Goal: Information Seeking & Learning: Learn about a topic

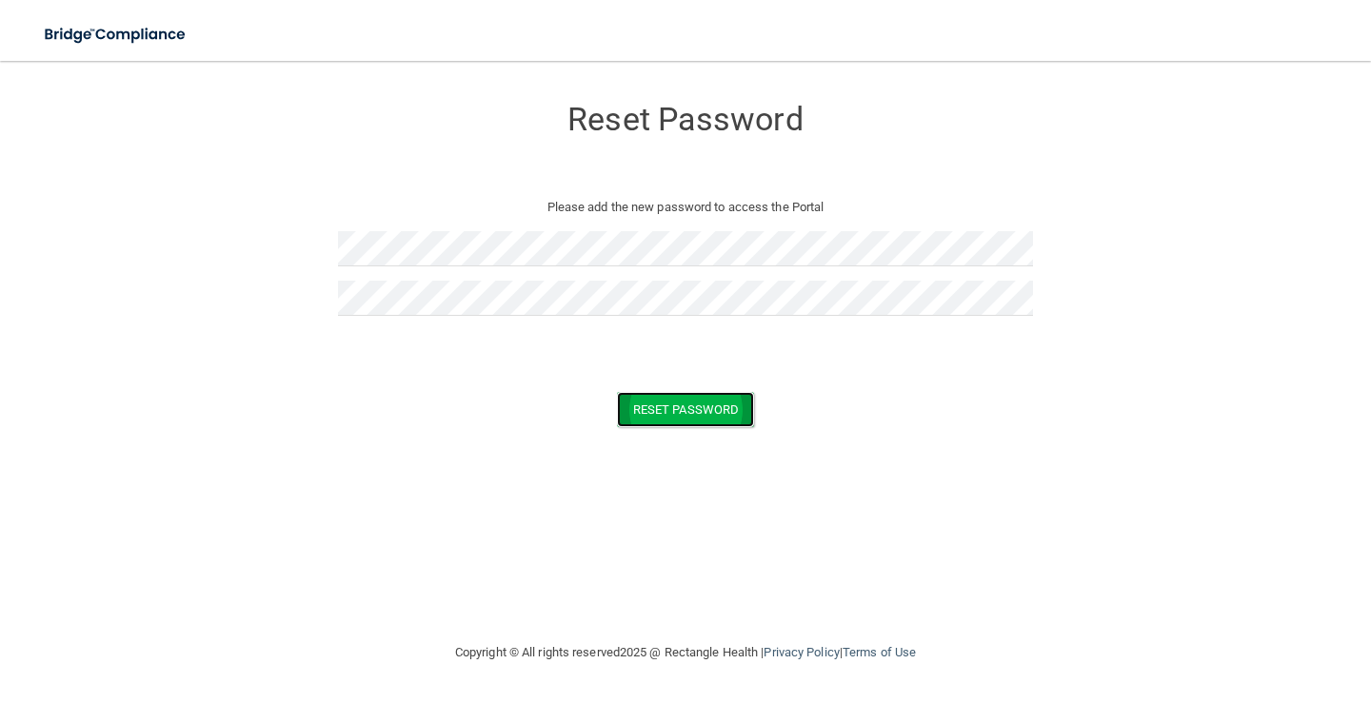
click at [669, 406] on button "Reset Password" at bounding box center [685, 409] width 137 height 35
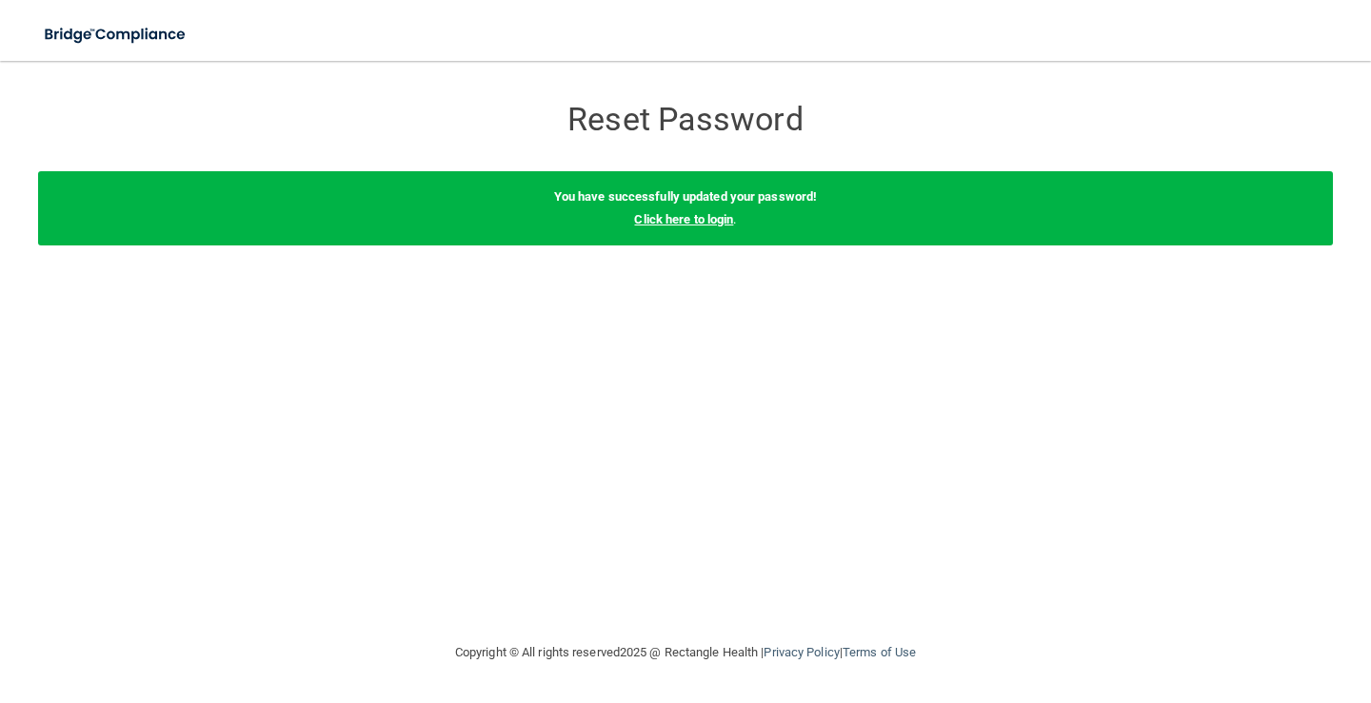
click at [663, 219] on link "Click here to login" at bounding box center [683, 219] width 99 height 14
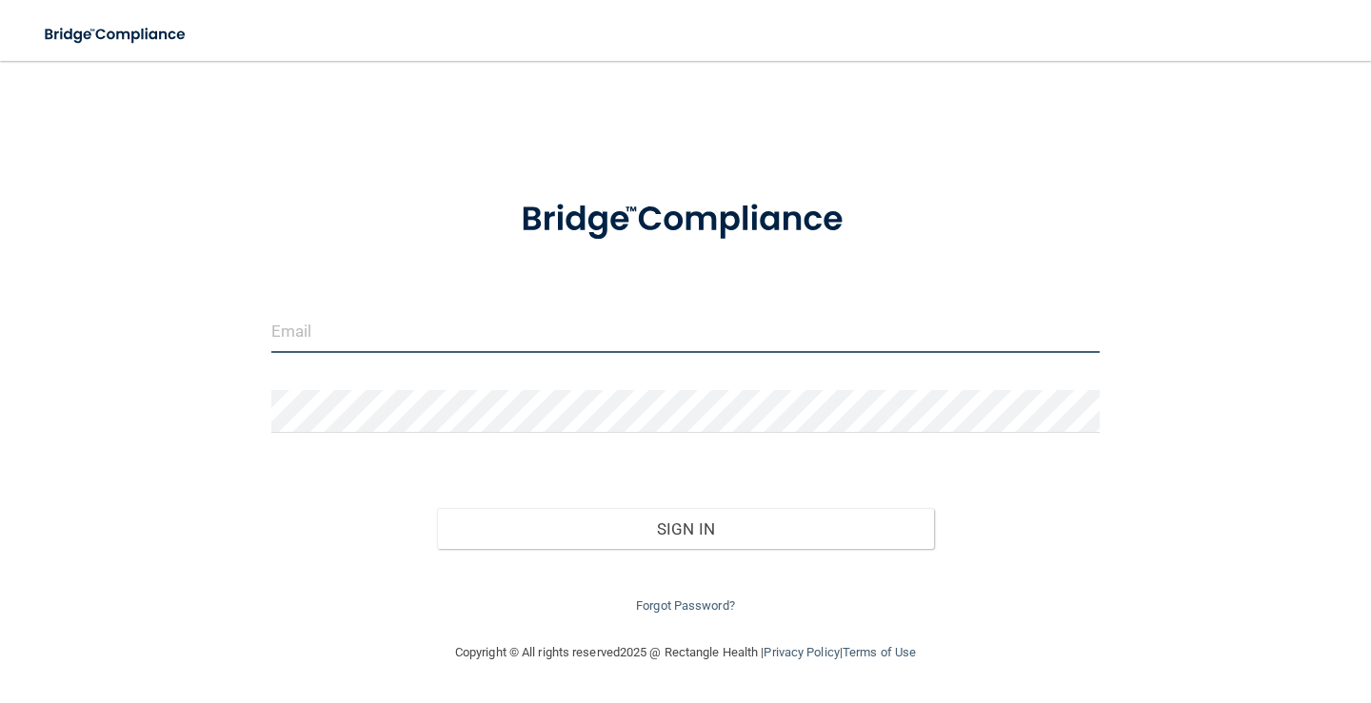
click at [300, 330] on input "email" at bounding box center [685, 331] width 828 height 43
click at [560, 302] on form "Invalid email/password. You don't have permission to access that page. Sign In …" at bounding box center [685, 396] width 828 height 443
click at [288, 328] on input "email" at bounding box center [685, 331] width 828 height 43
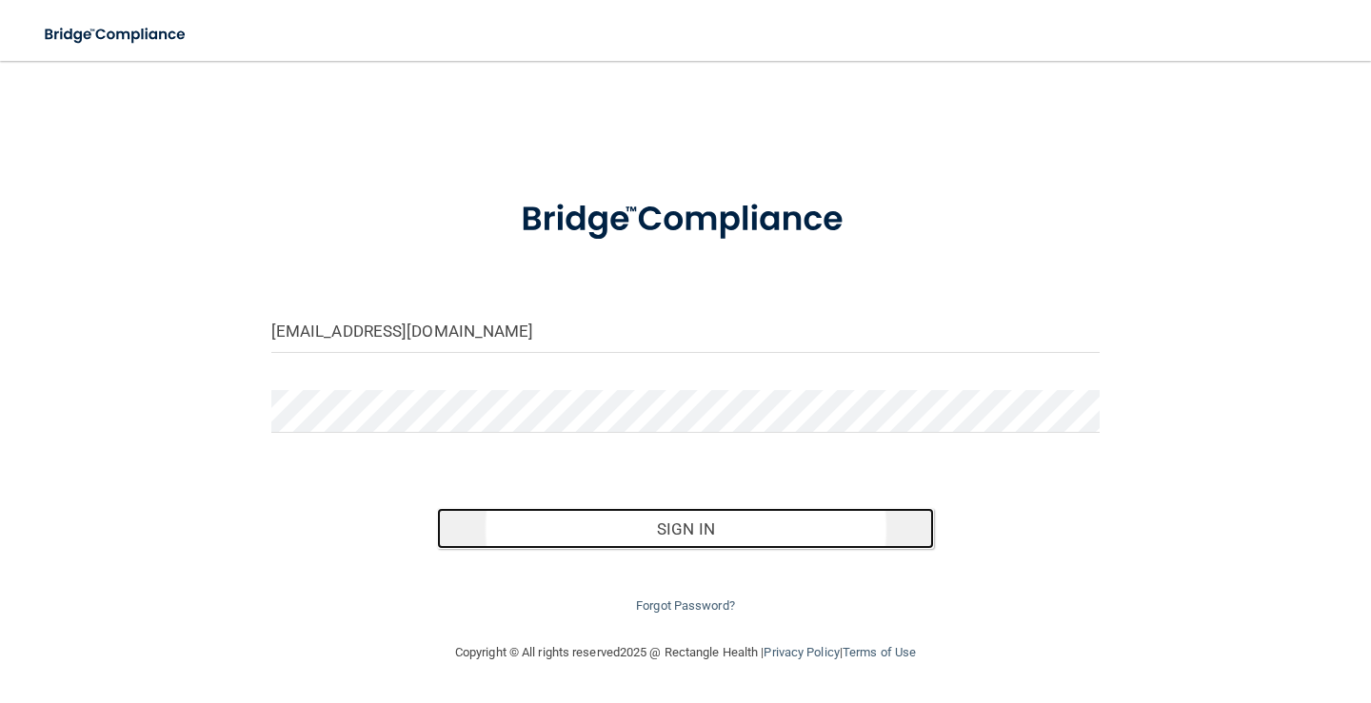
click at [700, 524] on button "Sign In" at bounding box center [685, 529] width 497 height 42
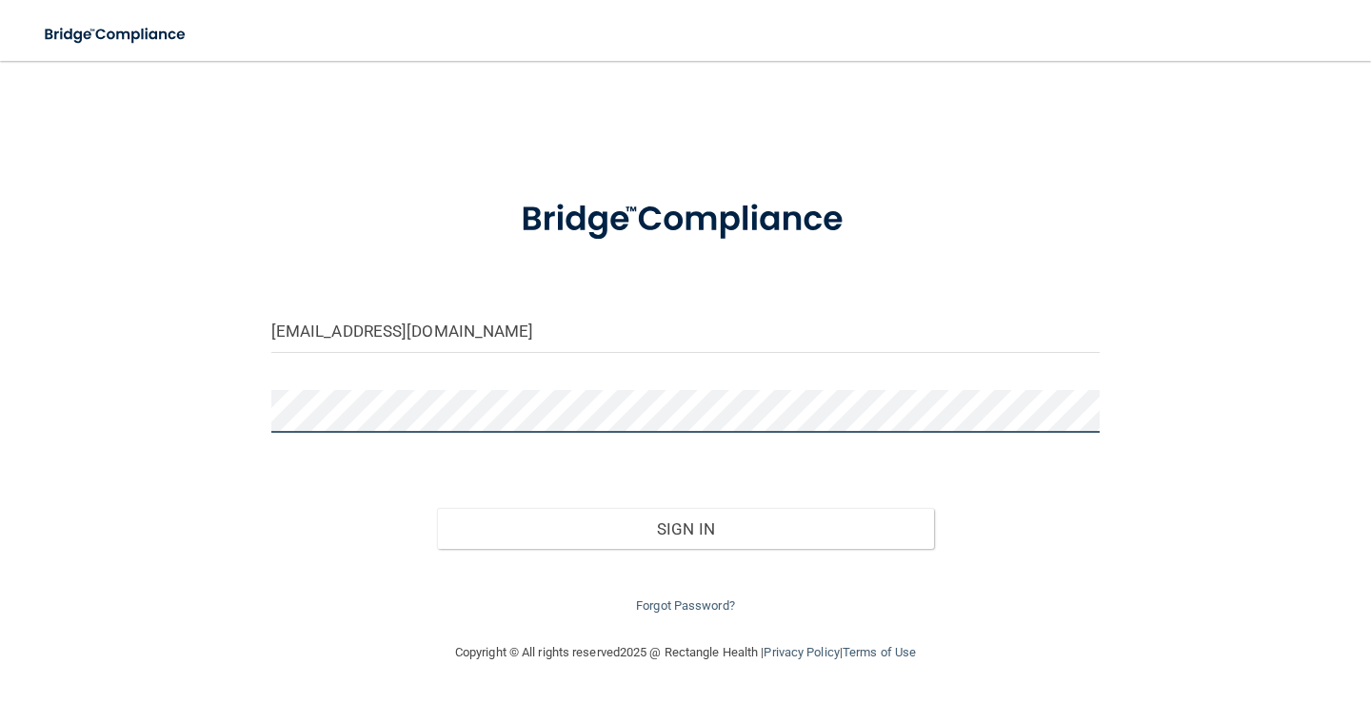
click at [437, 508] on button "Sign In" at bounding box center [685, 529] width 497 height 42
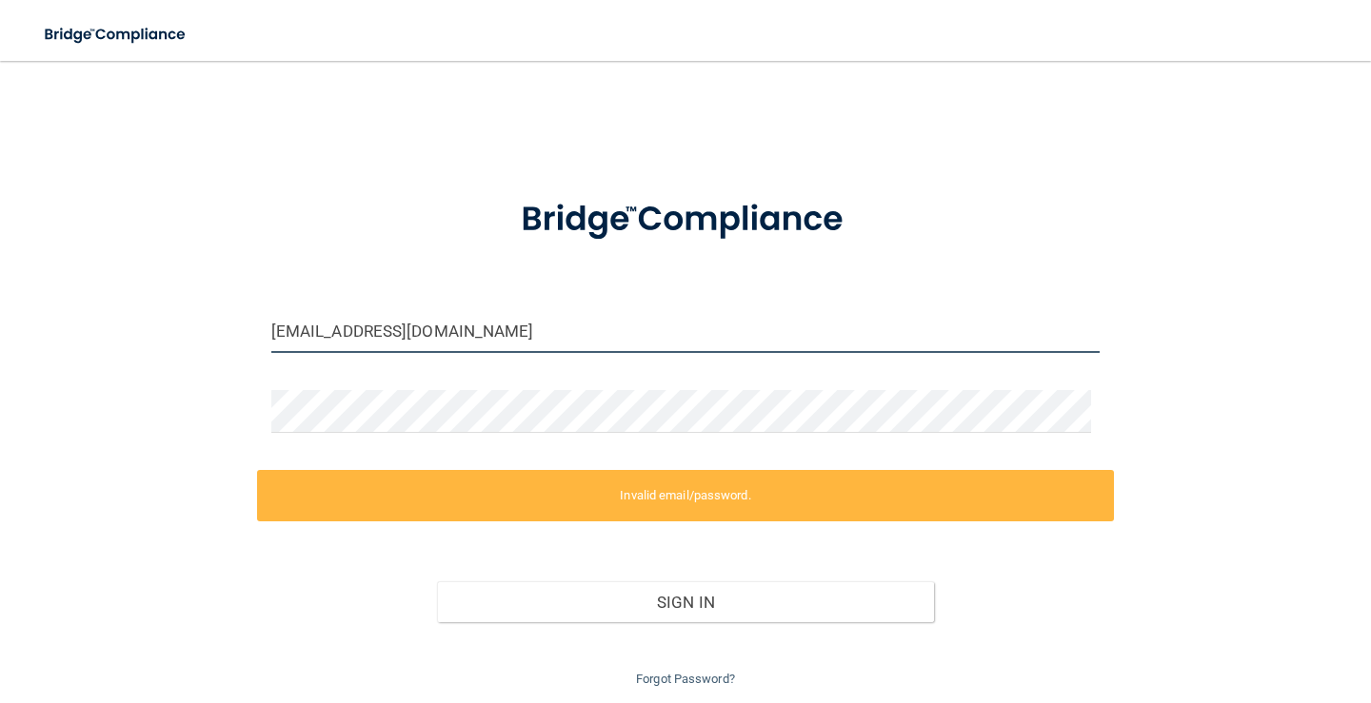
click at [282, 330] on input "Mcross4507@gmail.com" at bounding box center [685, 331] width 828 height 43
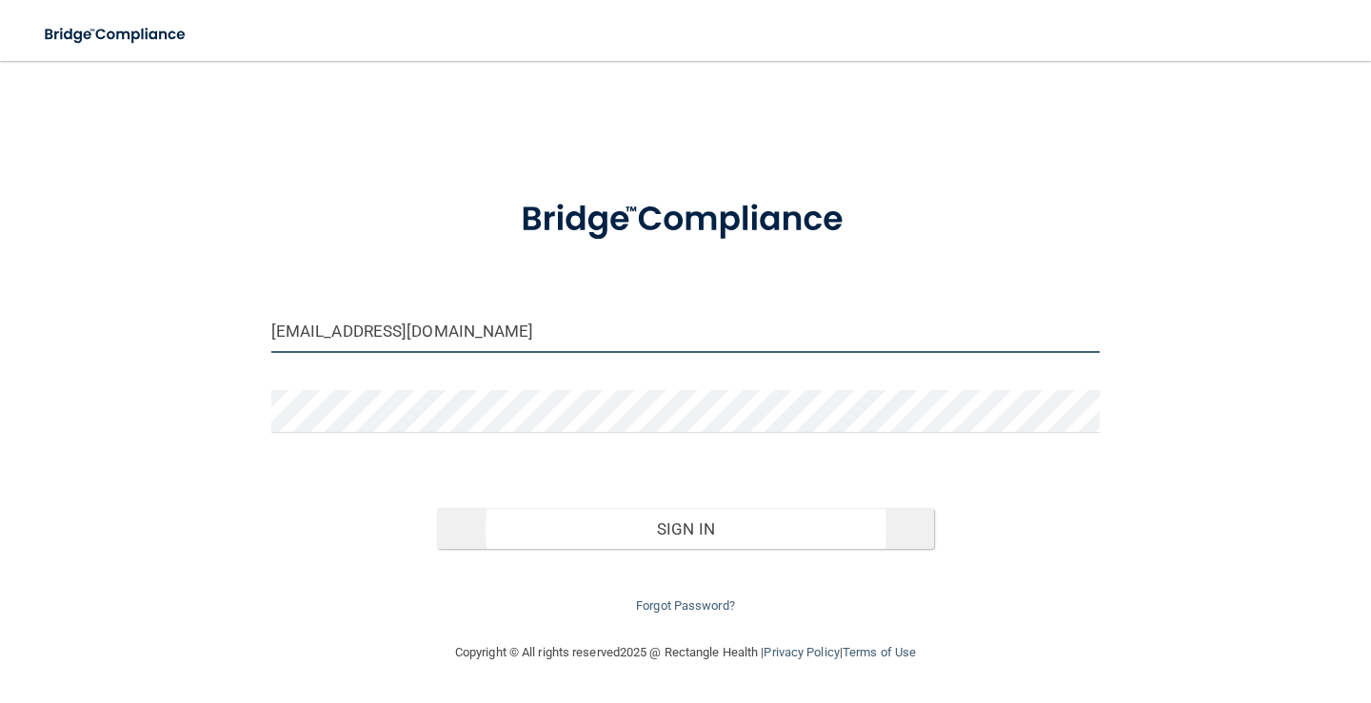
type input "[EMAIL_ADDRESS][DOMAIN_NAME]"
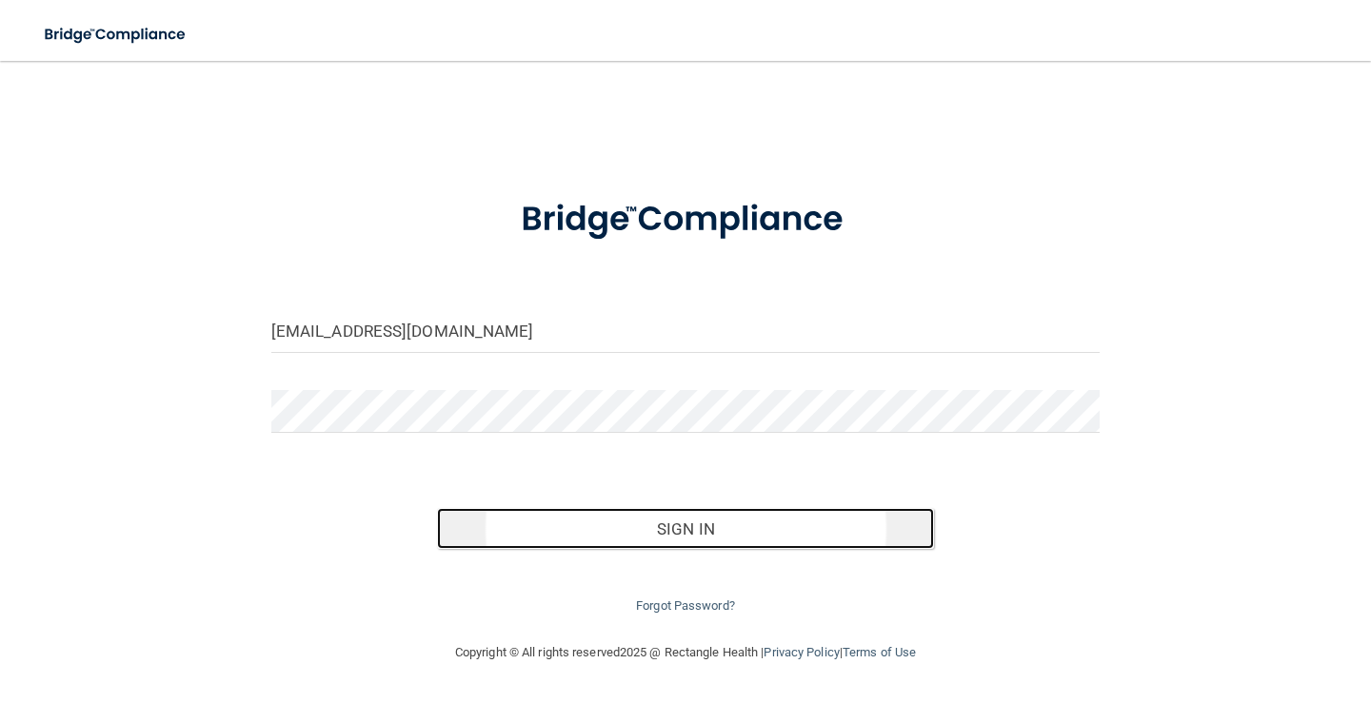
click at [653, 528] on button "Sign In" at bounding box center [685, 529] width 497 height 42
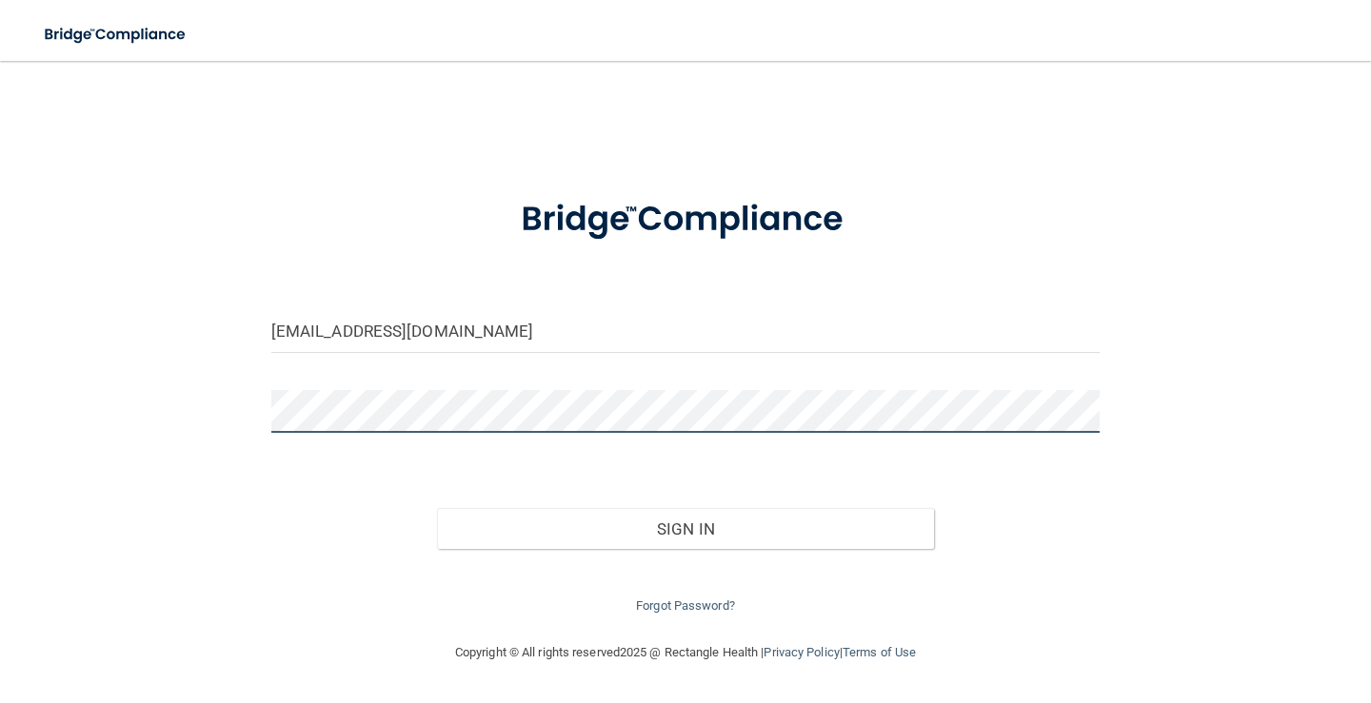
click at [437, 508] on button "Sign In" at bounding box center [685, 529] width 497 height 42
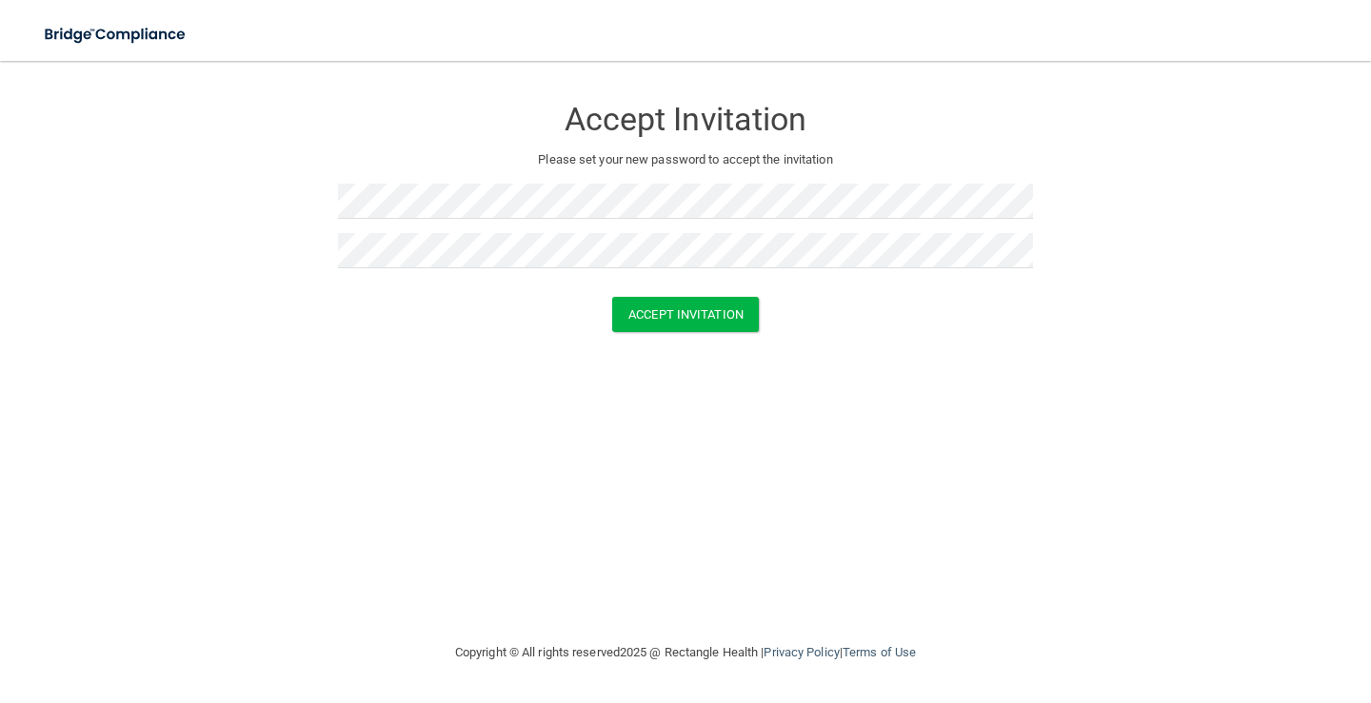
click at [967, 322] on div "Accept Invitation" at bounding box center [685, 314] width 1323 height 35
click at [683, 319] on button "Accept Invitation" at bounding box center [685, 314] width 147 height 35
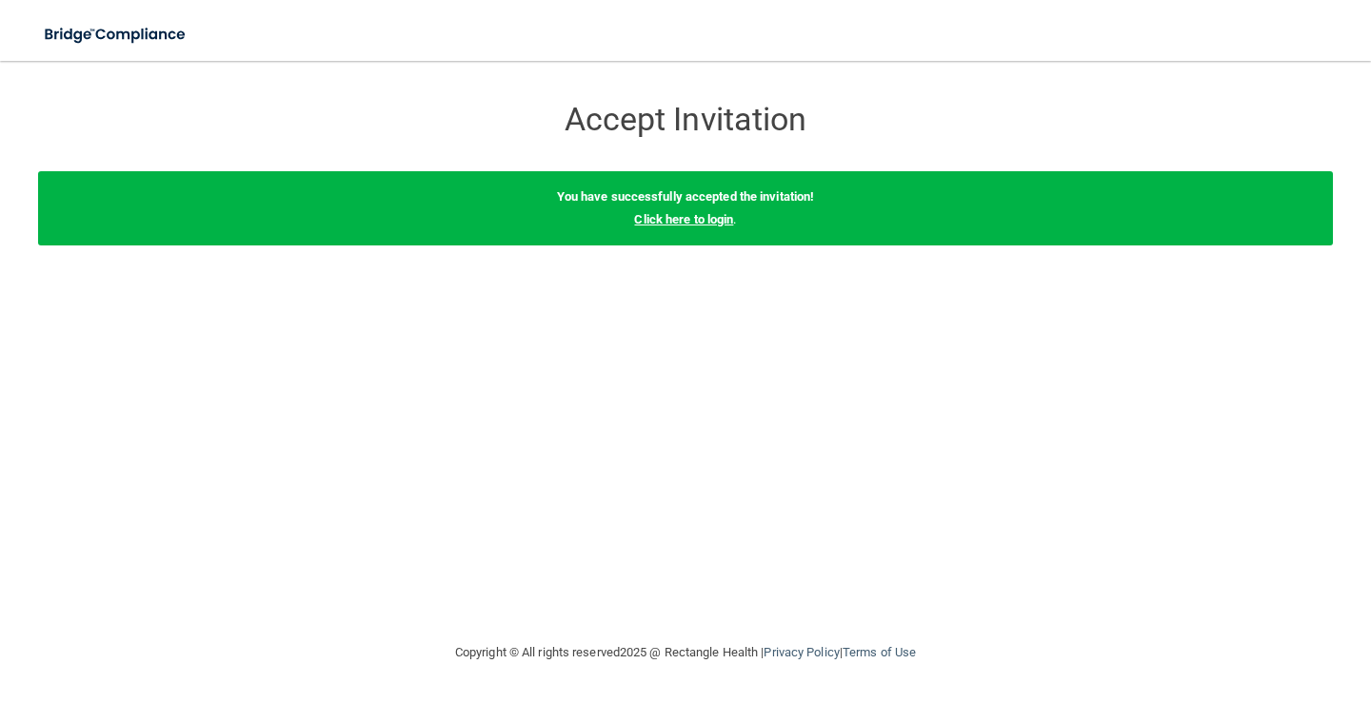
click at [697, 221] on link "Click here to login" at bounding box center [683, 219] width 99 height 14
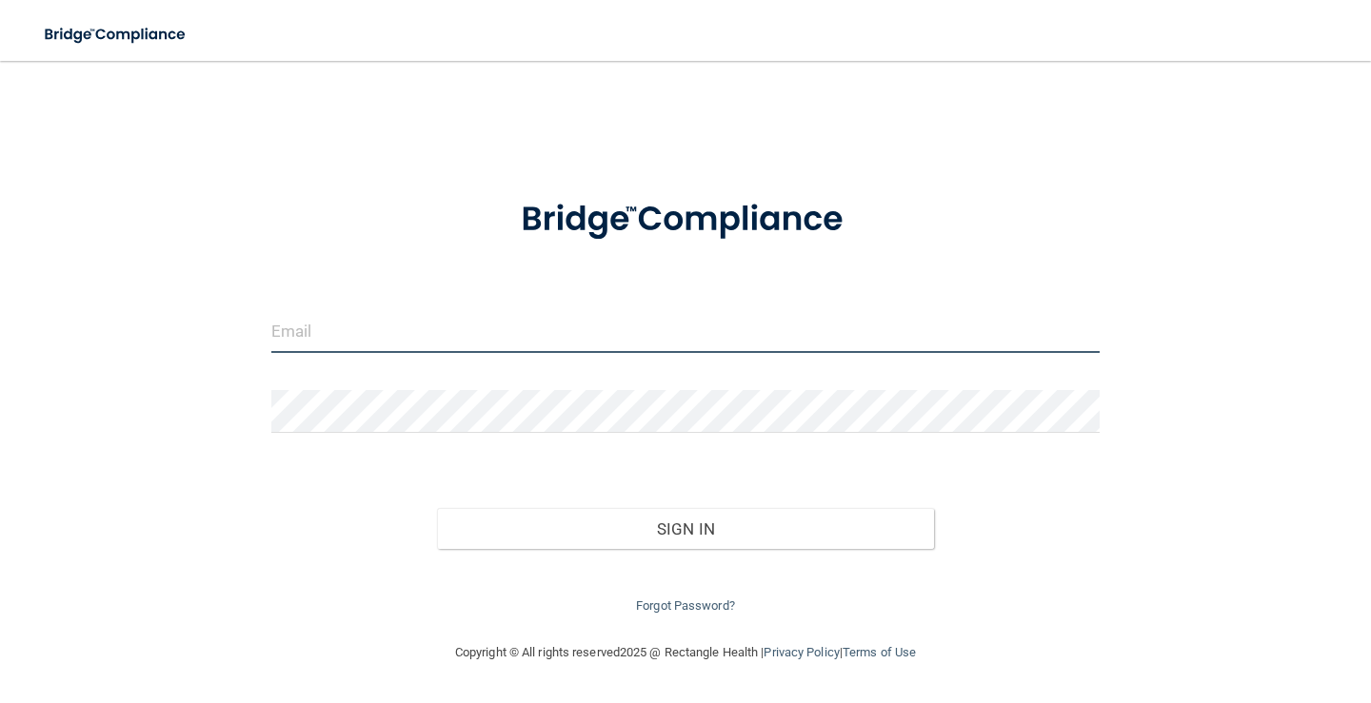
click at [297, 333] on input "email" at bounding box center [685, 331] width 828 height 43
type input "[EMAIL_ADDRESS][DOMAIN_NAME]"
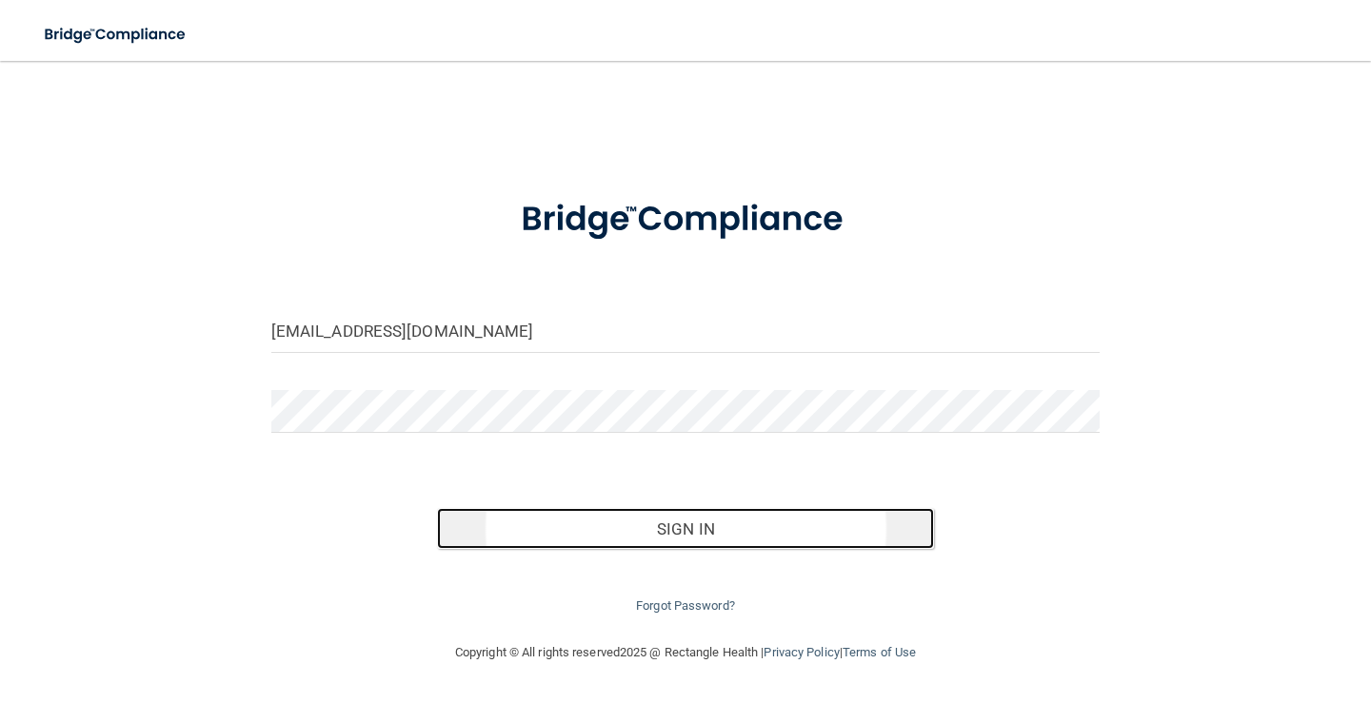
click at [719, 531] on button "Sign In" at bounding box center [685, 529] width 497 height 42
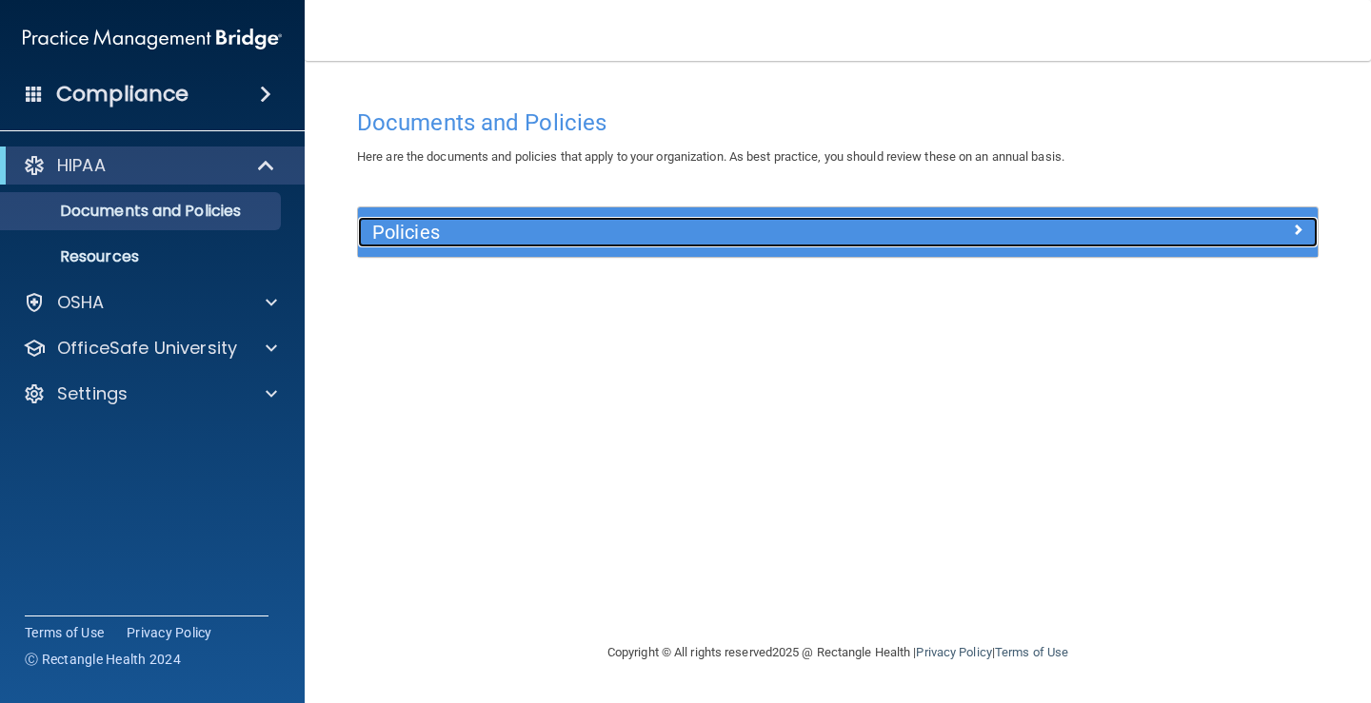
click at [432, 227] on h5 "Policies" at bounding box center [717, 232] width 691 height 21
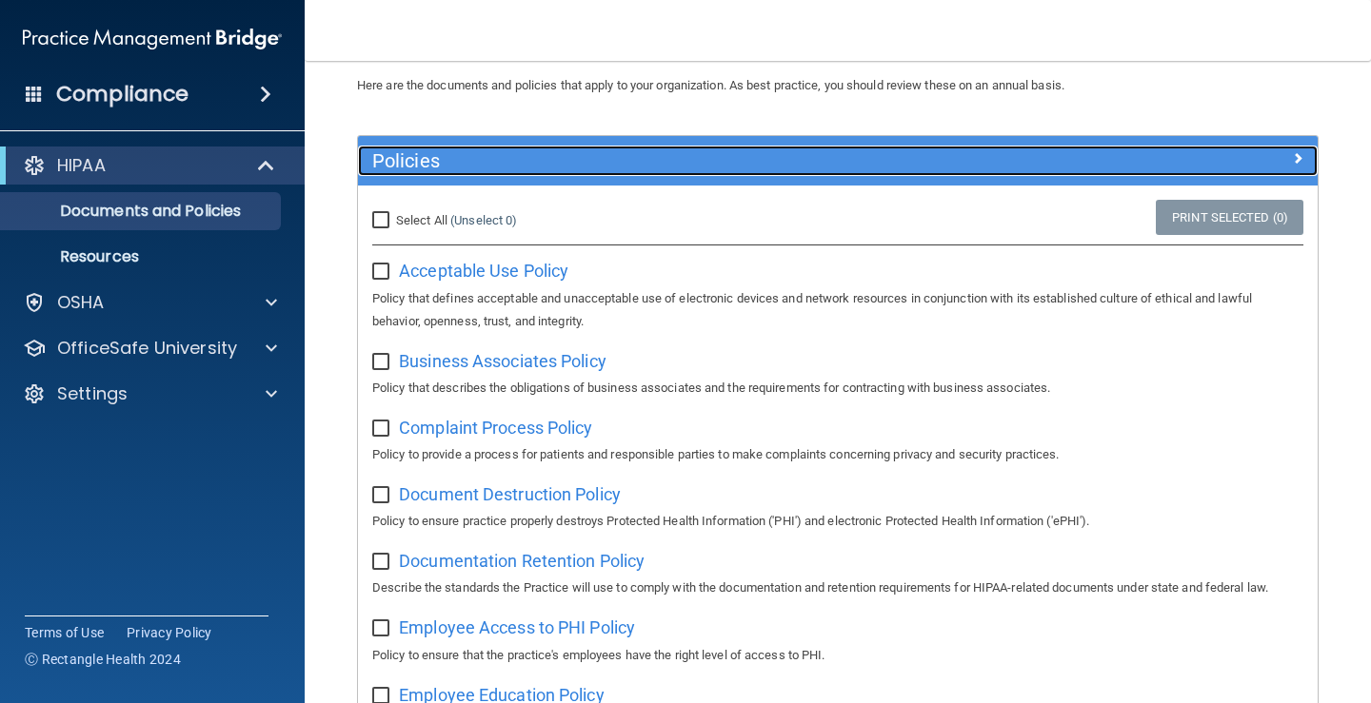
scroll to position [66, 0]
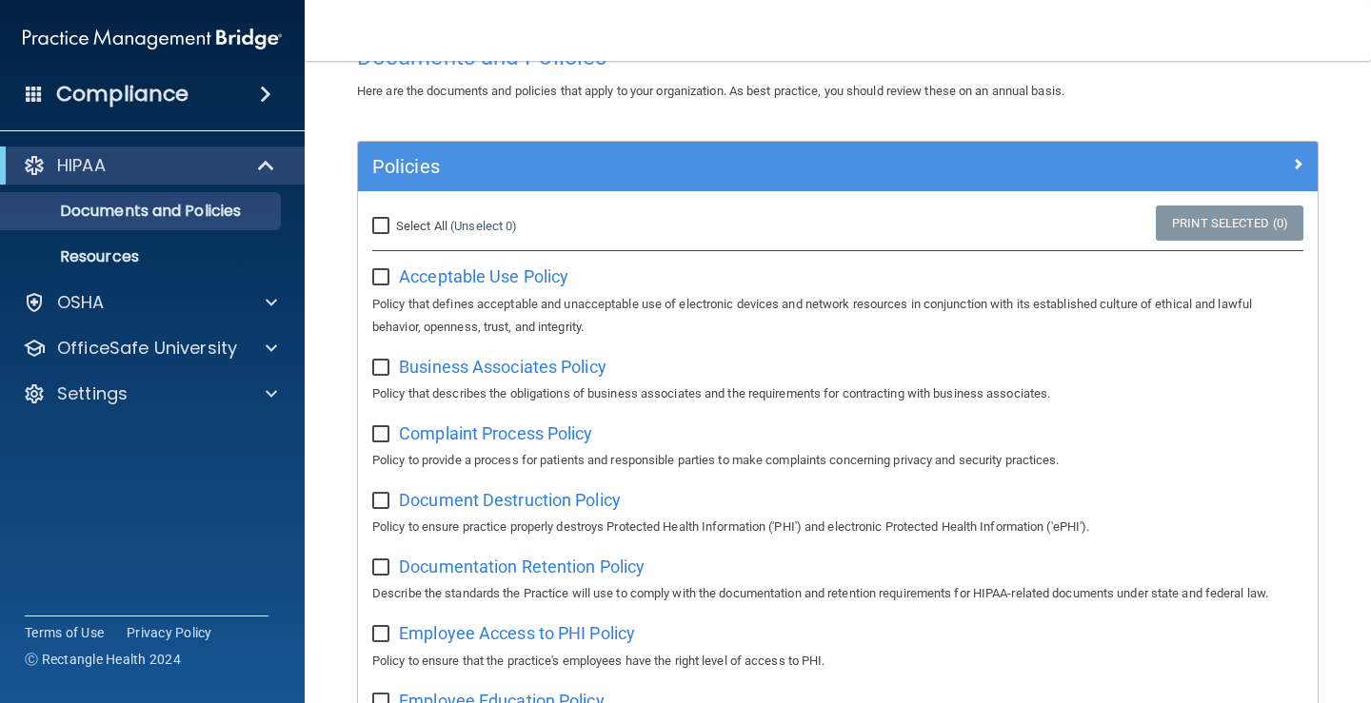
click at [381, 219] on input "Select All (Unselect 0) Unselect All" at bounding box center [383, 226] width 22 height 15
checkbox input "true"
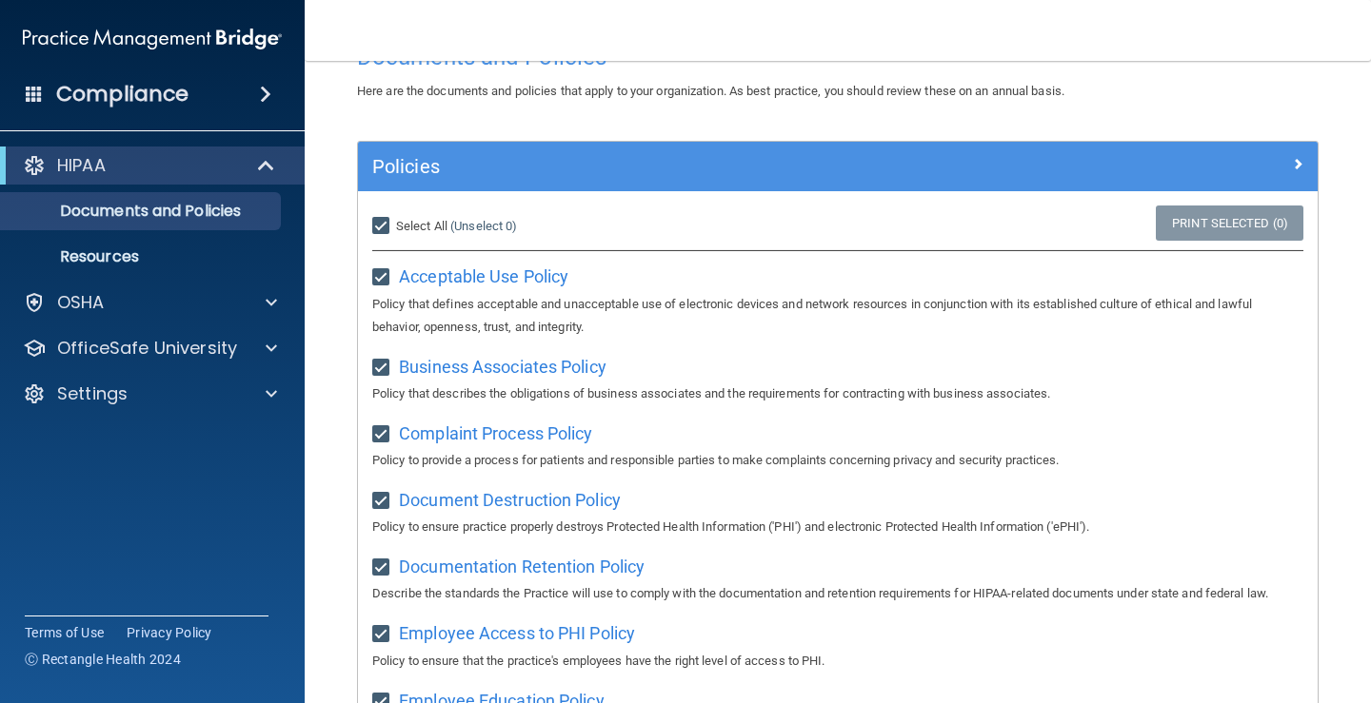
checkbox input "true"
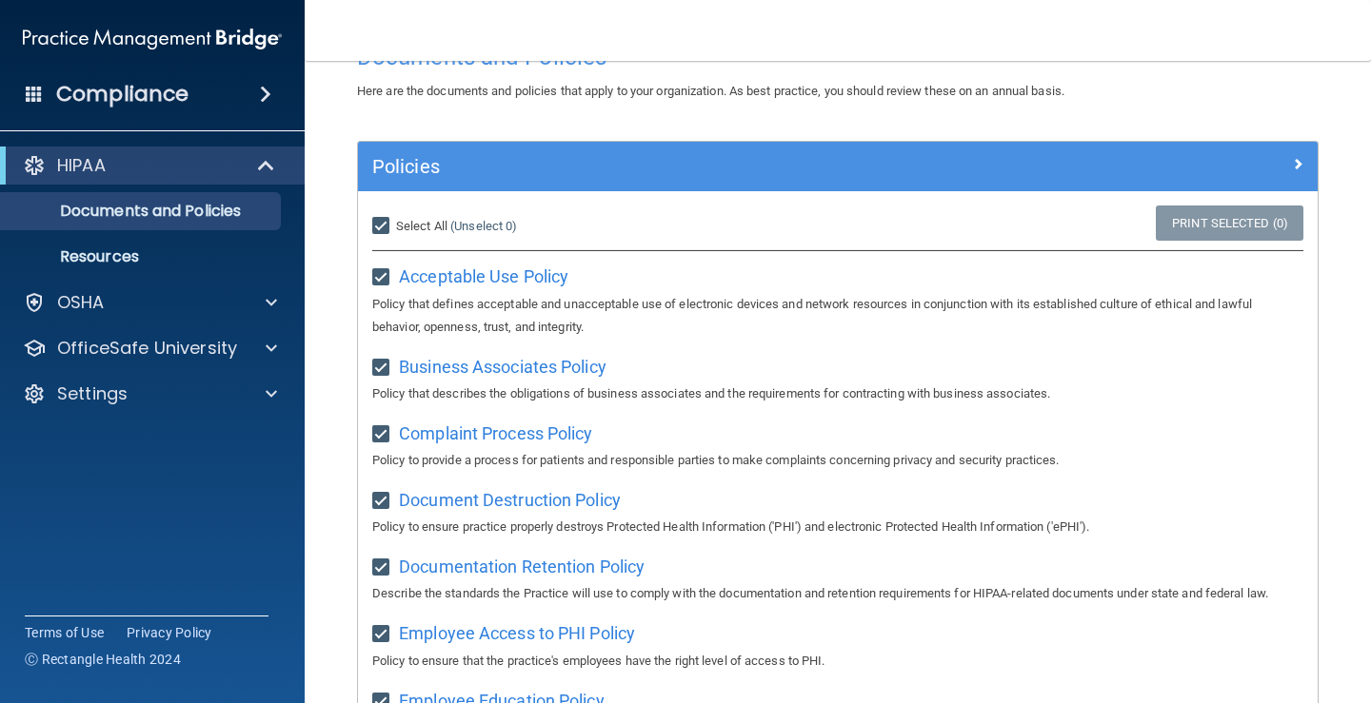
checkbox input "true"
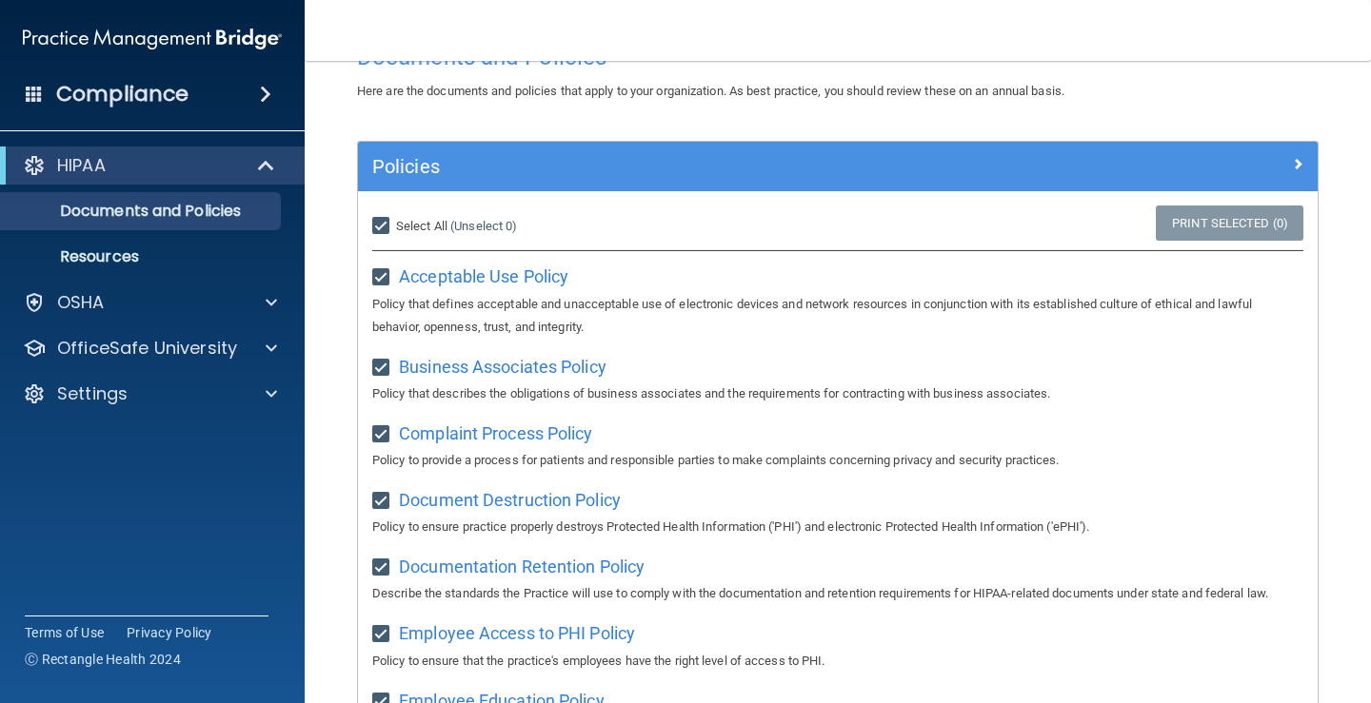
checkbox input "true"
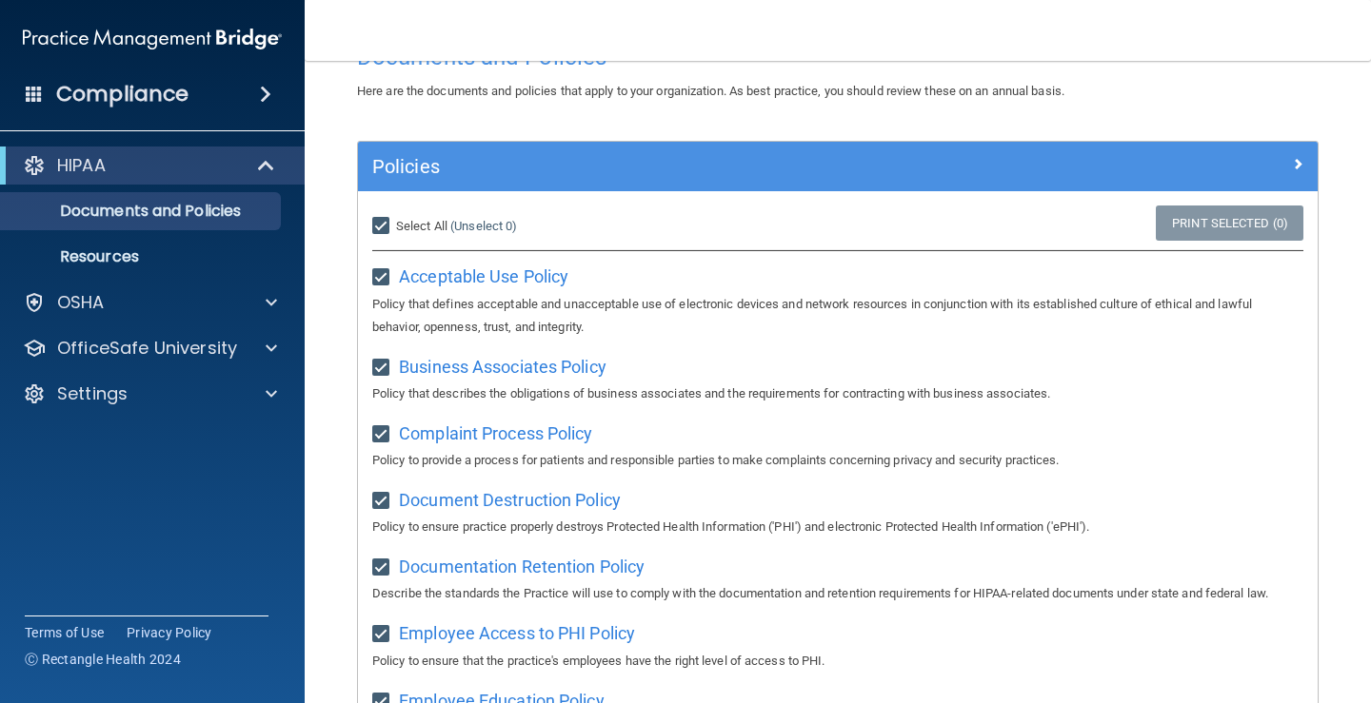
checkbox input "true"
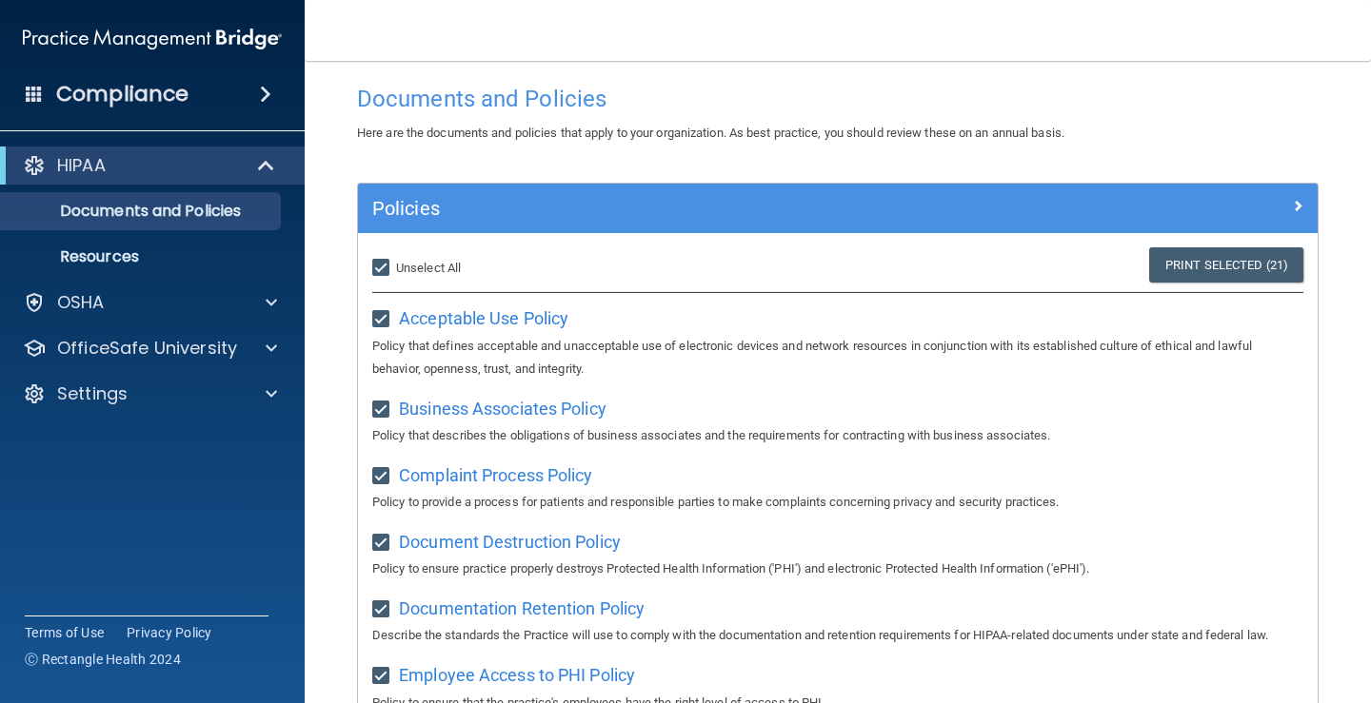
scroll to position [0, 0]
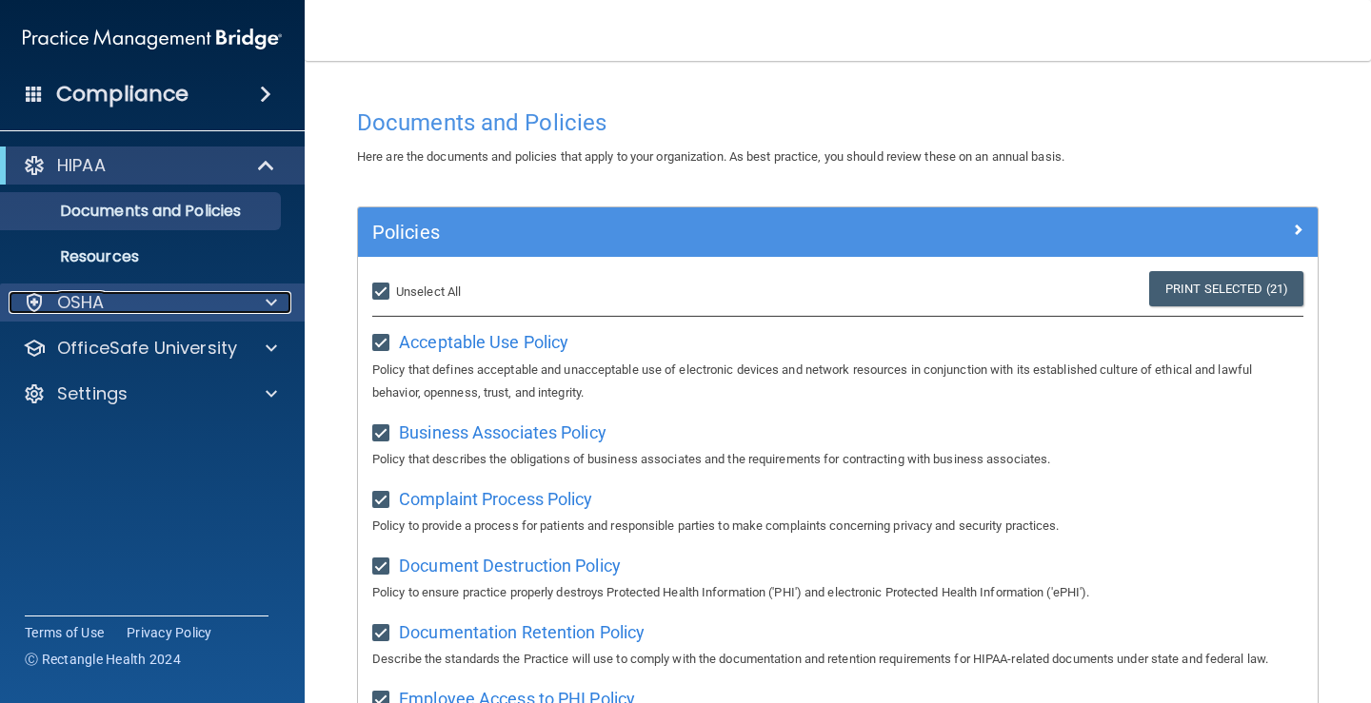
click at [101, 293] on p "OSHA" at bounding box center [81, 302] width 48 height 23
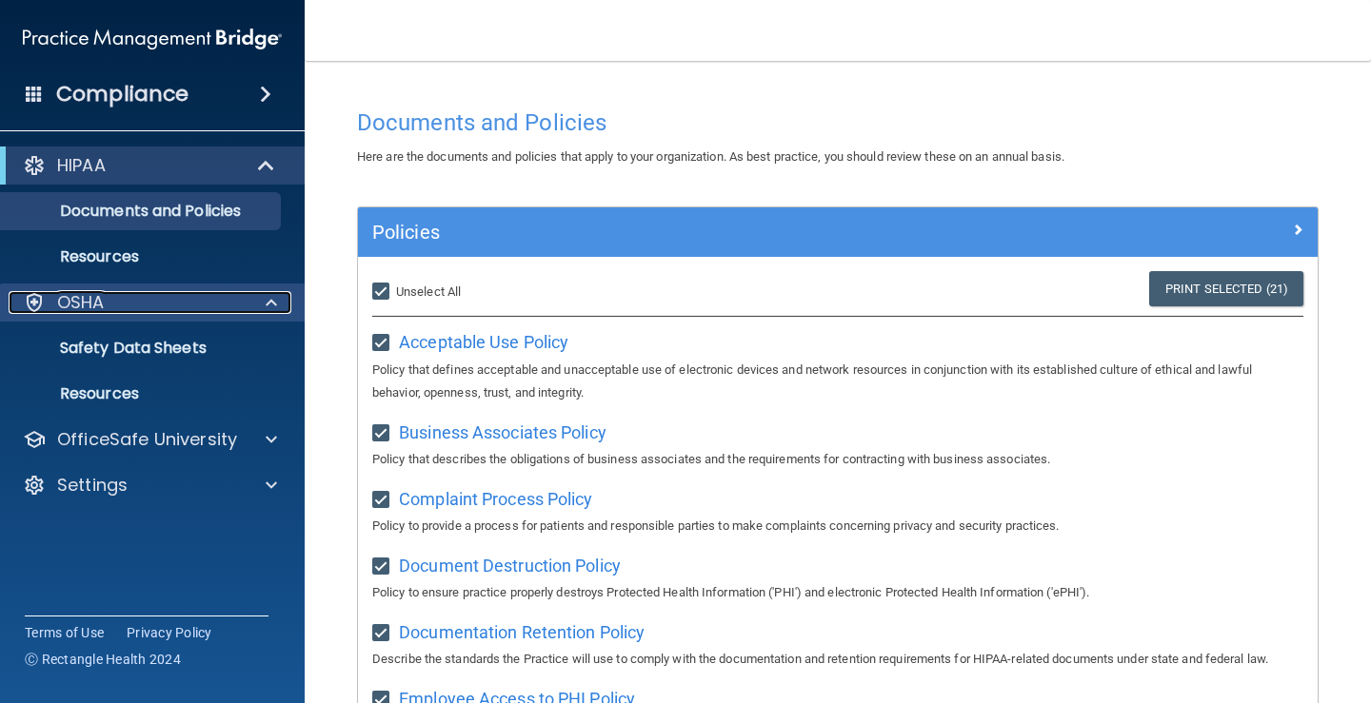
click at [75, 297] on p "OSHA" at bounding box center [81, 302] width 48 height 23
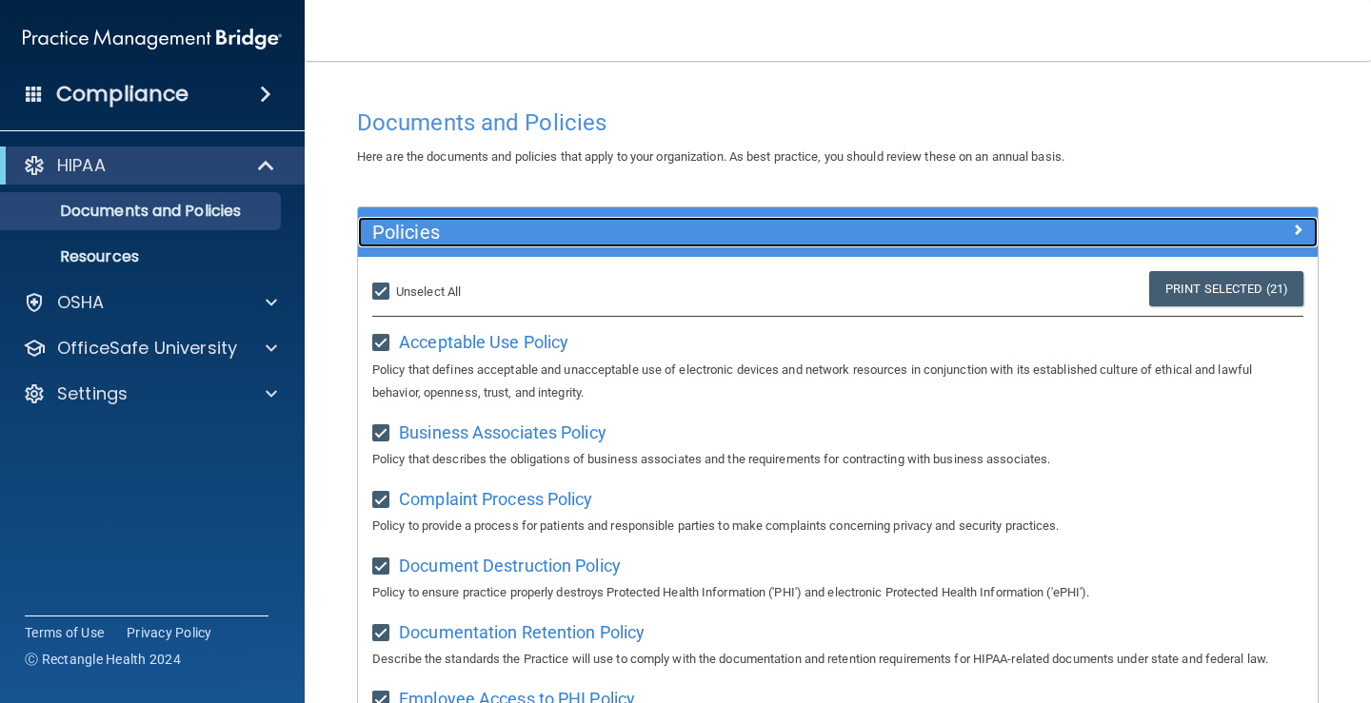
click at [1292, 230] on span at bounding box center [1297, 229] width 11 height 23
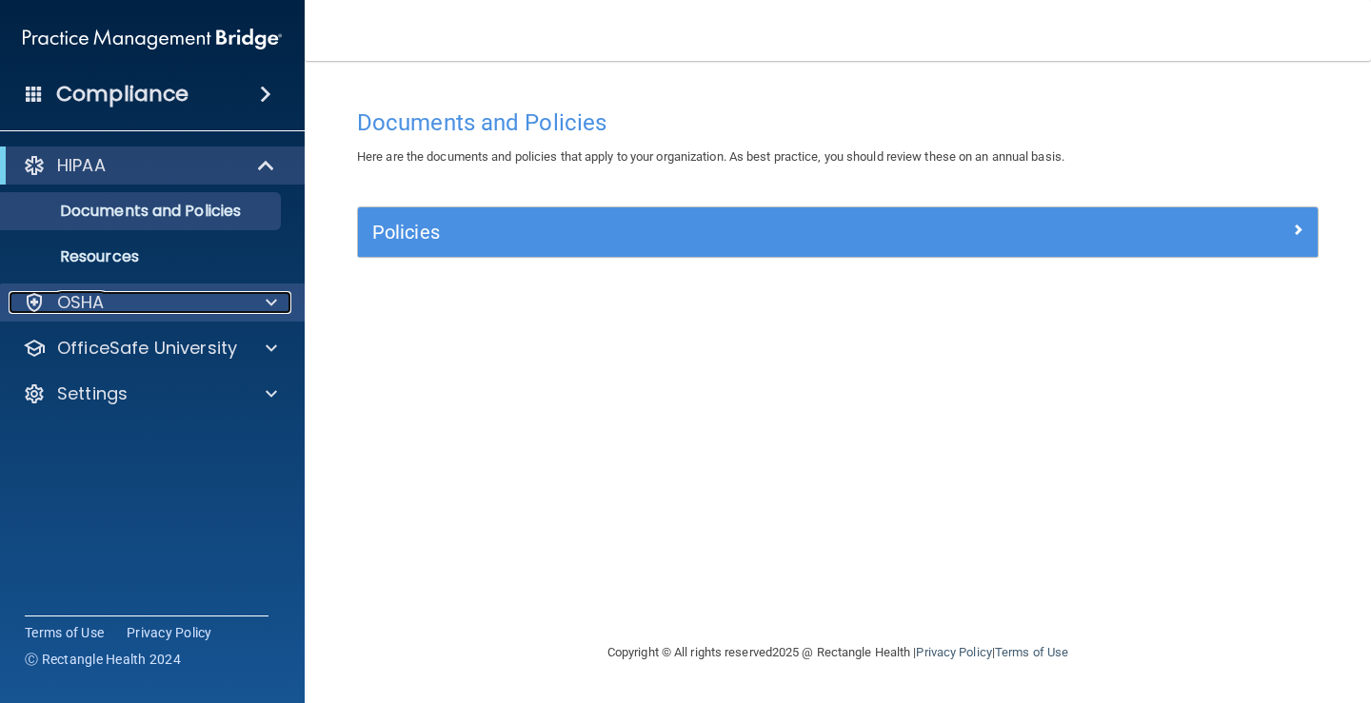
click at [133, 307] on div "OSHA" at bounding box center [127, 302] width 236 height 23
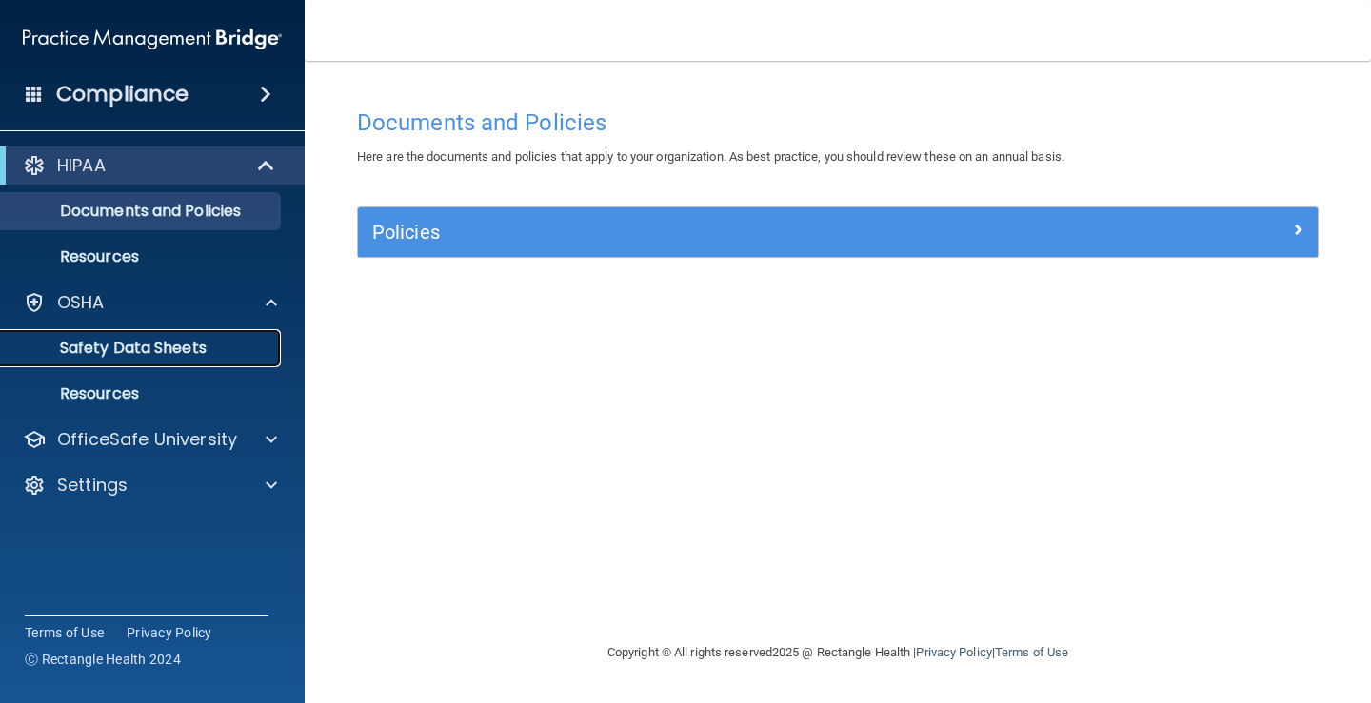
click at [175, 339] on p "Safety Data Sheets" at bounding box center [142, 348] width 260 height 19
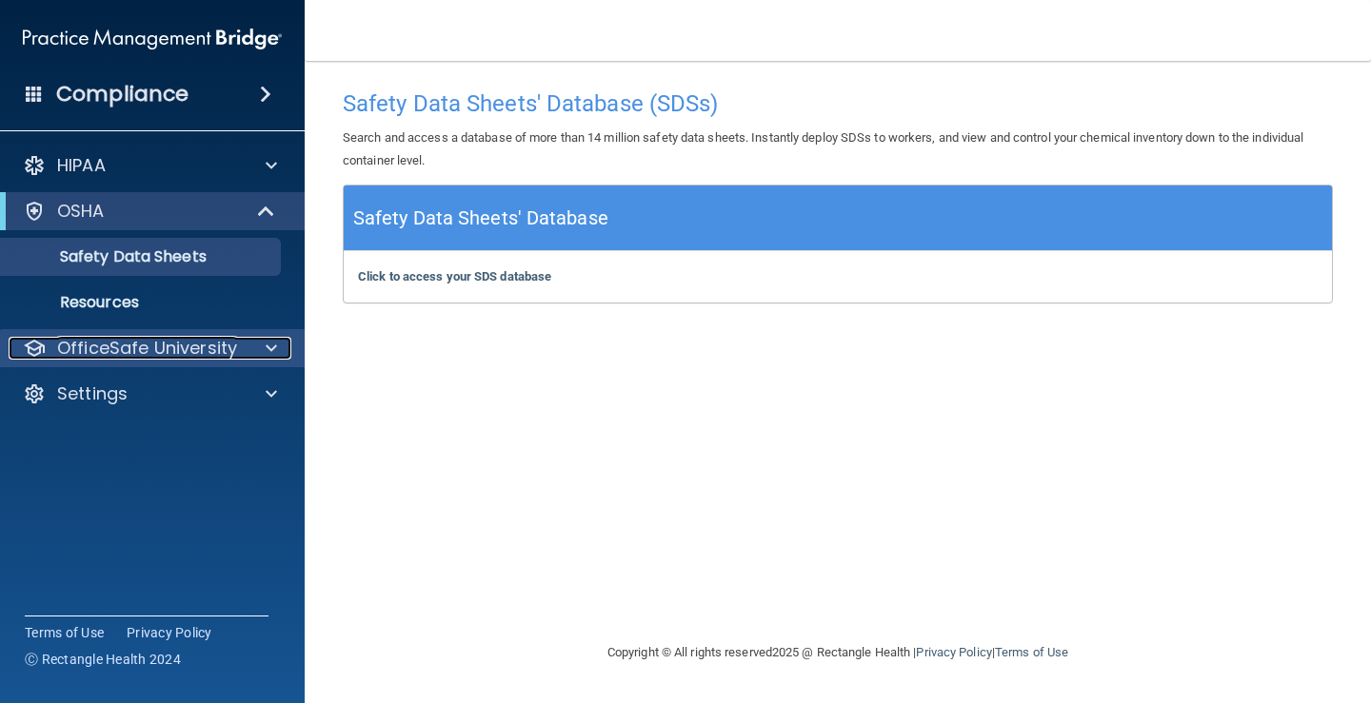
click at [159, 342] on p "OfficeSafe University" at bounding box center [147, 348] width 180 height 23
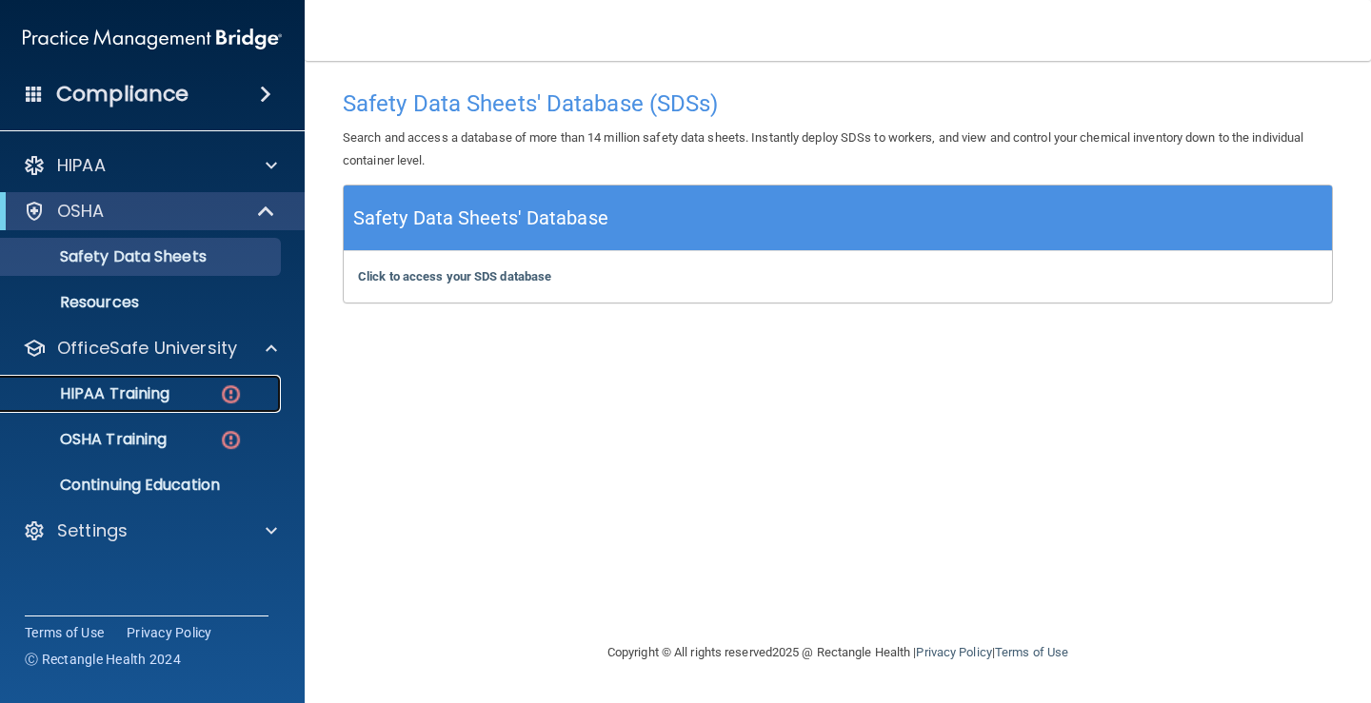
click at [227, 388] on img at bounding box center [231, 395] width 24 height 24
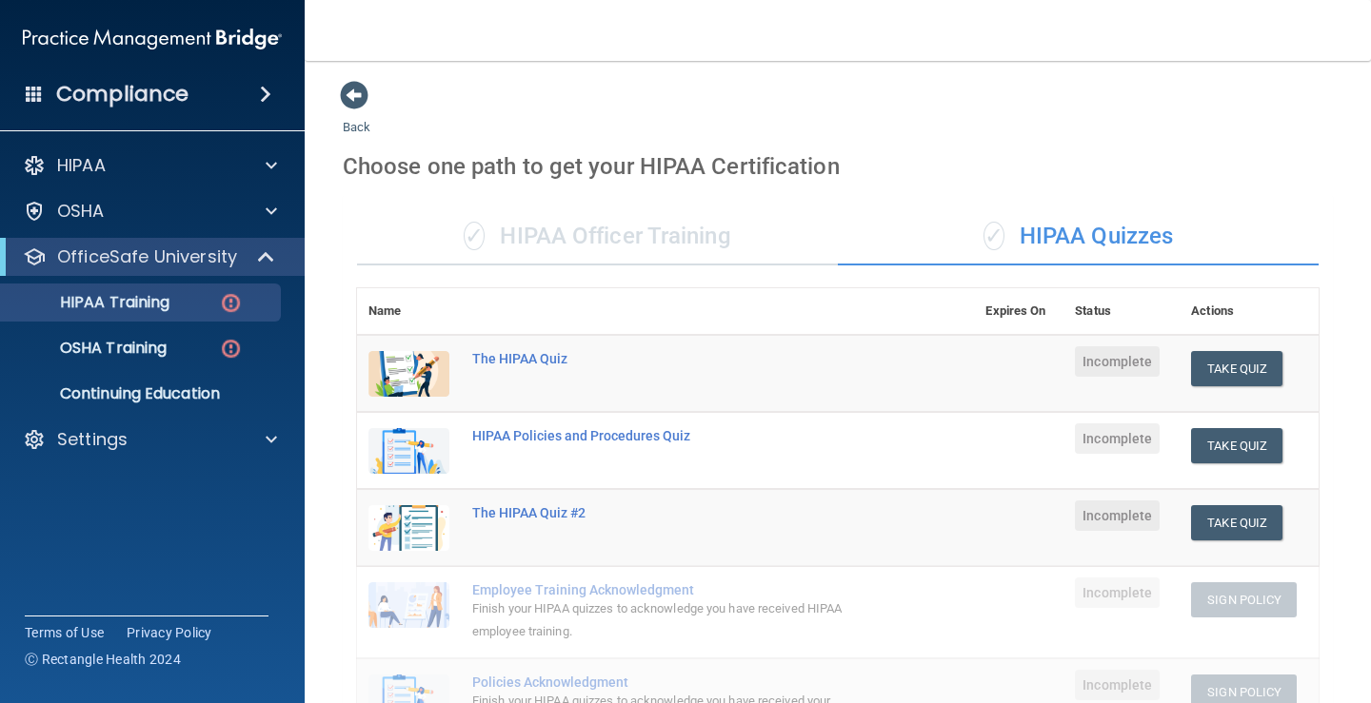
click at [420, 306] on th "Name" at bounding box center [409, 311] width 104 height 47
click at [409, 326] on th "Name" at bounding box center [409, 311] width 104 height 47
click at [1239, 358] on button "Take Quiz" at bounding box center [1236, 368] width 91 height 35
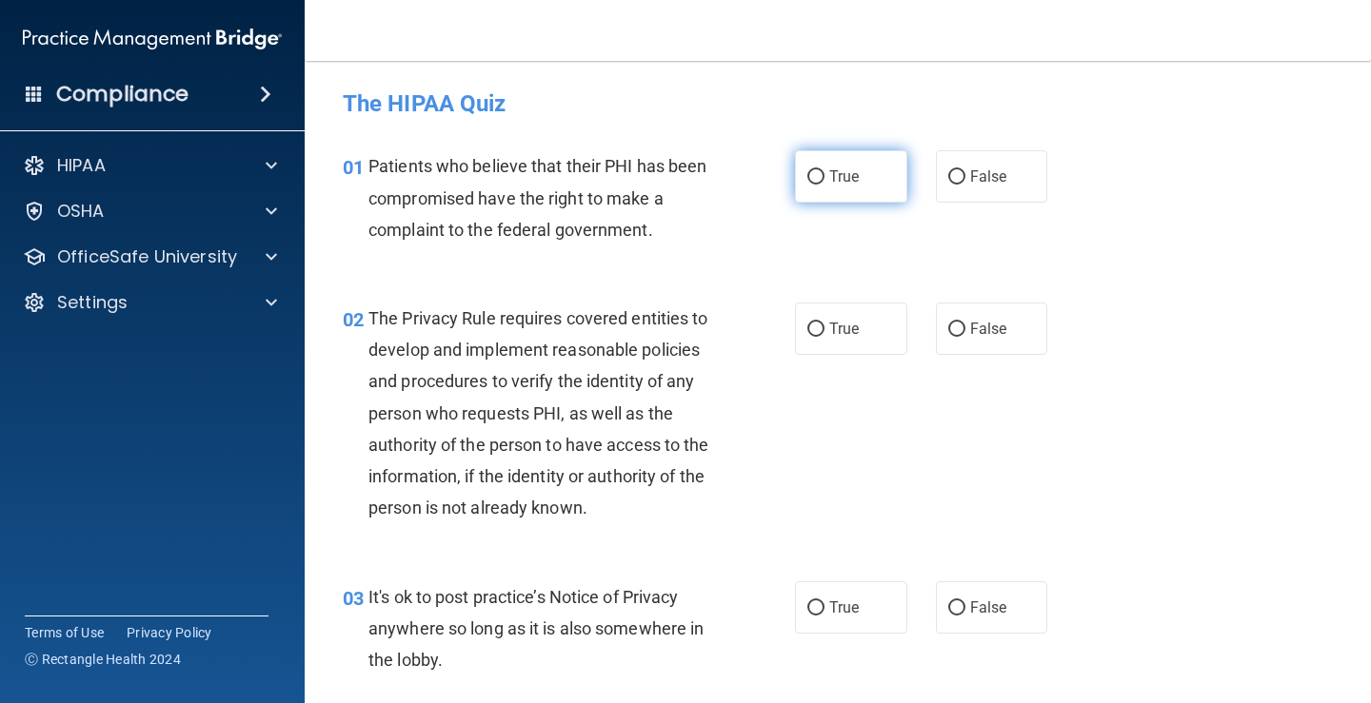
click at [807, 174] on input "True" at bounding box center [815, 177] width 17 height 14
radio input "true"
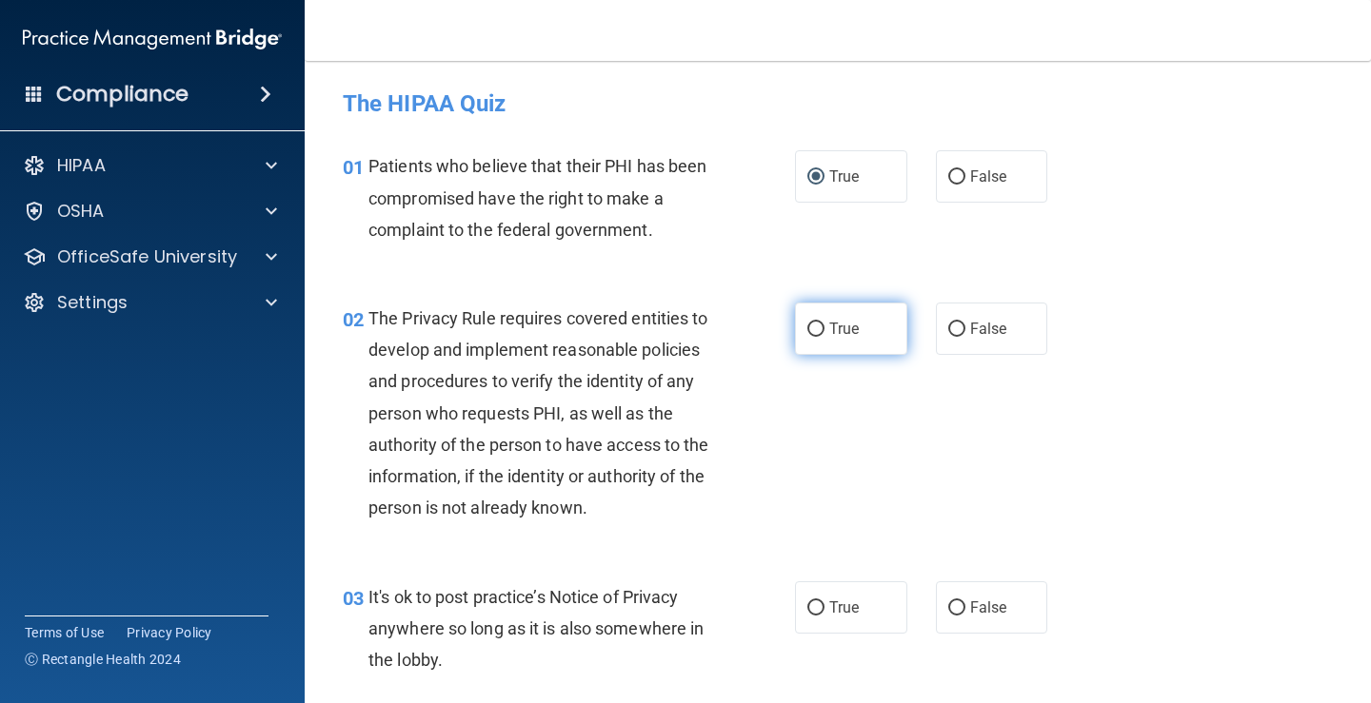
click at [808, 325] on input "True" at bounding box center [815, 330] width 17 height 14
radio input "true"
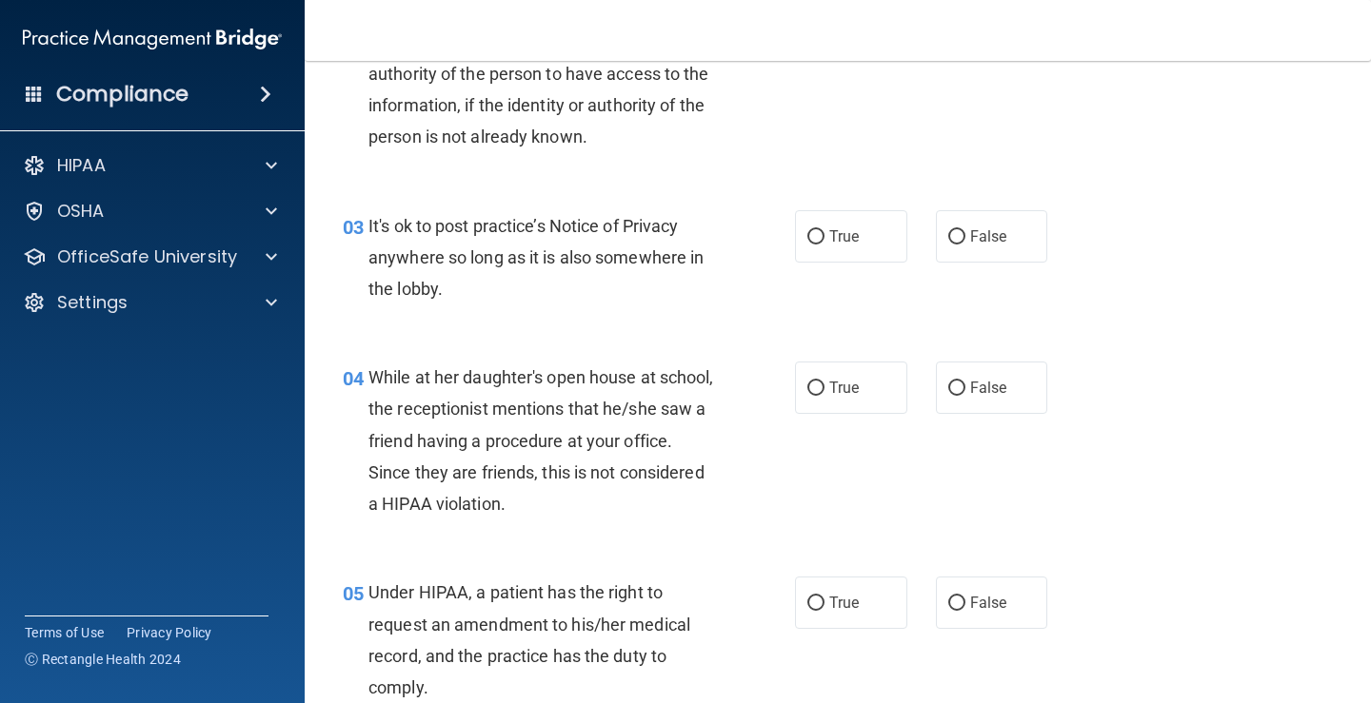
scroll to position [363, 0]
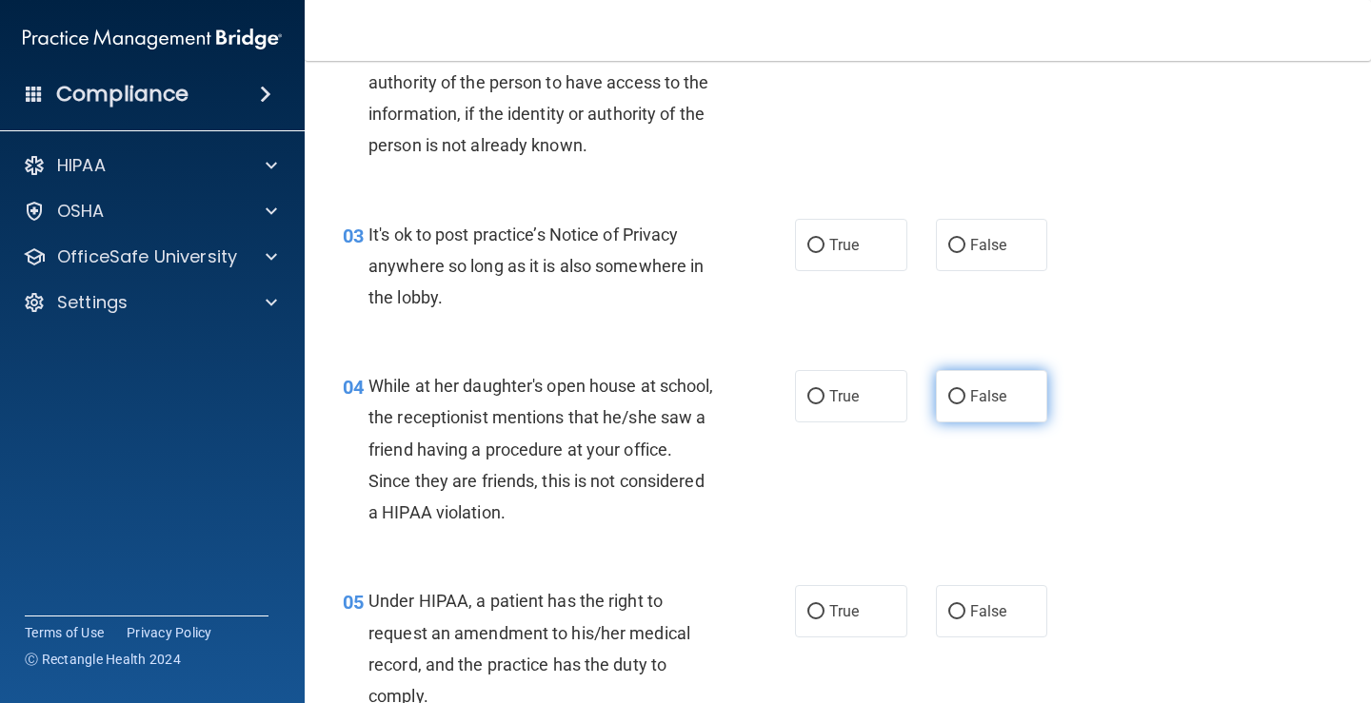
click at [948, 395] on input "False" at bounding box center [956, 397] width 17 height 14
radio input "true"
click at [807, 245] on input "True" at bounding box center [815, 246] width 17 height 14
radio input "true"
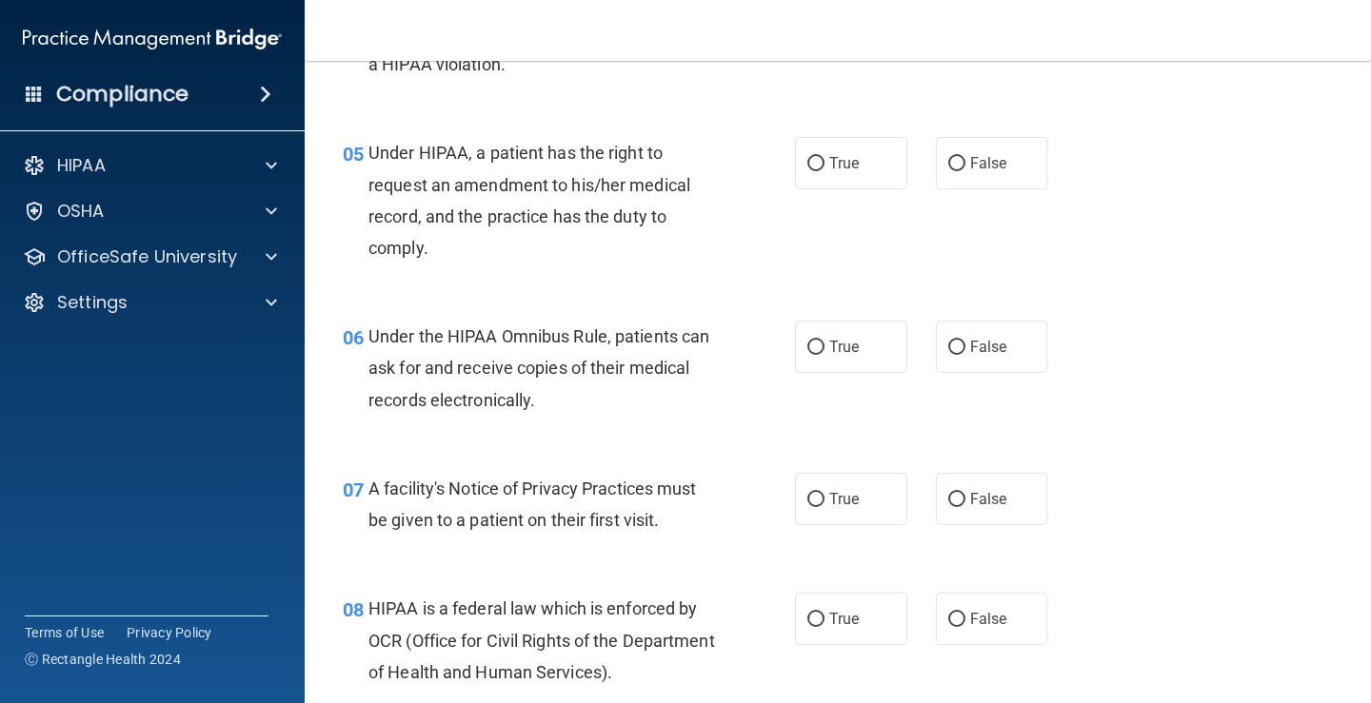
scroll to position [820, 0]
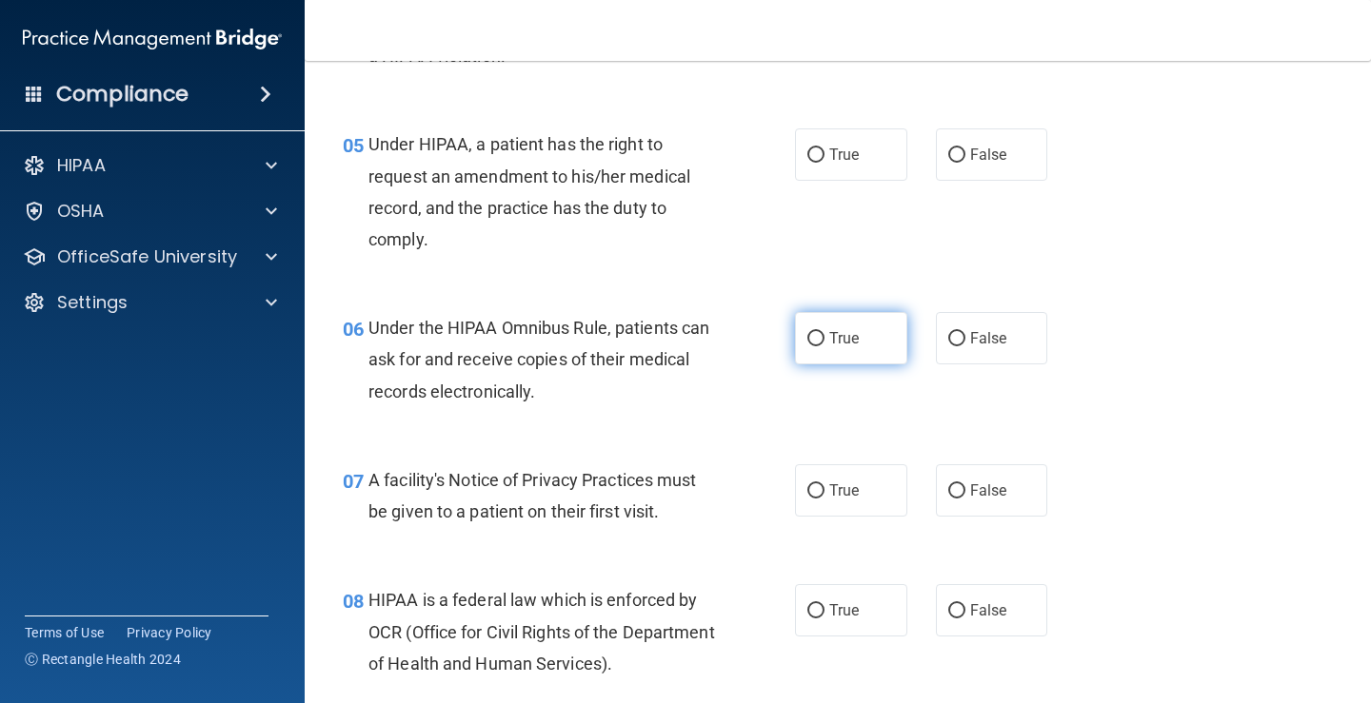
click at [811, 339] on input "True" at bounding box center [815, 339] width 17 height 14
radio input "true"
click at [810, 486] on input "True" at bounding box center [815, 491] width 17 height 14
radio input "true"
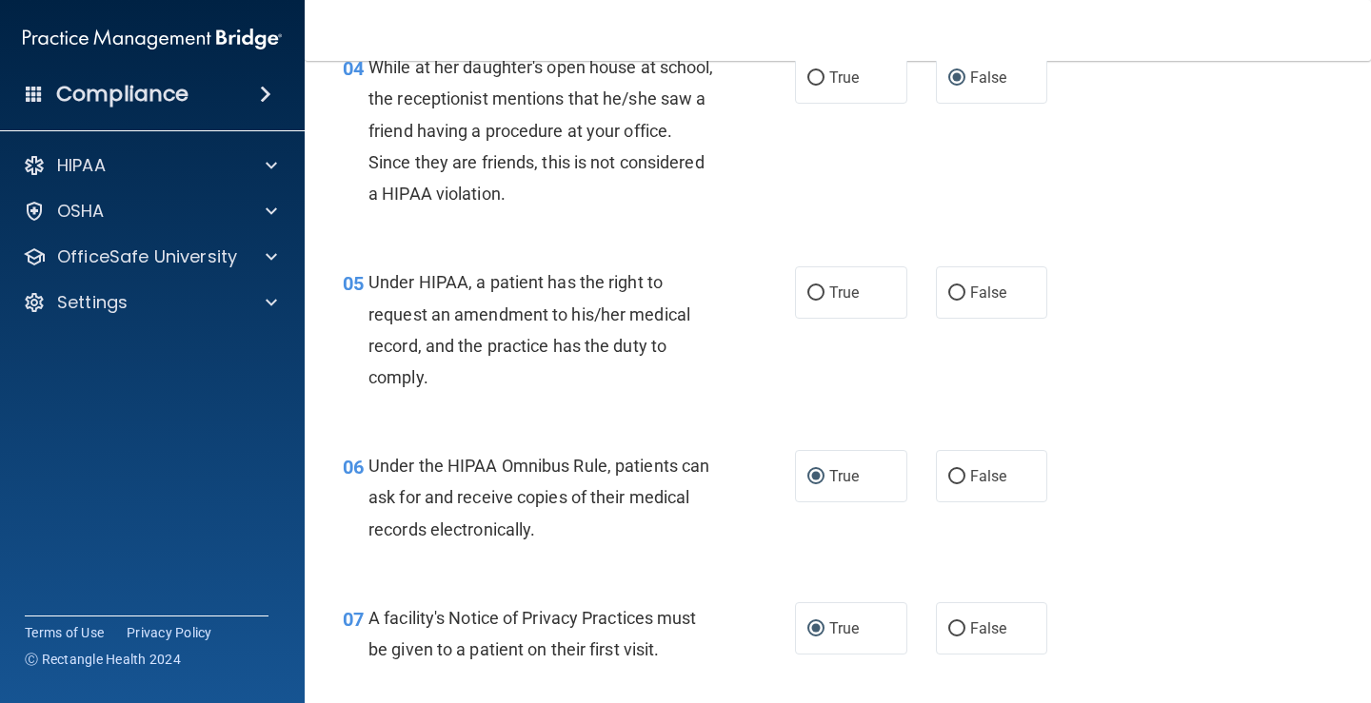
scroll to position [561, 0]
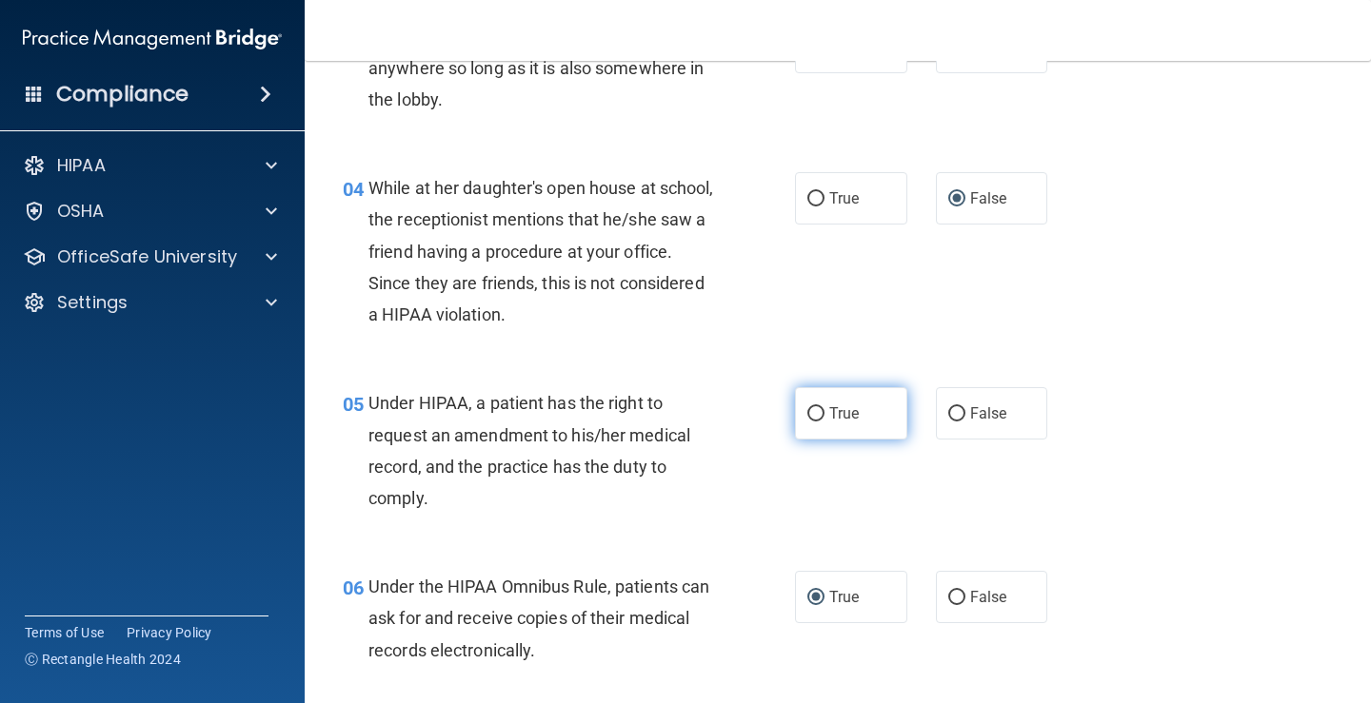
click at [813, 409] on input "True" at bounding box center [815, 414] width 17 height 14
radio input "true"
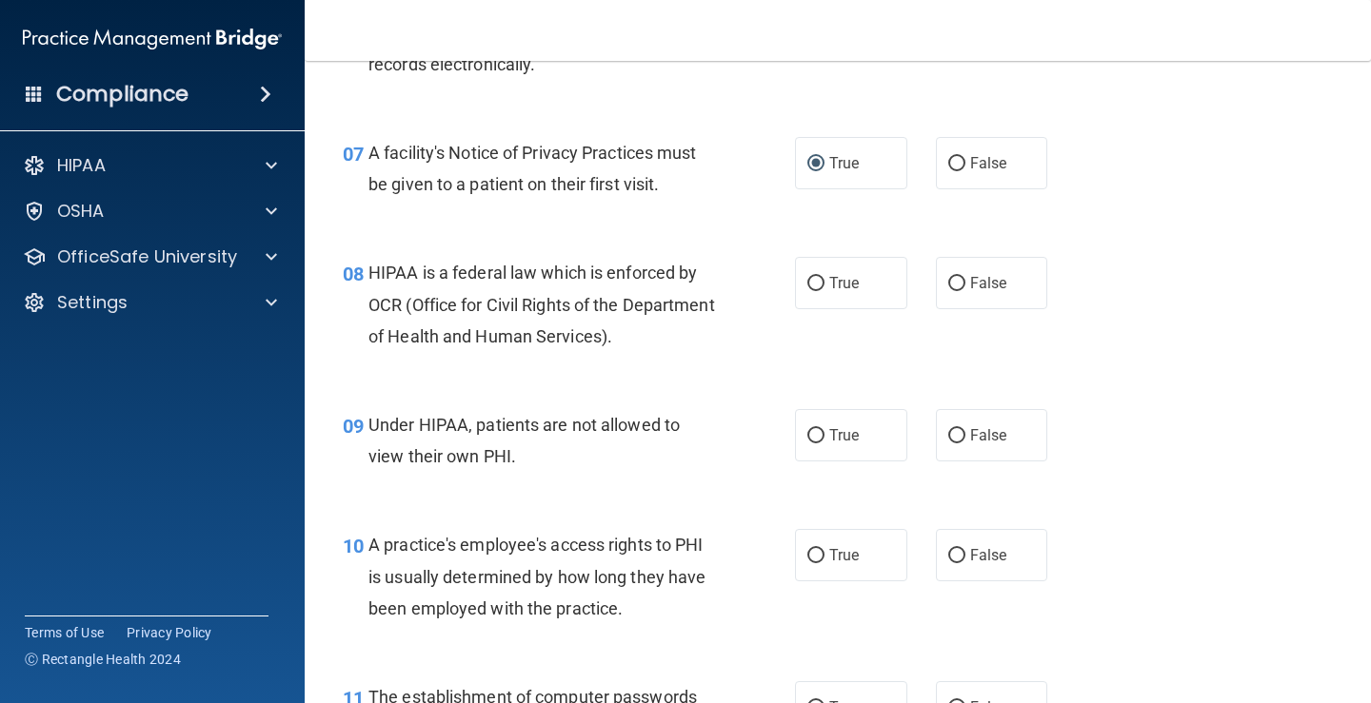
scroll to position [1138, 0]
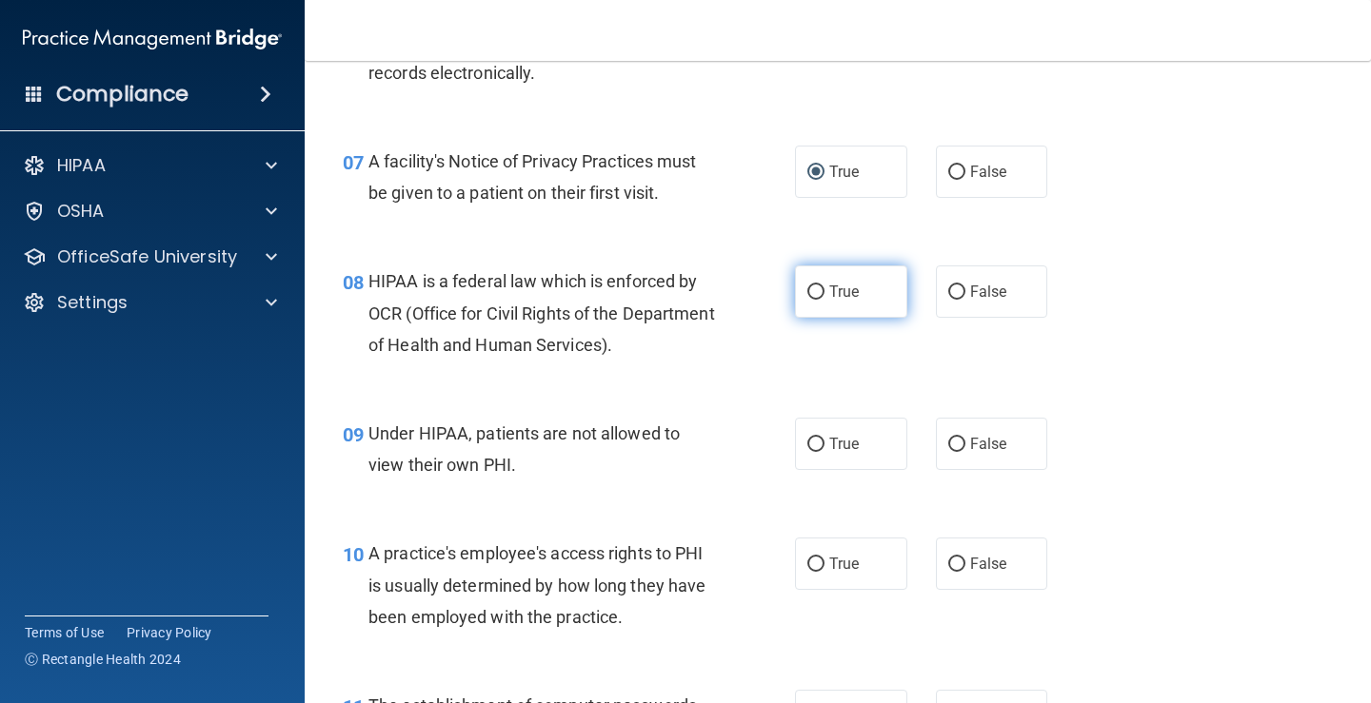
click at [807, 292] on input "True" at bounding box center [815, 293] width 17 height 14
radio input "true"
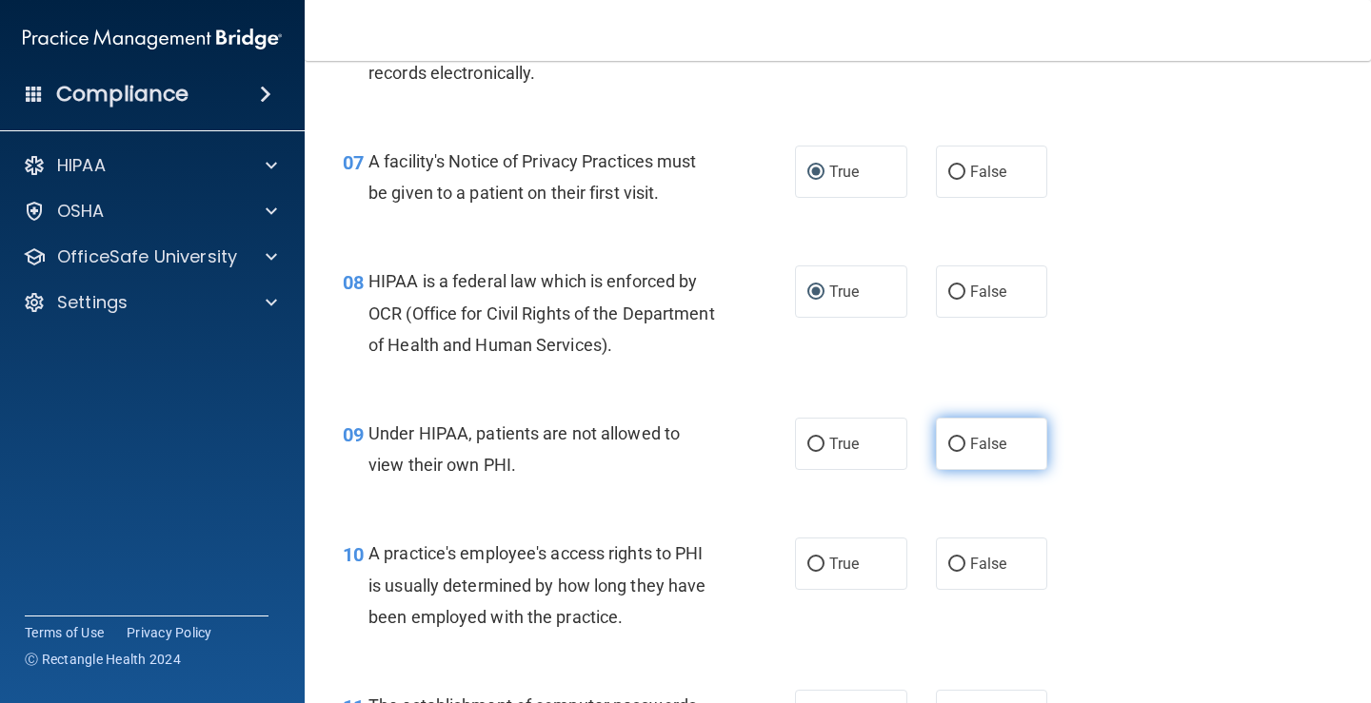
click at [948, 445] on input "False" at bounding box center [956, 445] width 17 height 14
radio input "true"
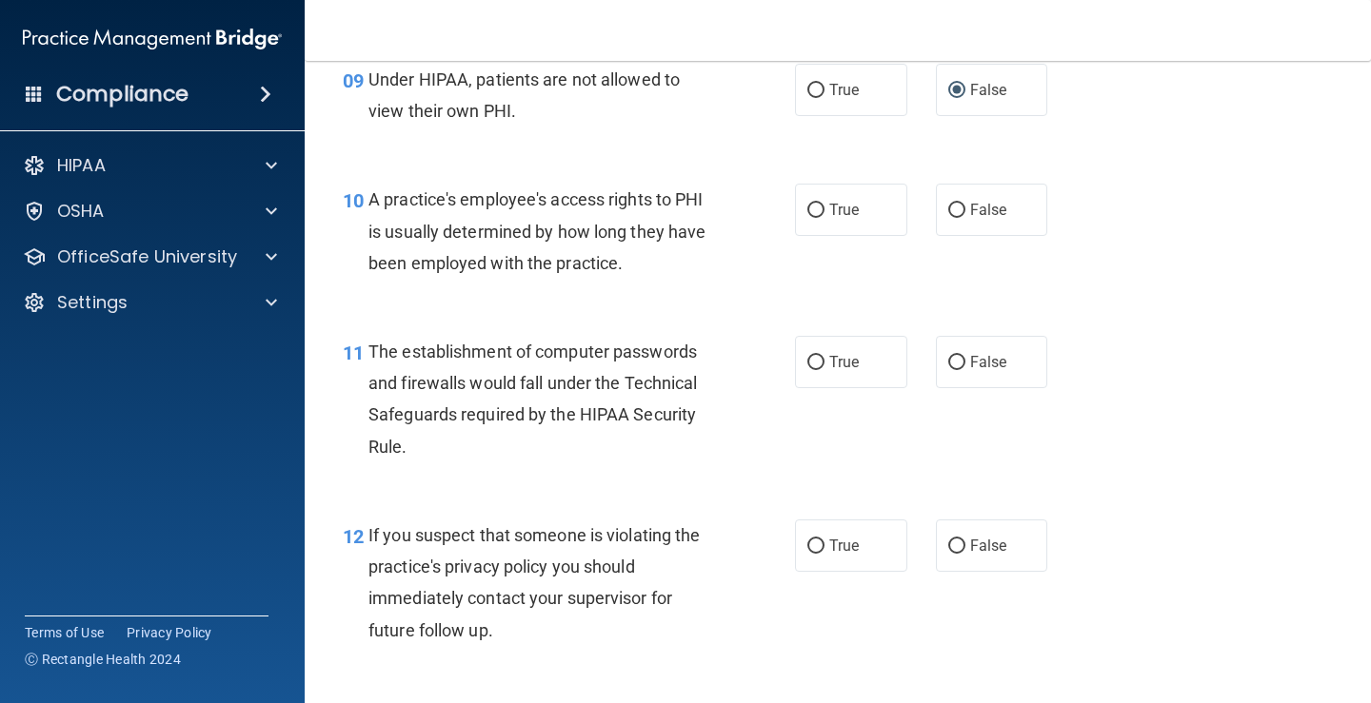
scroll to position [1544, 0]
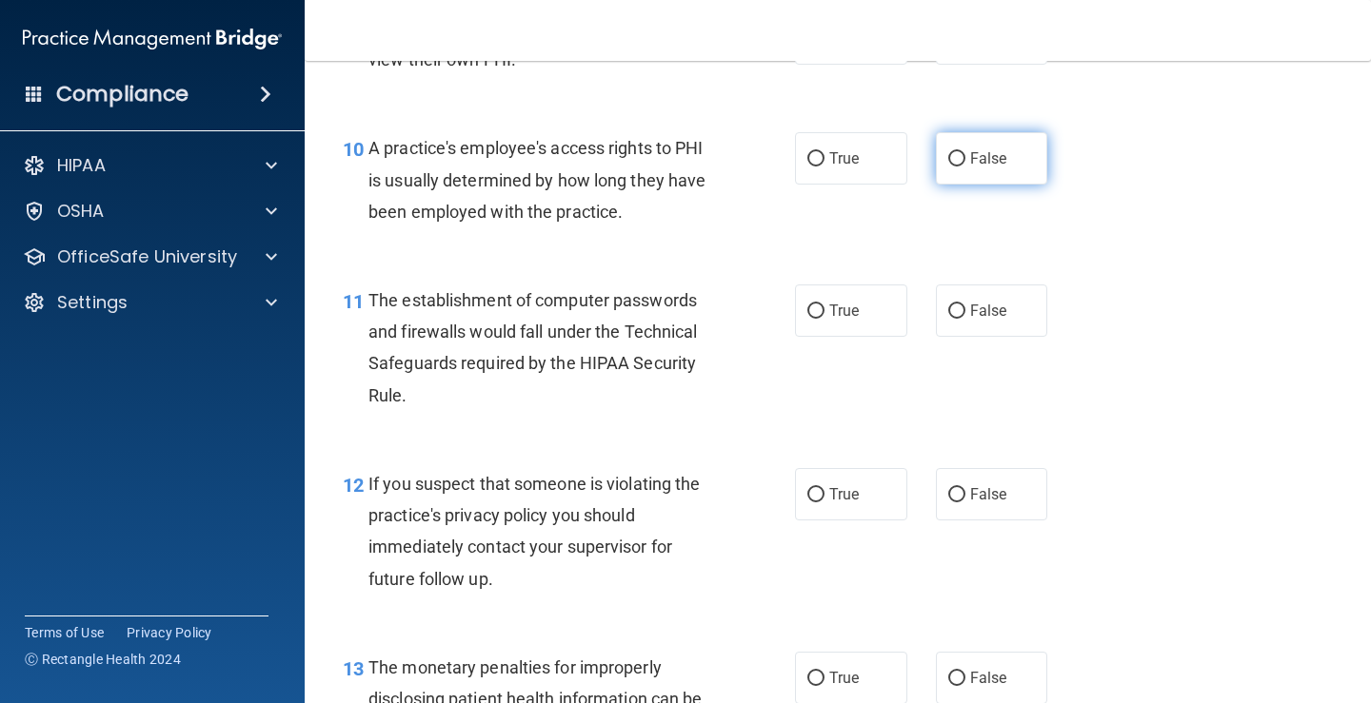
click at [948, 158] on input "False" at bounding box center [956, 159] width 17 height 14
radio input "true"
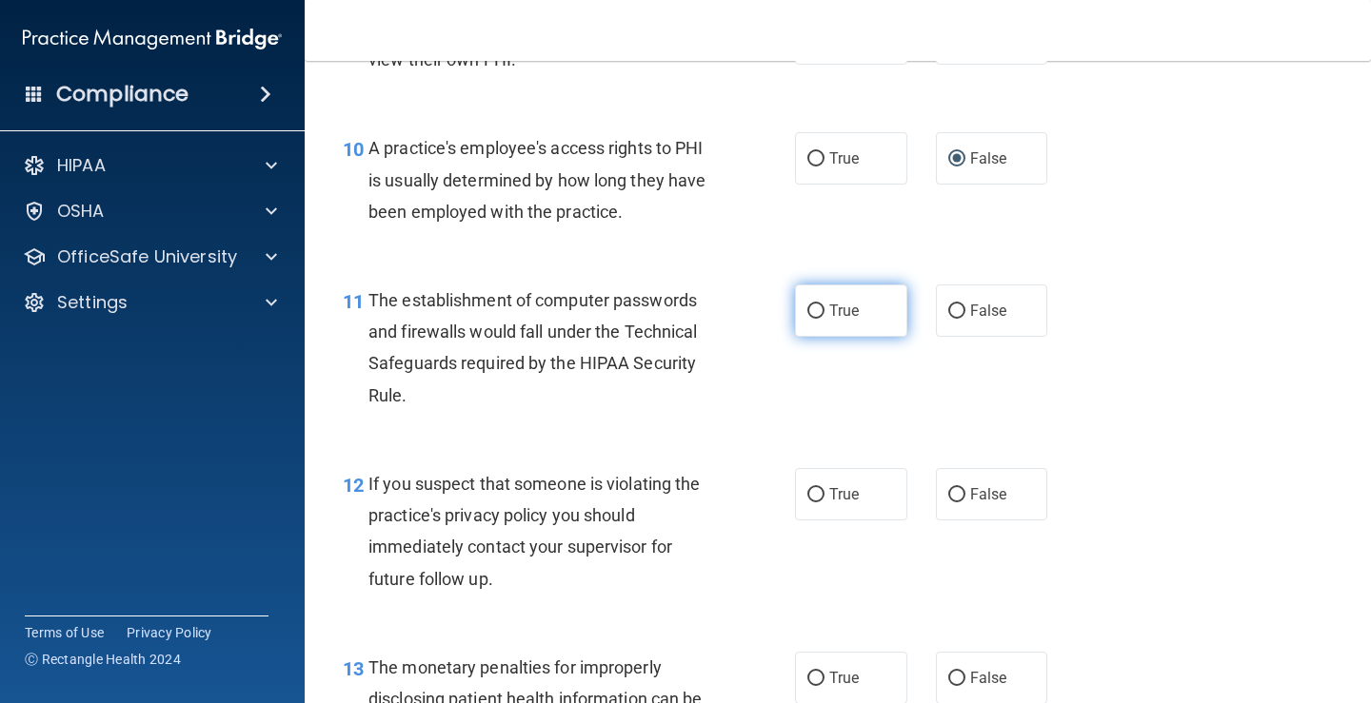
click at [807, 308] on input "True" at bounding box center [815, 312] width 17 height 14
radio input "true"
drag, startPoint x: 809, startPoint y: 488, endPoint x: 827, endPoint y: 484, distance: 18.5
click at [810, 488] on input "True" at bounding box center [815, 495] width 17 height 14
radio input "true"
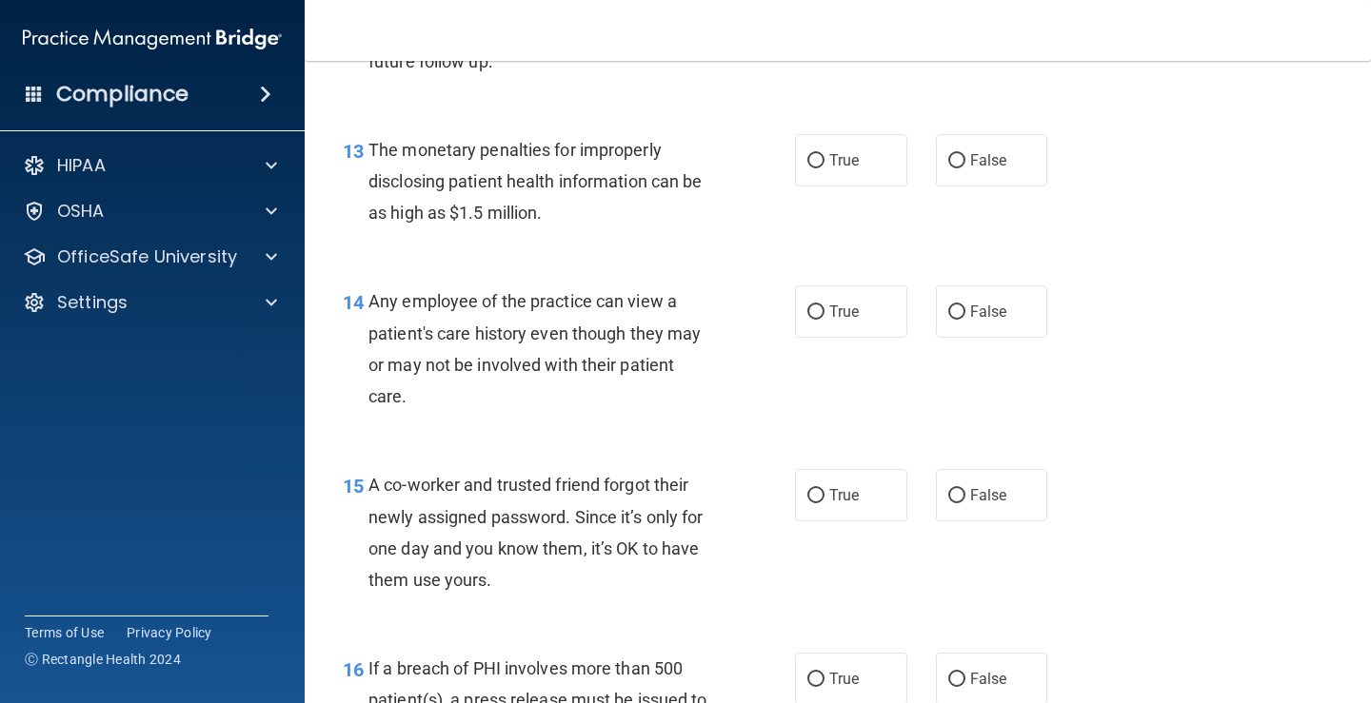
scroll to position [2070, 0]
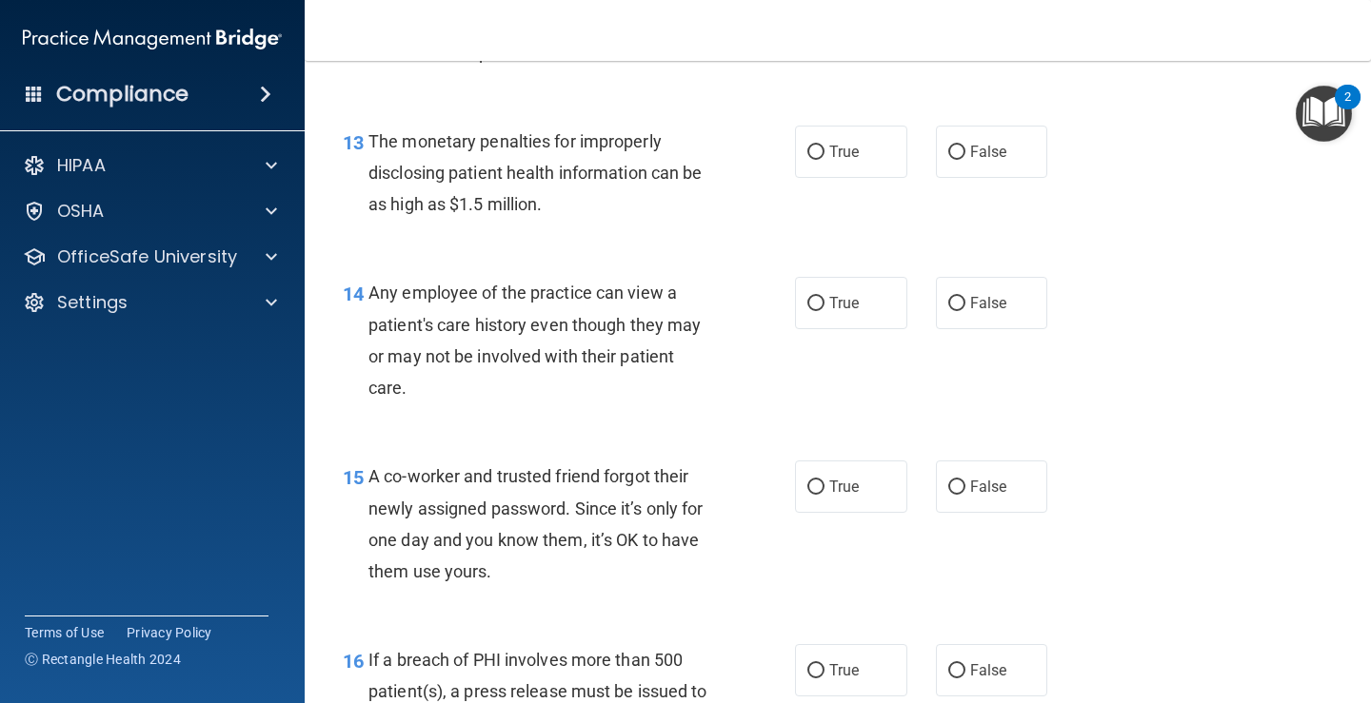
click at [262, 89] on span at bounding box center [265, 94] width 11 height 23
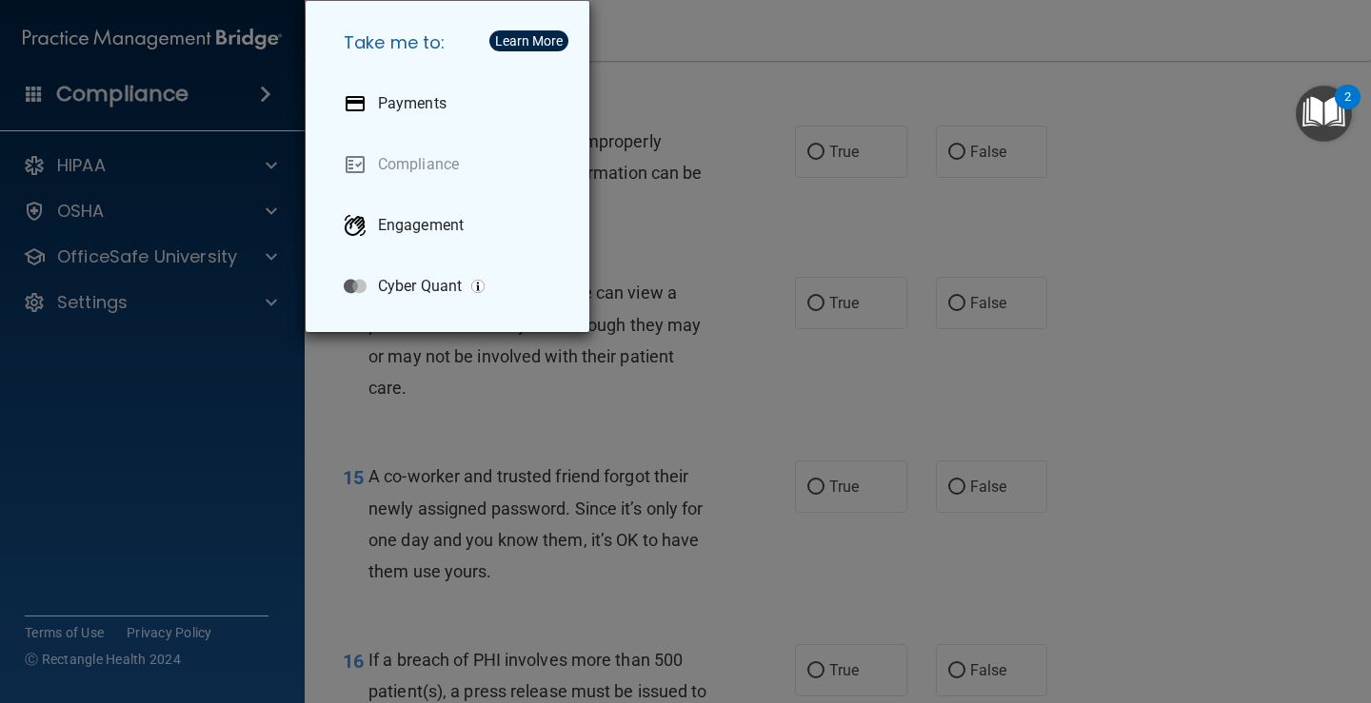
click at [748, 91] on div "Take me to: Payments Compliance Engagement Cyber Quant" at bounding box center [685, 351] width 1371 height 703
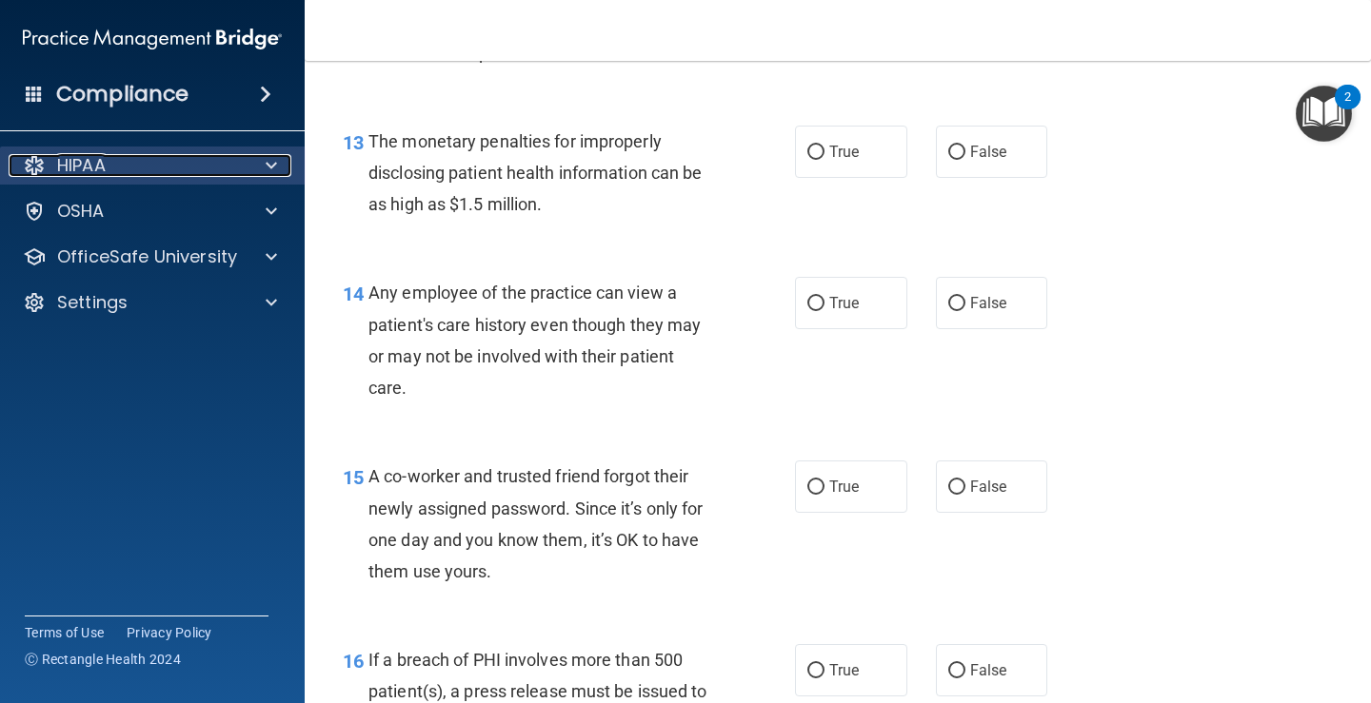
click at [231, 159] on div "HIPAA" at bounding box center [127, 165] width 236 height 23
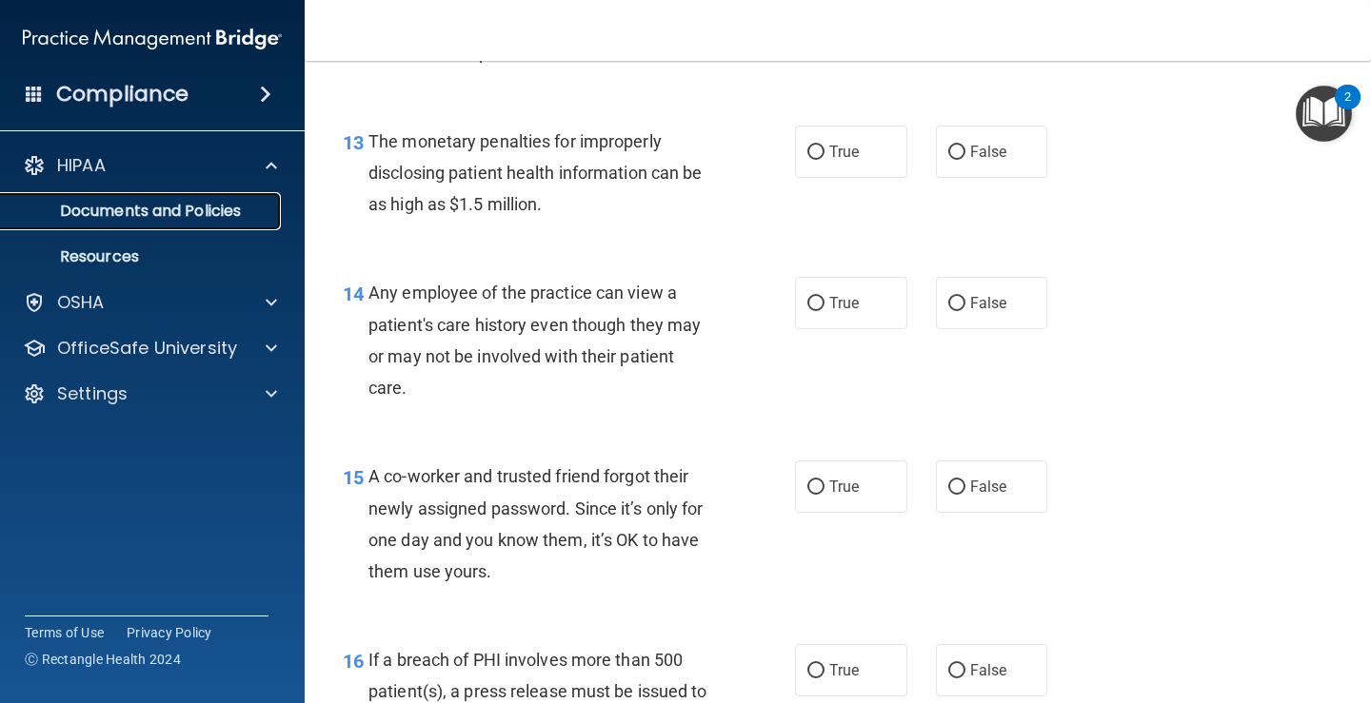
click at [200, 205] on p "Documents and Policies" at bounding box center [142, 211] width 260 height 19
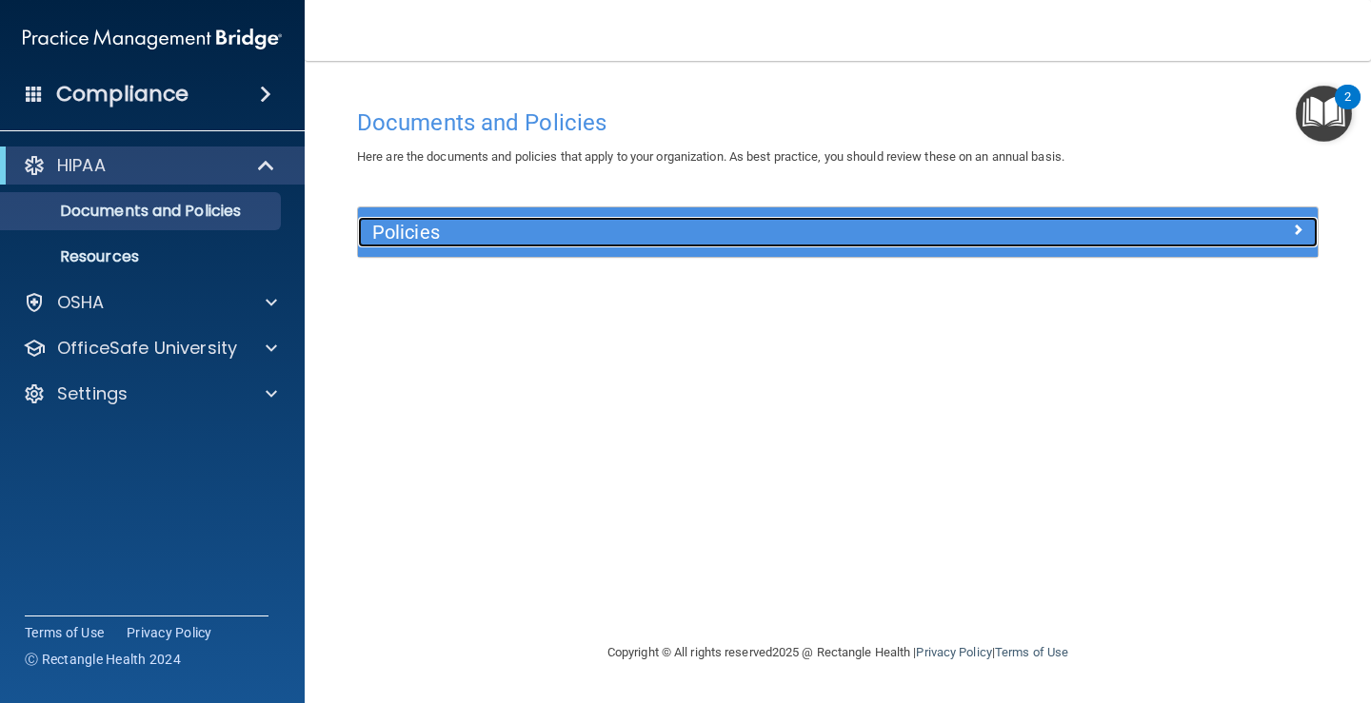
click at [1294, 230] on span at bounding box center [1297, 229] width 11 height 23
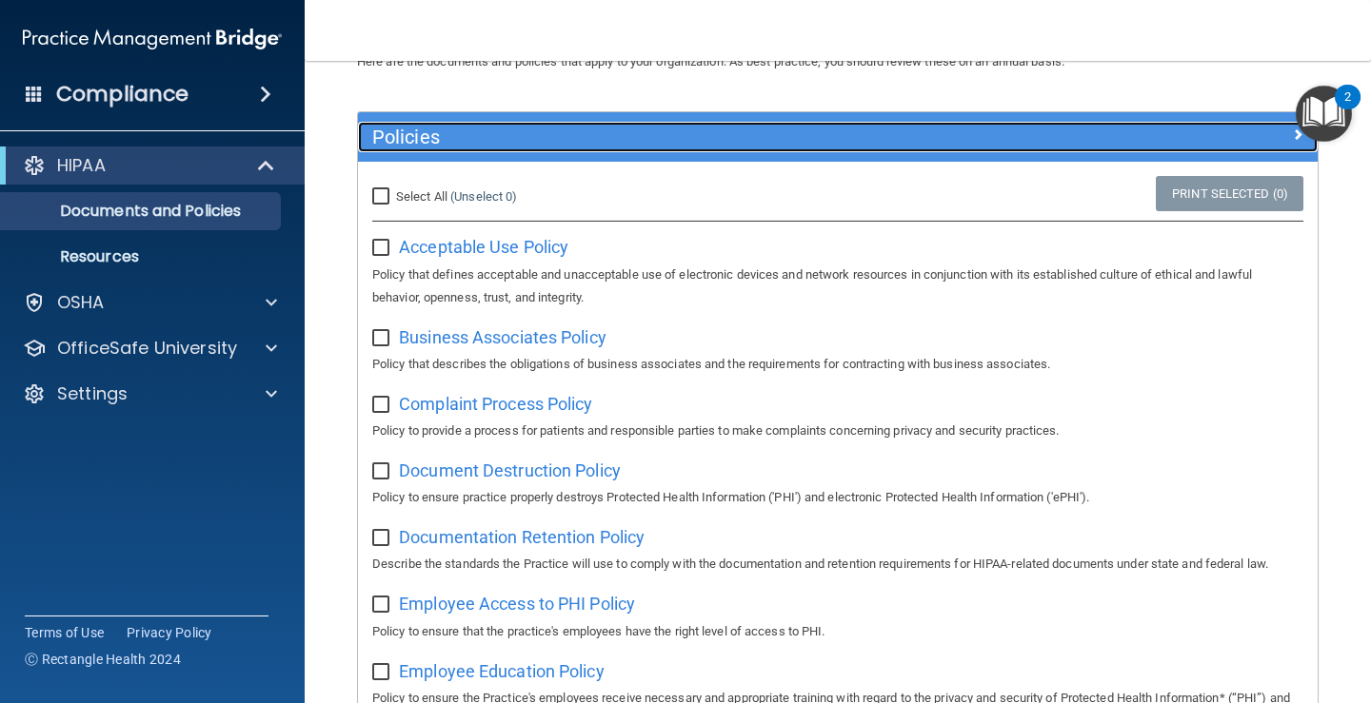
scroll to position [59, 0]
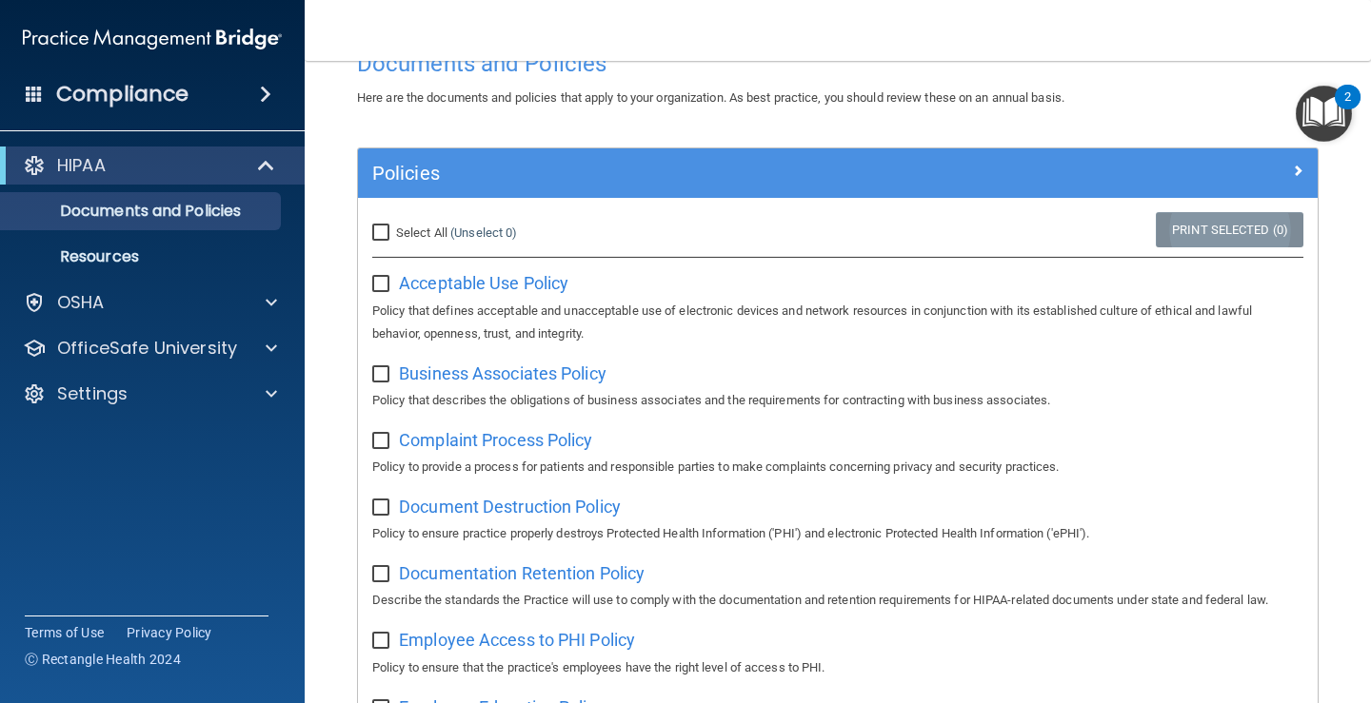
click at [1197, 235] on link "Print Selected (0)" at bounding box center [1230, 229] width 148 height 35
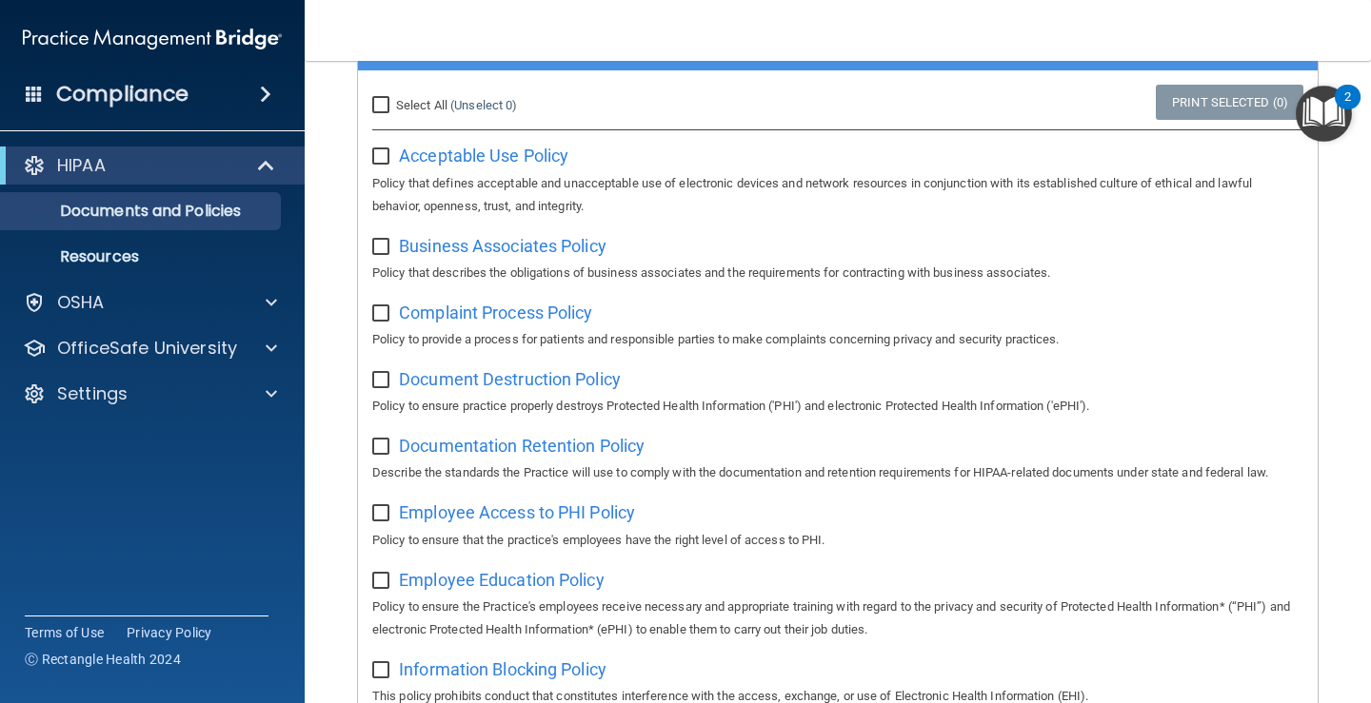
scroll to position [181, 0]
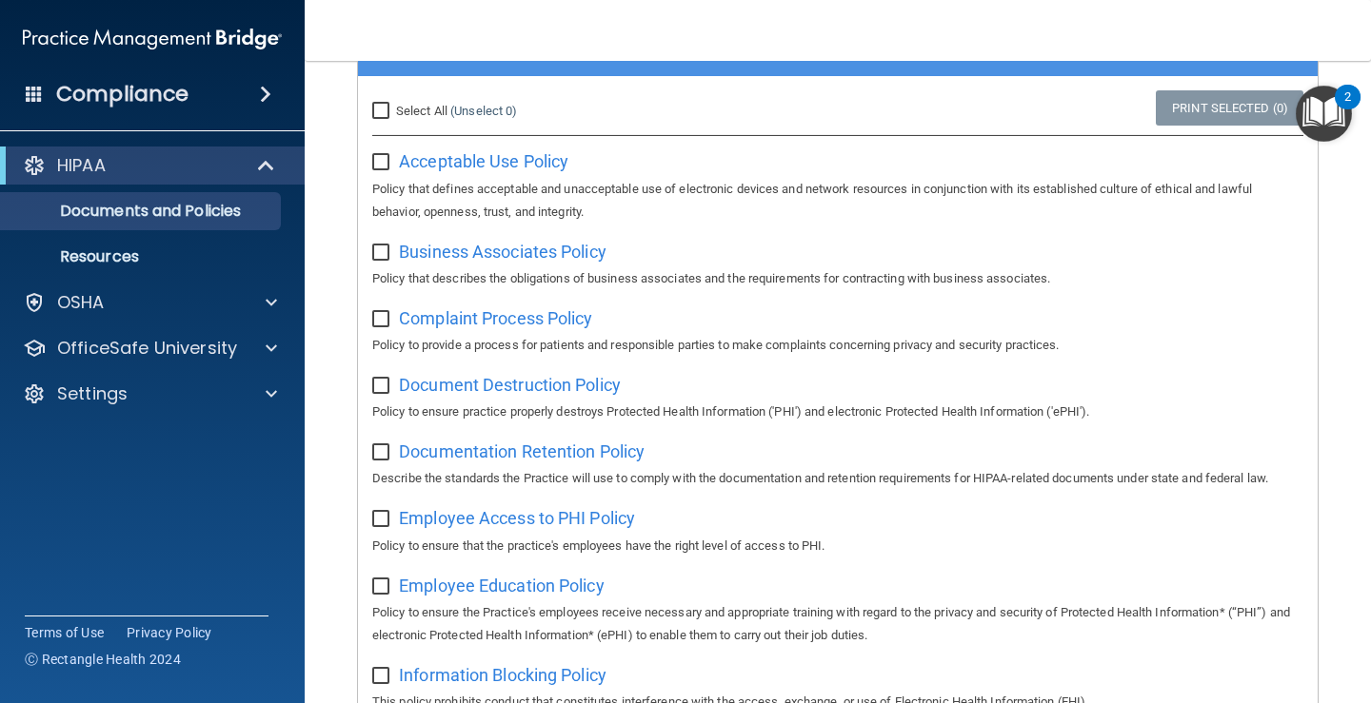
click at [1333, 110] on img "Open Resource Center, 2 new notifications" at bounding box center [1323, 114] width 56 height 56
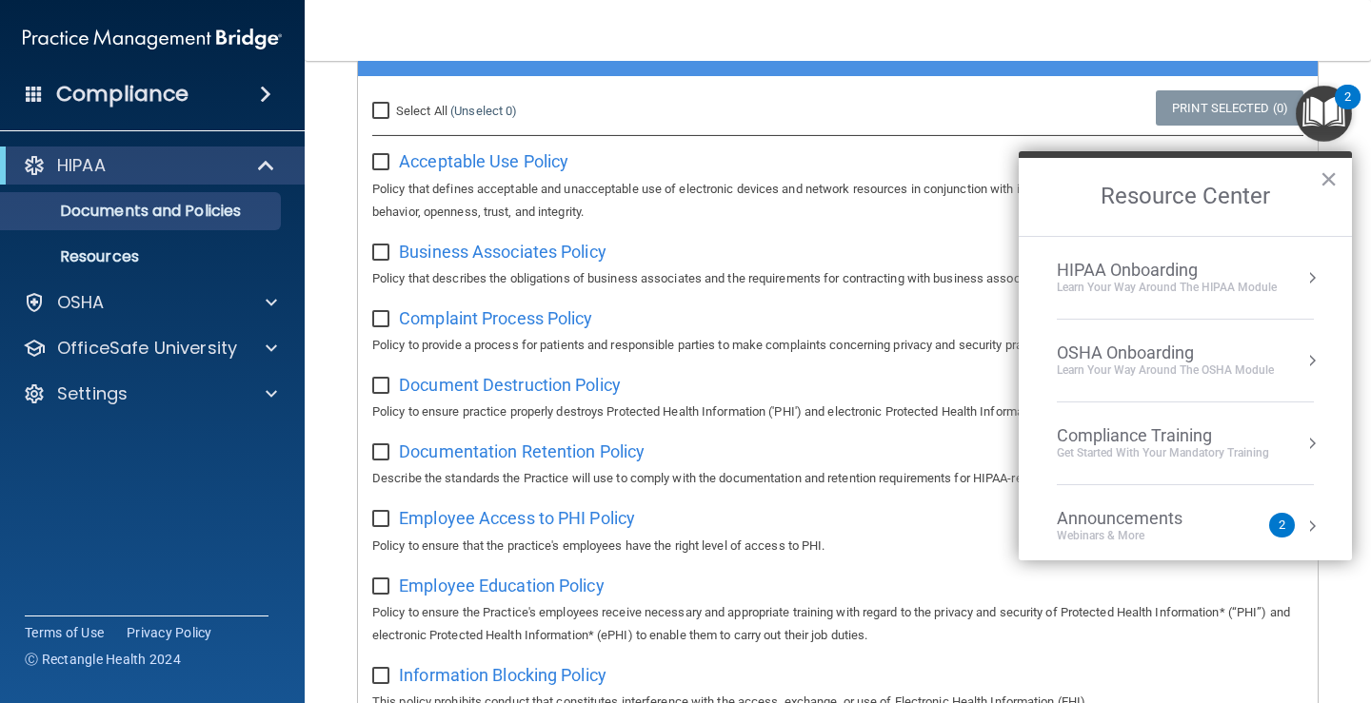
click at [1302, 276] on button "Resource Center" at bounding box center [1311, 277] width 19 height 19
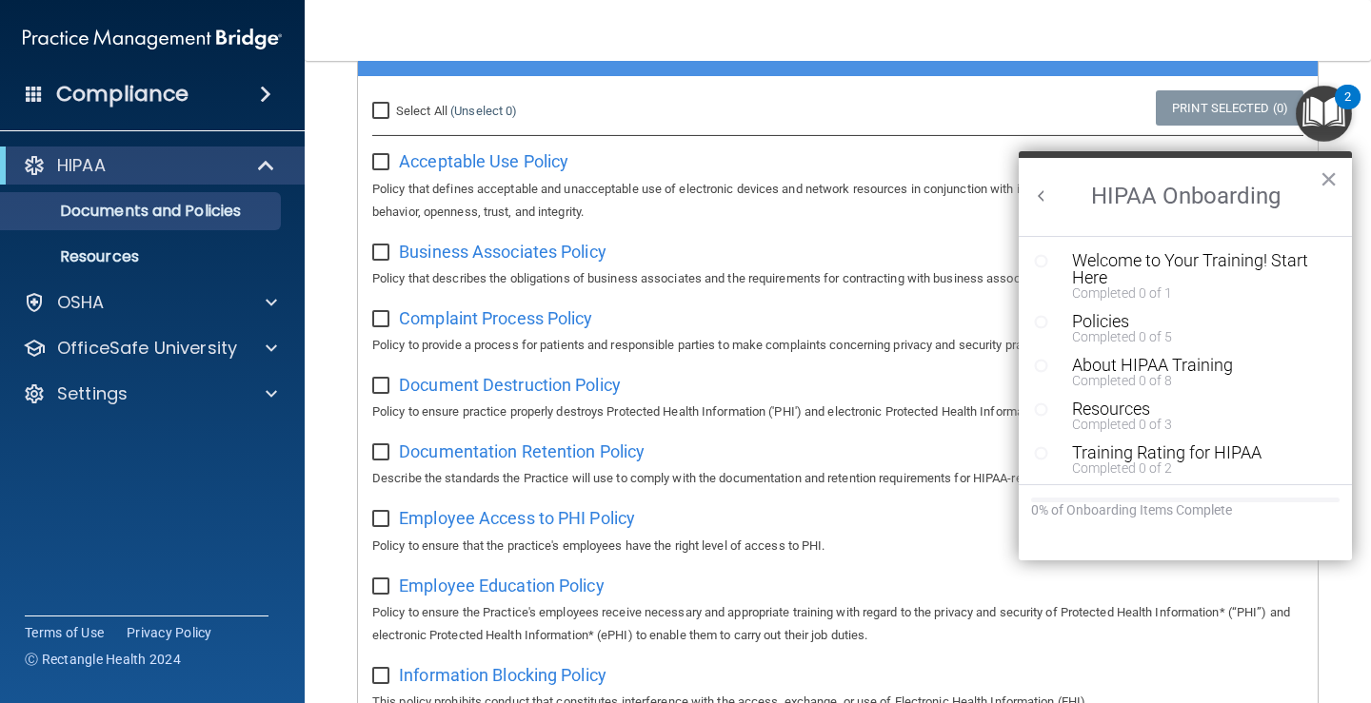
scroll to position [0, 0]
click at [1140, 257] on div "Welcome to Your Training! Start Here" at bounding box center [1192, 269] width 241 height 34
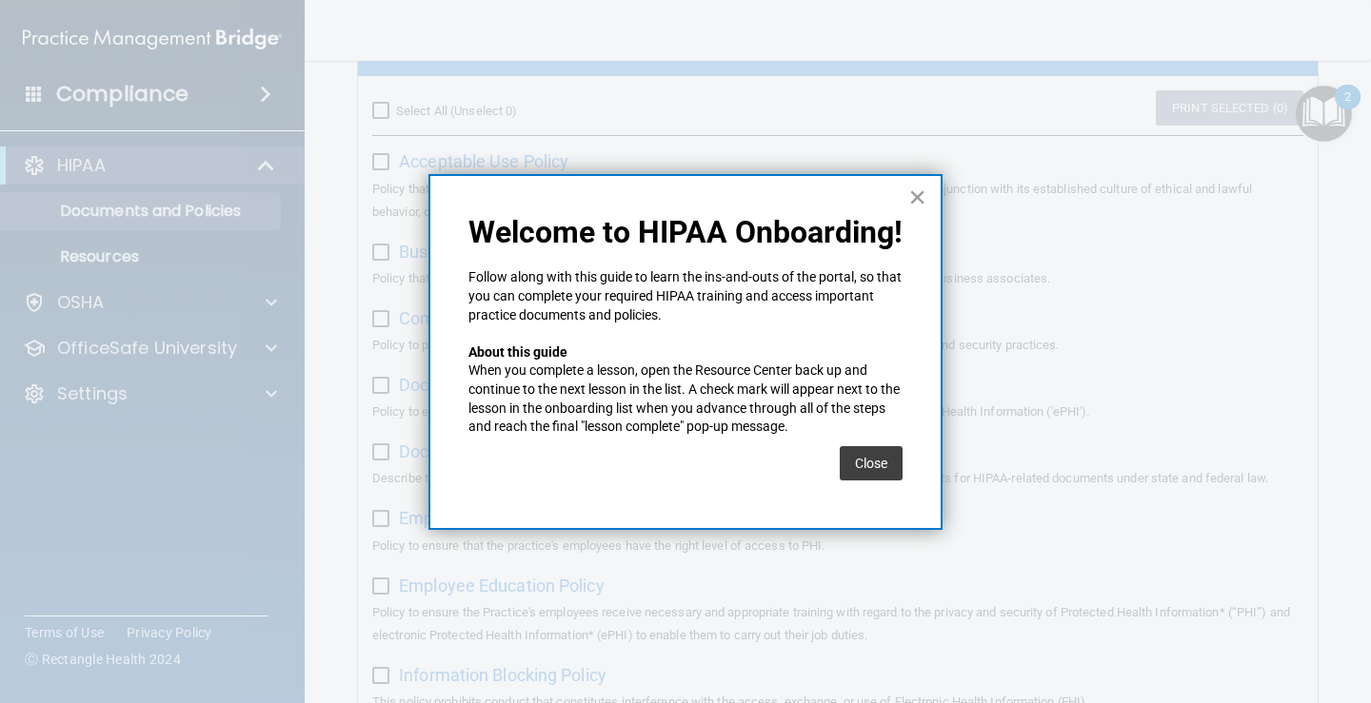
click at [919, 196] on button "×" at bounding box center [917, 197] width 18 height 30
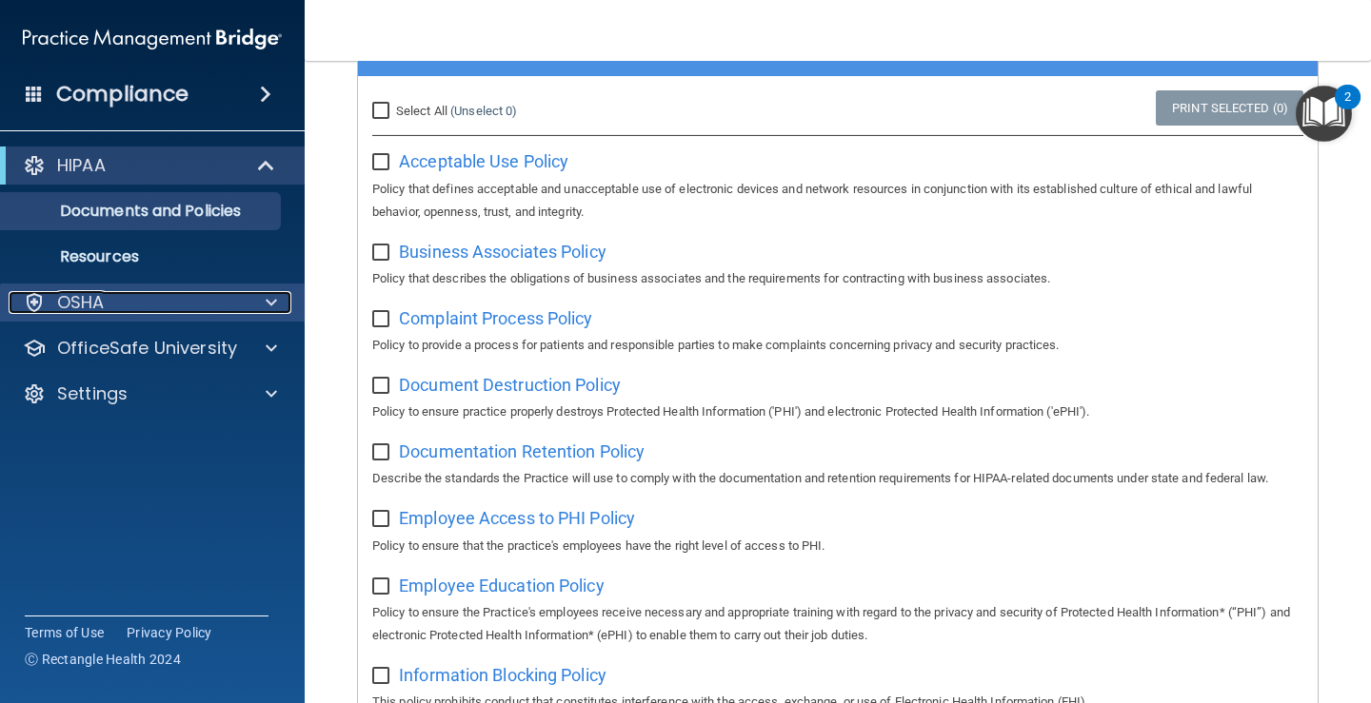
click at [188, 308] on div "OSHA" at bounding box center [127, 302] width 236 height 23
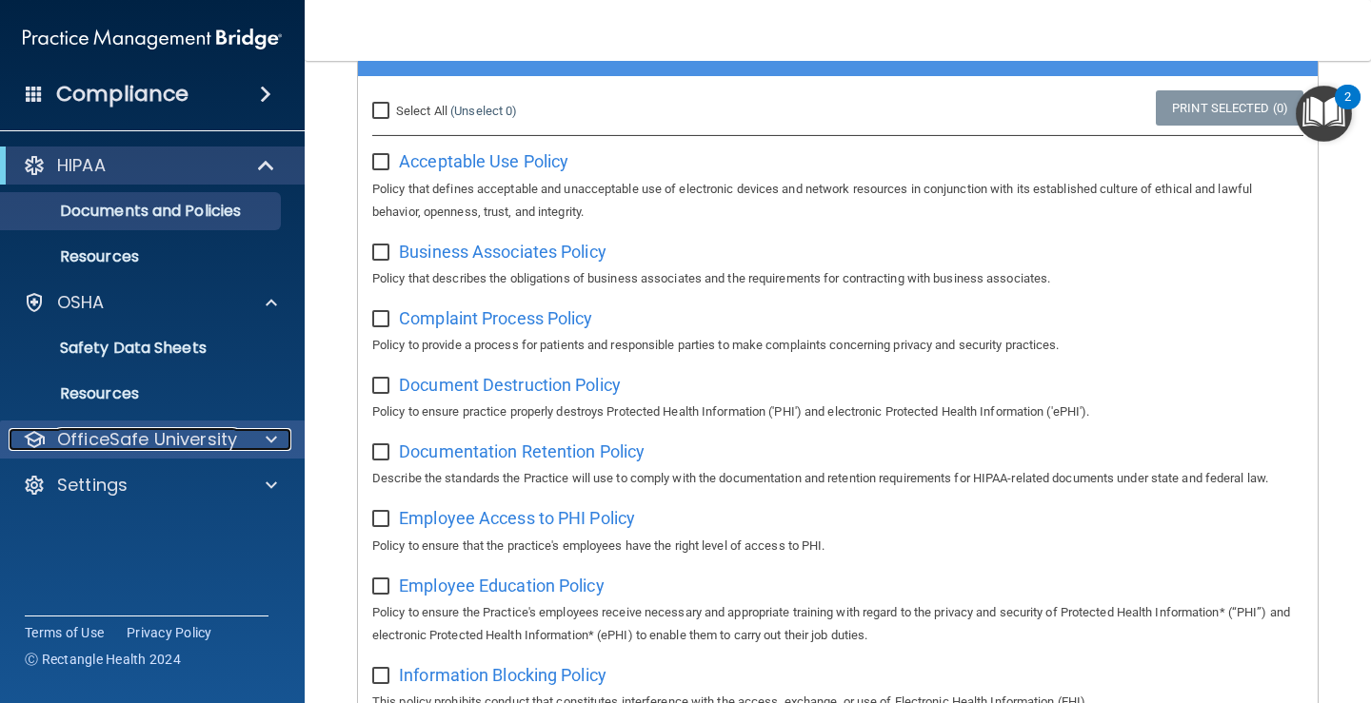
click at [180, 438] on p "OfficeSafe University" at bounding box center [147, 439] width 180 height 23
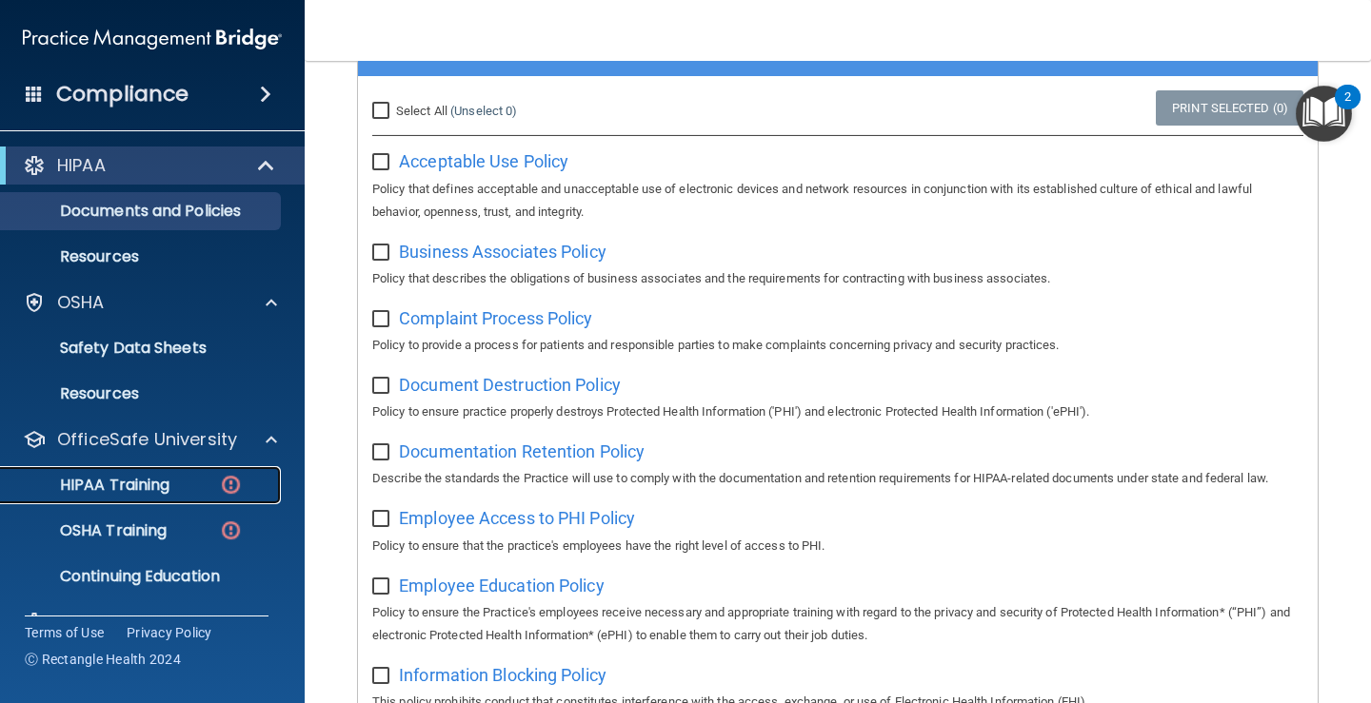
click at [153, 481] on p "HIPAA Training" at bounding box center [90, 485] width 157 height 19
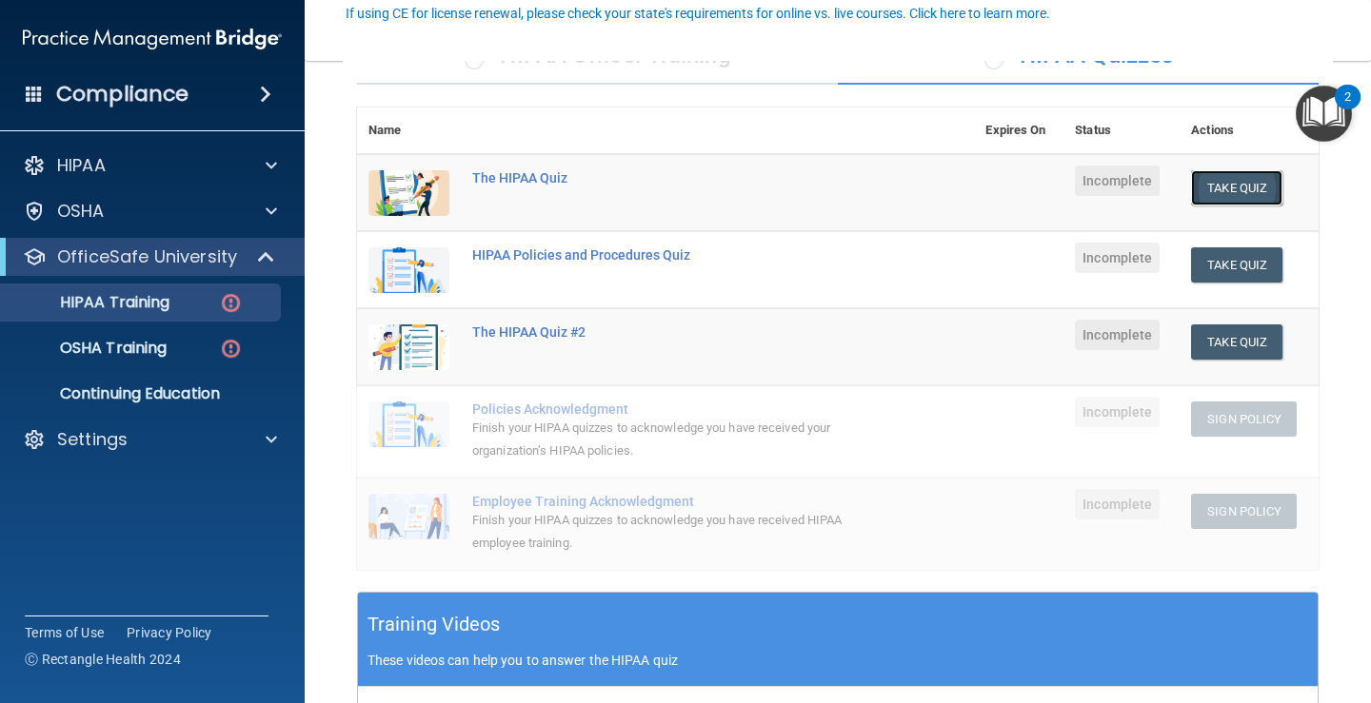
click at [1223, 186] on button "Take Quiz" at bounding box center [1236, 187] width 91 height 35
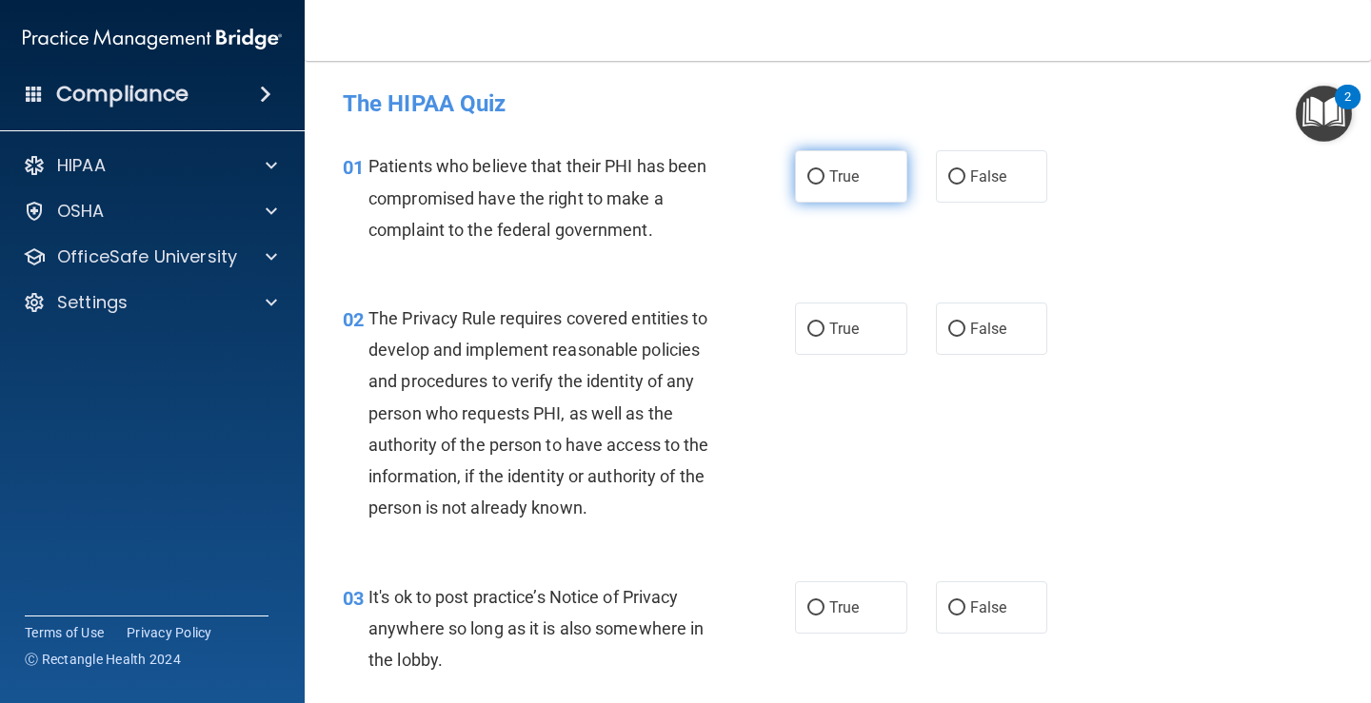
click at [812, 170] on input "True" at bounding box center [815, 177] width 17 height 14
radio input "true"
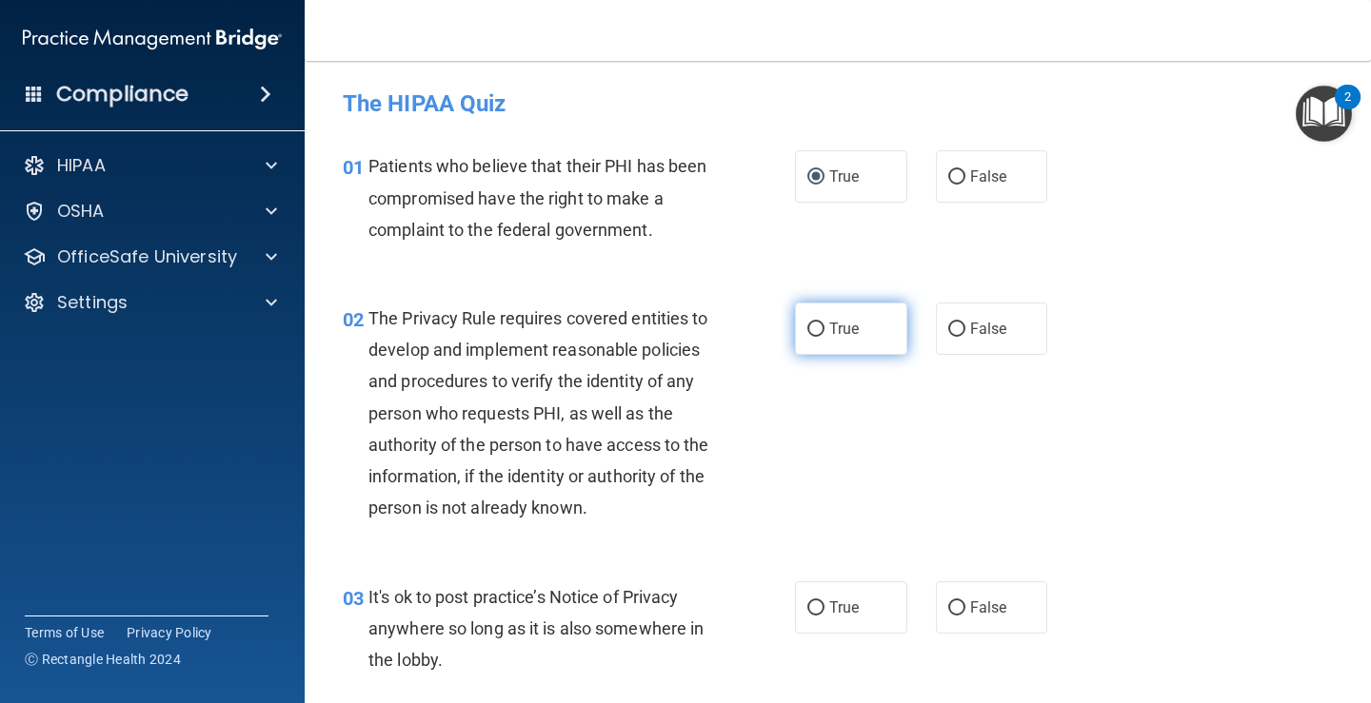
click at [807, 328] on input "True" at bounding box center [815, 330] width 17 height 14
radio input "true"
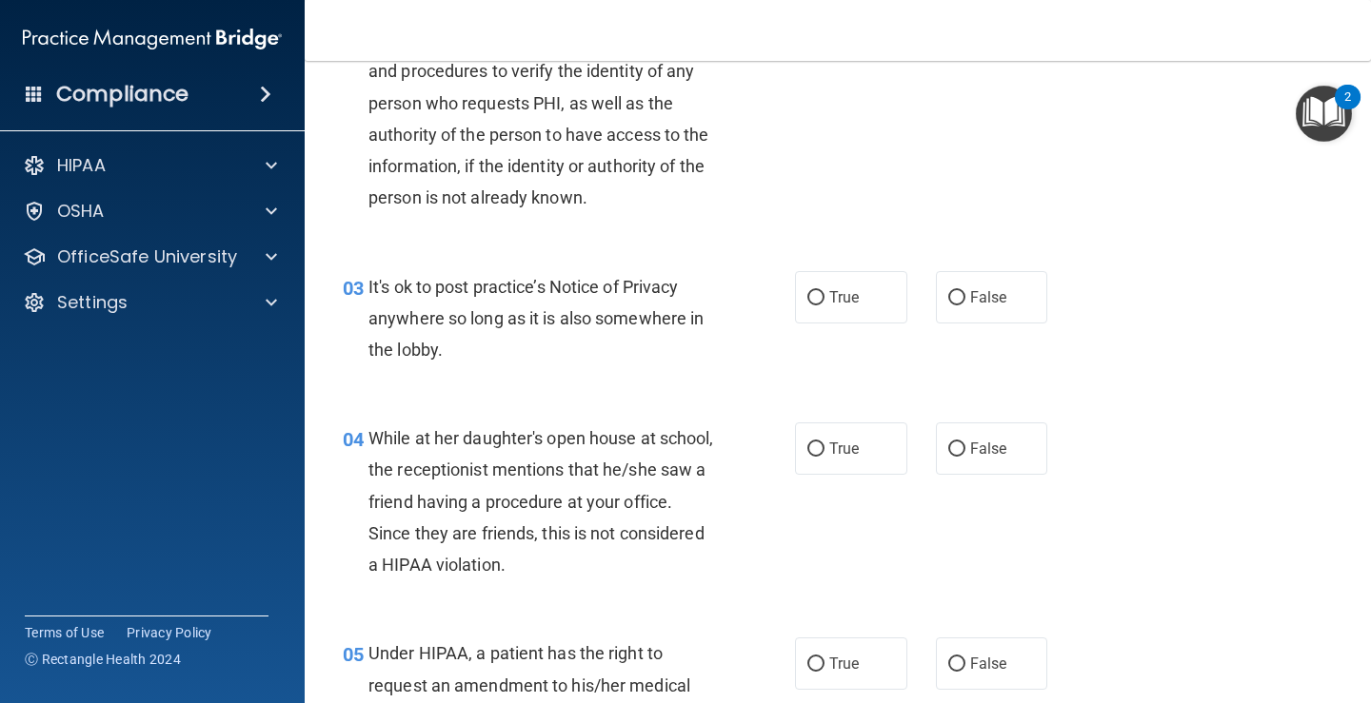
scroll to position [250, 0]
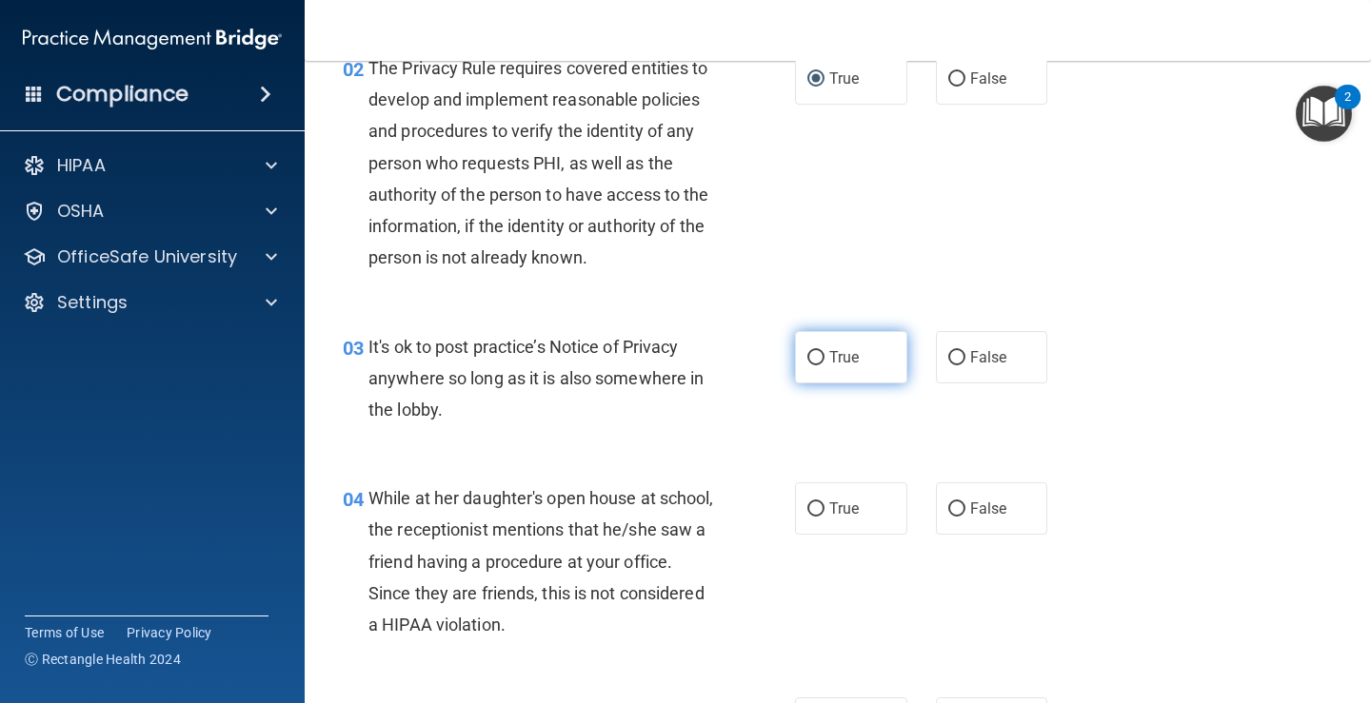
click at [807, 354] on input "True" at bounding box center [815, 358] width 17 height 14
radio input "true"
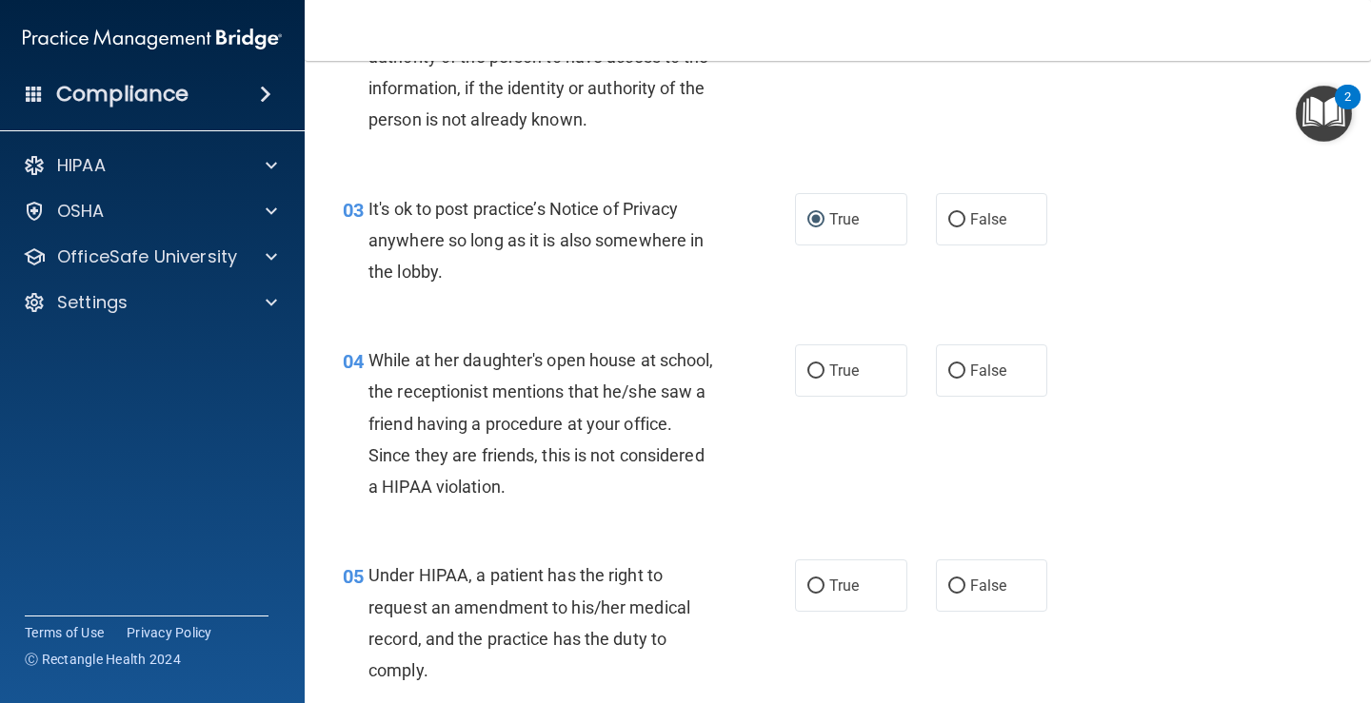
scroll to position [552, 0]
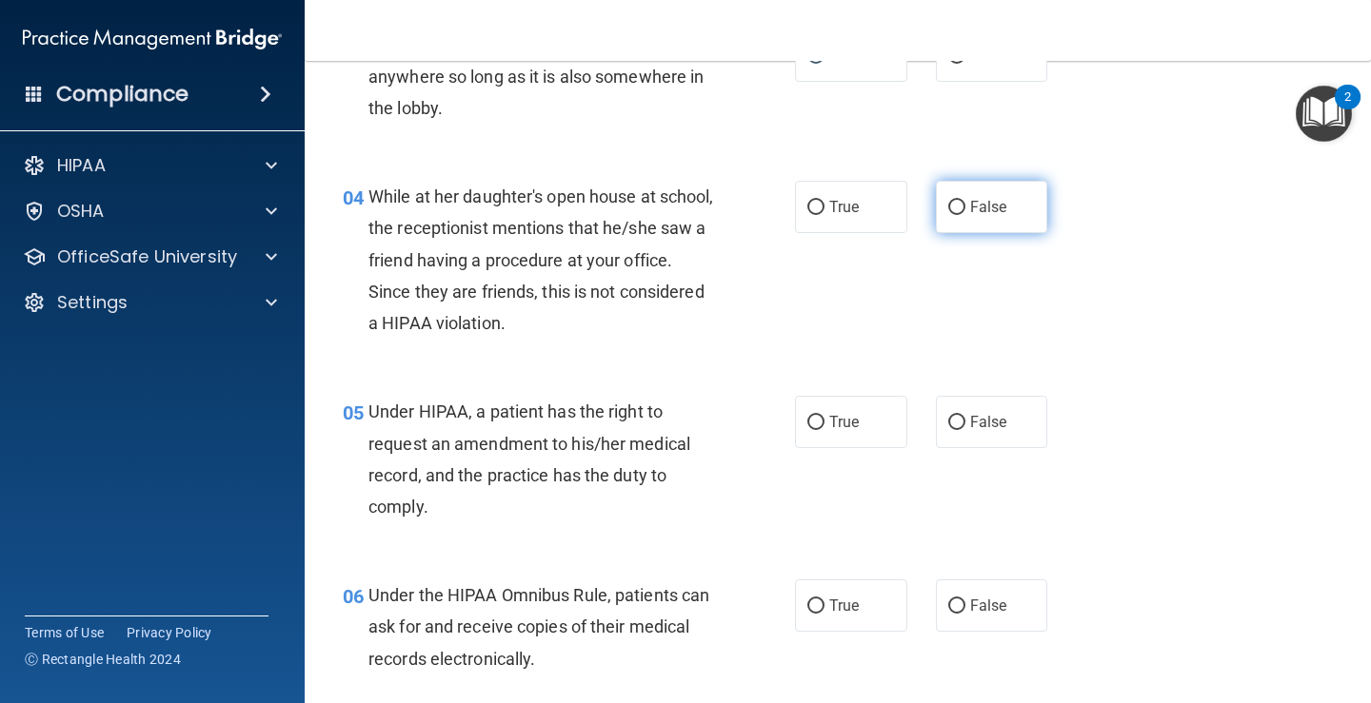
click at [948, 204] on input "False" at bounding box center [956, 208] width 17 height 14
radio input "true"
click at [808, 418] on input "True" at bounding box center [815, 423] width 17 height 14
radio input "true"
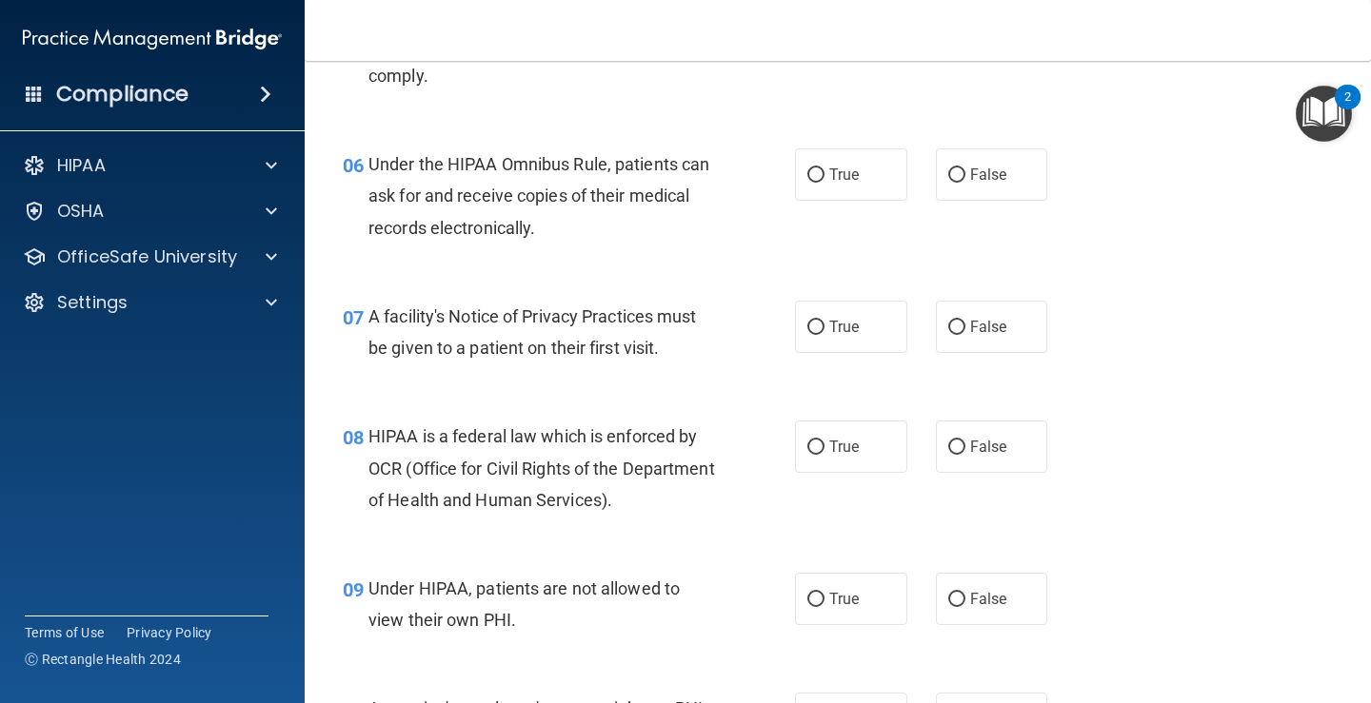
scroll to position [1000, 0]
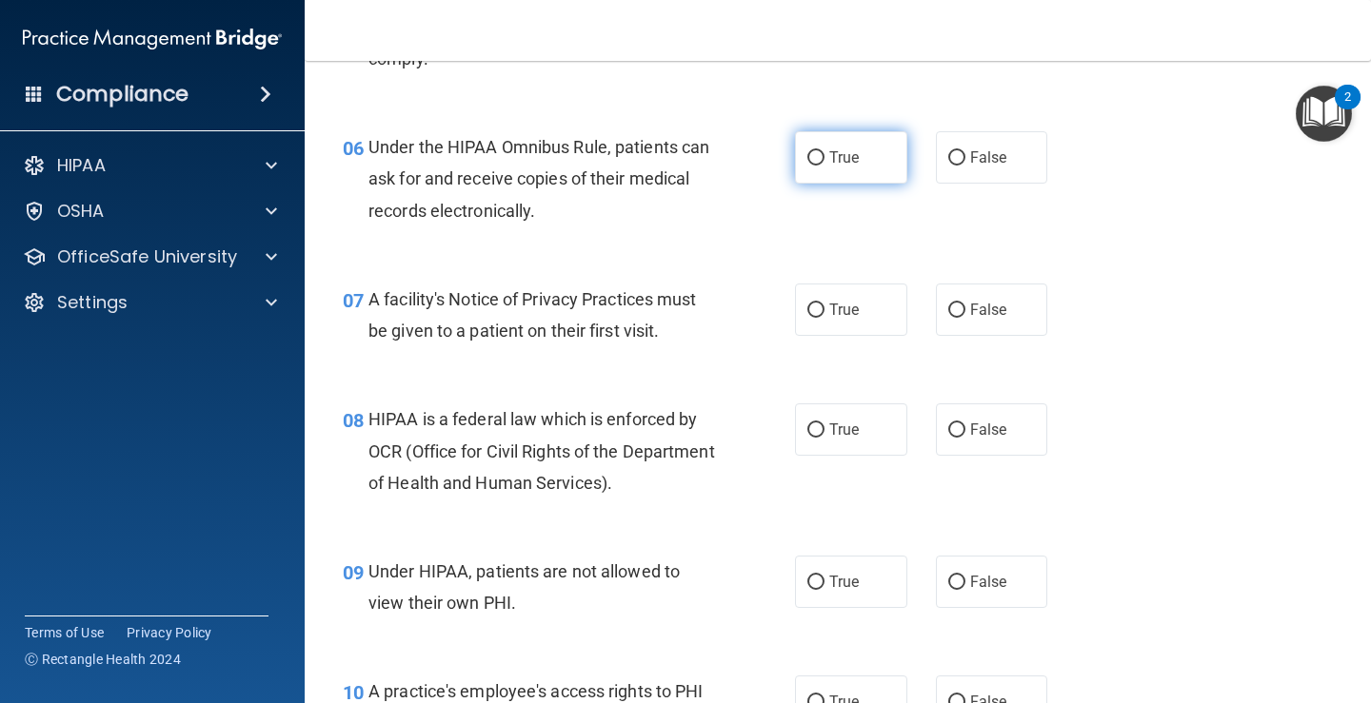
click at [809, 154] on input "True" at bounding box center [815, 158] width 17 height 14
radio input "true"
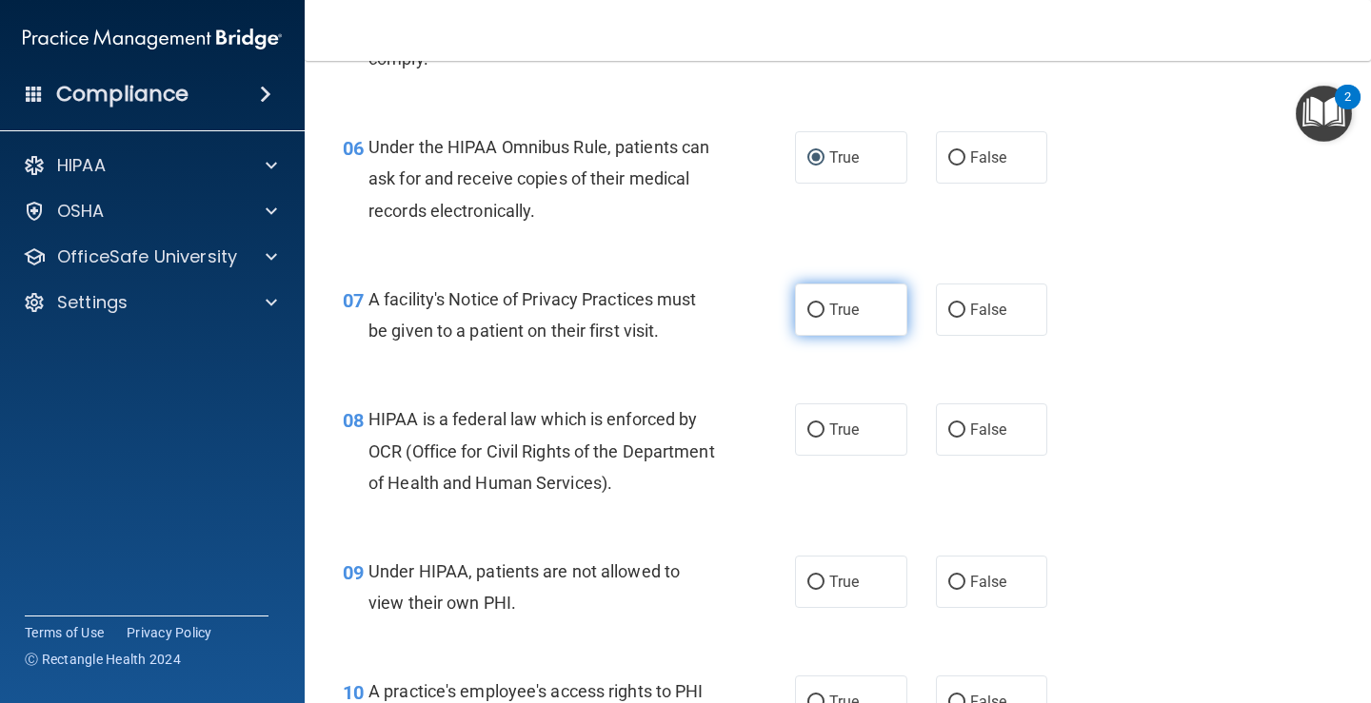
click at [815, 309] on input "True" at bounding box center [815, 311] width 17 height 14
radio input "true"
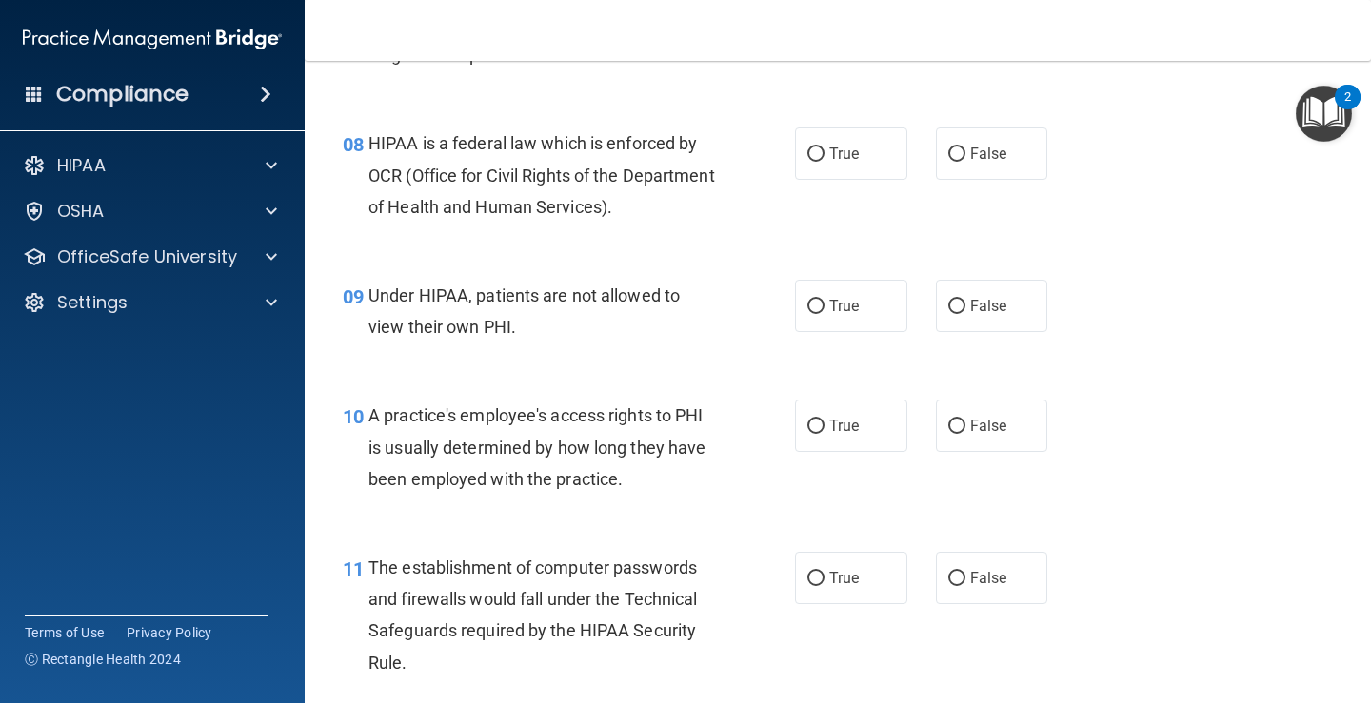
scroll to position [1286, 0]
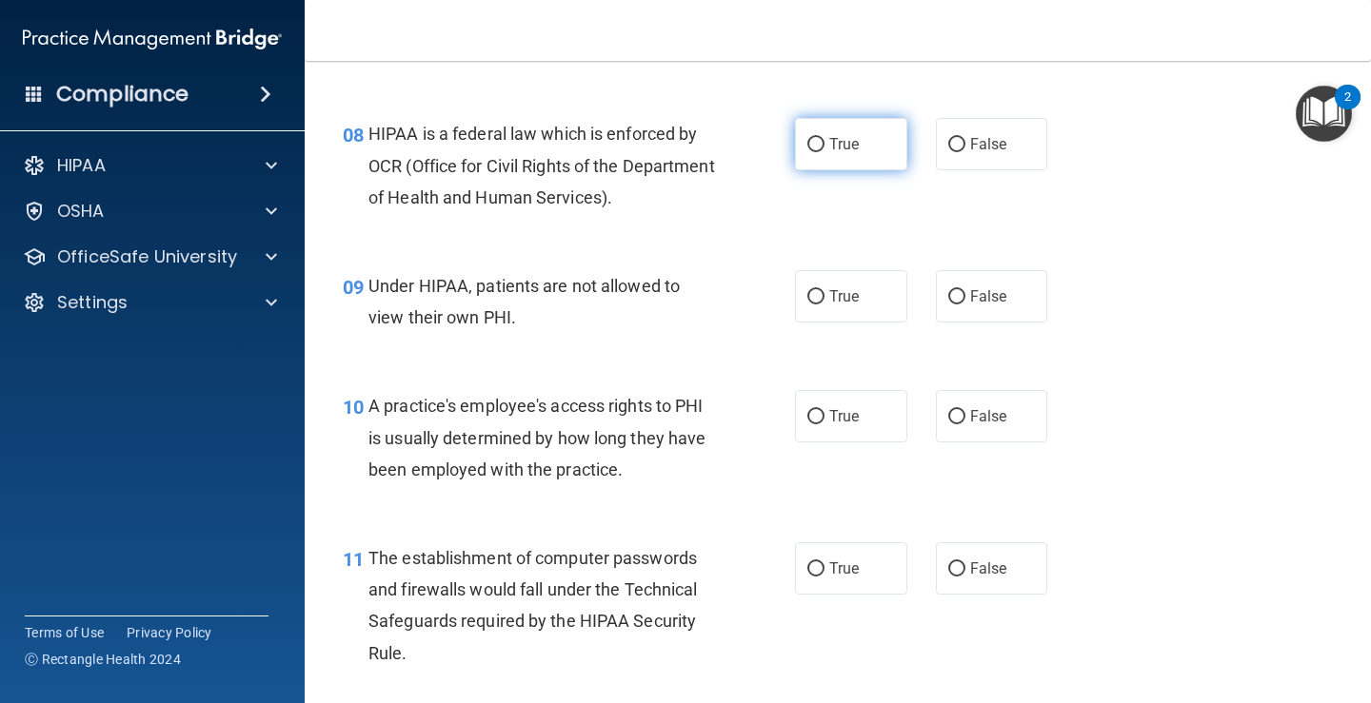
click at [808, 142] on input "True" at bounding box center [815, 145] width 17 height 14
radio input "true"
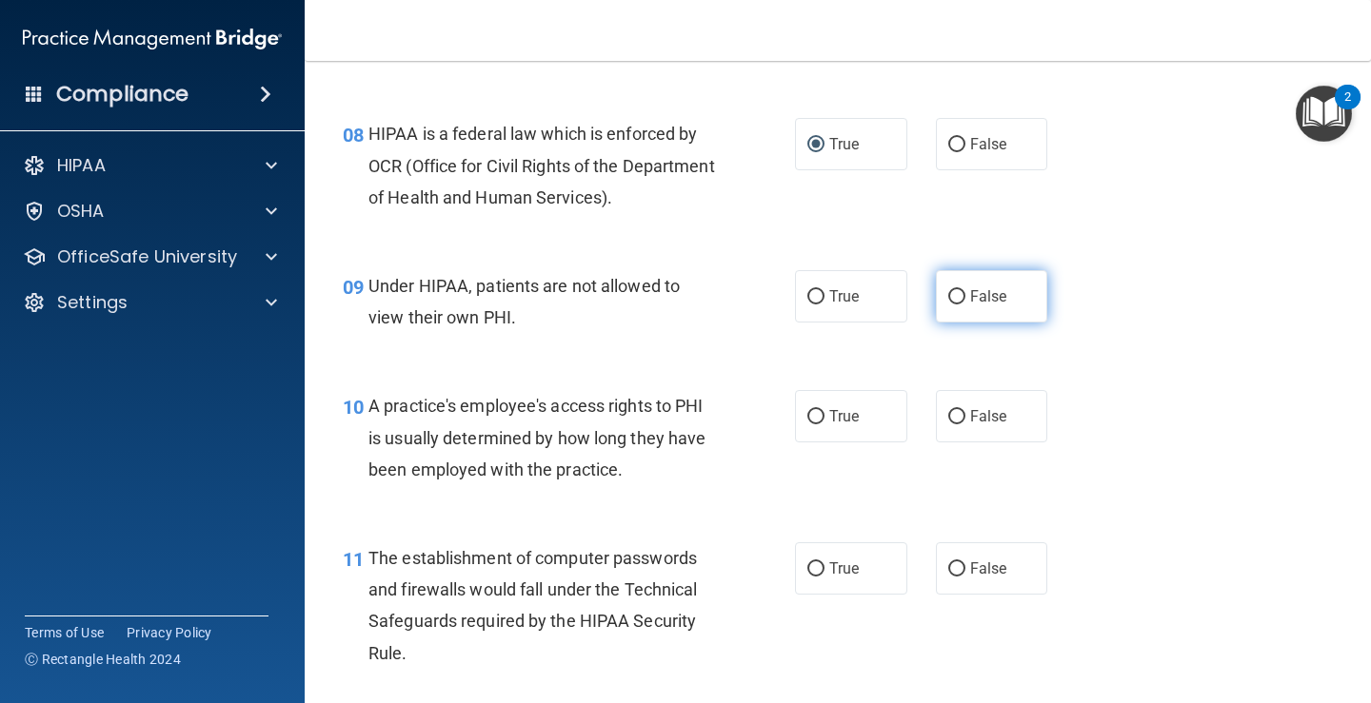
click at [955, 290] on input "False" at bounding box center [956, 297] width 17 height 14
radio input "true"
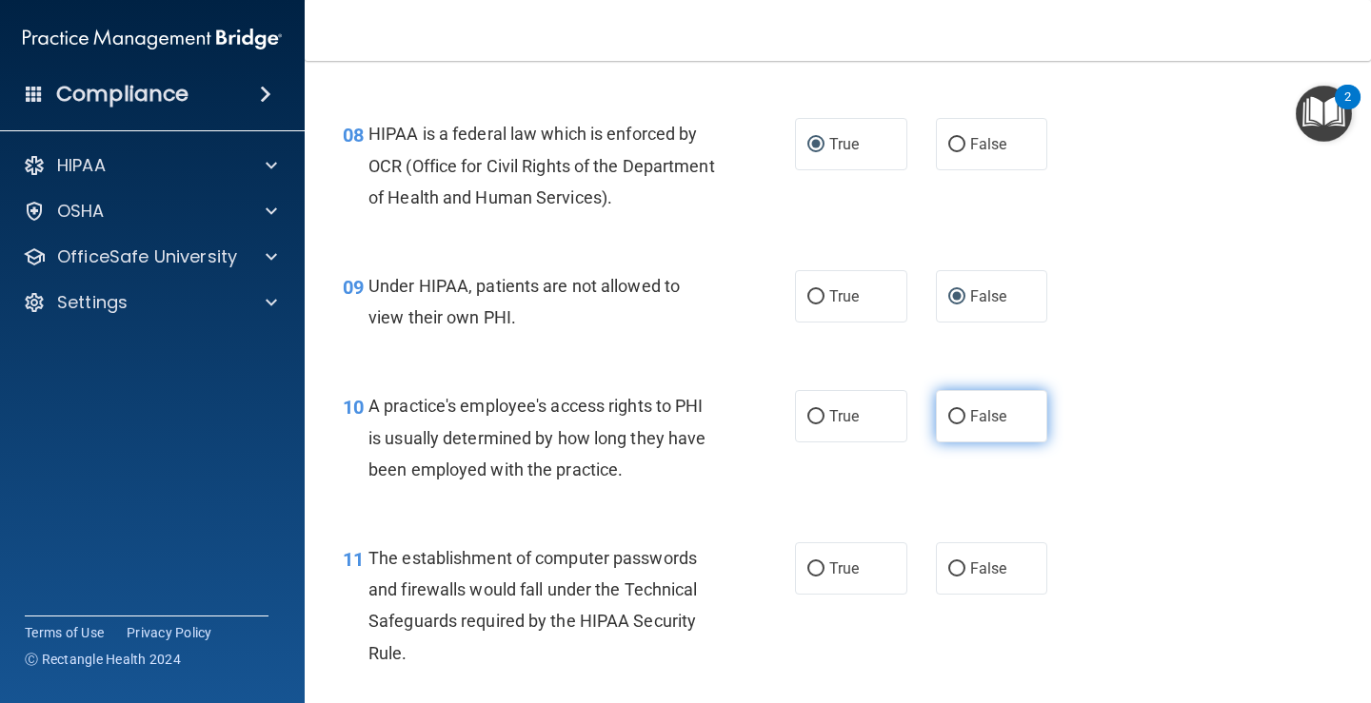
click at [958, 409] on label "False" at bounding box center [992, 416] width 112 height 52
click at [958, 410] on input "False" at bounding box center [956, 417] width 17 height 14
radio input "true"
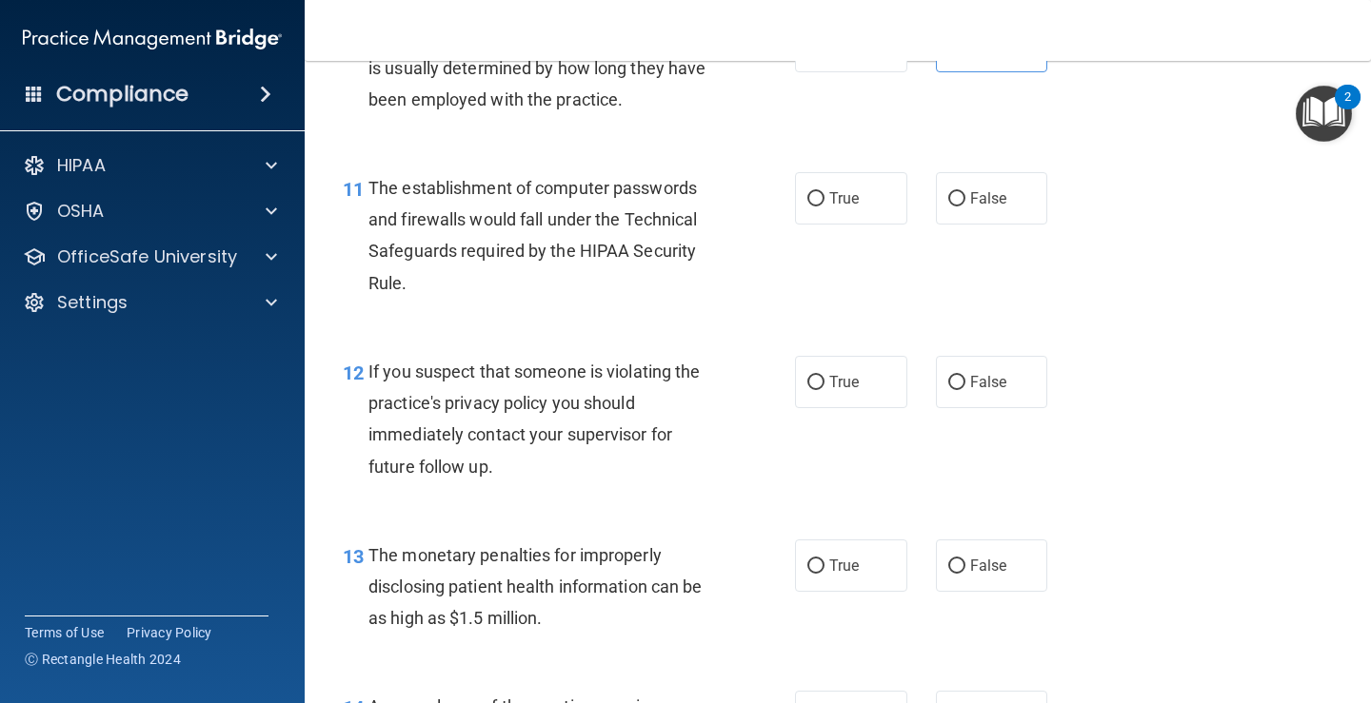
scroll to position [1691, 0]
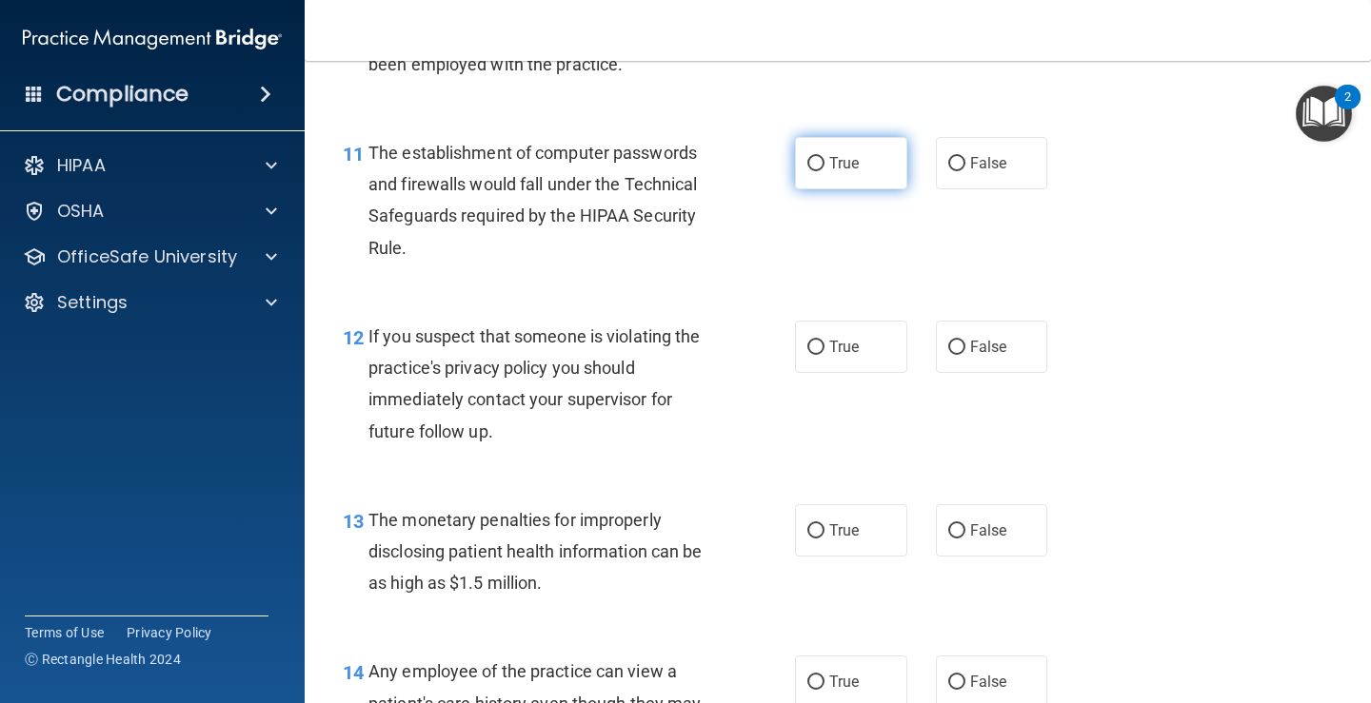
click at [808, 164] on input "True" at bounding box center [815, 164] width 17 height 14
radio input "true"
click at [808, 348] on input "True" at bounding box center [815, 348] width 17 height 14
radio input "true"
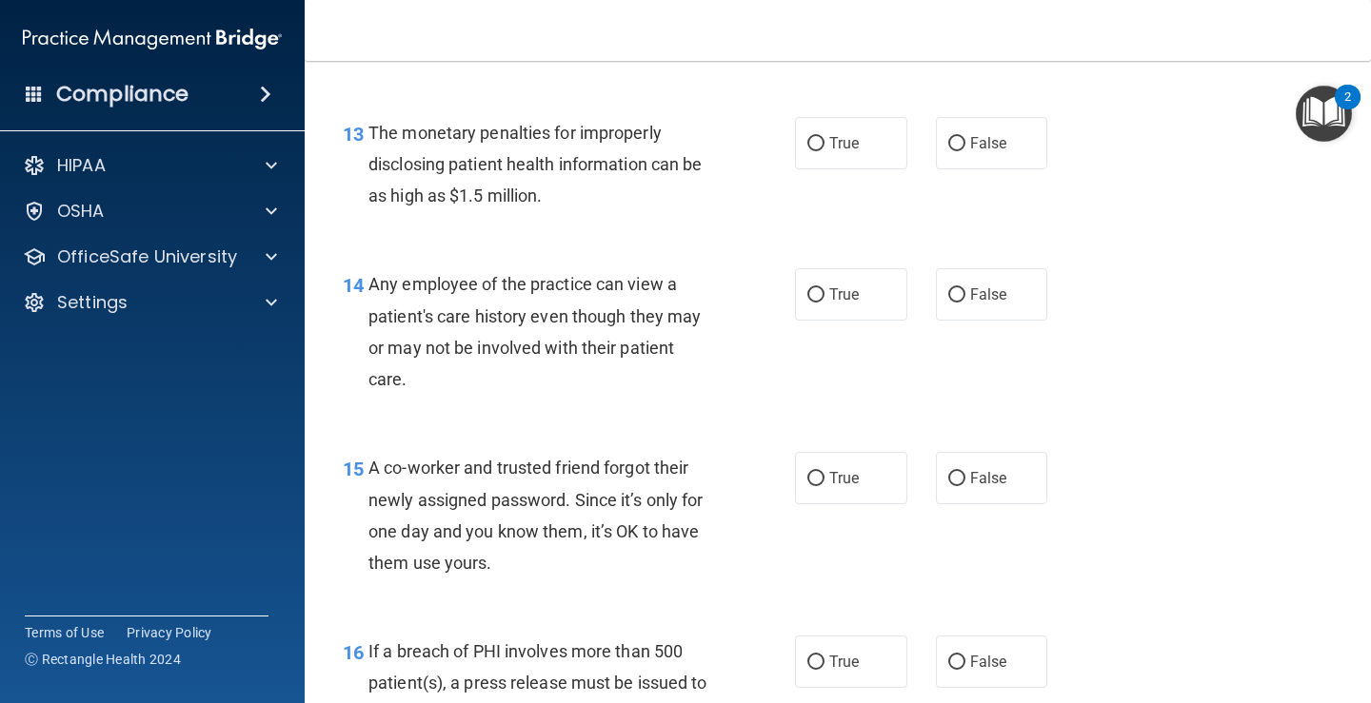
scroll to position [2123, 0]
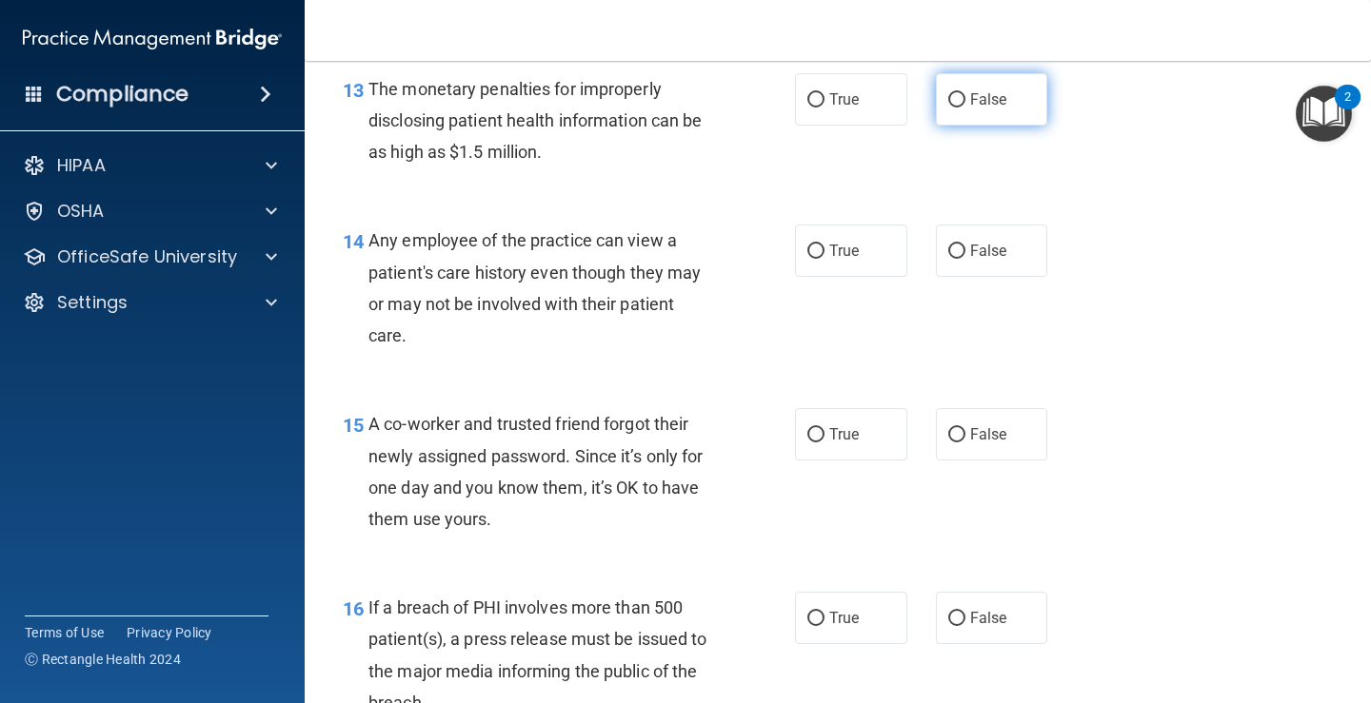
click at [948, 99] on input "False" at bounding box center [956, 100] width 17 height 14
radio input "true"
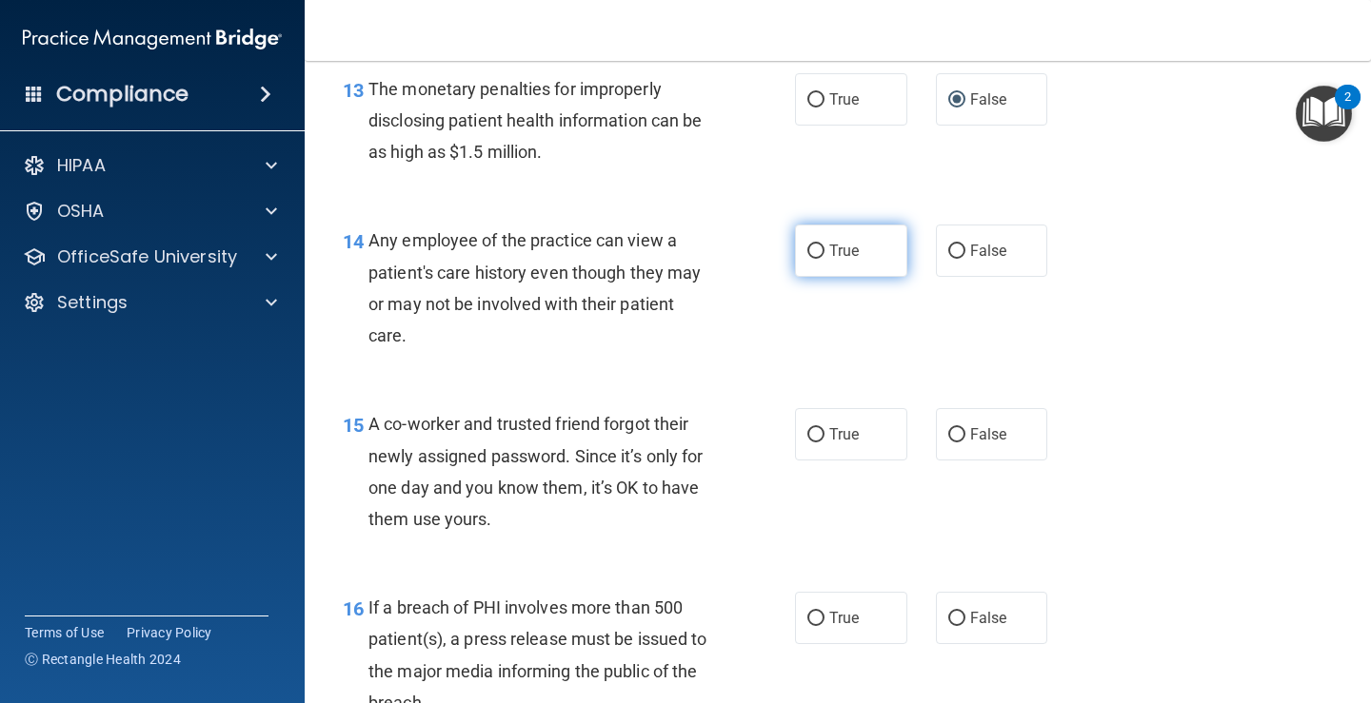
click at [807, 248] on input "True" at bounding box center [815, 252] width 17 height 14
radio input "true"
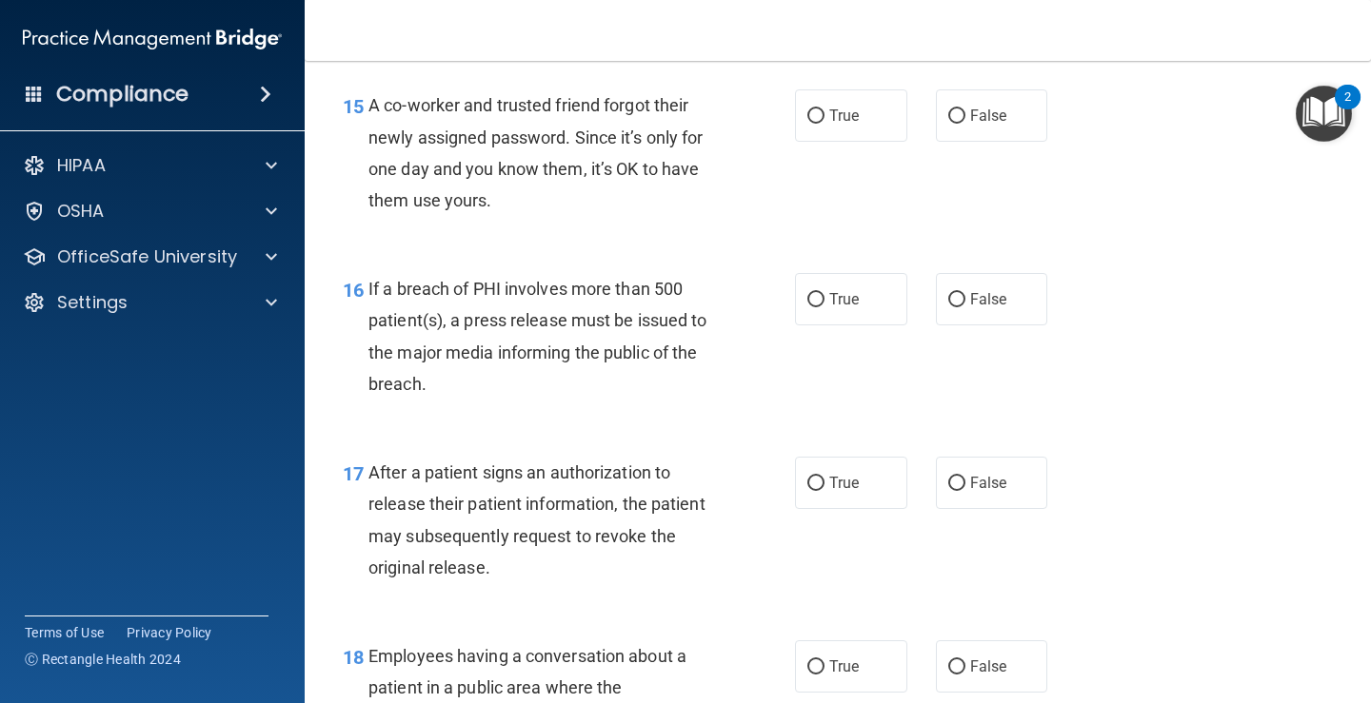
scroll to position [2450, 0]
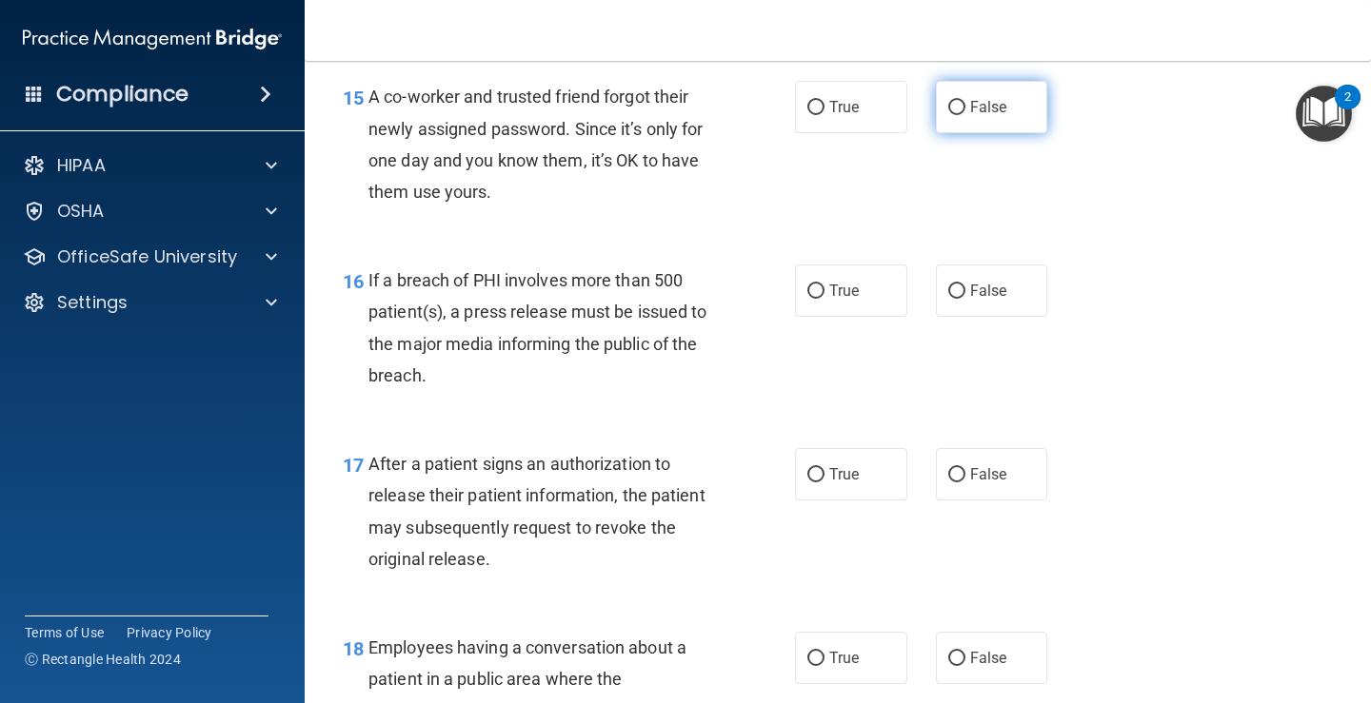
click at [949, 107] on input "False" at bounding box center [956, 108] width 17 height 14
radio input "true"
click at [809, 287] on input "True" at bounding box center [815, 292] width 17 height 14
radio input "true"
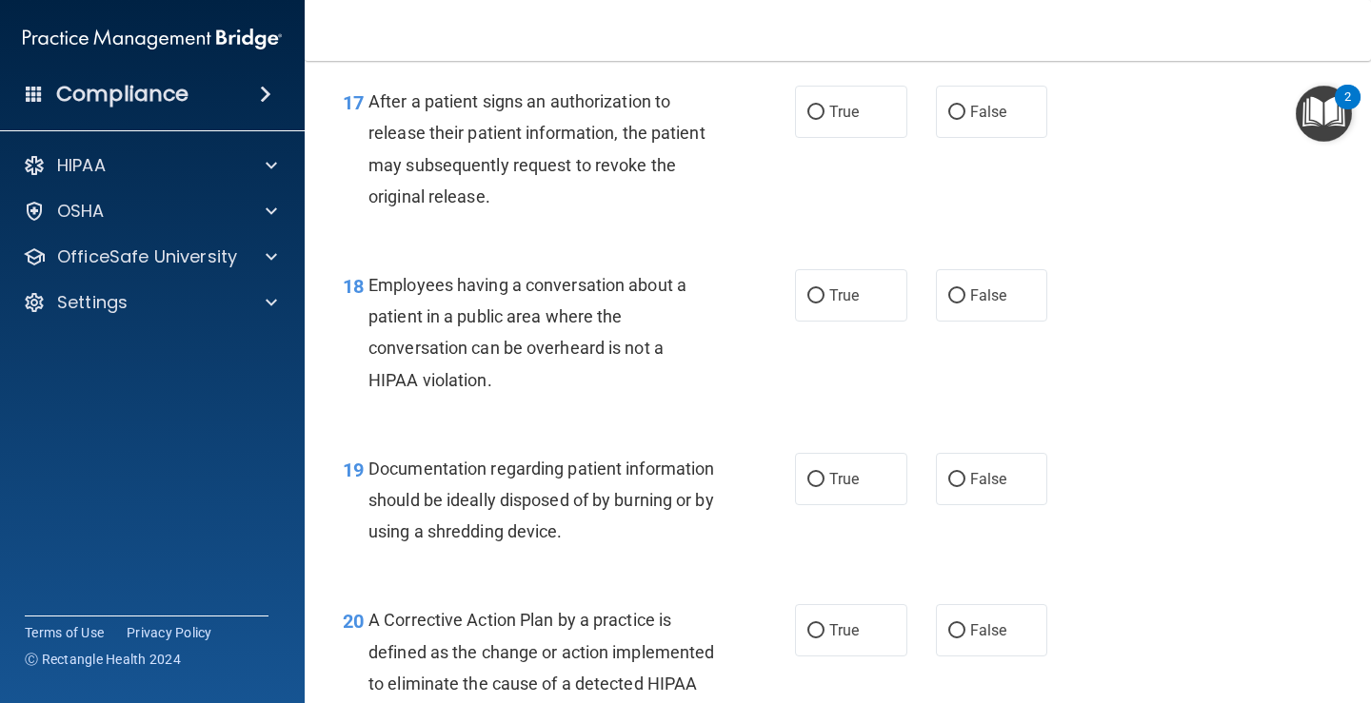
scroll to position [2804, 0]
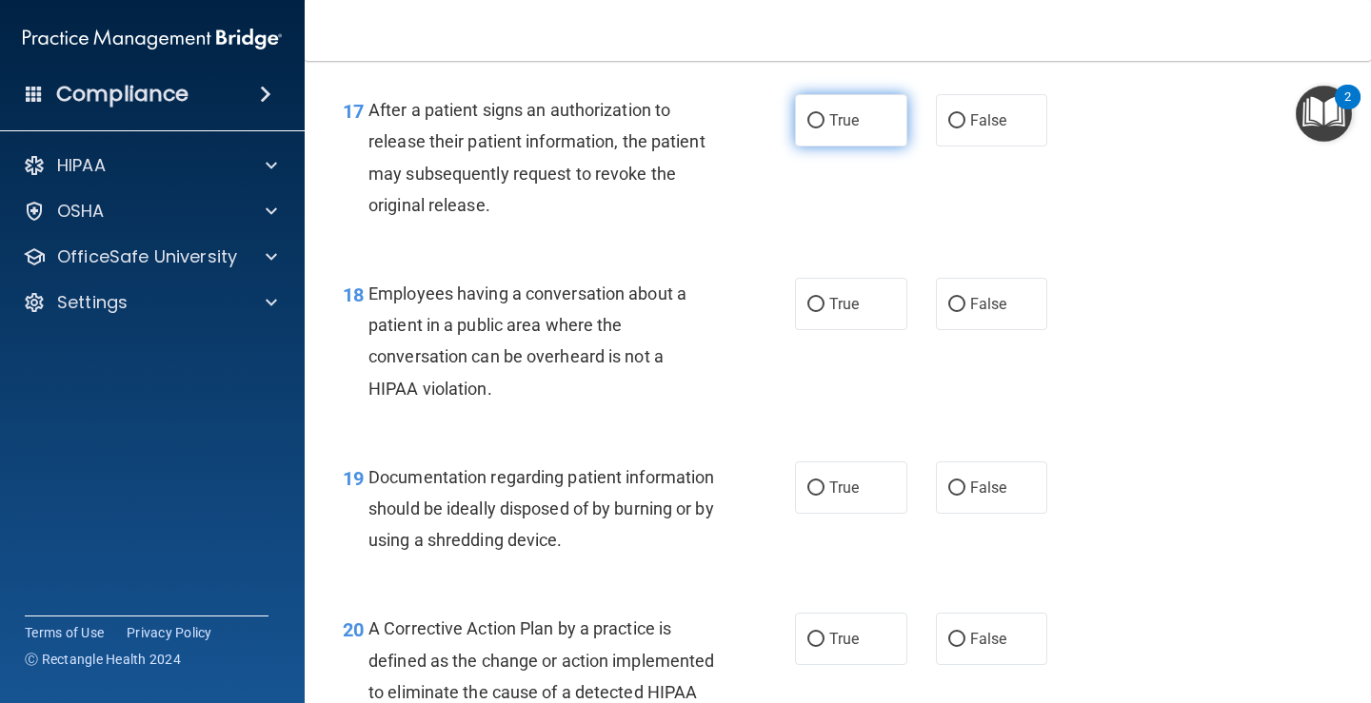
click at [811, 119] on input "True" at bounding box center [815, 121] width 17 height 14
radio input "true"
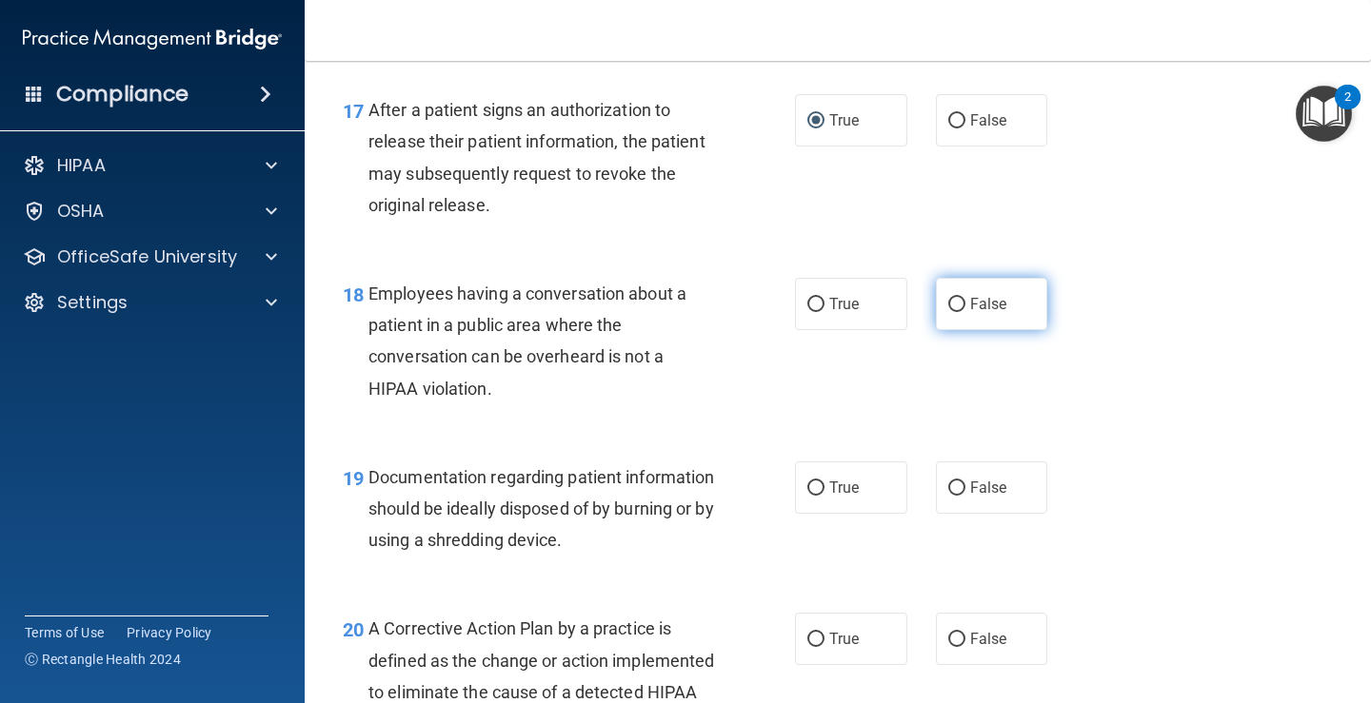
click at [948, 306] on input "False" at bounding box center [956, 305] width 17 height 14
radio input "true"
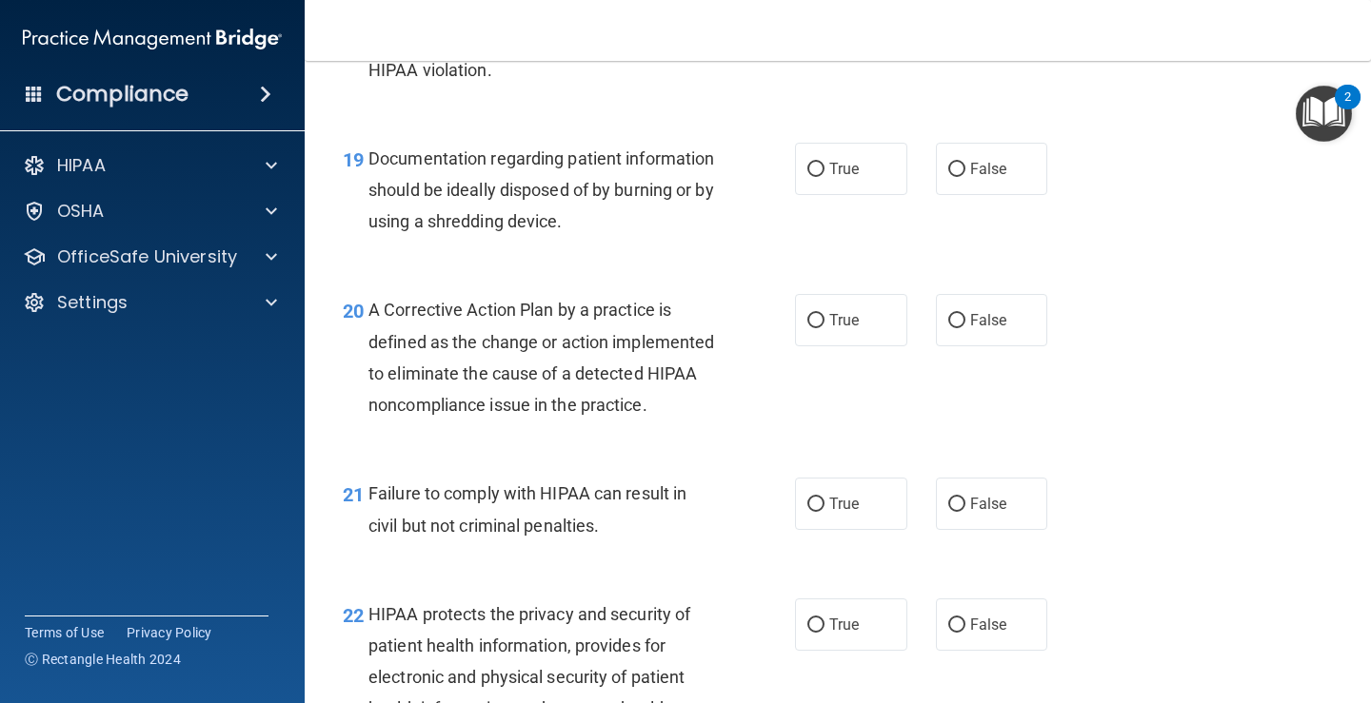
scroll to position [3140, 0]
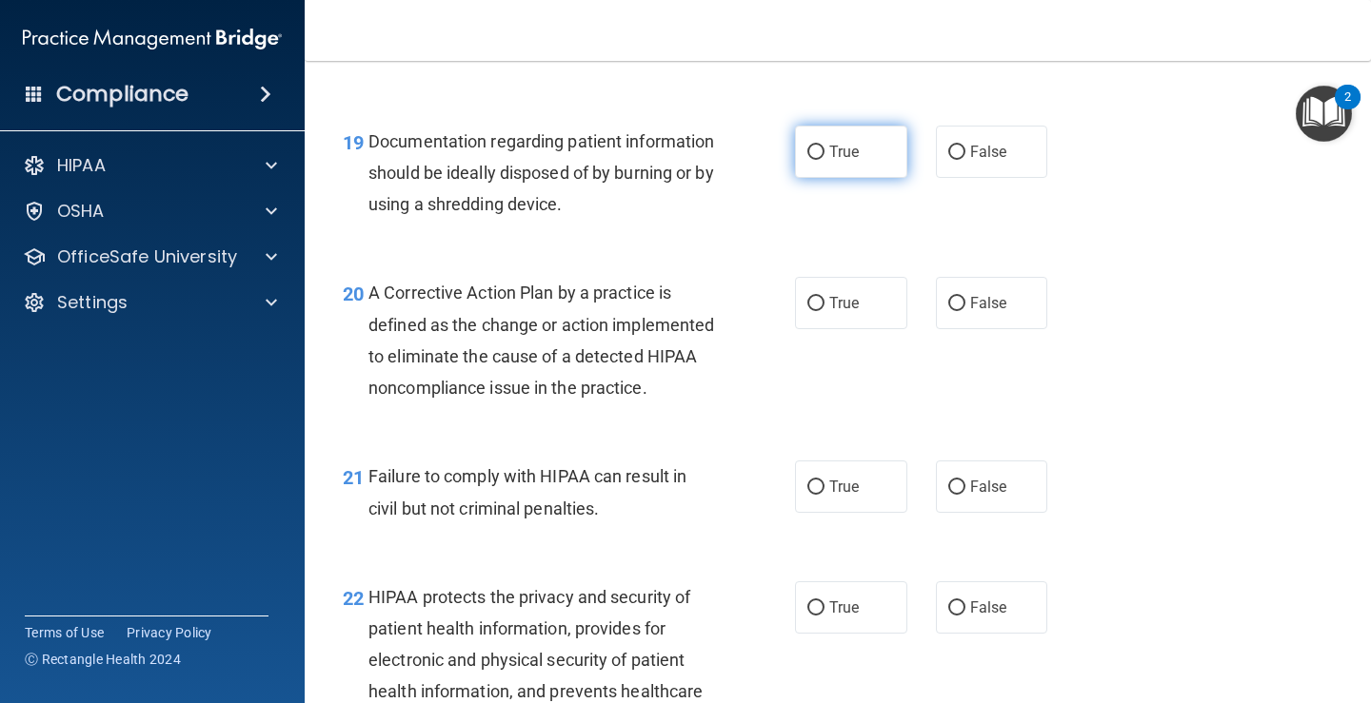
click at [810, 153] on input "True" at bounding box center [815, 153] width 17 height 14
radio input "true"
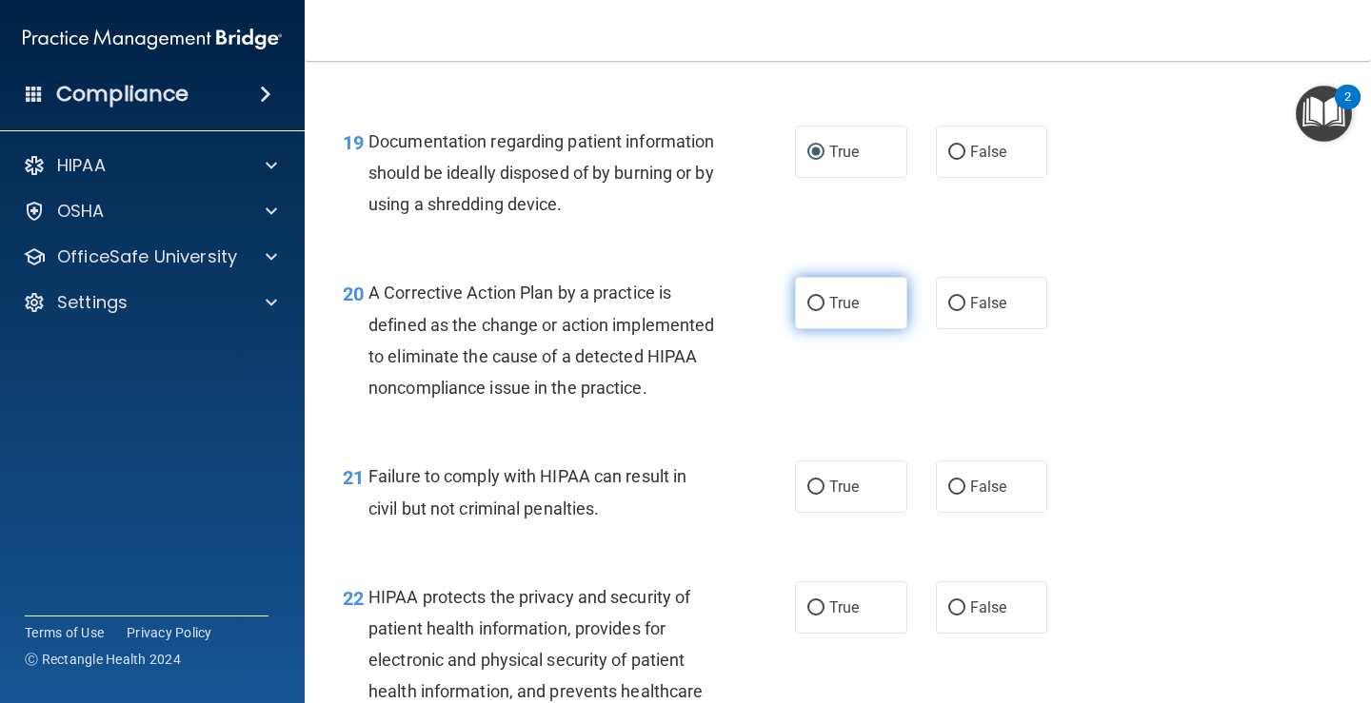
click at [813, 297] on input "True" at bounding box center [815, 304] width 17 height 14
radio input "true"
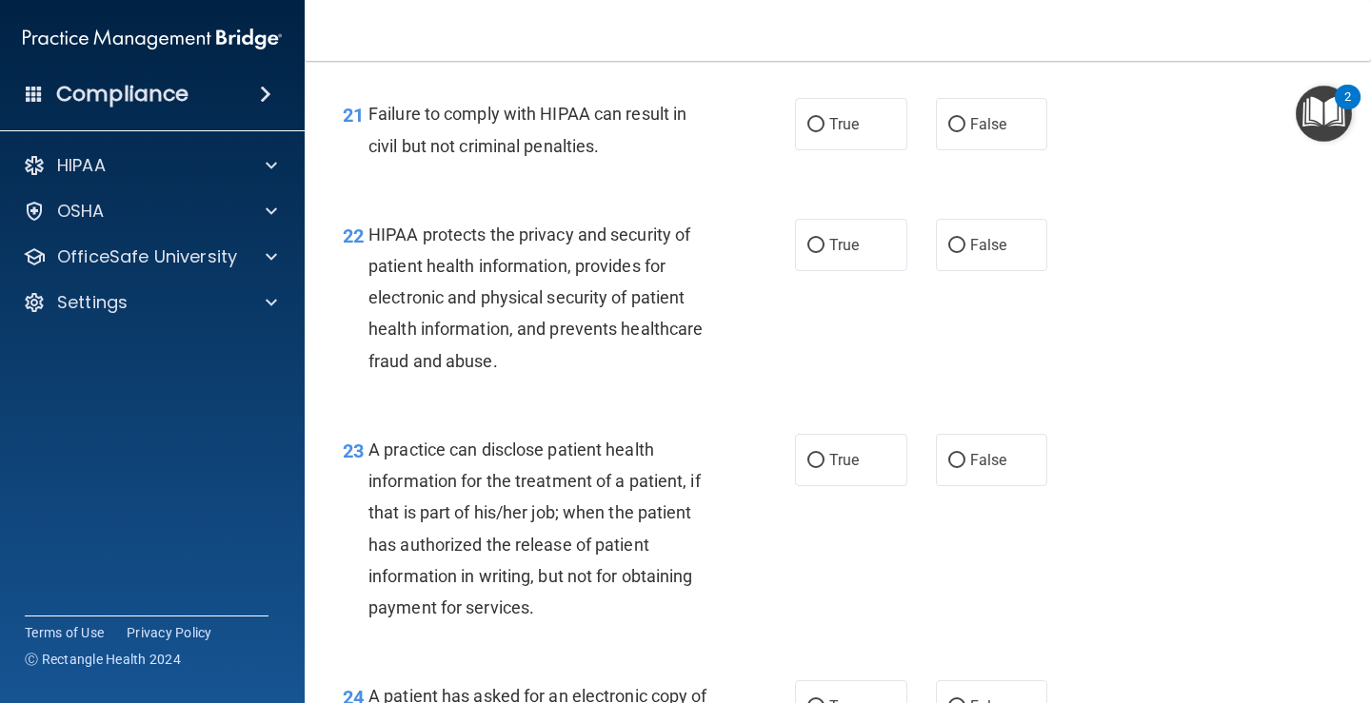
scroll to position [3546, 0]
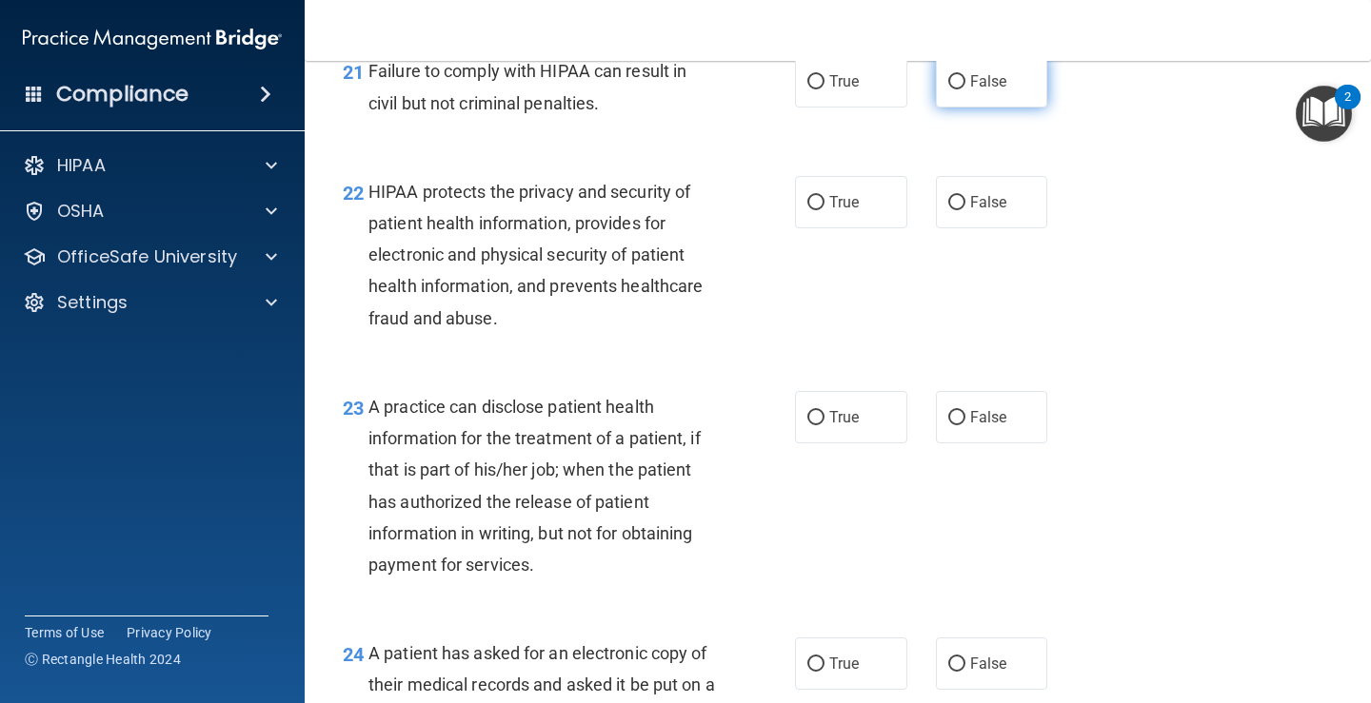
click at [949, 89] on input "False" at bounding box center [956, 82] width 17 height 14
radio input "true"
click at [807, 210] on input "True" at bounding box center [815, 203] width 17 height 14
radio input "true"
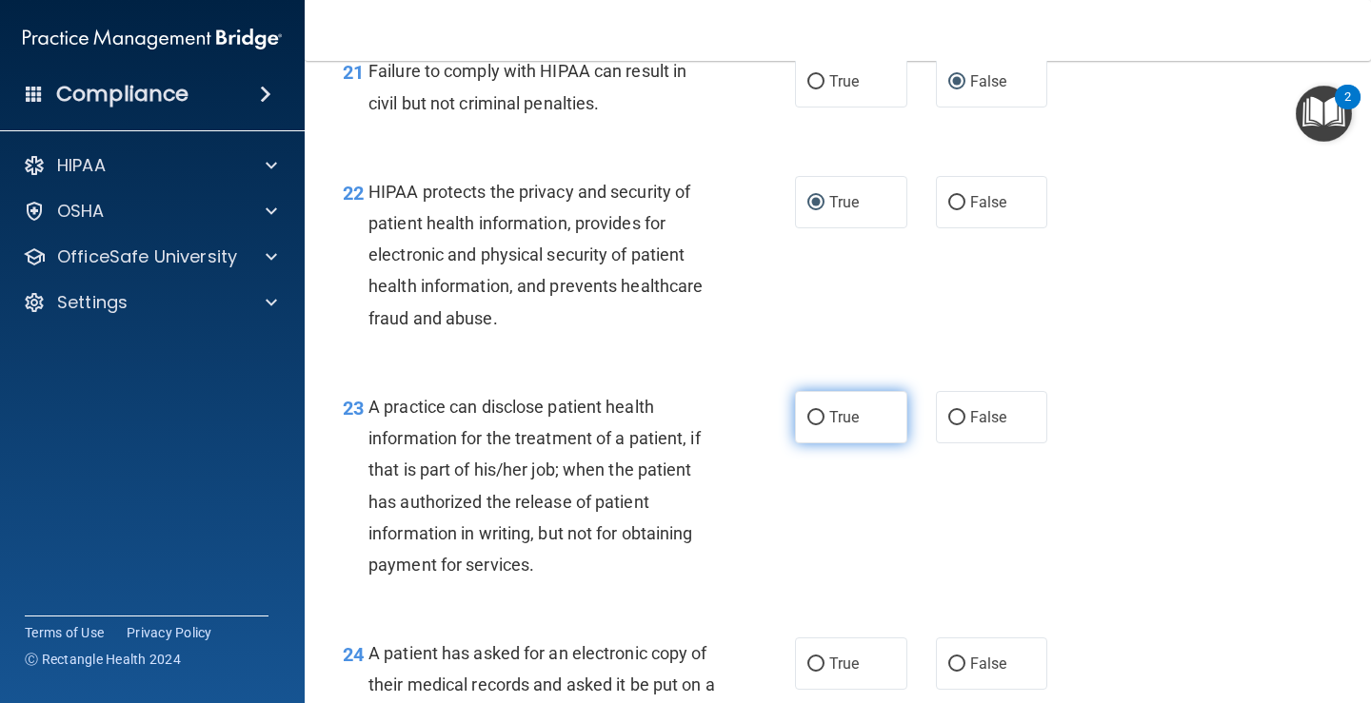
click at [807, 425] on input "True" at bounding box center [815, 418] width 17 height 14
radio input "true"
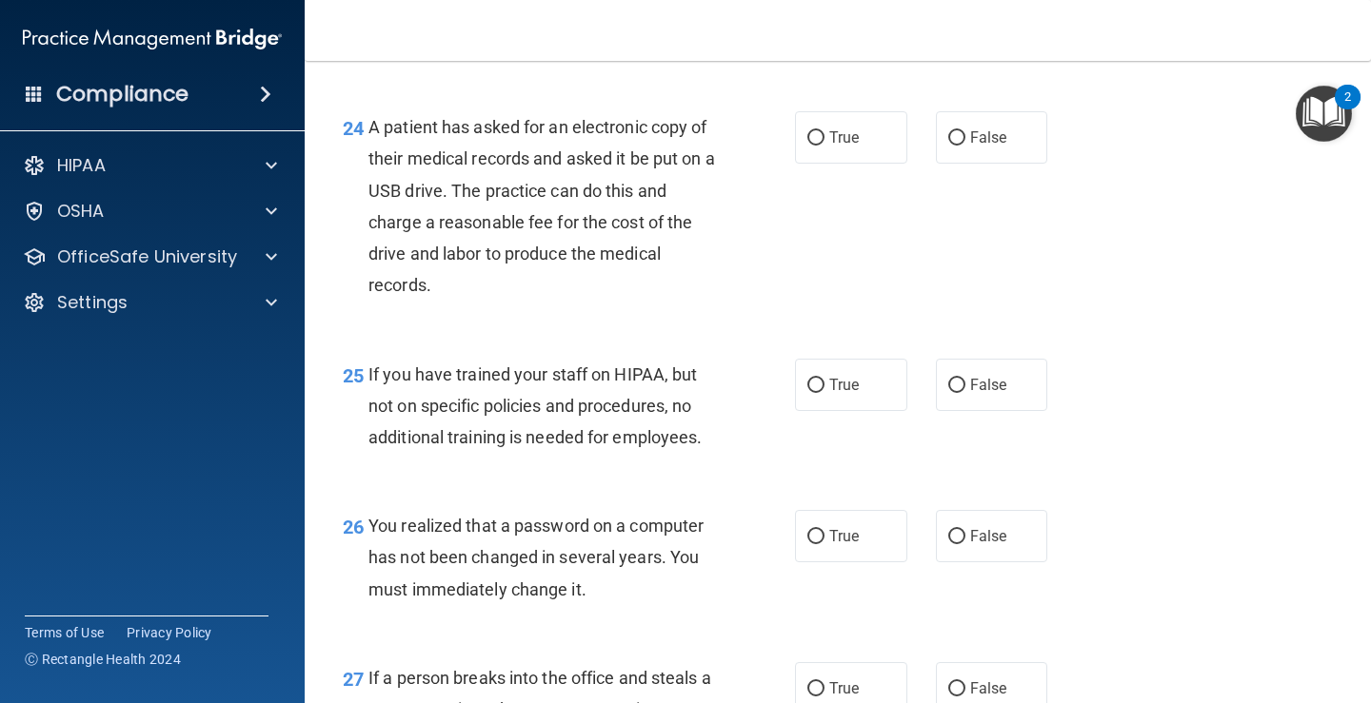
scroll to position [4106, 0]
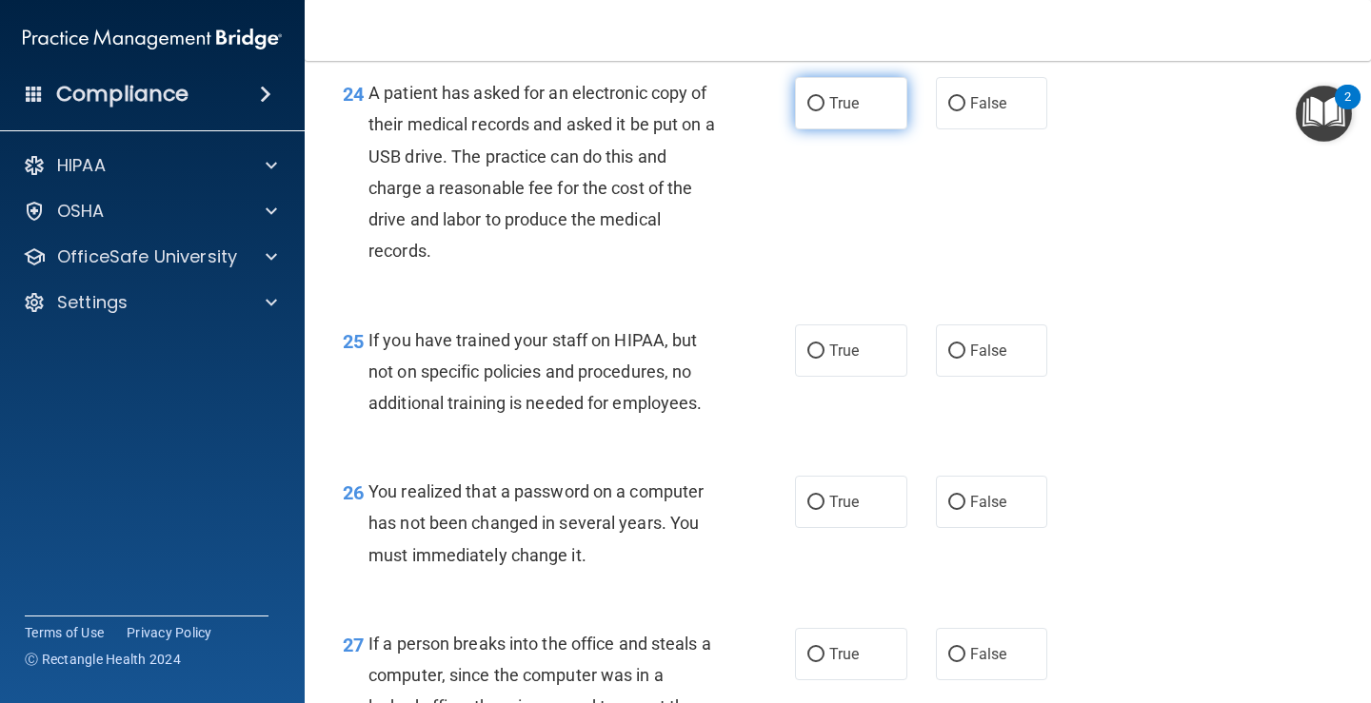
click at [807, 111] on input "True" at bounding box center [815, 104] width 17 height 14
radio input "true"
click at [948, 359] on input "False" at bounding box center [956, 352] width 17 height 14
radio input "true"
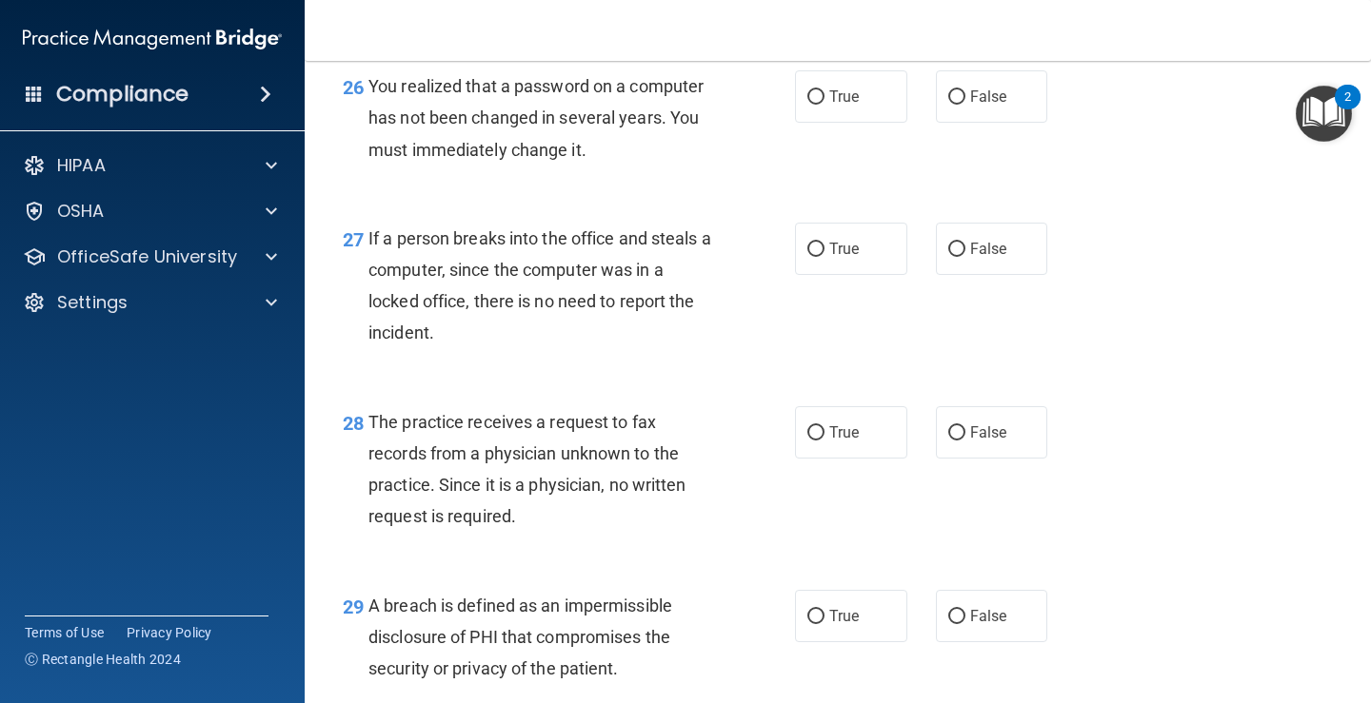
scroll to position [4538, 0]
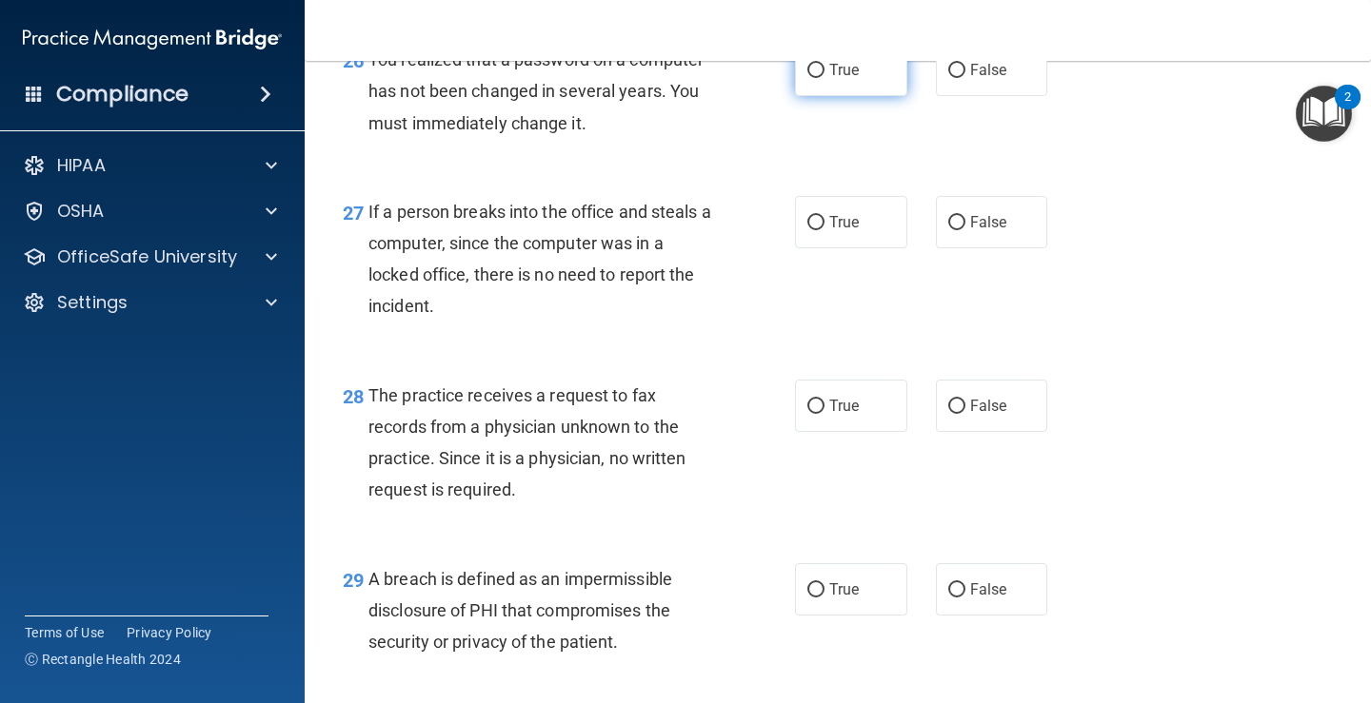
click at [807, 78] on input "True" at bounding box center [815, 71] width 17 height 14
radio input "true"
click at [948, 230] on input "False" at bounding box center [956, 223] width 17 height 14
radio input "true"
click at [949, 414] on input "False" at bounding box center [956, 407] width 17 height 14
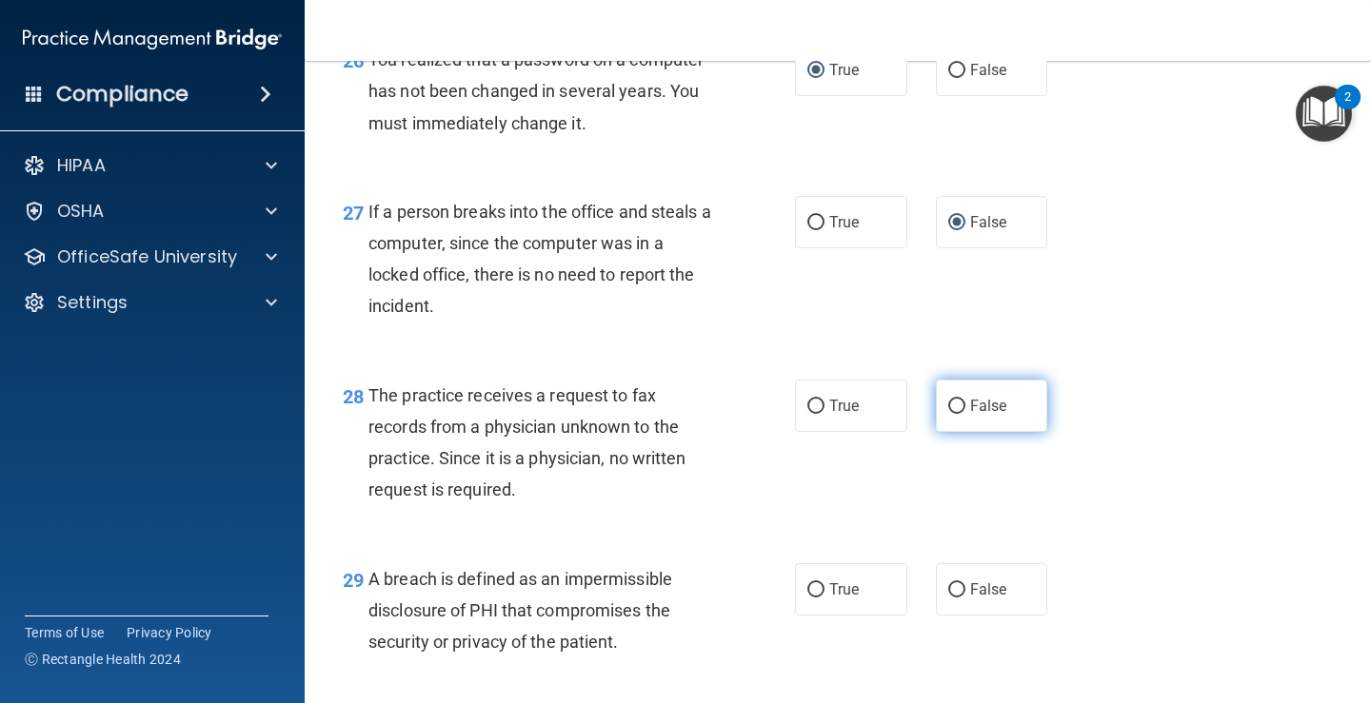
radio input "true"
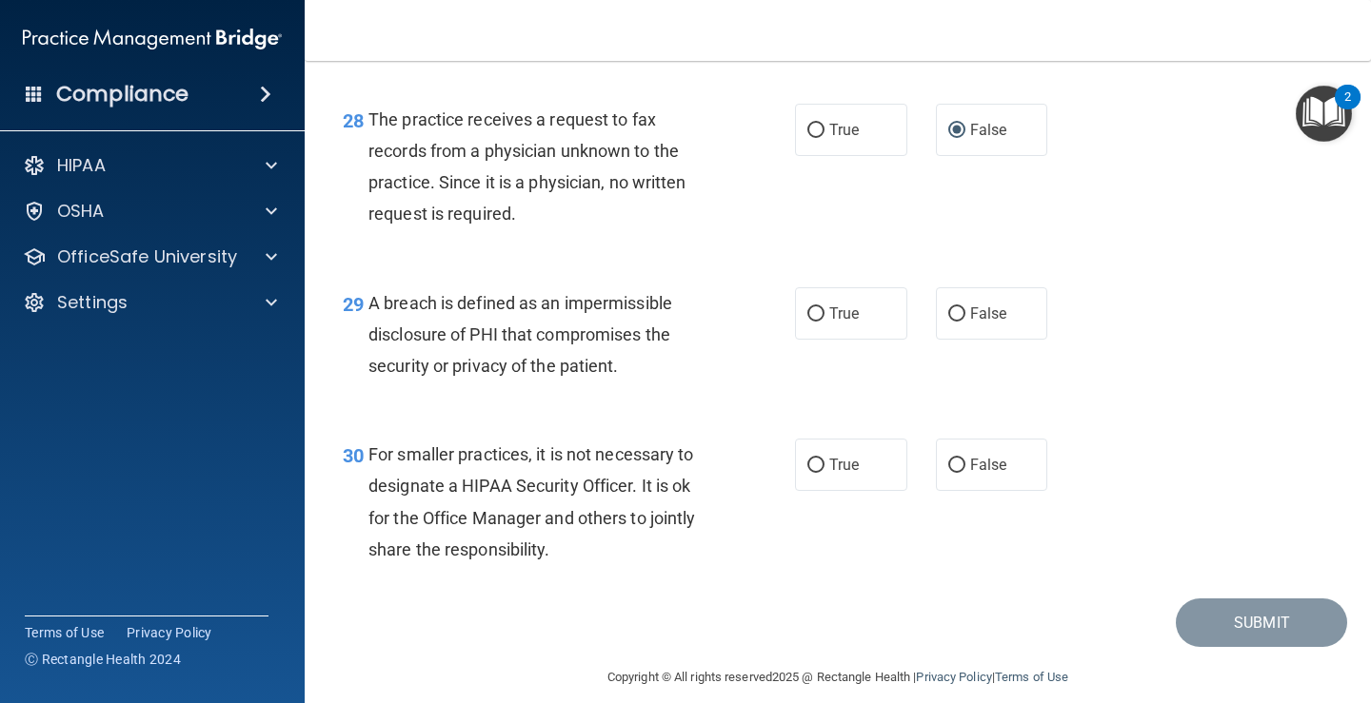
scroll to position [4866, 0]
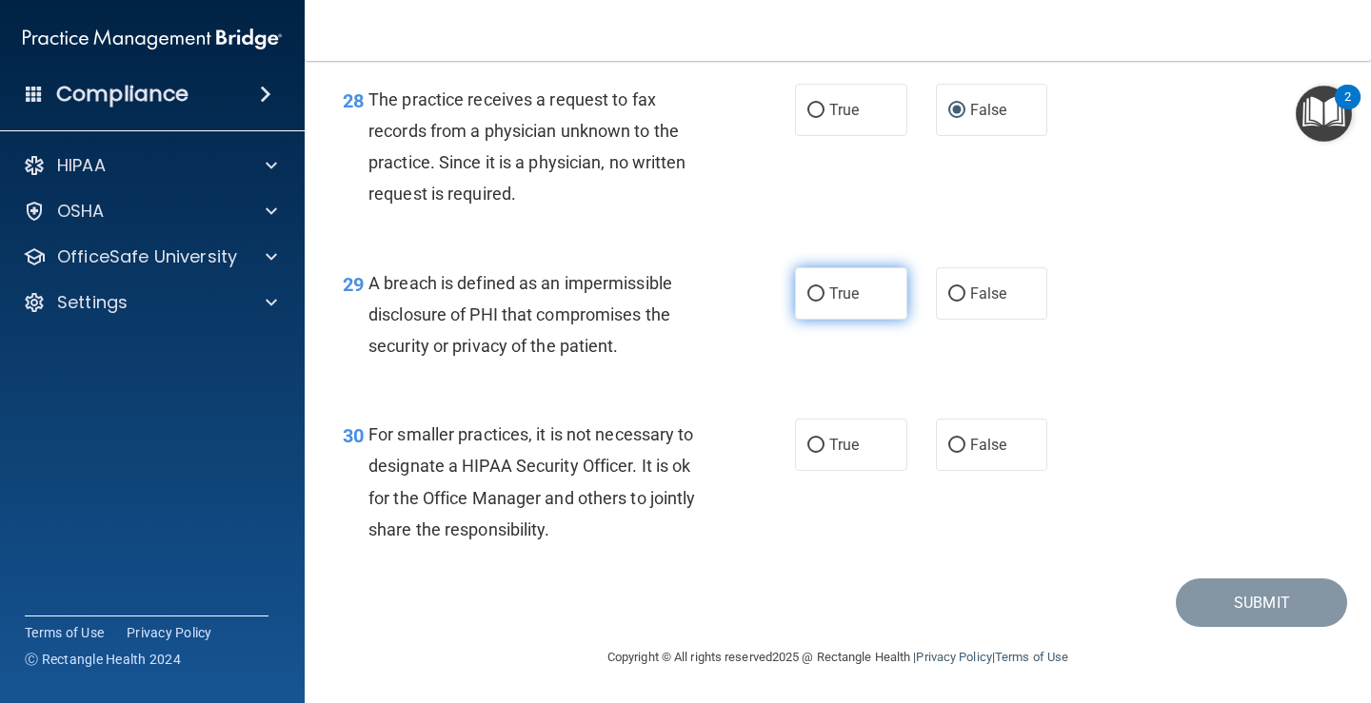
click at [807, 295] on input "True" at bounding box center [815, 294] width 17 height 14
radio input "true"
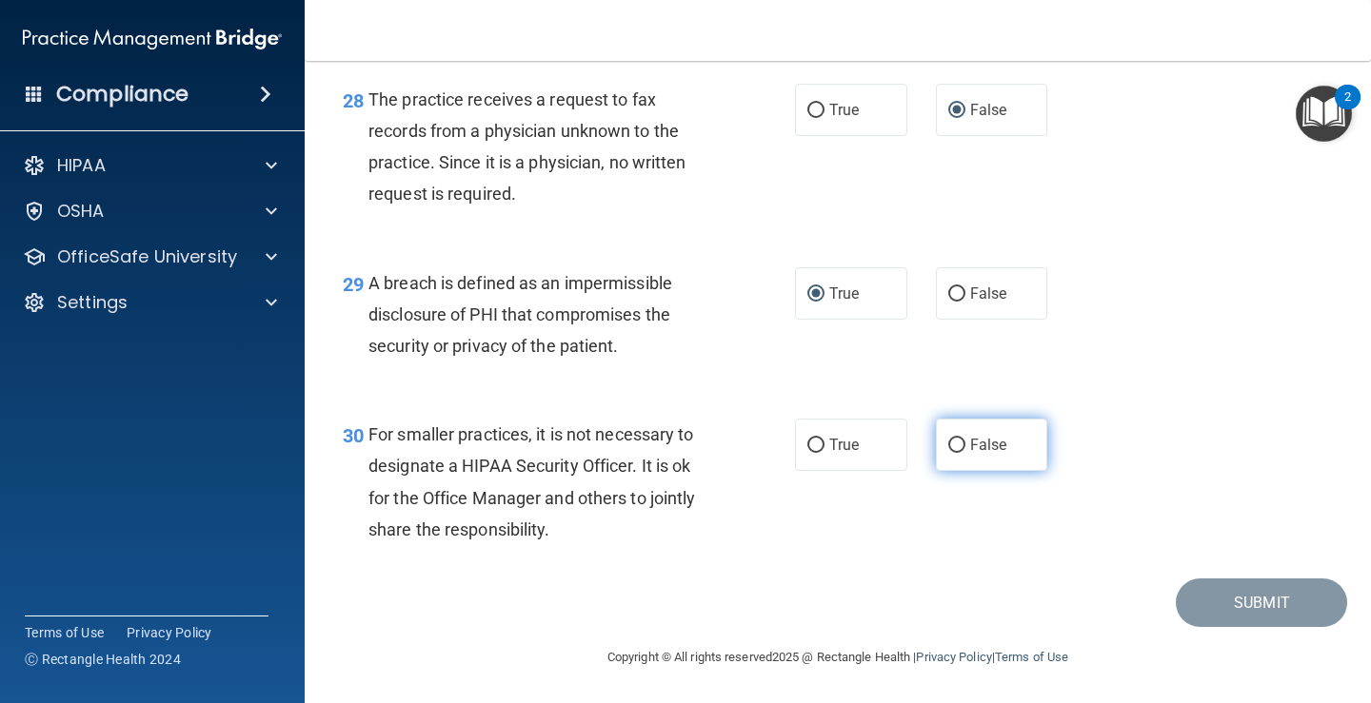
click at [951, 442] on input "False" at bounding box center [956, 446] width 17 height 14
radio input "true"
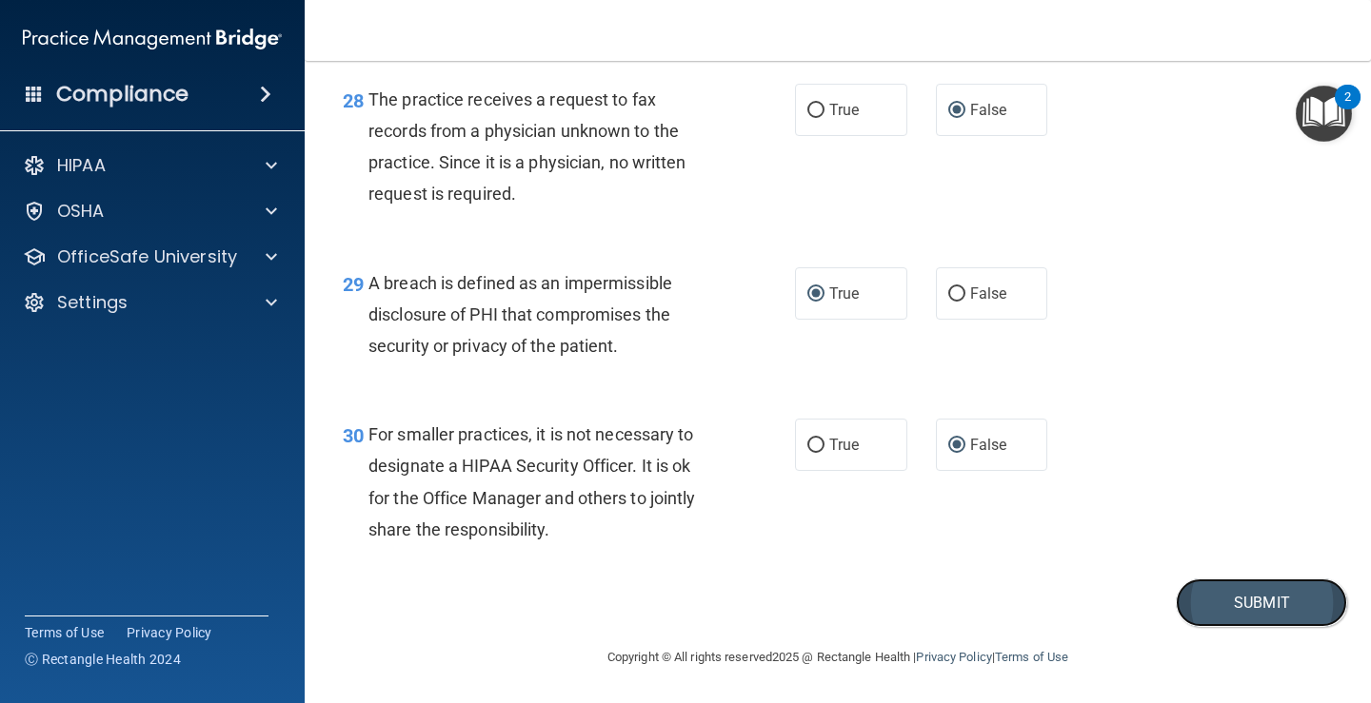
click at [1236, 598] on button "Submit" at bounding box center [1261, 603] width 171 height 49
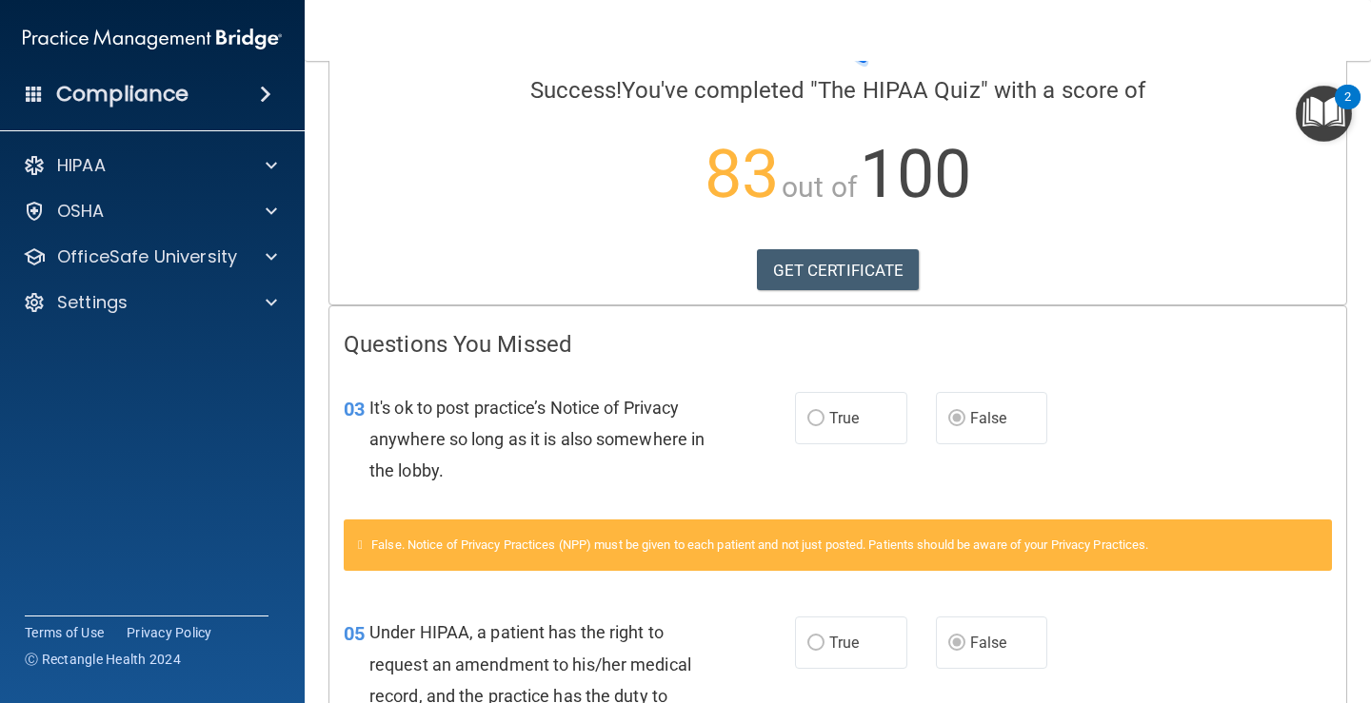
scroll to position [140, 0]
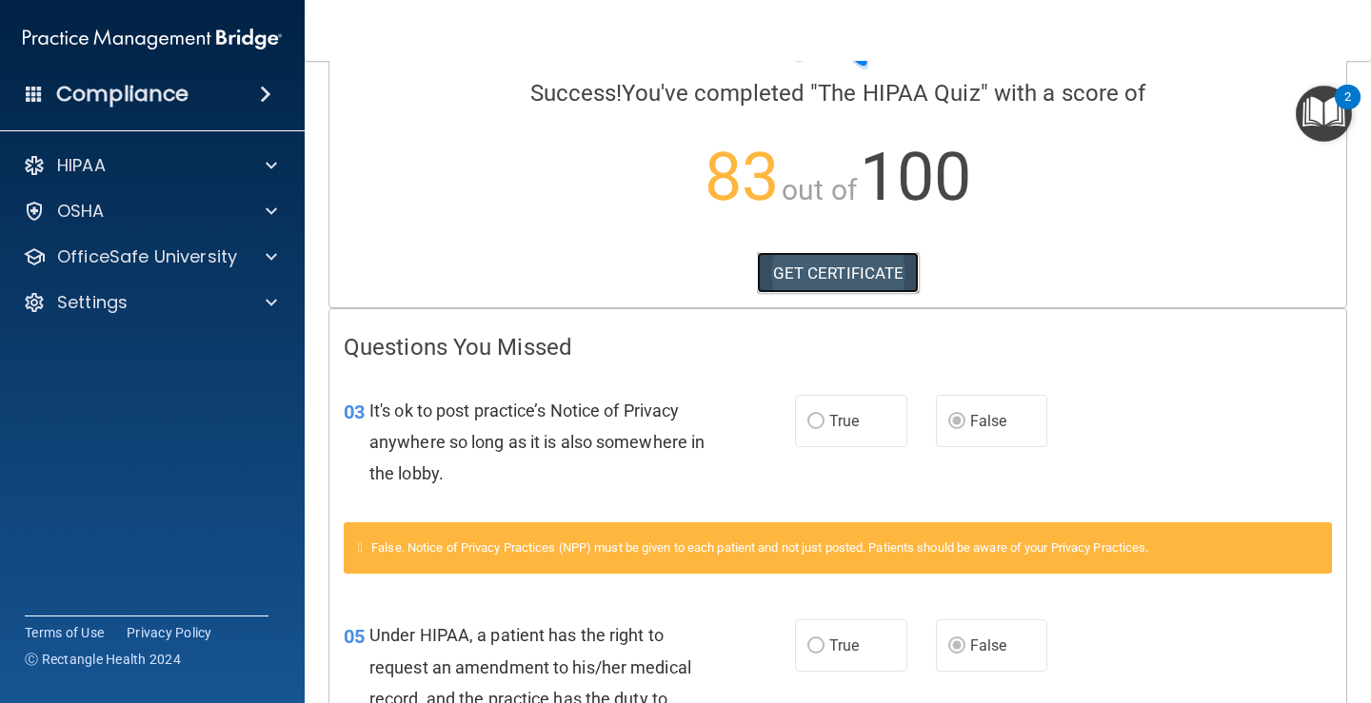
click at [818, 264] on link "GET CERTIFICATE" at bounding box center [838, 273] width 163 height 42
click at [94, 210] on p "OSHA" at bounding box center [81, 211] width 48 height 23
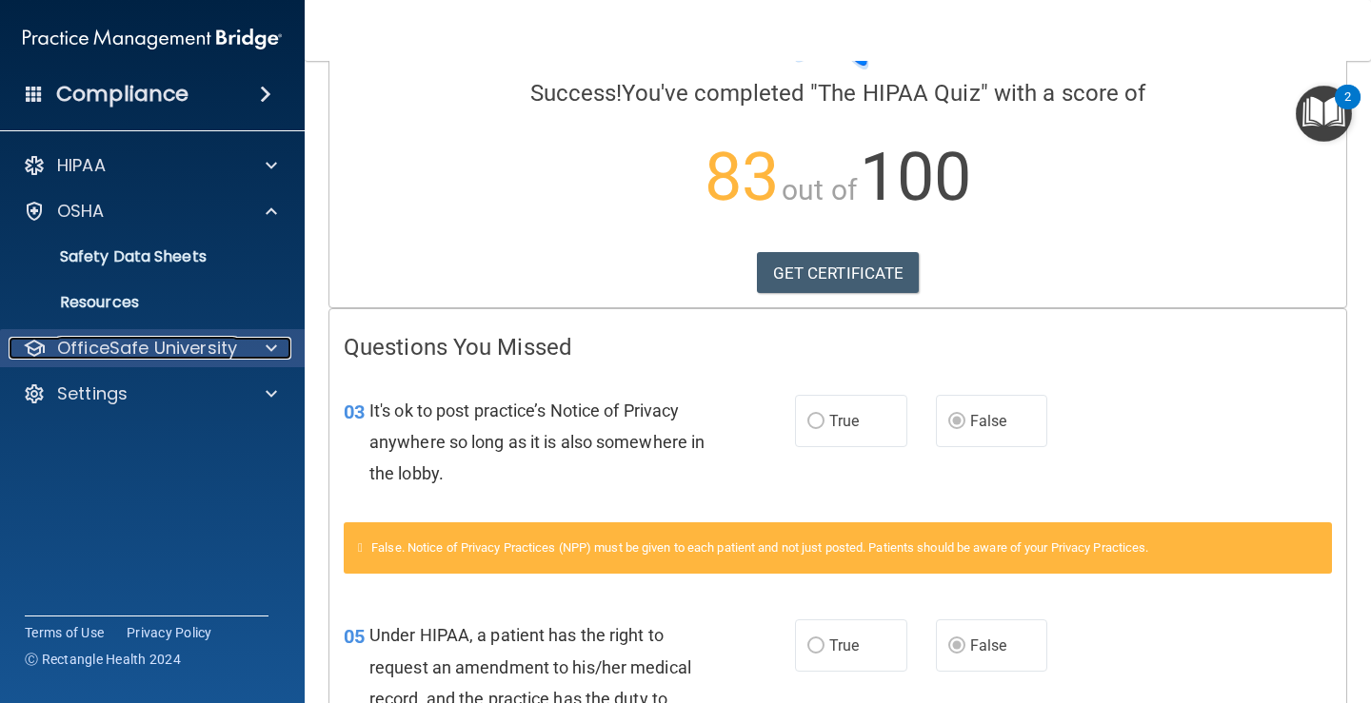
click at [136, 344] on p "OfficeSafe University" at bounding box center [147, 348] width 180 height 23
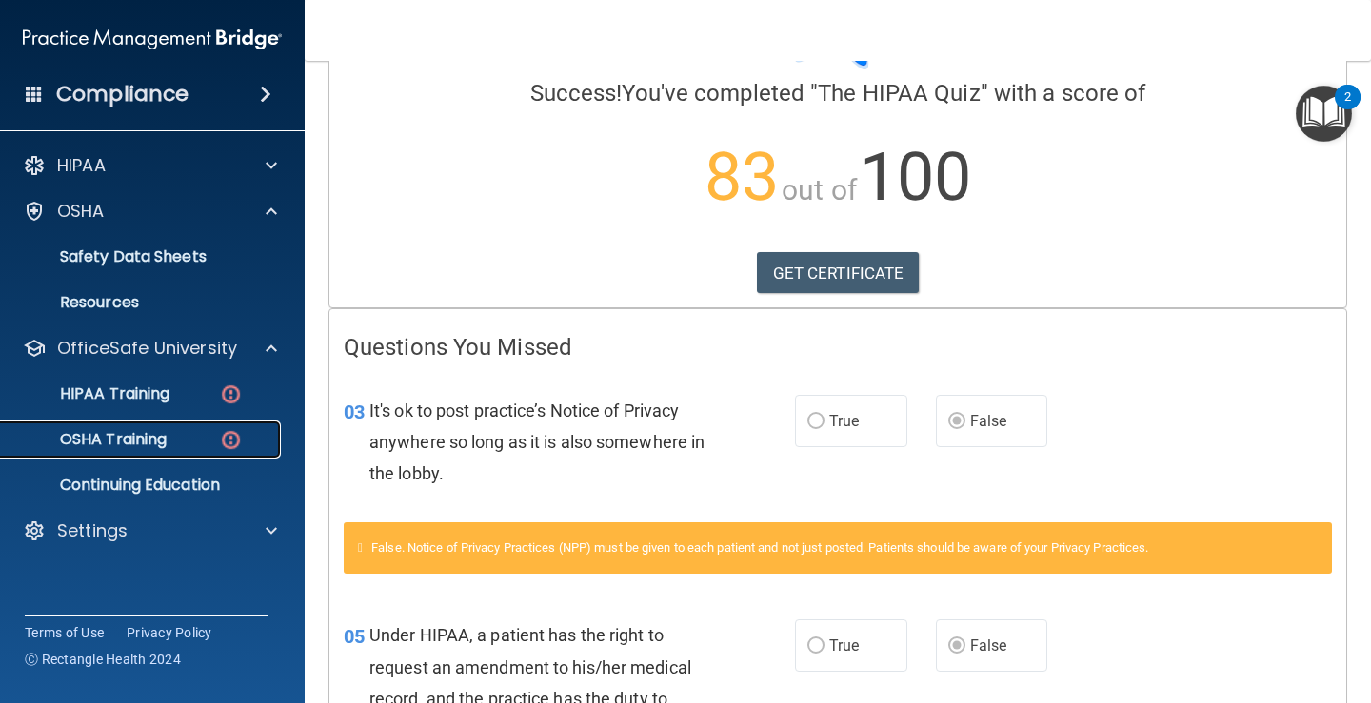
click at [136, 436] on p "OSHA Training" at bounding box center [89, 439] width 154 height 19
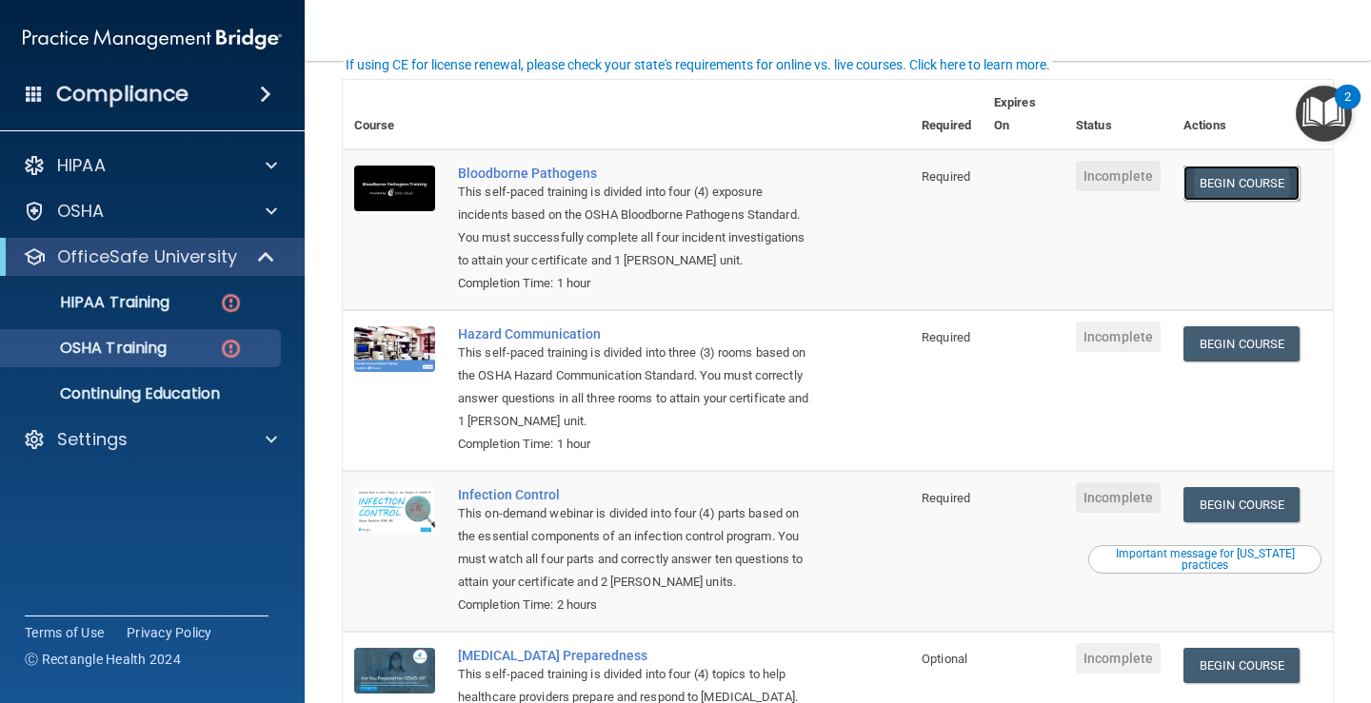
click at [1258, 175] on link "Begin Course" at bounding box center [1241, 183] width 116 height 35
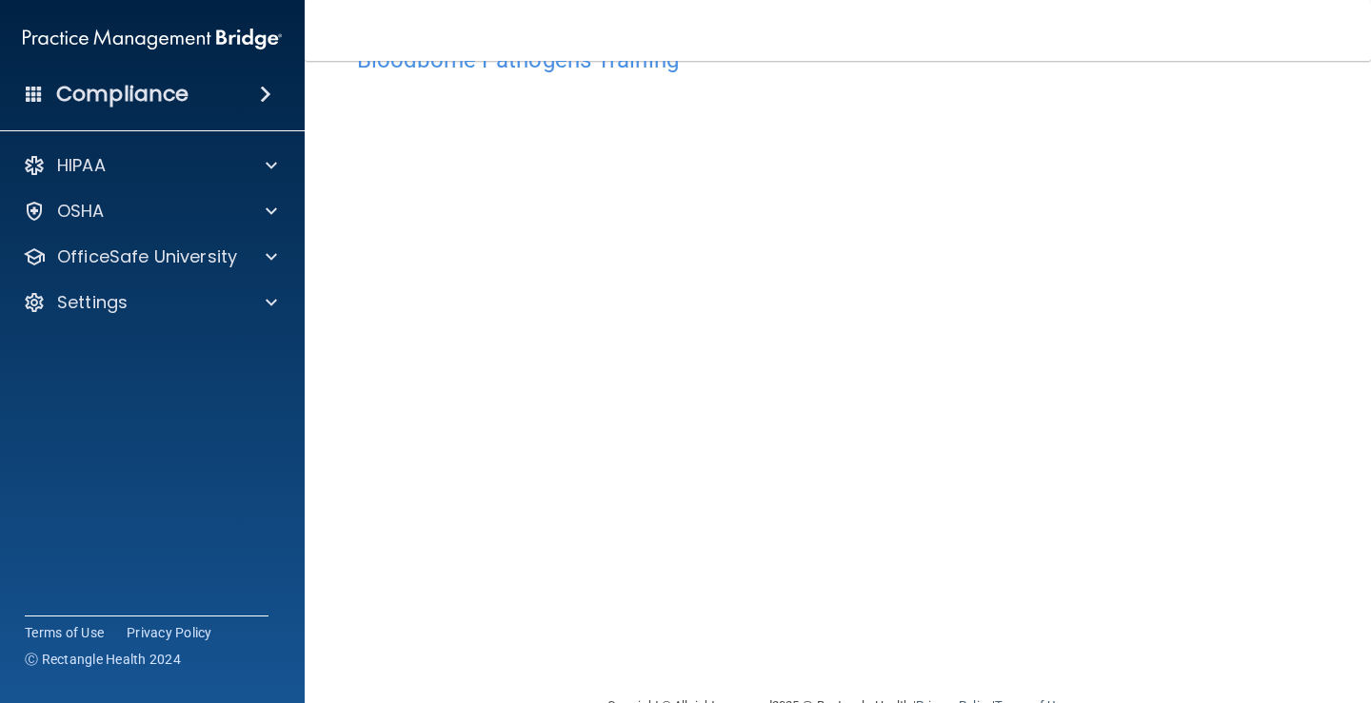
scroll to position [59, 0]
click at [1350, 523] on main "Bloodborne Pathogens Training This course doesn’t expire until . Are you sure y…" at bounding box center [838, 382] width 1066 height 643
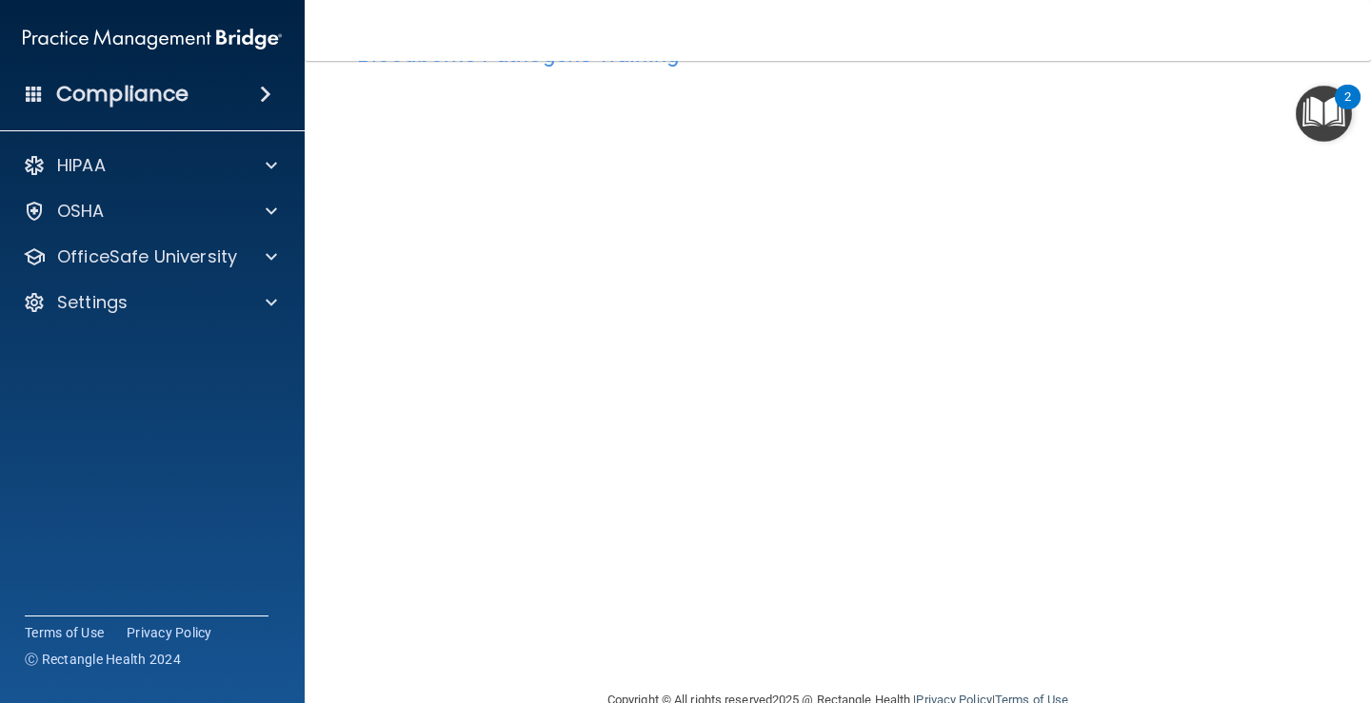
scroll to position [71, 0]
click at [1333, 486] on main "Bloodborne Pathogens Training This course doesn’t expire until . Are you sure y…" at bounding box center [838, 382] width 1066 height 643
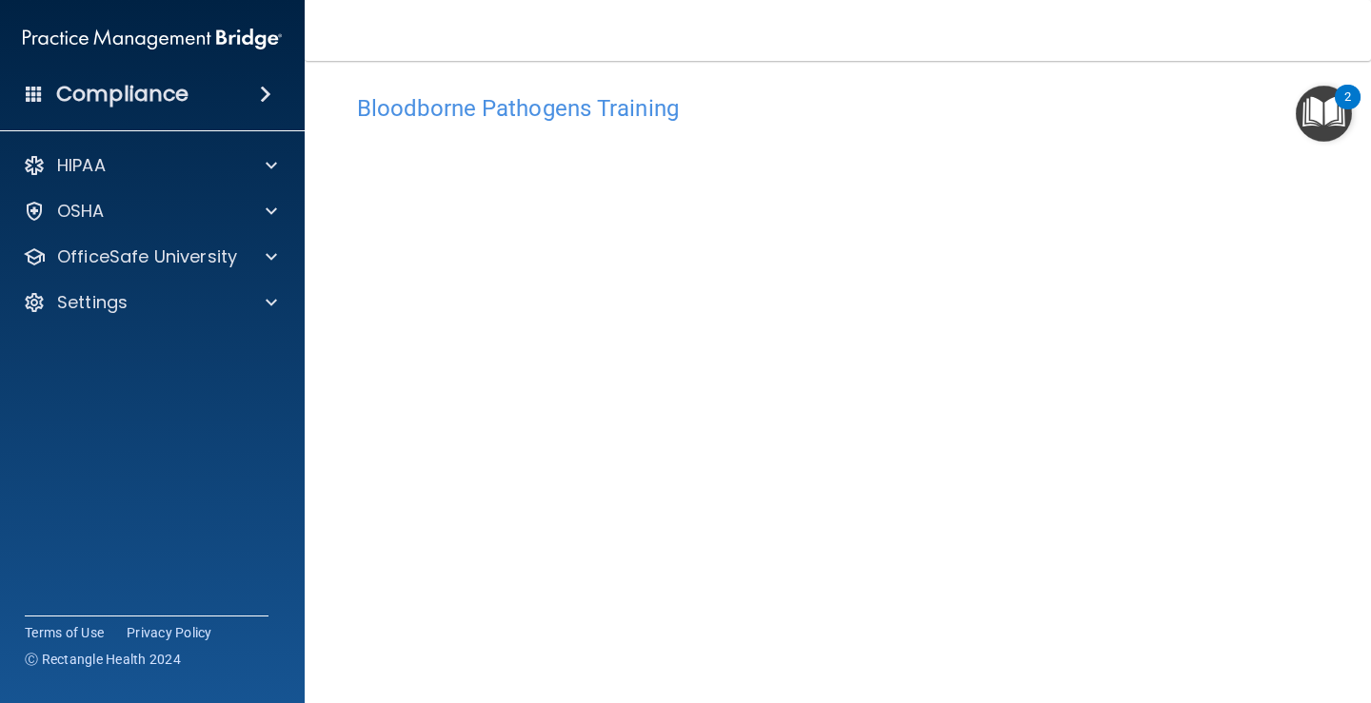
scroll to position [0, 0]
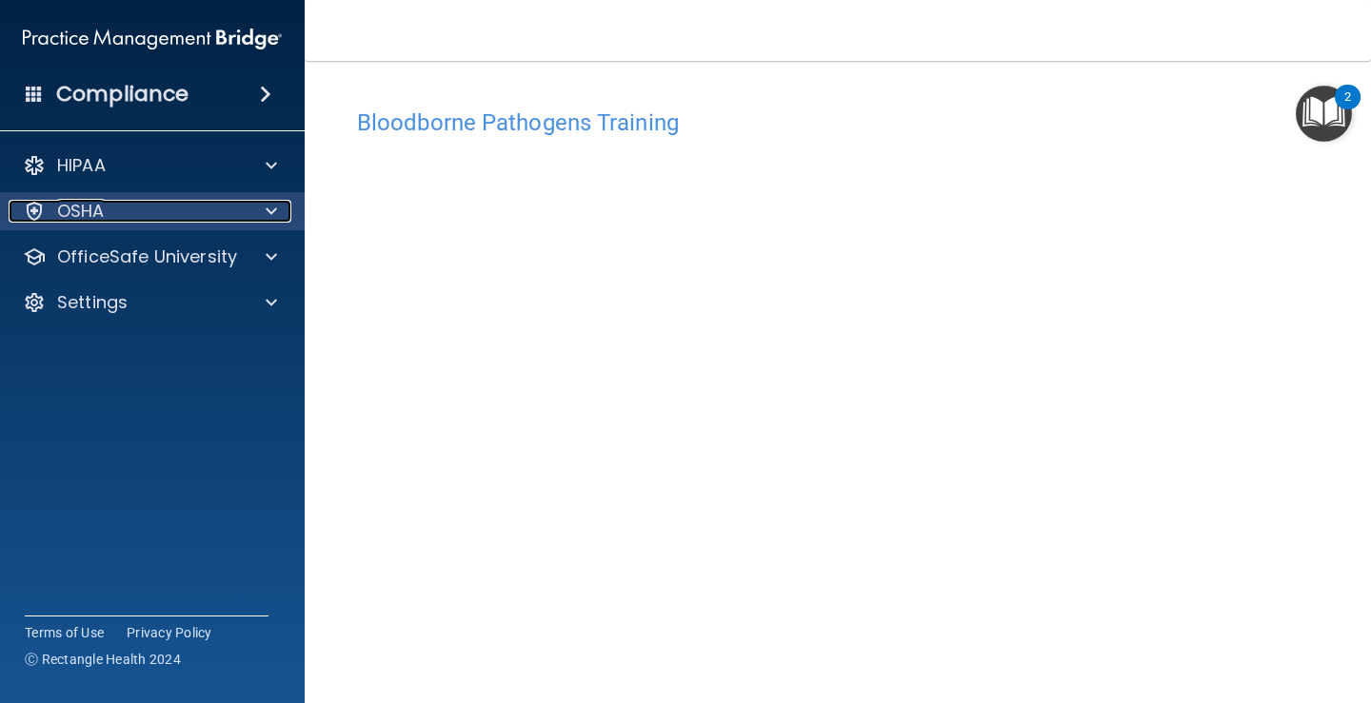
click at [84, 207] on p "OSHA" at bounding box center [81, 211] width 48 height 23
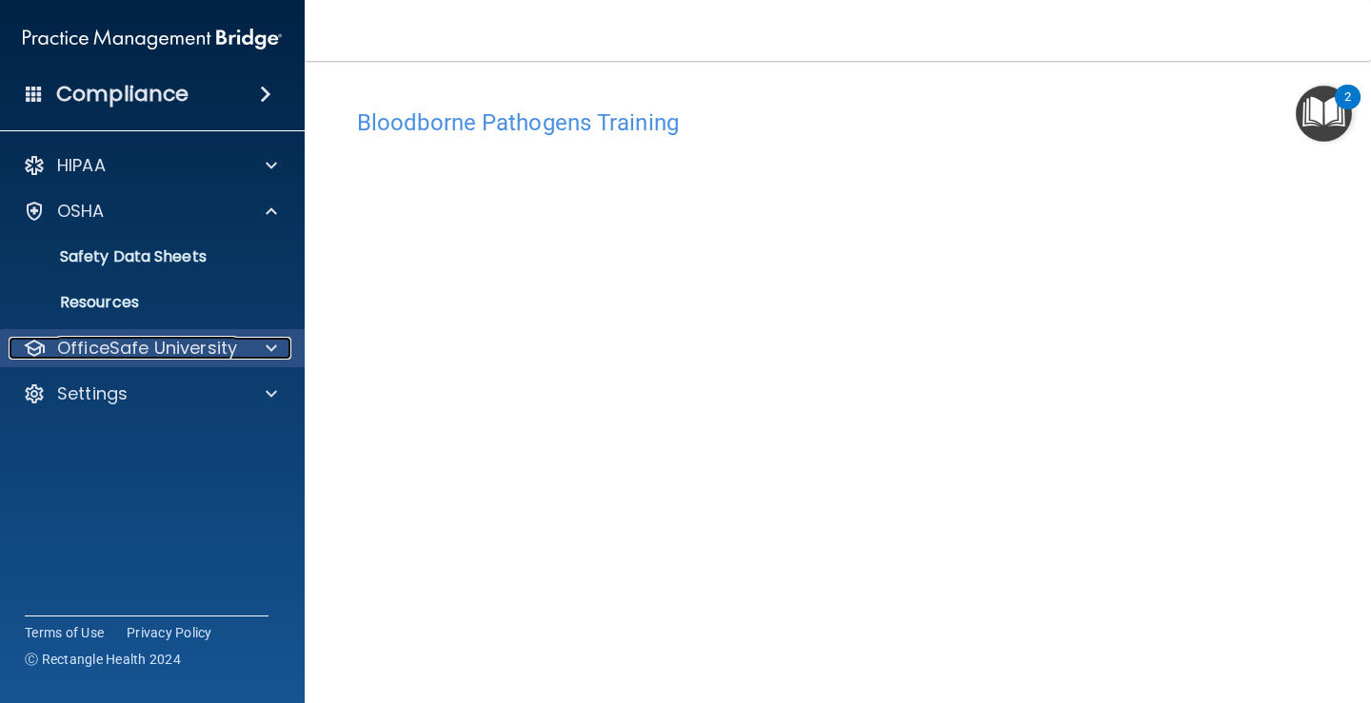
click at [182, 350] on p "OfficeSafe University" at bounding box center [147, 348] width 180 height 23
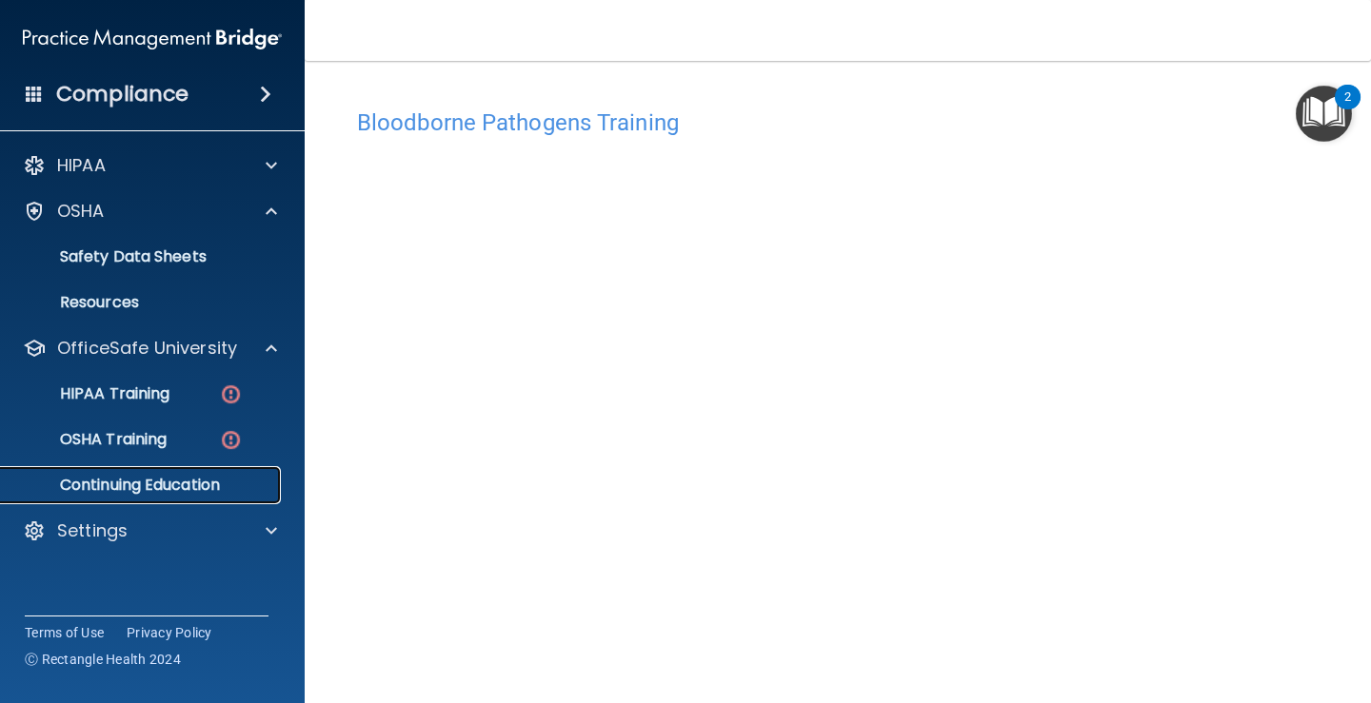
click at [153, 485] on p "Continuing Education" at bounding box center [142, 485] width 260 height 19
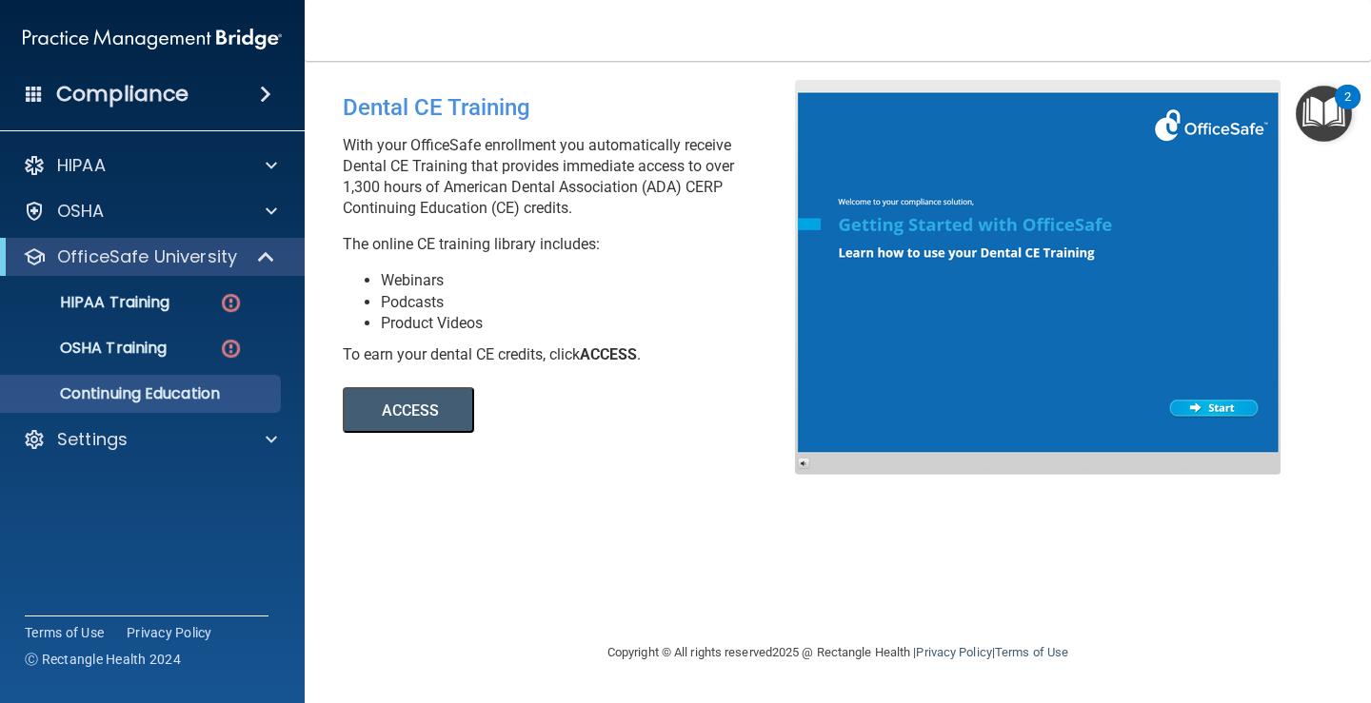
click at [1321, 107] on img "Open Resource Center, 2 new notifications" at bounding box center [1323, 114] width 56 height 56
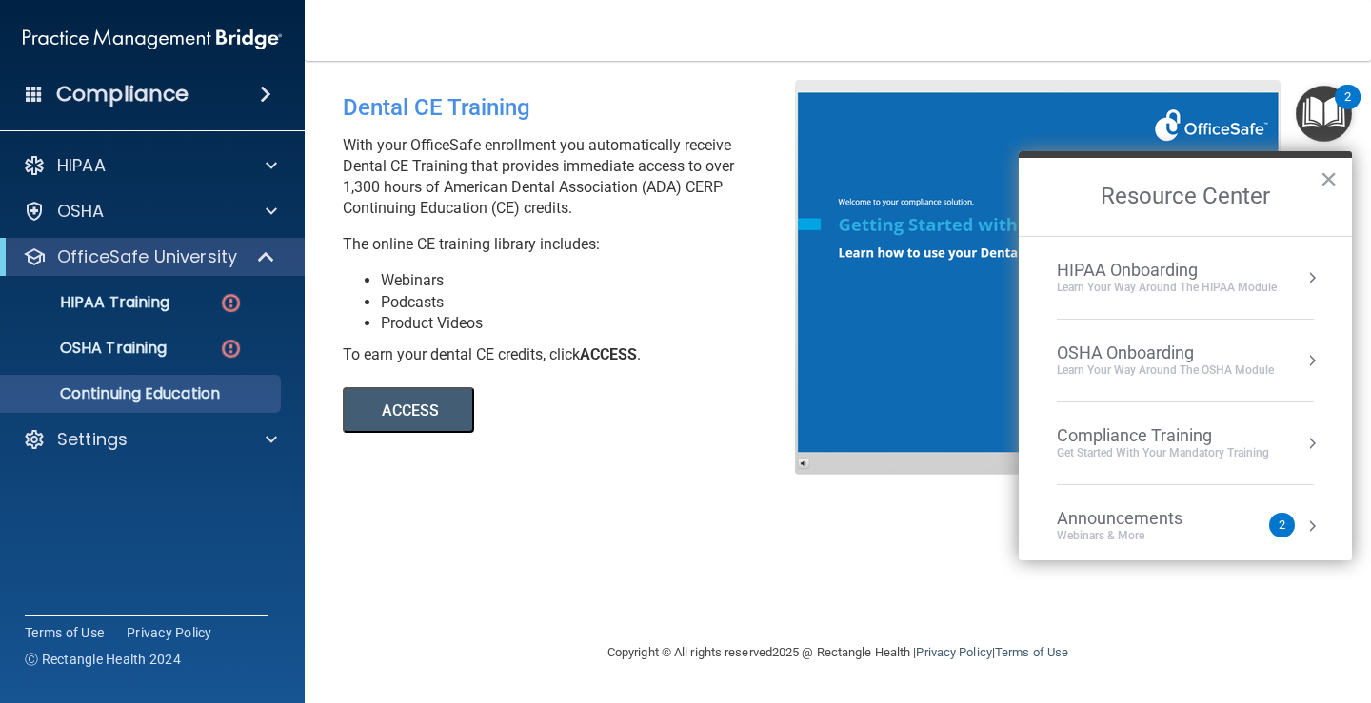
click at [1139, 453] on div "Get Started with your mandatory training" at bounding box center [1163, 453] width 212 height 16
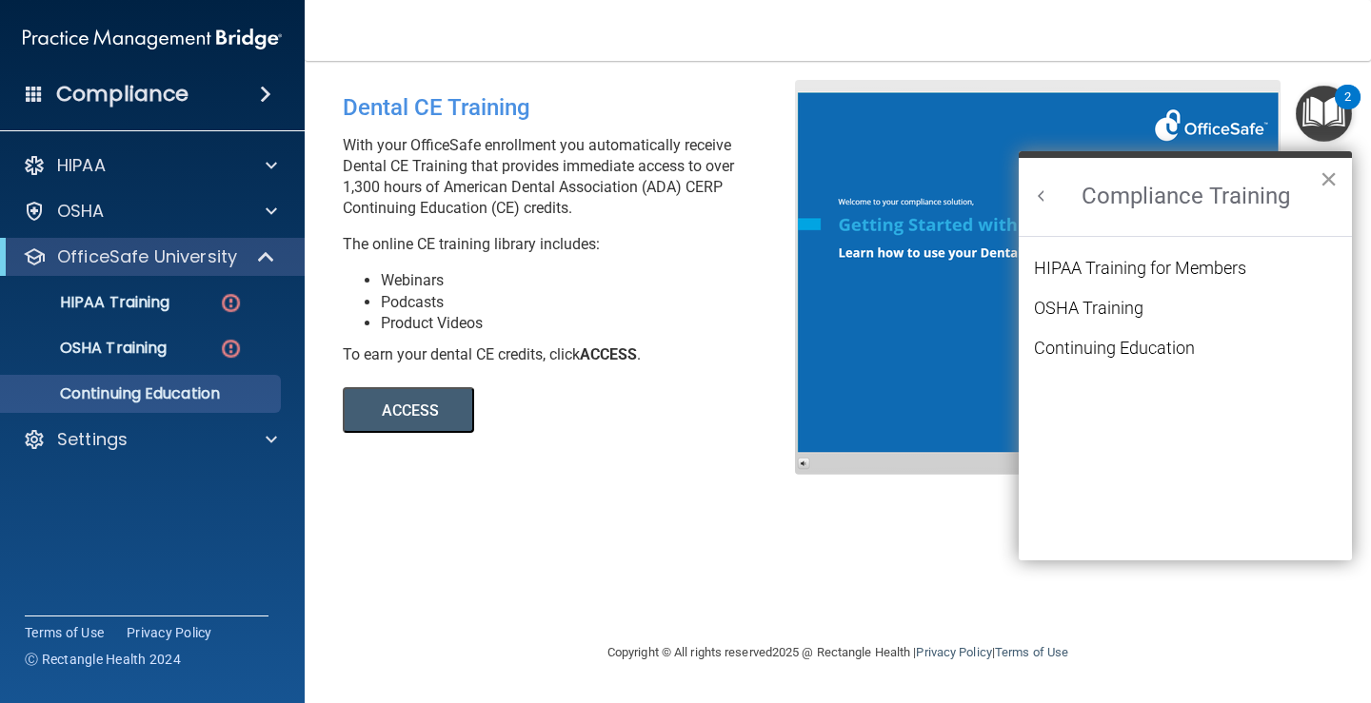
click at [1322, 171] on button "×" at bounding box center [1328, 179] width 18 height 30
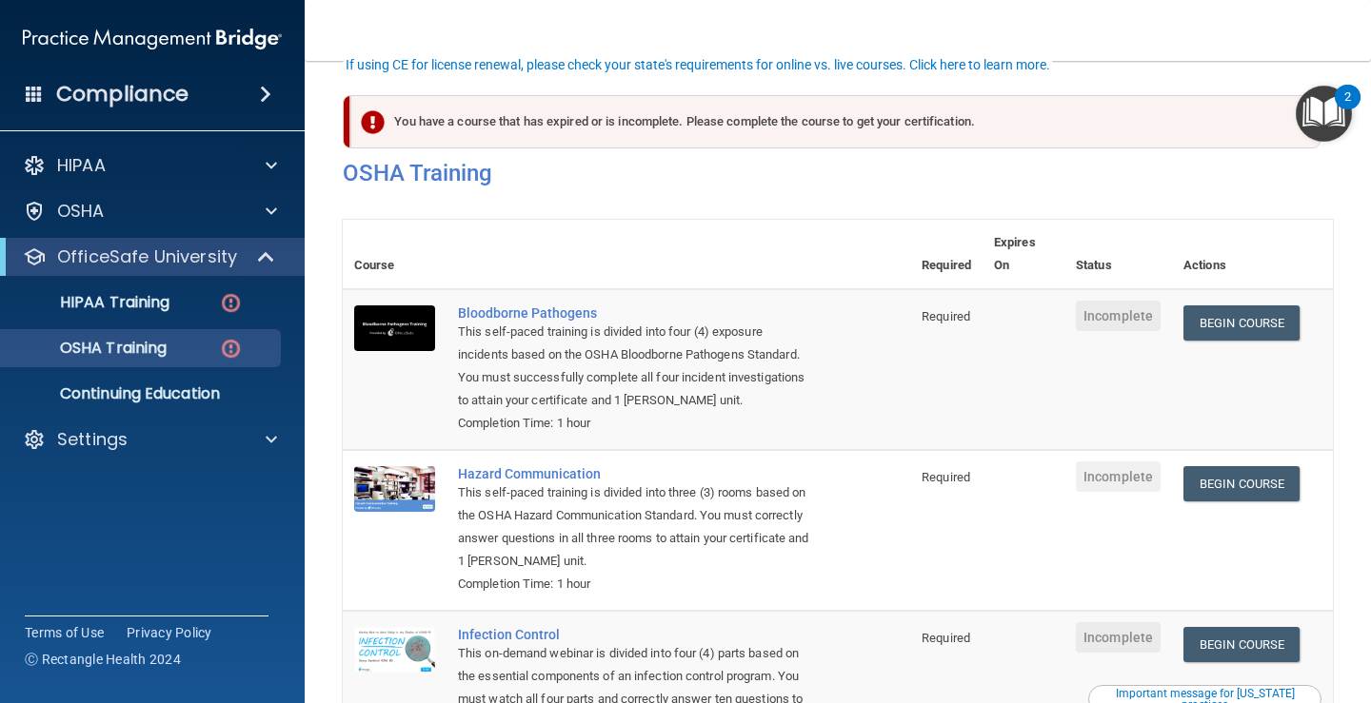
scroll to position [140, 0]
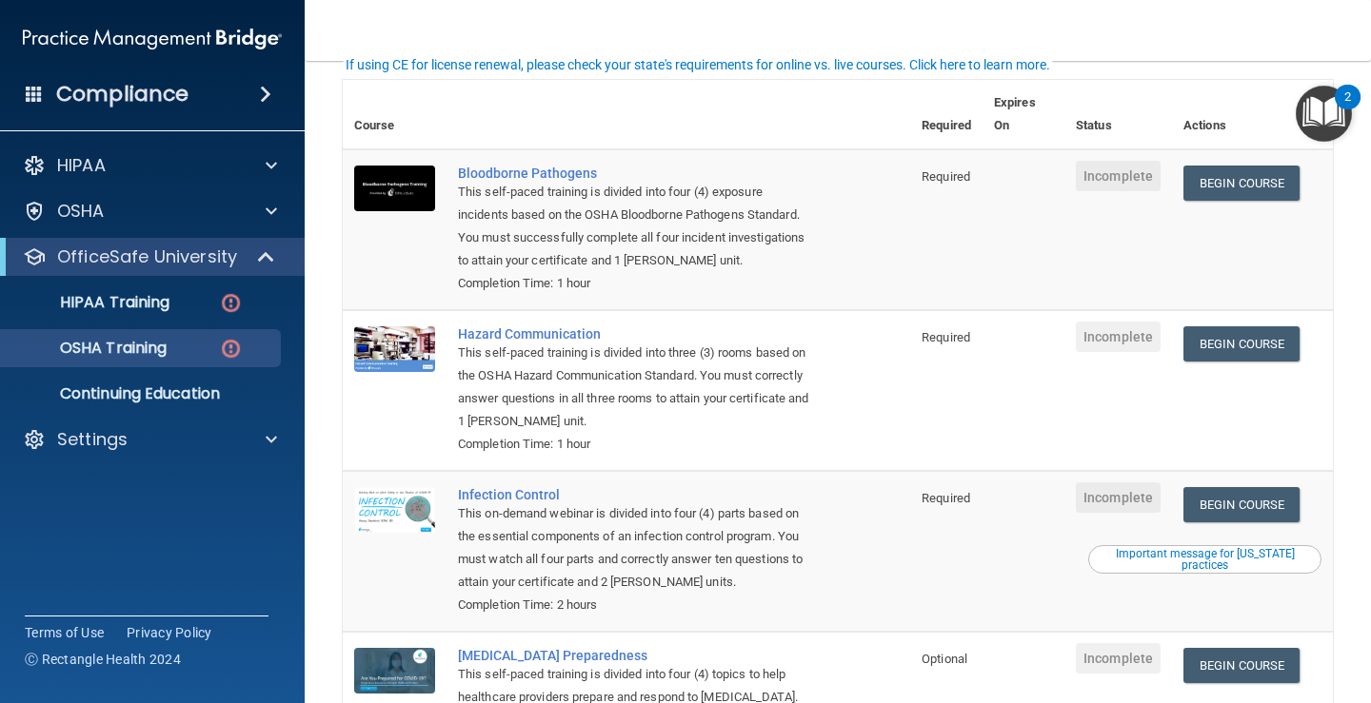
click at [1114, 179] on span "Incomplete" at bounding box center [1118, 176] width 85 height 30
click at [1249, 343] on link "Begin Course" at bounding box center [1241, 343] width 116 height 35
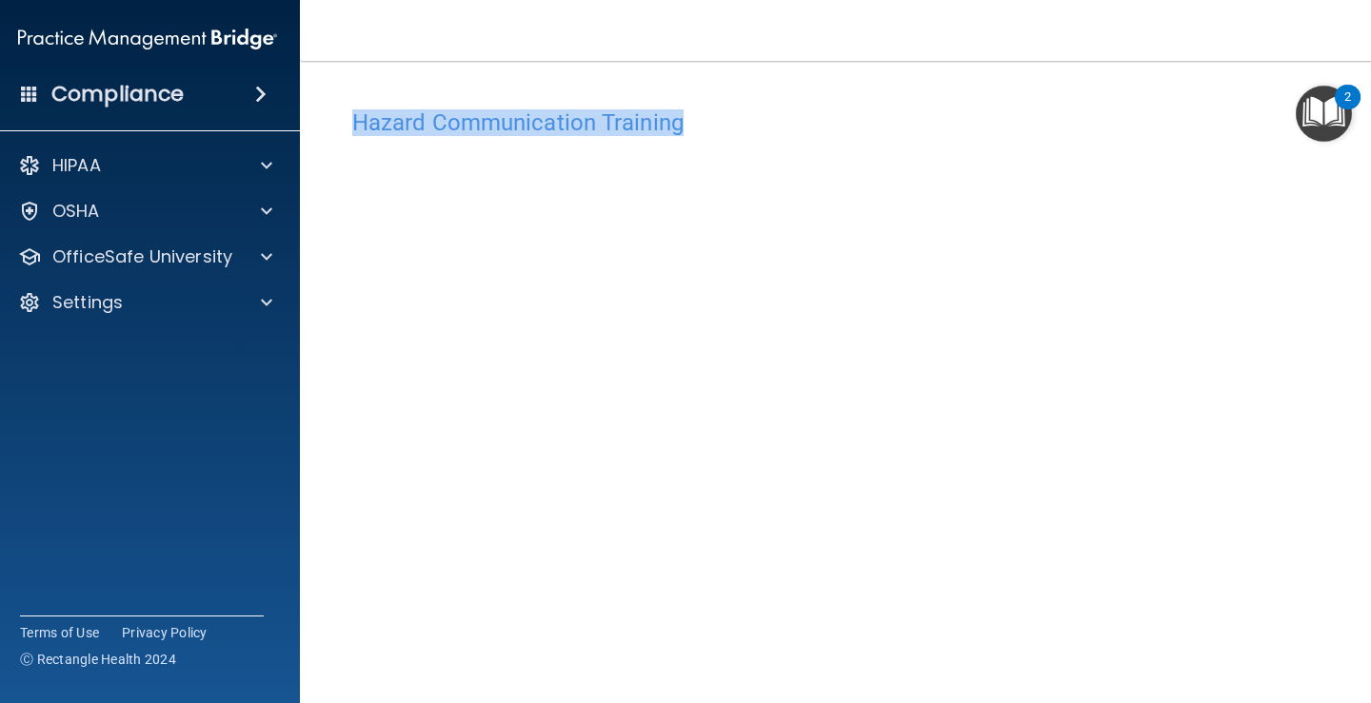
click at [1043, 56] on div "Toggle navigation [PERSON_NAME] [EMAIL_ADDRESS][DOMAIN_NAME] Manage My Enterpri…" at bounding box center [838, 351] width 1076 height 703
drag, startPoint x: 1043, startPoint y: 54, endPoint x: 1040, endPoint y: 114, distance: 60.0
click at [1040, 114] on div "Toggle navigation [PERSON_NAME] [EMAIL_ADDRESS][DOMAIN_NAME] Manage My Enterpri…" at bounding box center [838, 351] width 1076 height 703
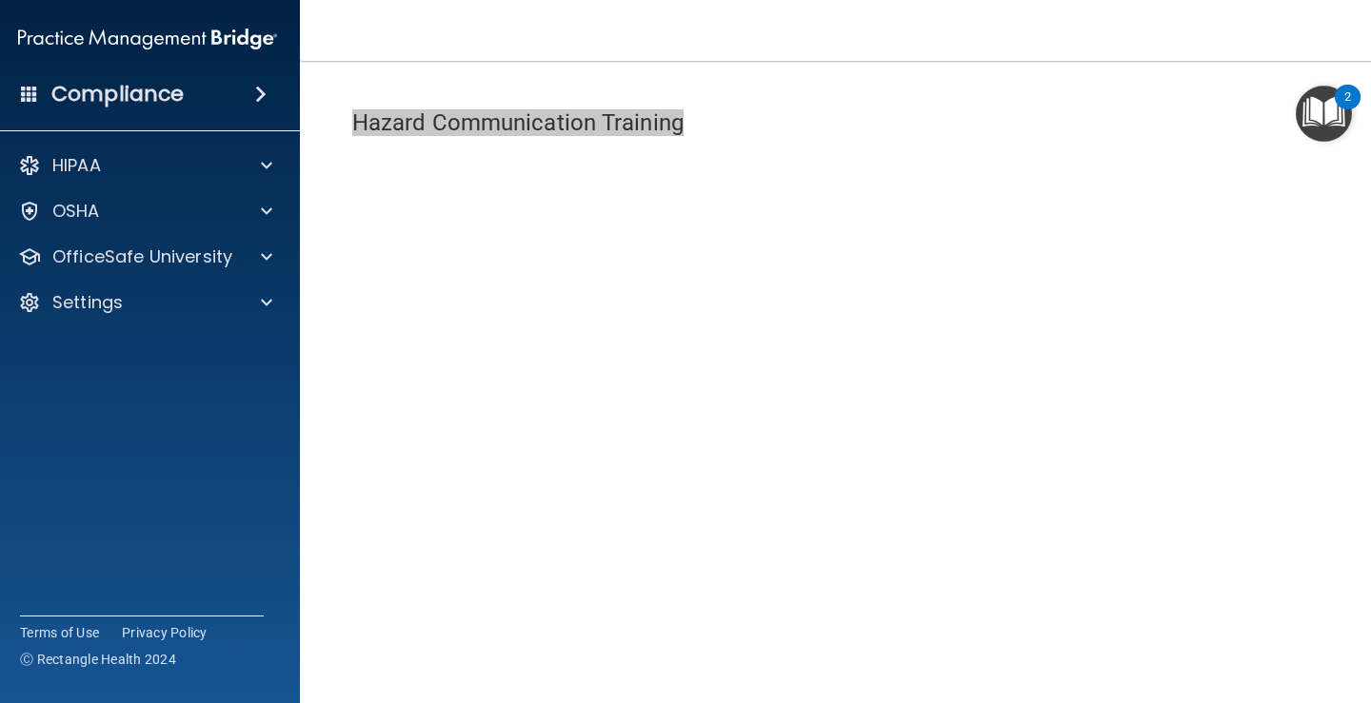
scroll to position [12, 0]
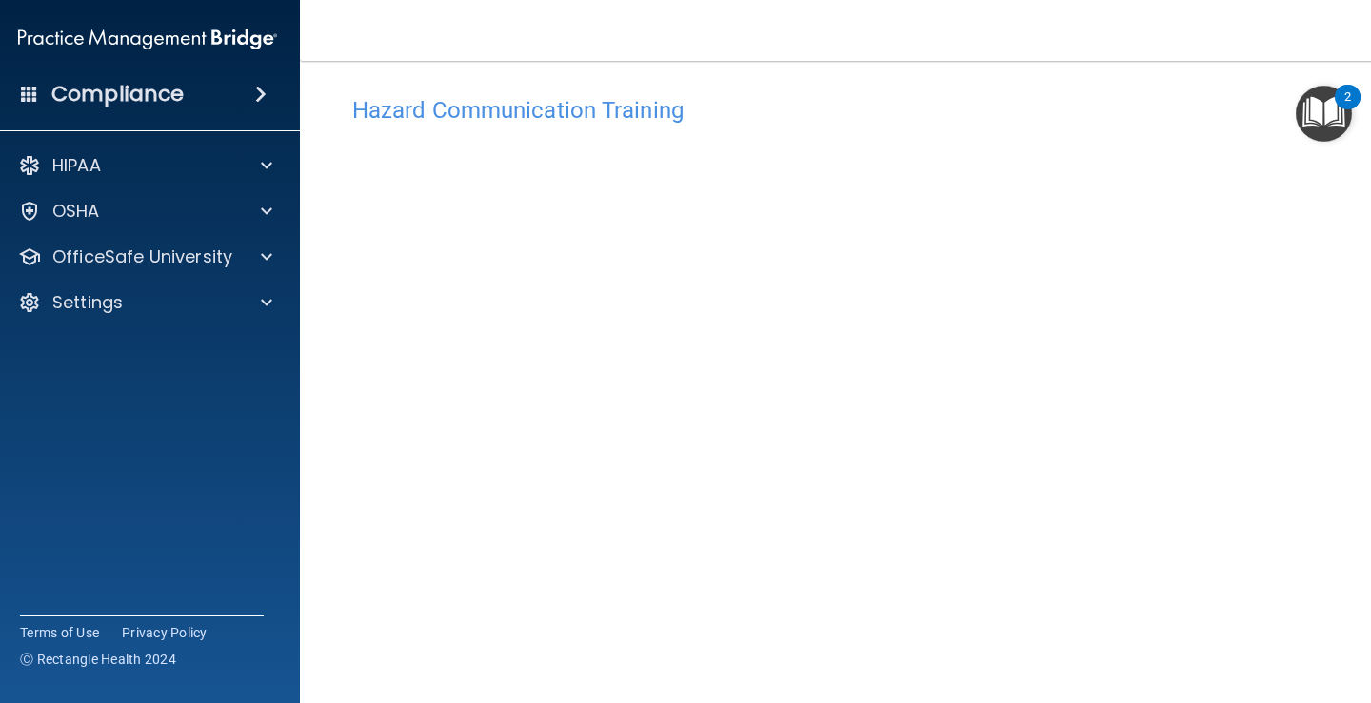
drag, startPoint x: 1353, startPoint y: 444, endPoint x: 1327, endPoint y: 485, distance: 49.1
click at [1327, 485] on main "Hazard Communication Training This course doesn’t expire until . Are you sure y…" at bounding box center [838, 382] width 1076 height 643
drag, startPoint x: 1336, startPoint y: 499, endPoint x: 1370, endPoint y: 532, distance: 47.1
click at [1370, 575] on main "Hazard Communication Training This course doesn’t expire until . Are you sure y…" at bounding box center [838, 382] width 1076 height 643
drag, startPoint x: 1343, startPoint y: 439, endPoint x: 1354, endPoint y: 388, distance: 51.7
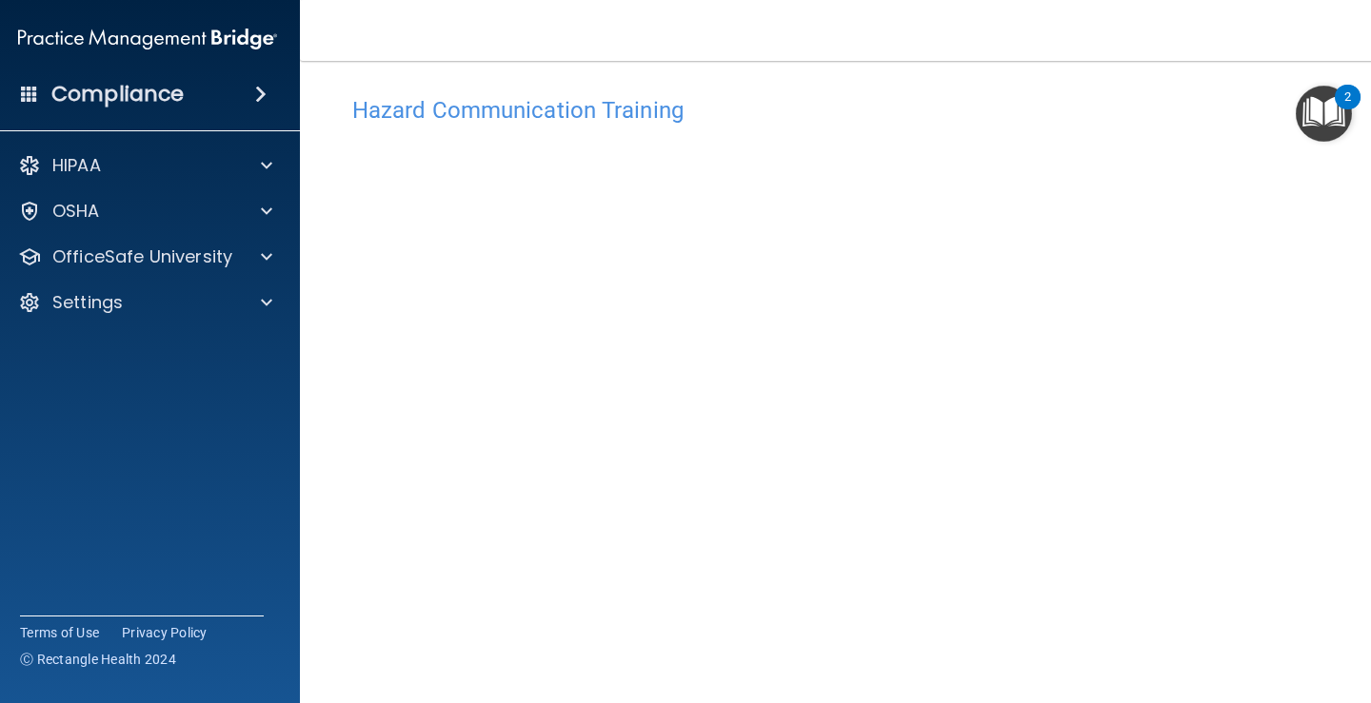
click at [1355, 386] on main "Hazard Communication Training This course doesn’t expire until . Are you sure y…" at bounding box center [838, 382] width 1076 height 643
drag, startPoint x: 1355, startPoint y: 380, endPoint x: 1362, endPoint y: 485, distance: 105.9
click at [1362, 485] on main "Hazard Communication Training This course doesn’t expire until . Are you sure y…" at bounding box center [838, 382] width 1076 height 643
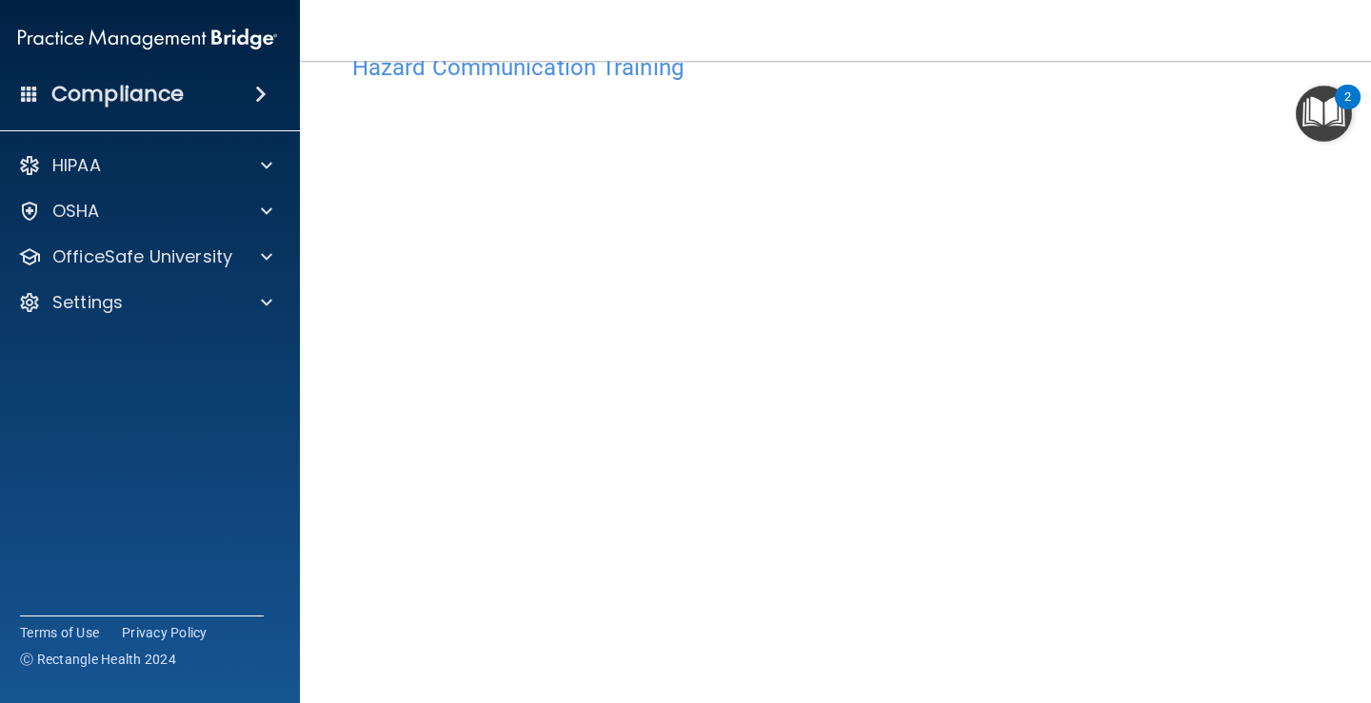
drag, startPoint x: 1325, startPoint y: 421, endPoint x: 1351, endPoint y: 493, distance: 76.8
click at [1351, 493] on main "Hazard Communication Training This course doesn’t expire until . Are you sure y…" at bounding box center [838, 382] width 1076 height 643
drag, startPoint x: 1349, startPoint y: 573, endPoint x: 1342, endPoint y: 460, distance: 113.5
click at [1343, 470] on main "Hazard Communication Training This course doesn’t expire until . Are you sure y…" at bounding box center [838, 382] width 1076 height 643
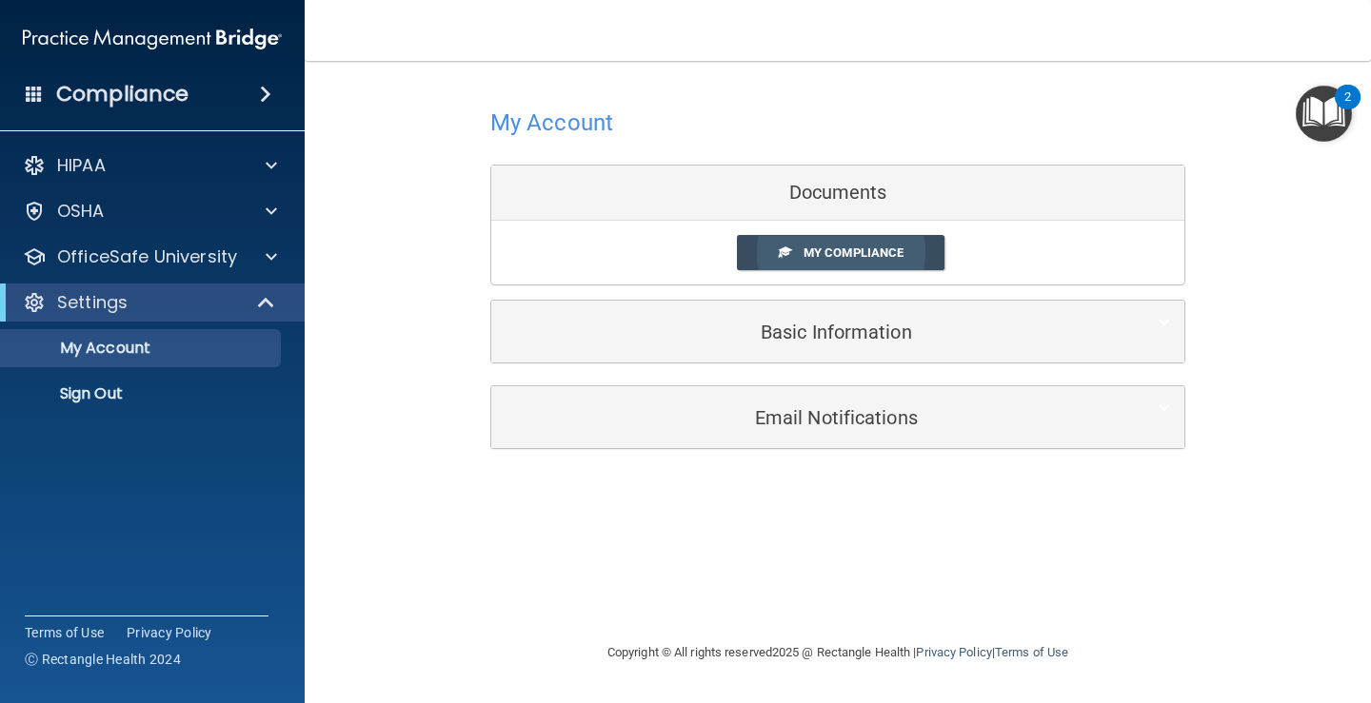
click at [840, 246] on span "My Compliance" at bounding box center [853, 253] width 100 height 14
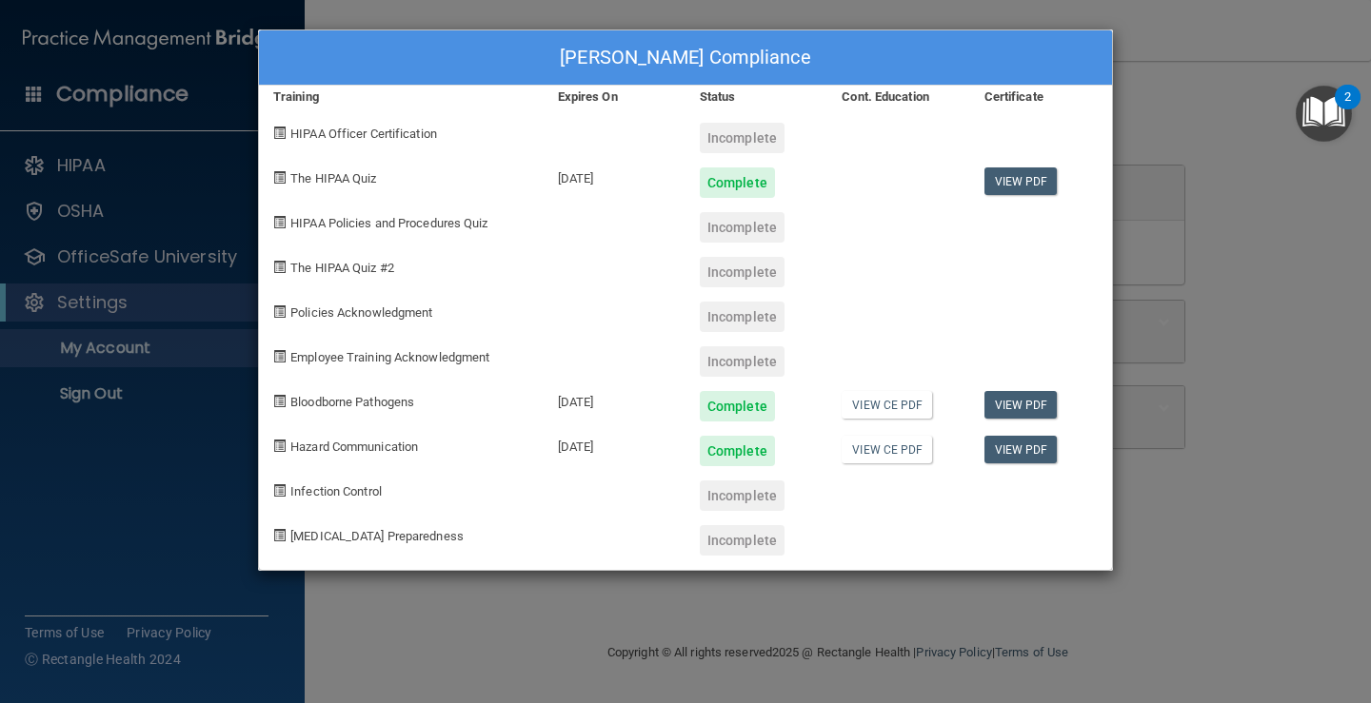
click at [733, 493] on div "Incomplete" at bounding box center [742, 496] width 85 height 30
click at [1258, 109] on div "Mary O'Connell's Compliance Training Expires On Status Cont. Education Certific…" at bounding box center [685, 351] width 1371 height 703
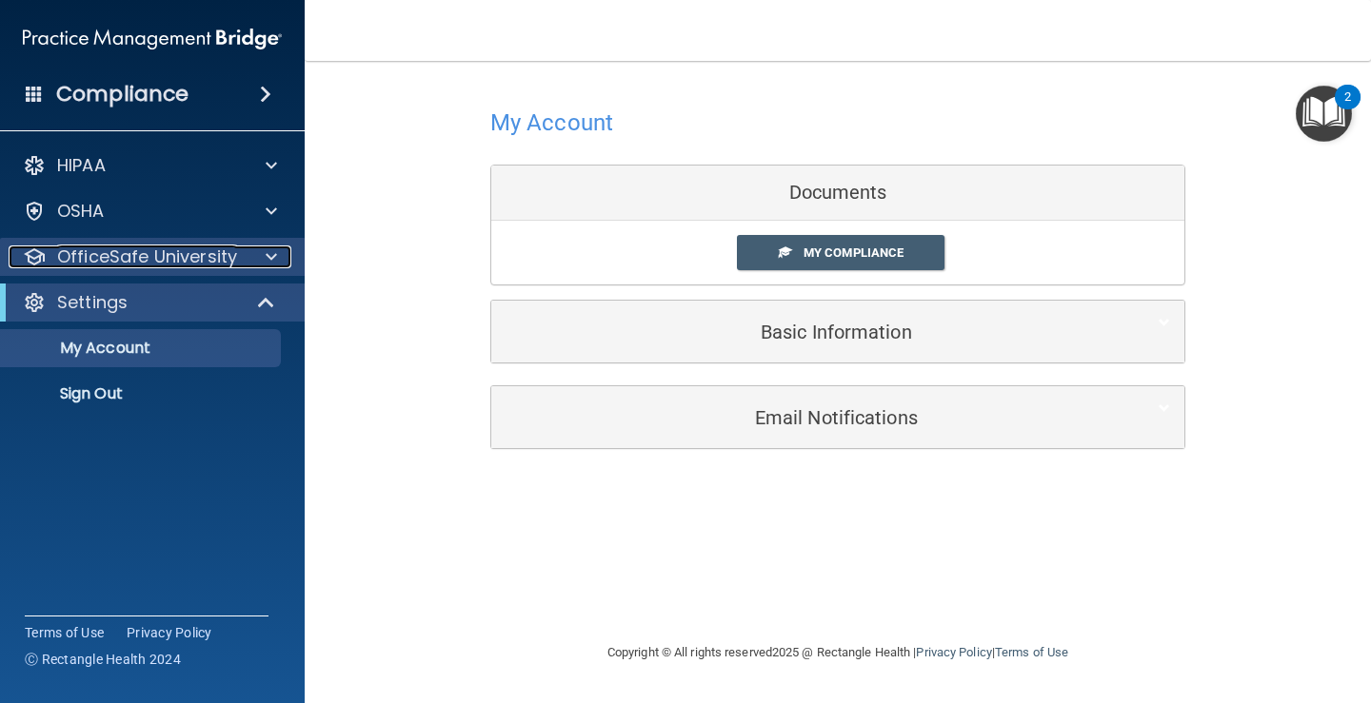
click at [116, 256] on p "OfficeSafe University" at bounding box center [147, 257] width 180 height 23
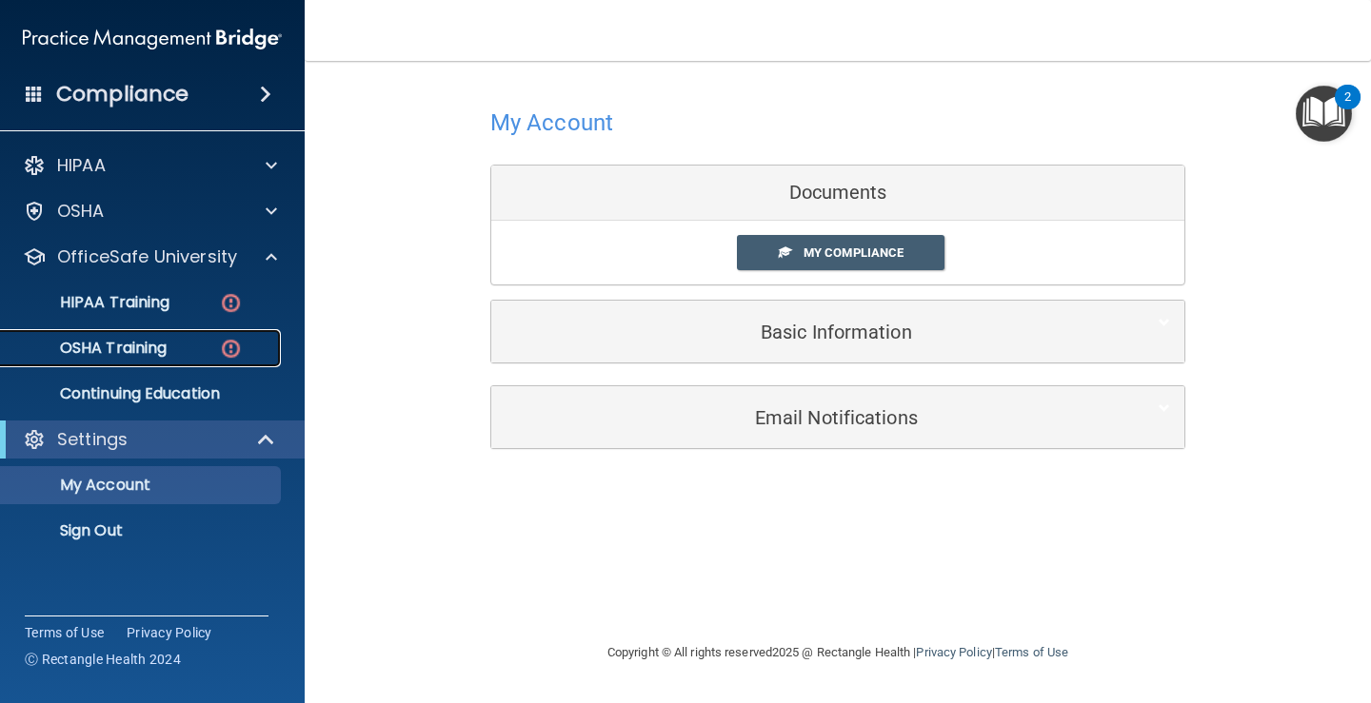
click at [132, 347] on p "OSHA Training" at bounding box center [89, 348] width 154 height 19
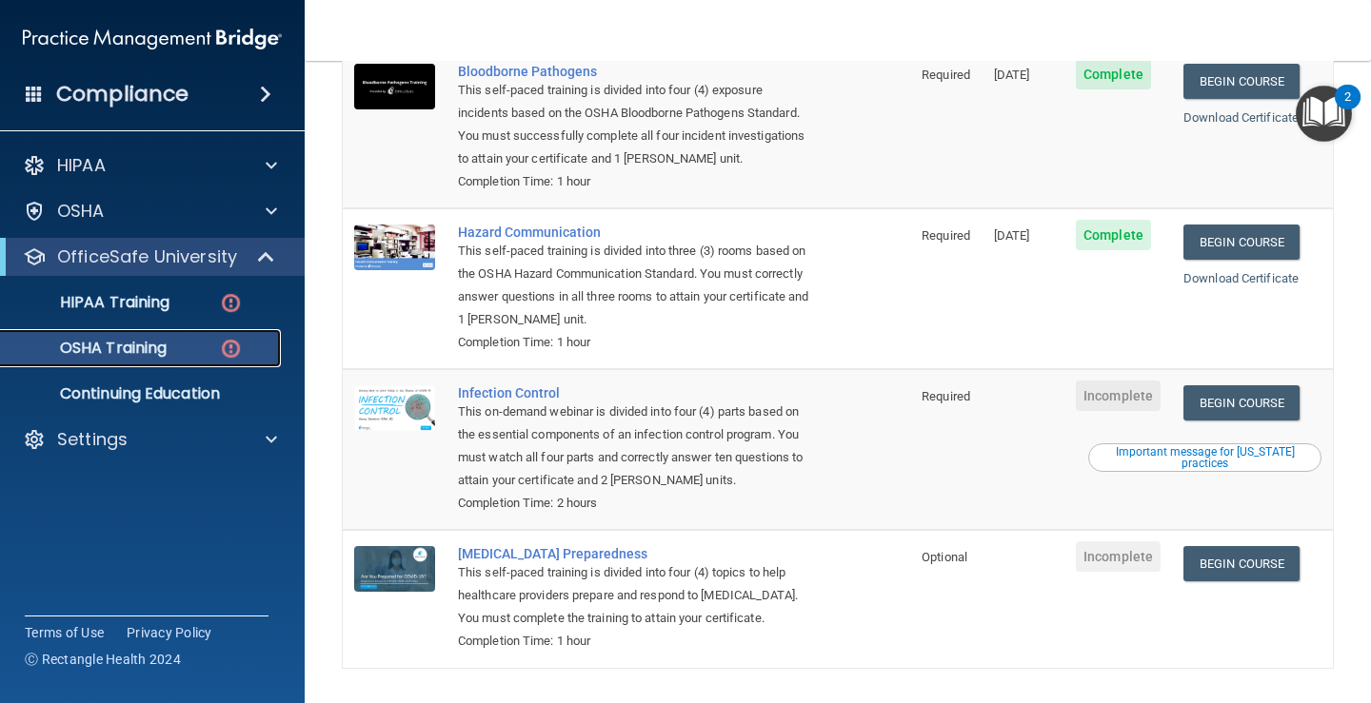
scroll to position [246, 0]
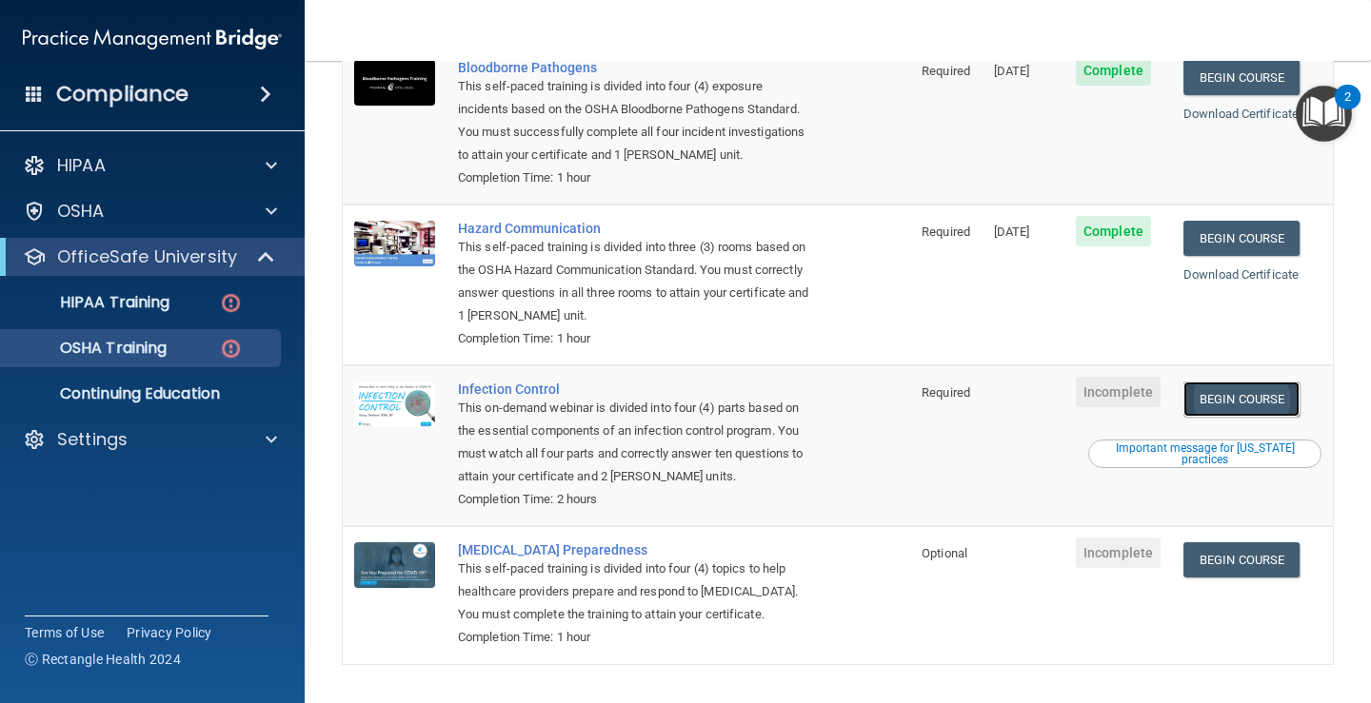
click at [1236, 382] on link "Begin Course" at bounding box center [1241, 399] width 116 height 35
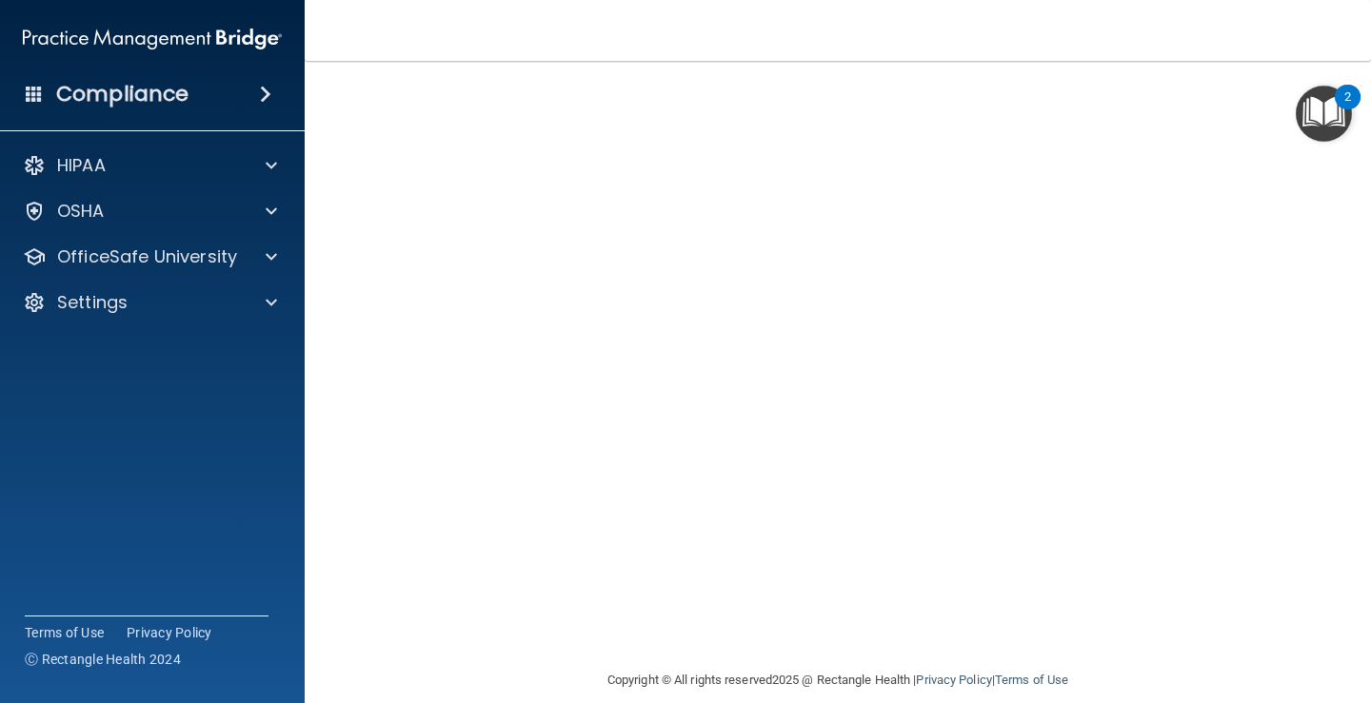
scroll to position [92, 0]
click at [178, 217] on div "OSHA" at bounding box center [127, 211] width 236 height 23
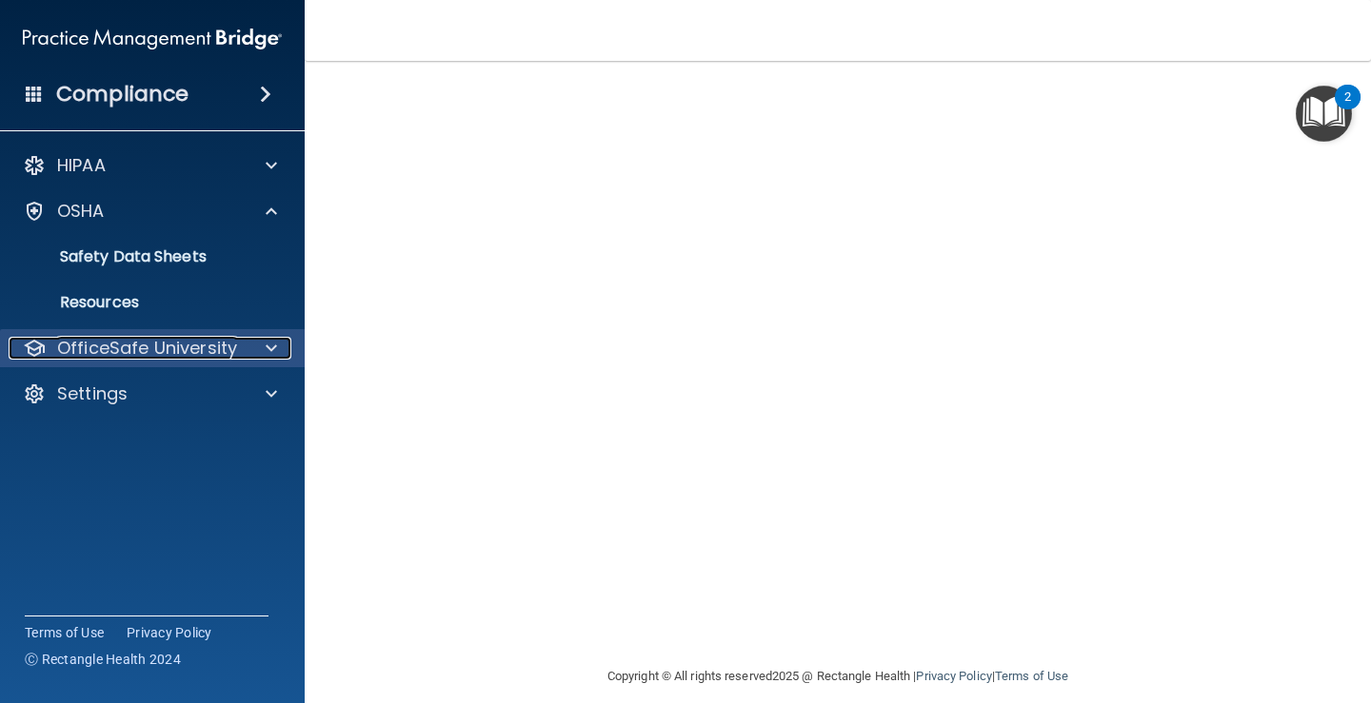
click at [178, 337] on p "OfficeSafe University" at bounding box center [147, 348] width 180 height 23
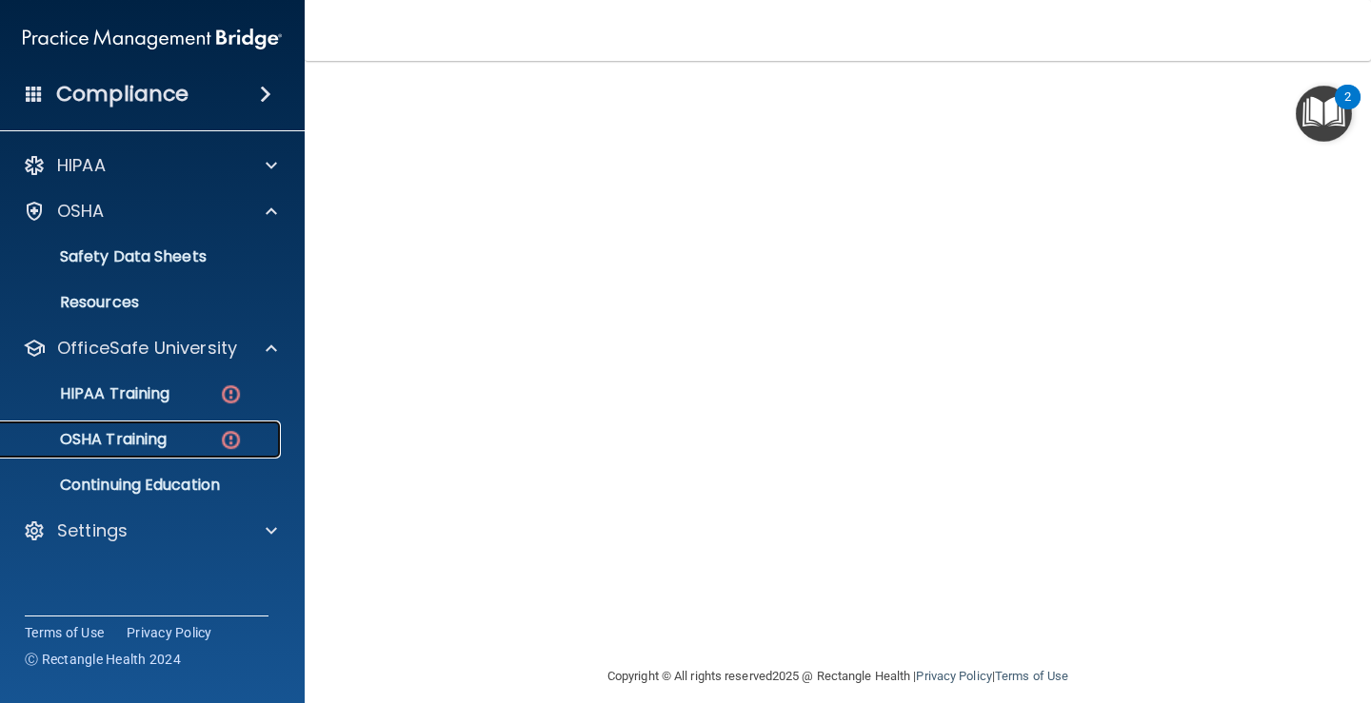
click at [153, 440] on p "OSHA Training" at bounding box center [89, 439] width 154 height 19
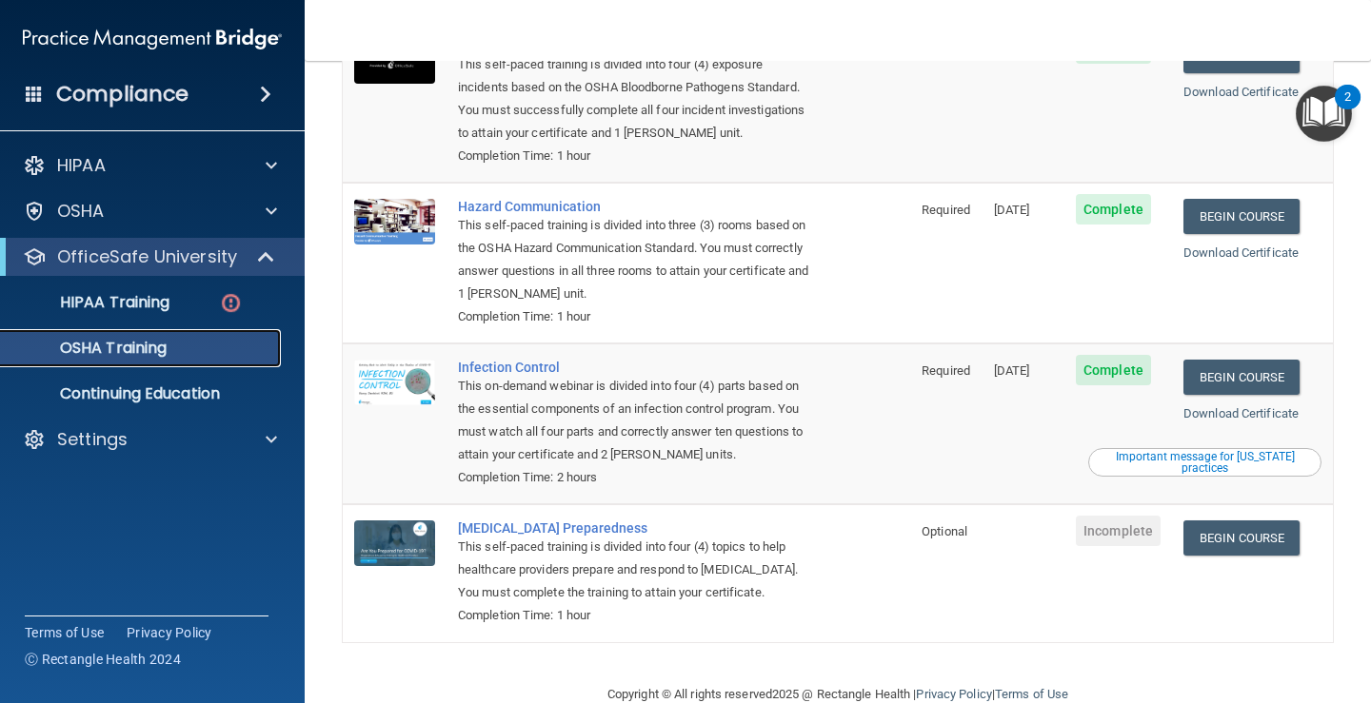
scroll to position [233, 0]
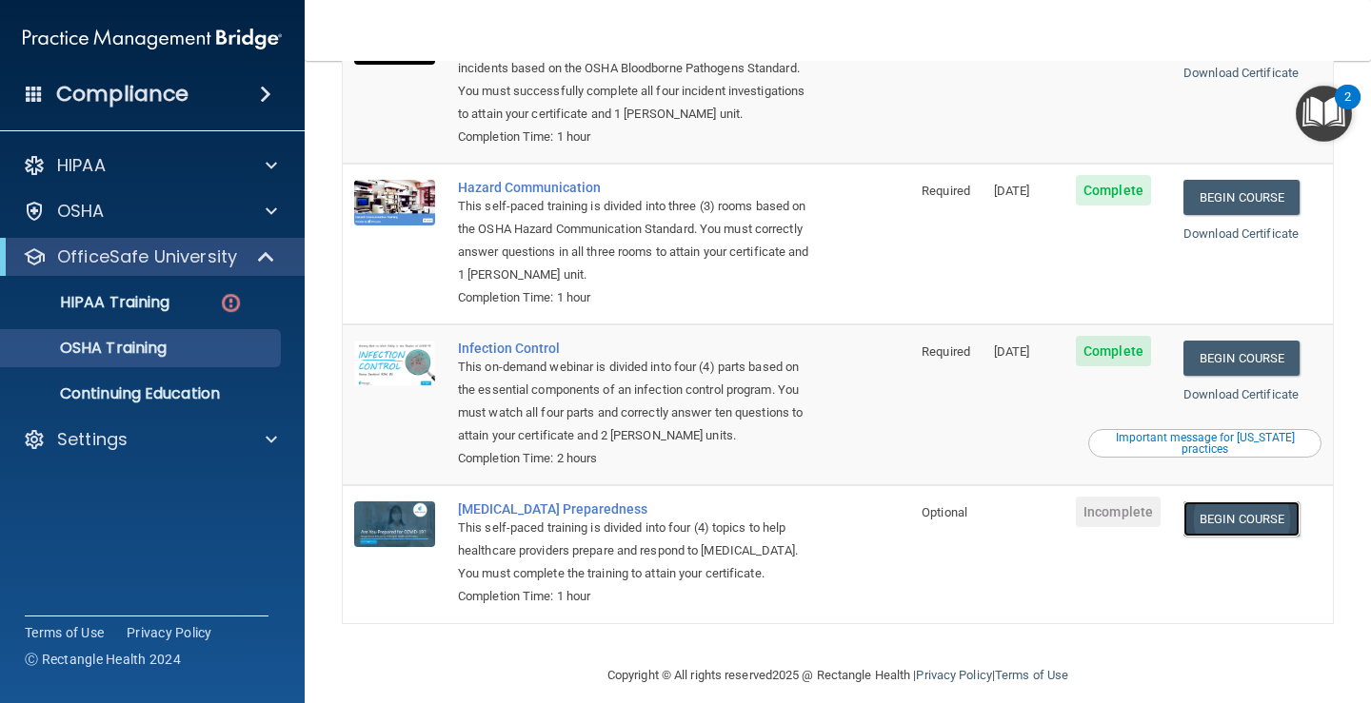
click at [1226, 502] on link "Begin Course" at bounding box center [1241, 519] width 116 height 35
click at [273, 161] on span at bounding box center [271, 165] width 11 height 23
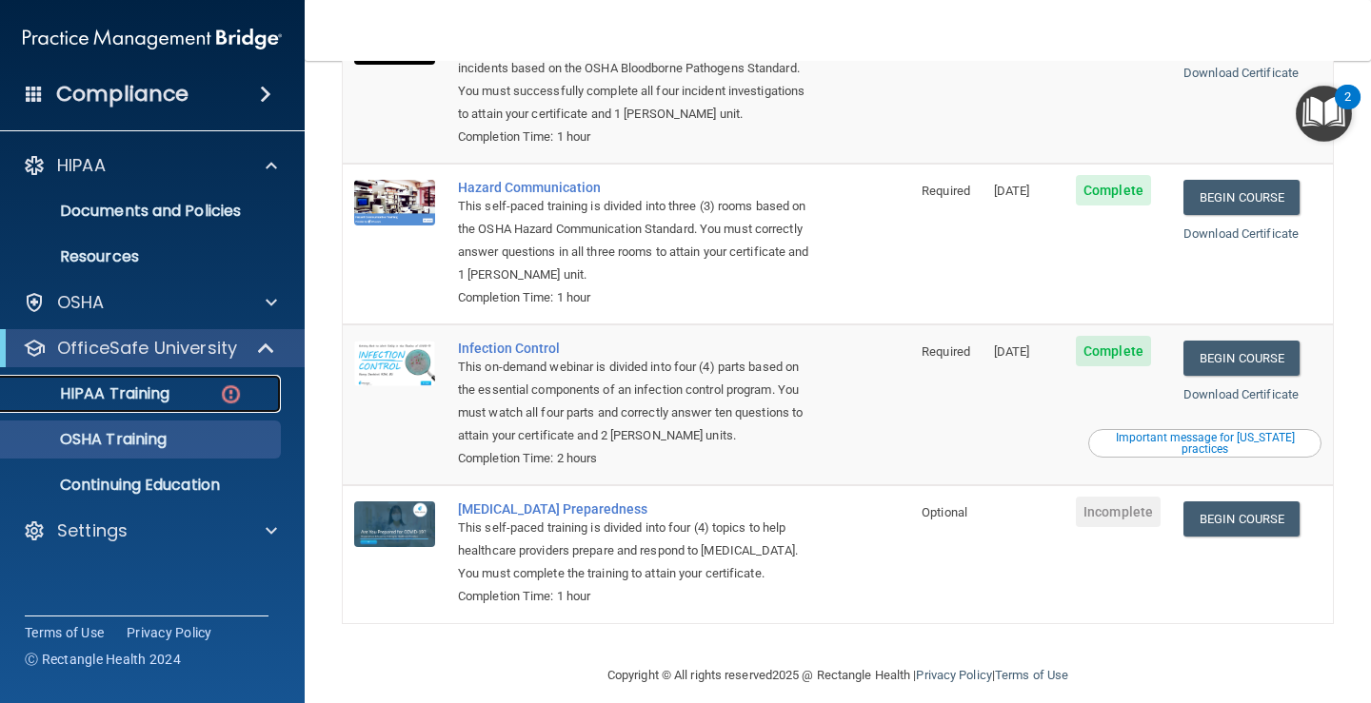
click at [162, 391] on p "HIPAA Training" at bounding box center [90, 394] width 157 height 19
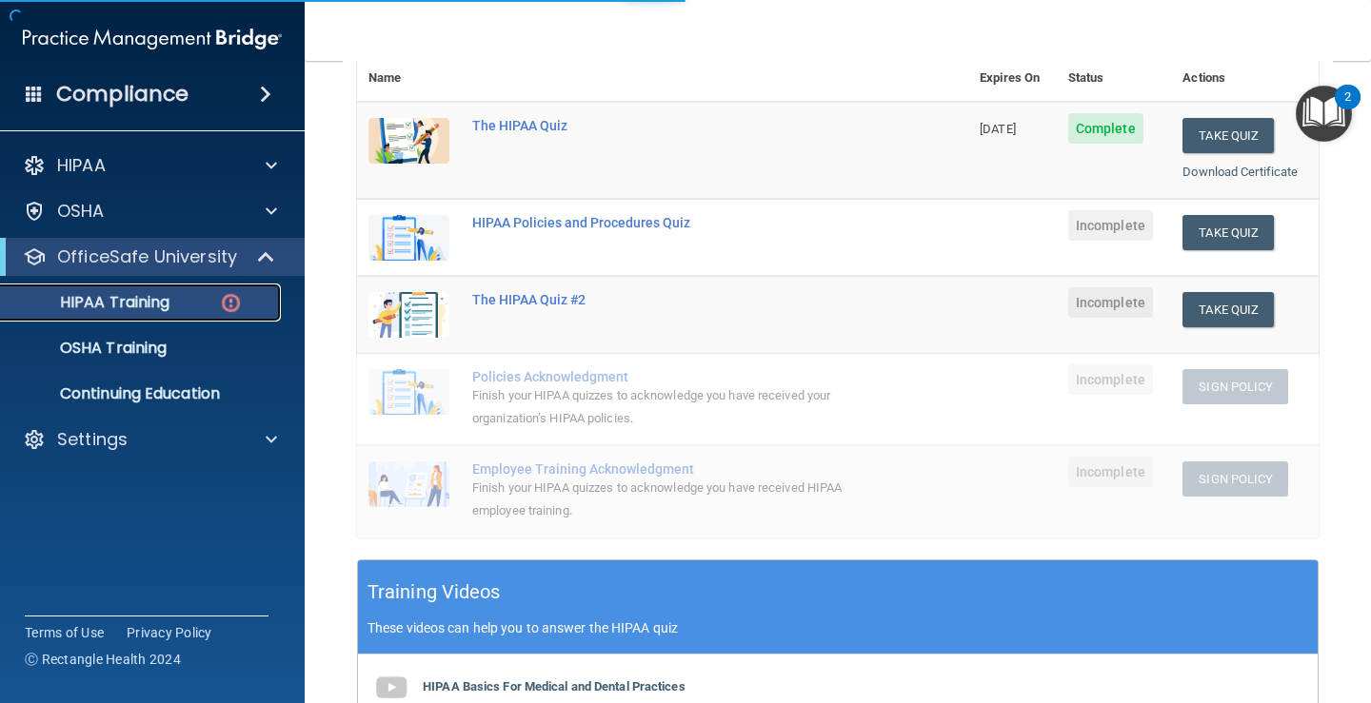
scroll to position [682, 0]
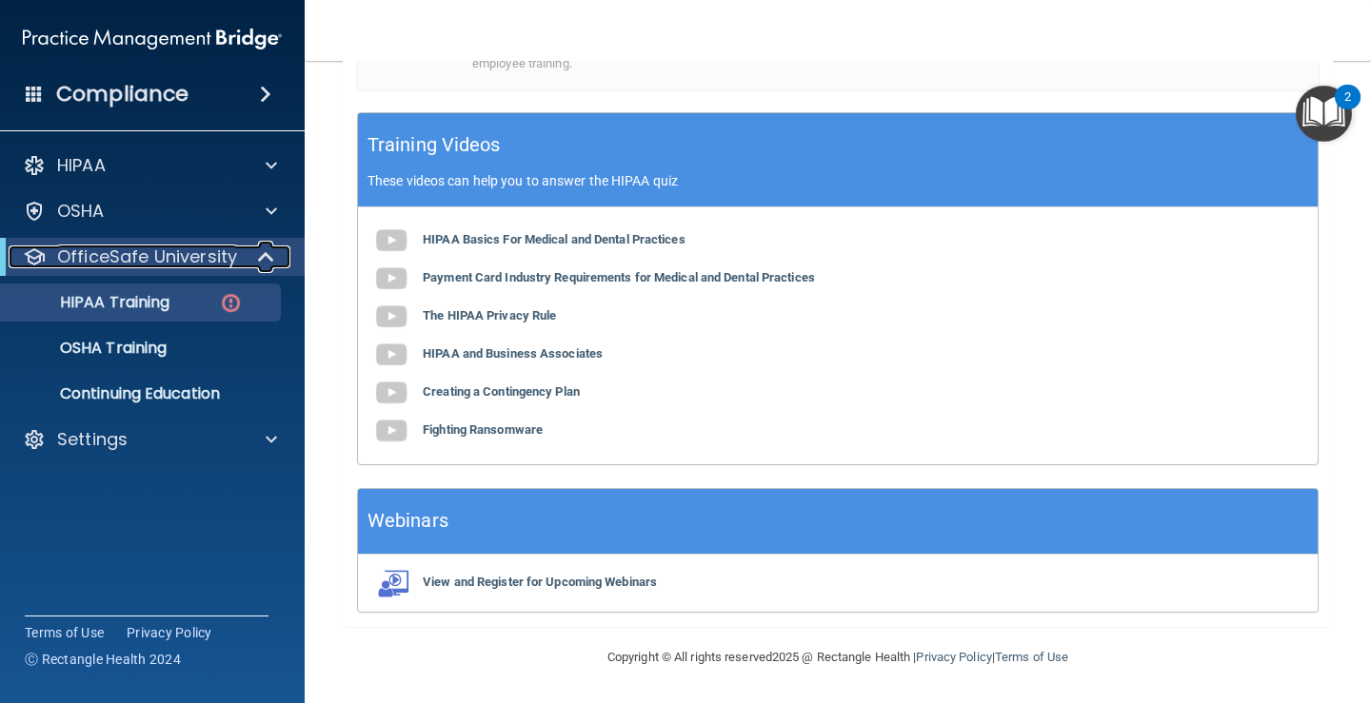
click at [240, 256] on div "OfficeSafe University" at bounding box center [126, 257] width 235 height 23
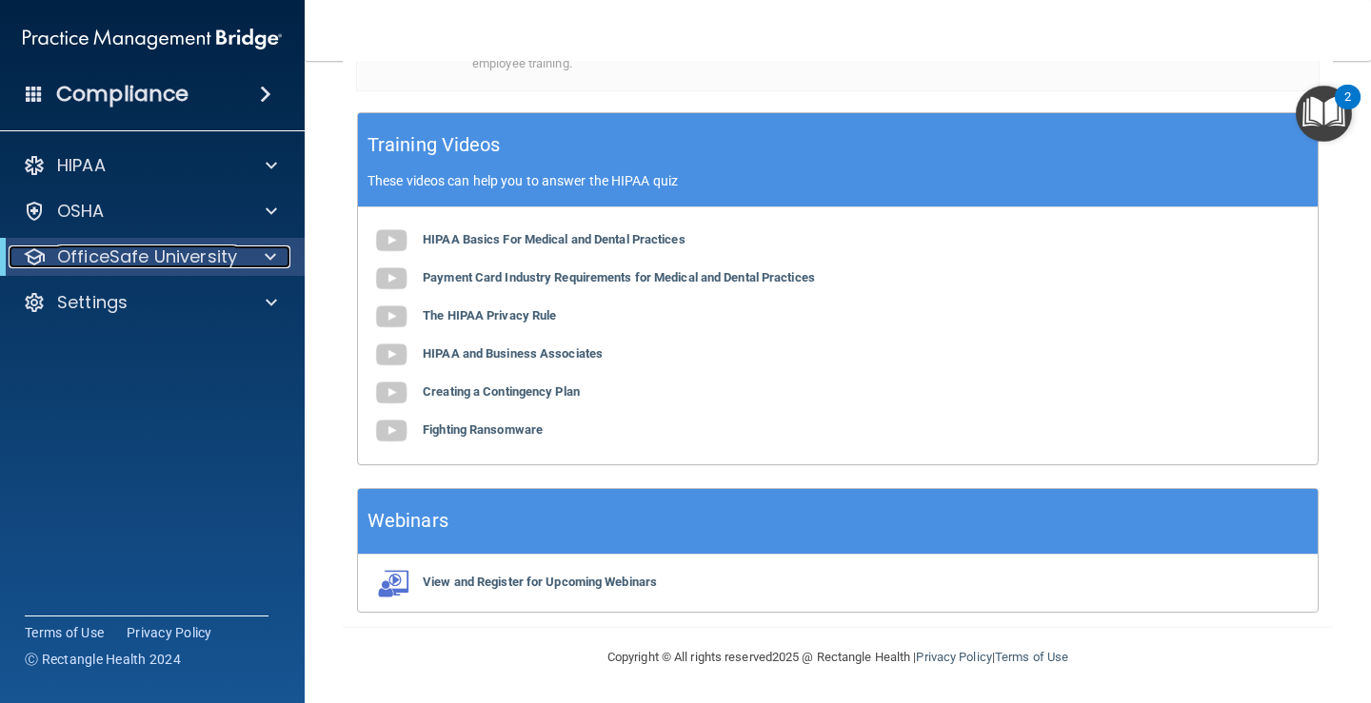
click at [265, 252] on span at bounding box center [270, 257] width 11 height 23
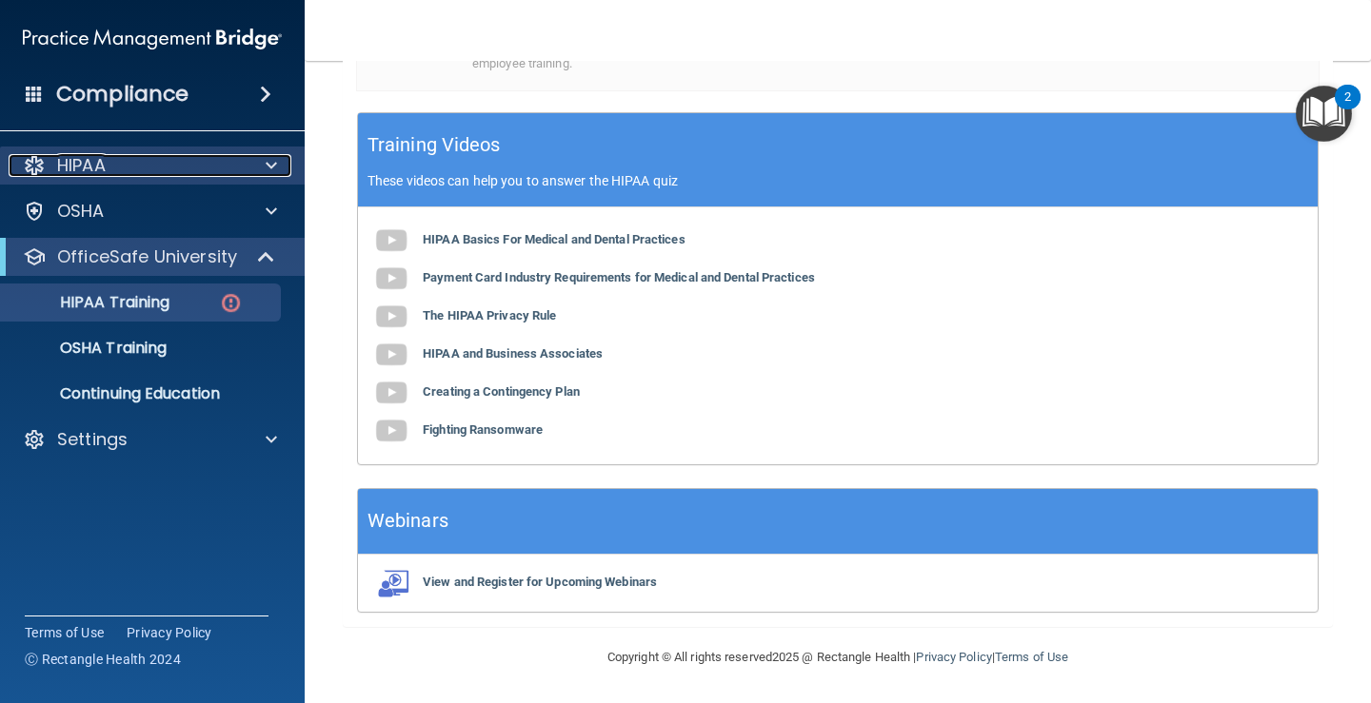
click at [271, 158] on span at bounding box center [271, 165] width 11 height 23
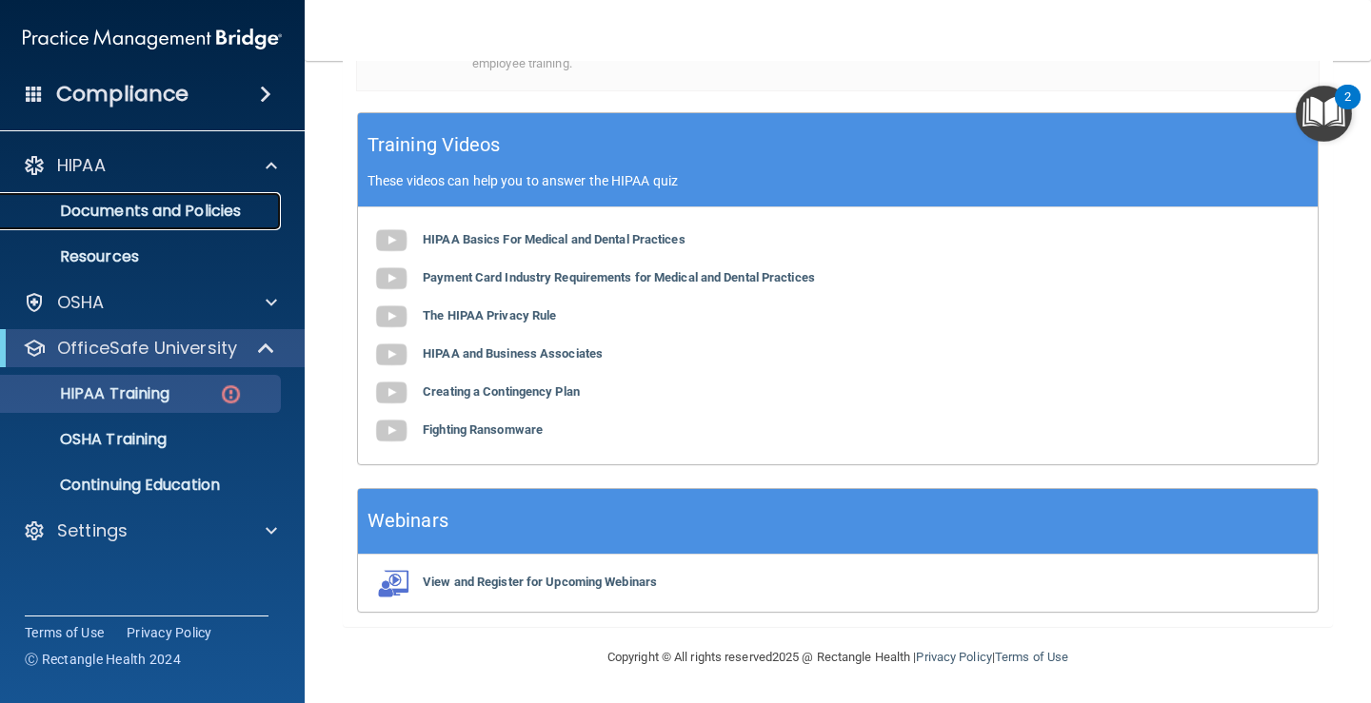
click at [225, 211] on p "Documents and Policies" at bounding box center [142, 211] width 260 height 19
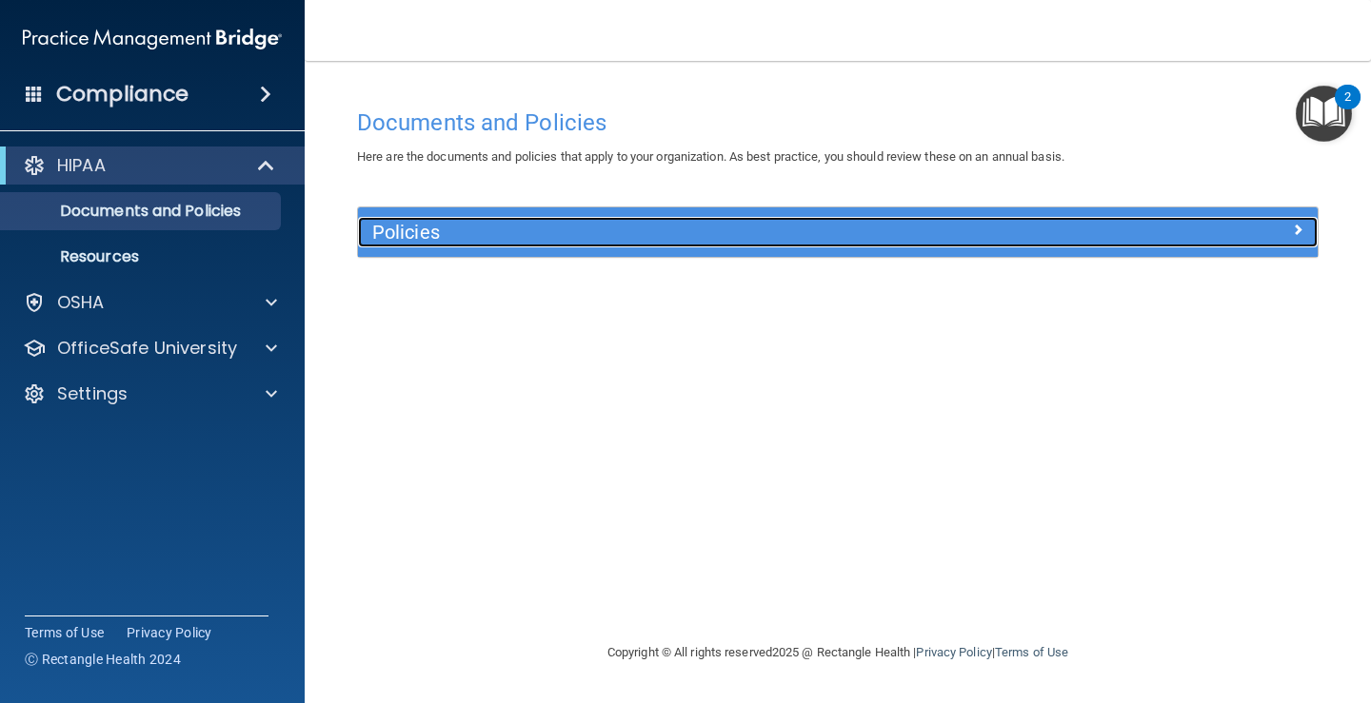
click at [1296, 227] on span at bounding box center [1297, 229] width 11 height 23
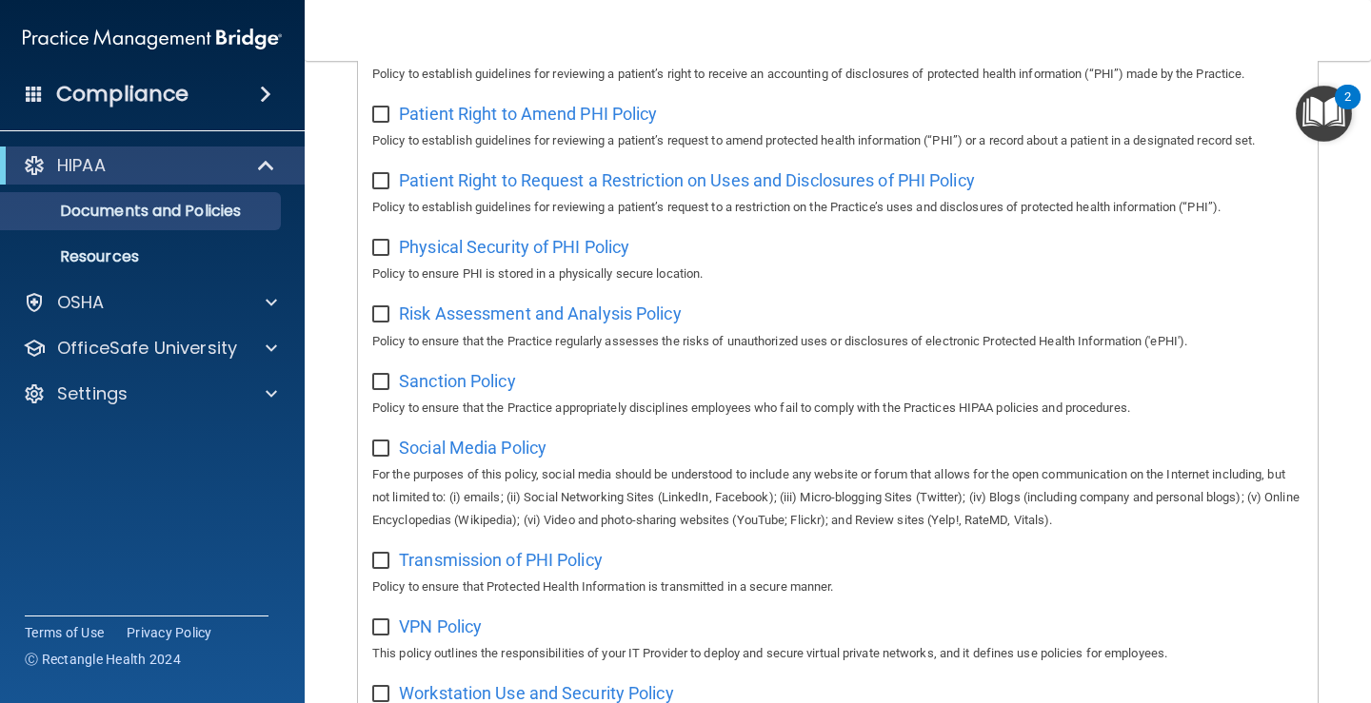
scroll to position [1252, 0]
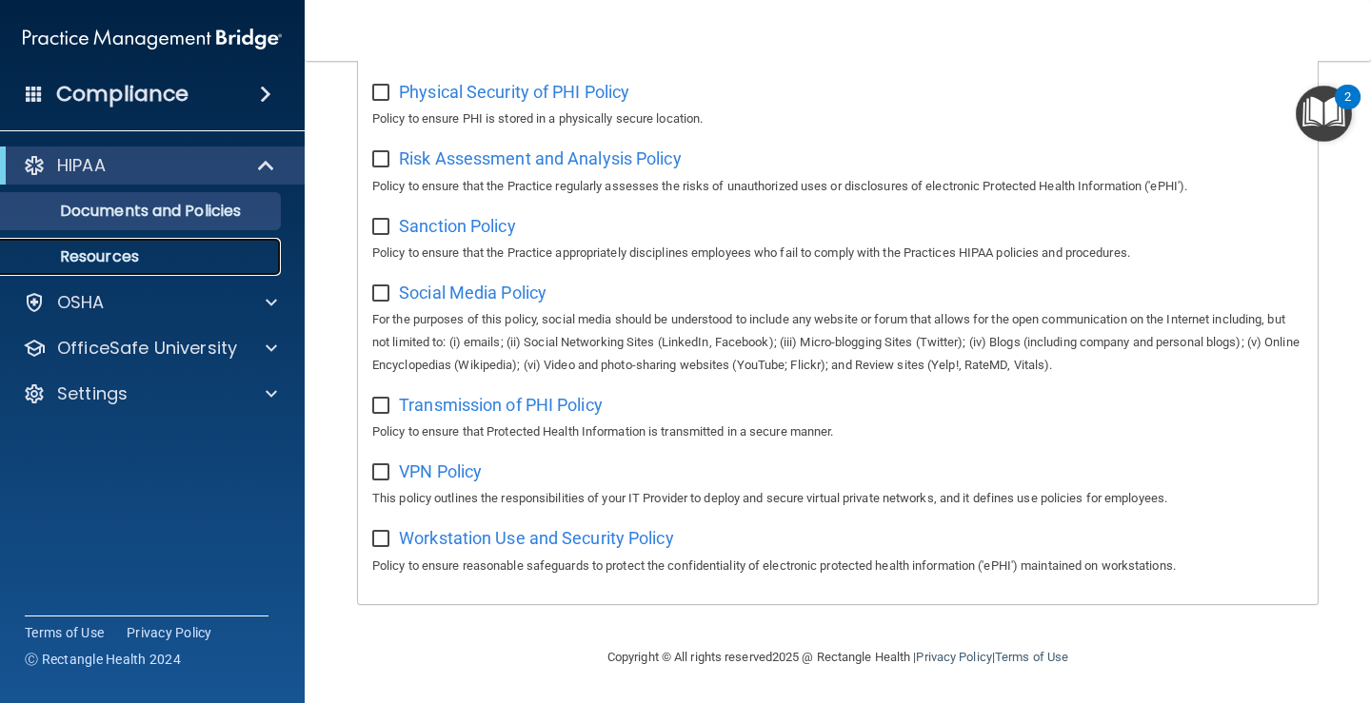
click at [142, 247] on link "Resources" at bounding box center [131, 257] width 300 height 38
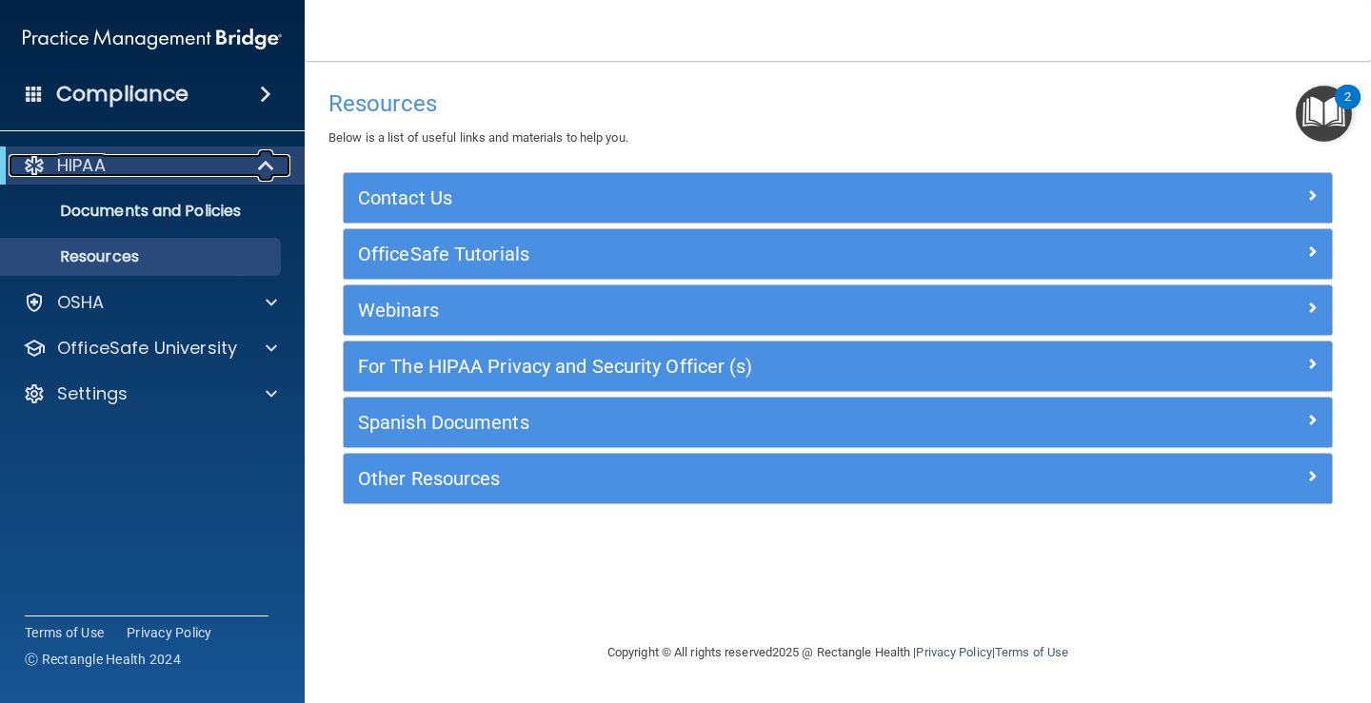
click at [263, 163] on span at bounding box center [268, 165] width 16 height 23
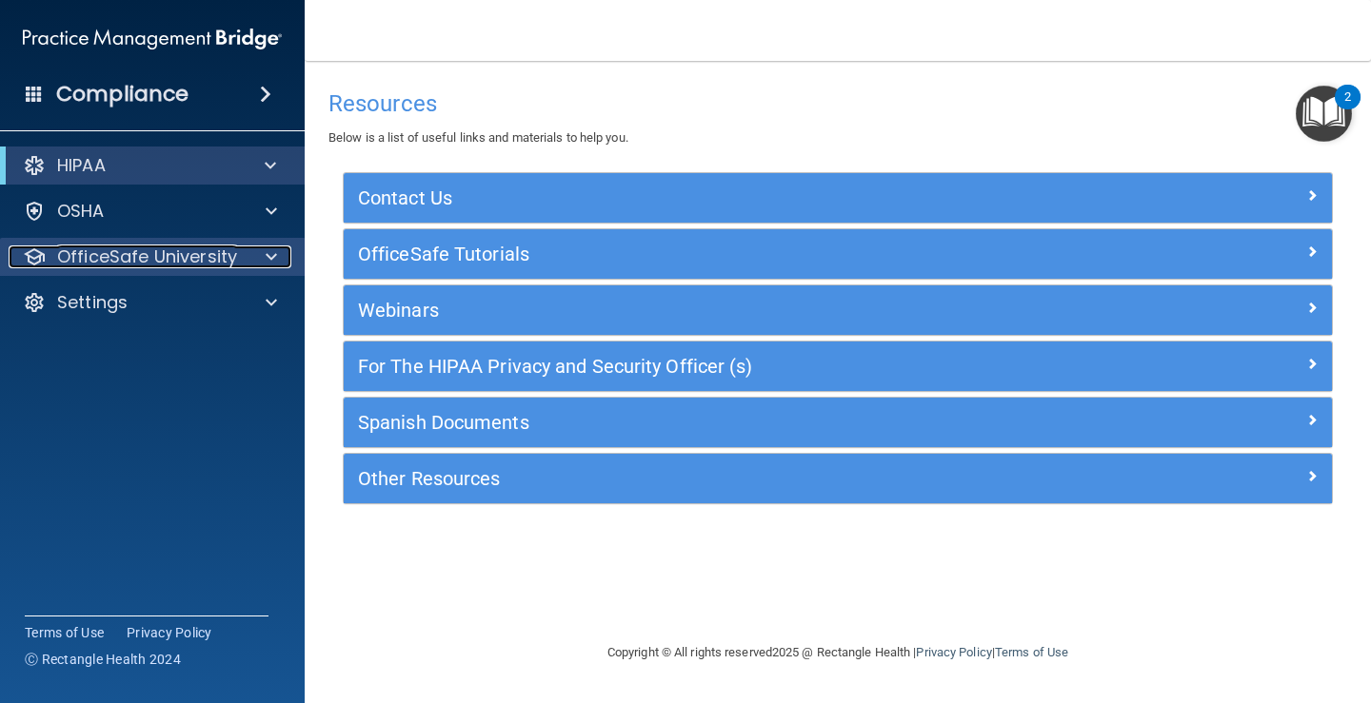
click at [167, 251] on p "OfficeSafe University" at bounding box center [147, 257] width 180 height 23
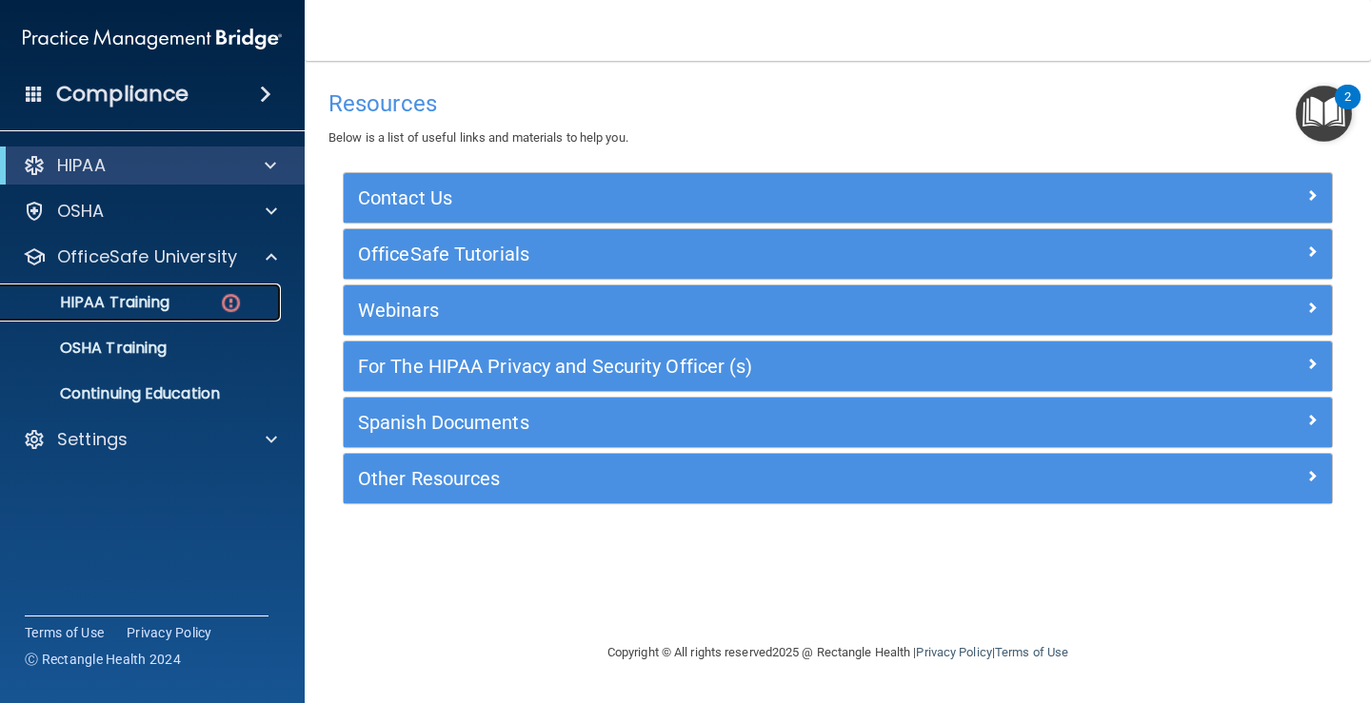
click at [158, 302] on p "HIPAA Training" at bounding box center [90, 302] width 157 height 19
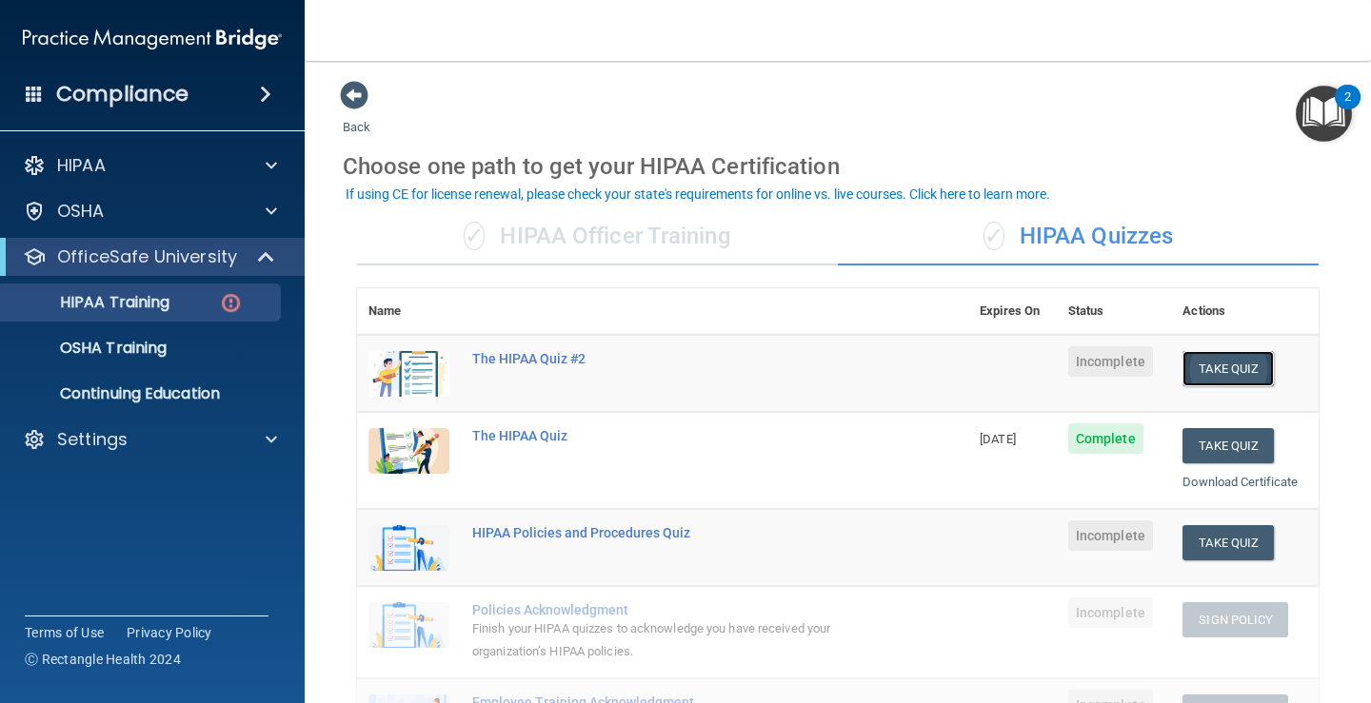
click at [1210, 368] on button "Take Quiz" at bounding box center [1227, 368] width 91 height 35
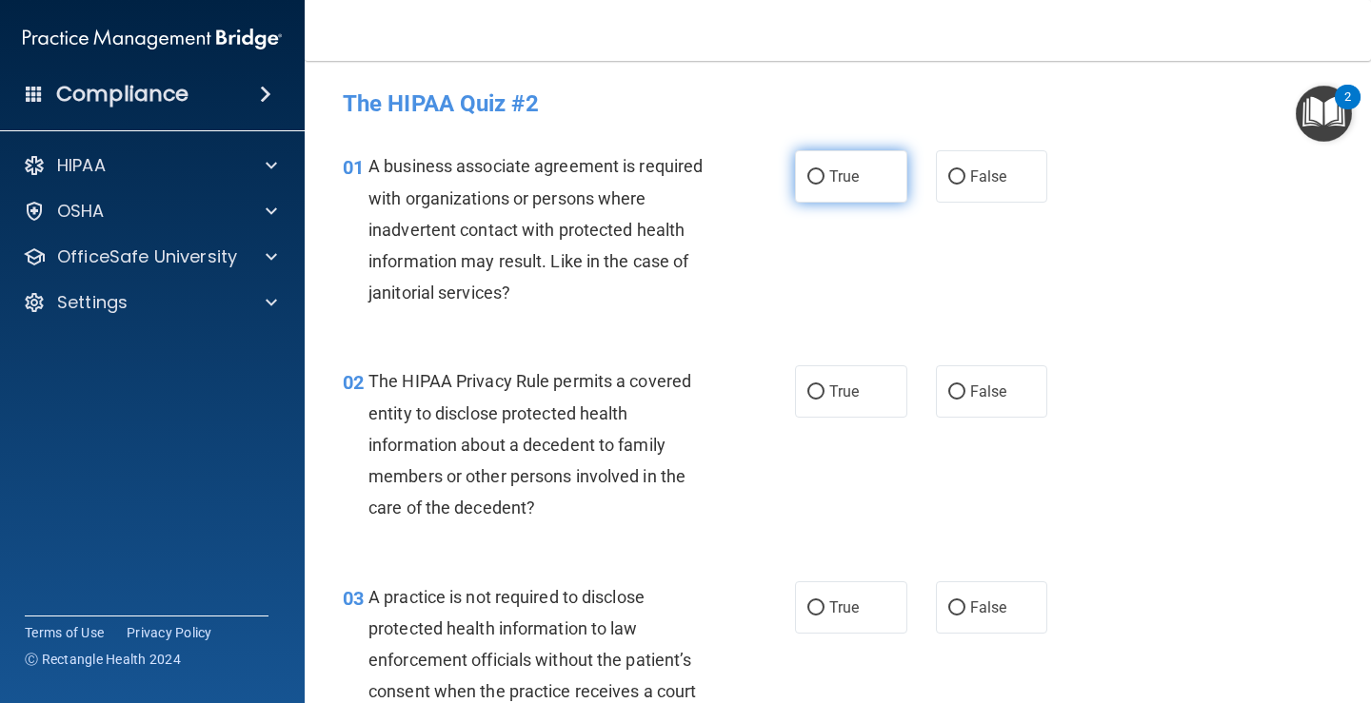
click at [808, 173] on input "True" at bounding box center [815, 177] width 17 height 14
radio input "true"
click at [807, 387] on input "True" at bounding box center [815, 393] width 17 height 14
radio input "true"
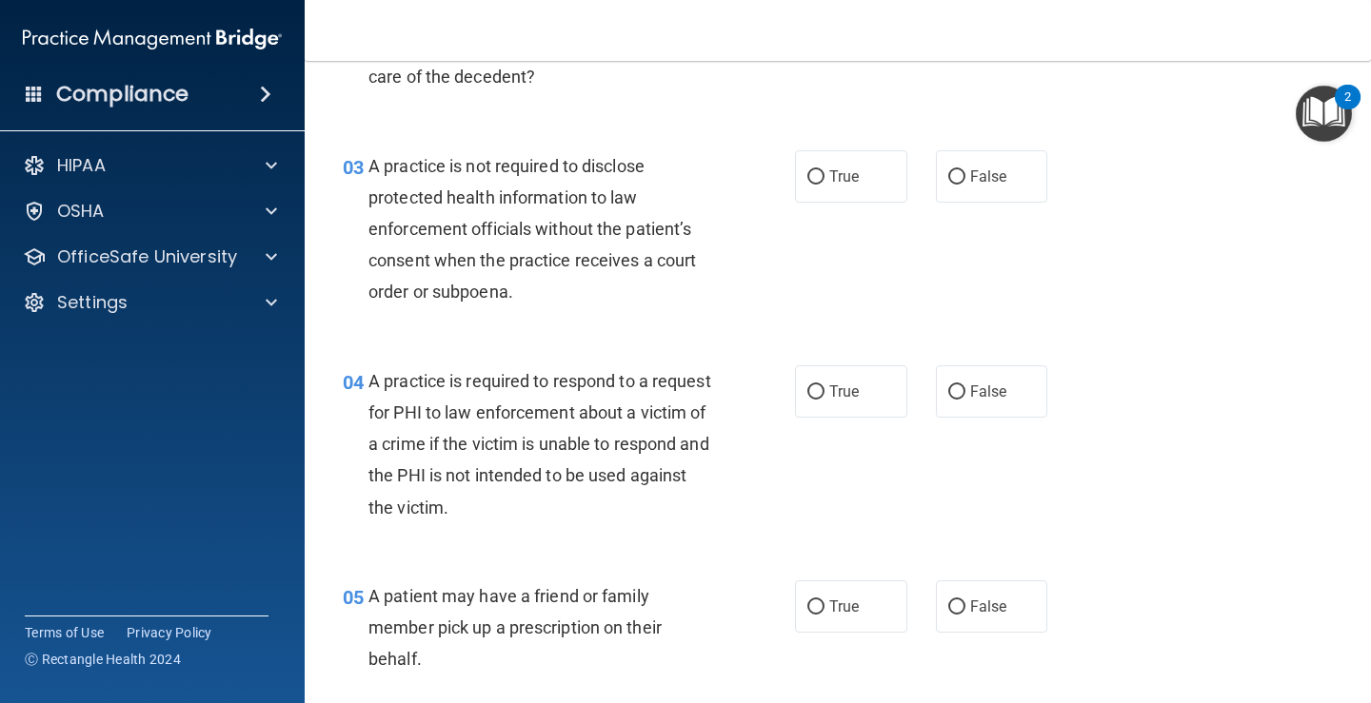
scroll to position [440, 0]
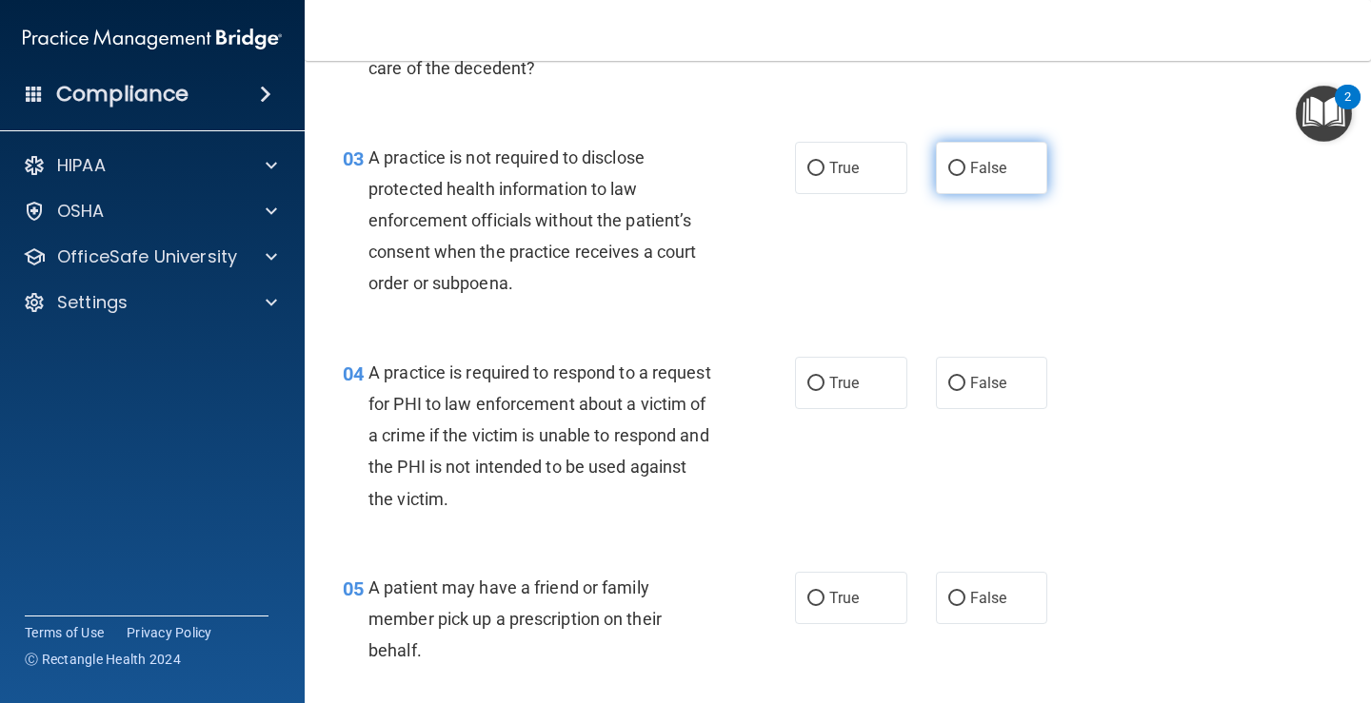
click at [948, 167] on input "False" at bounding box center [956, 169] width 17 height 14
radio input "true"
click at [814, 382] on input "True" at bounding box center [815, 384] width 17 height 14
radio input "true"
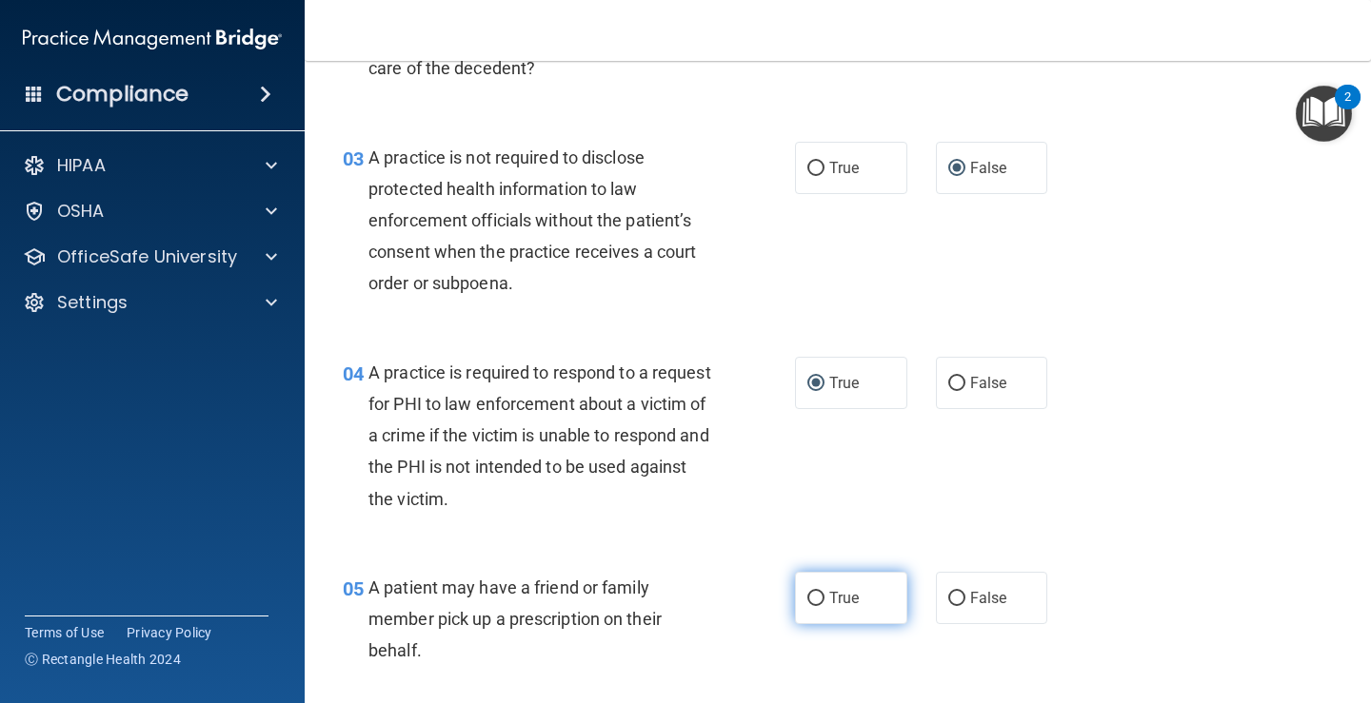
click at [807, 593] on input "True" at bounding box center [815, 599] width 17 height 14
radio input "true"
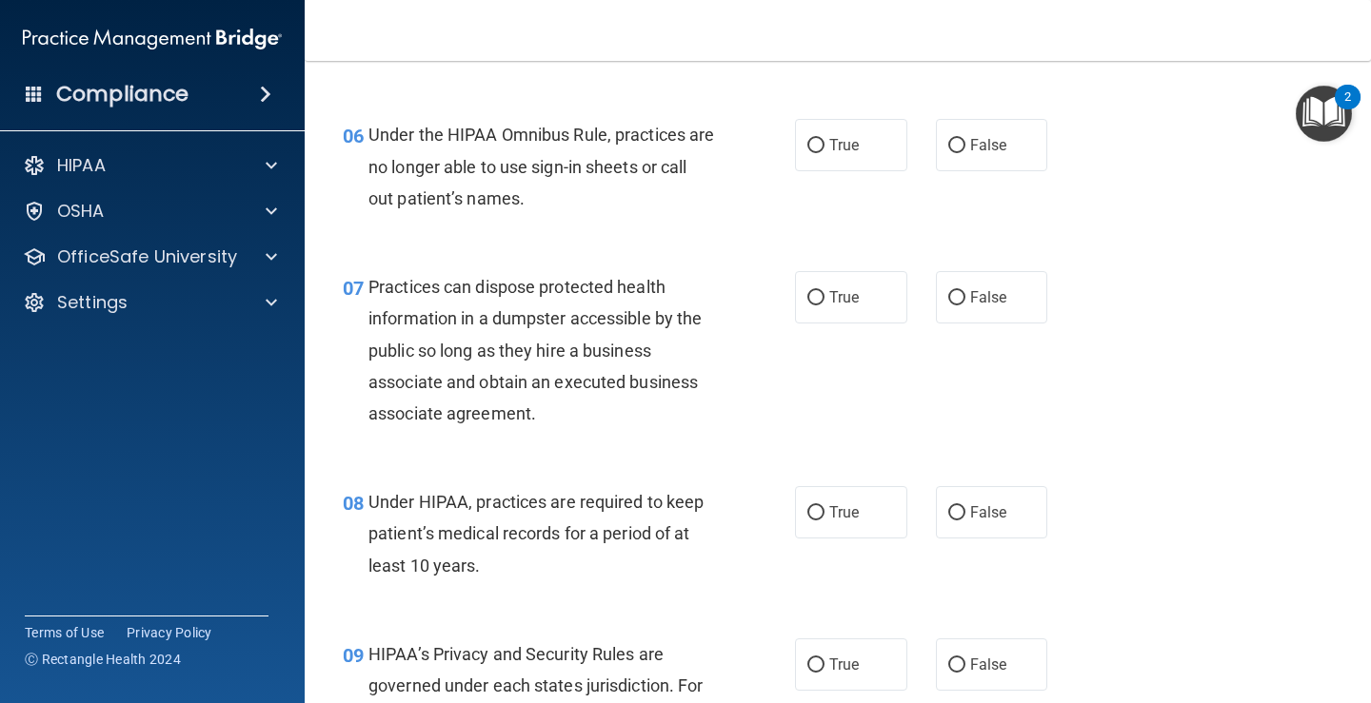
scroll to position [1070, 0]
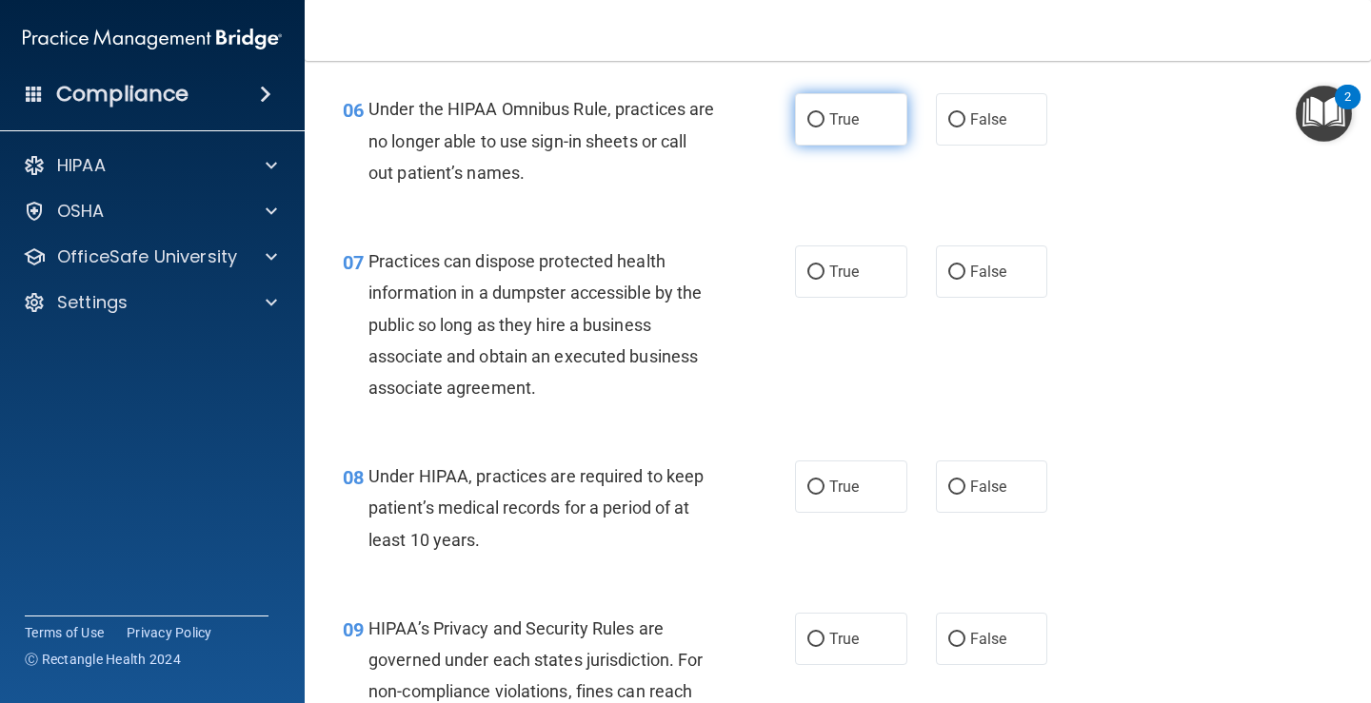
click at [807, 116] on input "True" at bounding box center [815, 120] width 17 height 14
radio input "true"
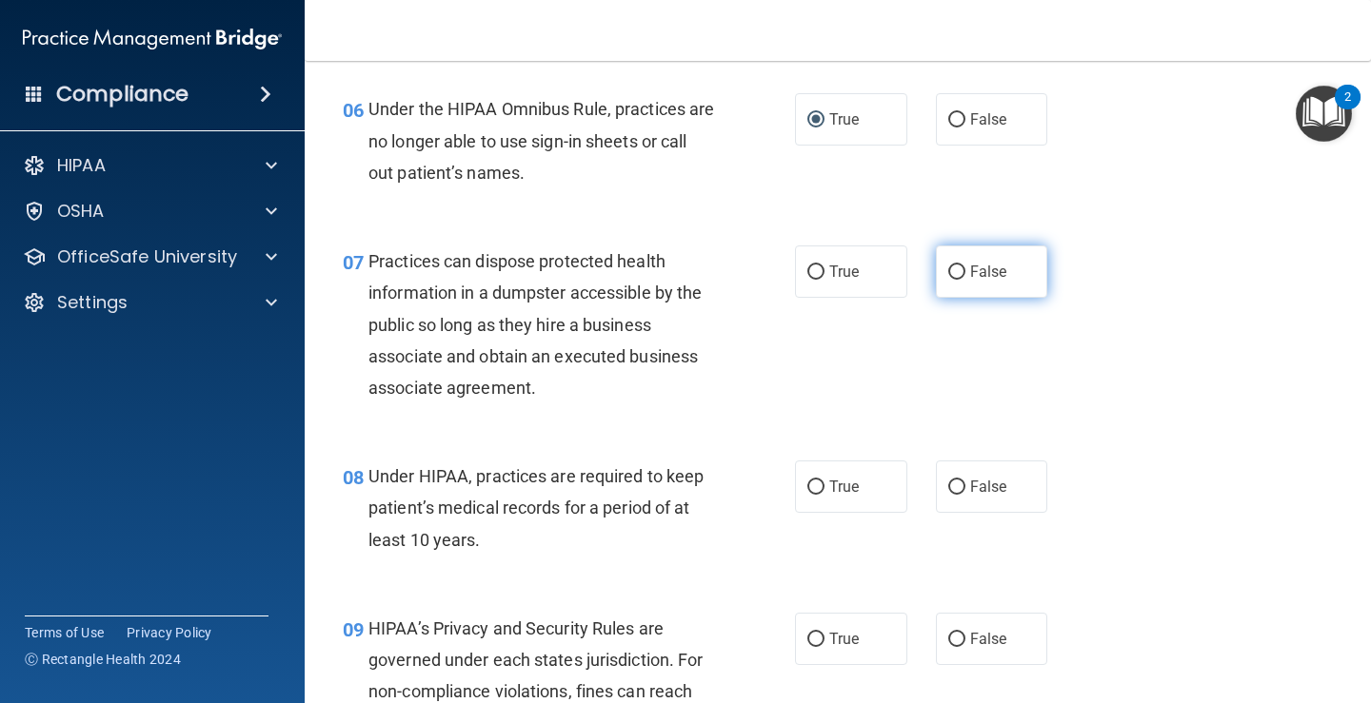
click at [948, 276] on input "False" at bounding box center [956, 273] width 17 height 14
radio input "true"
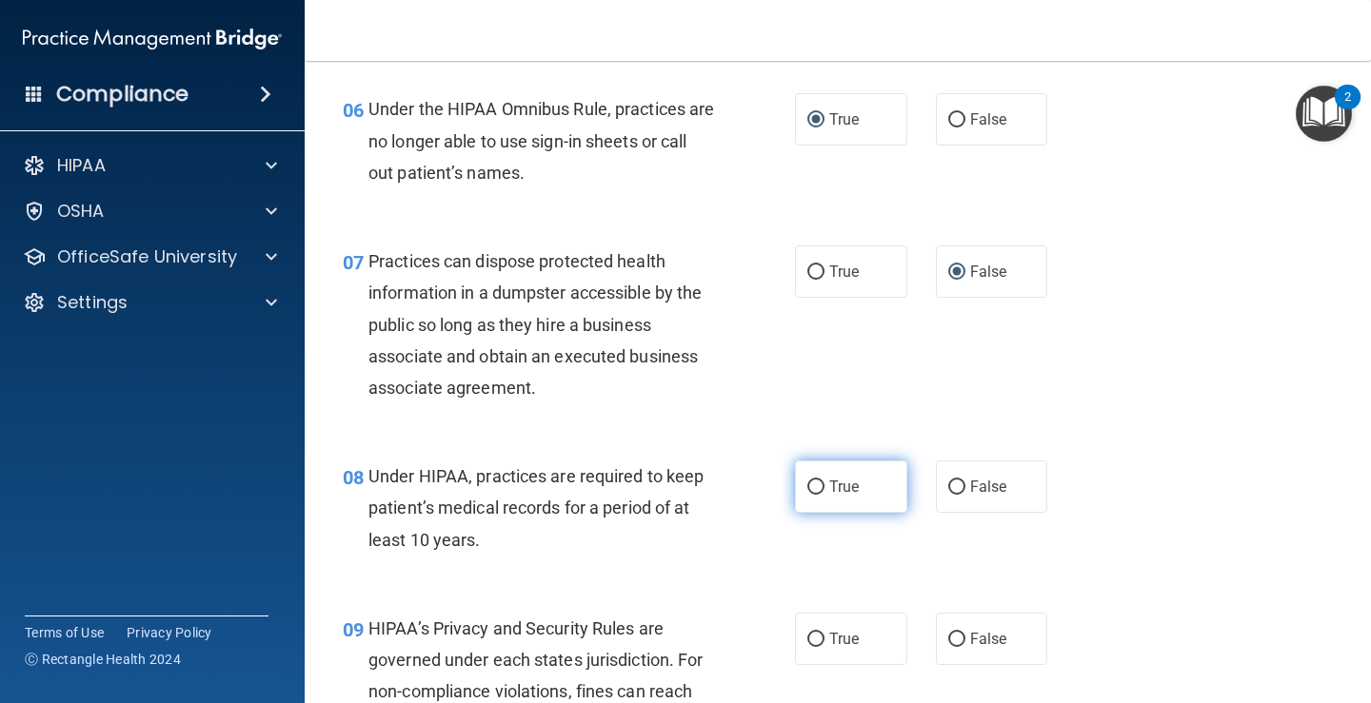
click at [809, 490] on input "True" at bounding box center [815, 488] width 17 height 14
radio input "true"
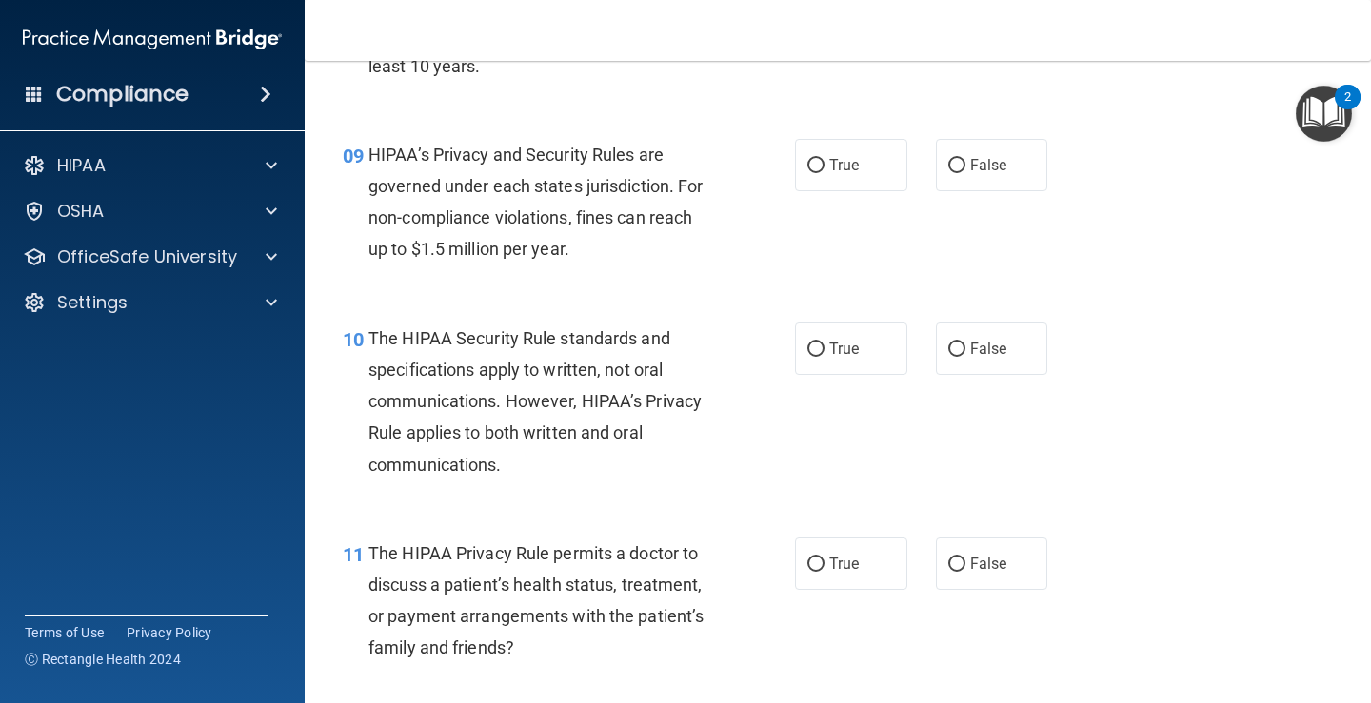
scroll to position [1493, 0]
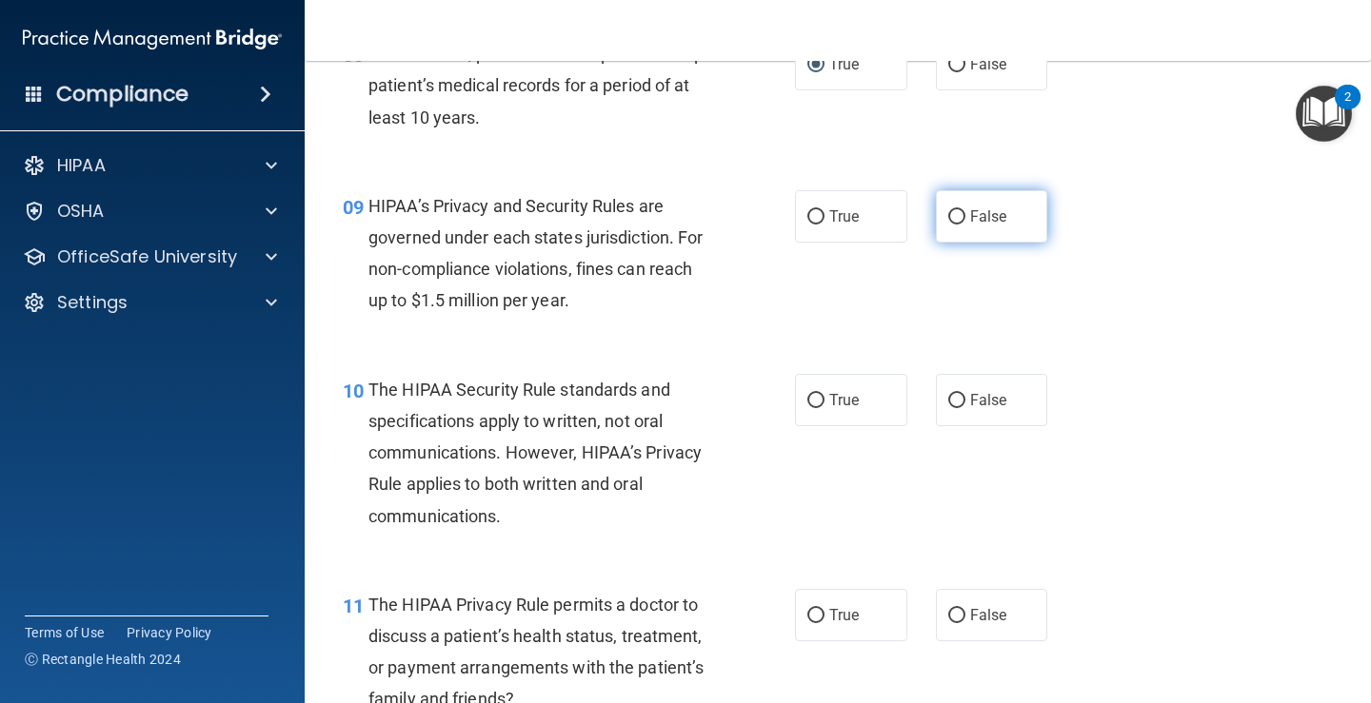
click at [949, 212] on input "False" at bounding box center [956, 217] width 17 height 14
radio input "true"
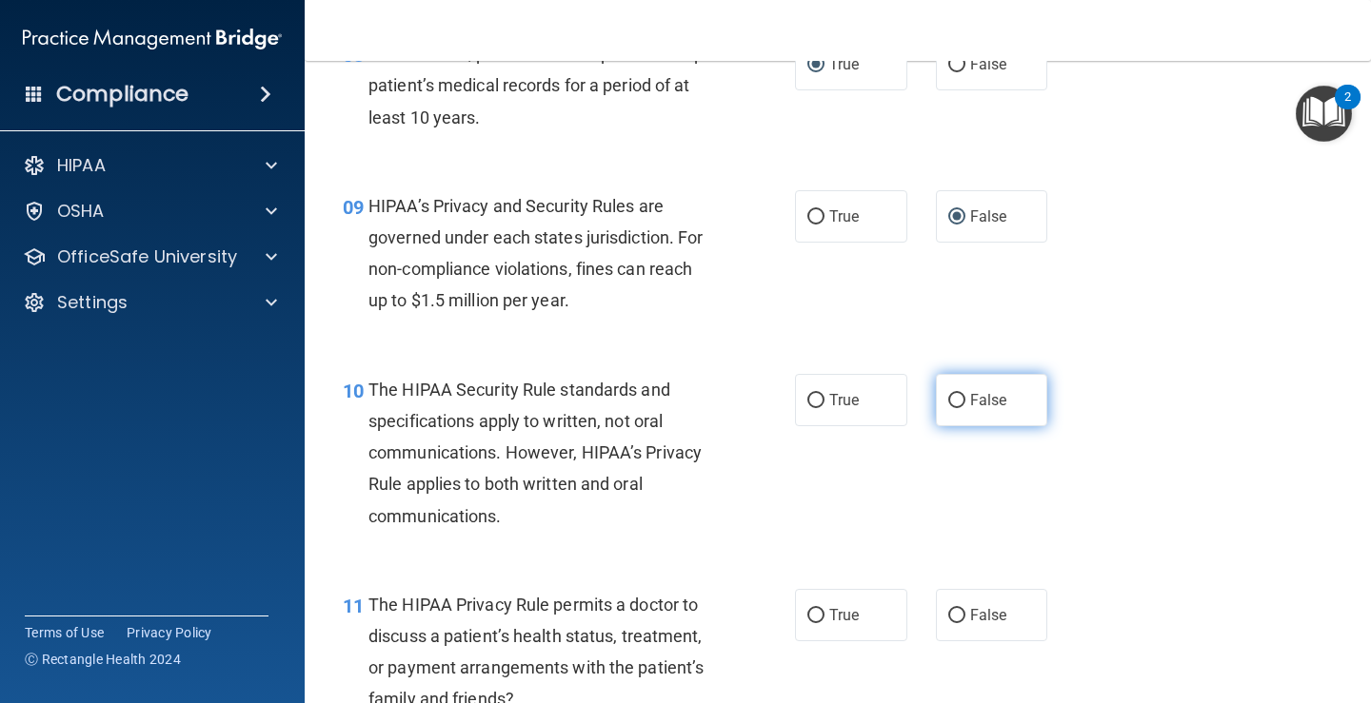
click at [949, 402] on input "False" at bounding box center [956, 401] width 17 height 14
radio input "true"
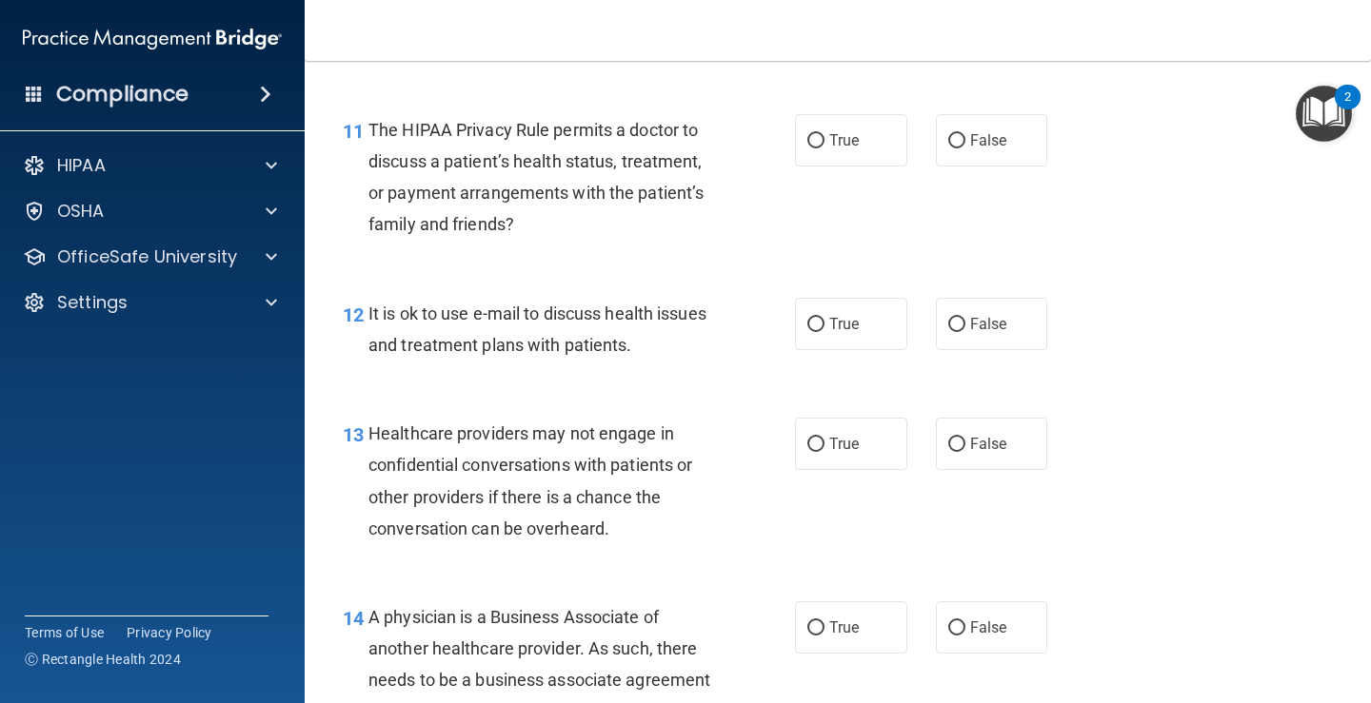
scroll to position [2002, 0]
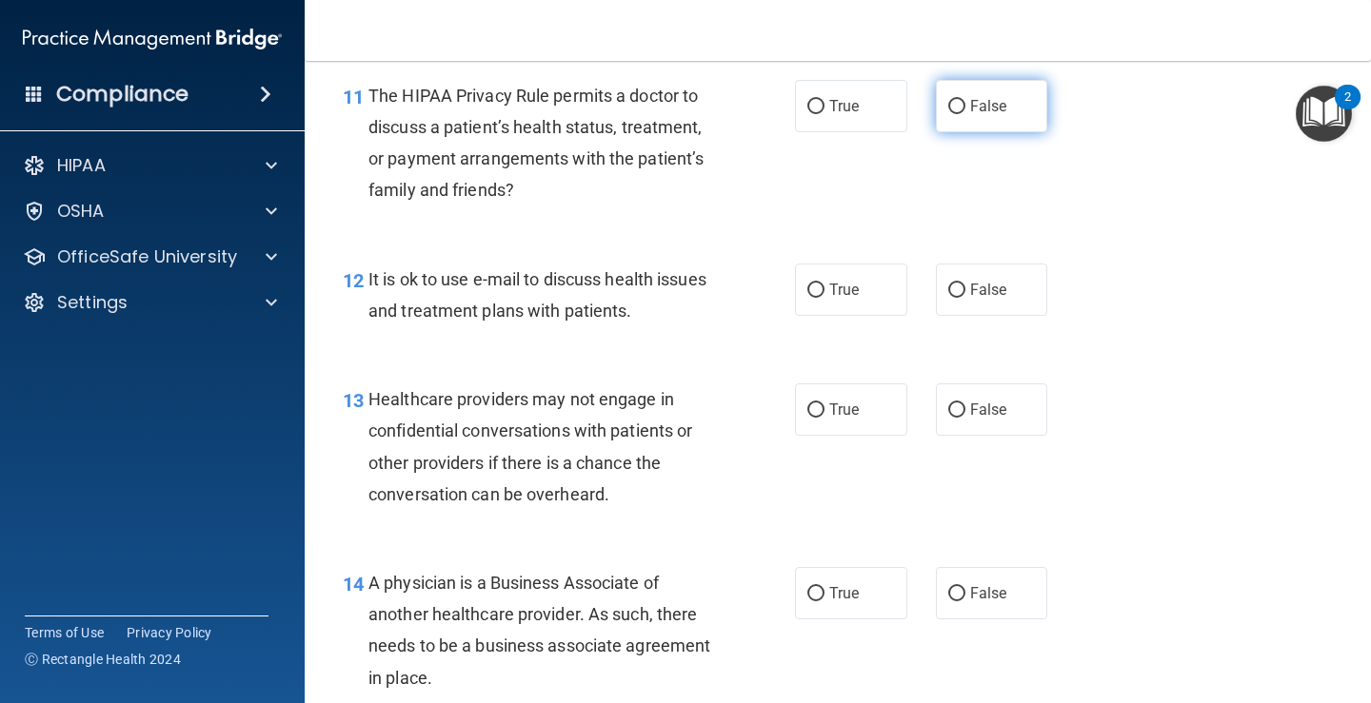
click at [948, 100] on input "False" at bounding box center [956, 107] width 17 height 14
radio input "true"
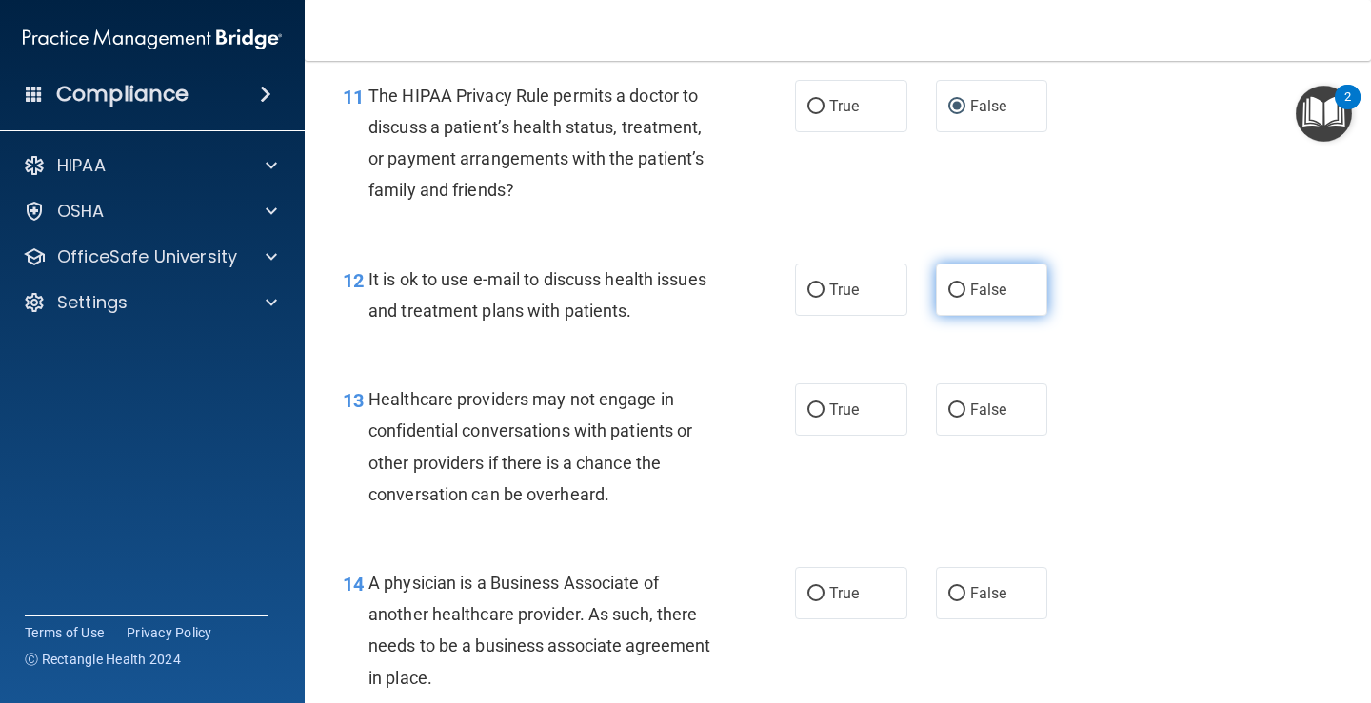
click at [949, 287] on input "False" at bounding box center [956, 291] width 17 height 14
radio input "true"
click at [809, 409] on input "True" at bounding box center [815, 411] width 17 height 14
radio input "true"
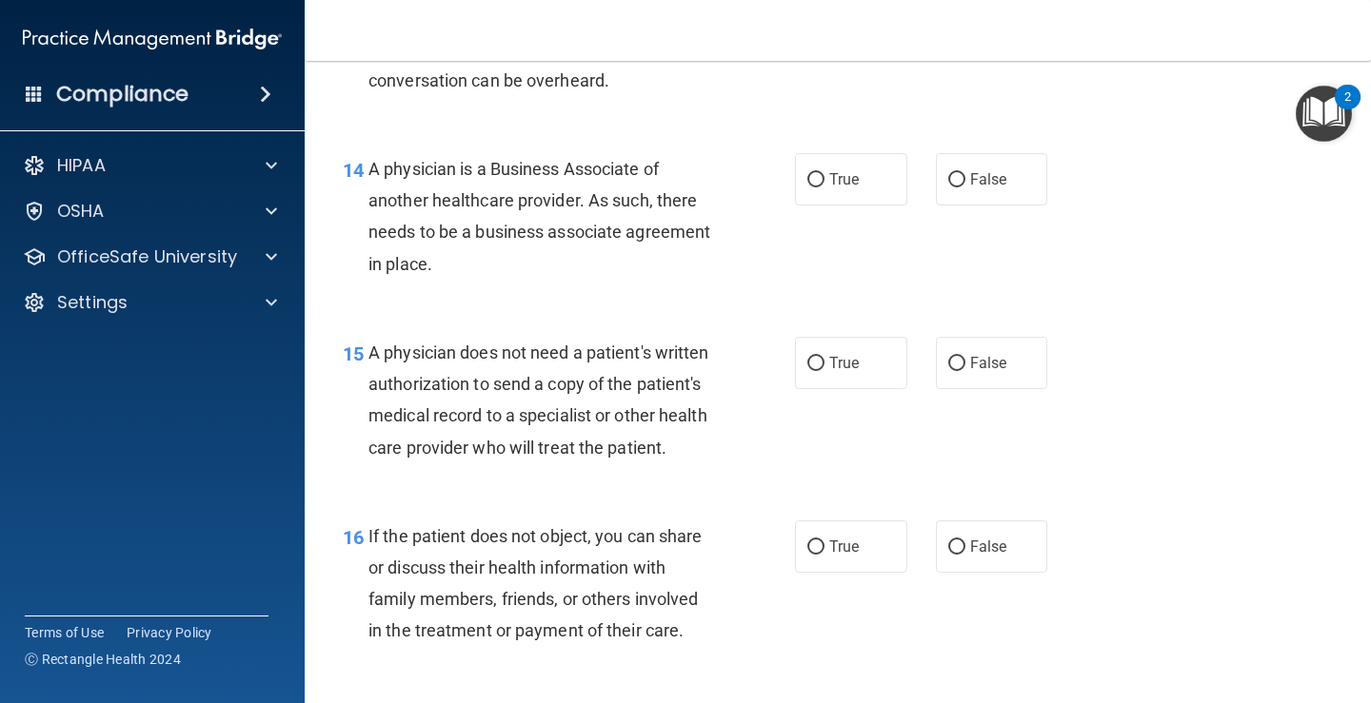
scroll to position [2433, 0]
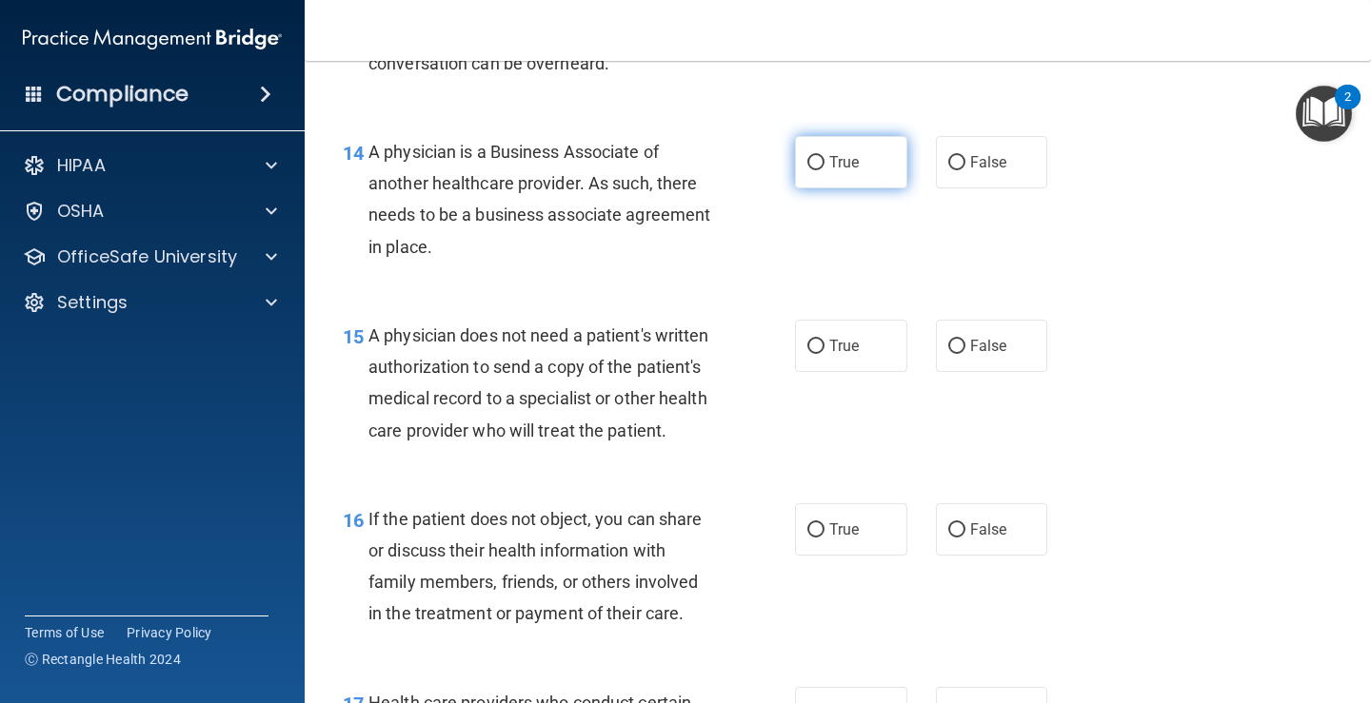
click at [808, 159] on input "True" at bounding box center [815, 163] width 17 height 14
radio input "true"
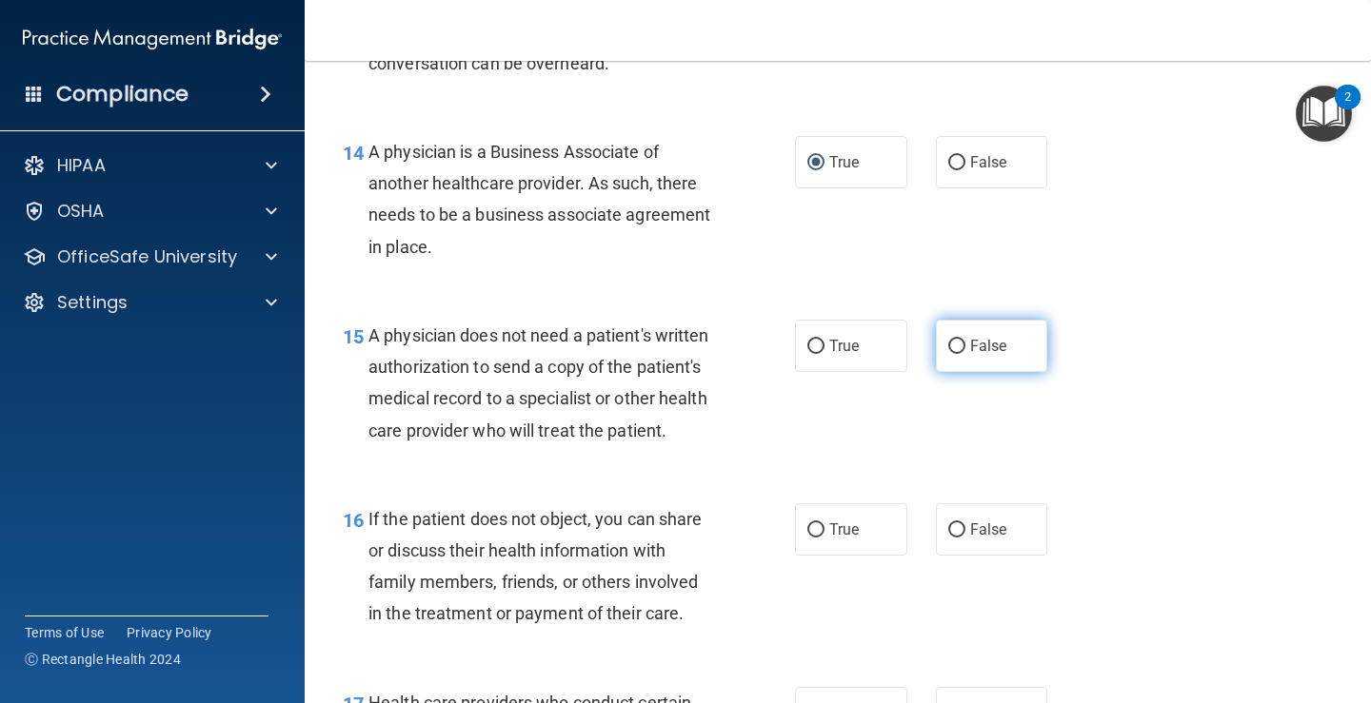
click at [948, 346] on input "False" at bounding box center [956, 347] width 17 height 14
radio input "true"
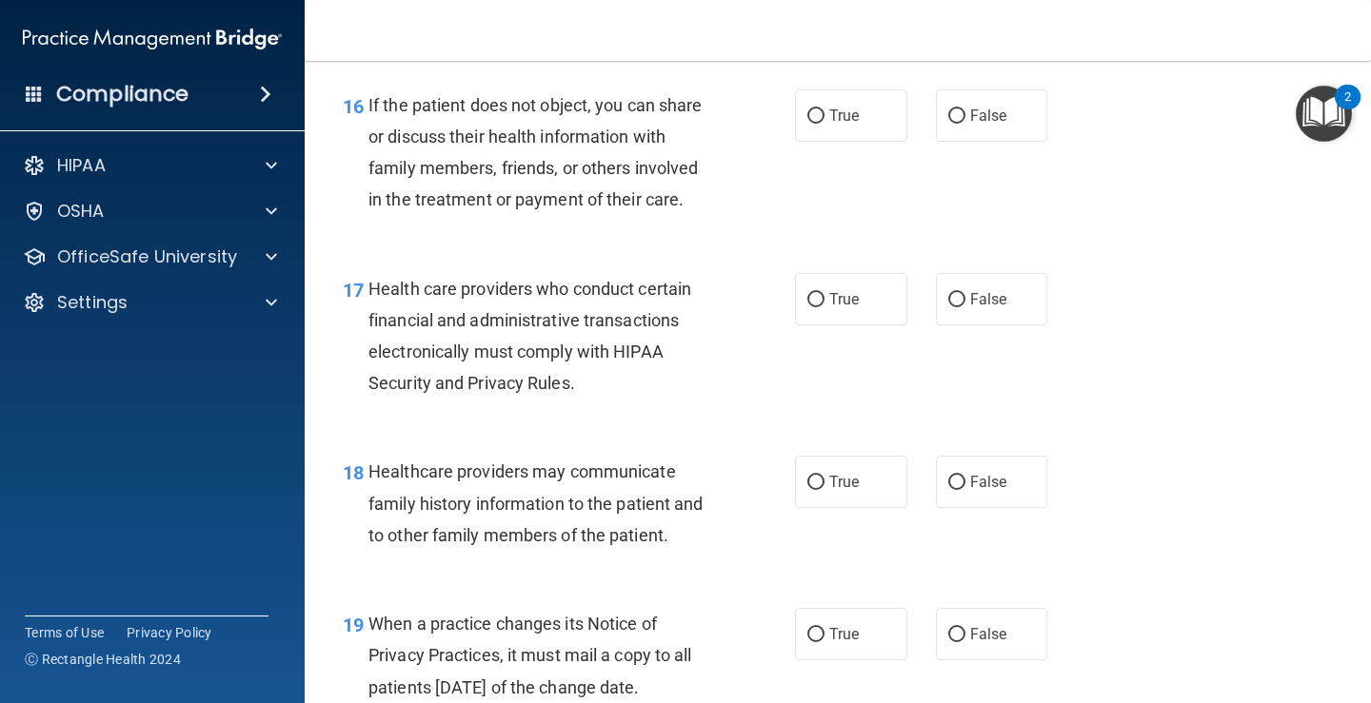
scroll to position [2873, 0]
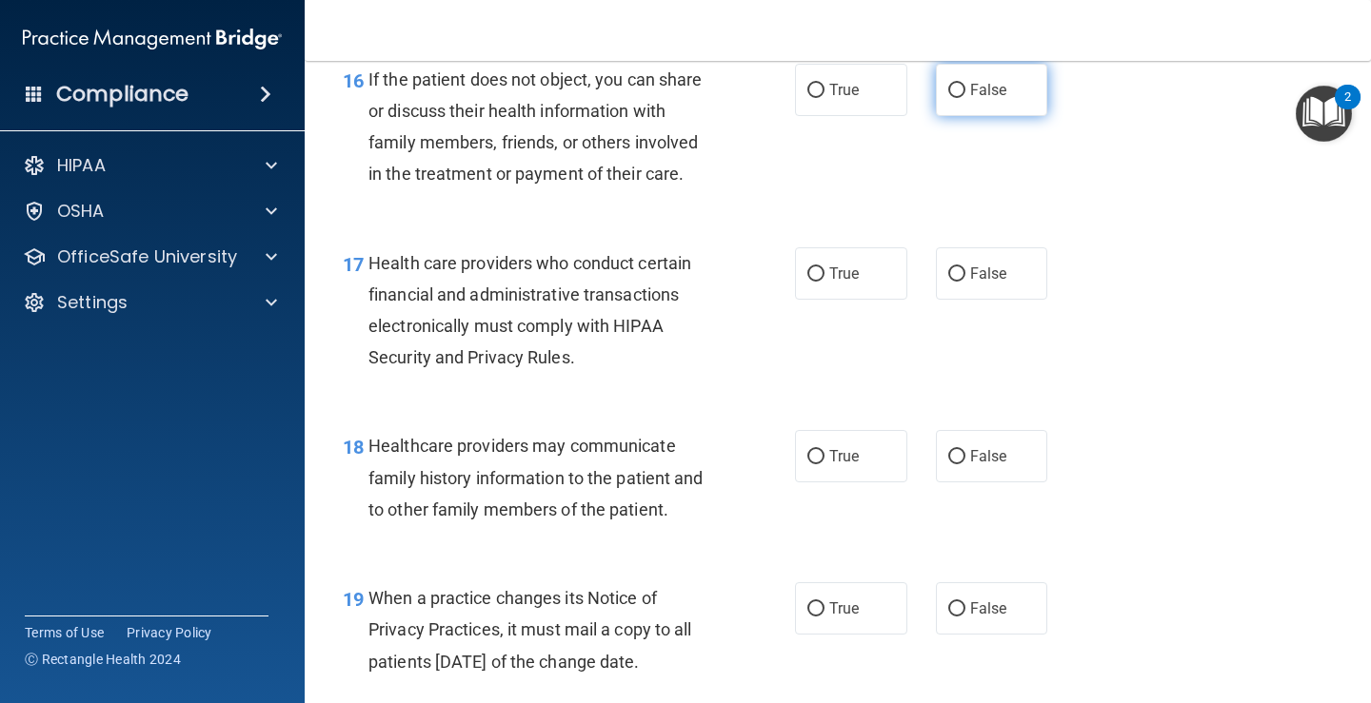
click at [948, 98] on input "False" at bounding box center [956, 91] width 17 height 14
radio input "true"
click at [948, 98] on input "False" at bounding box center [956, 91] width 17 height 14
click at [832, 283] on span "True" at bounding box center [844, 274] width 30 height 18
click at [824, 282] on input "True" at bounding box center [815, 274] width 17 height 14
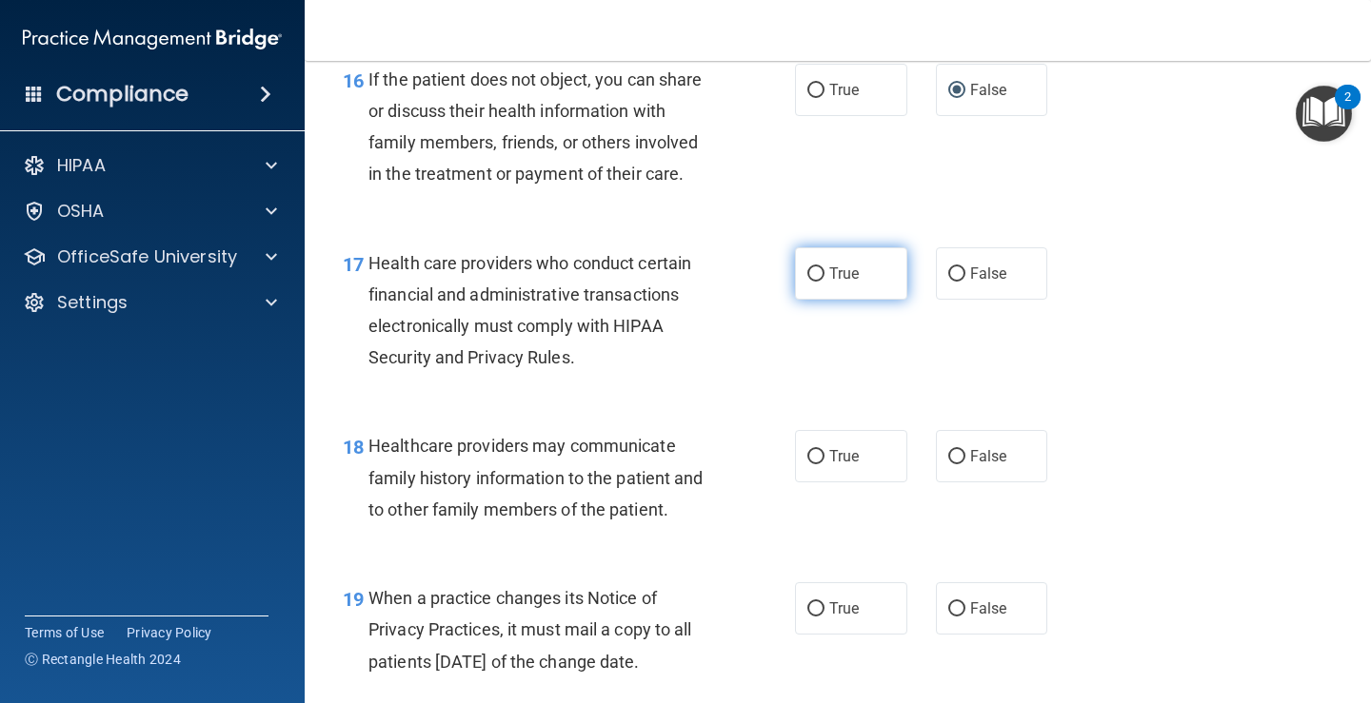
radio input "true"
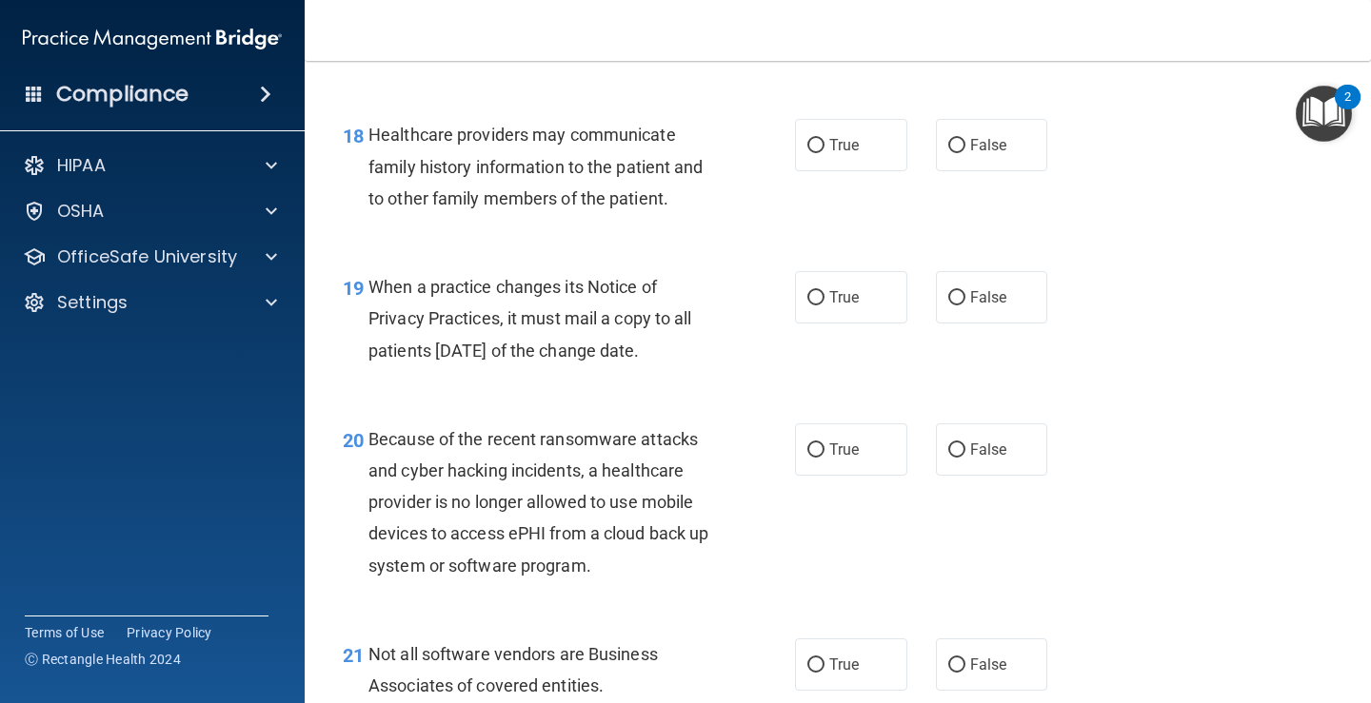
scroll to position [3210, 0]
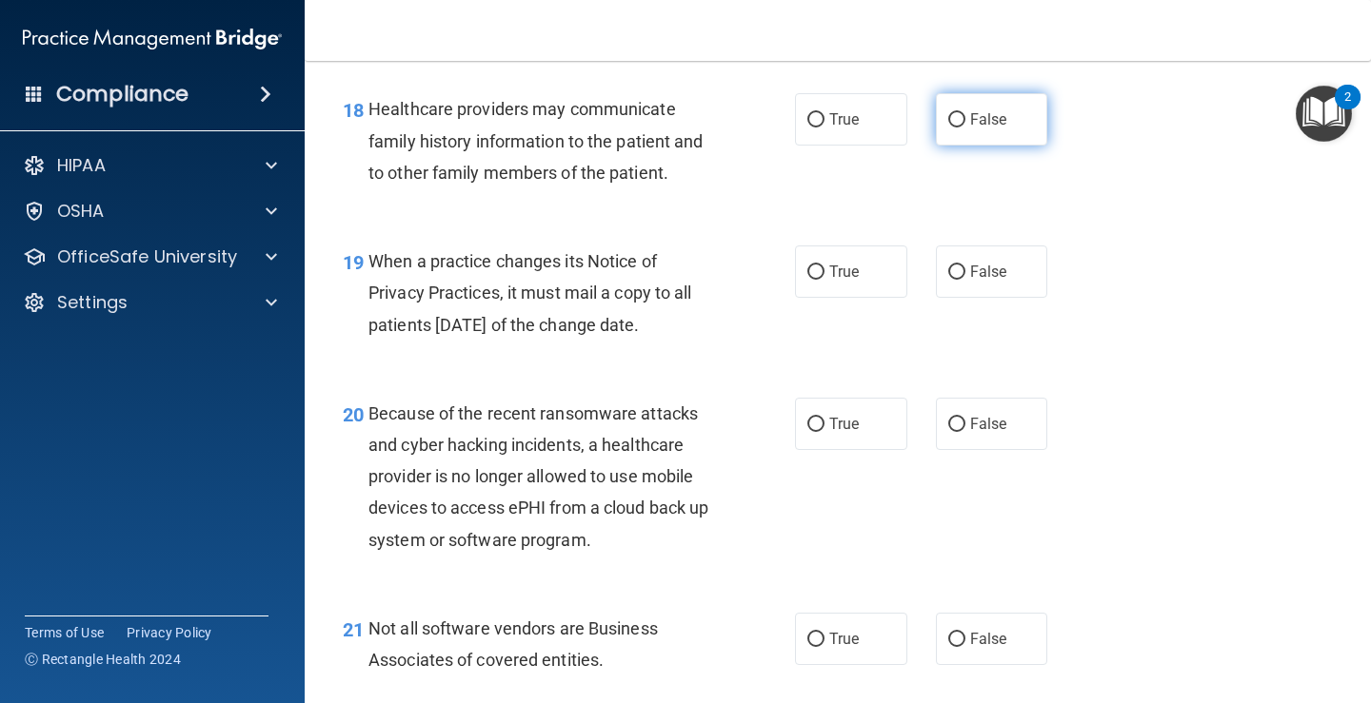
click at [948, 128] on input "False" at bounding box center [956, 120] width 17 height 14
radio input "true"
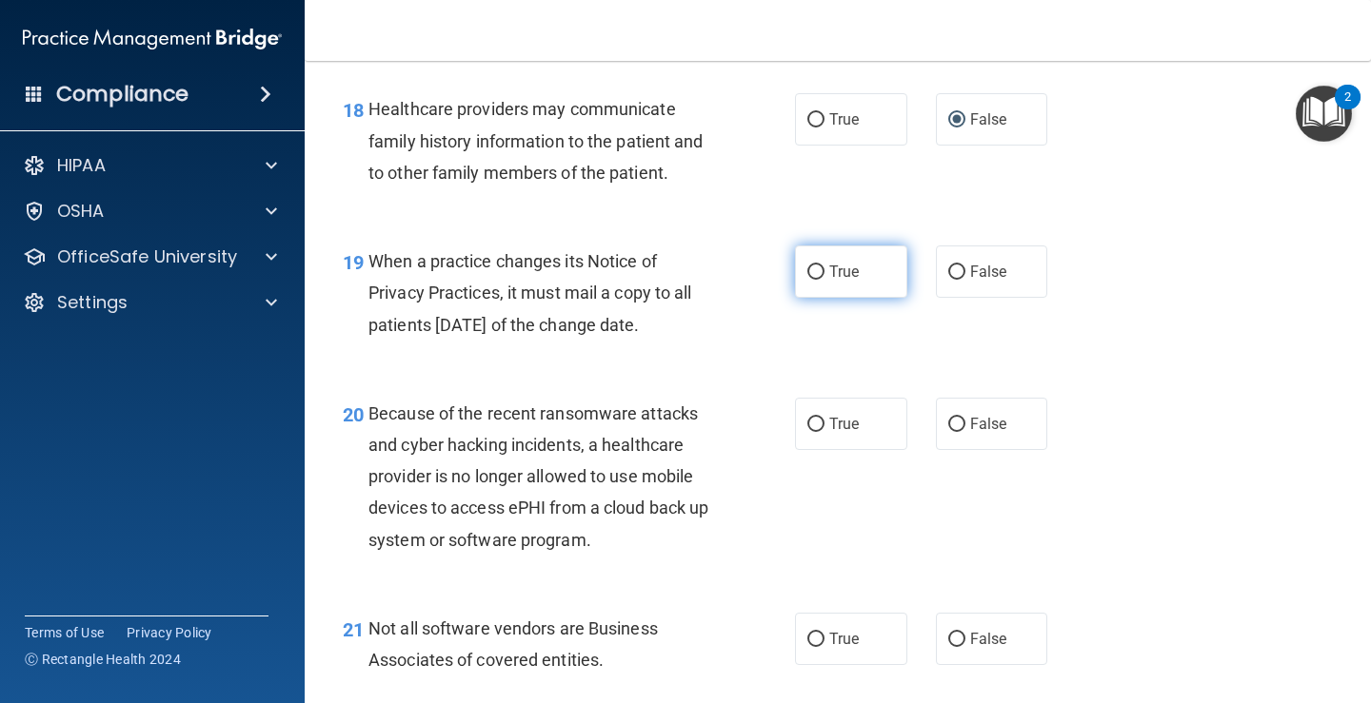
click at [807, 280] on input "True" at bounding box center [815, 273] width 17 height 14
radio input "true"
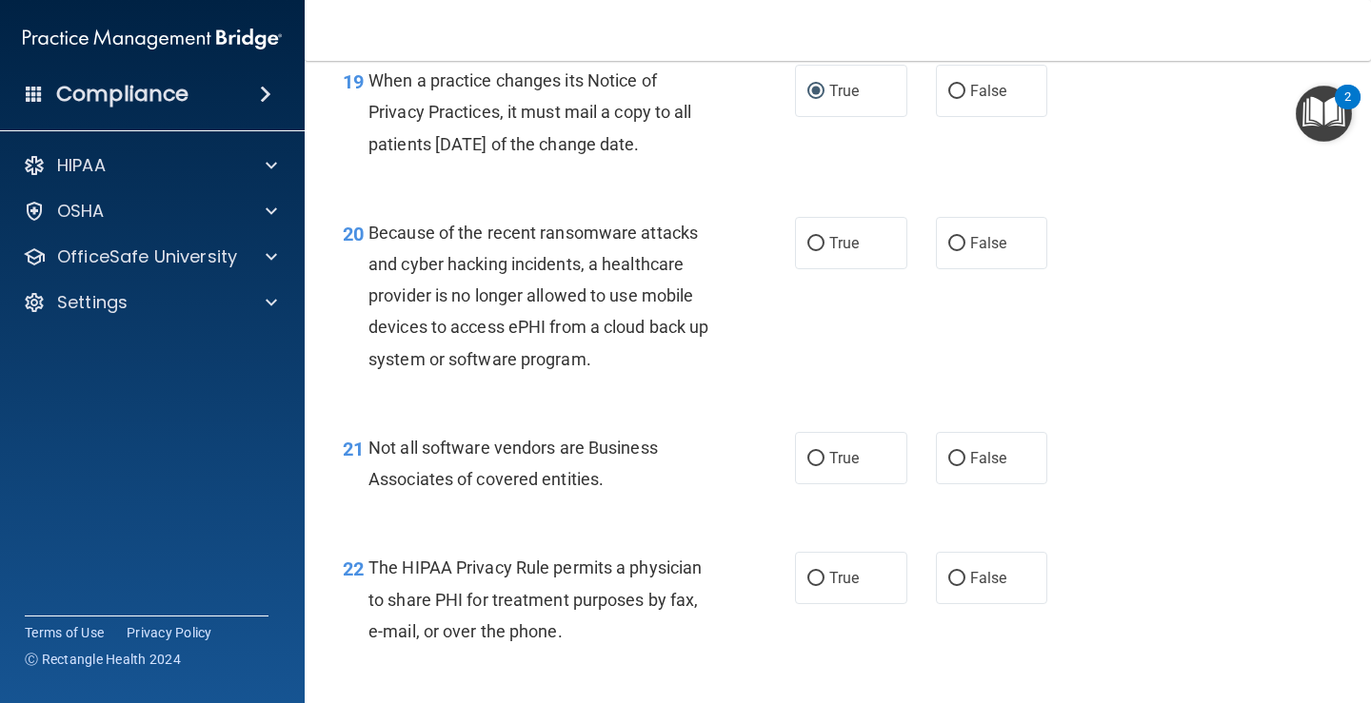
scroll to position [3520, 0]
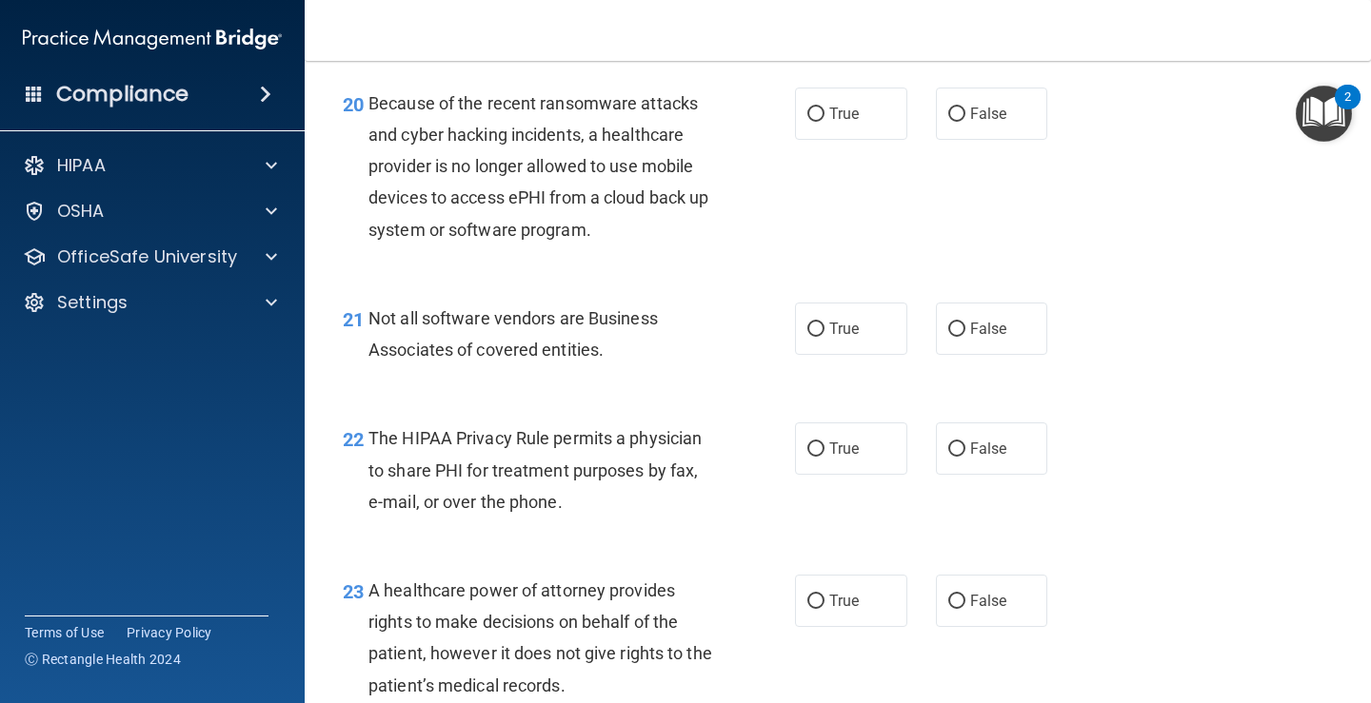
drag, startPoint x: 806, startPoint y: 144, endPoint x: 794, endPoint y: 172, distance: 31.1
click at [807, 122] on input "True" at bounding box center [815, 115] width 17 height 14
radio input "true"
click at [807, 337] on input "True" at bounding box center [815, 330] width 17 height 14
radio input "true"
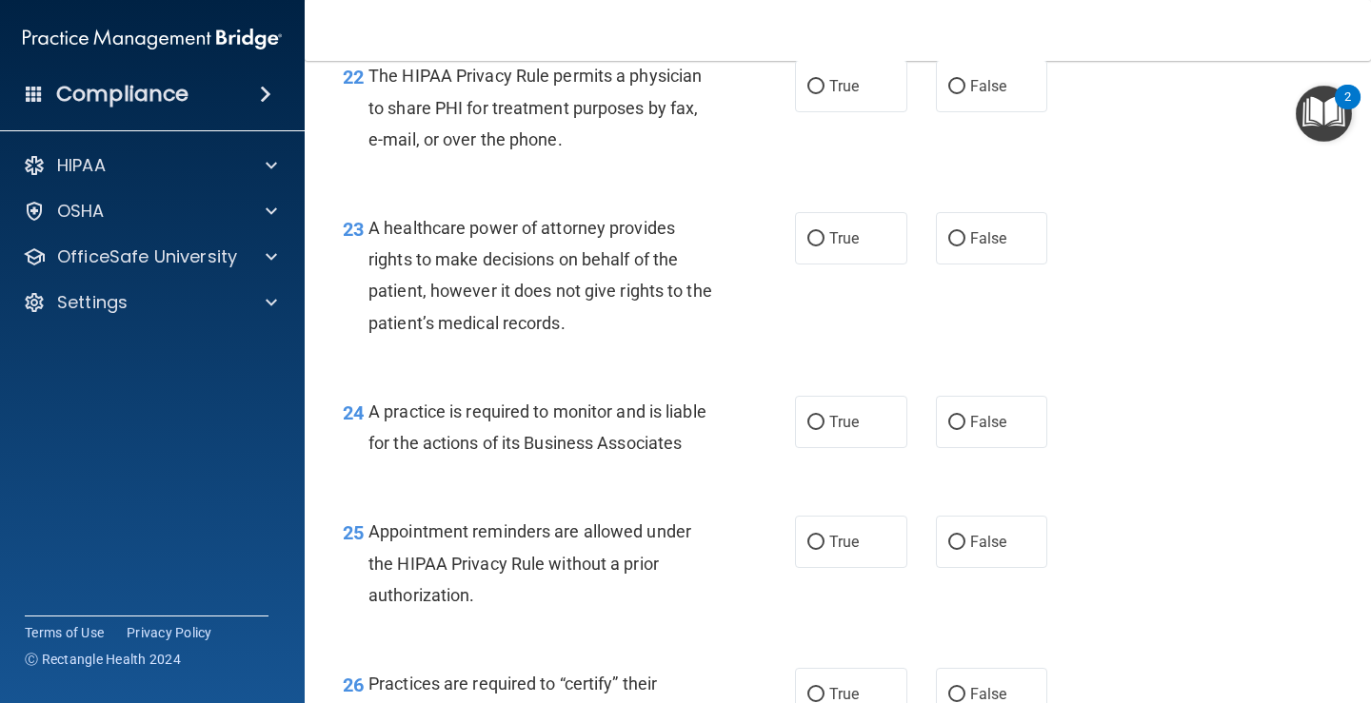
scroll to position [3945, 0]
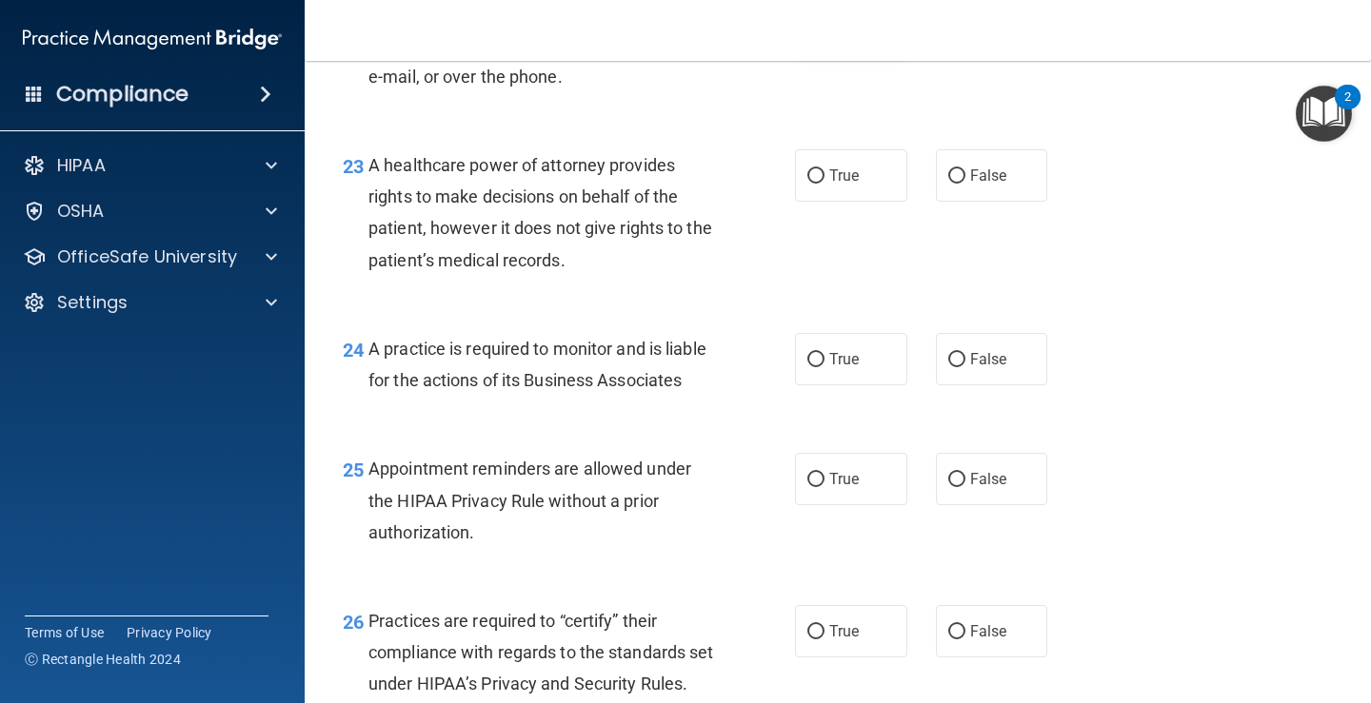
click at [819, 49] on label "True" at bounding box center [851, 23] width 112 height 52
click at [819, 31] on input "True" at bounding box center [815, 24] width 17 height 14
radio input "true"
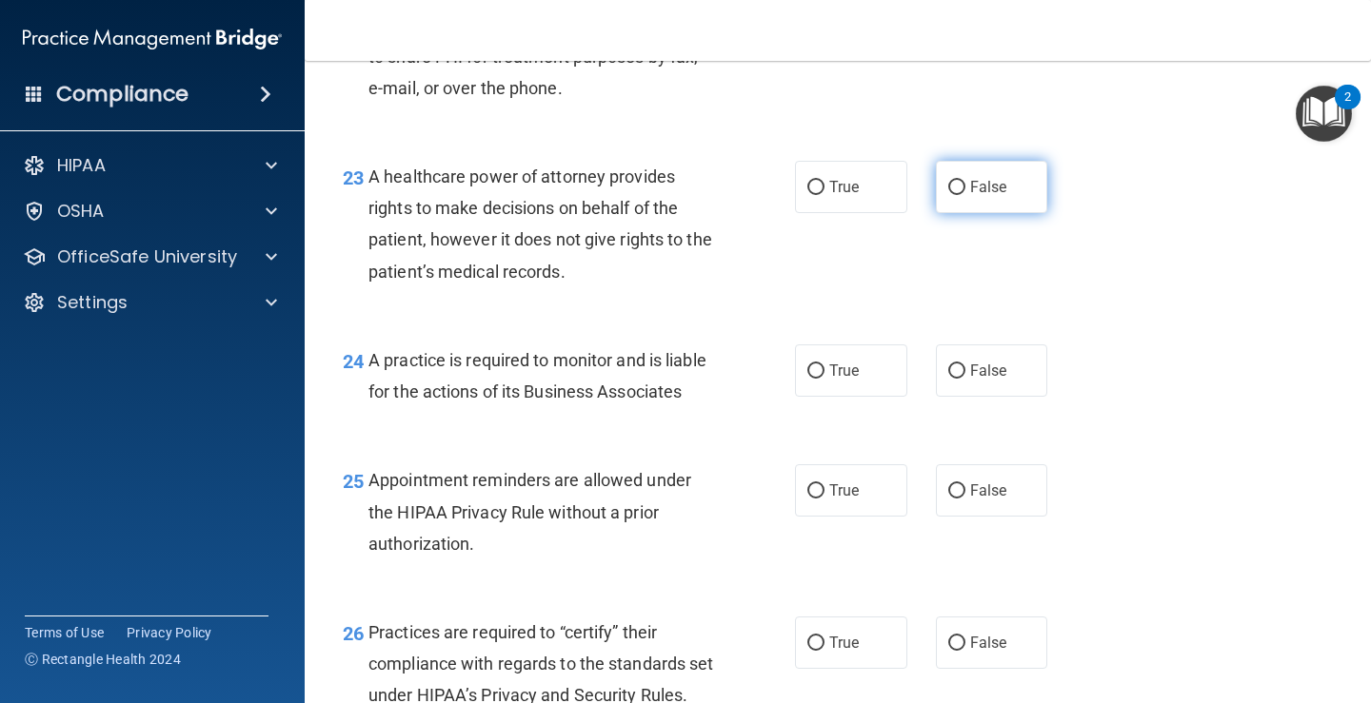
click at [950, 195] on input "False" at bounding box center [956, 188] width 17 height 14
radio input "true"
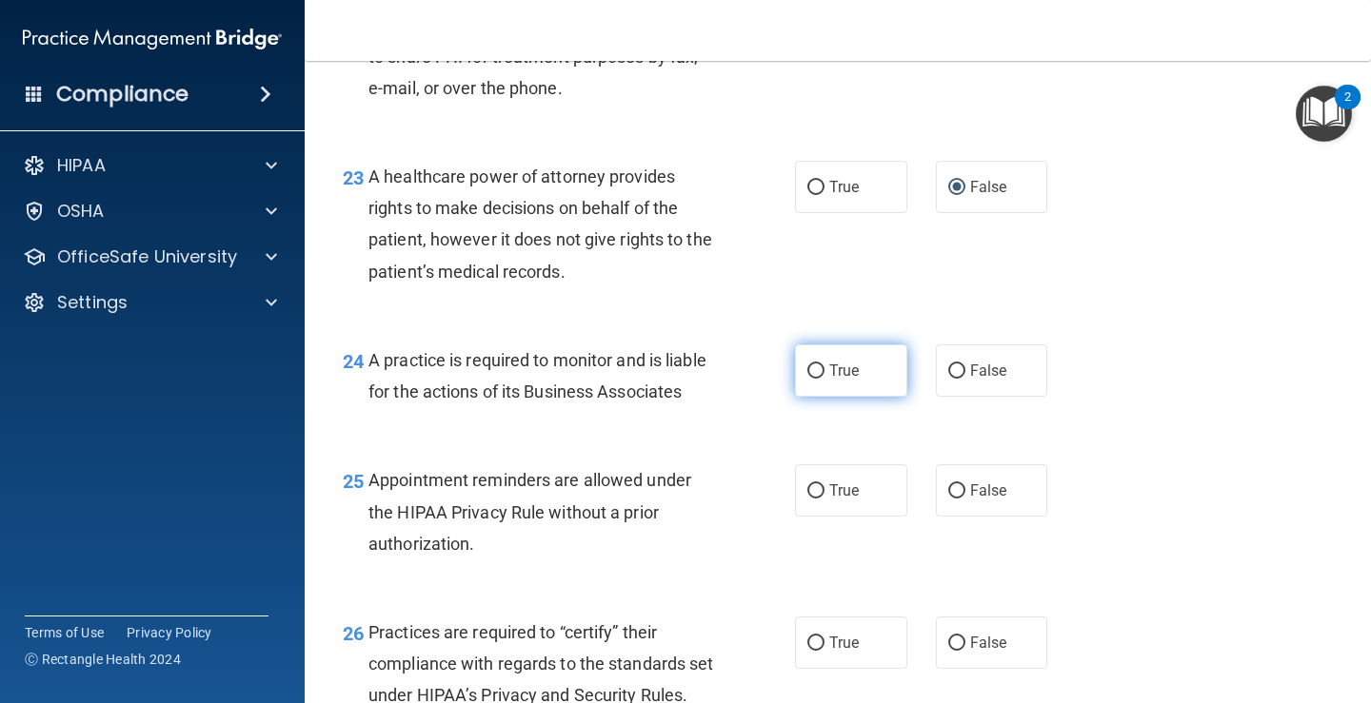
click at [807, 379] on input "True" at bounding box center [815, 372] width 17 height 14
radio input "true"
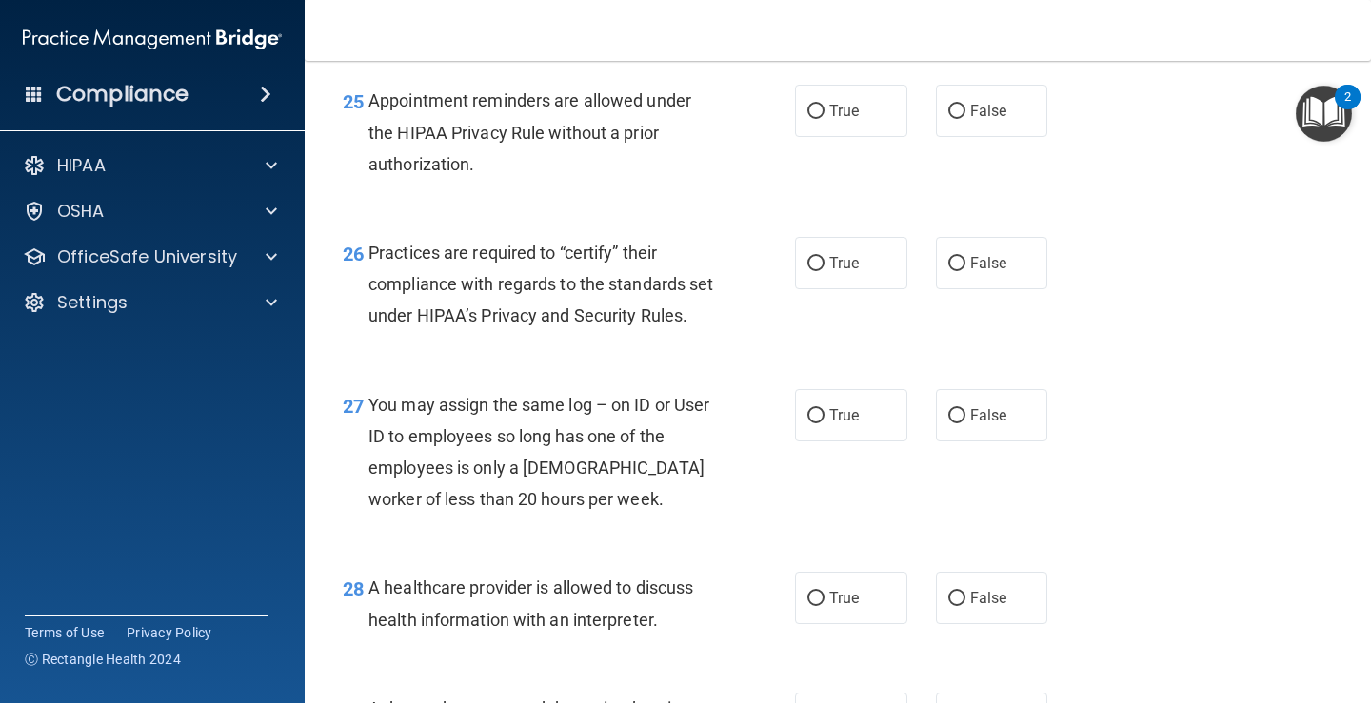
scroll to position [4331, 0]
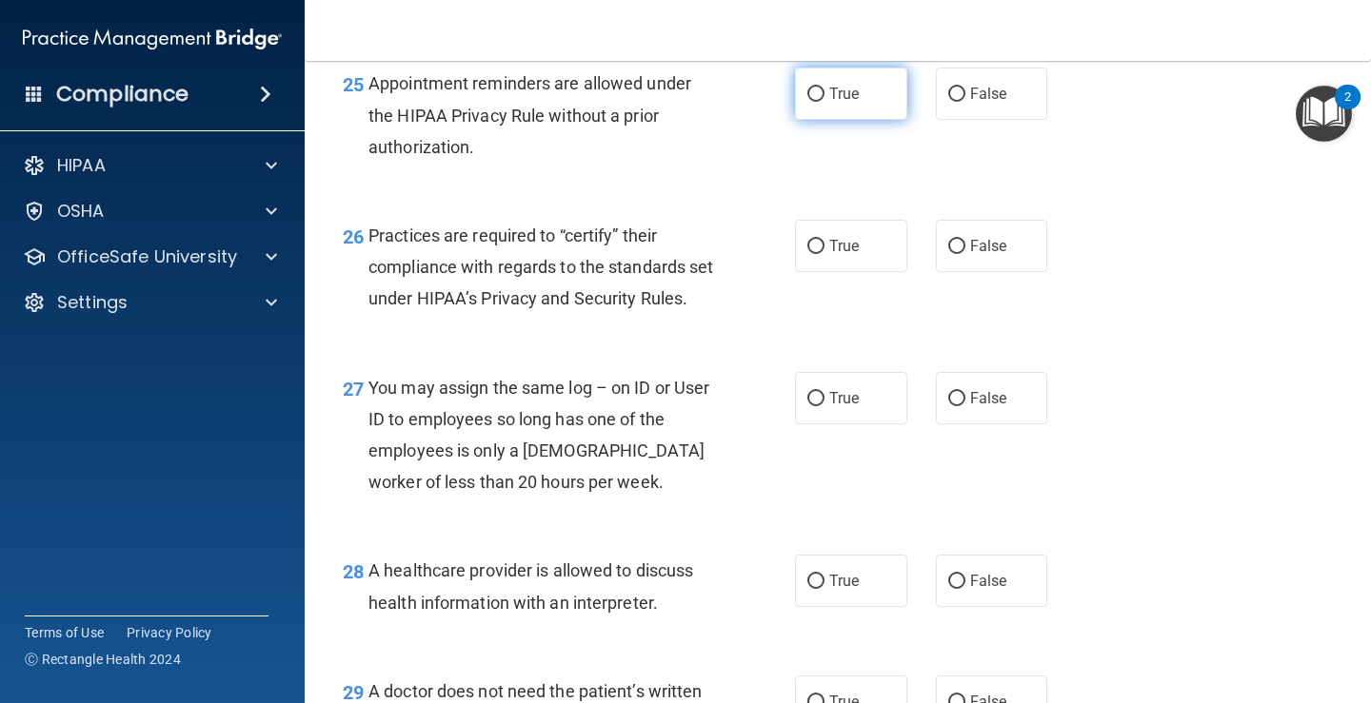
click at [813, 102] on input "True" at bounding box center [815, 95] width 17 height 14
radio input "true"
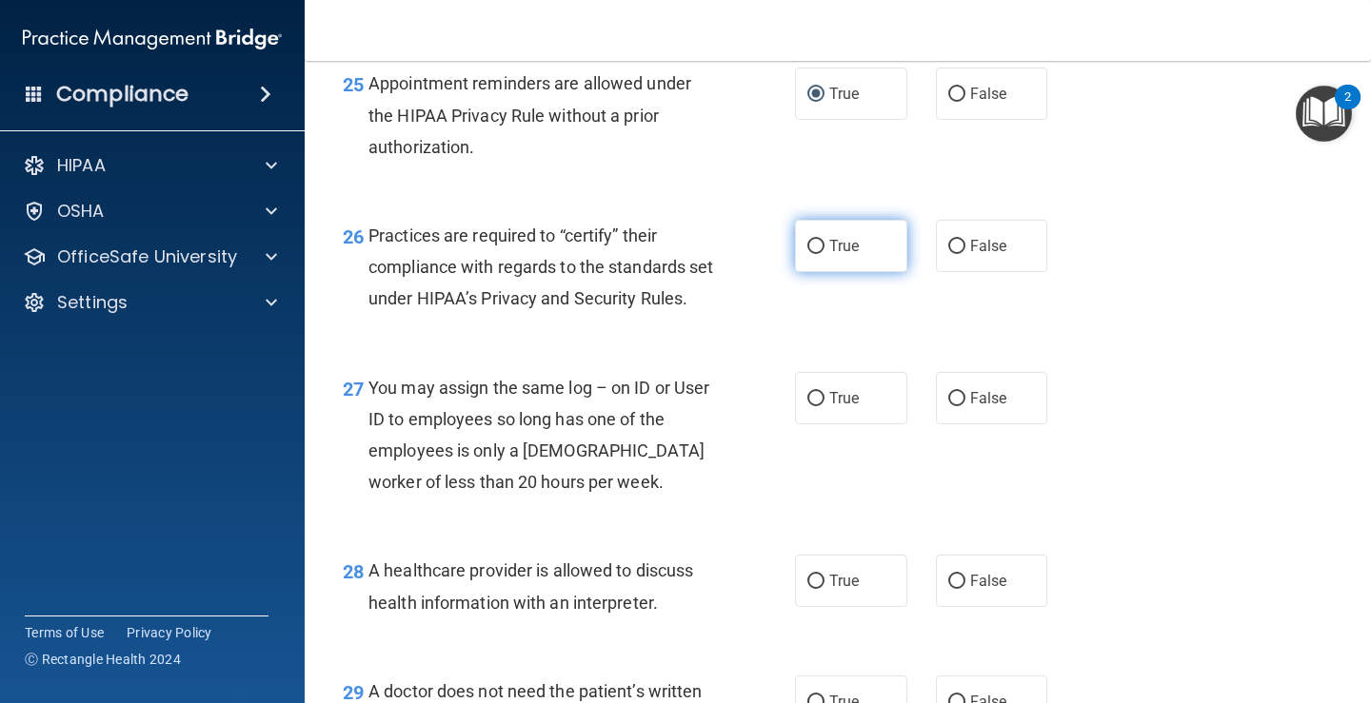
click at [808, 254] on input "True" at bounding box center [815, 247] width 17 height 14
radio input "true"
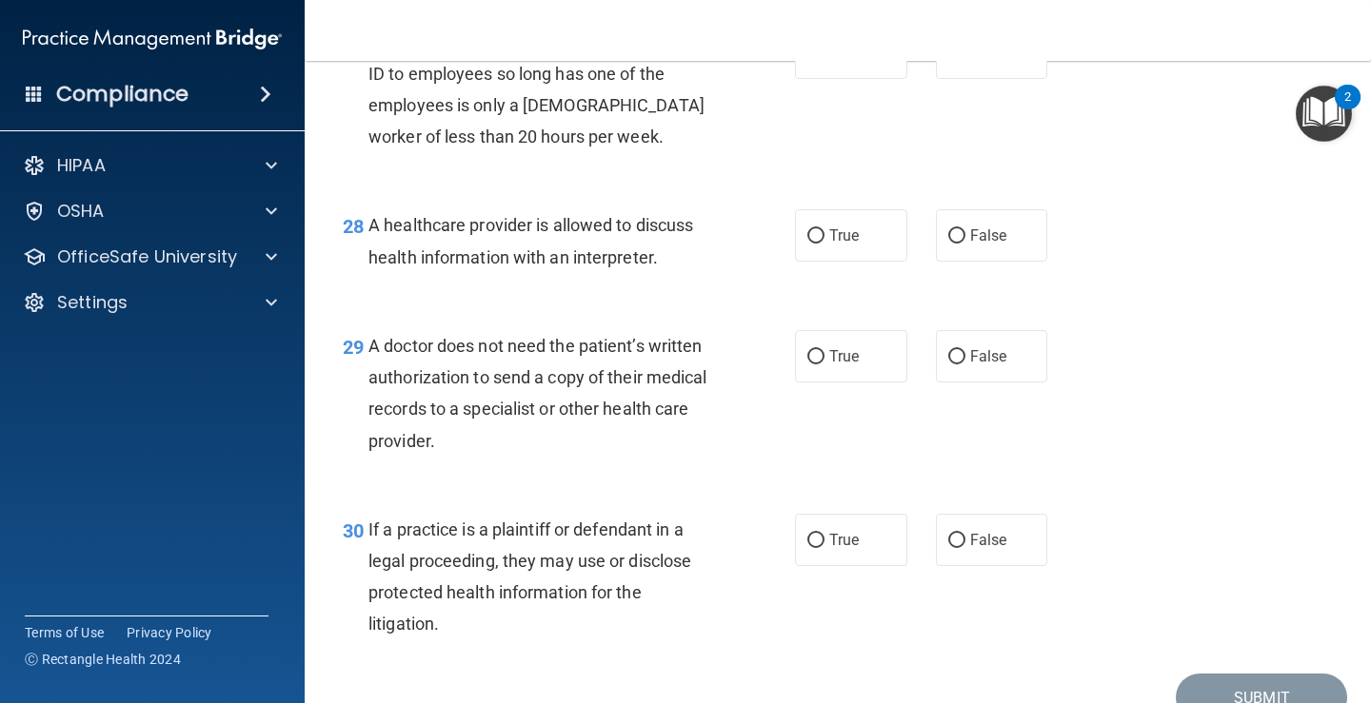
scroll to position [4736, 0]
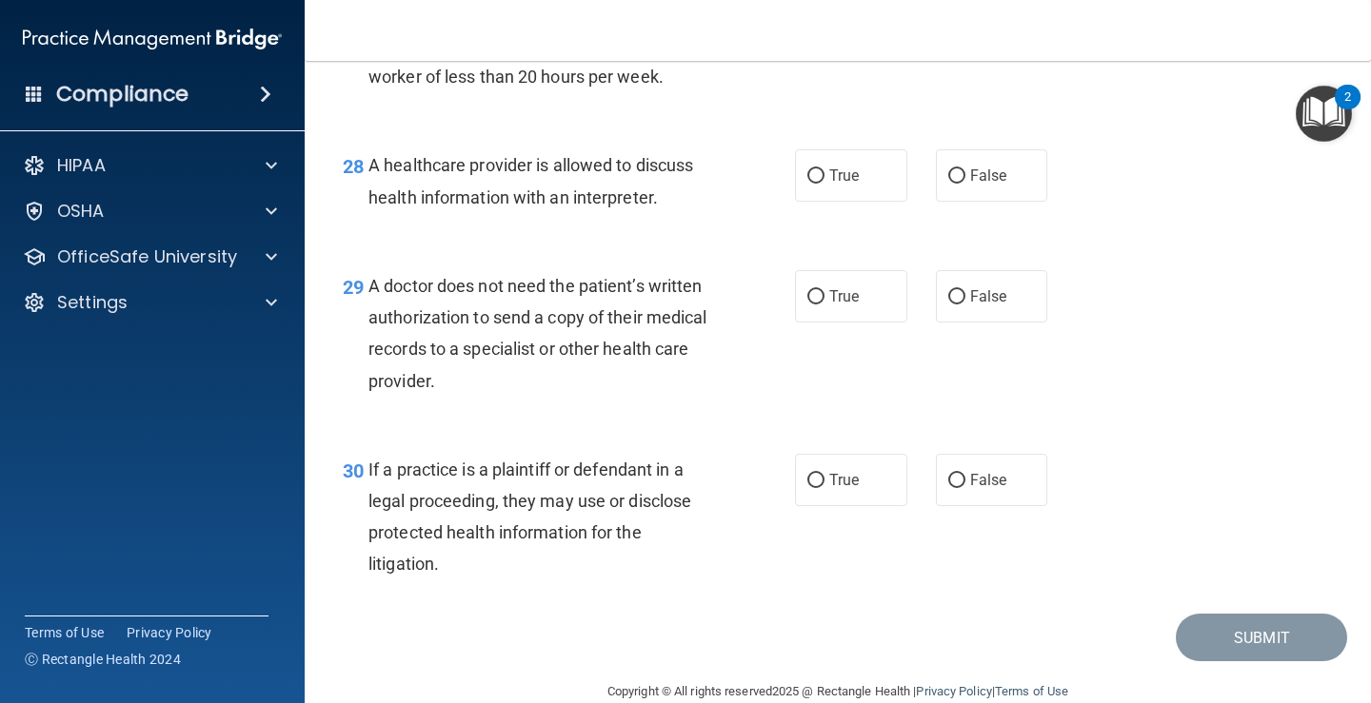
radio input "true"
click at [807, 184] on input "True" at bounding box center [815, 176] width 17 height 14
radio input "true"
click at [948, 305] on input "False" at bounding box center [956, 297] width 17 height 14
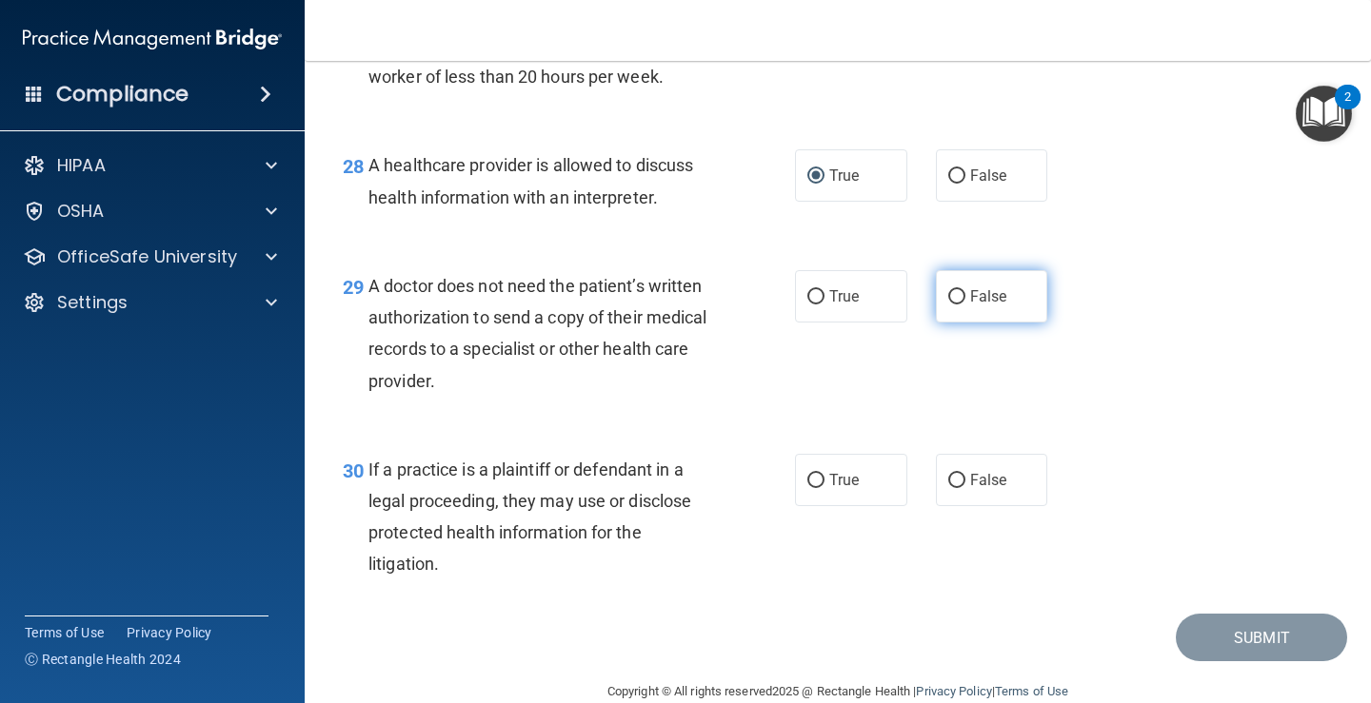
radio input "true"
click at [950, 488] on input "False" at bounding box center [956, 481] width 17 height 14
radio input "true"
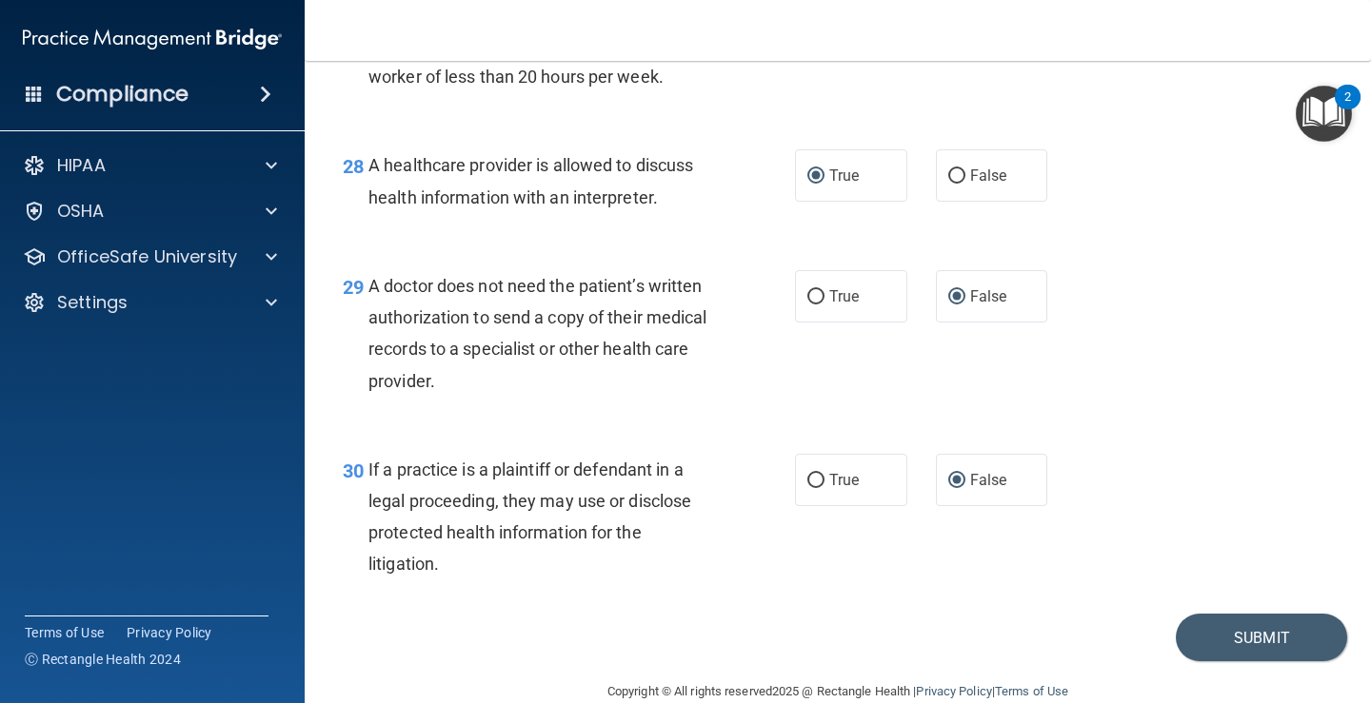
scroll to position [4866, 0]
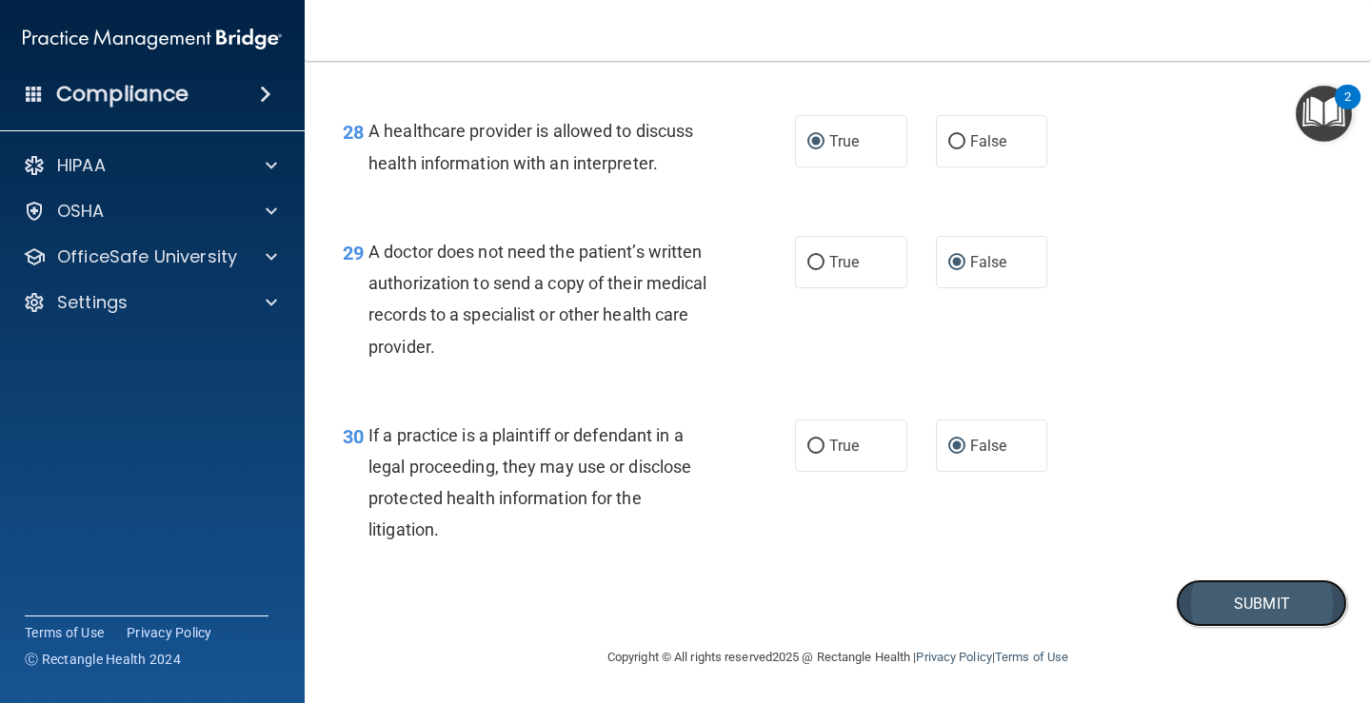
click at [1234, 597] on button "Submit" at bounding box center [1261, 604] width 171 height 49
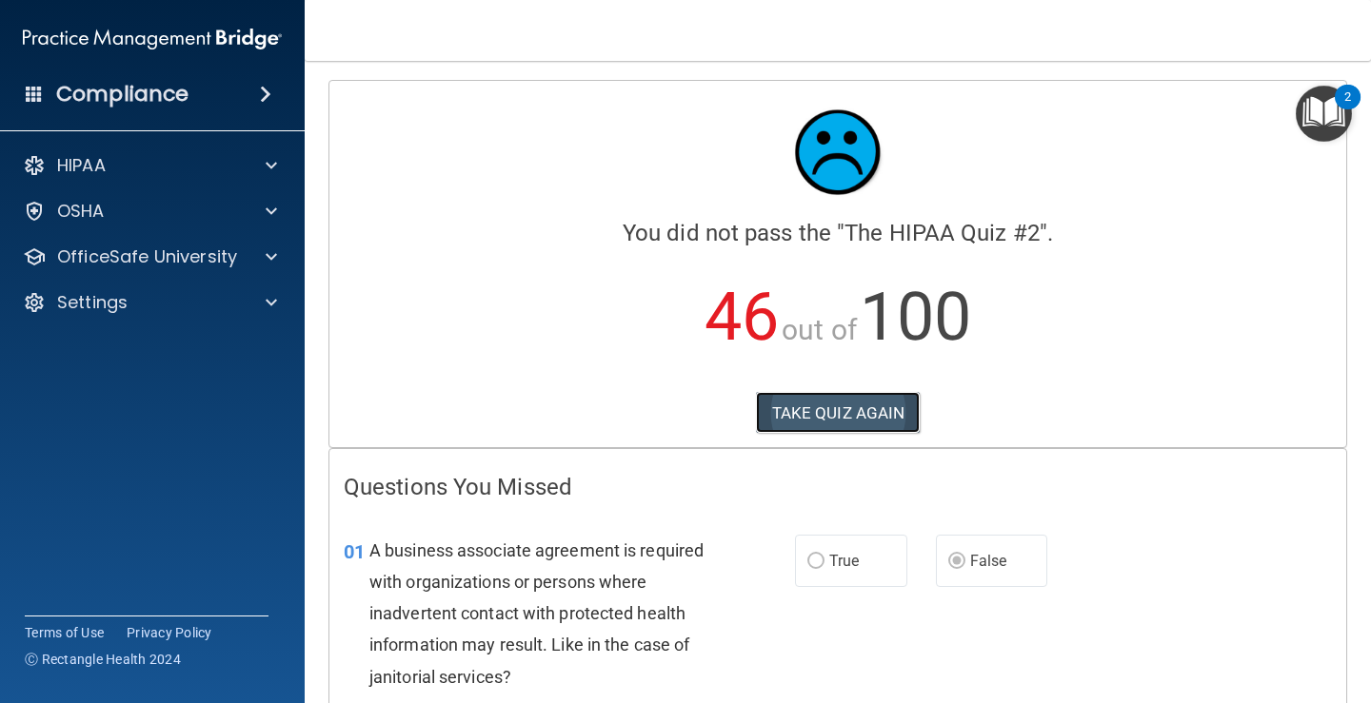
click at [837, 413] on button "TAKE QUIZ AGAIN" at bounding box center [838, 413] width 165 height 42
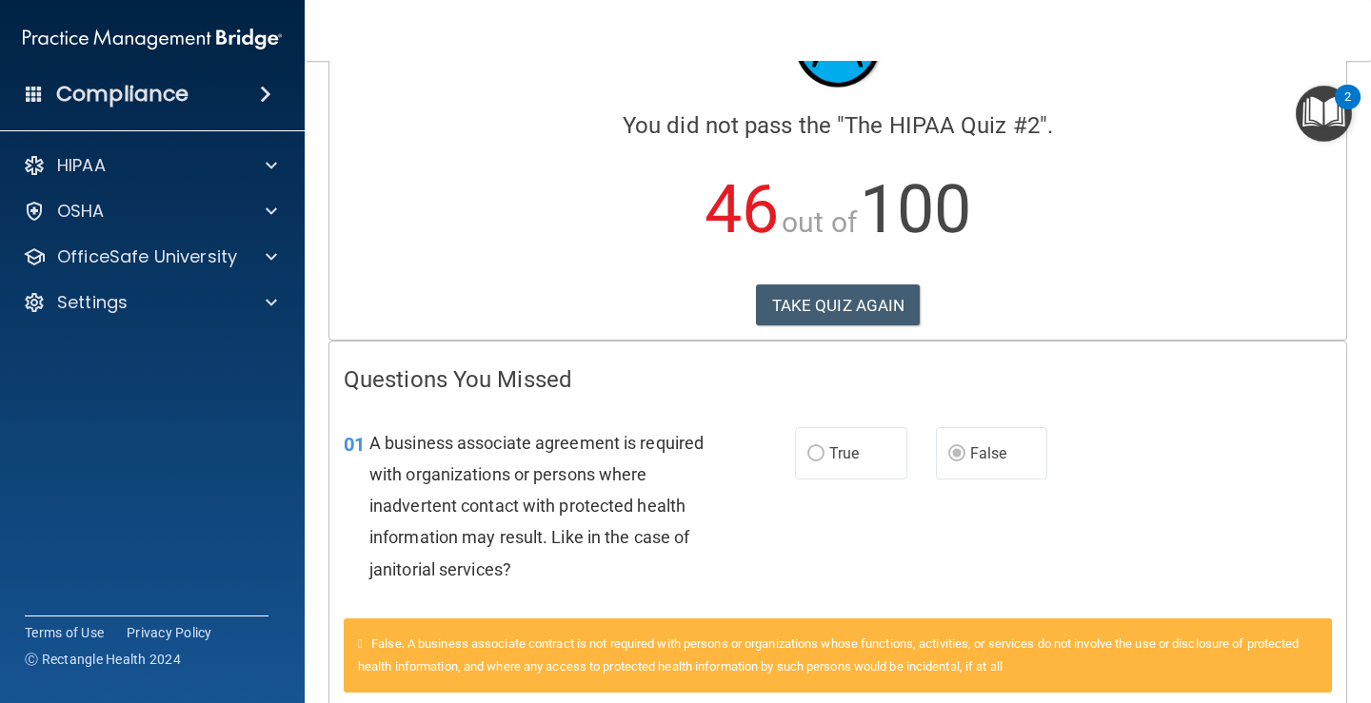
scroll to position [49, 0]
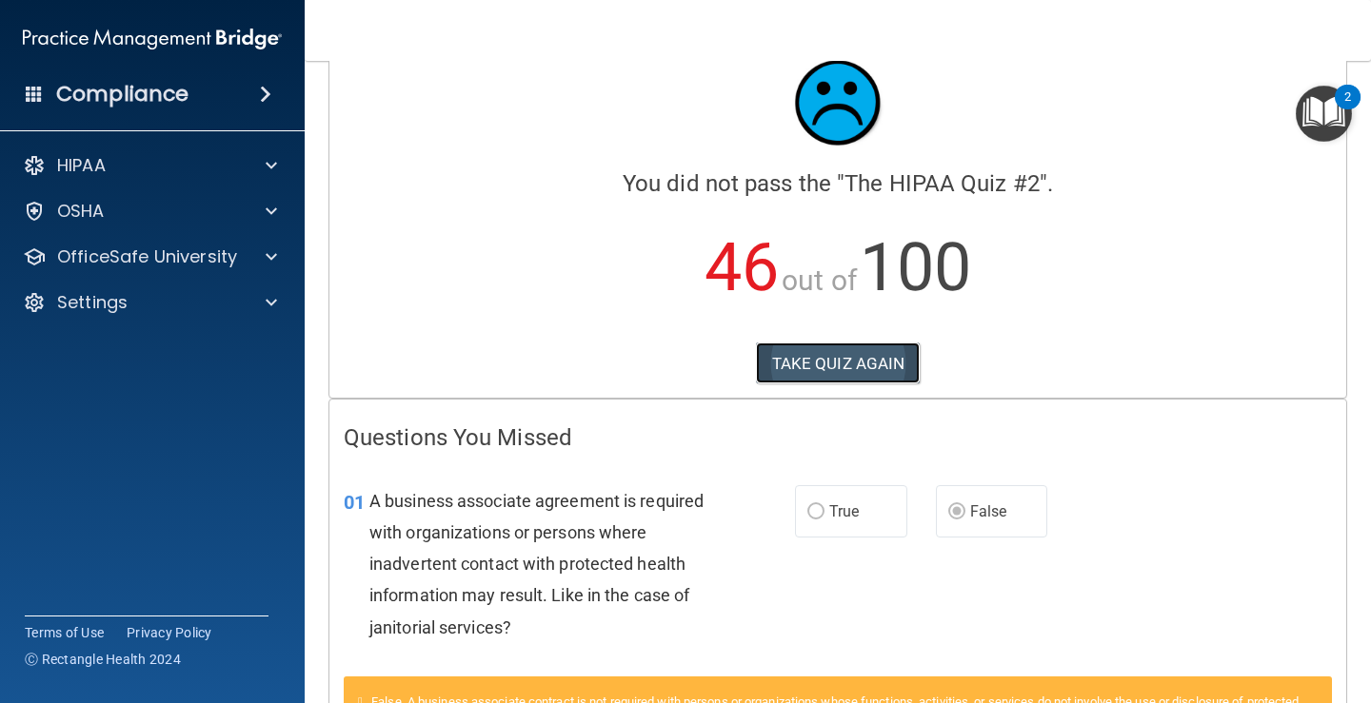
click at [839, 366] on button "TAKE QUIZ AGAIN" at bounding box center [838, 364] width 165 height 42
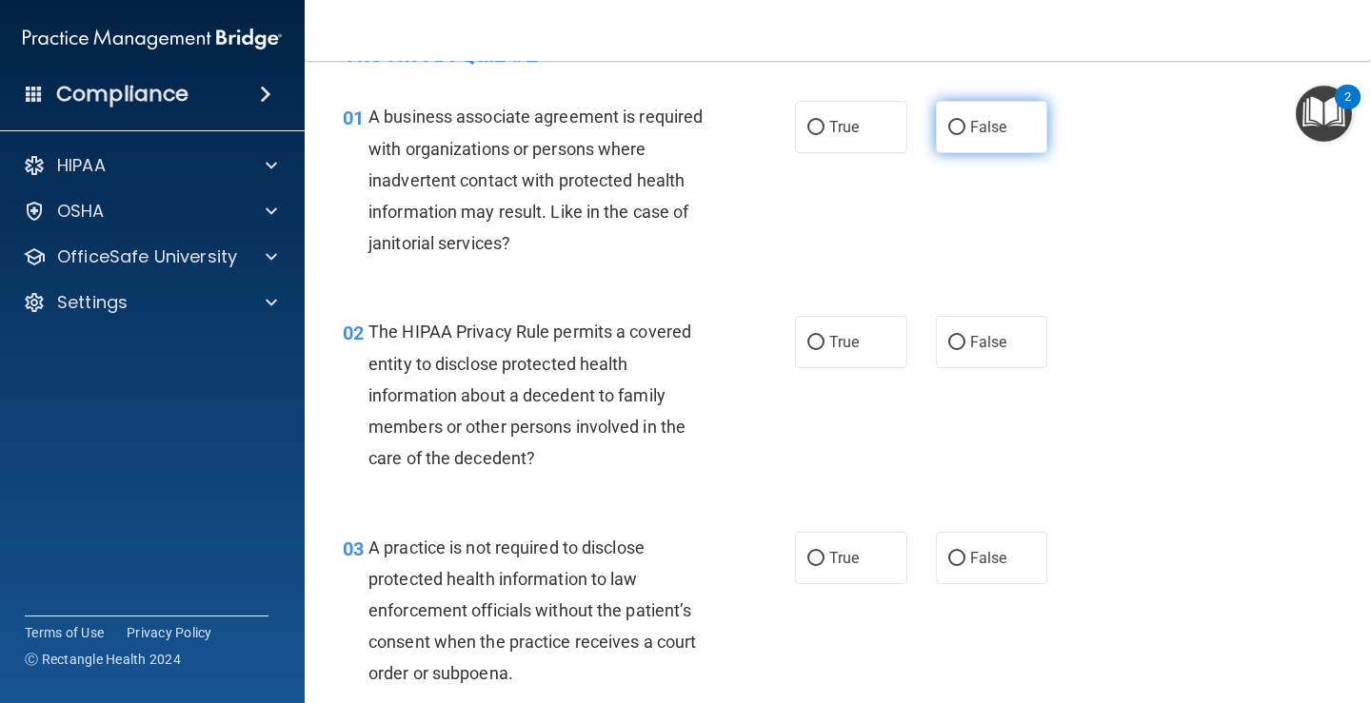
click at [948, 124] on input "False" at bounding box center [956, 128] width 17 height 14
radio input "true"
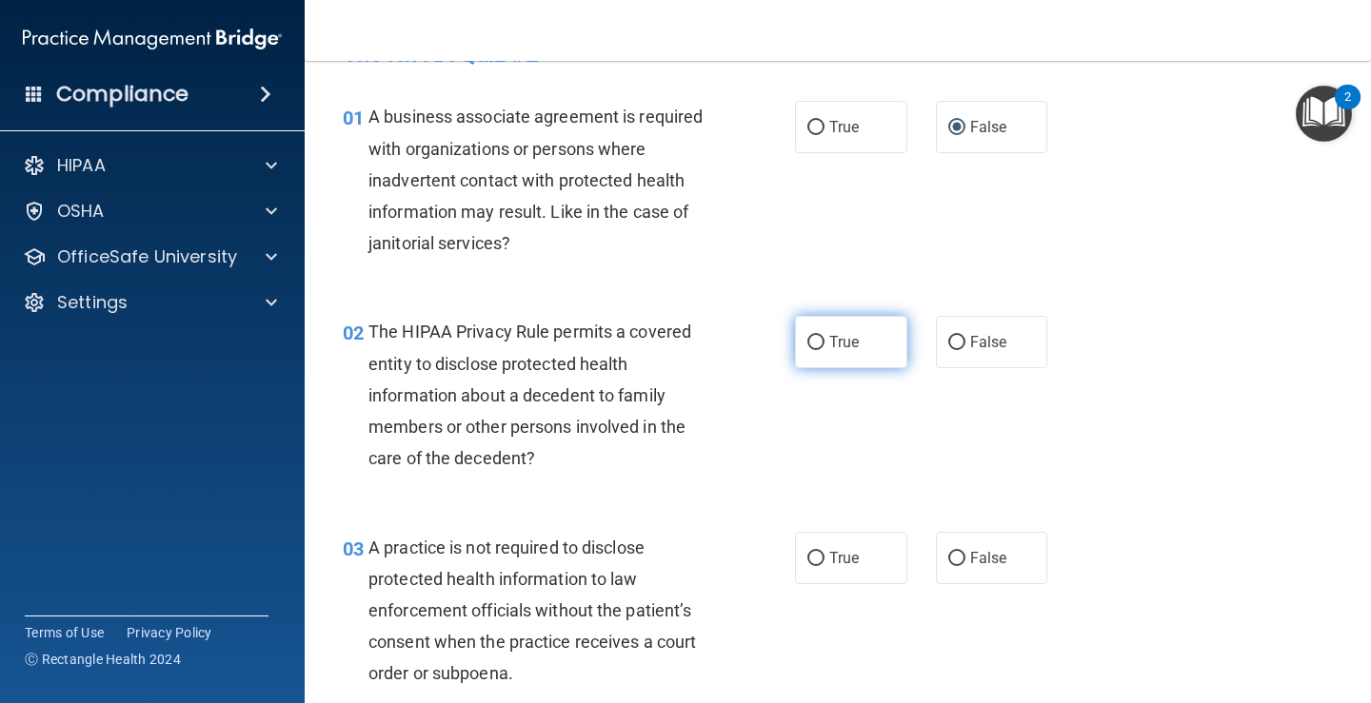
click at [808, 344] on input "True" at bounding box center [815, 343] width 17 height 14
radio input "true"
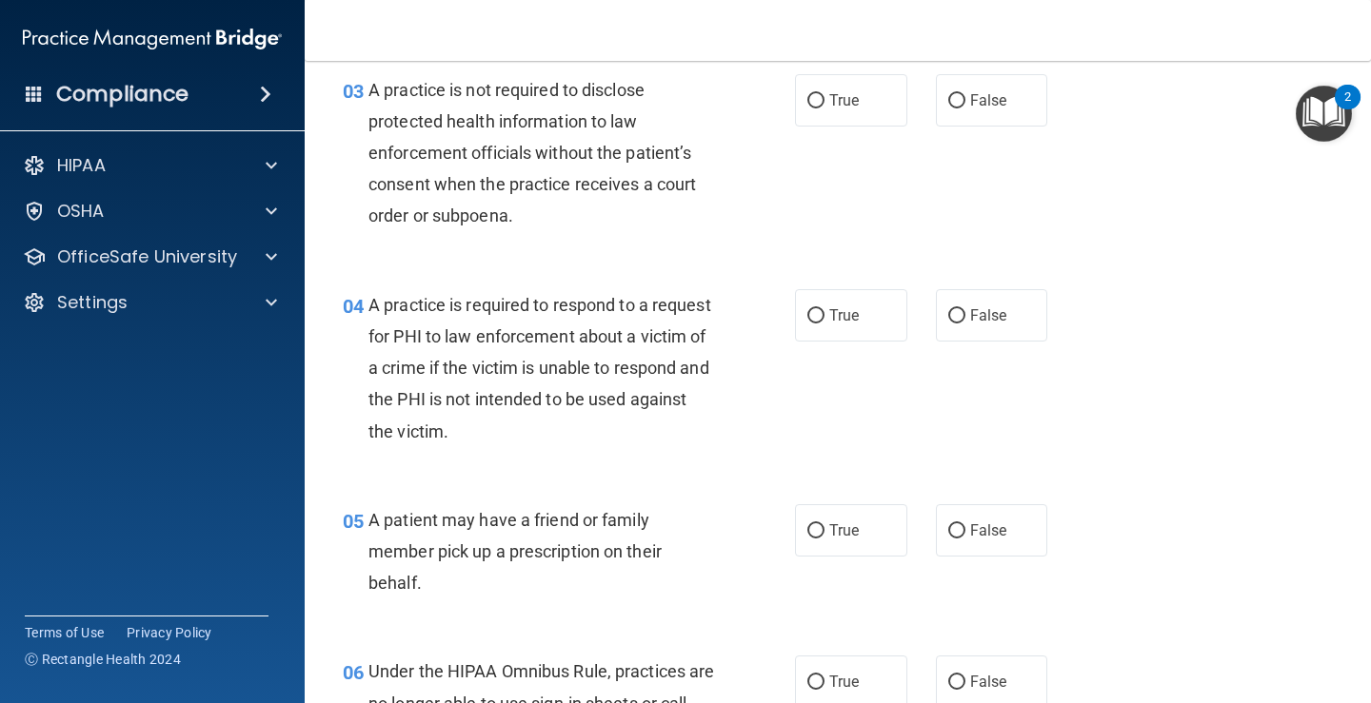
scroll to position [516, 0]
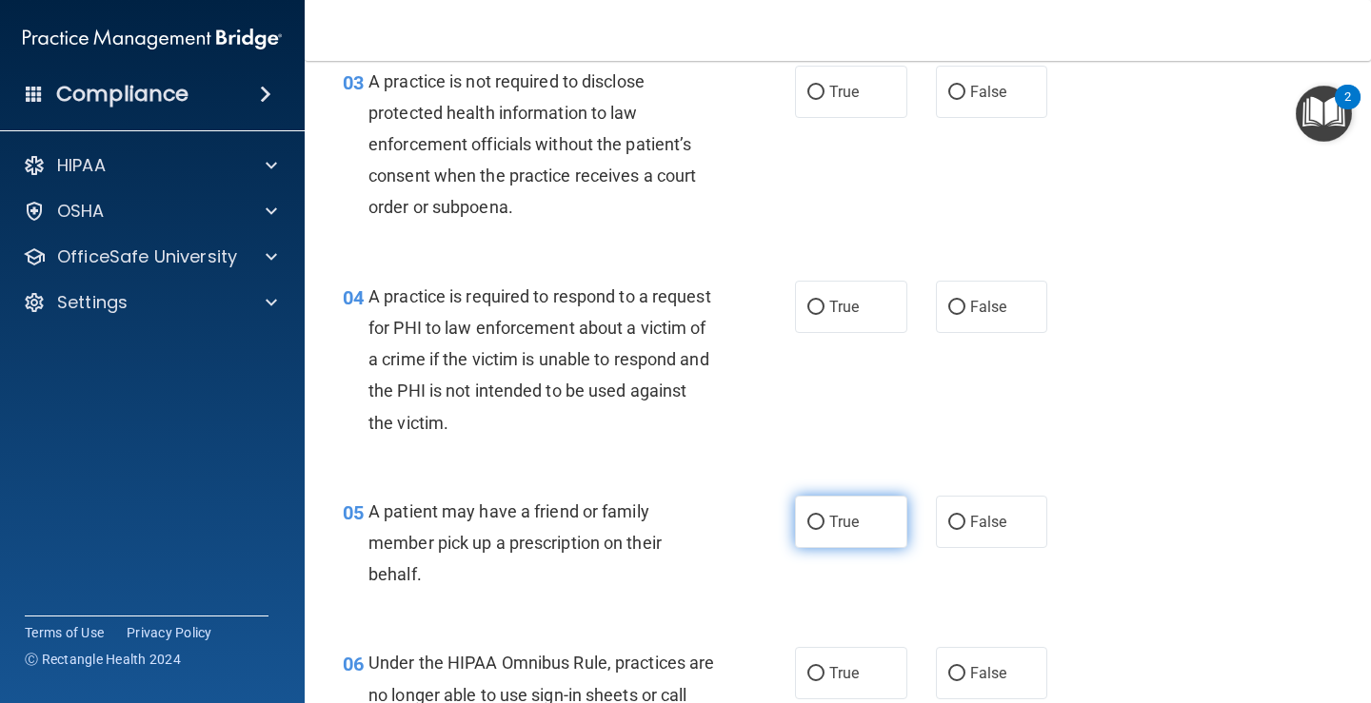
click at [807, 522] on input "True" at bounding box center [815, 523] width 17 height 14
radio input "true"
click at [948, 90] on input "False" at bounding box center [956, 93] width 17 height 14
radio input "true"
click at [809, 306] on input "True" at bounding box center [815, 308] width 17 height 14
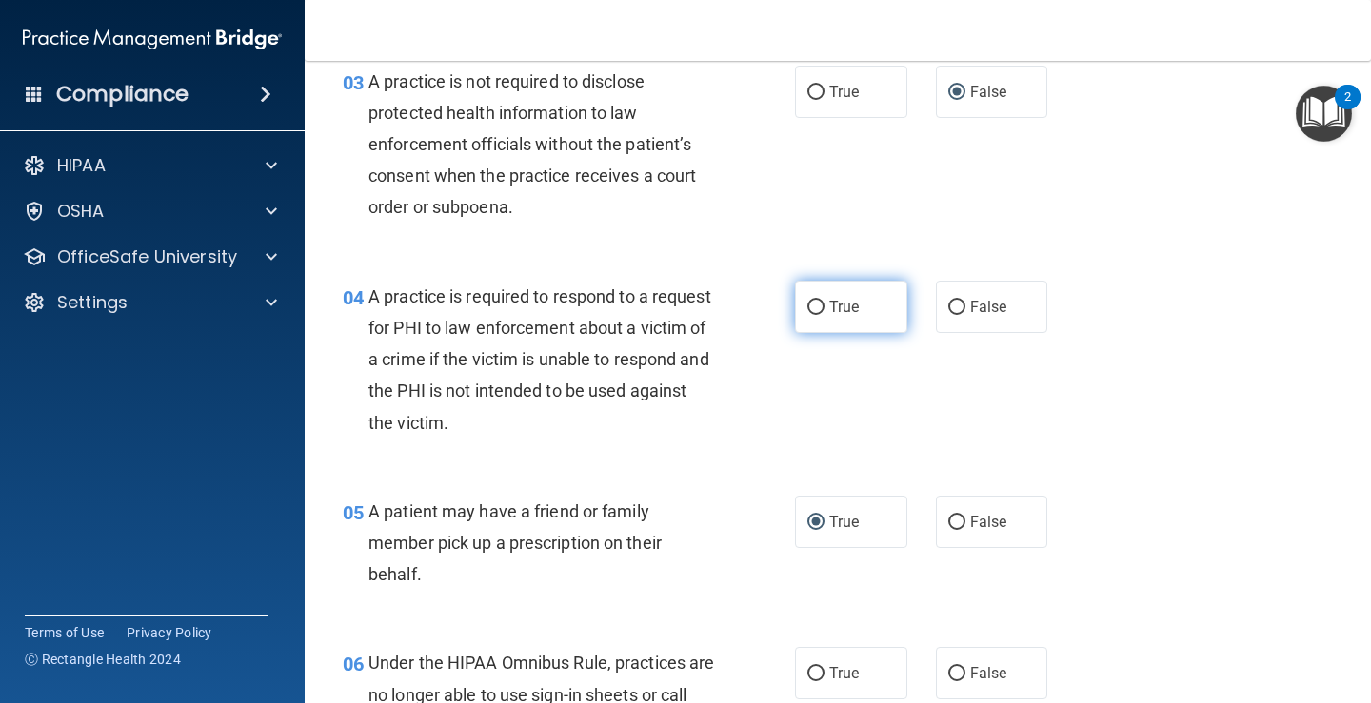
radio input "true"
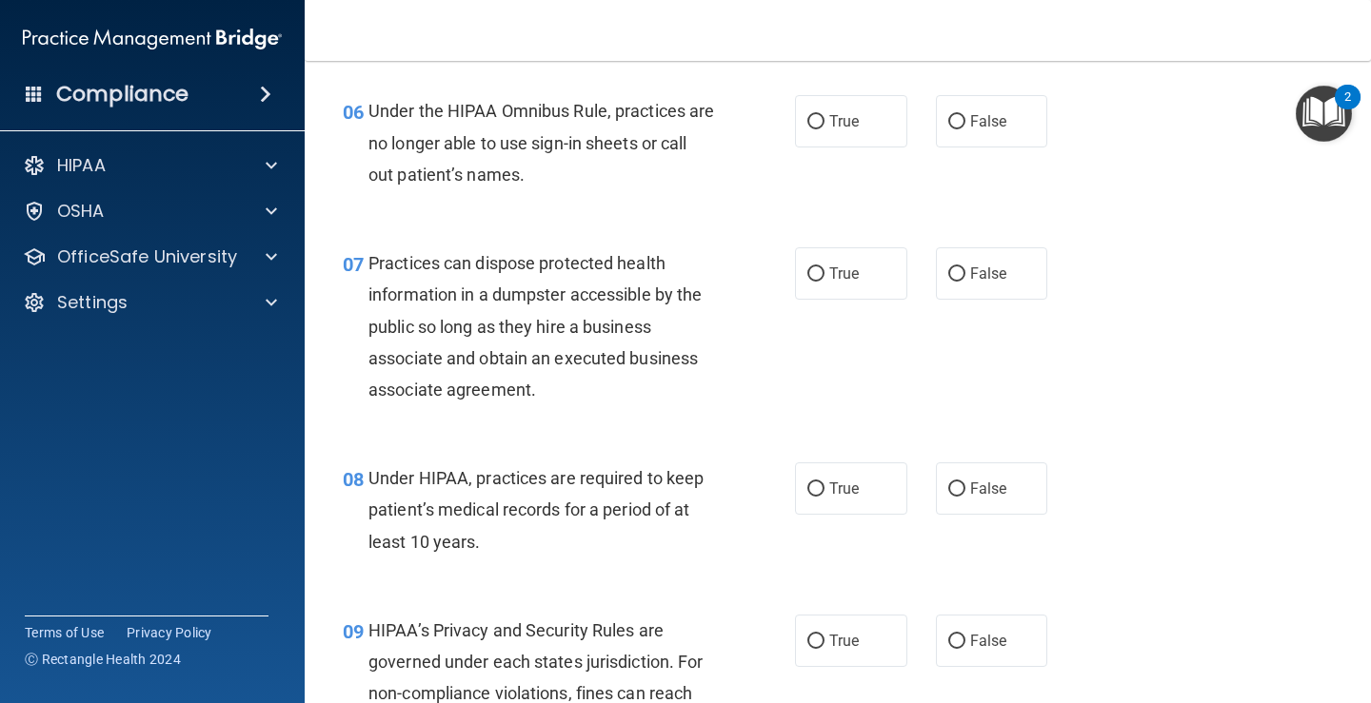
scroll to position [1051, 0]
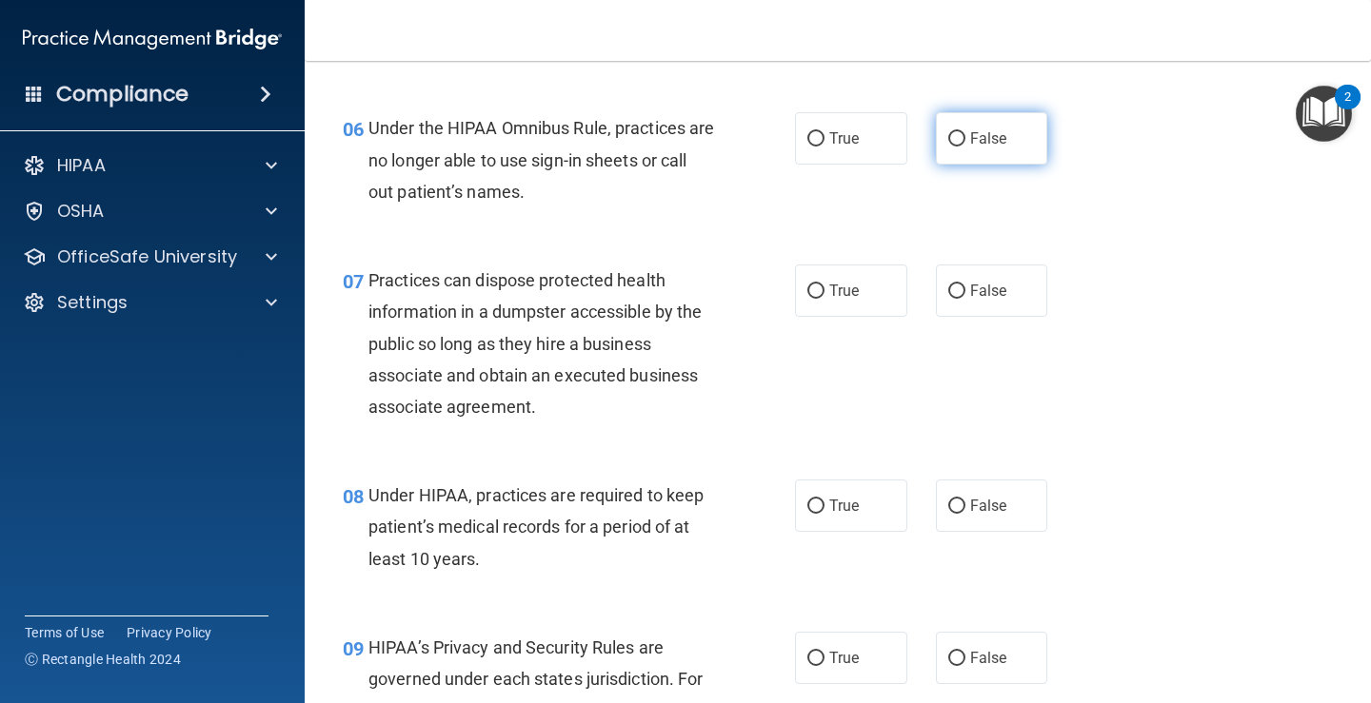
click at [948, 132] on input "False" at bounding box center [956, 139] width 17 height 14
radio input "true"
click at [948, 286] on input "False" at bounding box center [956, 292] width 17 height 14
radio input "true"
click at [948, 502] on input "False" at bounding box center [956, 507] width 17 height 14
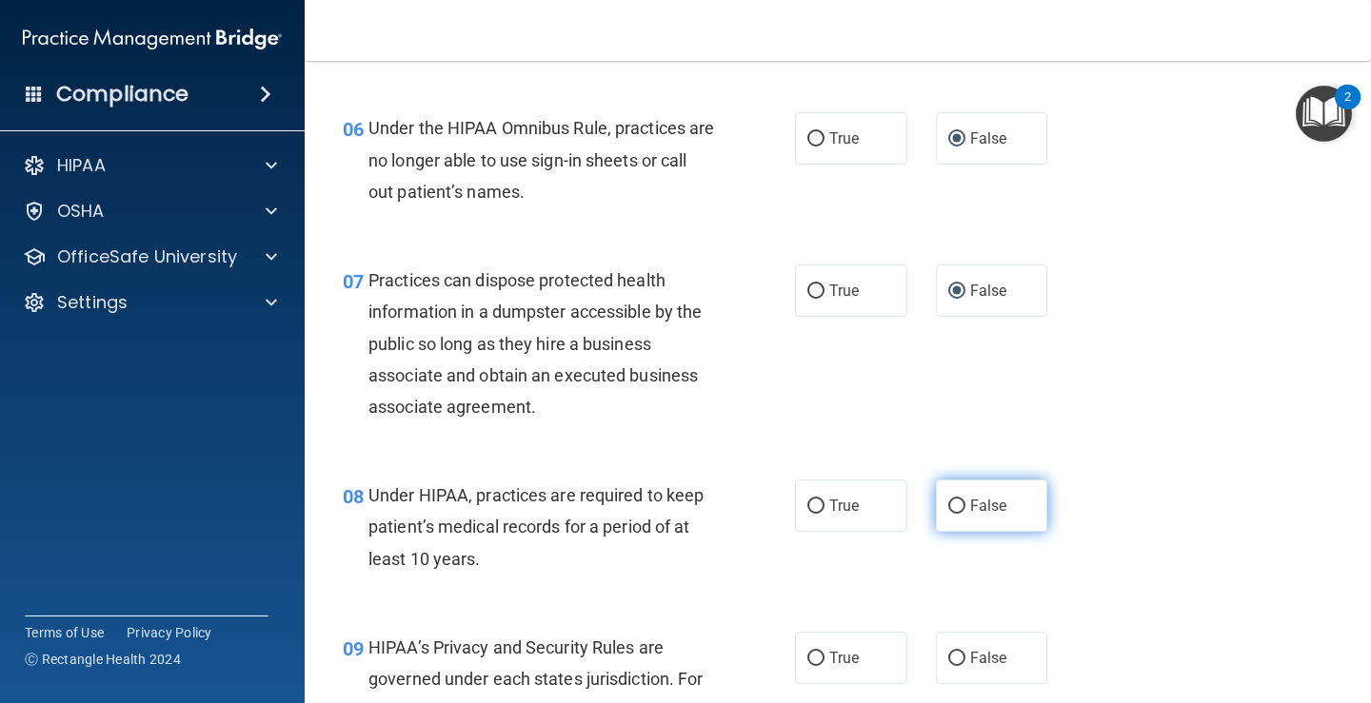
radio input "true"
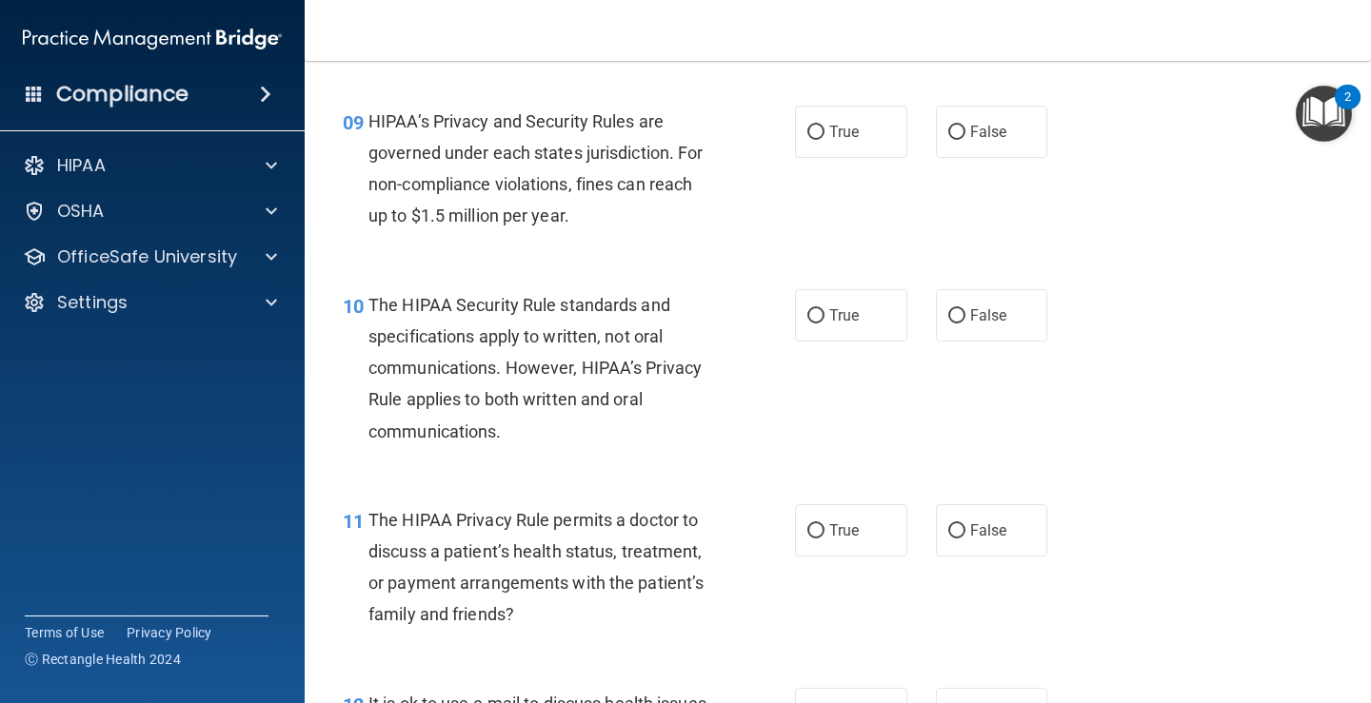
scroll to position [1603, 0]
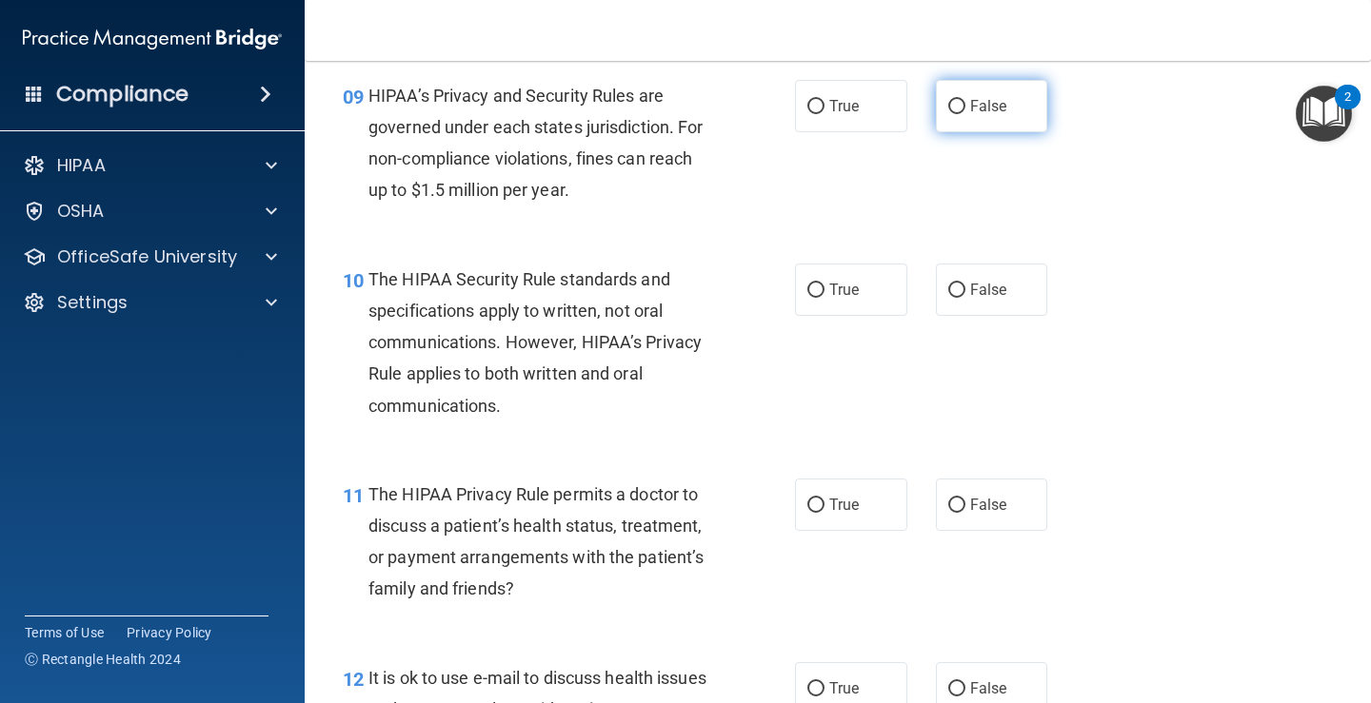
click at [948, 105] on input "False" at bounding box center [956, 107] width 17 height 14
radio input "true"
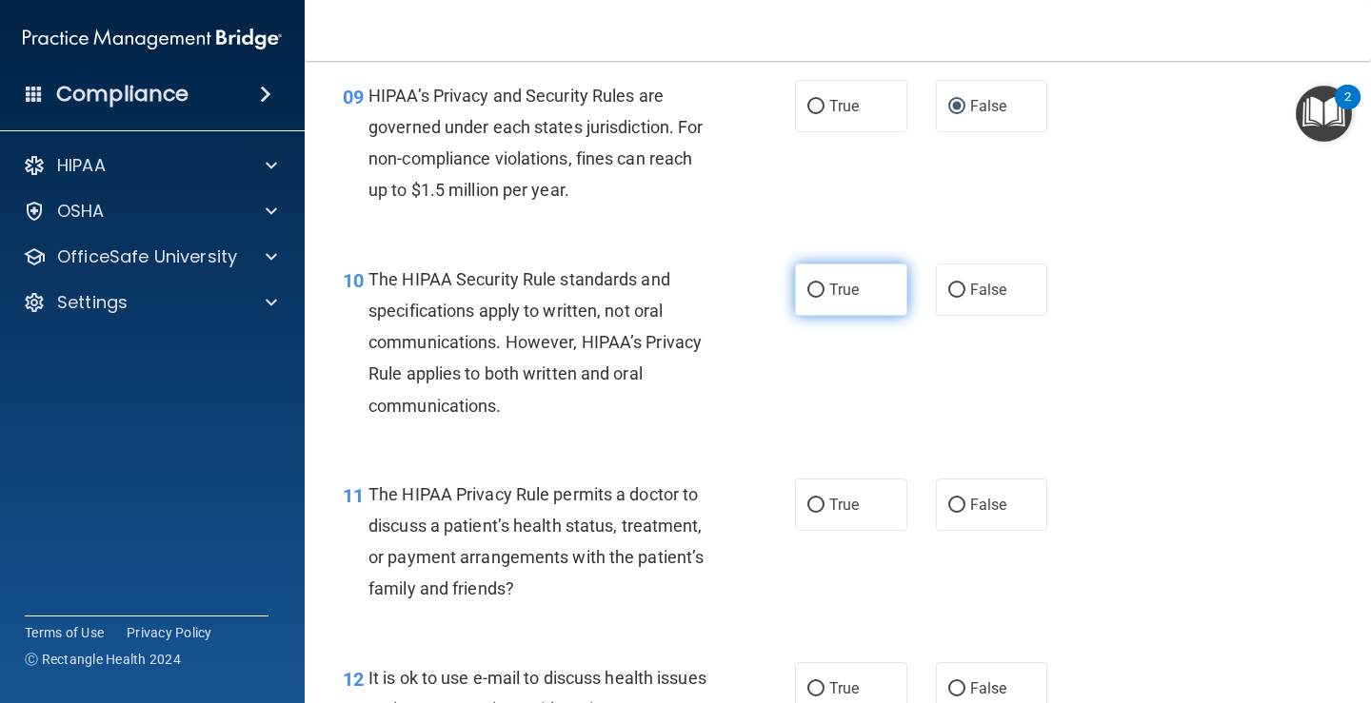
click at [809, 287] on input "True" at bounding box center [815, 291] width 17 height 14
radio input "true"
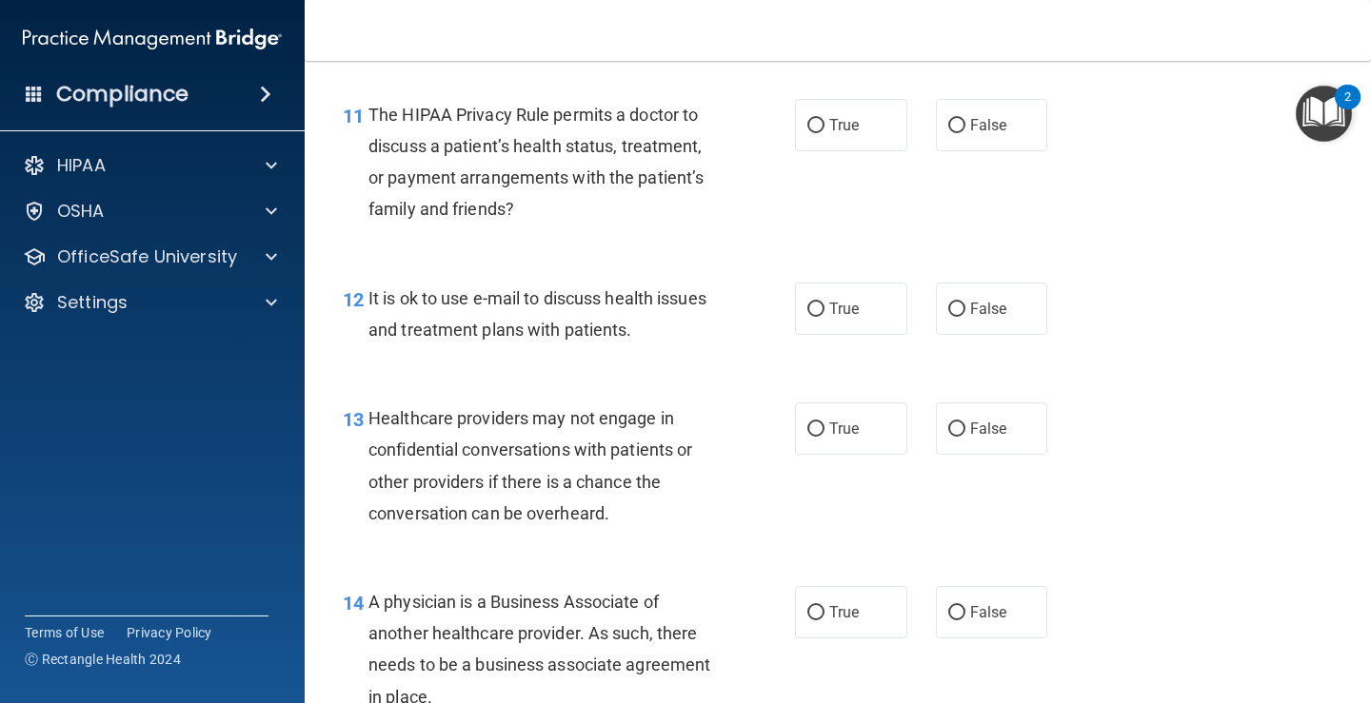
scroll to position [1991, 0]
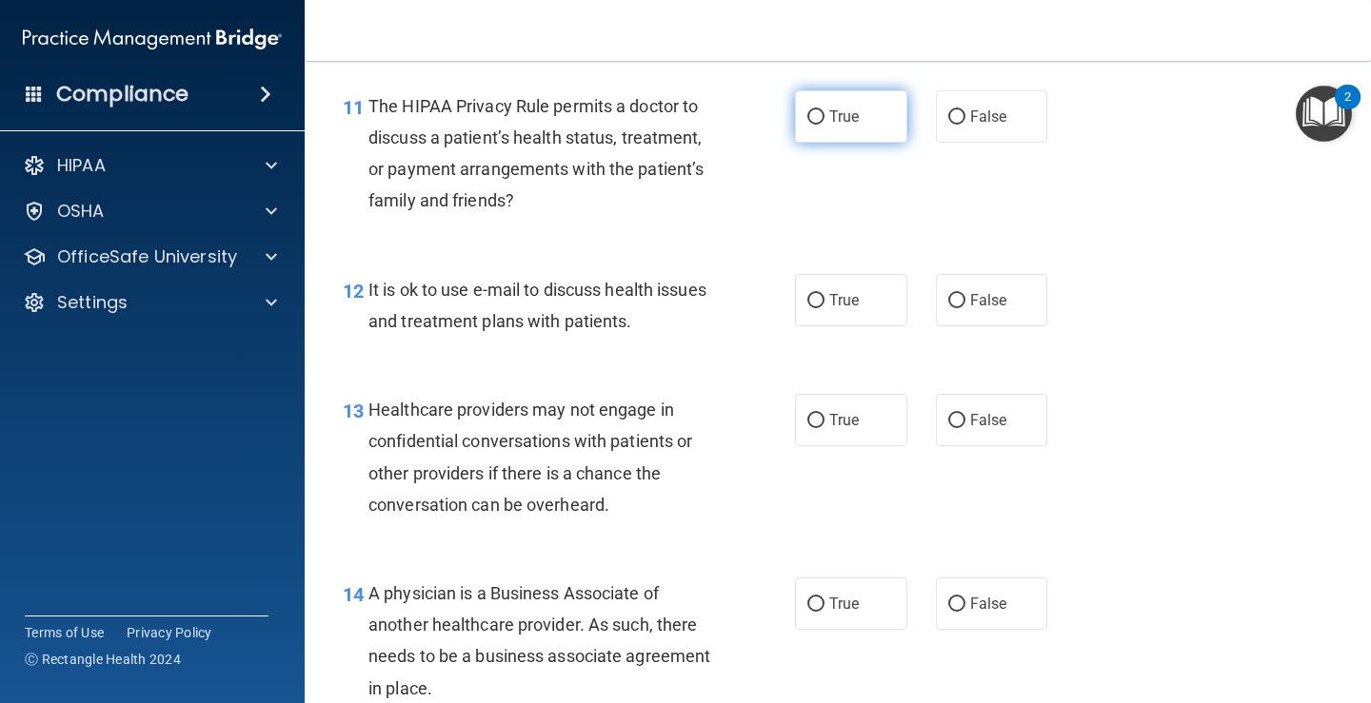
click at [807, 114] on input "True" at bounding box center [815, 117] width 17 height 14
radio input "true"
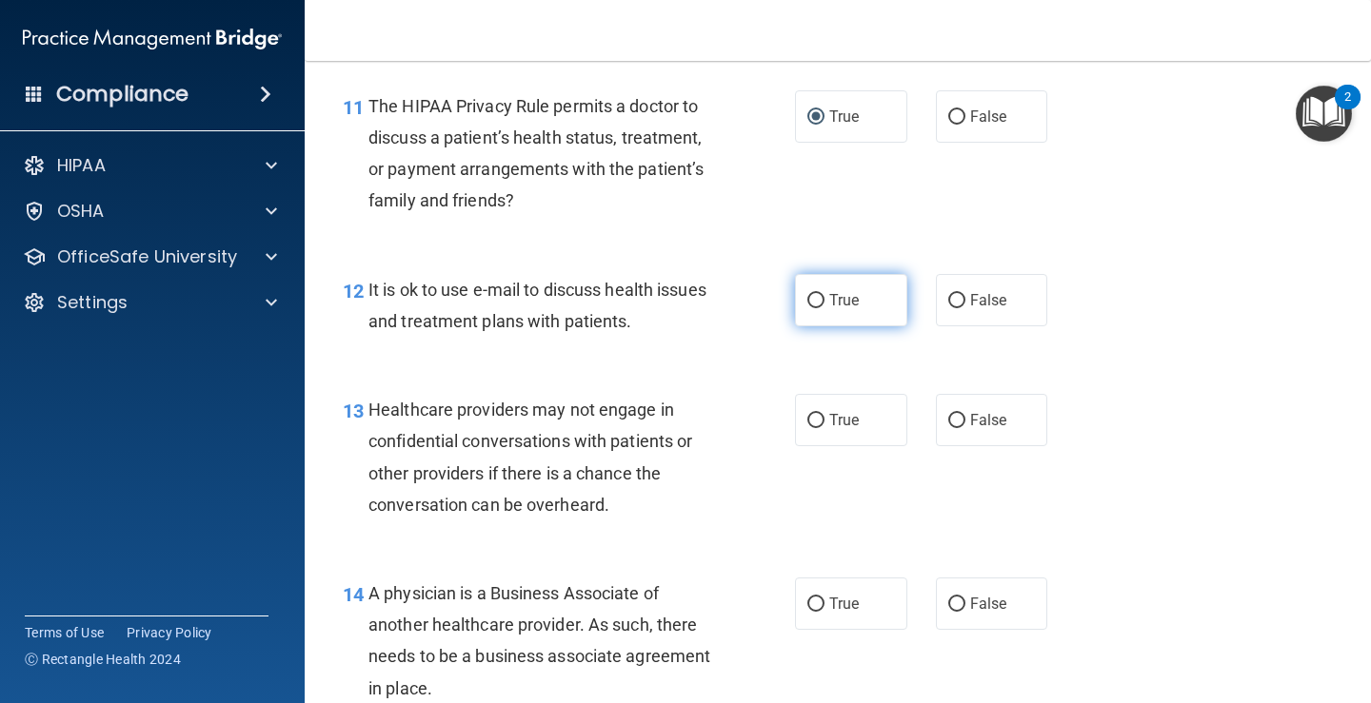
click at [807, 296] on input "True" at bounding box center [815, 301] width 17 height 14
radio input "true"
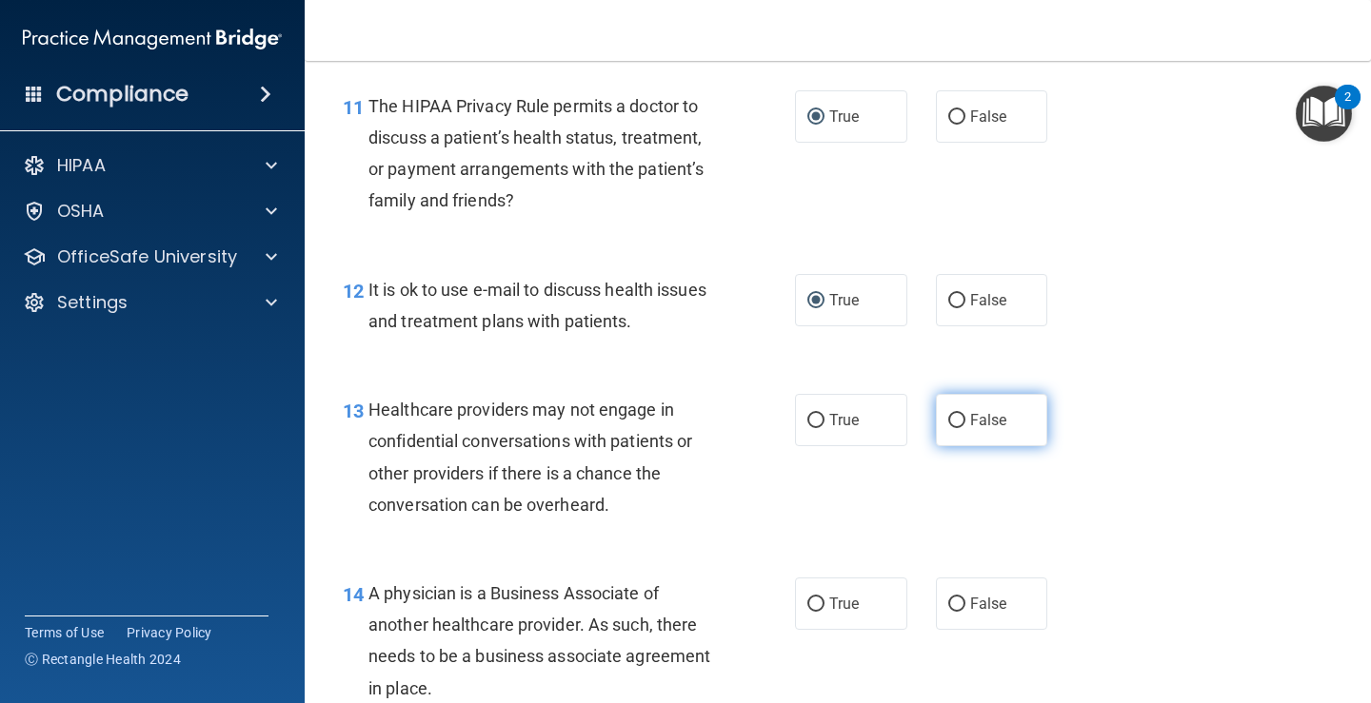
click at [949, 420] on input "False" at bounding box center [956, 421] width 17 height 14
radio input "true"
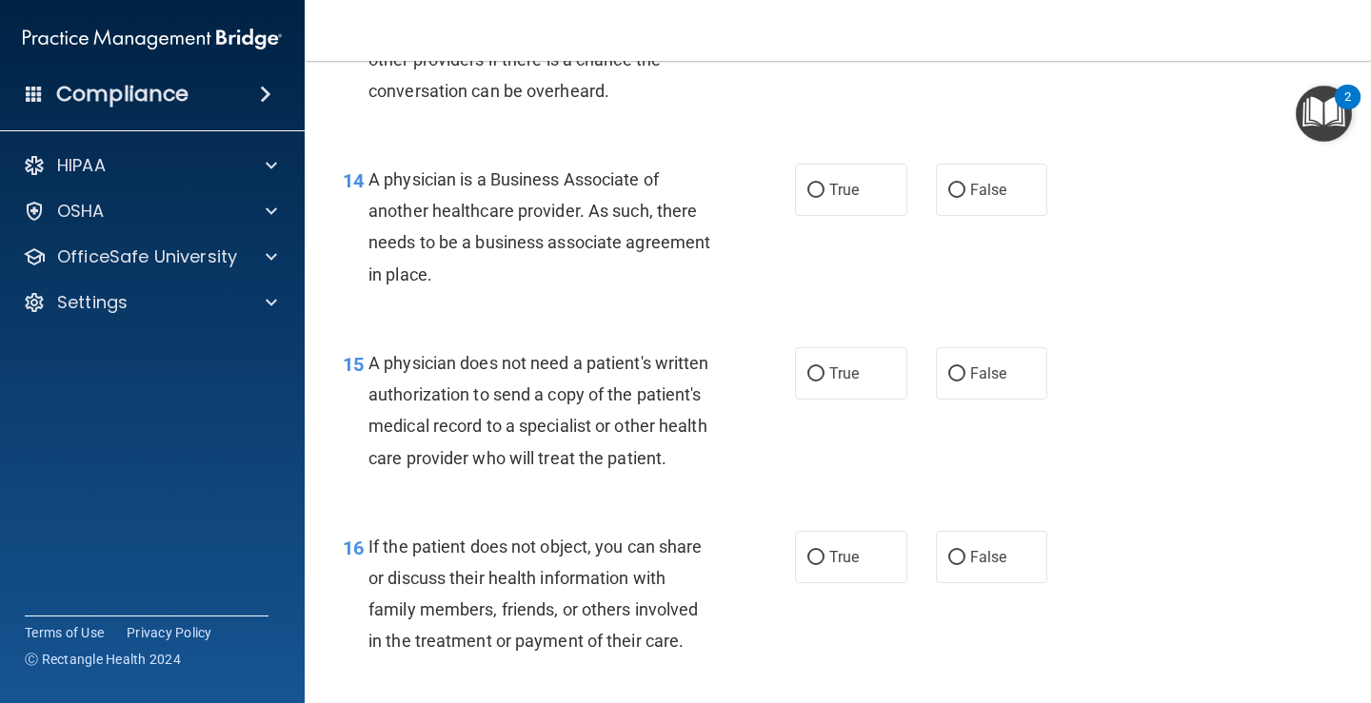
scroll to position [2440, 0]
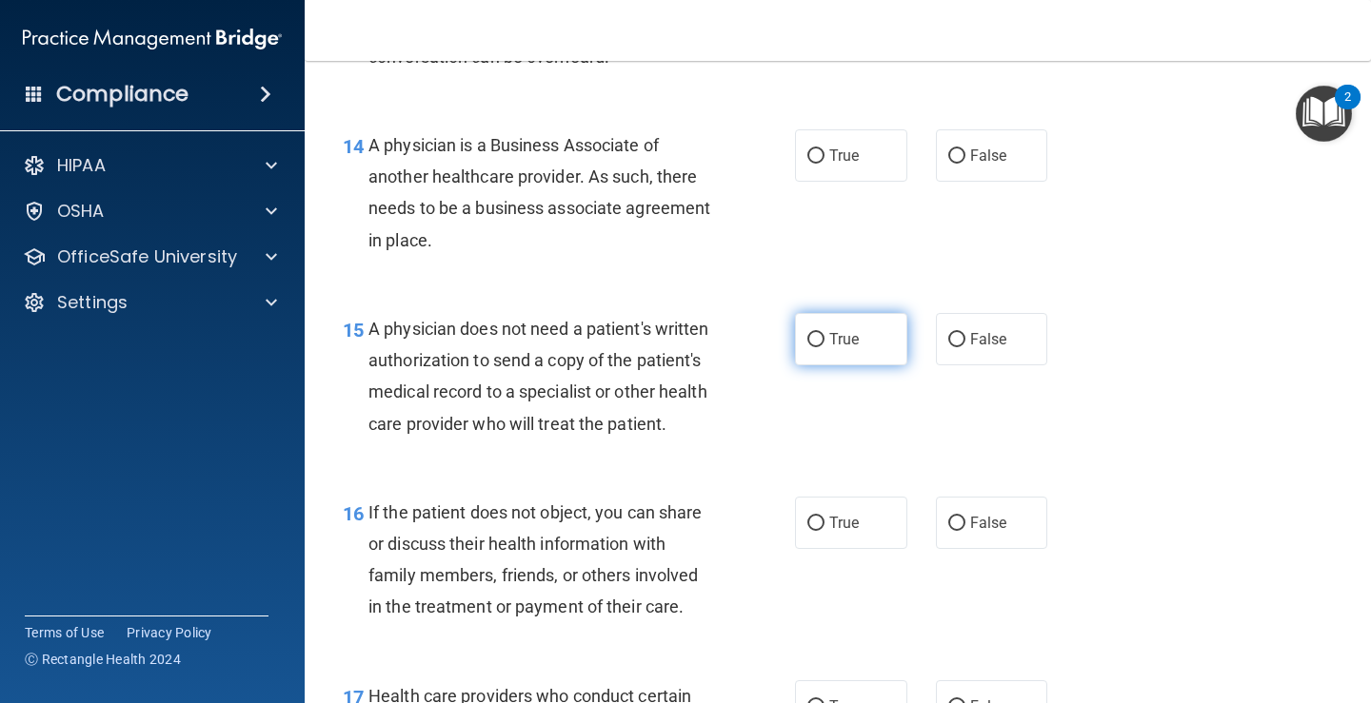
click at [807, 336] on input "True" at bounding box center [815, 340] width 17 height 14
radio input "true"
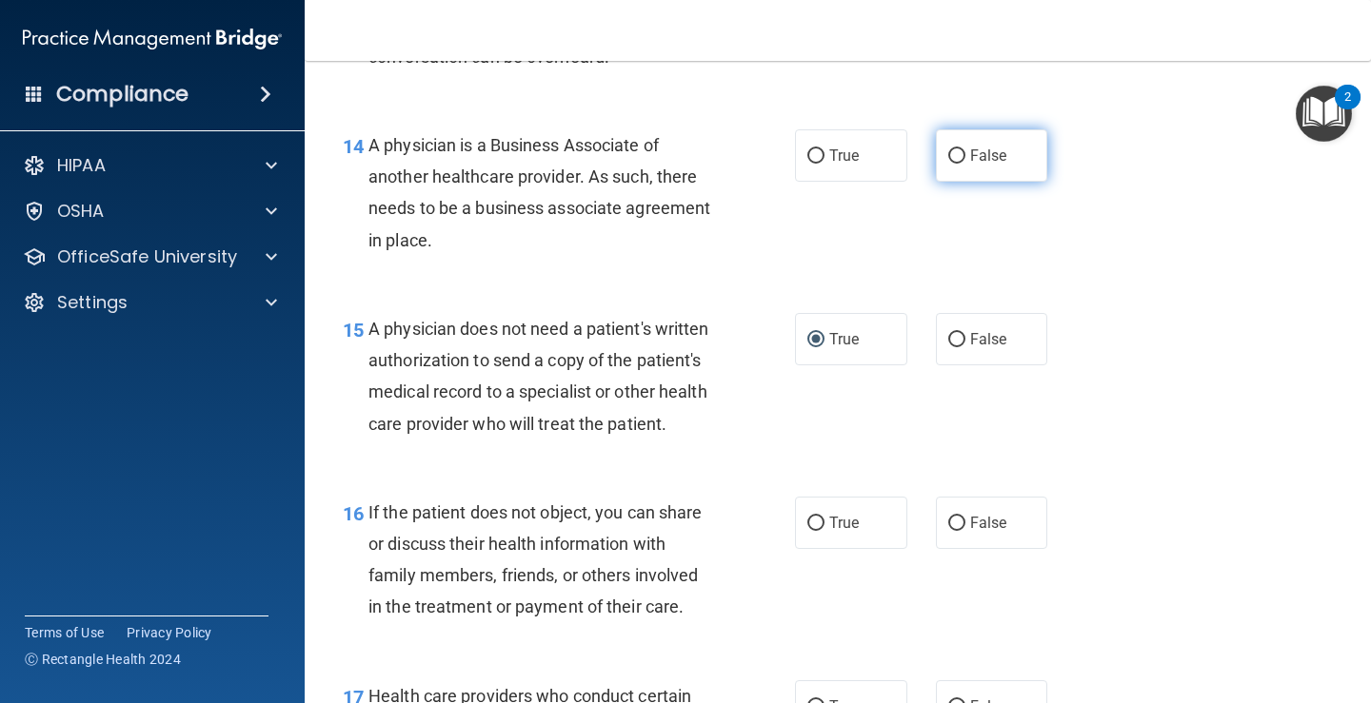
click at [948, 155] on input "False" at bounding box center [956, 156] width 17 height 14
radio input "true"
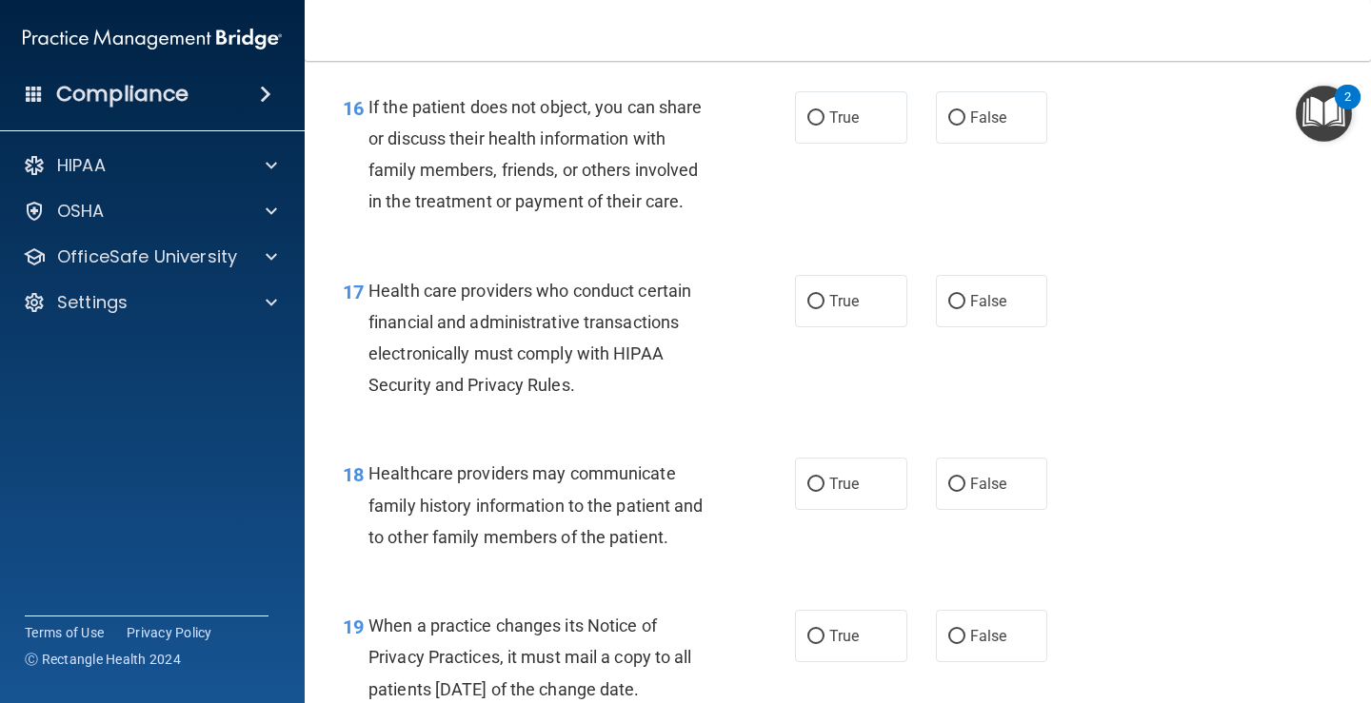
scroll to position [2879, 0]
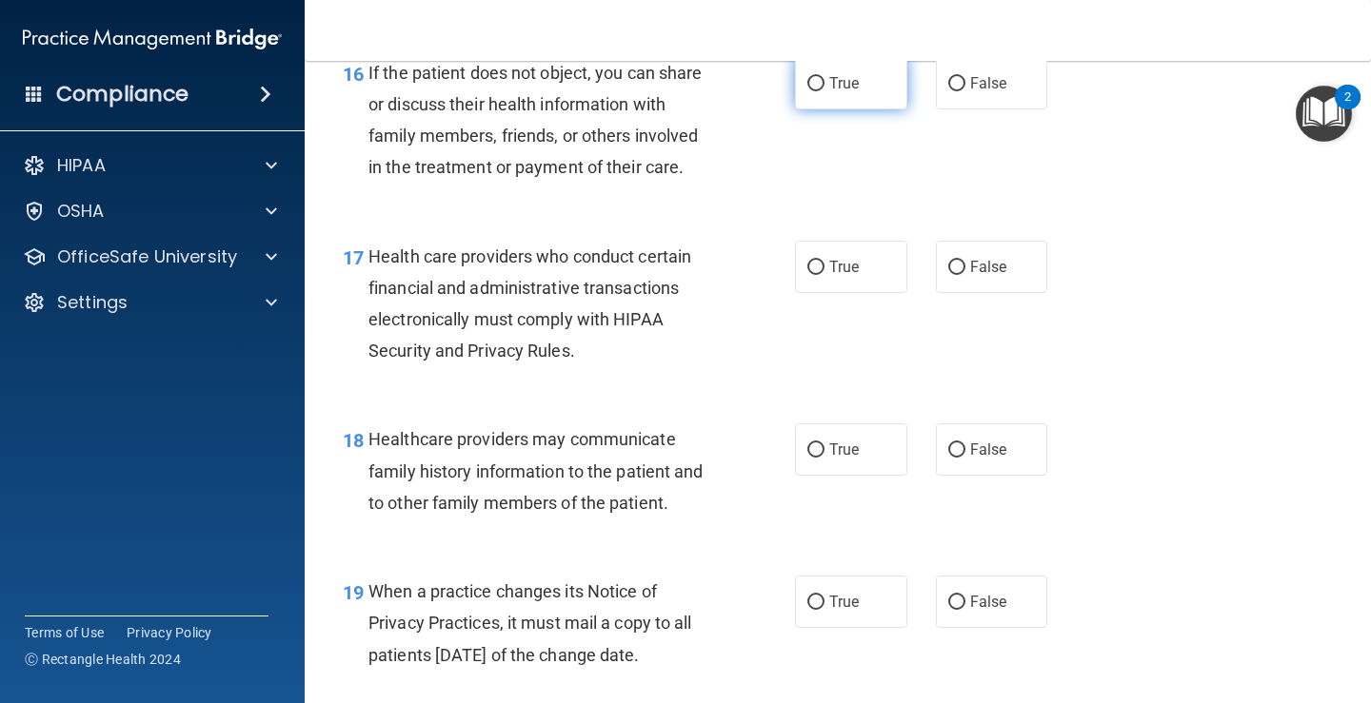
click at [811, 91] on input "True" at bounding box center [815, 84] width 17 height 14
radio input "true"
click at [809, 275] on input "True" at bounding box center [815, 268] width 17 height 14
radio input "true"
click at [811, 458] on input "True" at bounding box center [815, 451] width 17 height 14
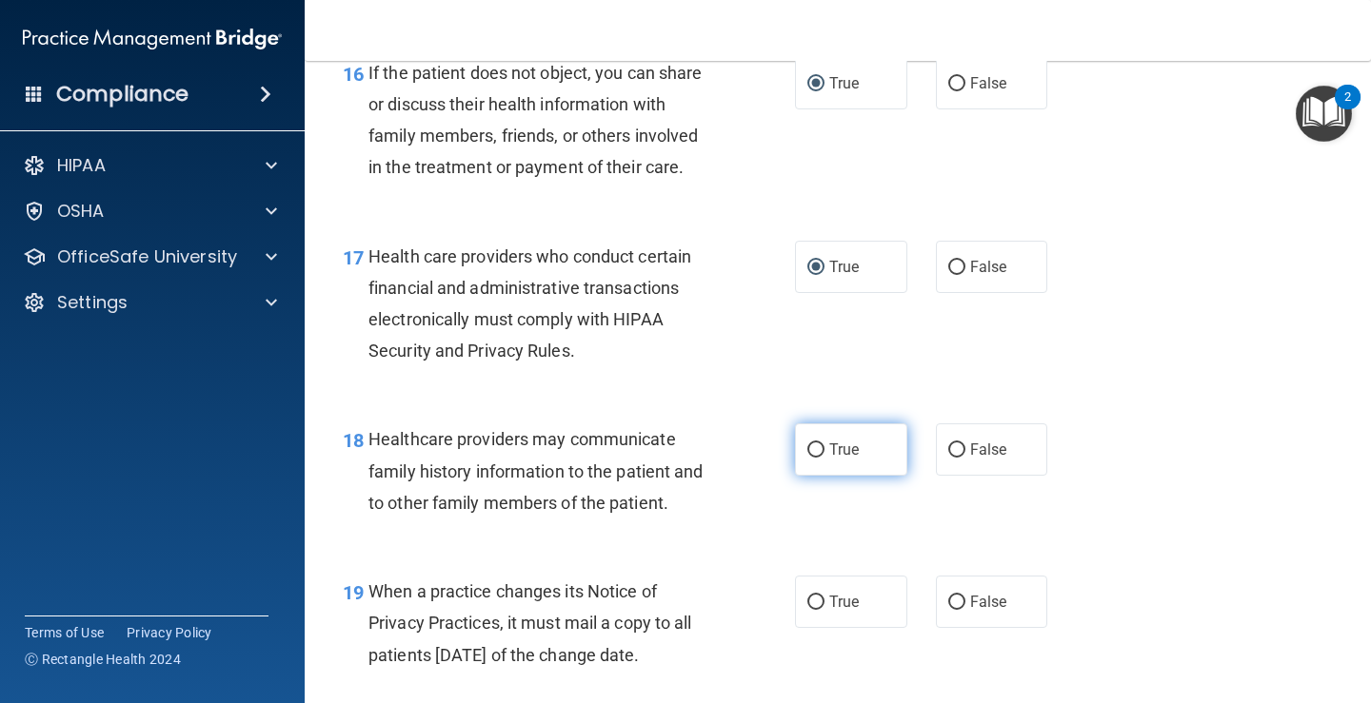
radio input "true"
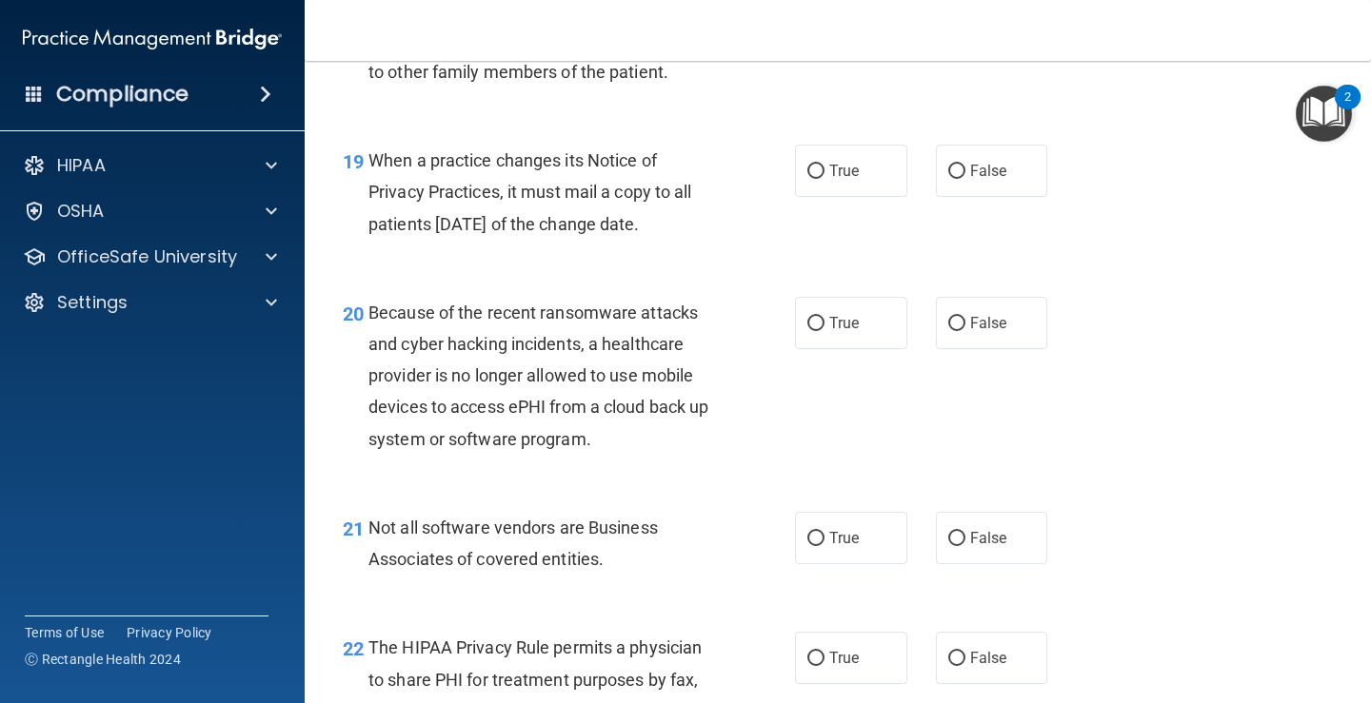
scroll to position [3371, 0]
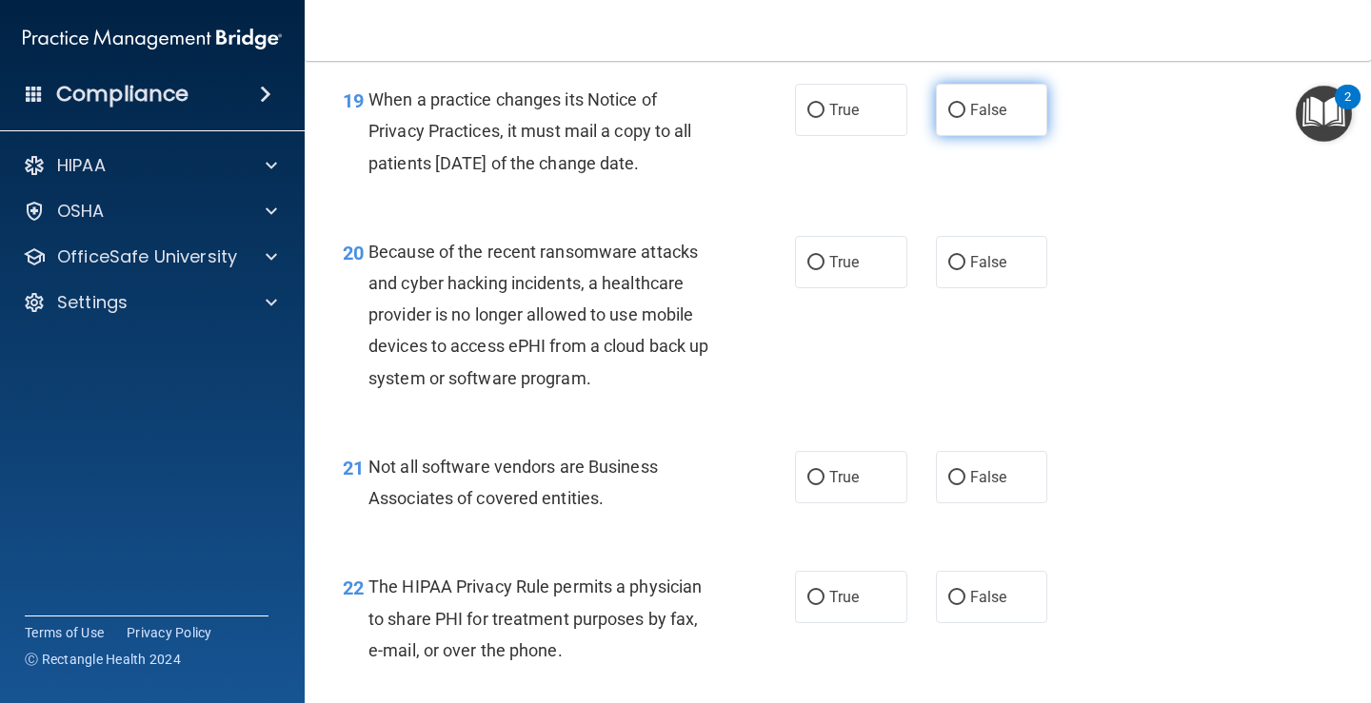
click at [948, 118] on input "False" at bounding box center [956, 111] width 17 height 14
radio input "true"
click at [948, 270] on input "False" at bounding box center [956, 263] width 17 height 14
radio input "true"
click at [816, 501] on label "True" at bounding box center [851, 477] width 112 height 52
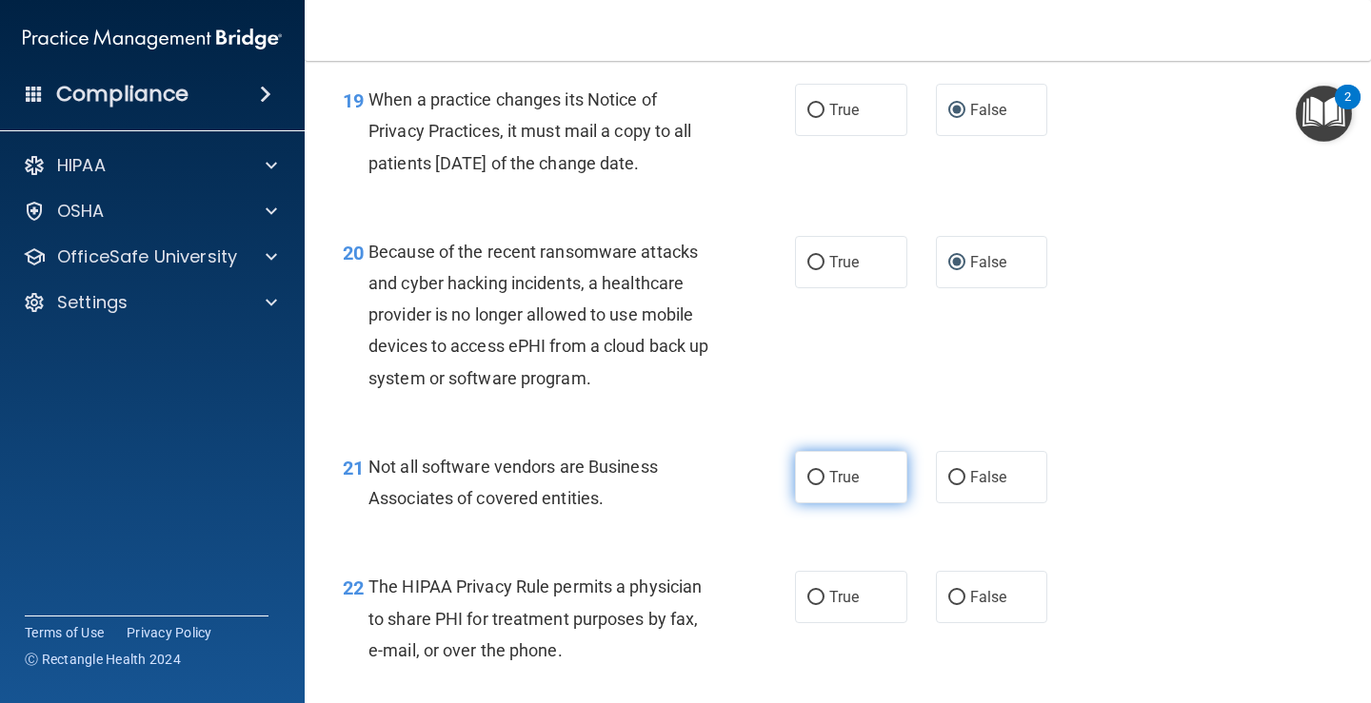
click at [816, 485] on input "True" at bounding box center [815, 478] width 17 height 14
radio input "true"
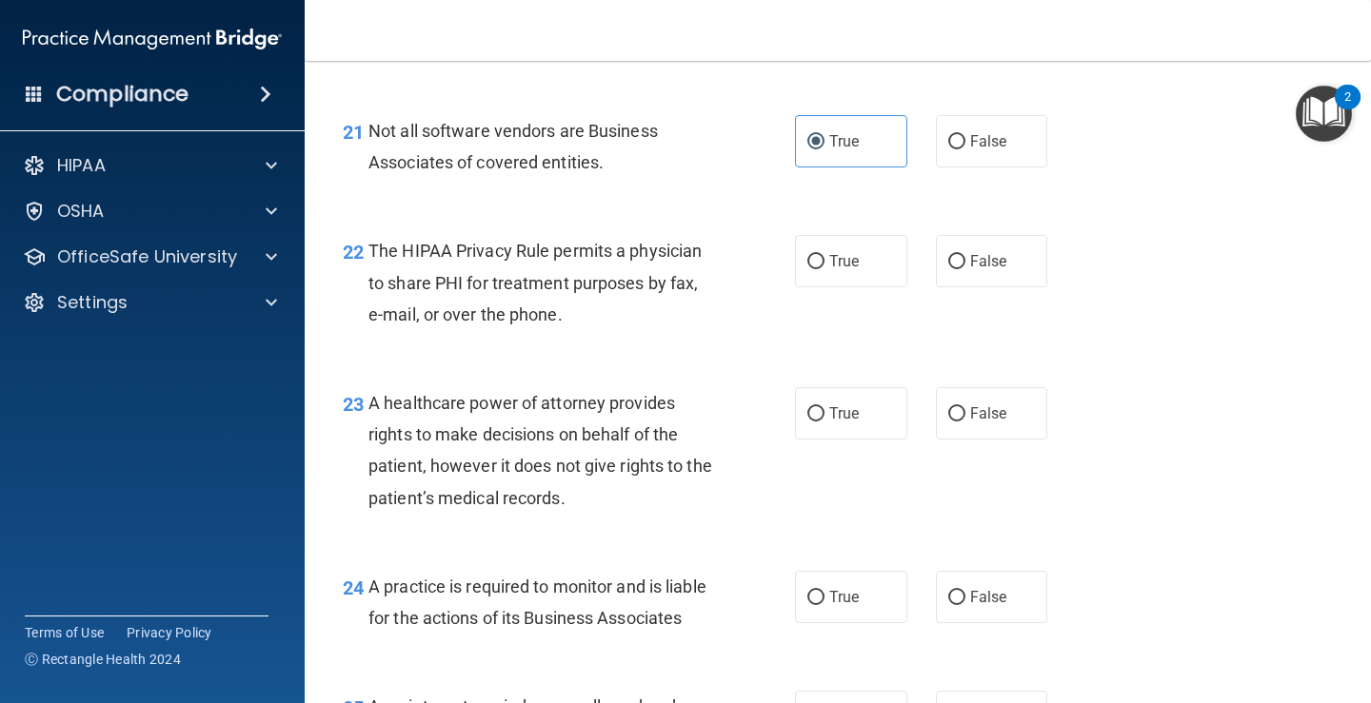
scroll to position [3768, 0]
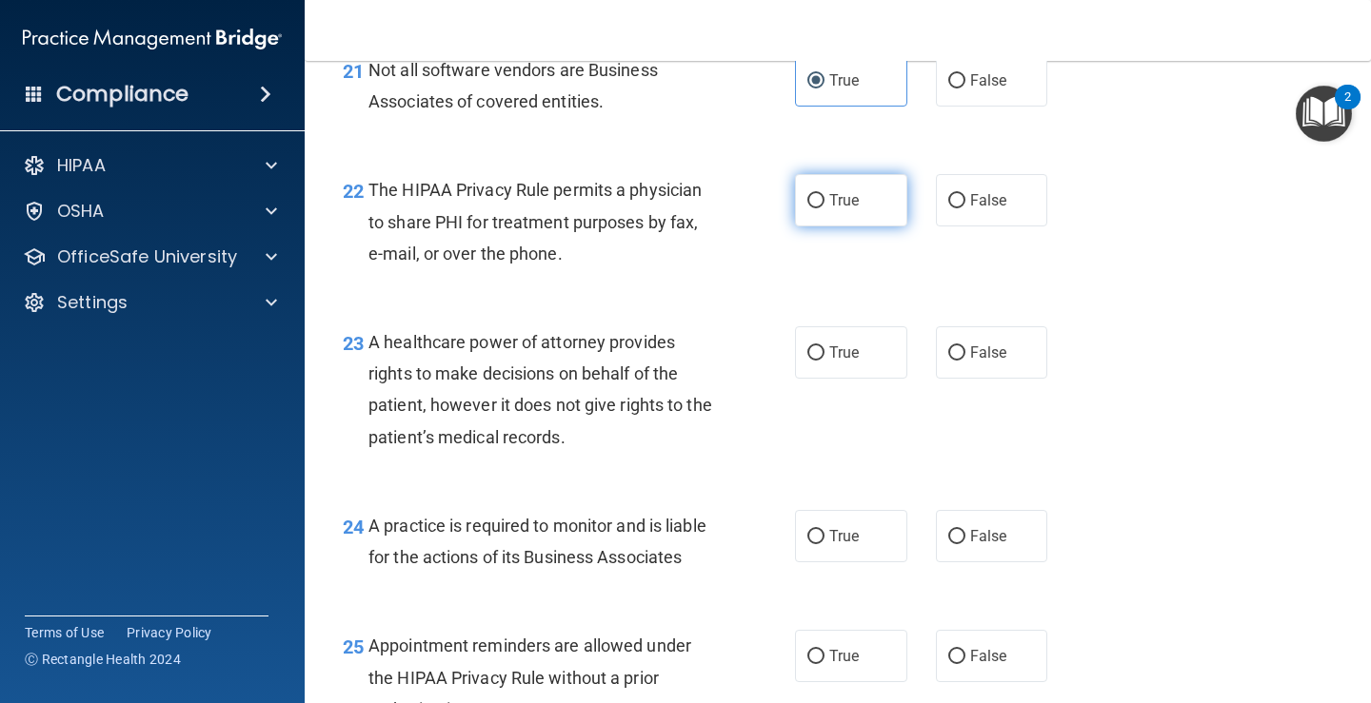
click at [807, 208] on input "True" at bounding box center [815, 201] width 17 height 14
radio input "true"
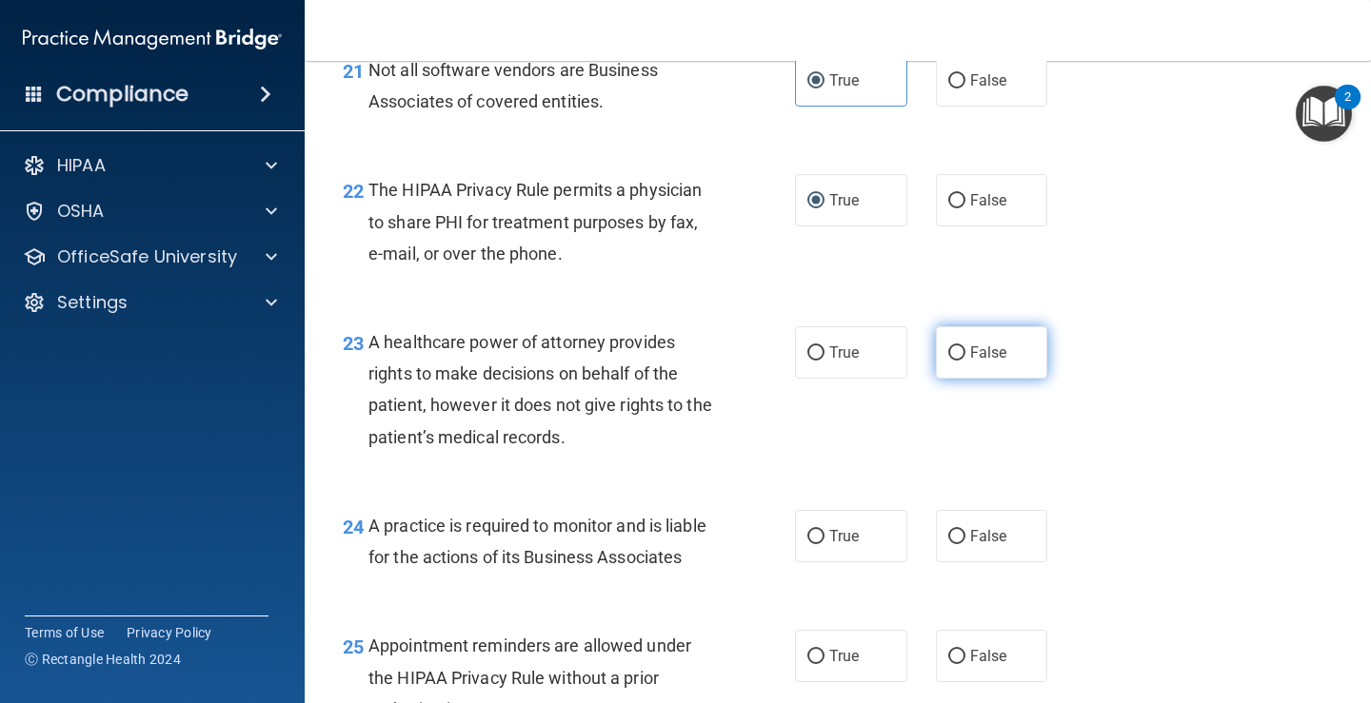
click at [949, 361] on input "False" at bounding box center [956, 353] width 17 height 14
radio input "true"
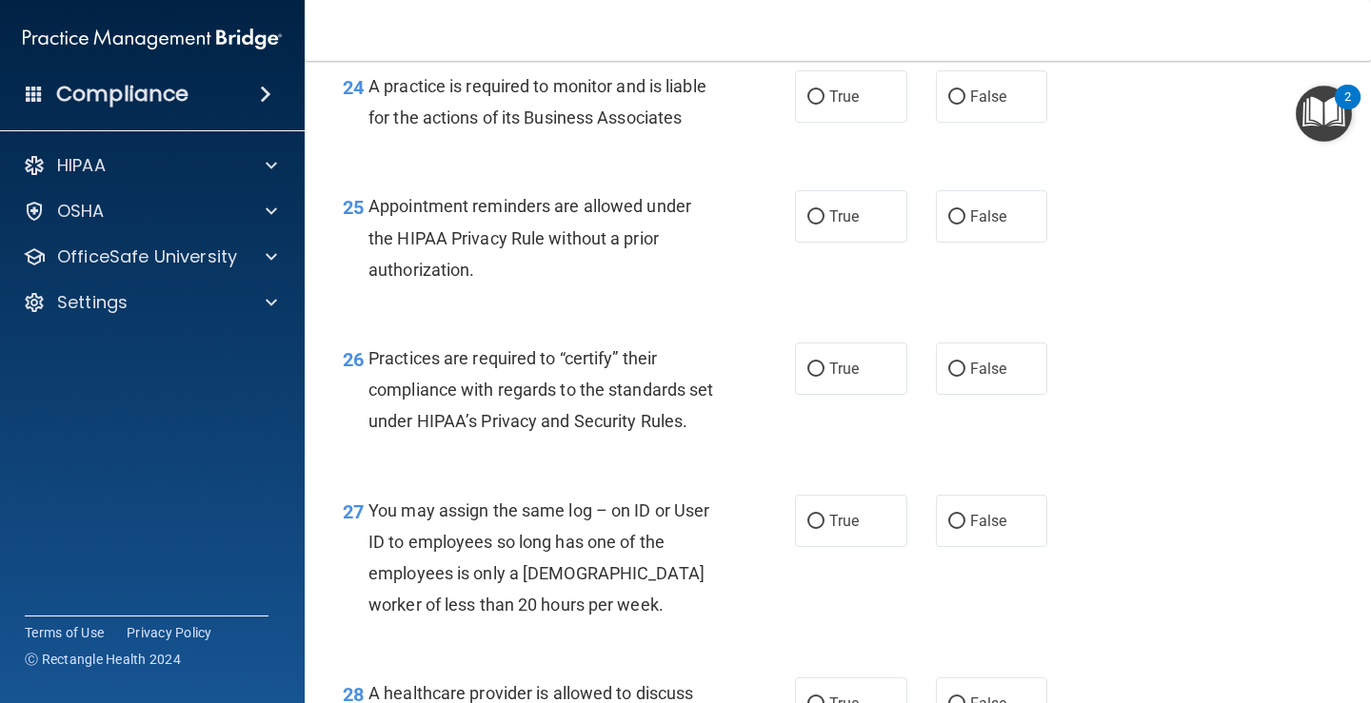
scroll to position [4217, 0]
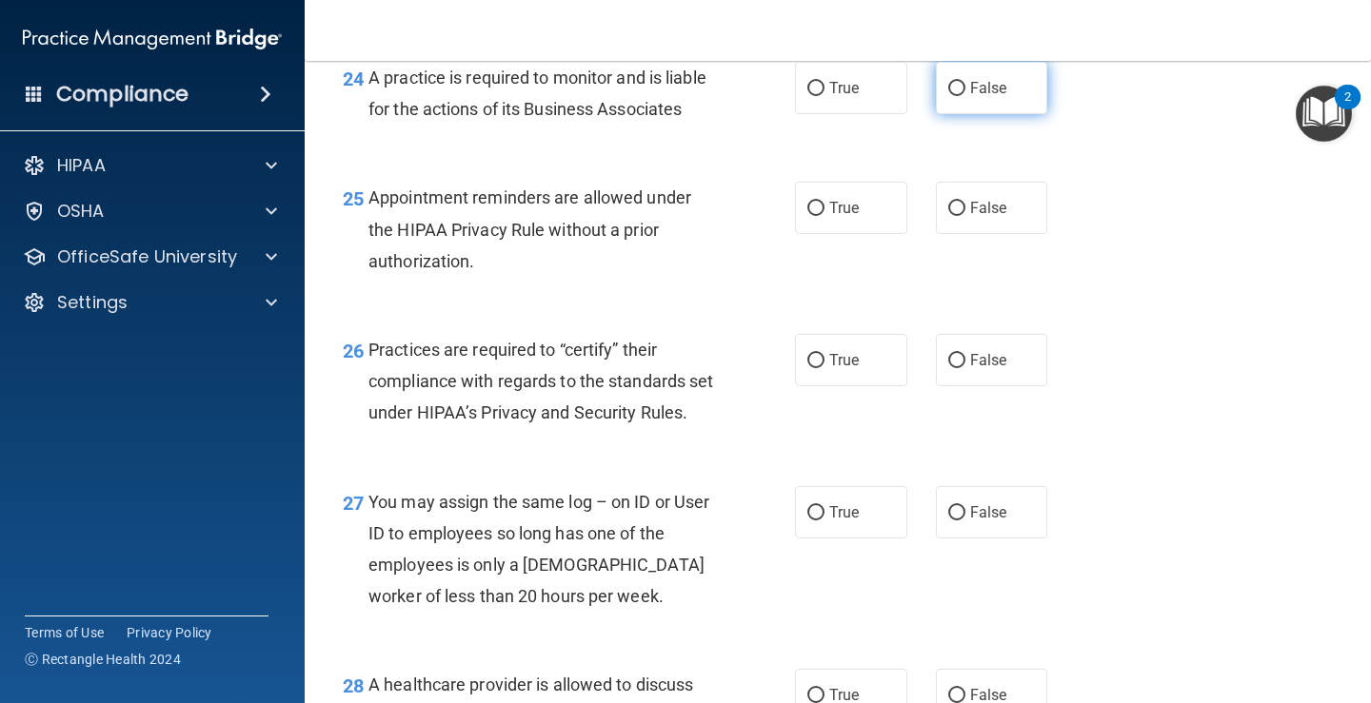
click at [948, 96] on input "False" at bounding box center [956, 89] width 17 height 14
radio input "true"
click at [807, 216] on input "True" at bounding box center [815, 209] width 17 height 14
radio input "true"
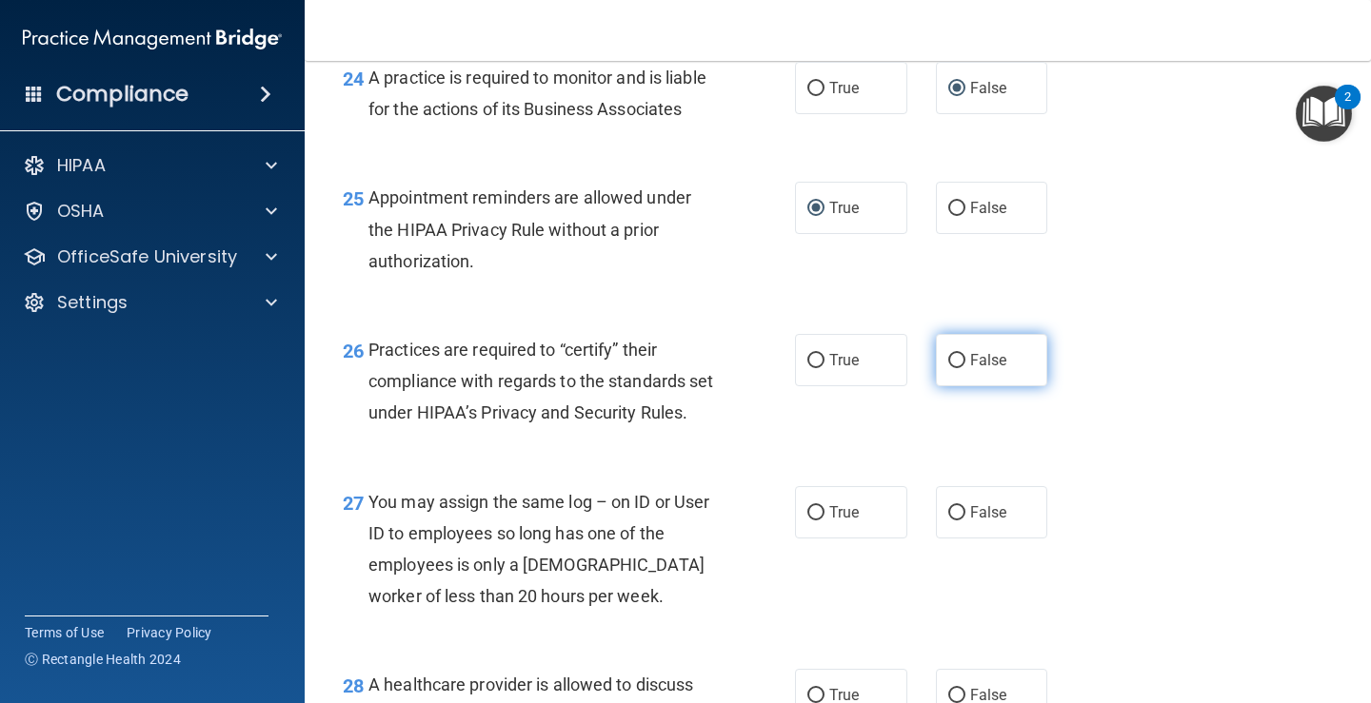
click at [953, 368] on input "False" at bounding box center [956, 361] width 17 height 14
radio input "true"
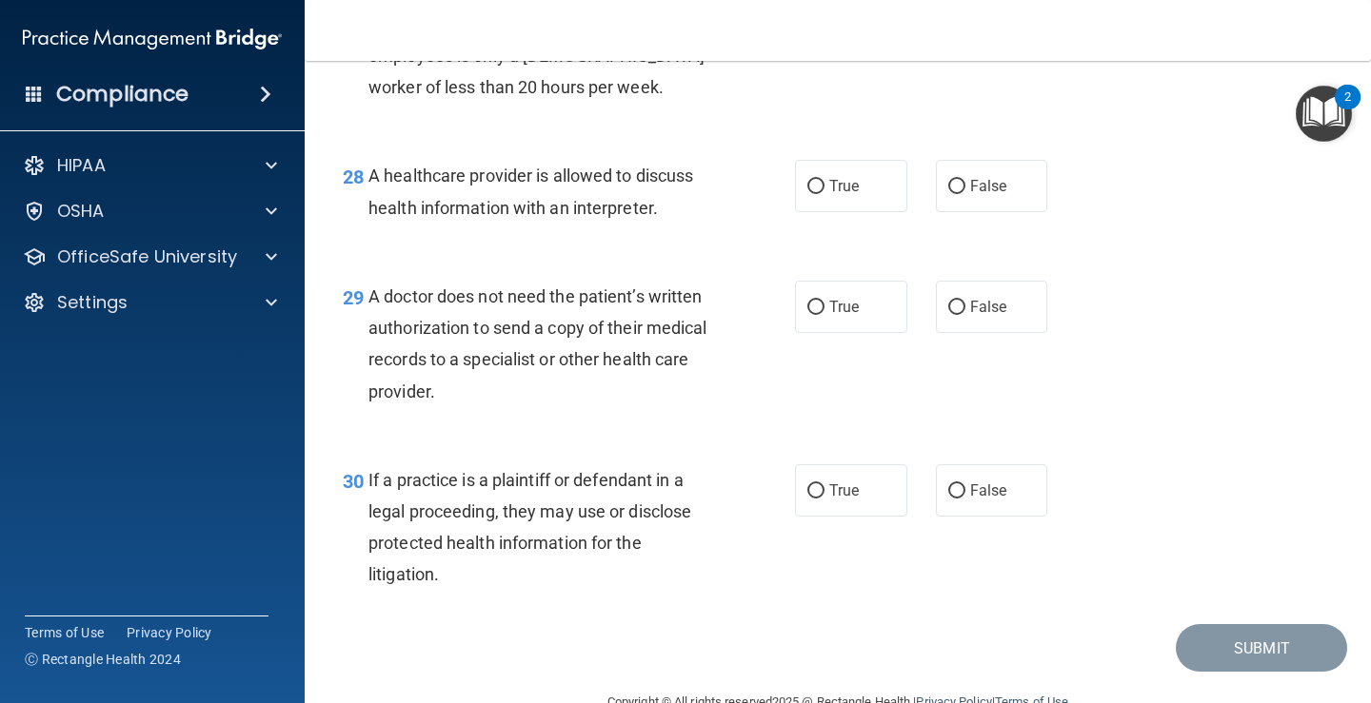
scroll to position [4735, 0]
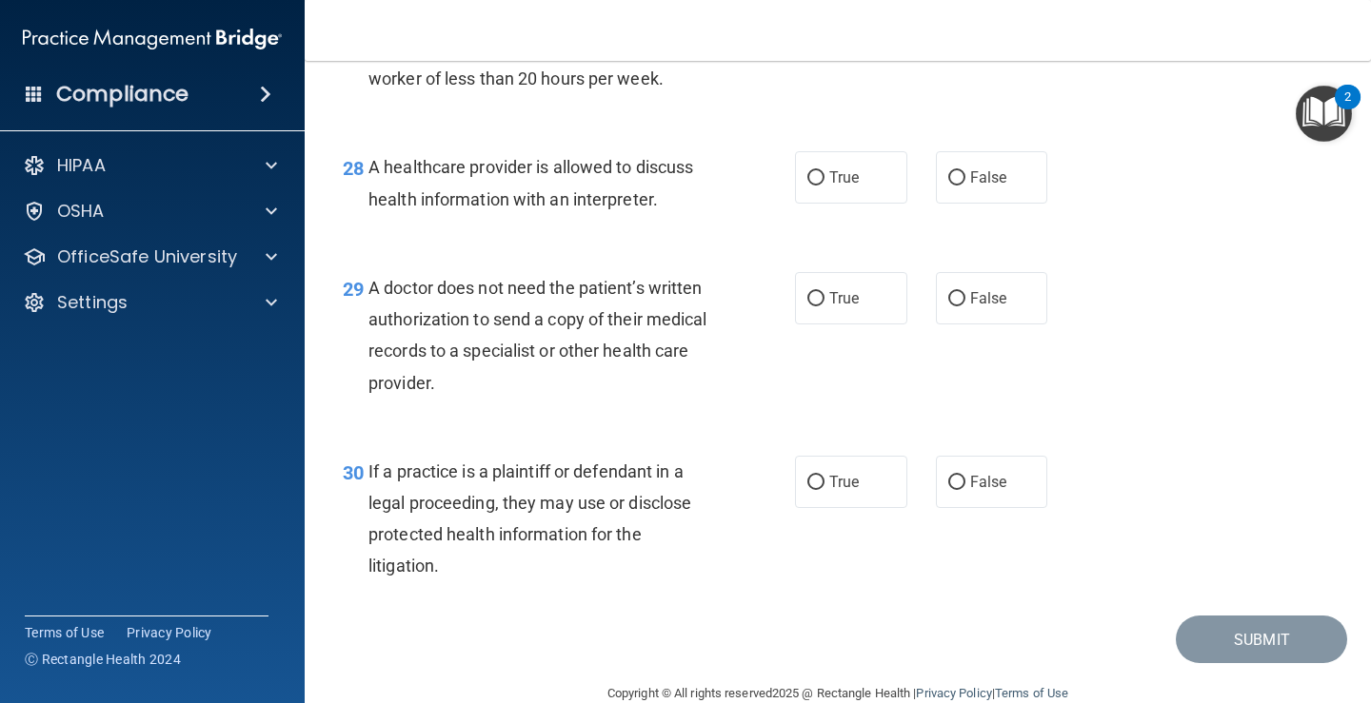
radio input "true"
click at [807, 186] on input "True" at bounding box center [815, 178] width 17 height 14
radio input "true"
click at [809, 306] on input "True" at bounding box center [815, 299] width 17 height 14
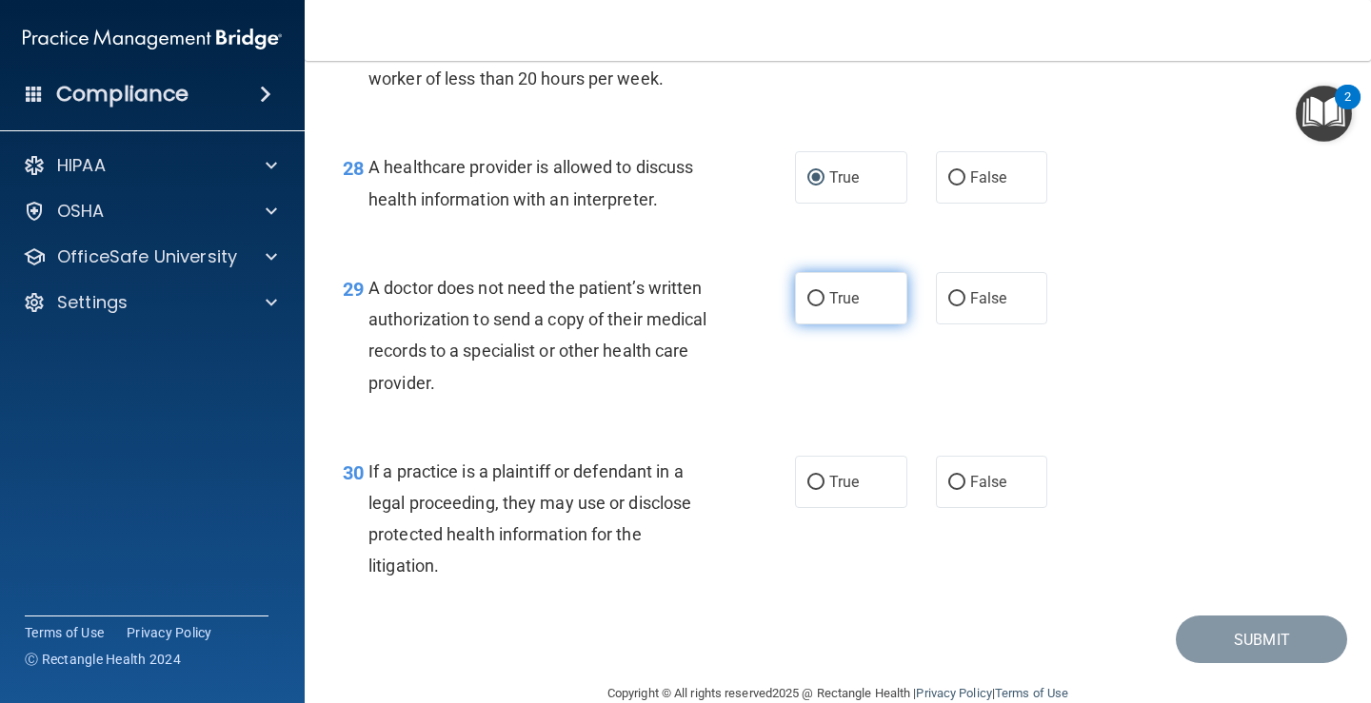
radio input "true"
click at [811, 490] on input "True" at bounding box center [815, 483] width 17 height 14
radio input "true"
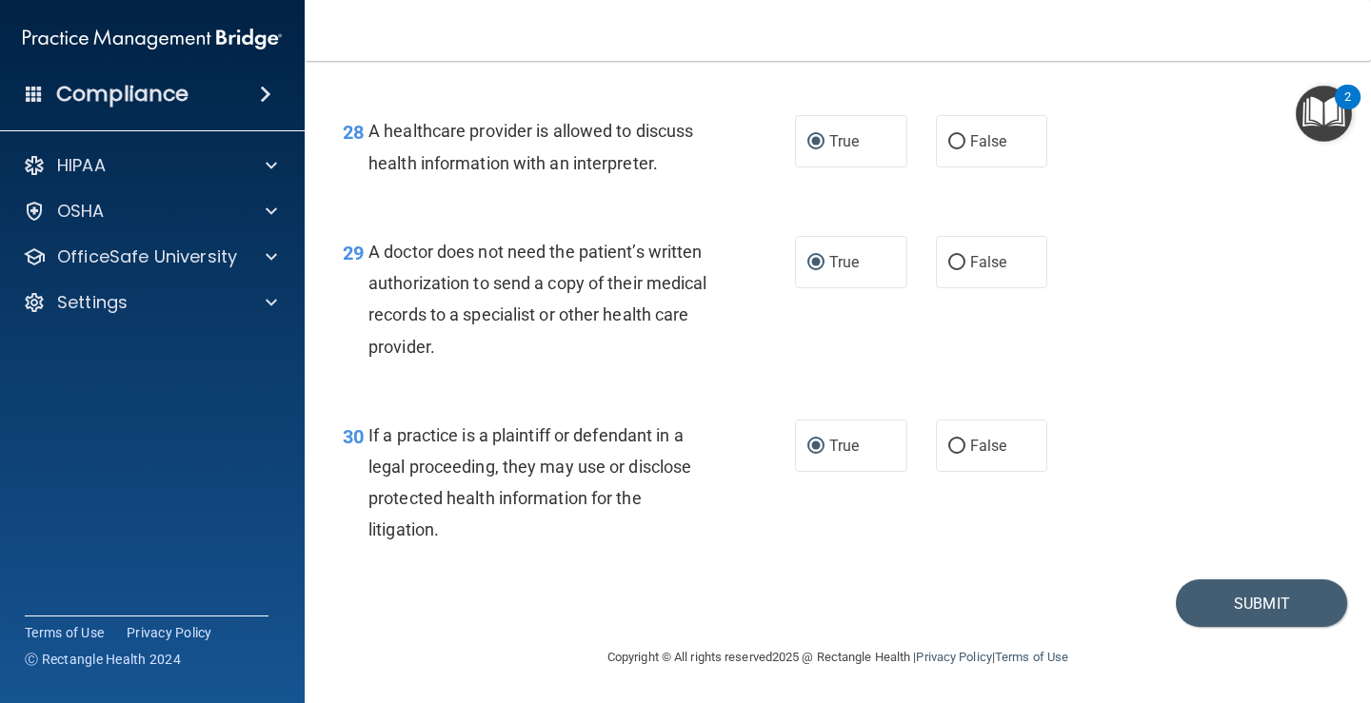
scroll to position [4866, 0]
click at [1210, 597] on button "Submit" at bounding box center [1261, 604] width 171 height 49
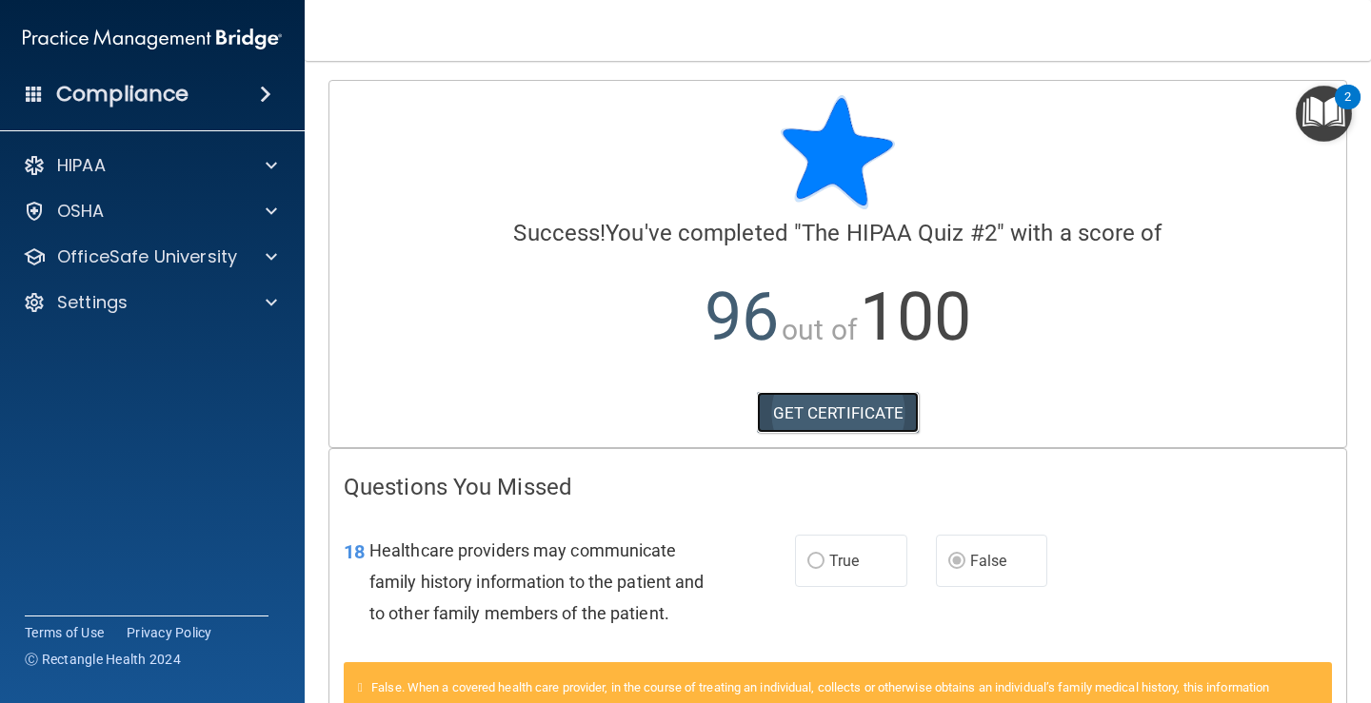
click at [817, 410] on link "GET CERTIFICATE" at bounding box center [838, 413] width 163 height 42
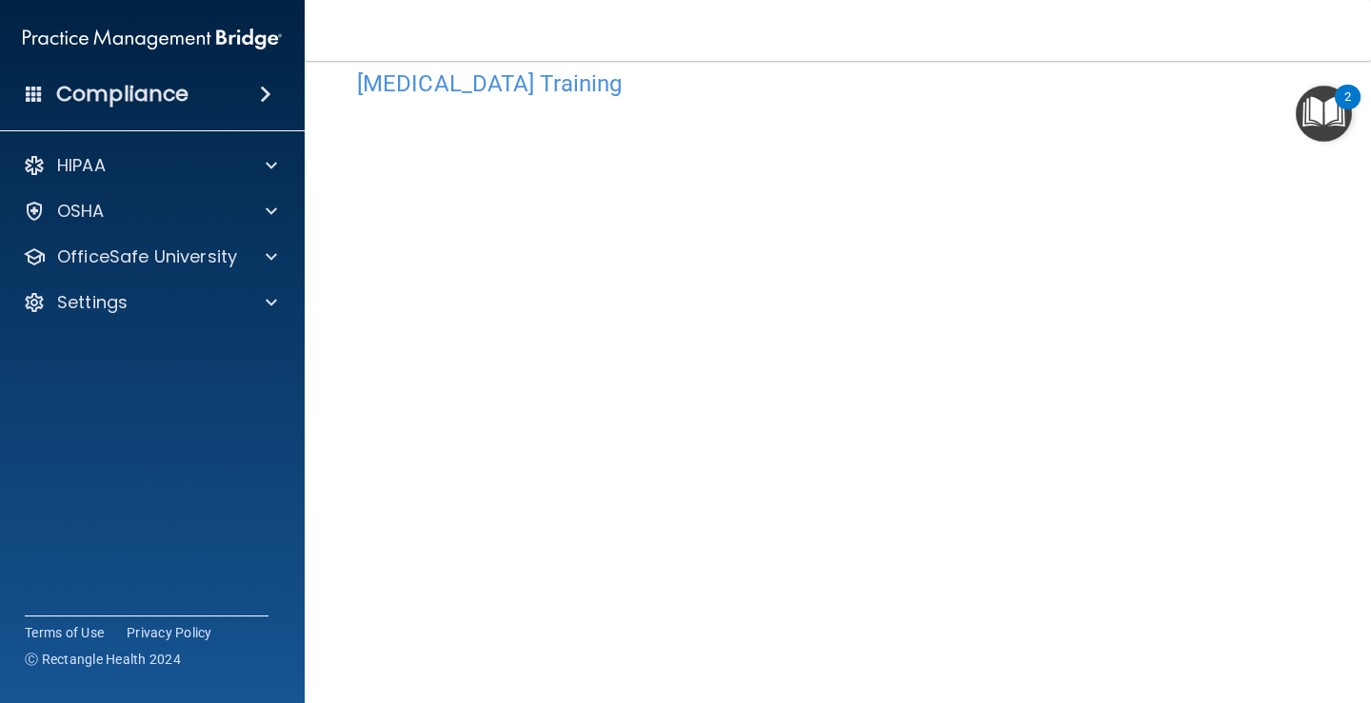
scroll to position [44, 0]
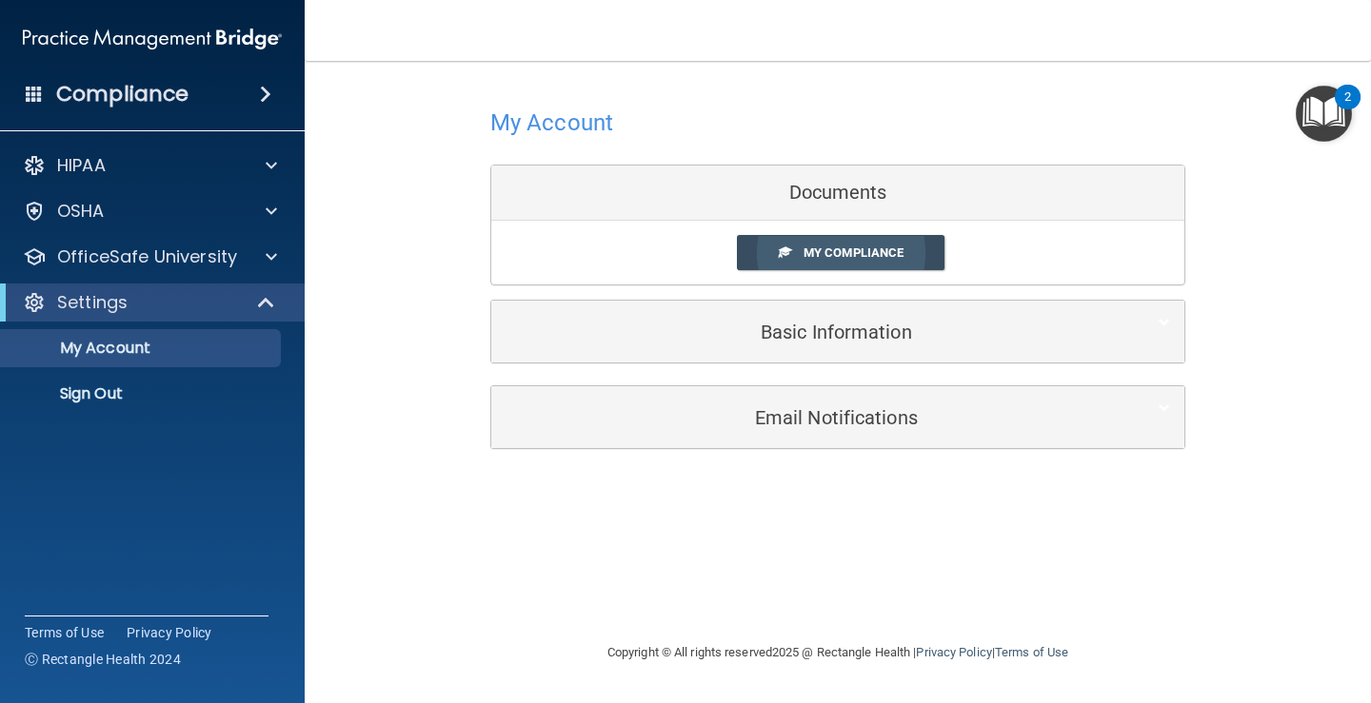
click at [817, 249] on span "My Compliance" at bounding box center [853, 253] width 100 height 14
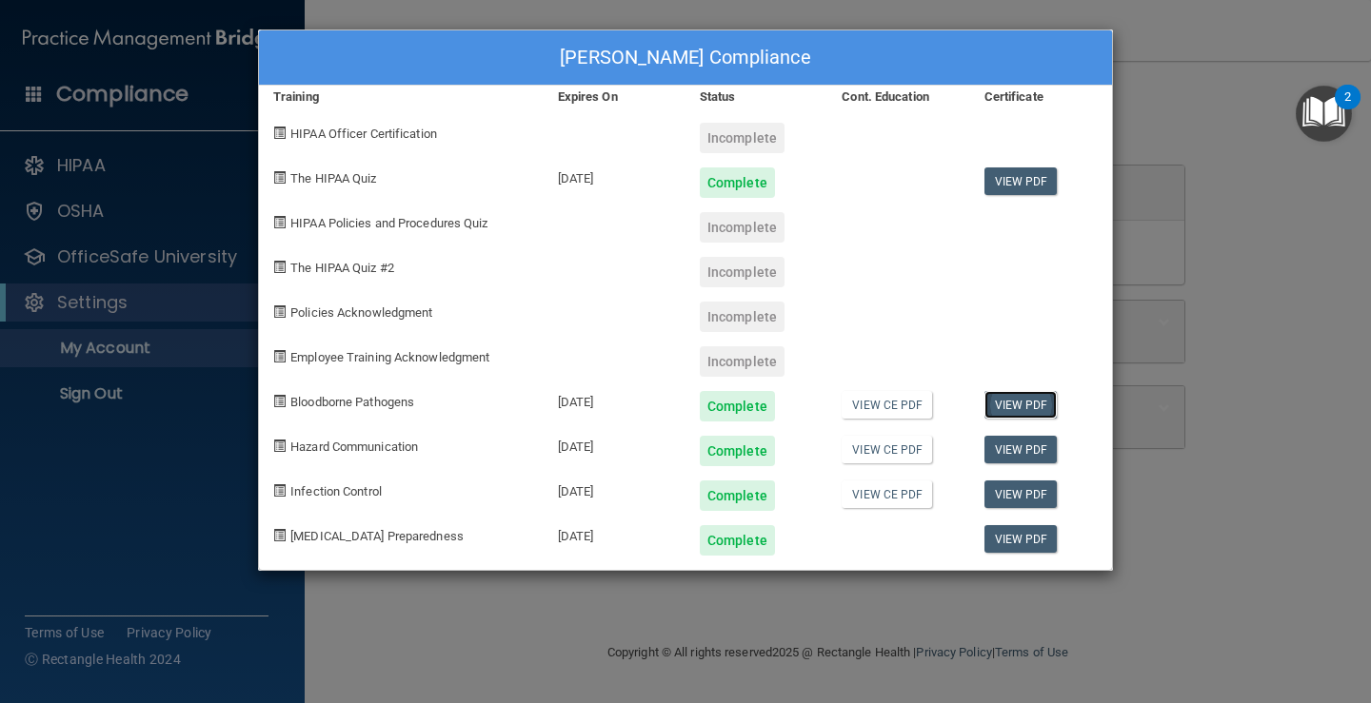
click at [1011, 402] on link "View PDF" at bounding box center [1020, 405] width 73 height 28
click at [1019, 448] on link "View PDF" at bounding box center [1020, 450] width 73 height 28
click at [1019, 488] on link "View PDF" at bounding box center [1020, 495] width 73 height 28
click at [1024, 541] on link "View PDF" at bounding box center [1020, 539] width 73 height 28
click at [735, 227] on div "Incomplete" at bounding box center [742, 227] width 85 height 30
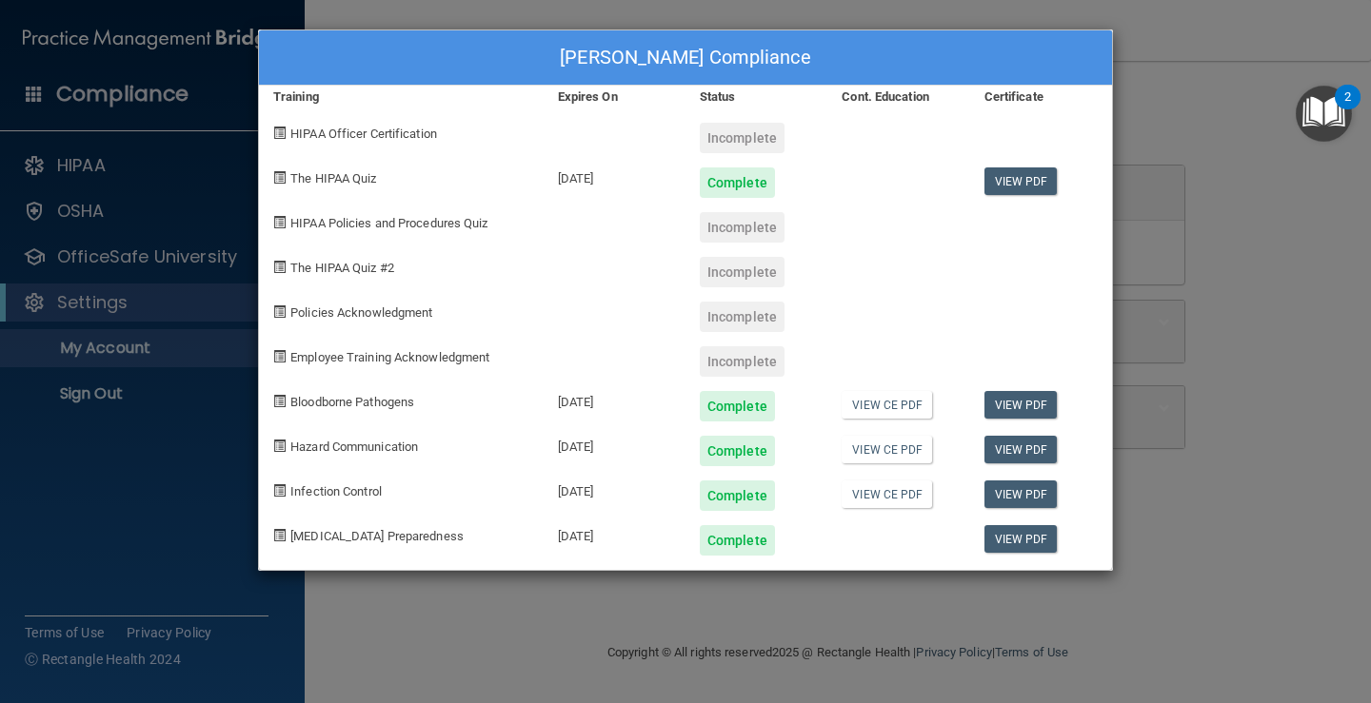
click at [735, 227] on div "Incomplete" at bounding box center [742, 227] width 85 height 30
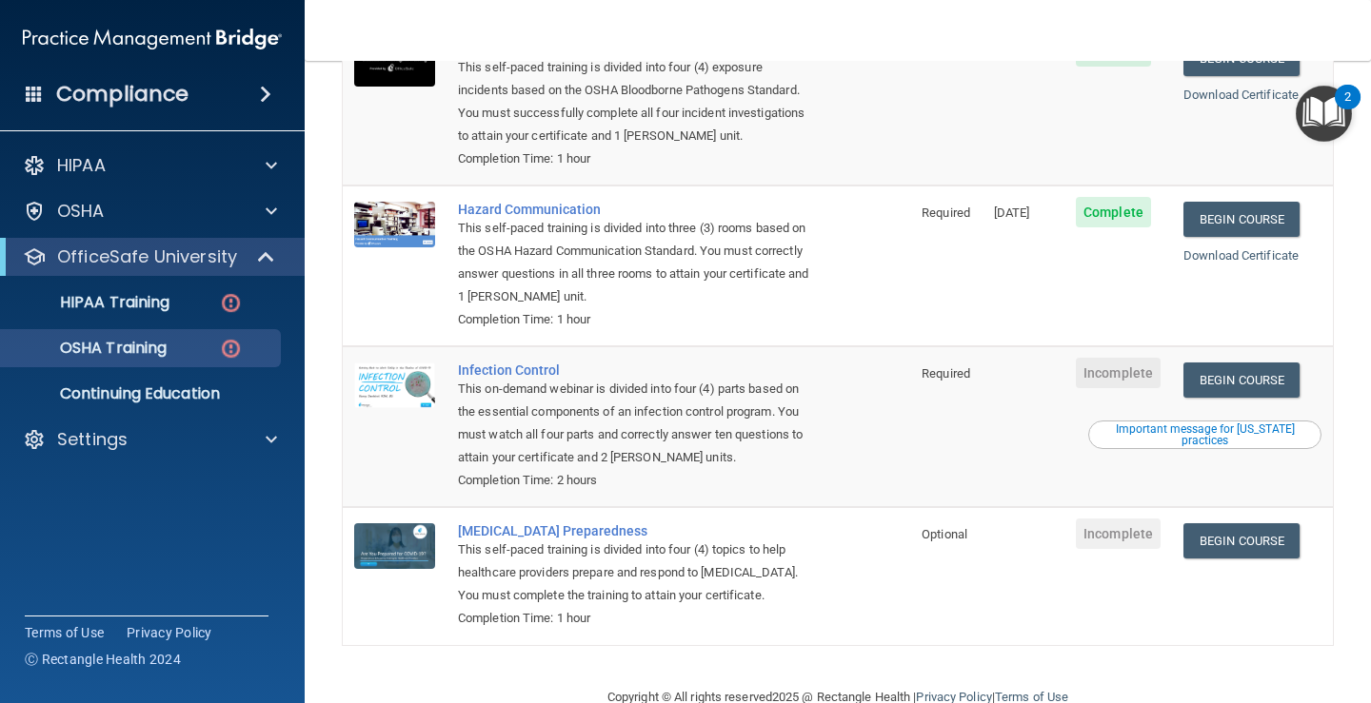
scroll to position [287, 0]
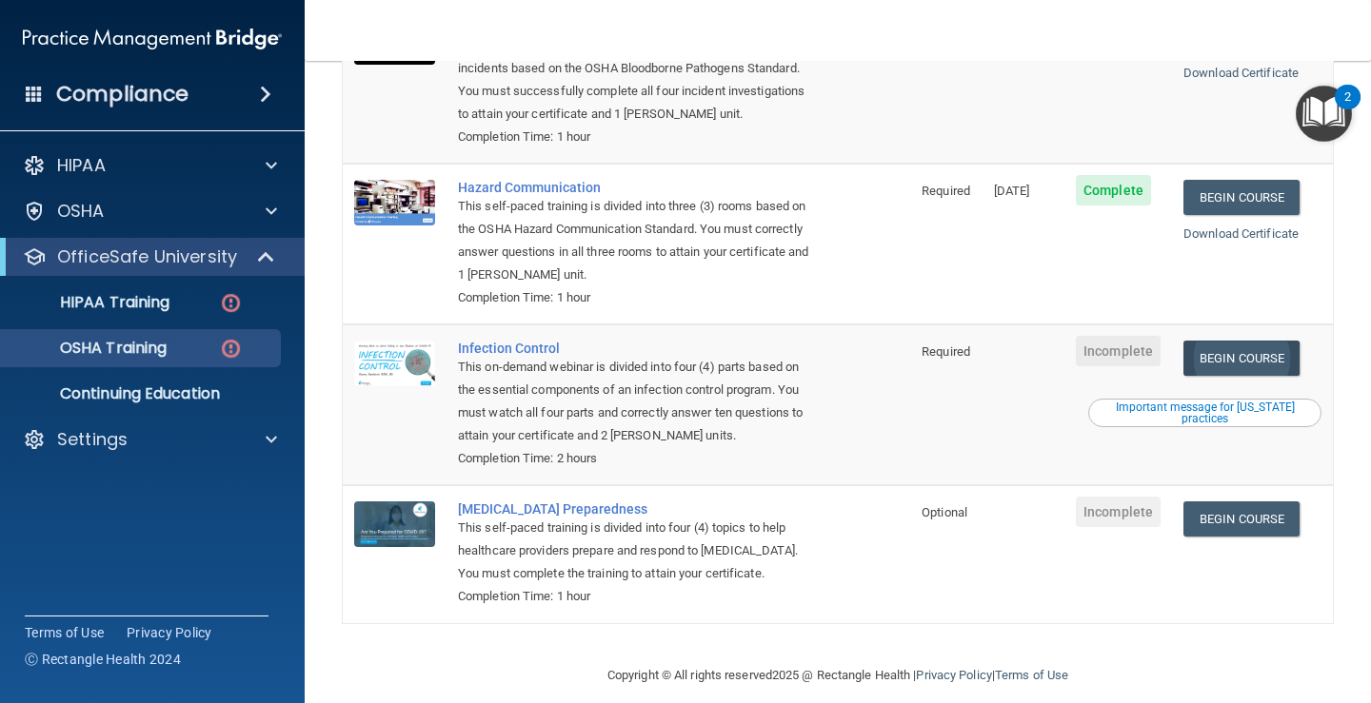
click at [1222, 341] on link "Begin Course" at bounding box center [1241, 358] width 116 height 35
click at [1220, 341] on link "Begin Course" at bounding box center [1241, 358] width 116 height 35
click at [1243, 502] on link "Begin Course" at bounding box center [1241, 519] width 116 height 35
click at [1236, 341] on link "Begin Course" at bounding box center [1241, 358] width 116 height 35
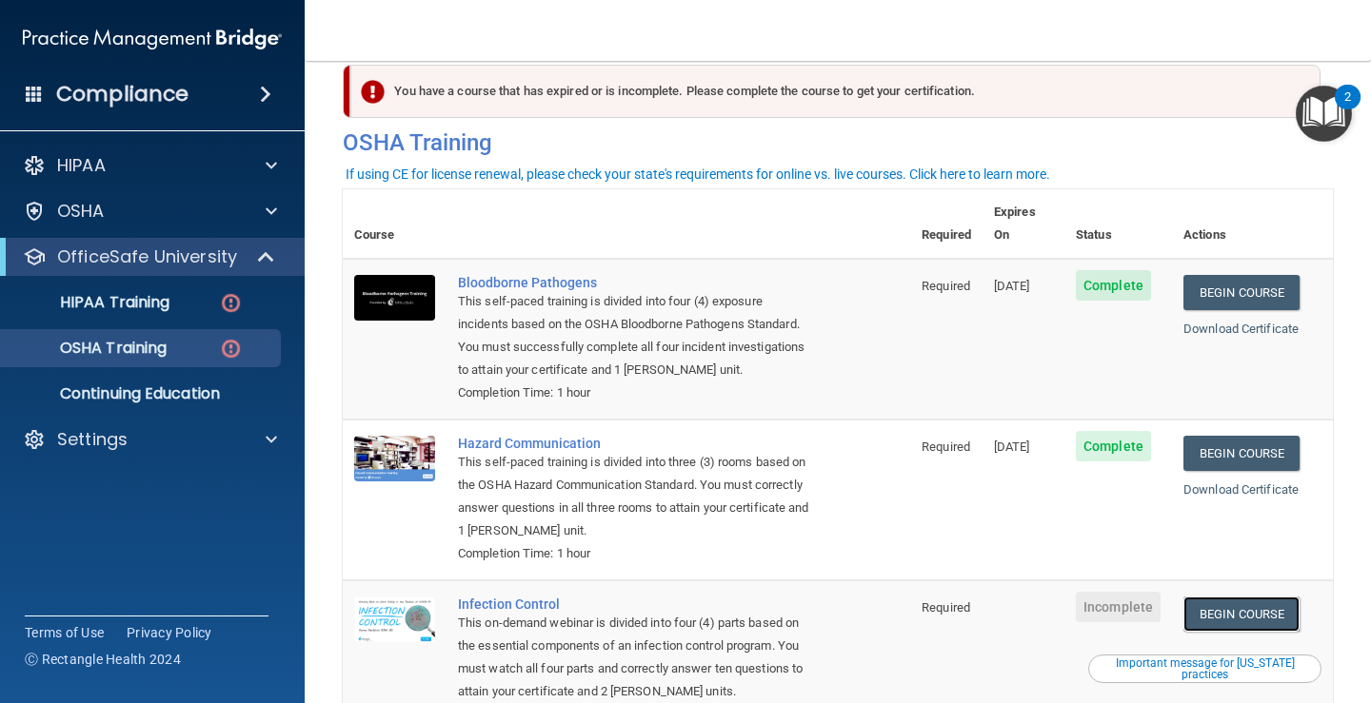
scroll to position [32, 0]
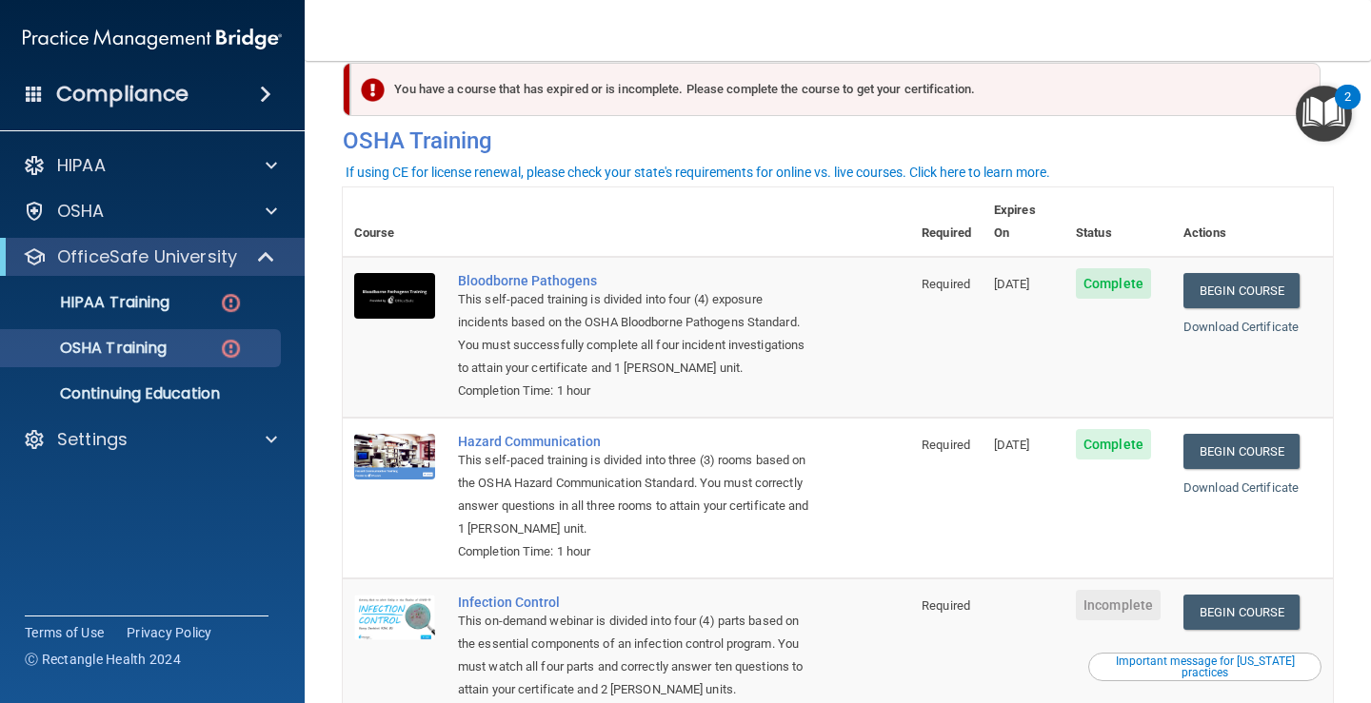
click at [764, 89] on div "You have a course that has expired or is incomplete. Please complete the course…" at bounding box center [835, 89] width 970 height 53
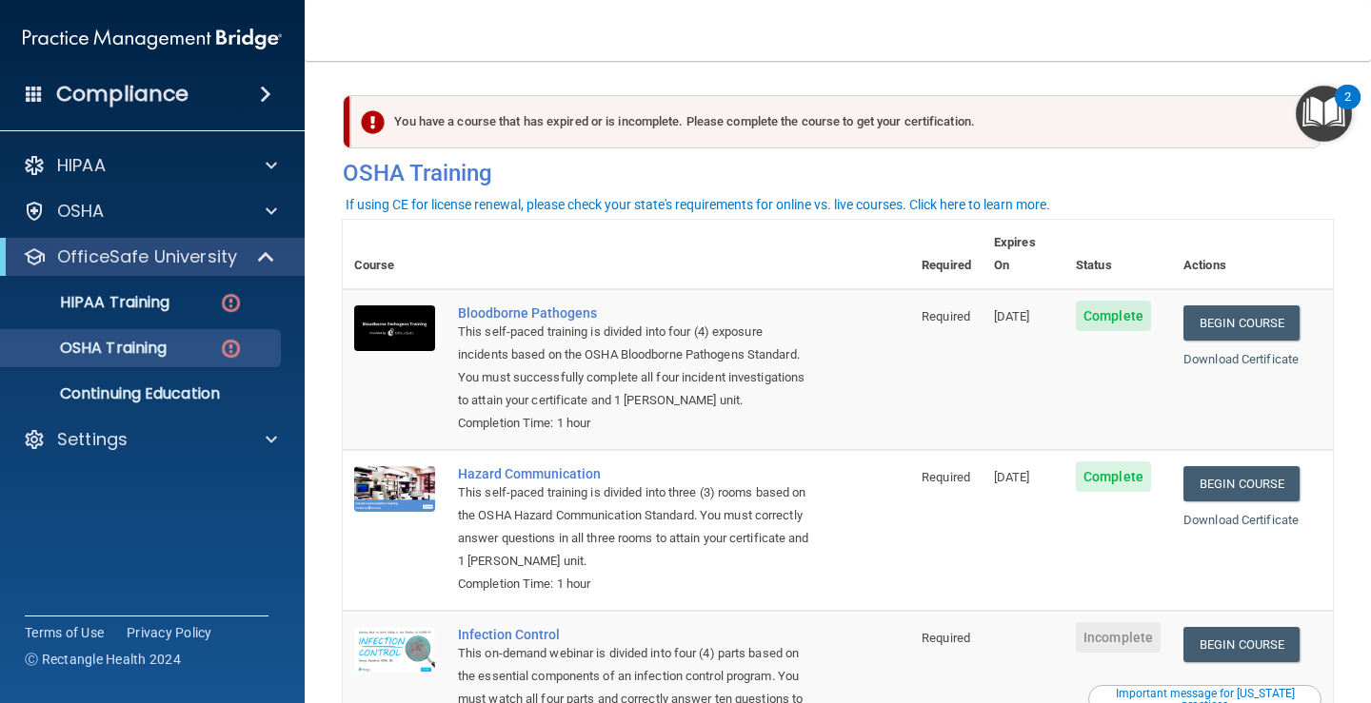
drag, startPoint x: 981, startPoint y: 71, endPoint x: 1010, endPoint y: 76, distance: 28.9
click at [1010, 76] on div "Toggle navigation [PERSON_NAME] [EMAIL_ADDRESS][DOMAIN_NAME] Manage My Enterpri…" at bounding box center [838, 351] width 1066 height 703
click at [1035, 101] on div "You have a course that has expired or is incomplete. Please complete the course…" at bounding box center [835, 121] width 970 height 53
click at [1035, 104] on div "You have a course that has expired or is incomplete. Please complete the course…" at bounding box center [835, 121] width 970 height 53
click at [1039, 113] on div "You have a course that has expired or is incomplete. Please complete the course…" at bounding box center [835, 121] width 970 height 53
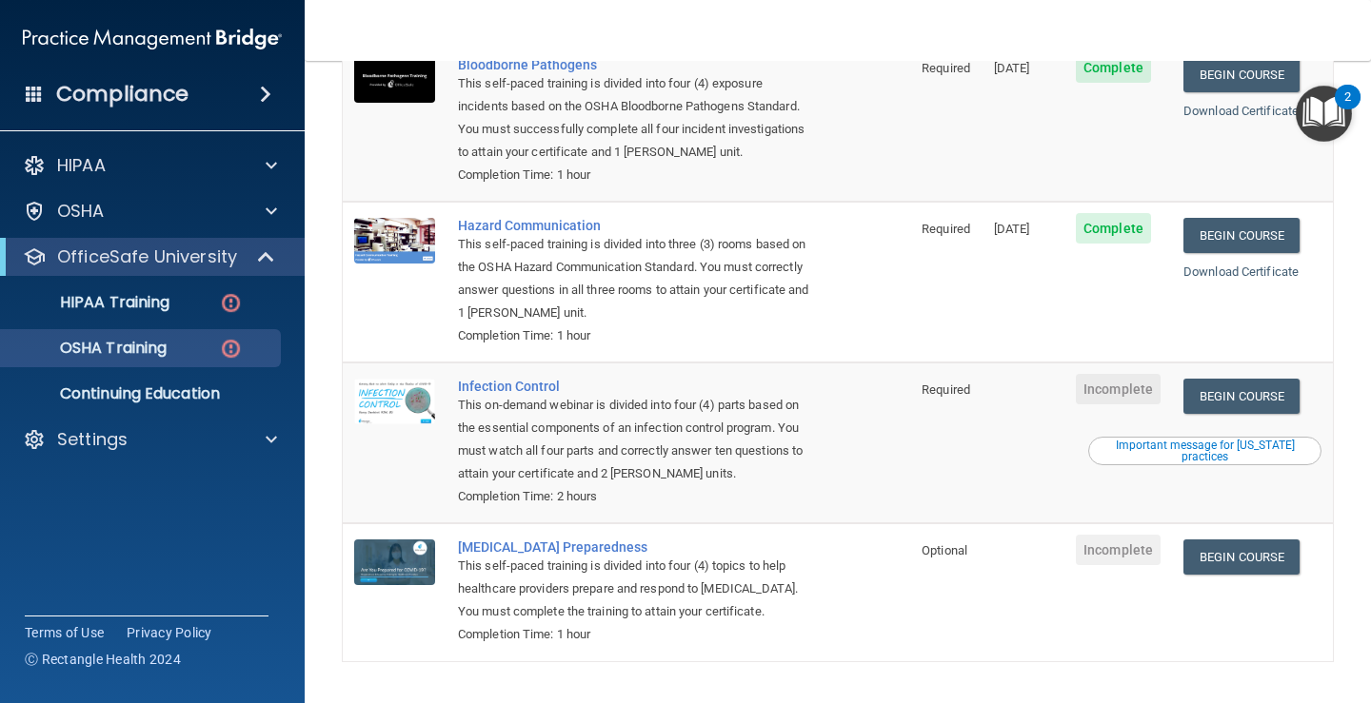
scroll to position [260, 0]
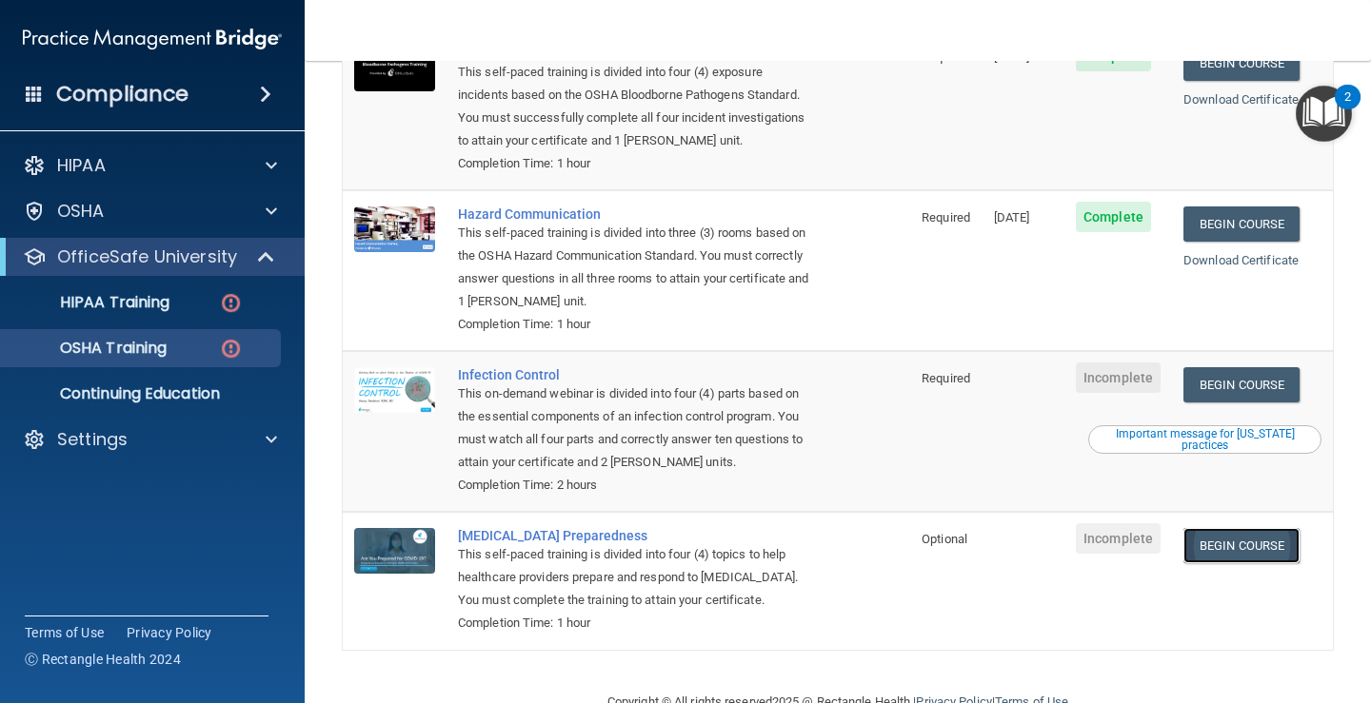
click at [1236, 528] on link "Begin Course" at bounding box center [1241, 545] width 116 height 35
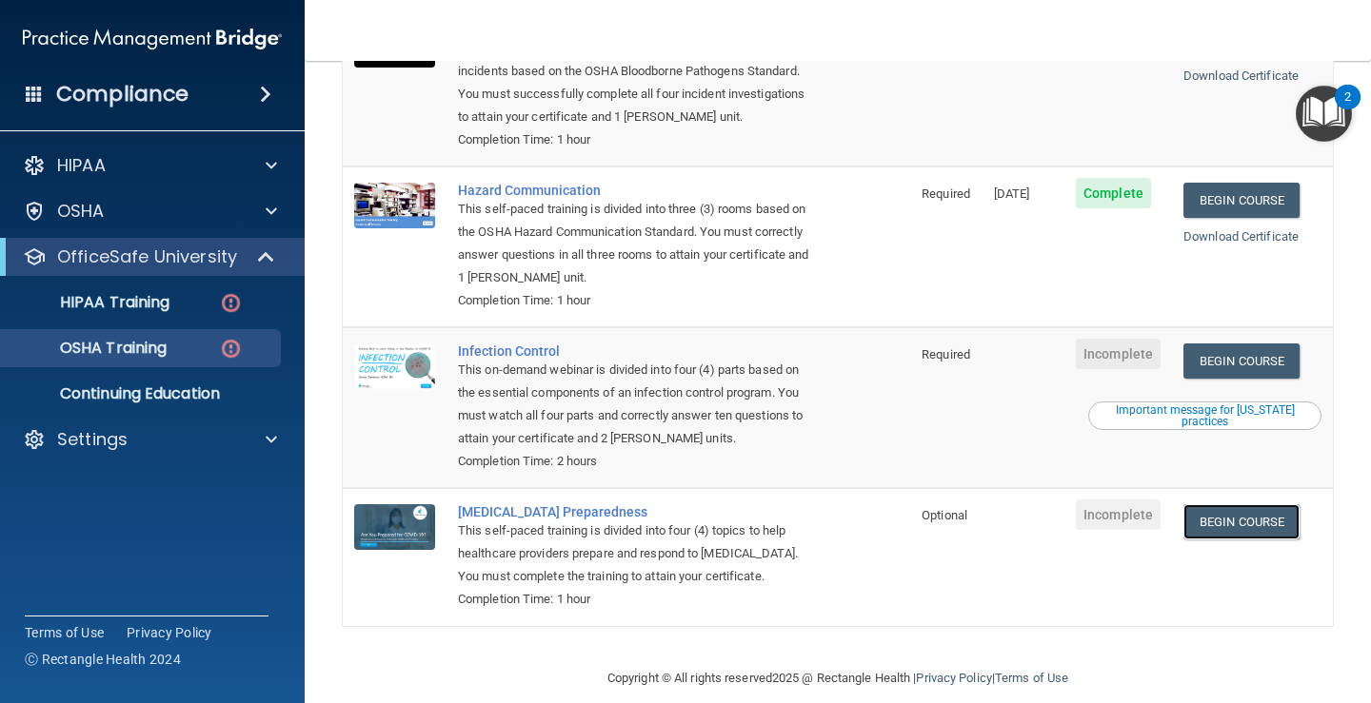
scroll to position [287, 0]
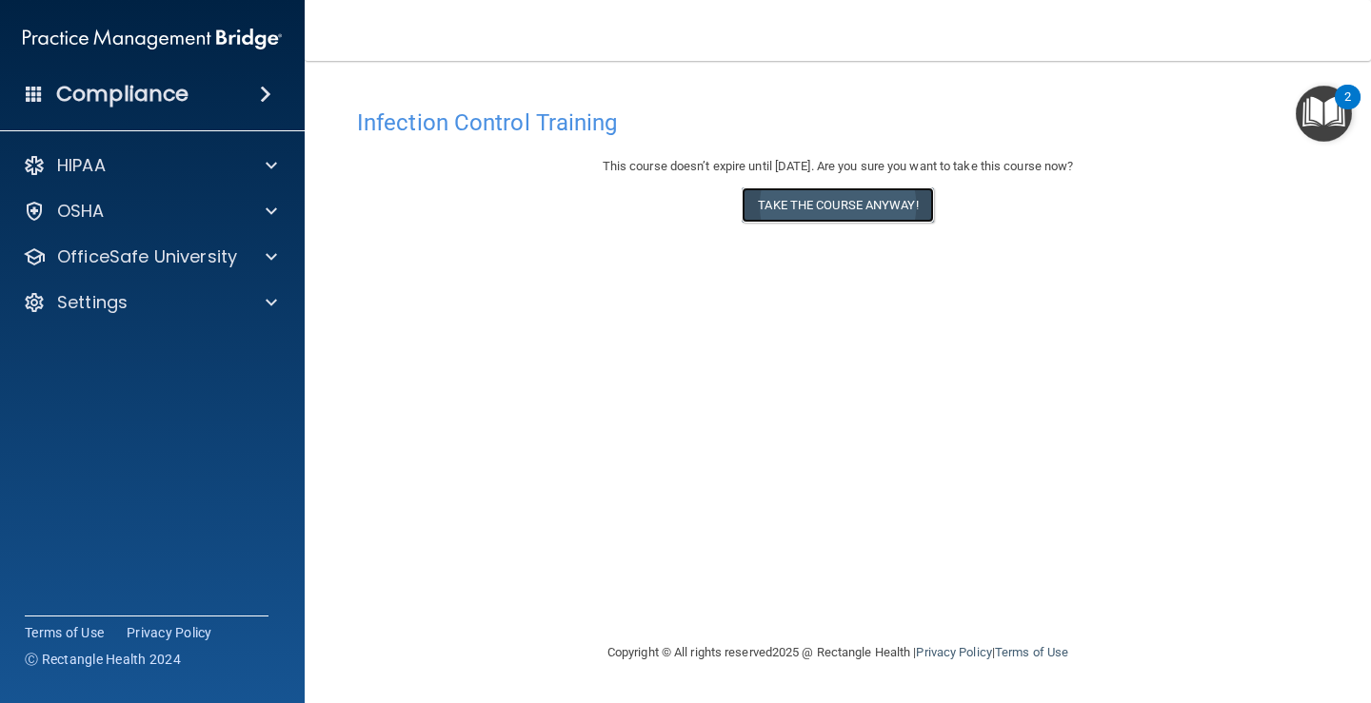
click at [837, 197] on button "Take the course anyway!" at bounding box center [836, 205] width 191 height 35
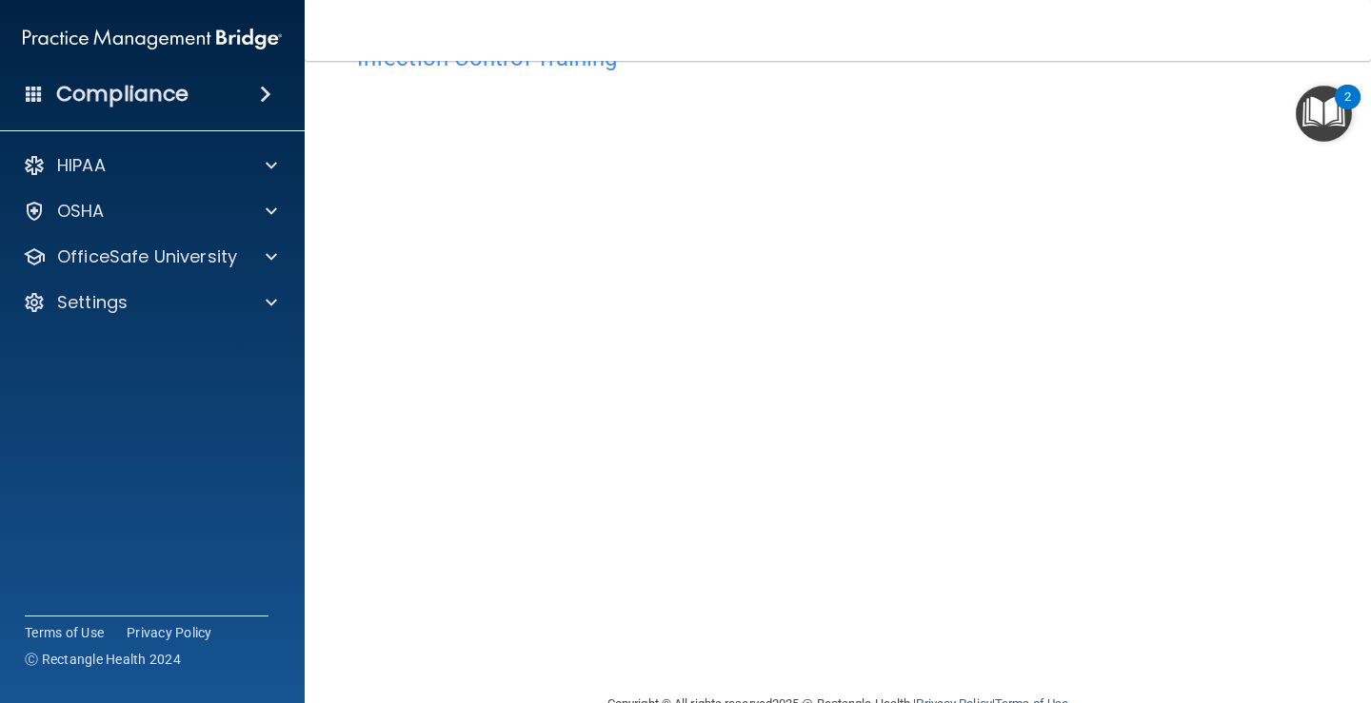
scroll to position [111, 0]
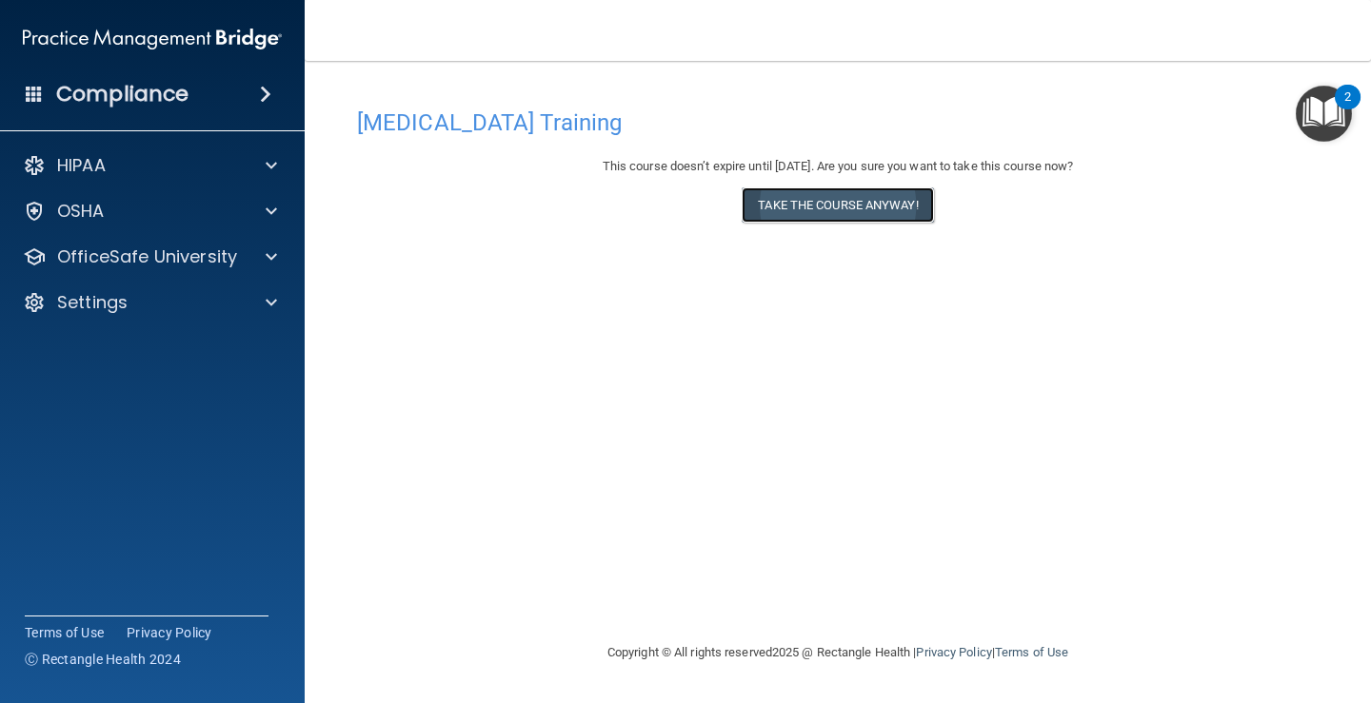
click at [860, 208] on button "Take the course anyway!" at bounding box center [836, 205] width 191 height 35
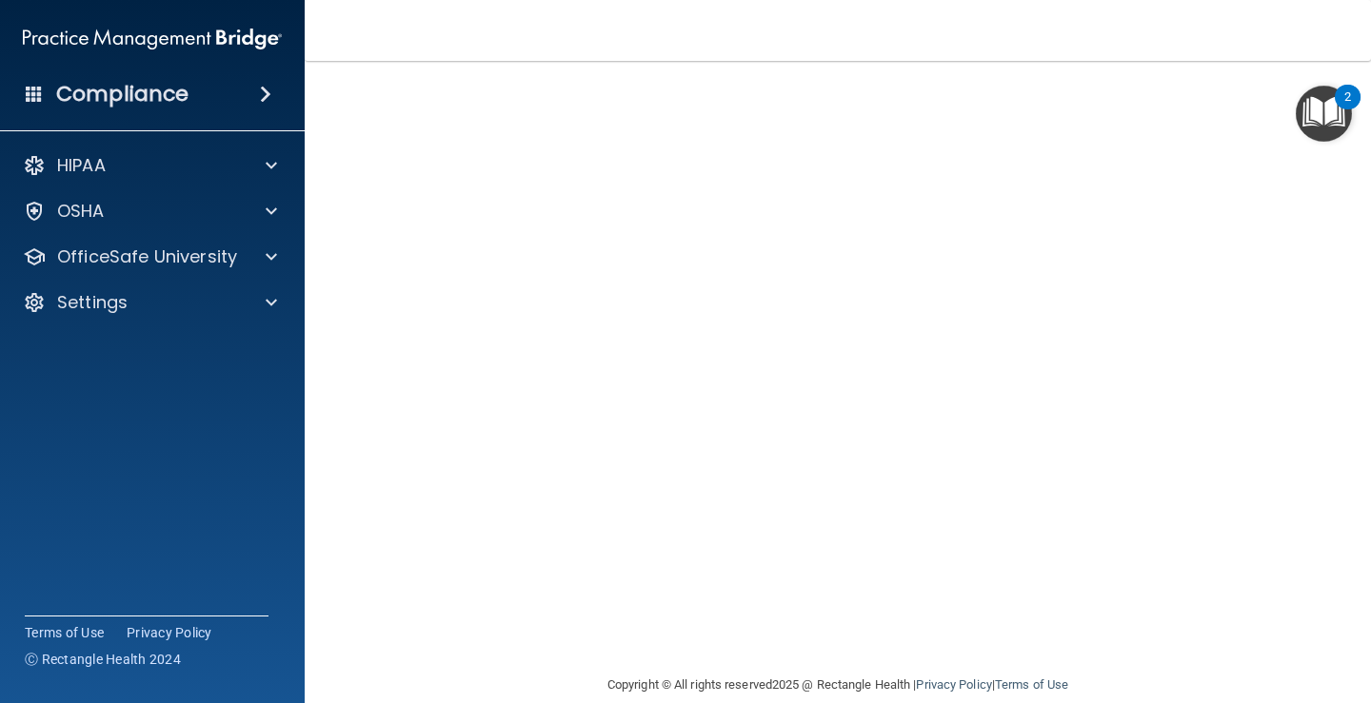
scroll to position [111, 0]
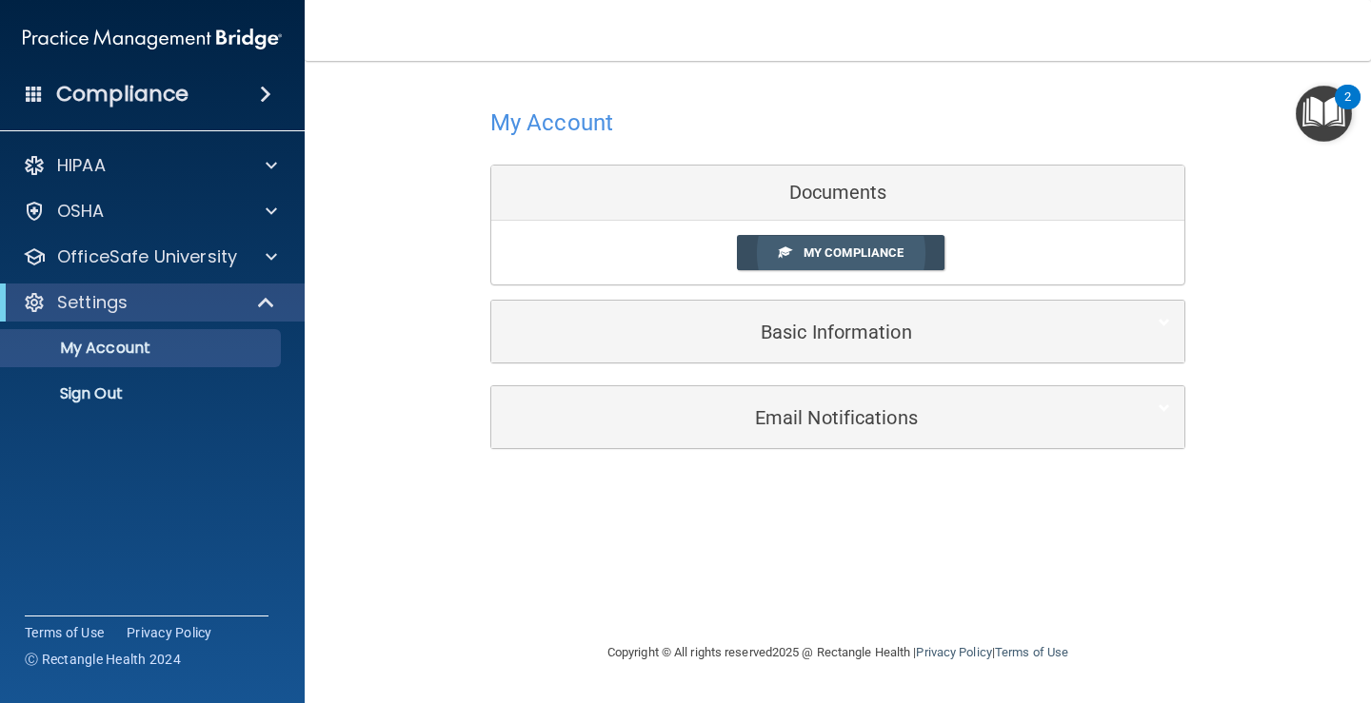
click at [821, 252] on span "My Compliance" at bounding box center [853, 253] width 100 height 14
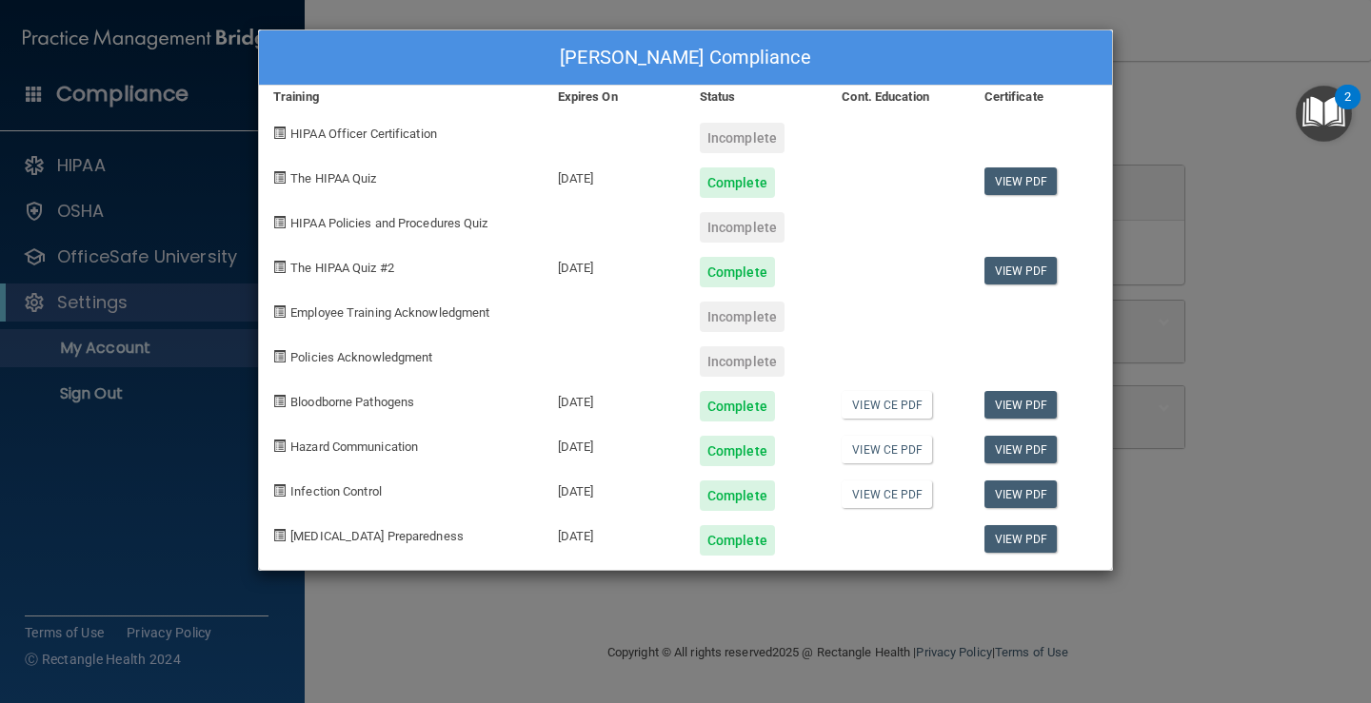
click at [743, 133] on div "Incomplete" at bounding box center [742, 138] width 85 height 30
click at [745, 133] on div "Incomplete" at bounding box center [742, 138] width 85 height 30
click at [279, 134] on span at bounding box center [279, 133] width 12 height 12
click at [316, 140] on span "HIPAA Officer Certification" at bounding box center [363, 134] width 147 height 14
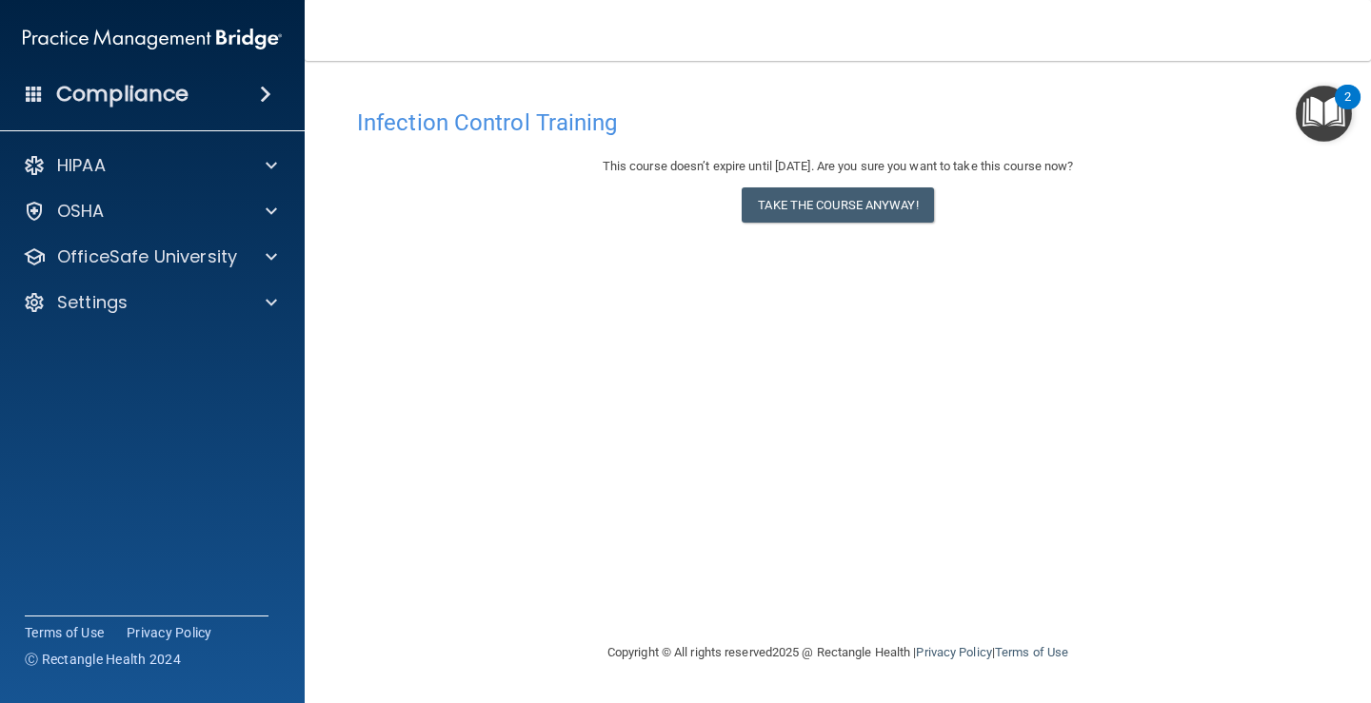
click at [1319, 117] on img "Open Resource Center, 2 new notifications" at bounding box center [1323, 114] width 56 height 56
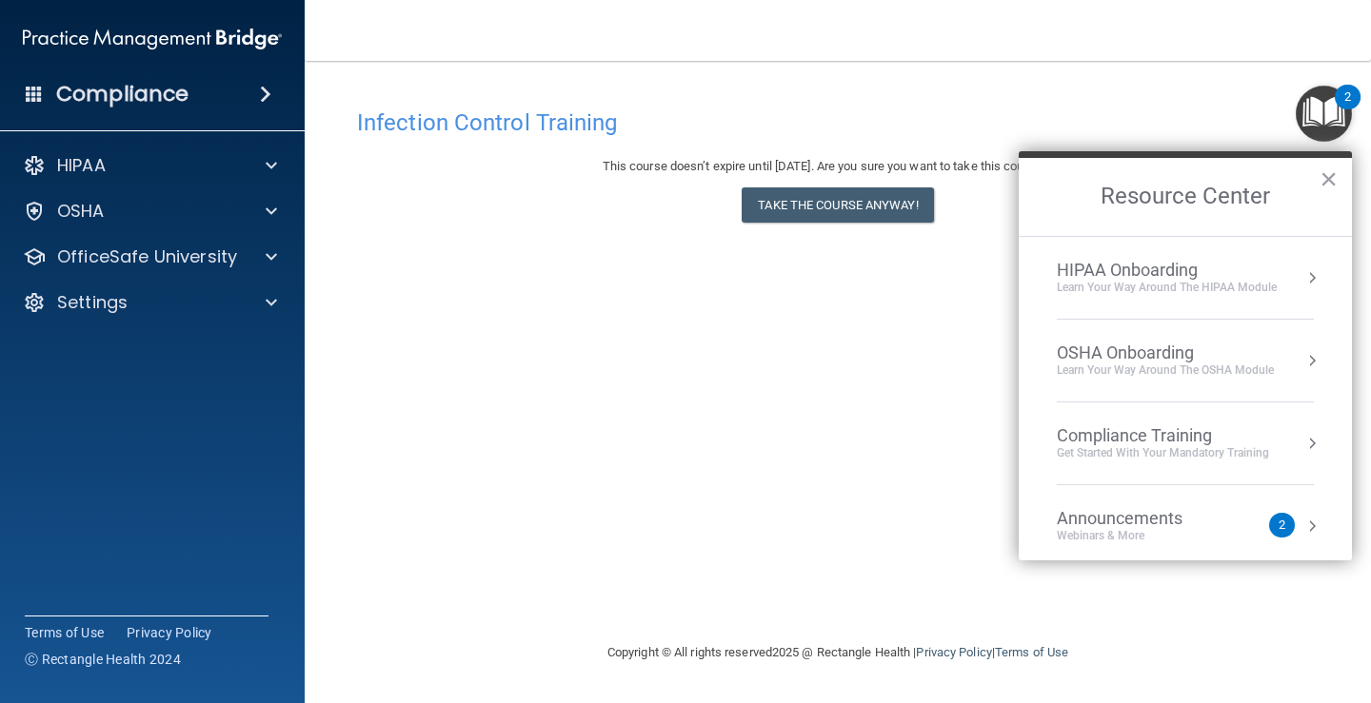
click at [756, 256] on div "Infection Control Training This course doesn’t expire until [DATE]. Are you sur…" at bounding box center [838, 370] width 990 height 543
click at [869, 282] on div "Infection Control Training This course doesn’t expire until [DATE]. Are you sur…" at bounding box center [838, 370] width 990 height 543
click at [1331, 177] on button "×" at bounding box center [1328, 179] width 18 height 30
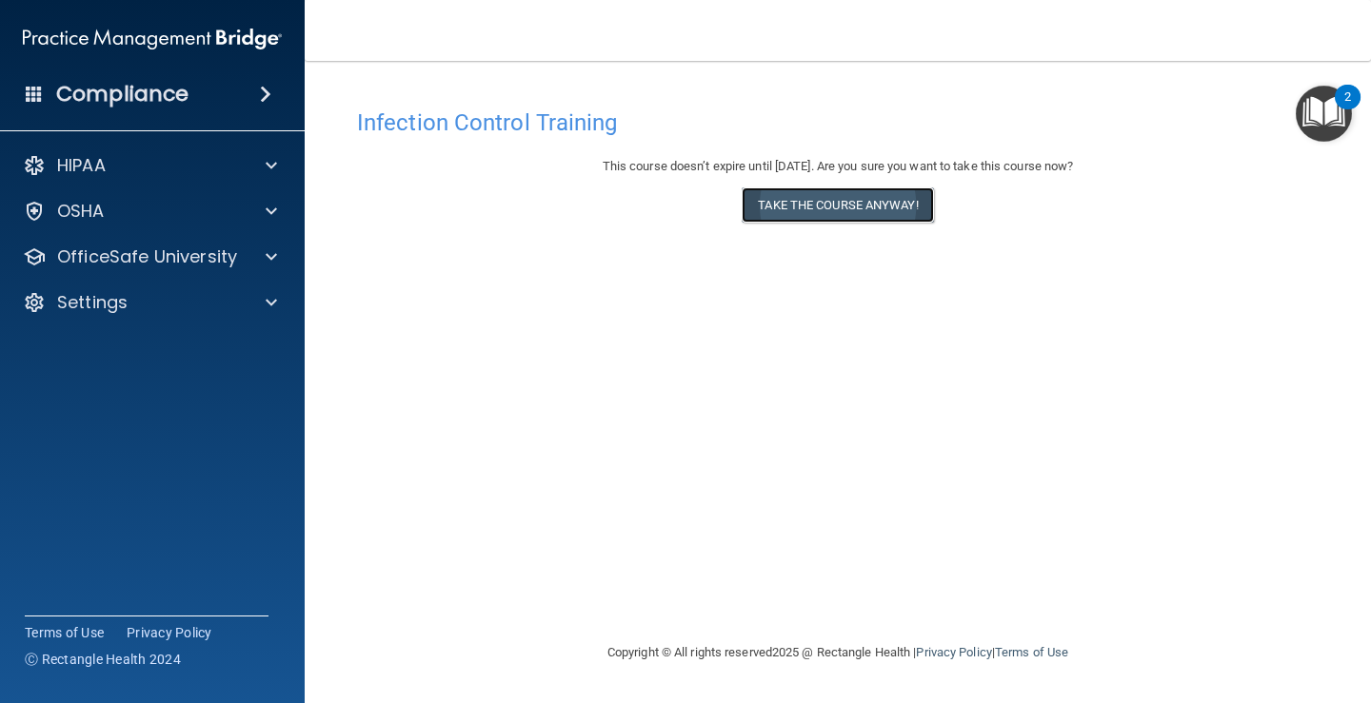
click at [828, 203] on button "Take the course anyway!" at bounding box center [836, 205] width 191 height 35
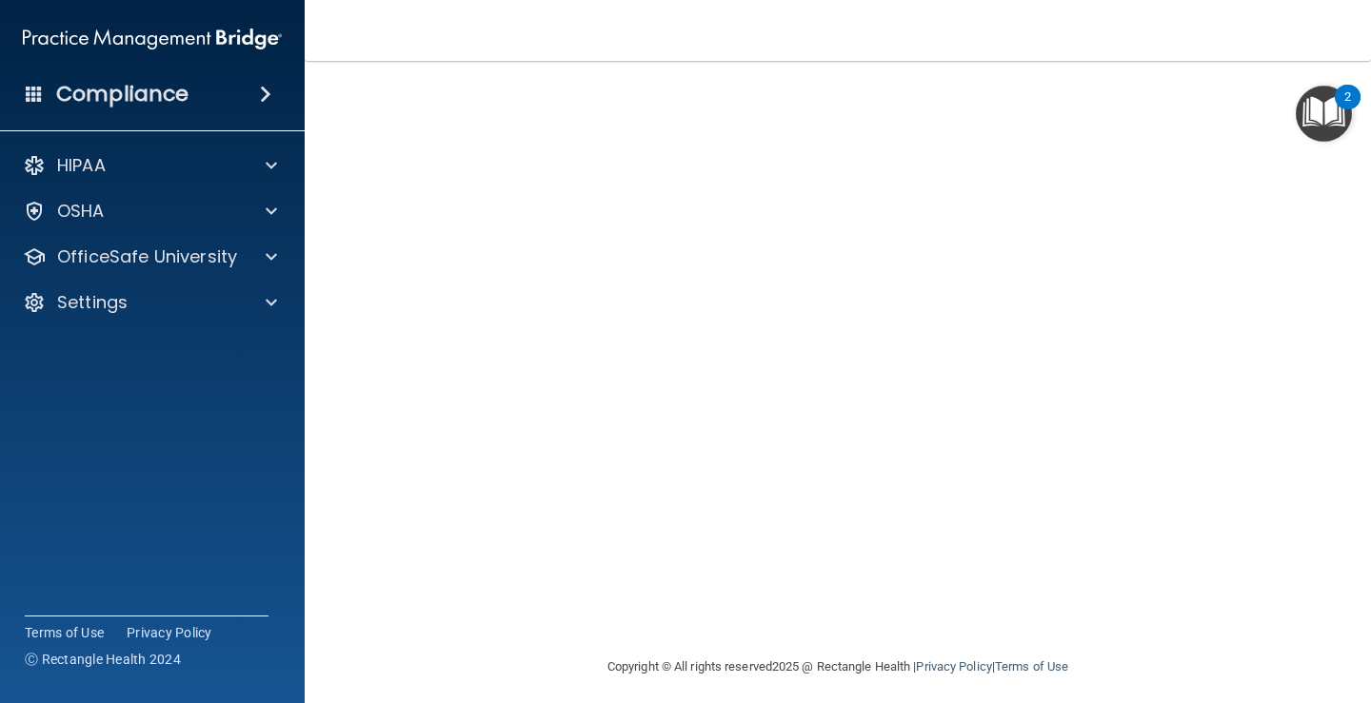
scroll to position [111, 0]
click at [1327, 103] on img "Open Resource Center, 2 new notifications" at bounding box center [1323, 114] width 56 height 56
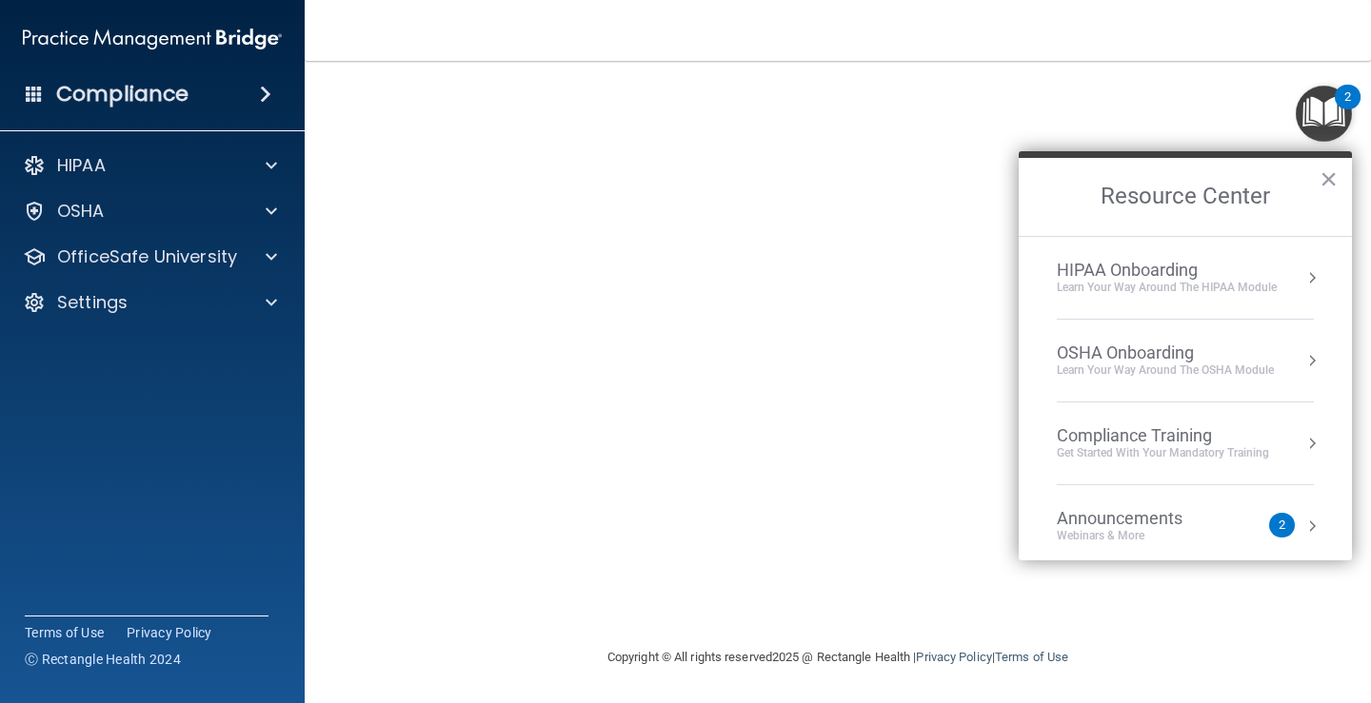
click at [1337, 179] on h2 "Resource Center" at bounding box center [1184, 197] width 333 height 78
click at [1328, 182] on button "×" at bounding box center [1328, 179] width 18 height 30
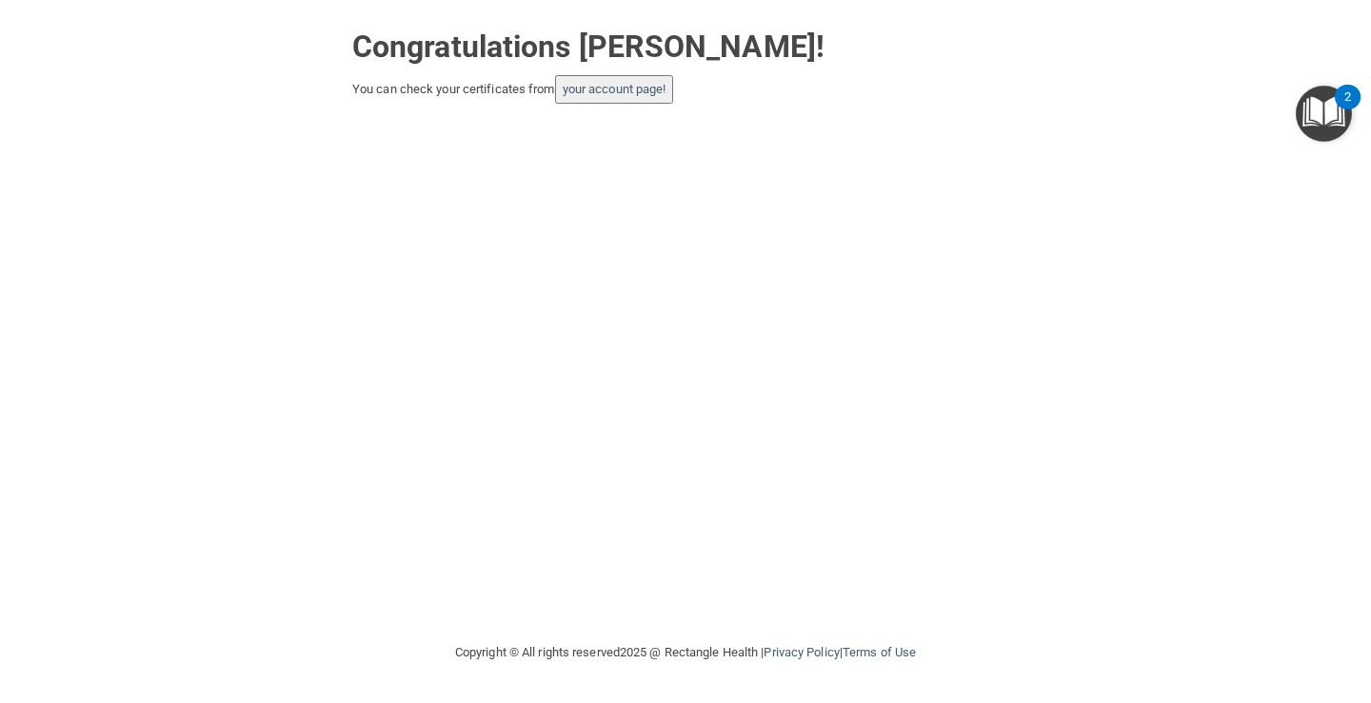
click at [1324, 106] on img "Open Resource Center, 2 new notifications" at bounding box center [1323, 114] width 56 height 56
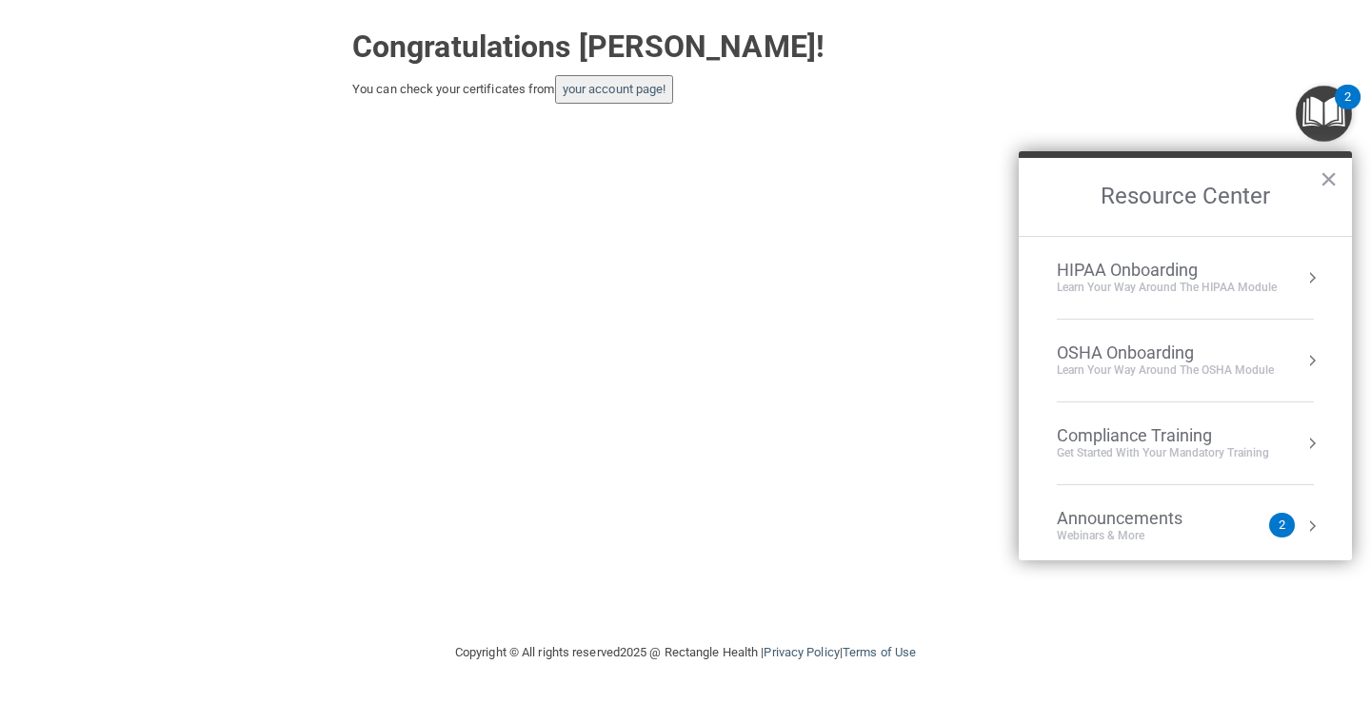
click at [1302, 359] on button "Resource Center" at bounding box center [1311, 360] width 19 height 19
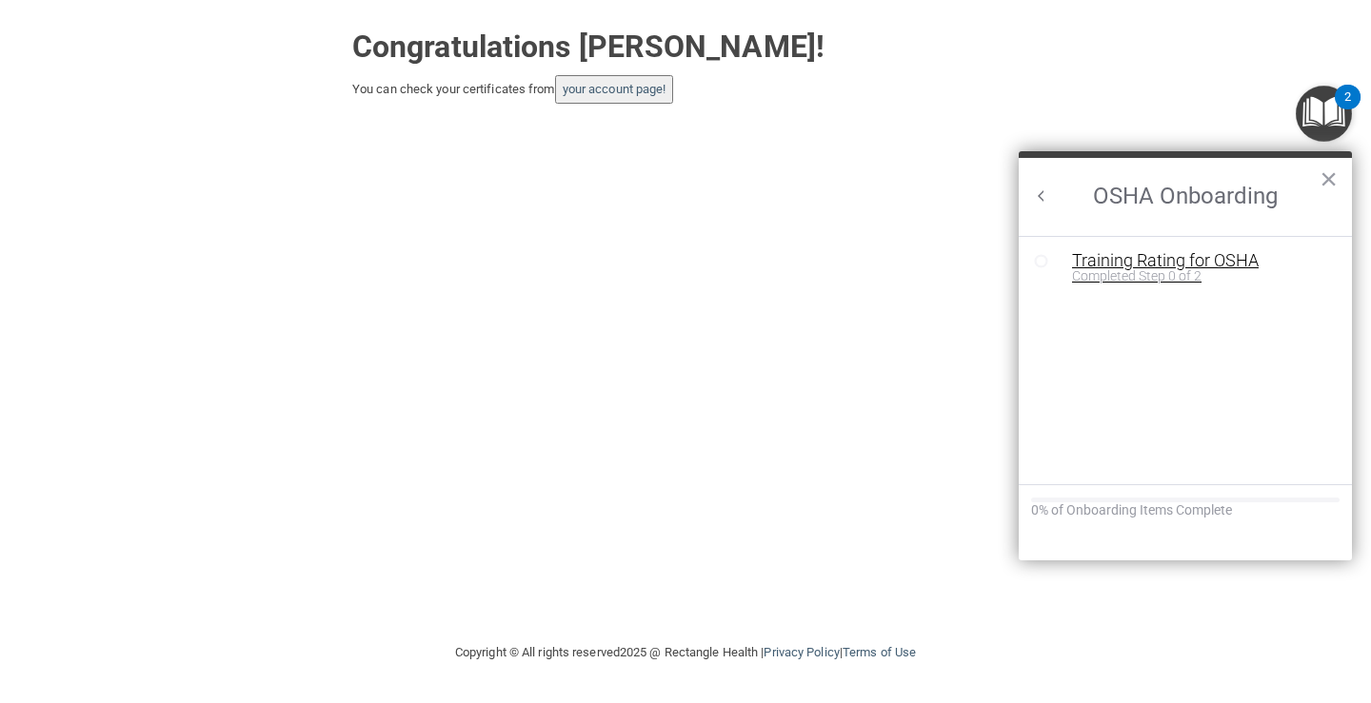
click at [1186, 273] on div "Completed Step 0 of 2" at bounding box center [1199, 275] width 255 height 13
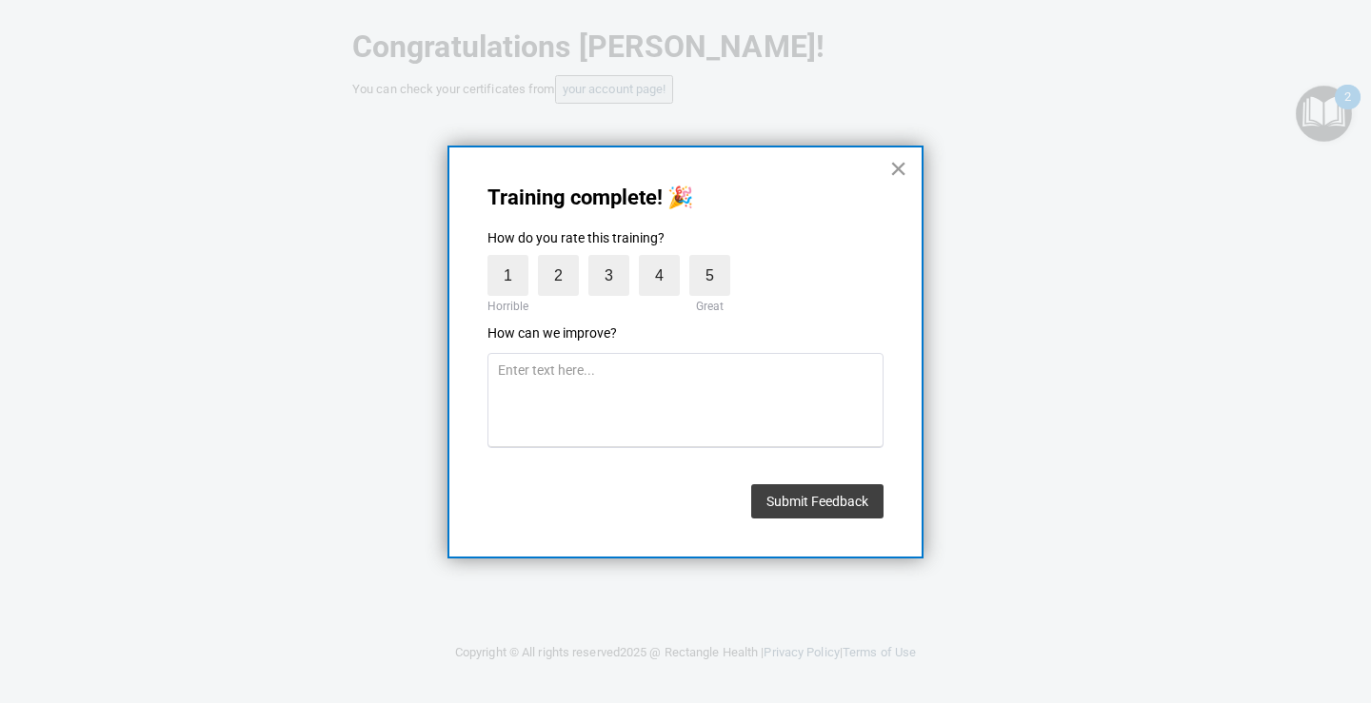
click at [898, 164] on button "×" at bounding box center [898, 168] width 18 height 30
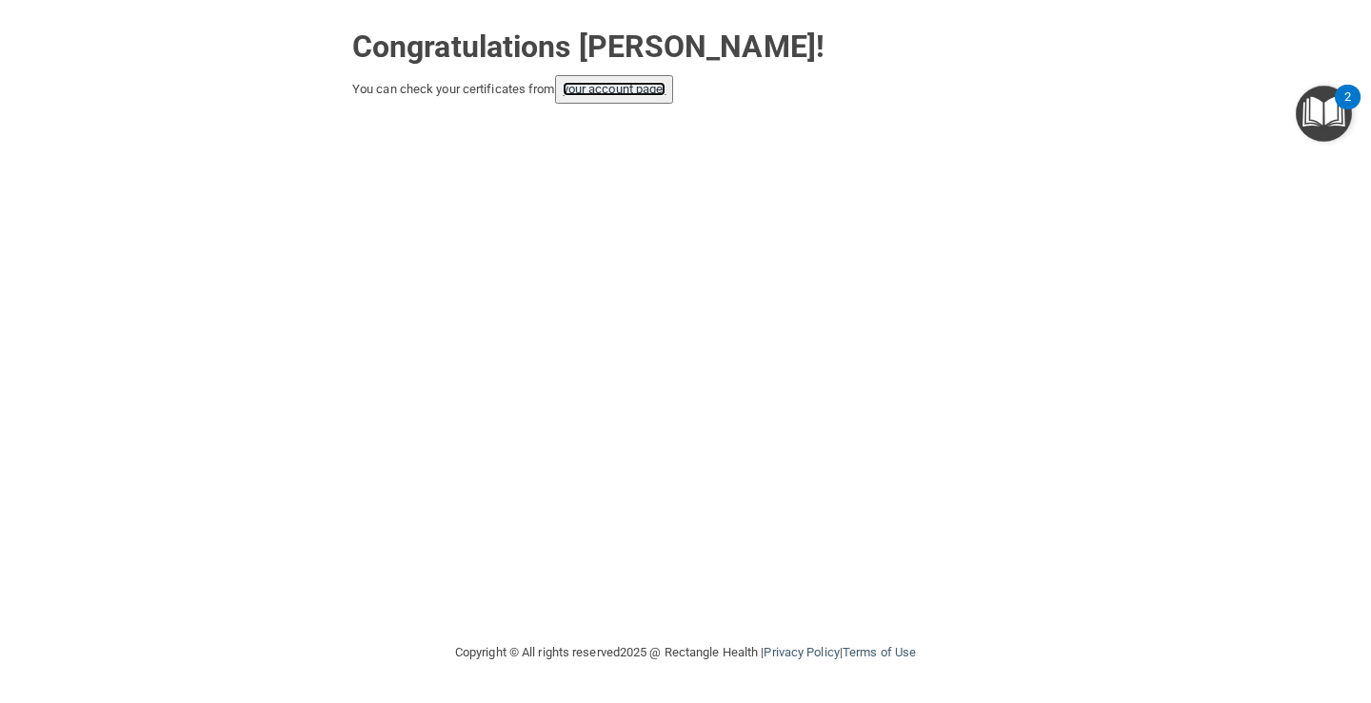
click at [631, 93] on link "your account page!" at bounding box center [615, 89] width 104 height 14
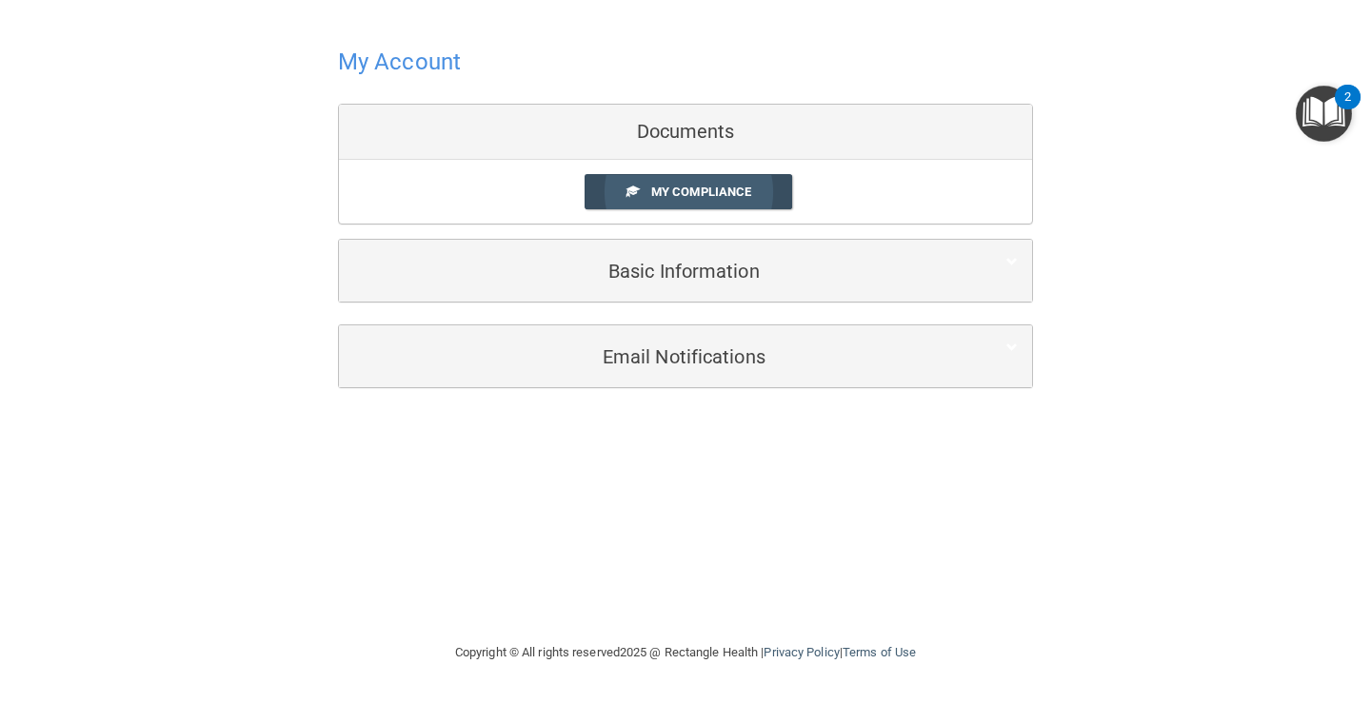
click at [676, 187] on span "My Compliance" at bounding box center [701, 192] width 100 height 14
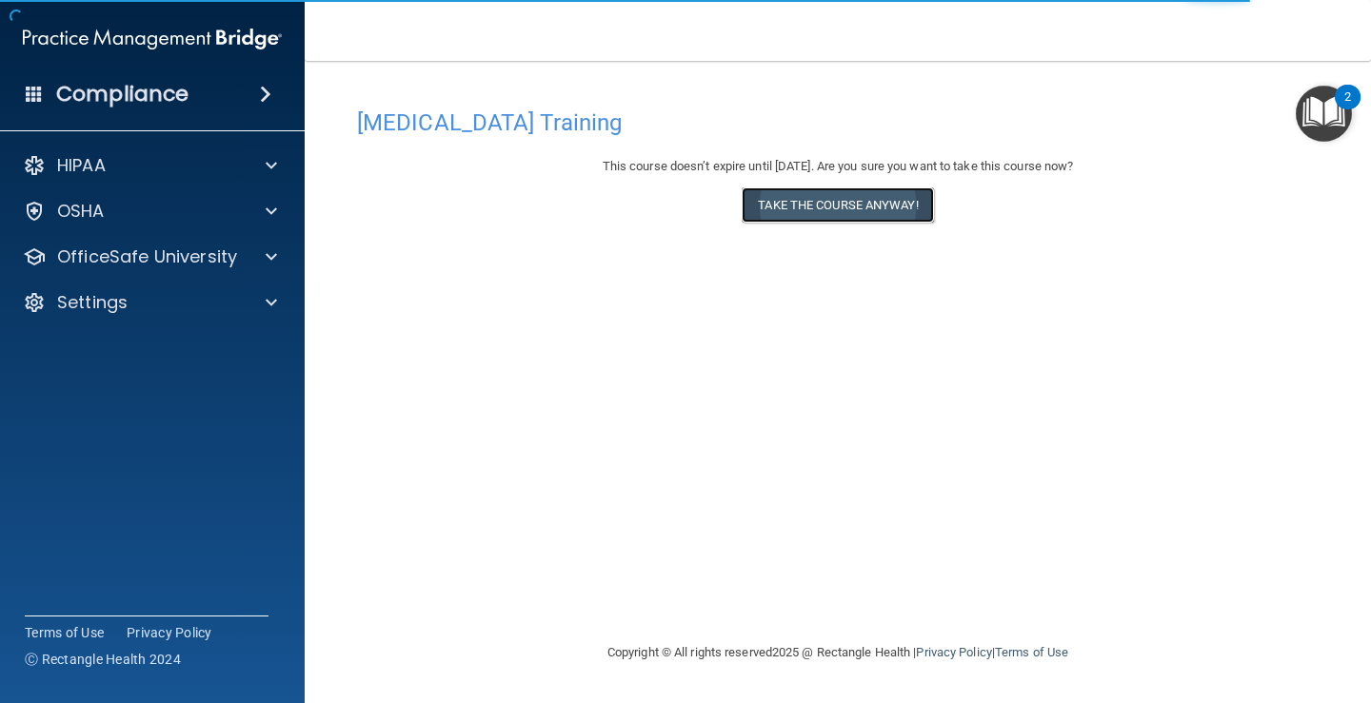
click at [840, 199] on button "Take the course anyway!" at bounding box center [836, 205] width 191 height 35
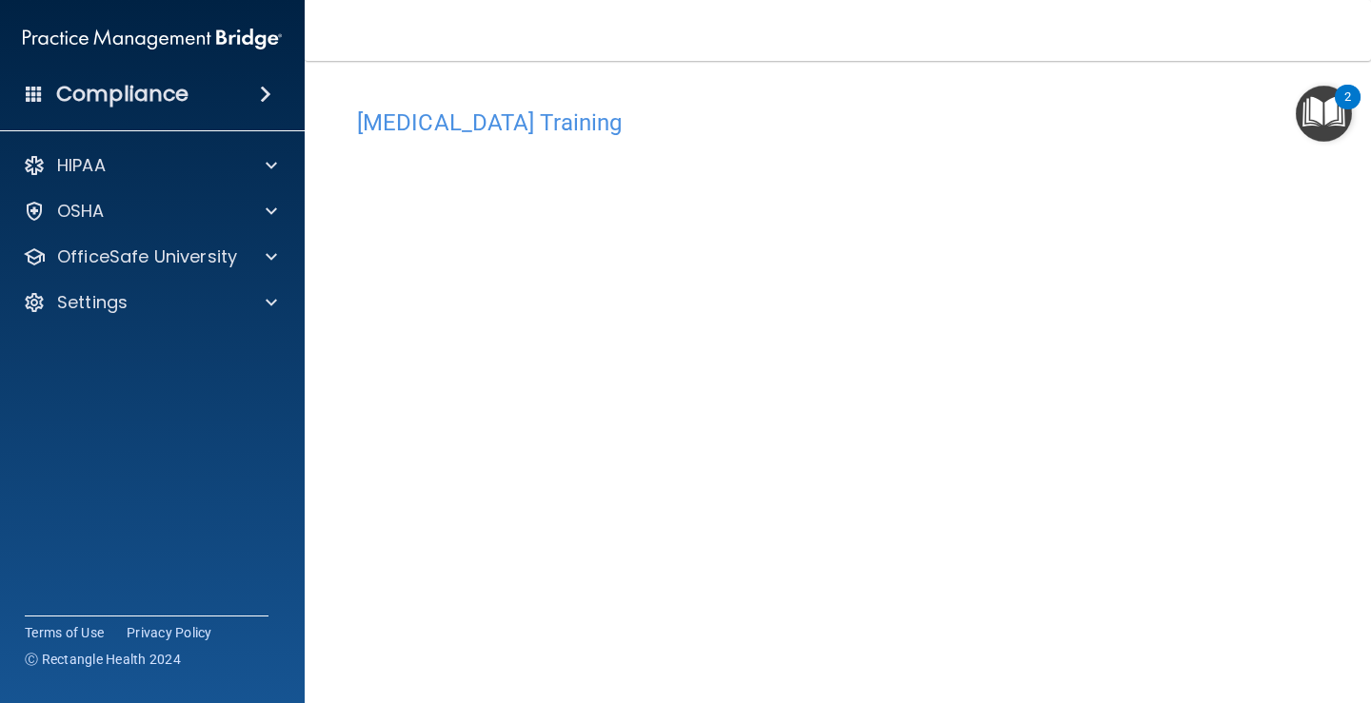
scroll to position [111, 0]
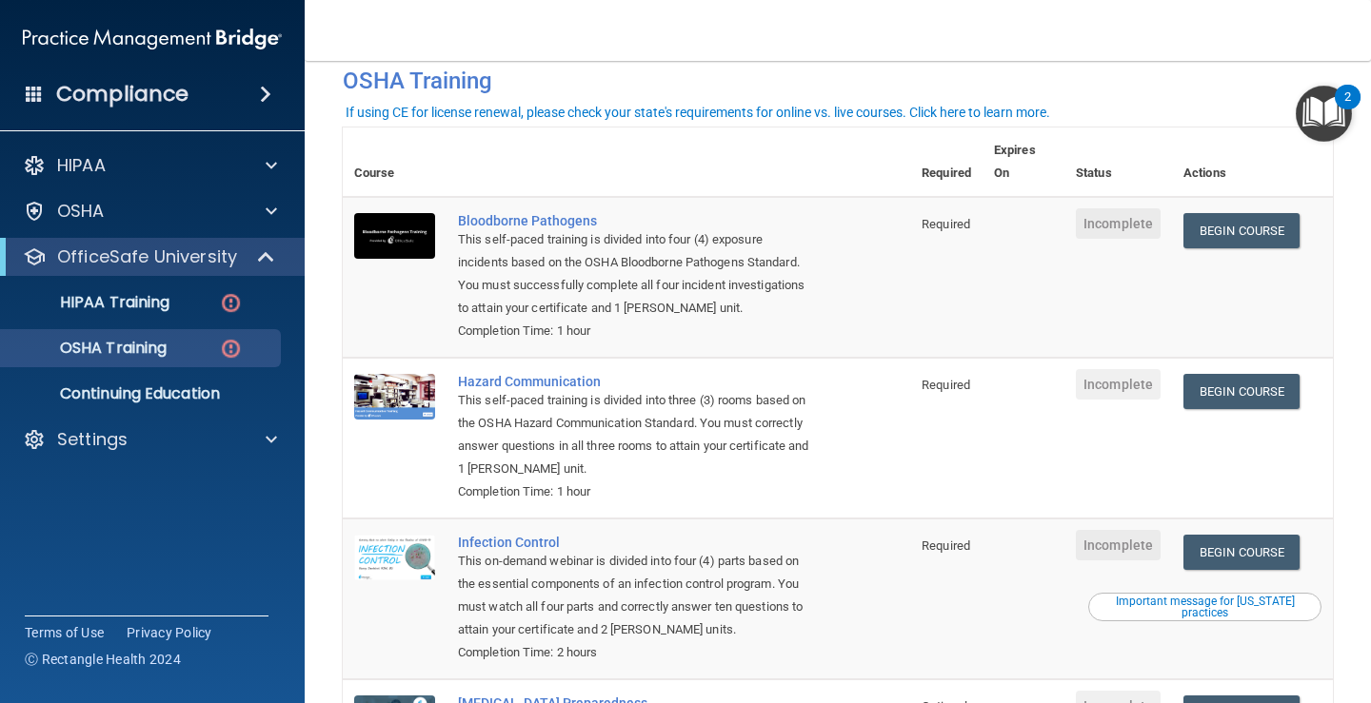
scroll to position [85, 0]
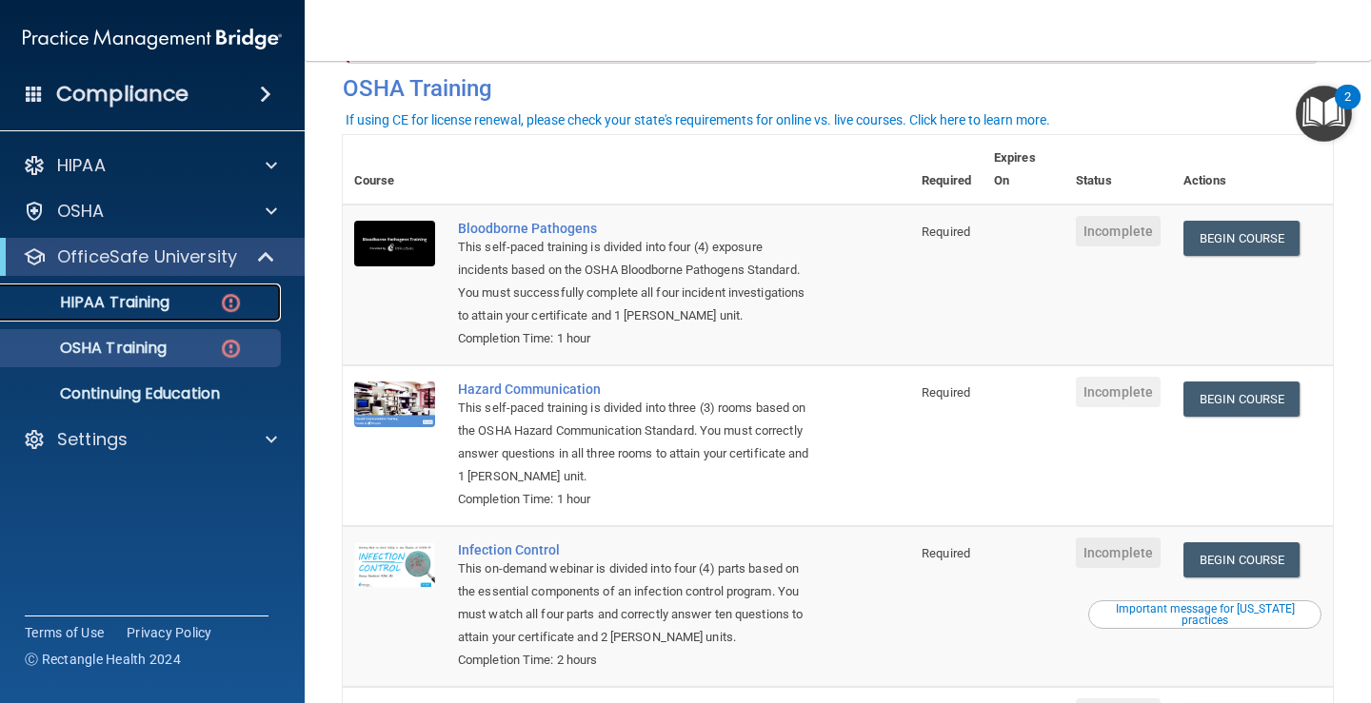
click at [148, 303] on p "HIPAA Training" at bounding box center [90, 302] width 157 height 19
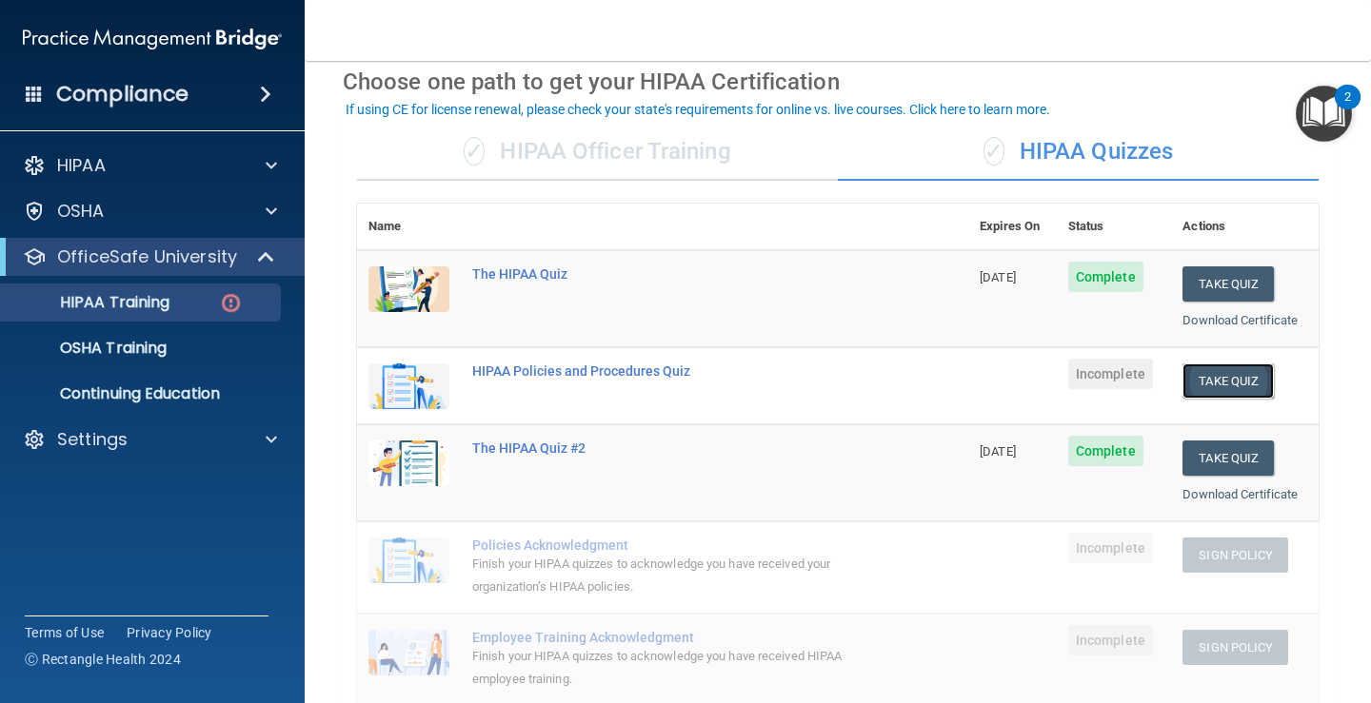
click at [1220, 377] on button "Take Quiz" at bounding box center [1227, 381] width 91 height 35
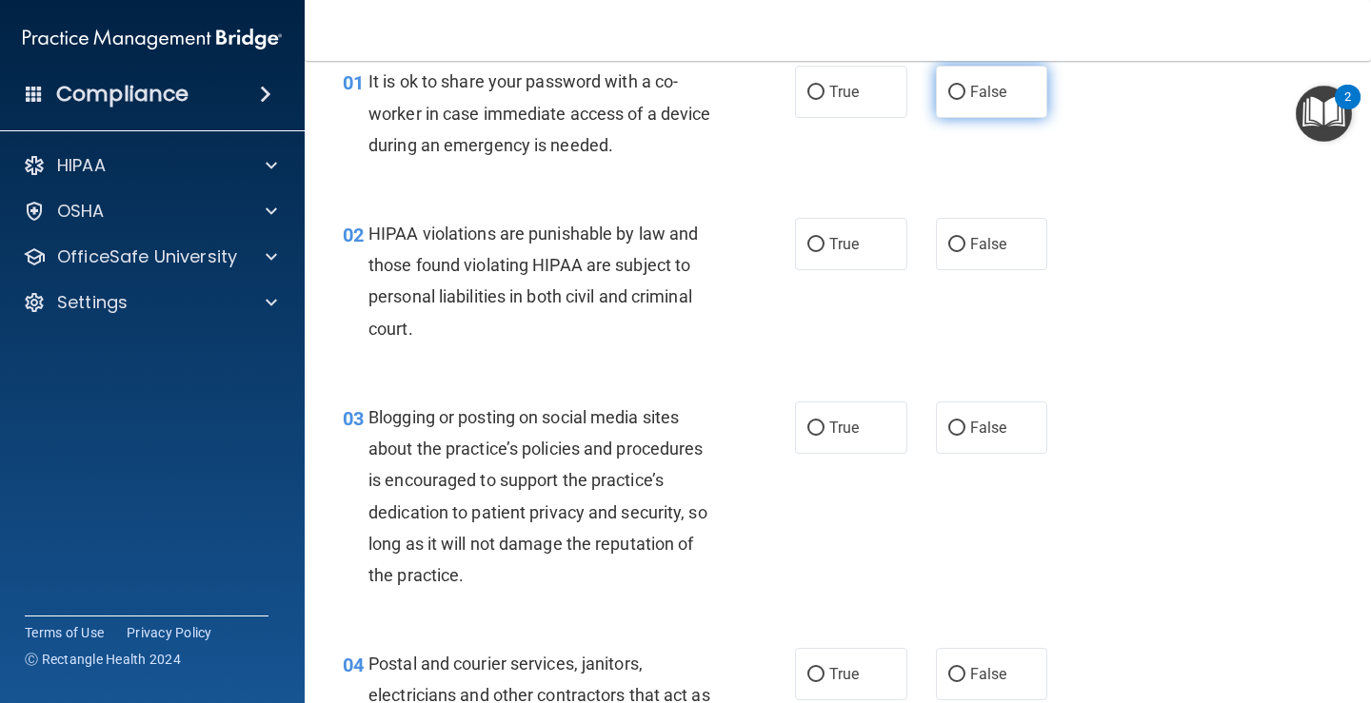
click at [948, 93] on input "False" at bounding box center [956, 93] width 17 height 14
radio input "true"
click at [810, 245] on input "True" at bounding box center [815, 245] width 17 height 14
radio input "true"
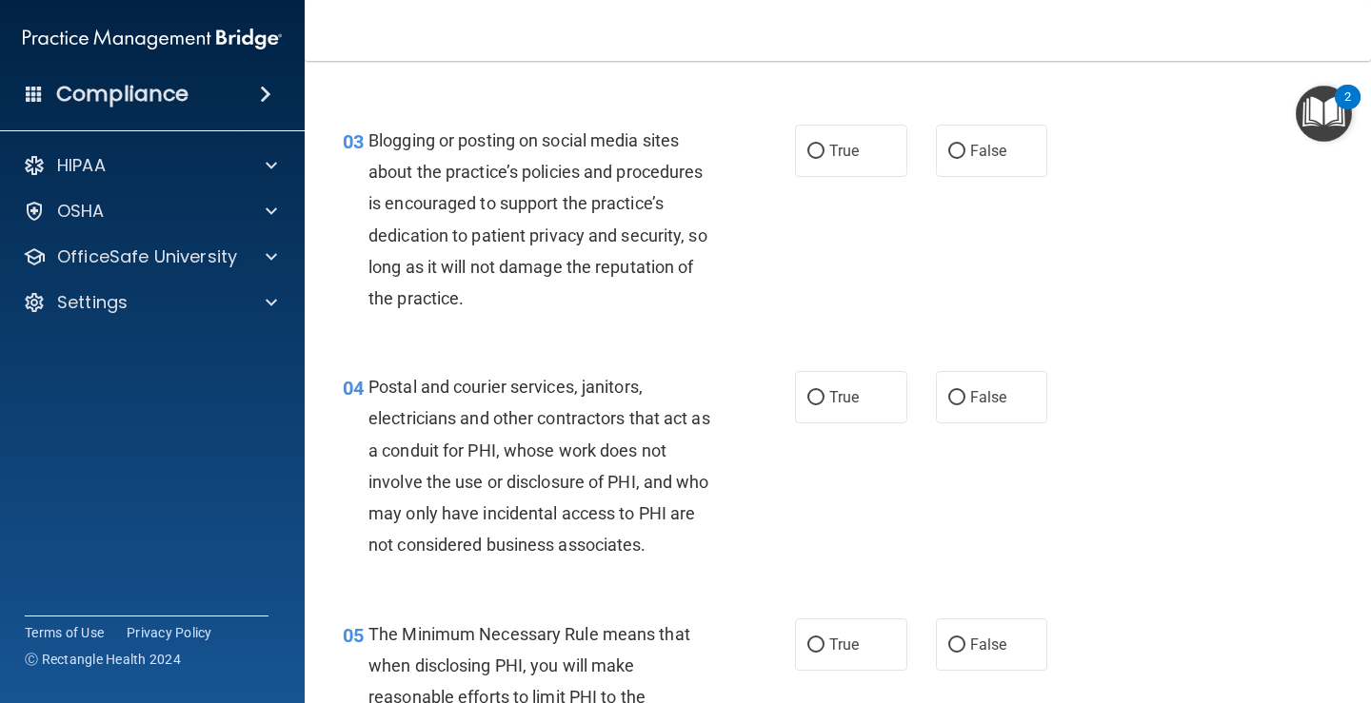
scroll to position [315, 0]
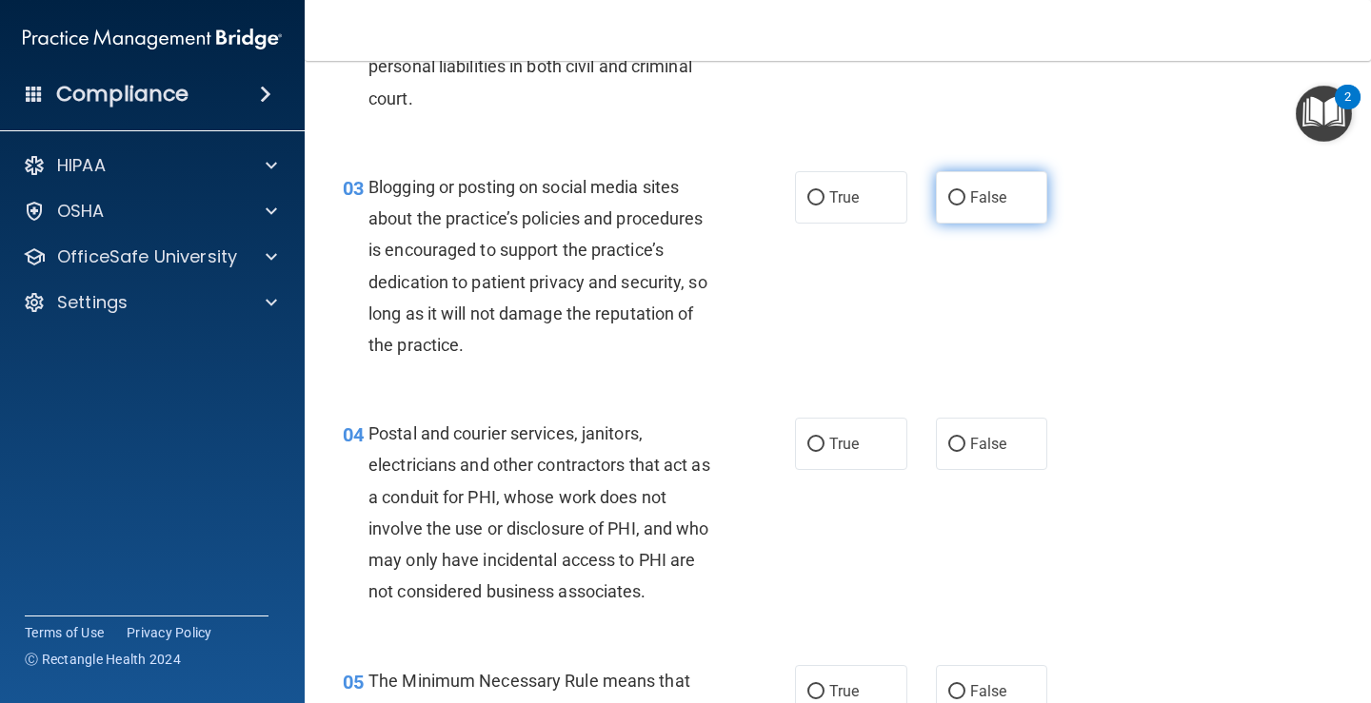
click at [948, 195] on input "False" at bounding box center [956, 198] width 17 height 14
radio input "true"
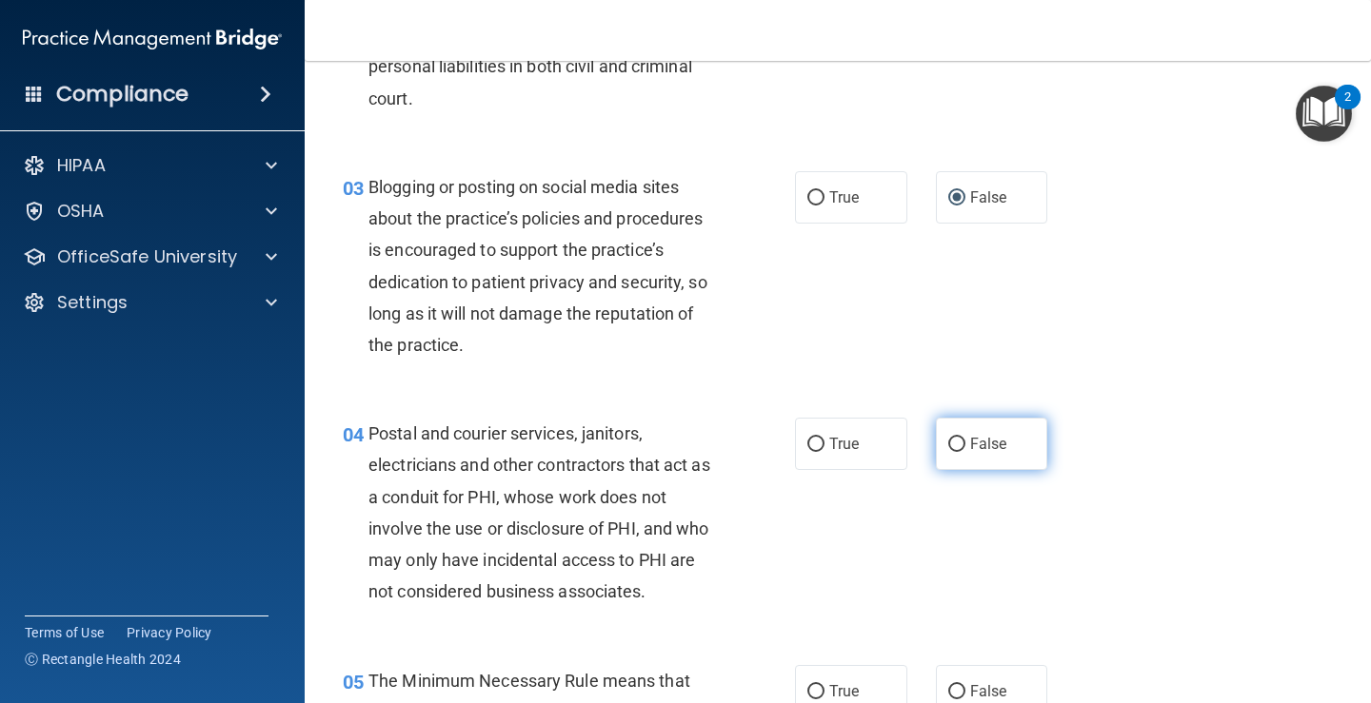
click at [950, 444] on input "False" at bounding box center [956, 445] width 17 height 14
radio input "true"
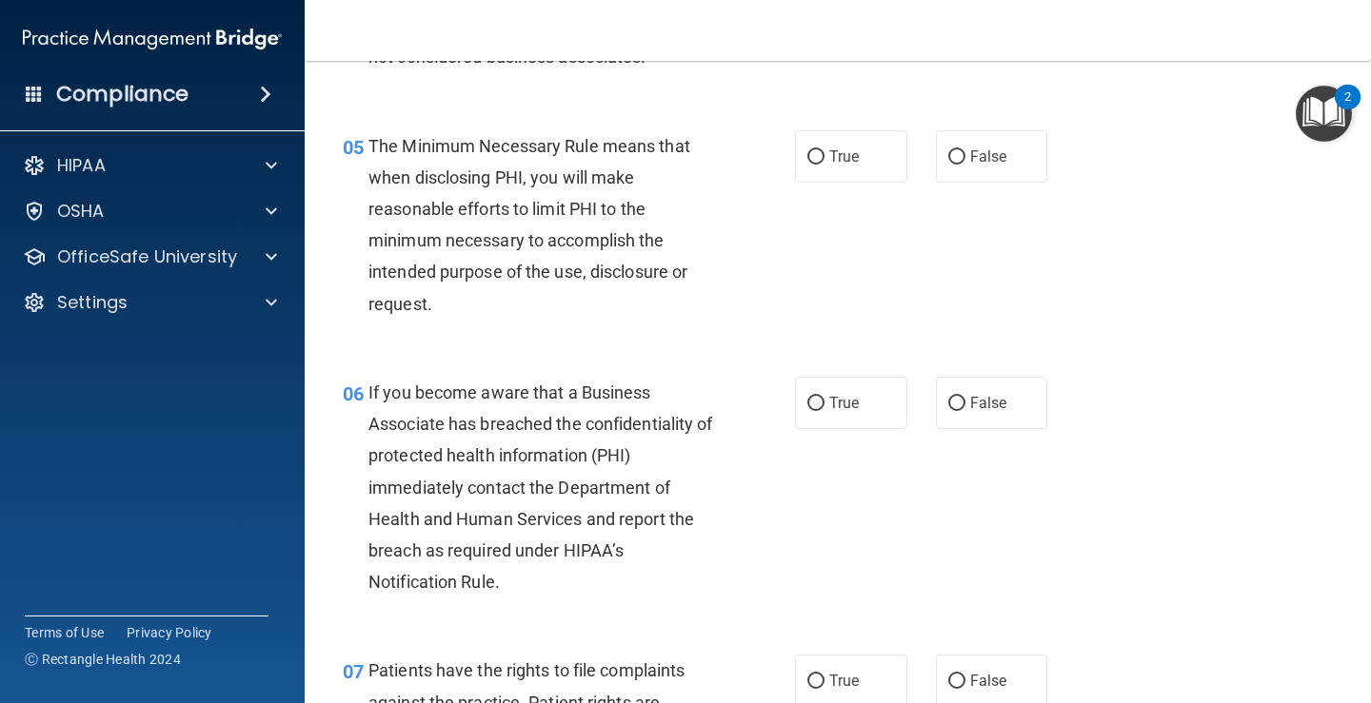
scroll to position [887, 0]
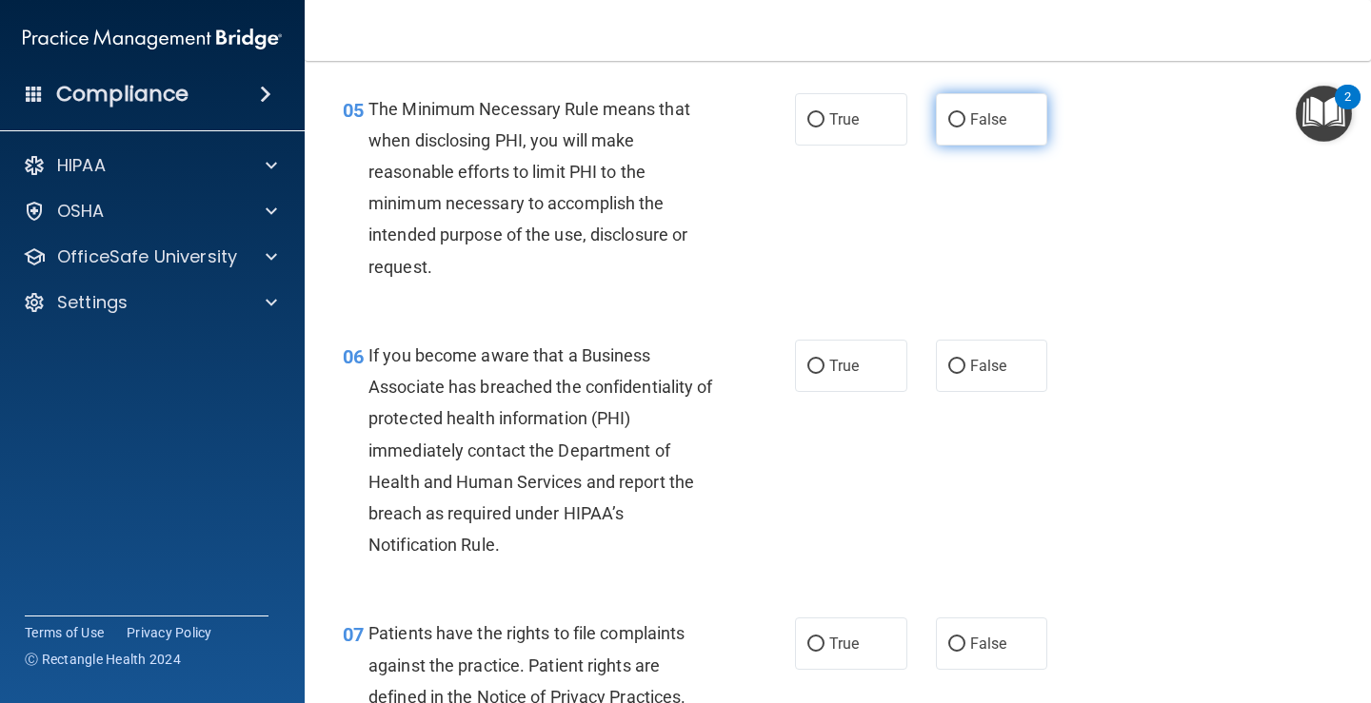
click at [948, 115] on input "False" at bounding box center [956, 120] width 17 height 14
radio input "true"
click at [811, 368] on input "True" at bounding box center [815, 367] width 17 height 14
radio input "true"
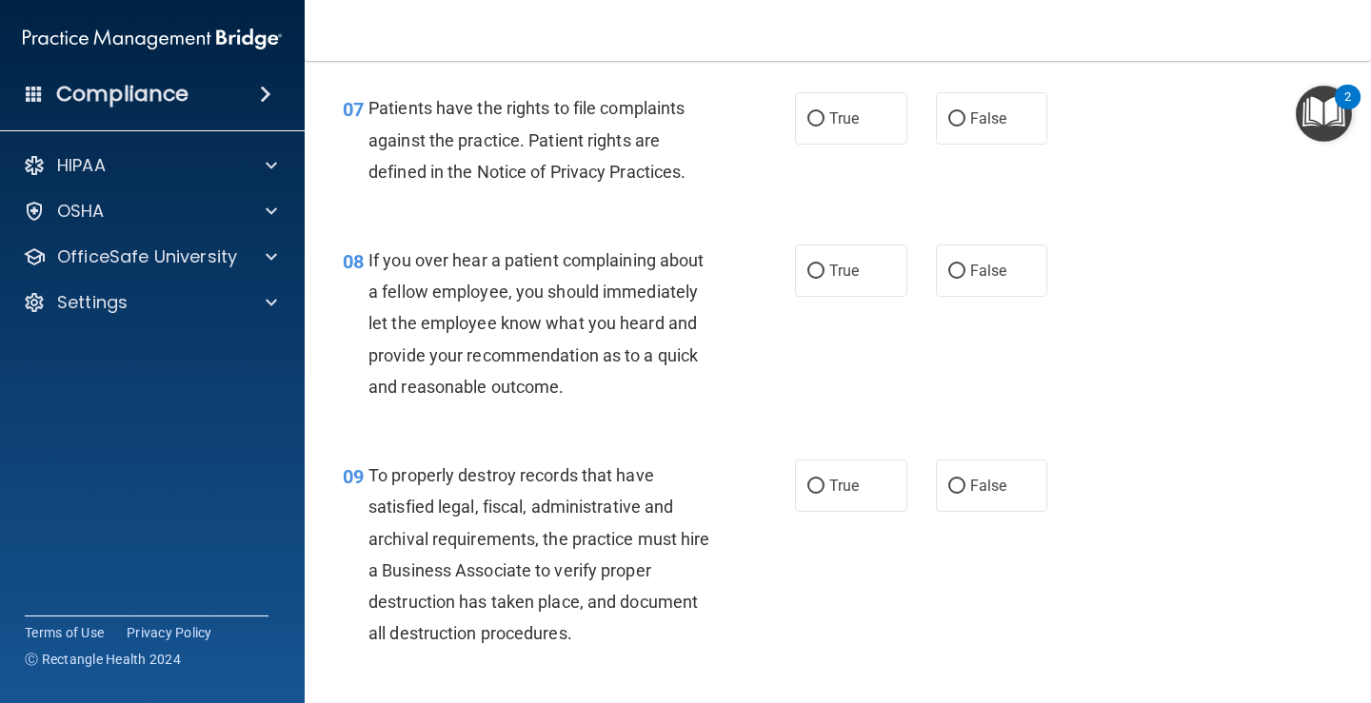
scroll to position [1421, 0]
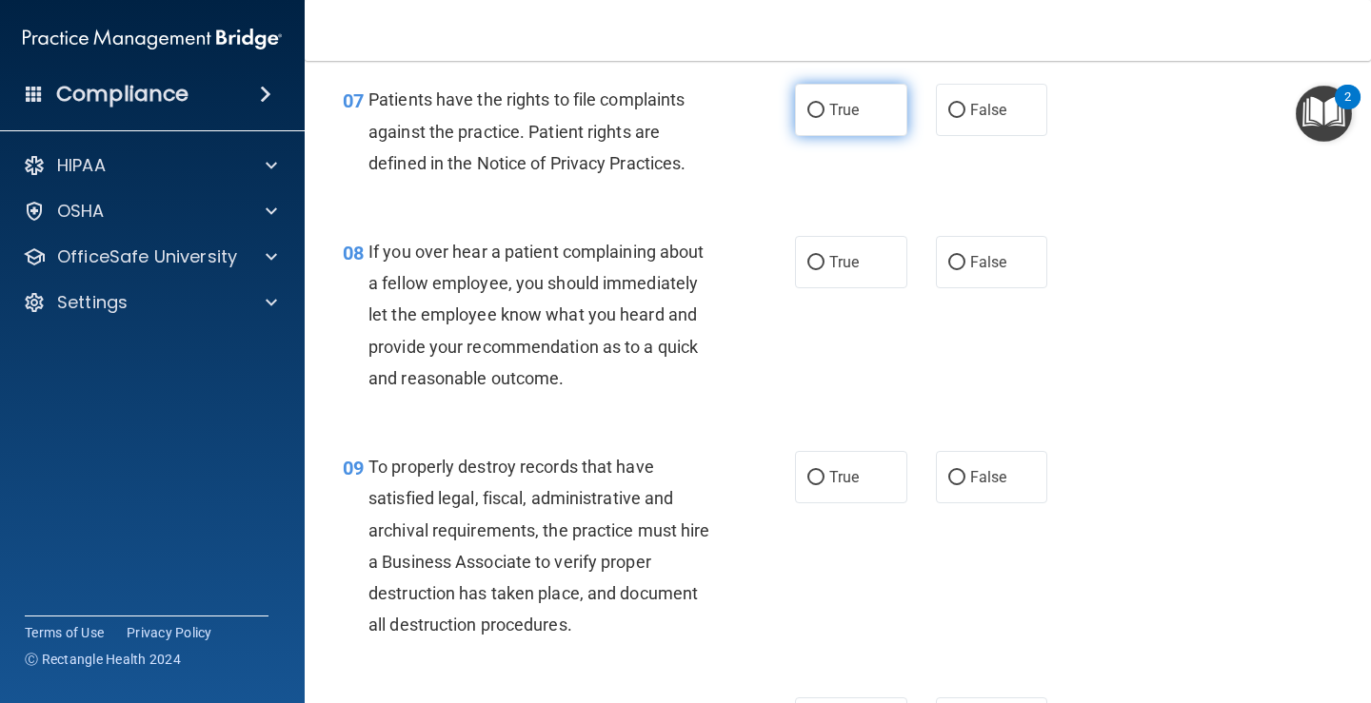
click at [810, 107] on input "True" at bounding box center [815, 111] width 17 height 14
radio input "true"
click at [953, 261] on input "False" at bounding box center [956, 263] width 17 height 14
radio input "true"
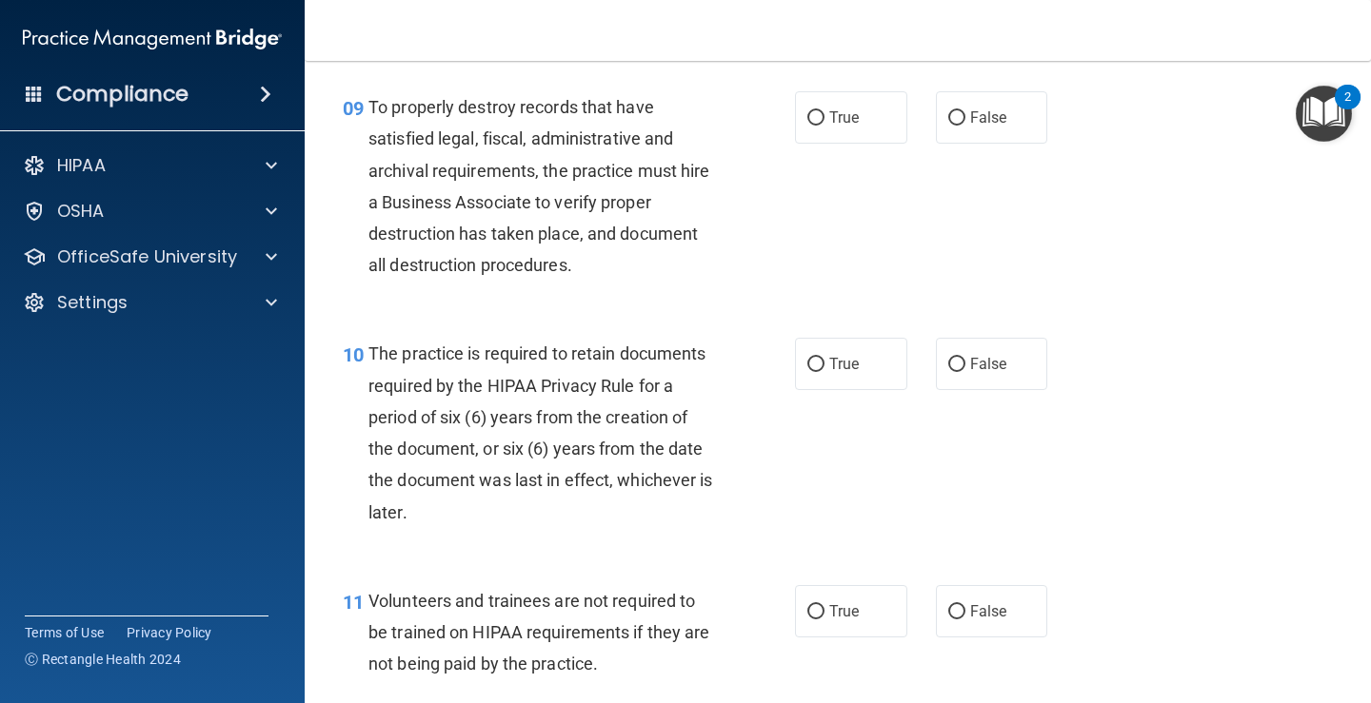
scroll to position [1790, 0]
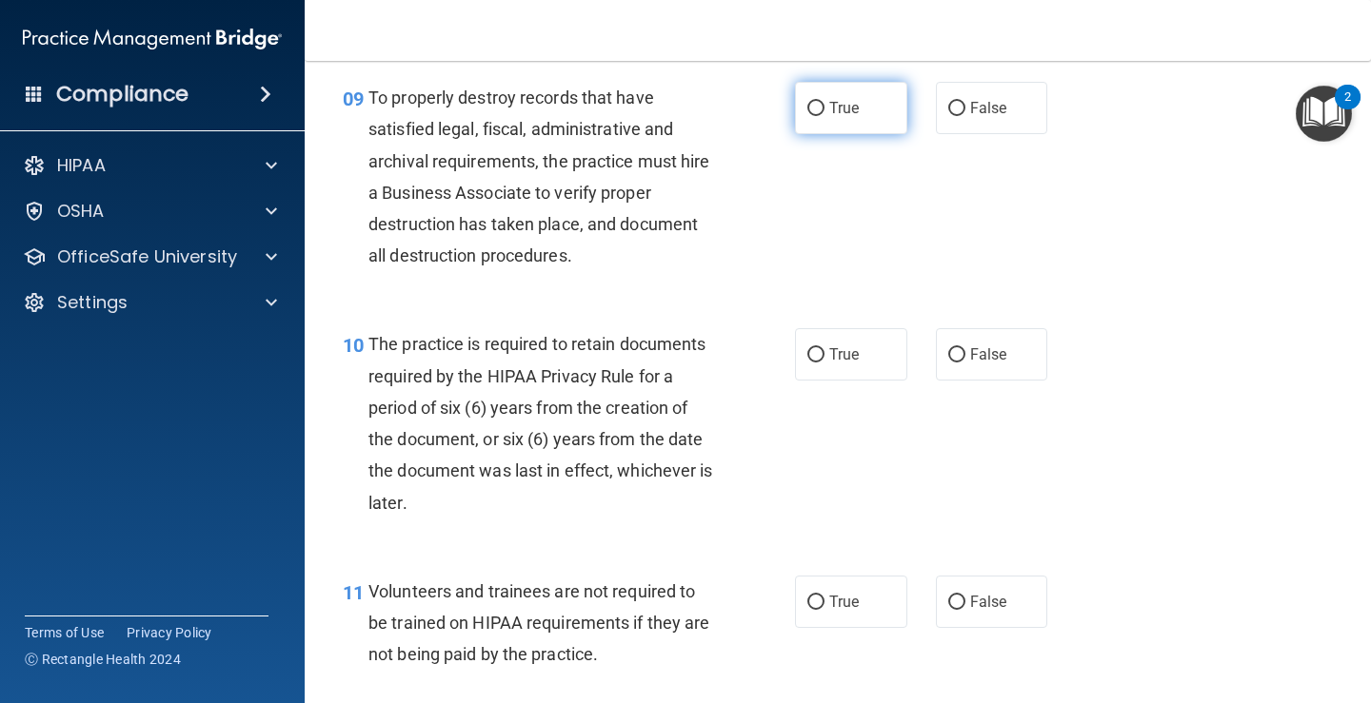
click at [807, 112] on input "True" at bounding box center [815, 109] width 17 height 14
radio input "true"
click at [807, 352] on input "True" at bounding box center [815, 355] width 17 height 14
radio input "true"
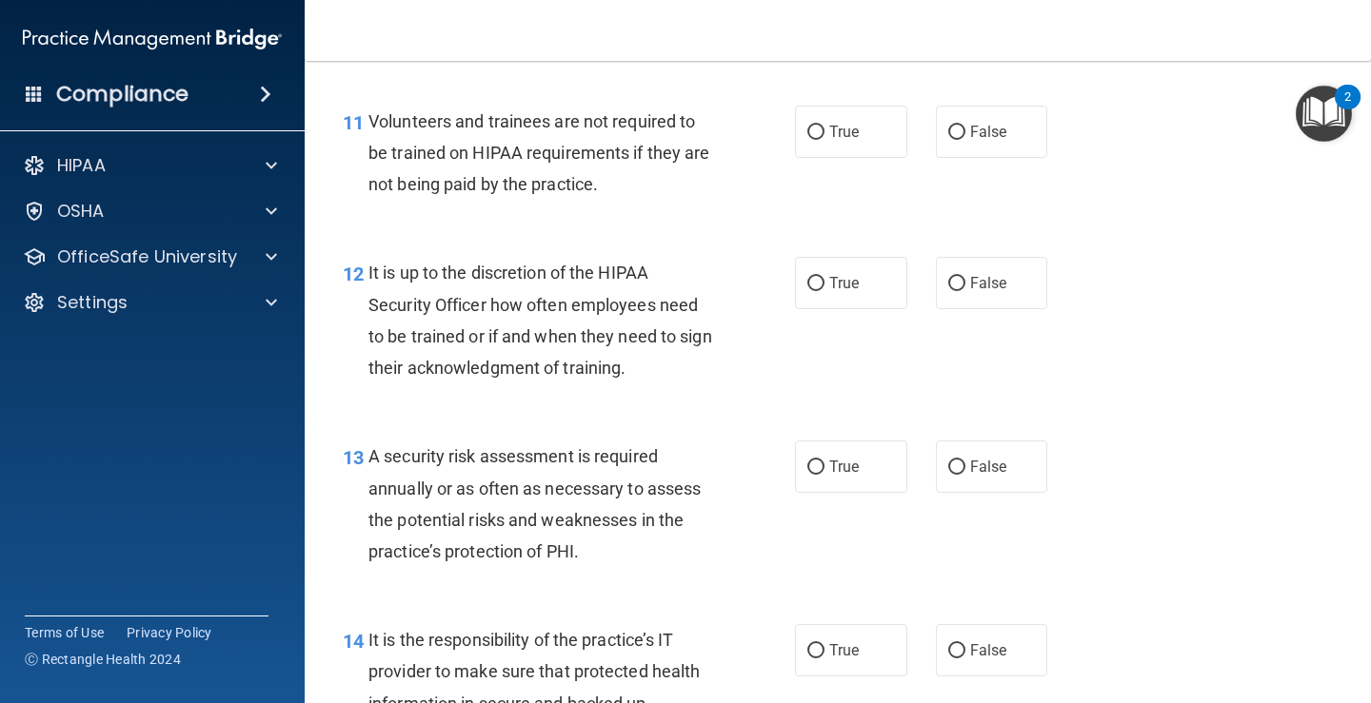
scroll to position [2269, 0]
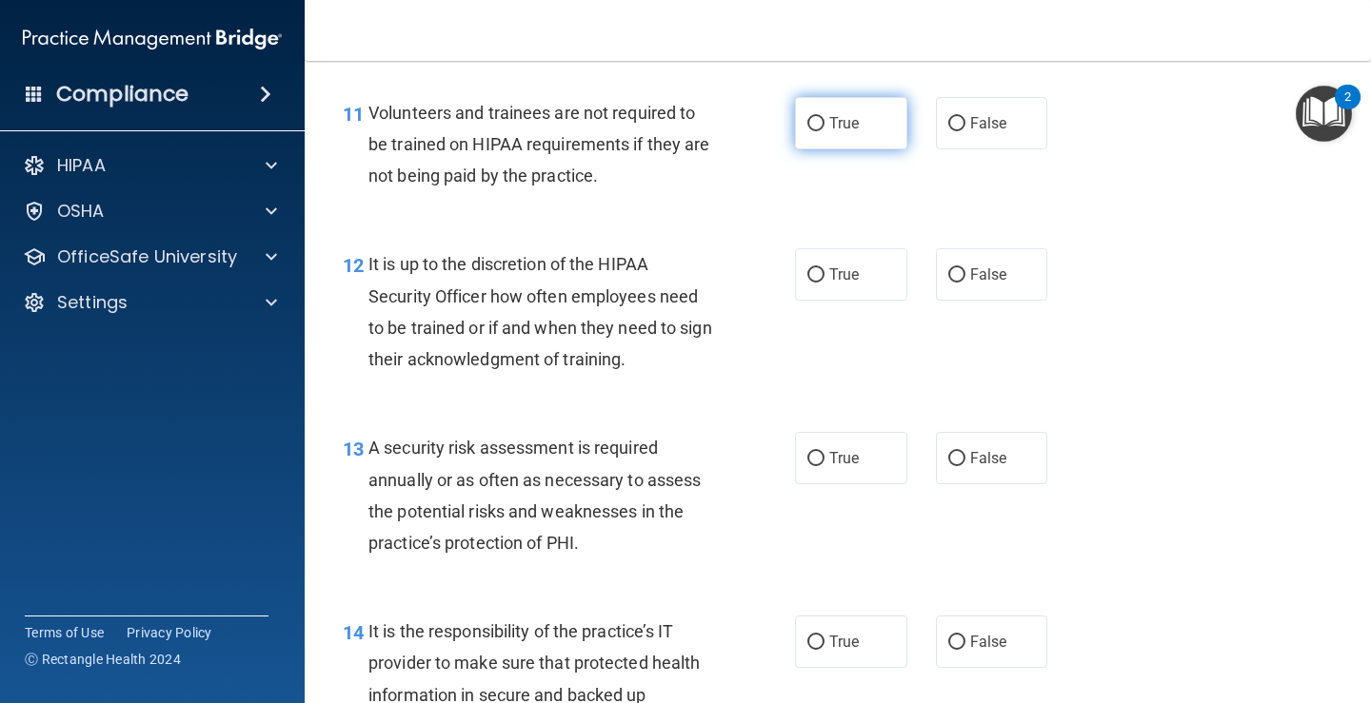
click at [807, 123] on input "True" at bounding box center [815, 124] width 17 height 14
radio input "true"
click at [948, 275] on input "False" at bounding box center [956, 275] width 17 height 14
radio input "true"
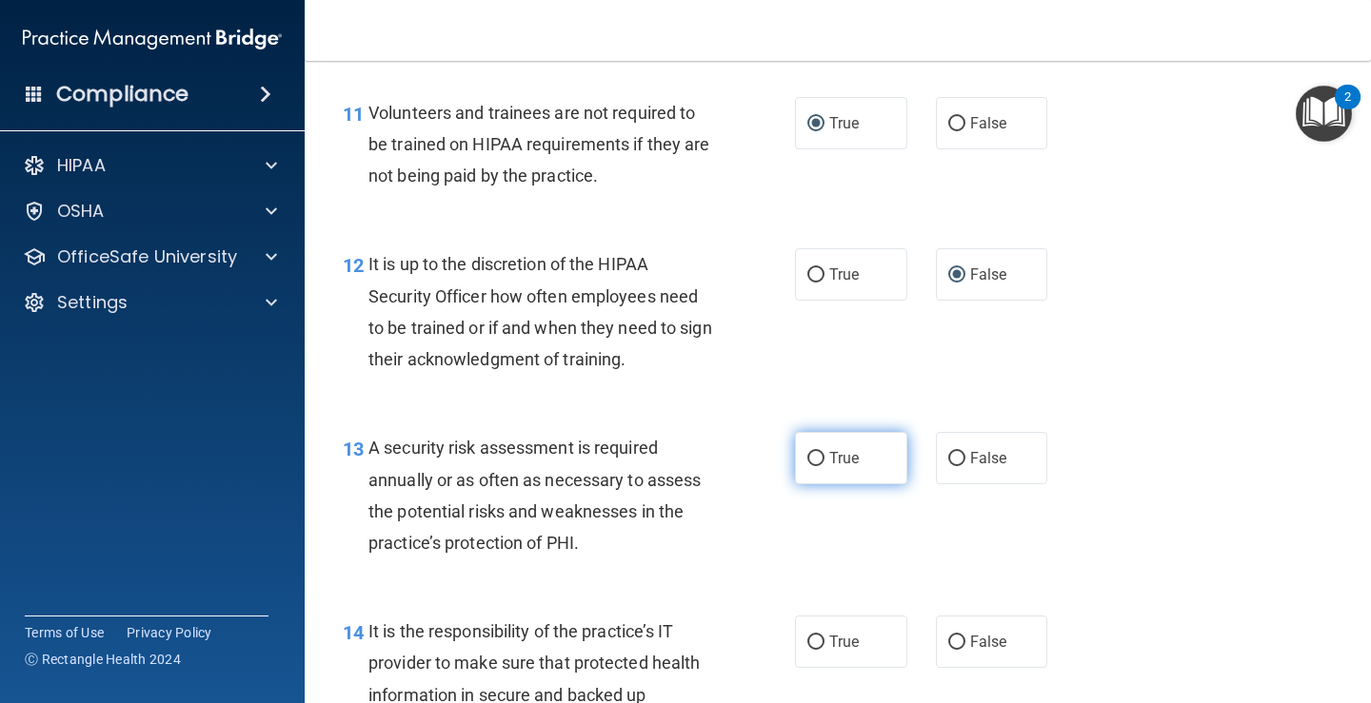
click at [810, 454] on input "True" at bounding box center [815, 459] width 17 height 14
radio input "true"
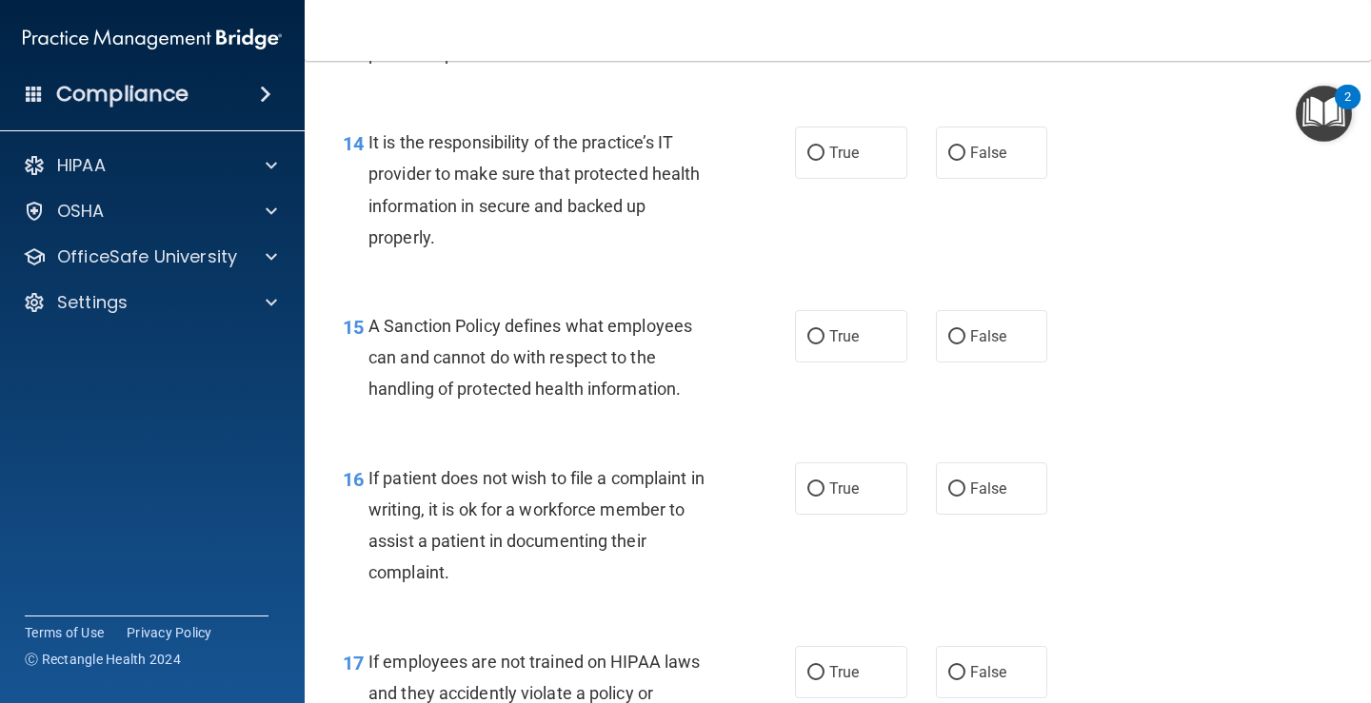
scroll to position [2767, 0]
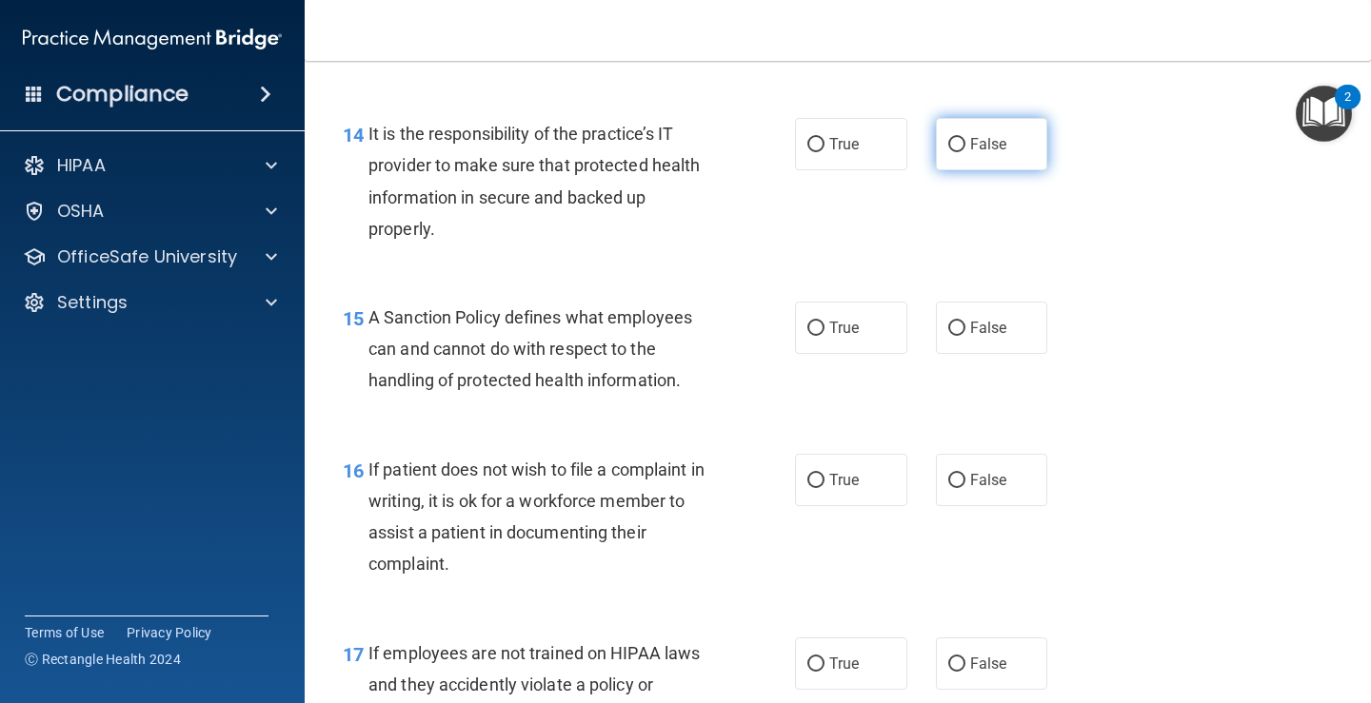
click at [948, 141] on input "False" at bounding box center [956, 145] width 17 height 14
radio input "true"
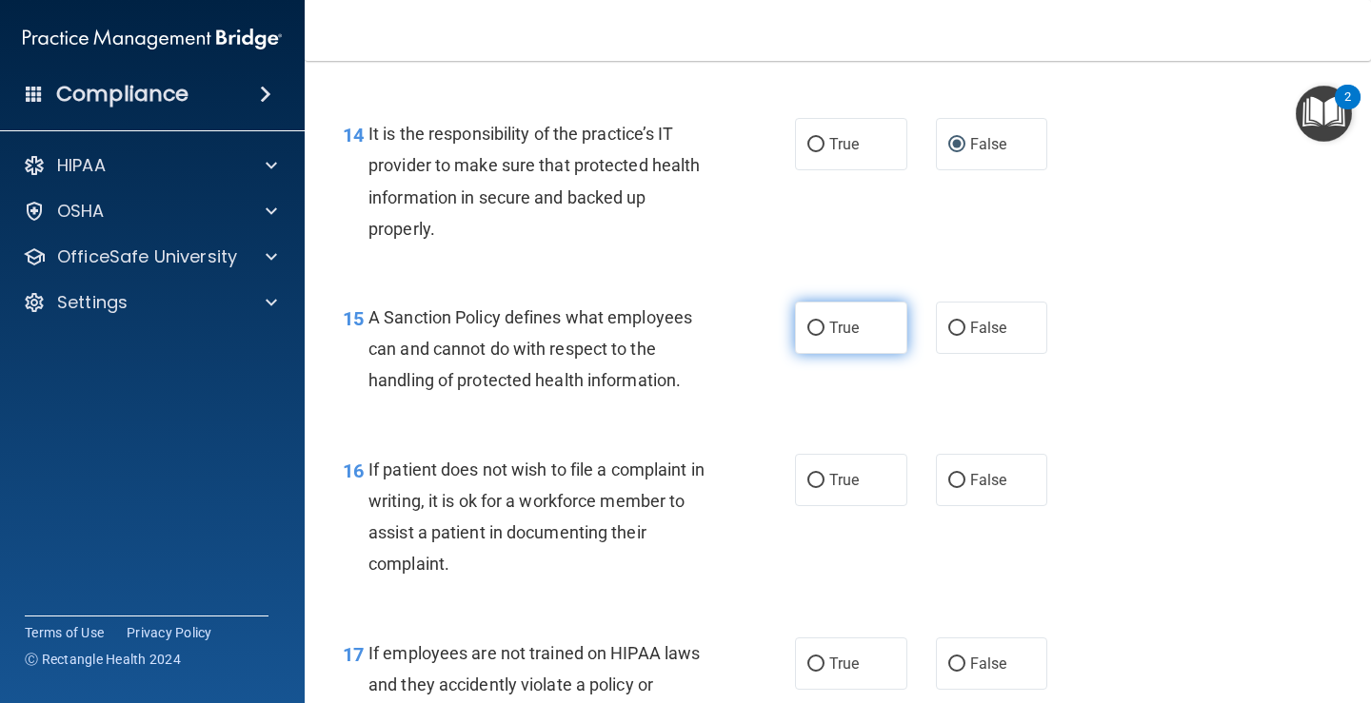
click at [807, 328] on input "True" at bounding box center [815, 329] width 17 height 14
radio input "true"
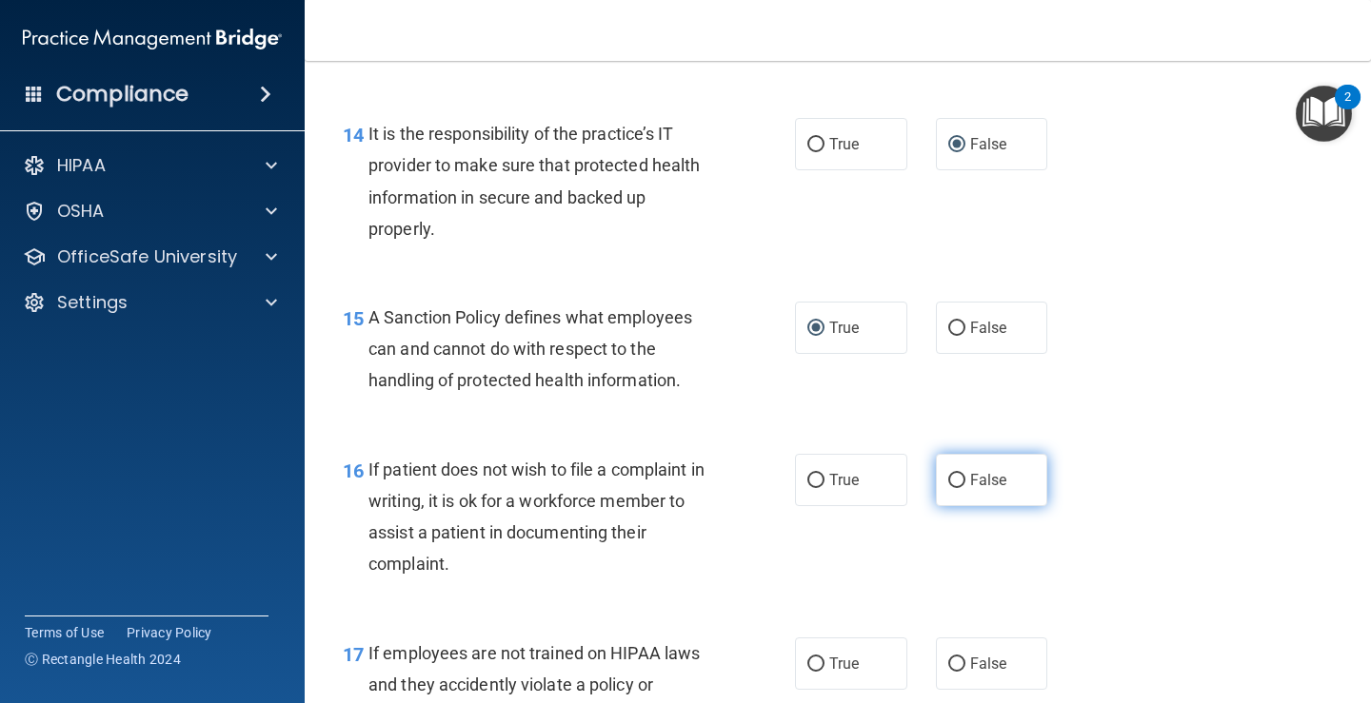
click at [949, 478] on input "False" at bounding box center [956, 481] width 17 height 14
radio input "true"
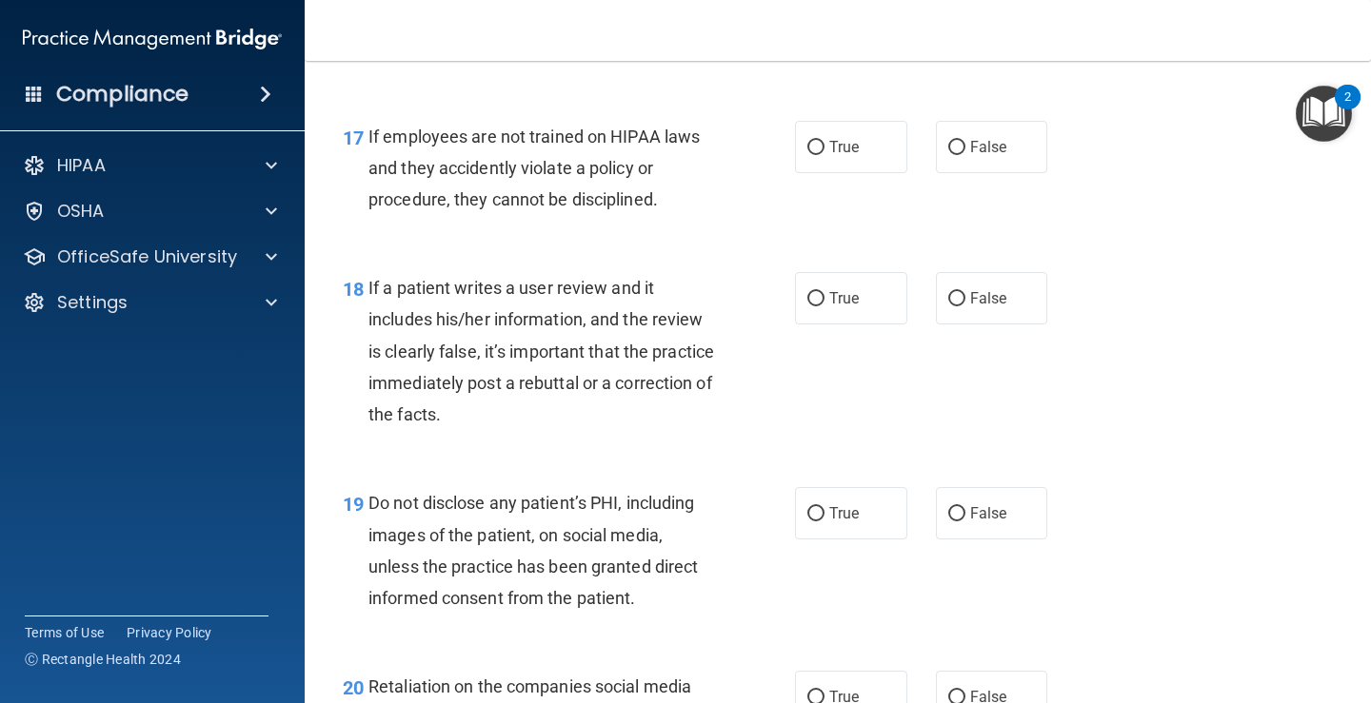
scroll to position [3302, 0]
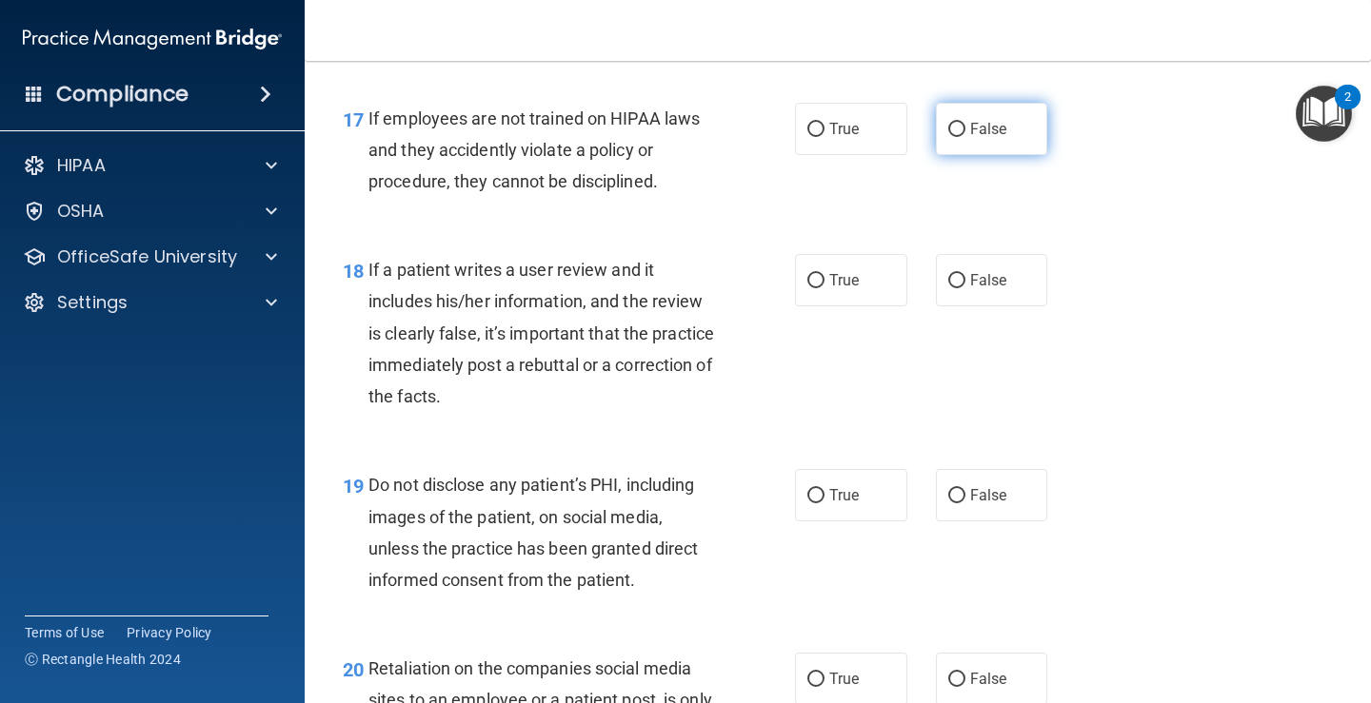
click at [948, 128] on input "False" at bounding box center [956, 130] width 17 height 14
radio input "true"
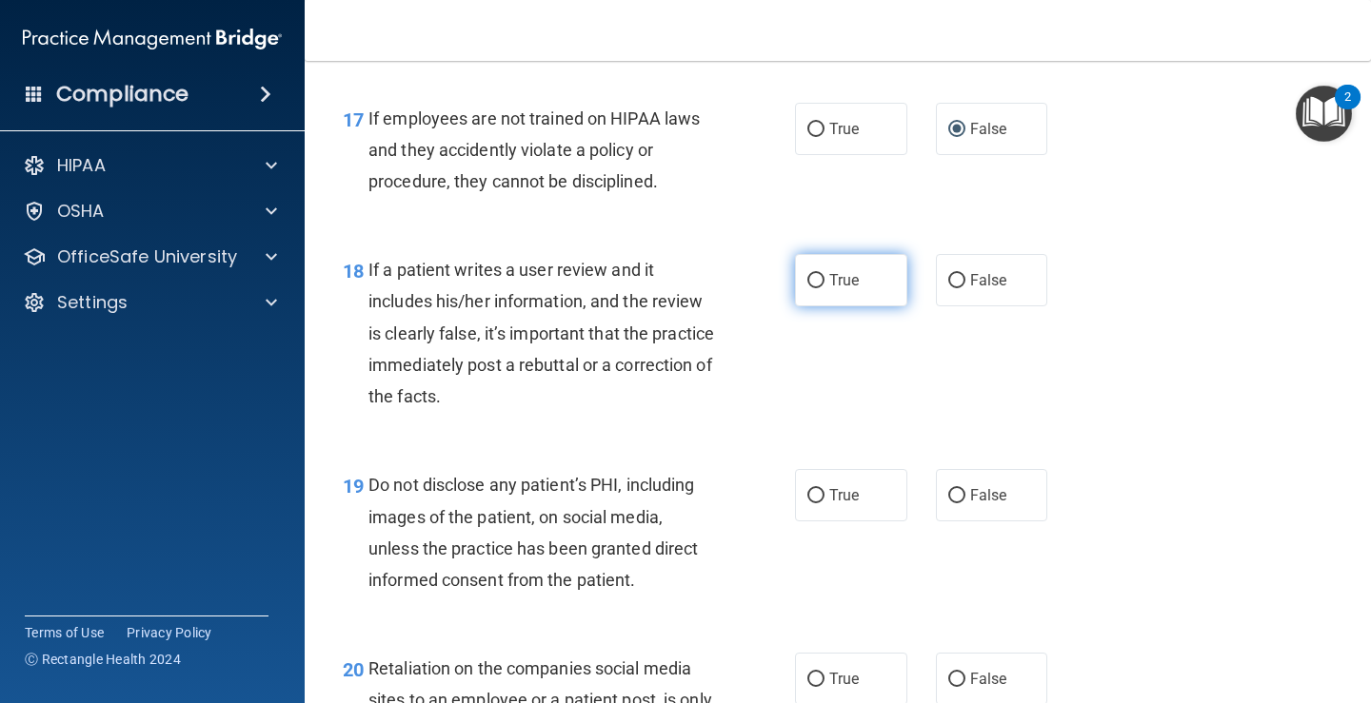
click at [807, 282] on input "True" at bounding box center [815, 281] width 17 height 14
radio input "true"
click at [952, 489] on input "False" at bounding box center [956, 496] width 17 height 14
radio input "true"
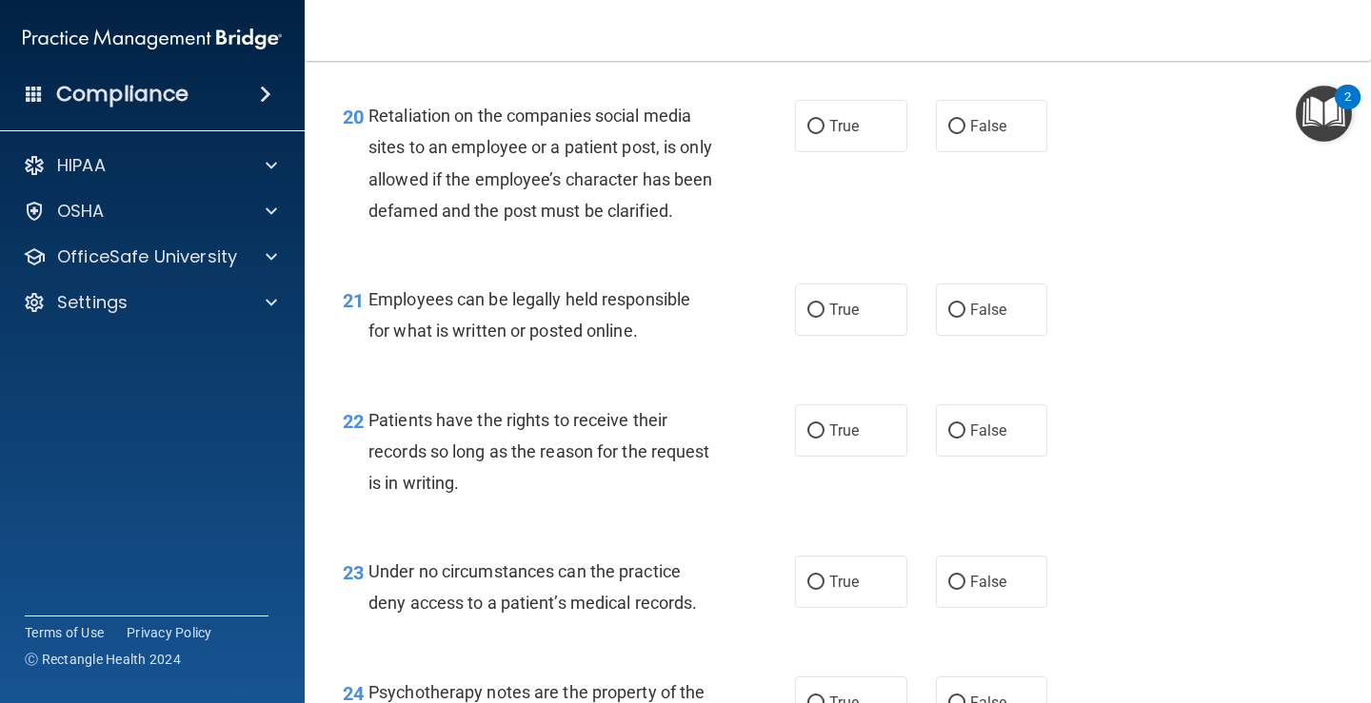
scroll to position [3865, 0]
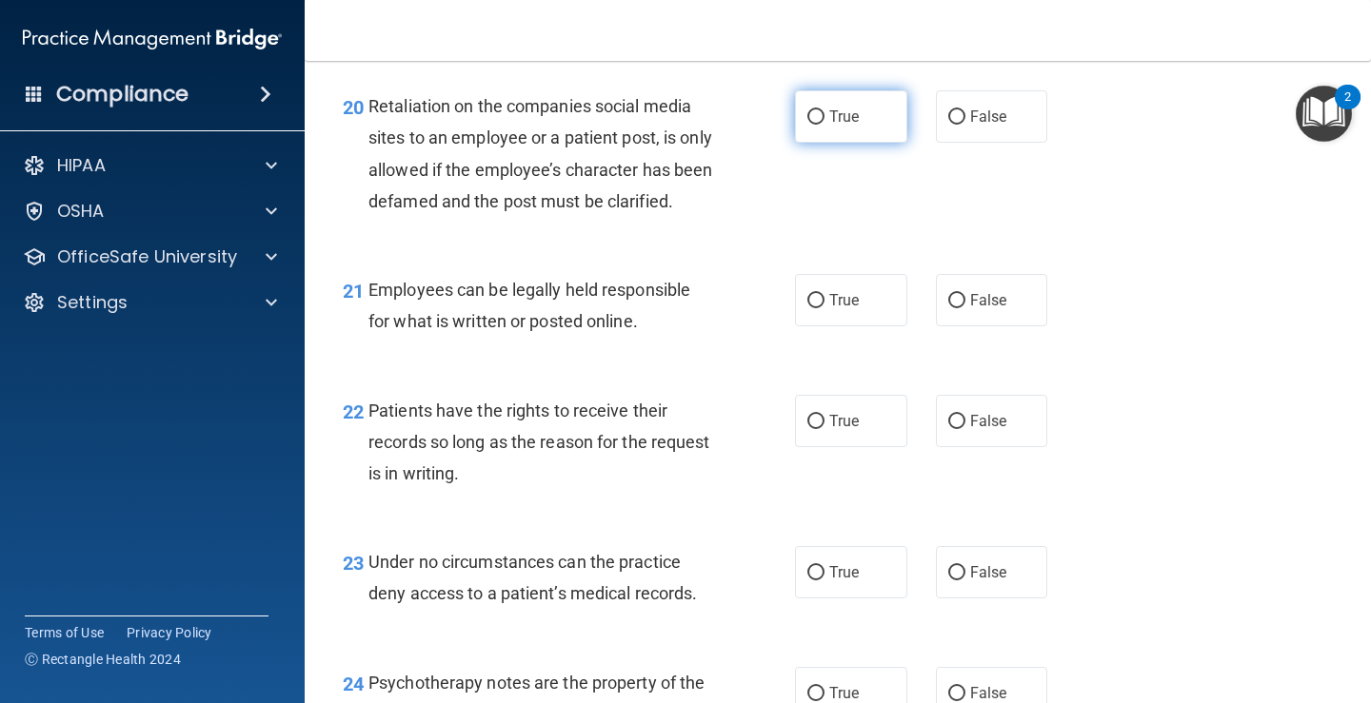
click at [810, 112] on input "True" at bounding box center [815, 117] width 17 height 14
radio input "true"
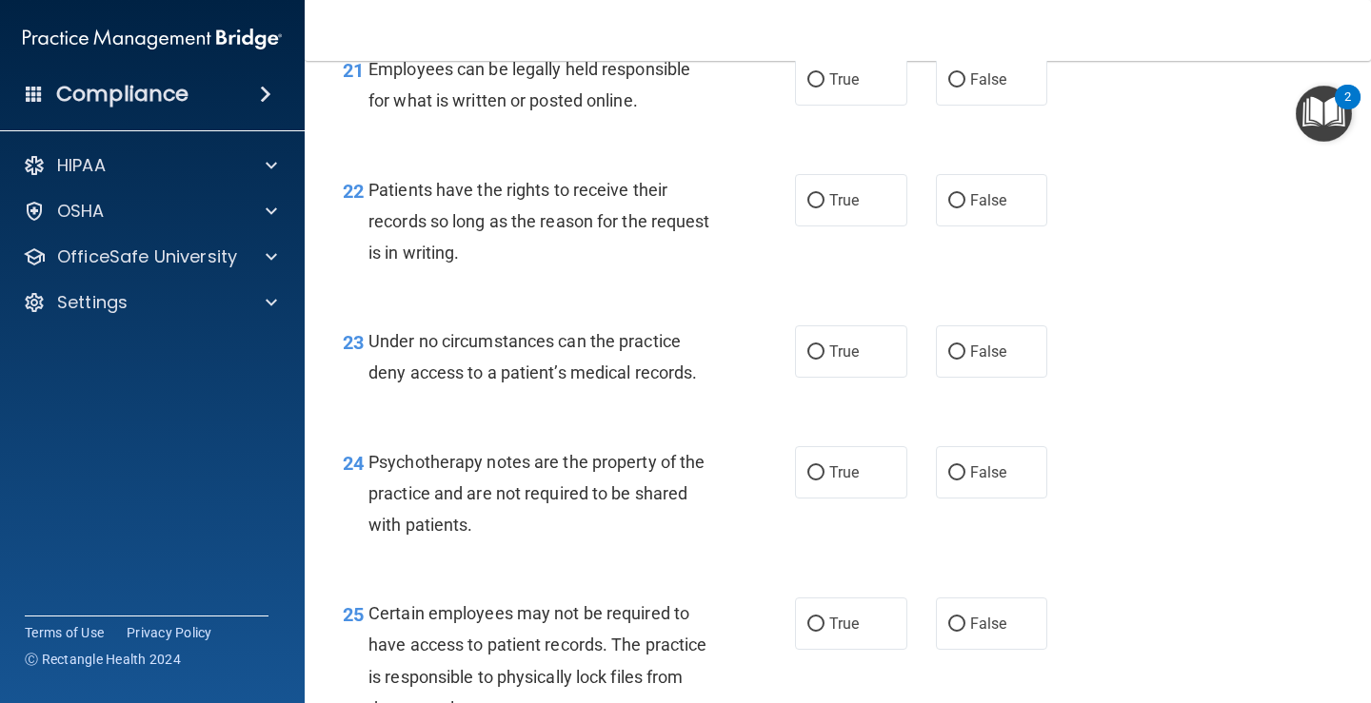
scroll to position [4095, 0]
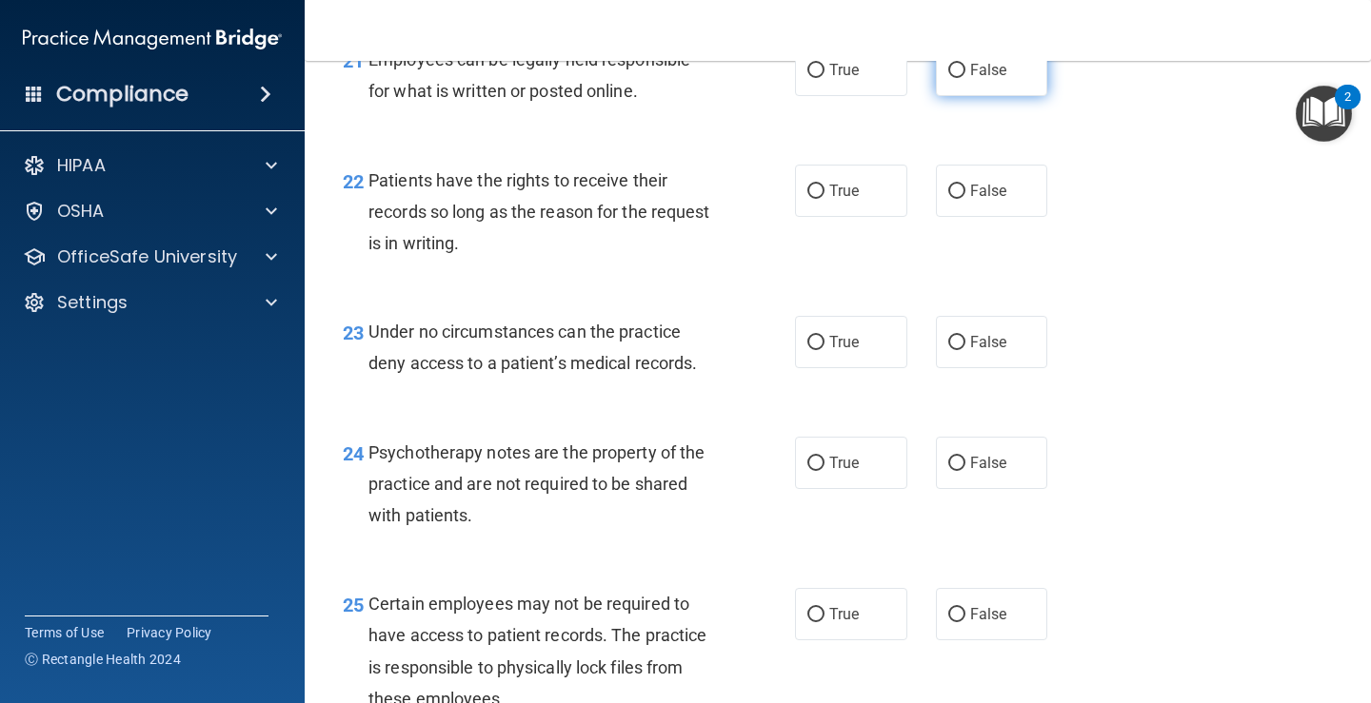
click at [948, 78] on input "False" at bounding box center [956, 71] width 17 height 14
radio input "true"
click at [811, 199] on input "True" at bounding box center [815, 192] width 17 height 14
radio input "true"
click at [811, 471] on input "True" at bounding box center [815, 464] width 17 height 14
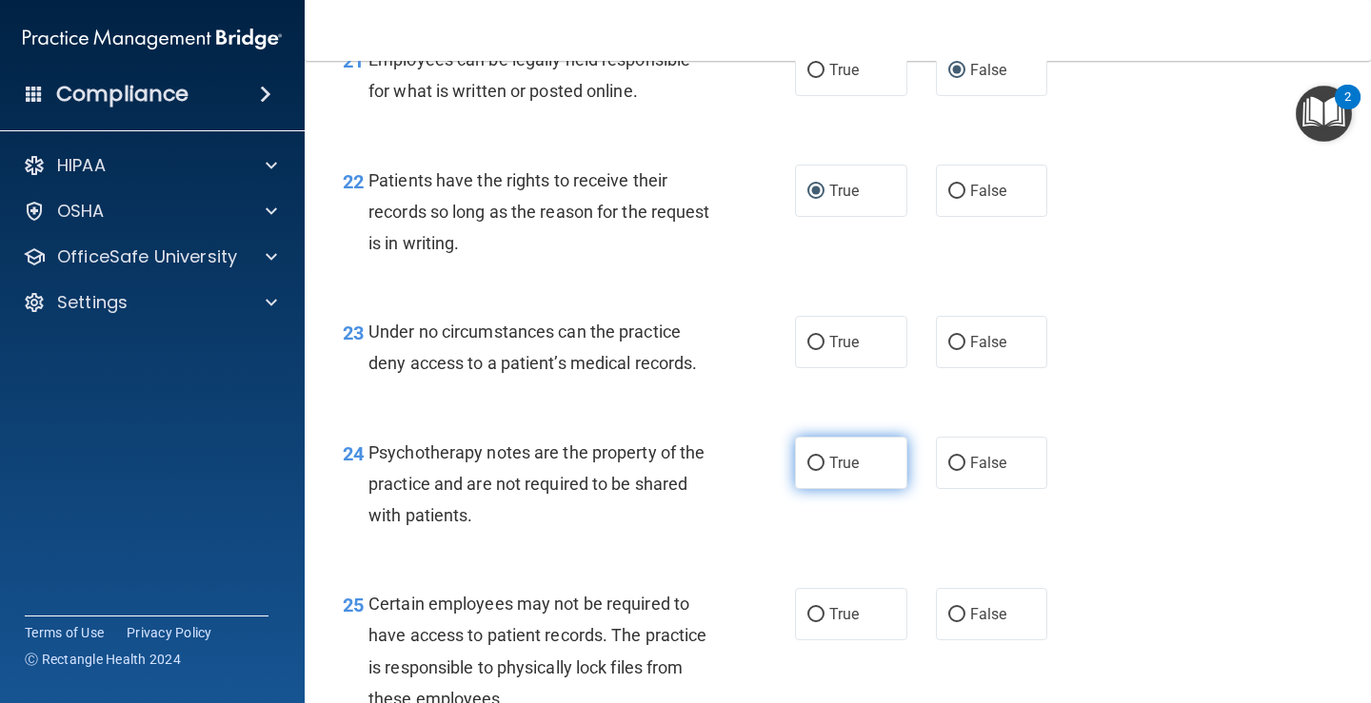
radio input "true"
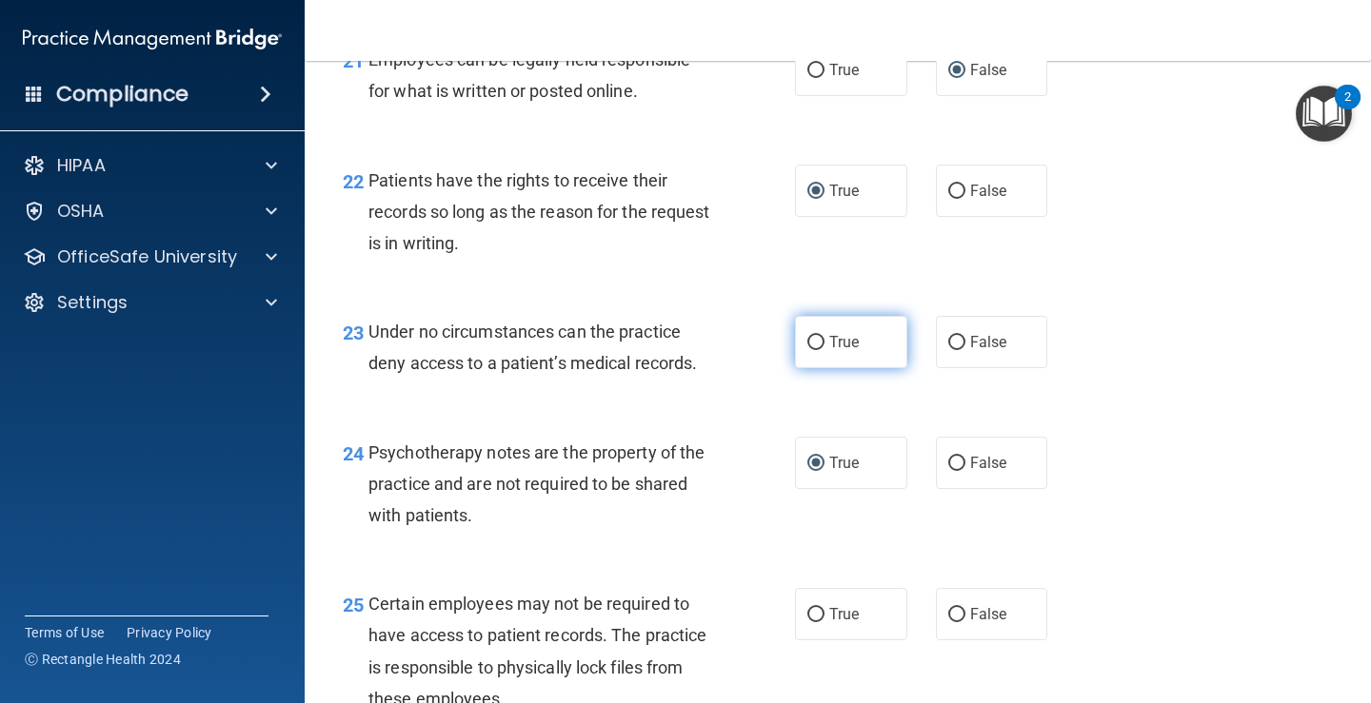
click at [807, 350] on input "True" at bounding box center [815, 343] width 17 height 14
radio input "true"
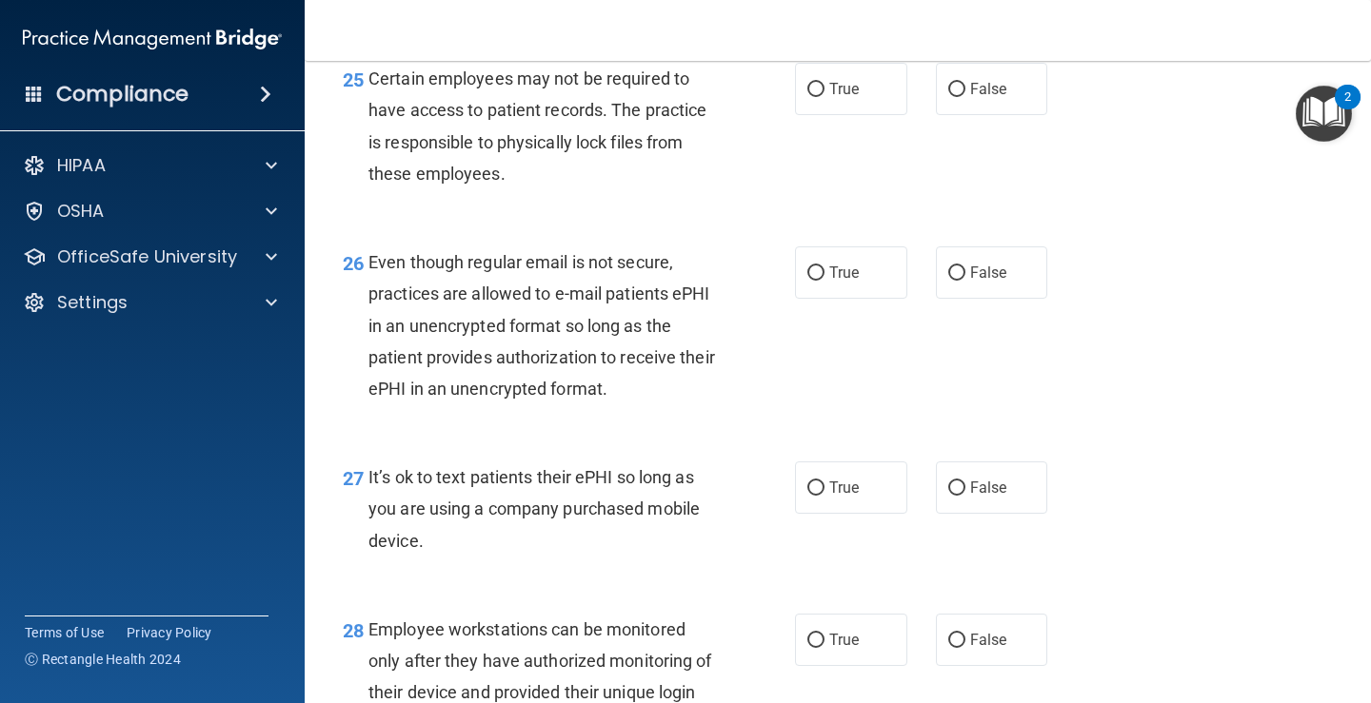
scroll to position [4629, 0]
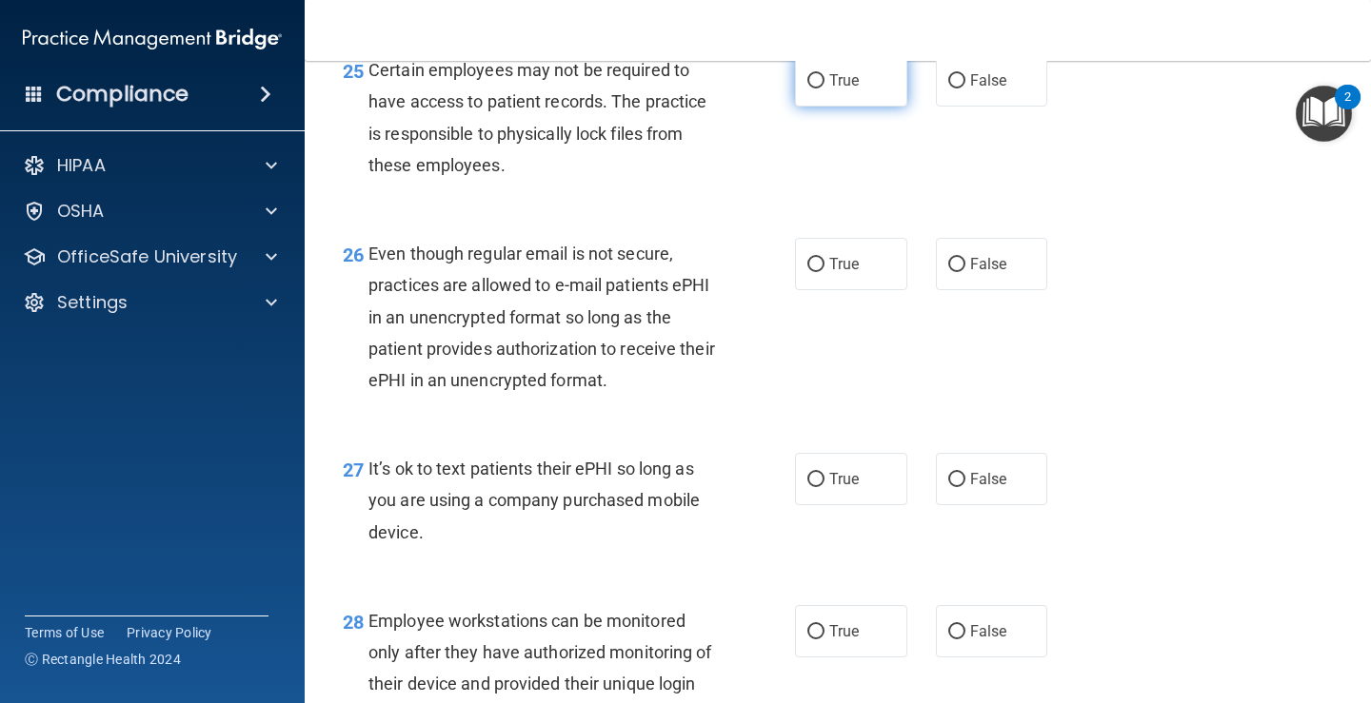
click at [810, 89] on input "True" at bounding box center [815, 81] width 17 height 14
radio input "true"
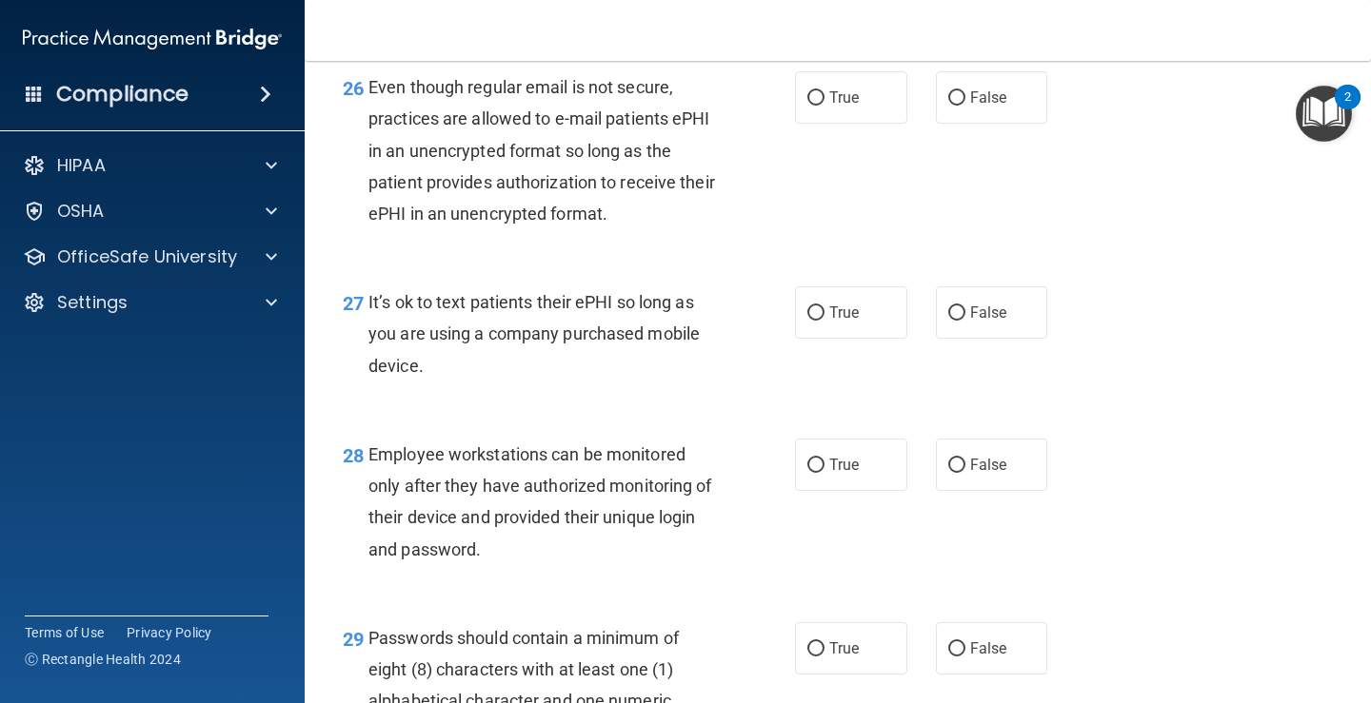
scroll to position [4832, 0]
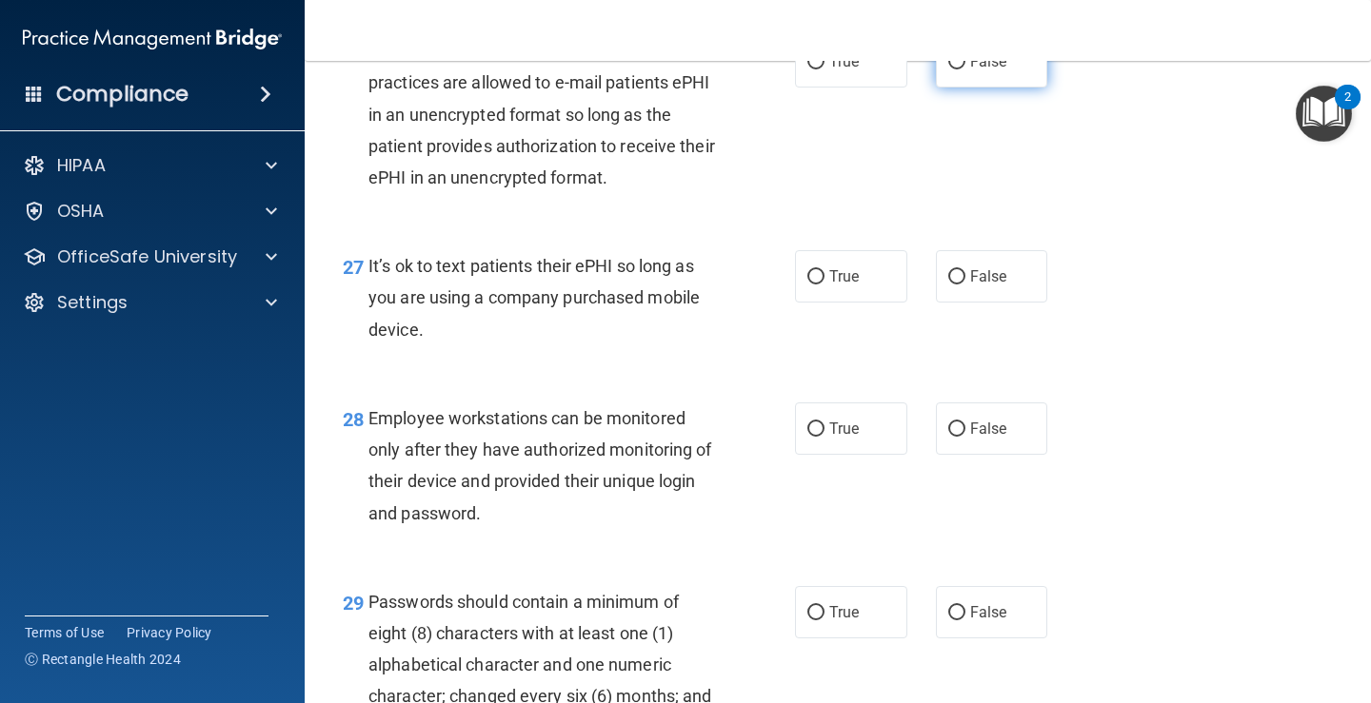
click at [948, 69] on input "False" at bounding box center [956, 62] width 17 height 14
radio input "true"
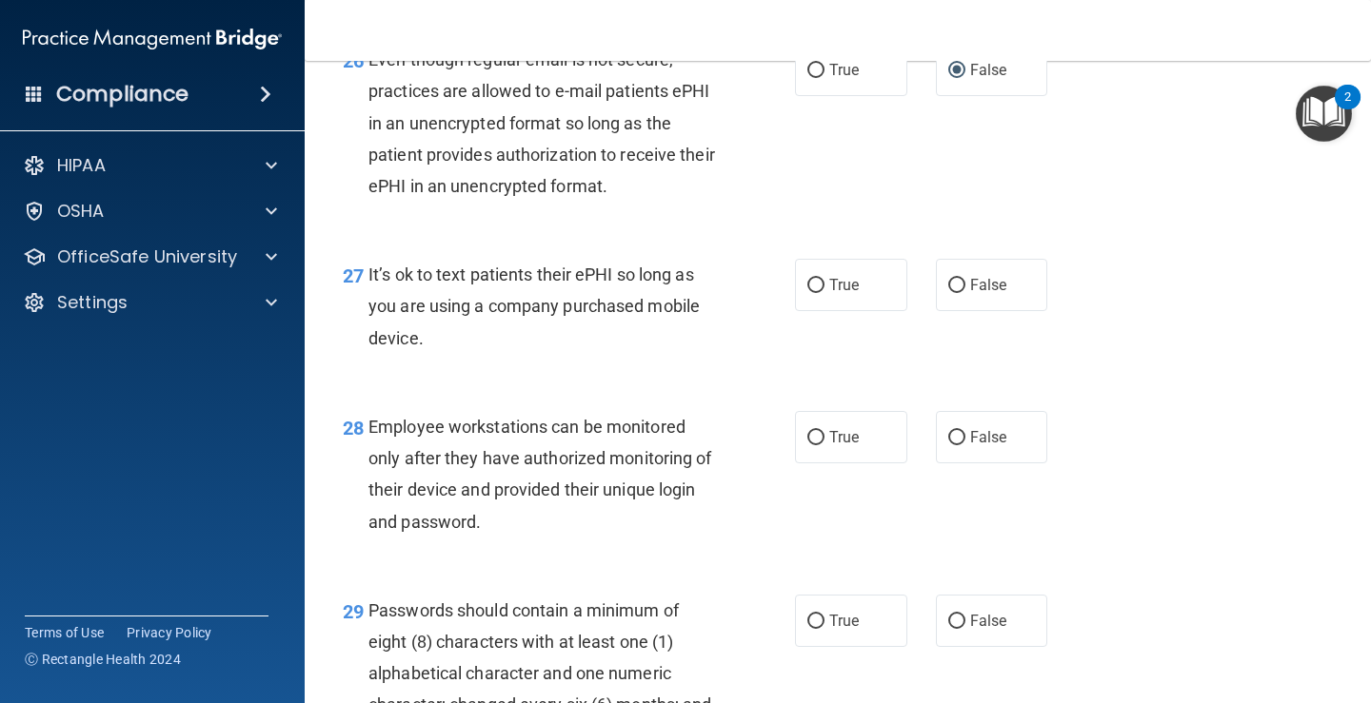
scroll to position [4804, 0]
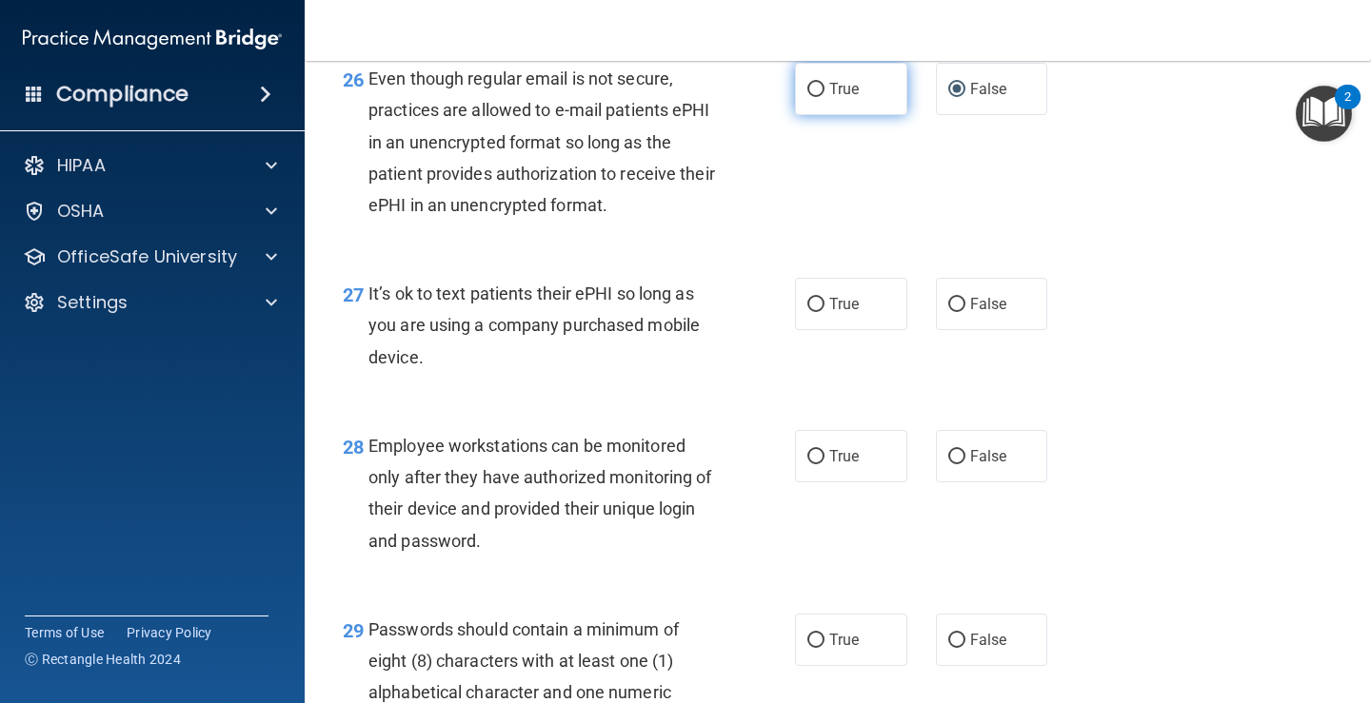
click at [807, 97] on input "True" at bounding box center [815, 90] width 17 height 14
radio input "true"
radio input "false"
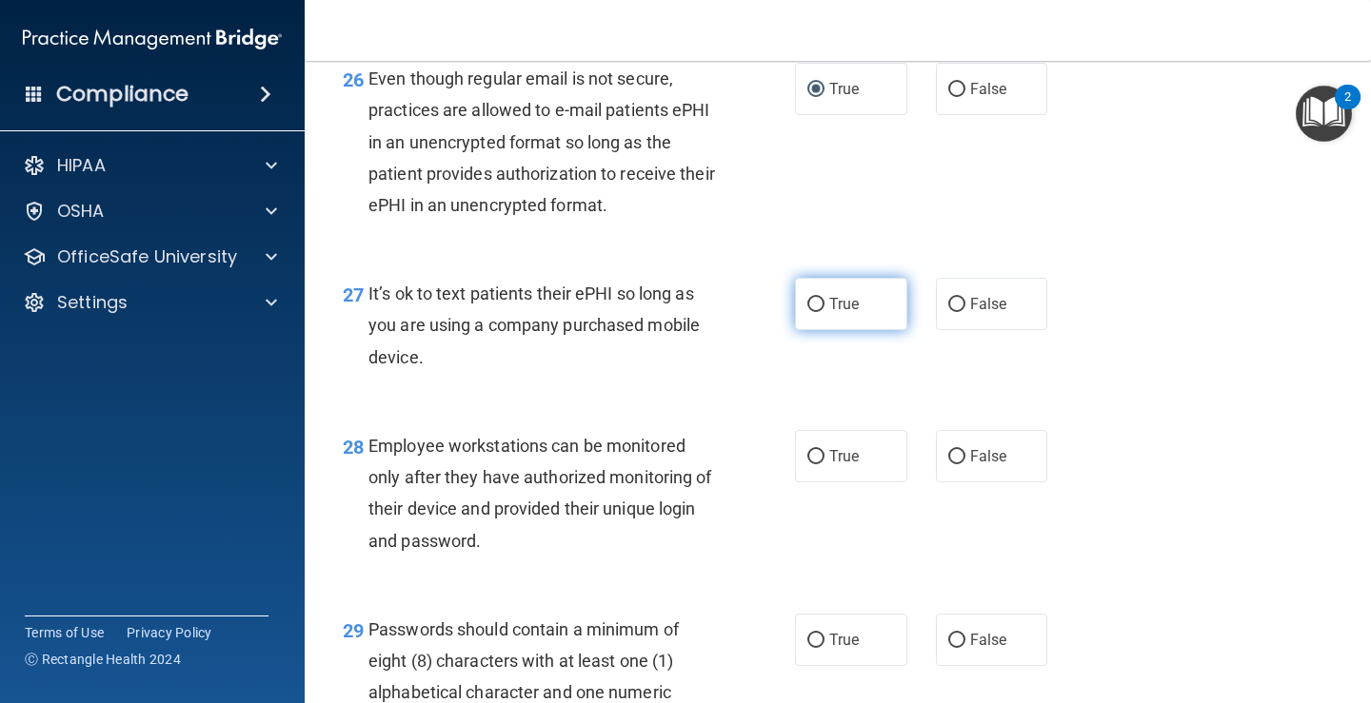
click at [809, 312] on input "True" at bounding box center [815, 305] width 17 height 14
radio input "true"
click at [948, 97] on input "False" at bounding box center [956, 90] width 17 height 14
radio input "true"
radio input "false"
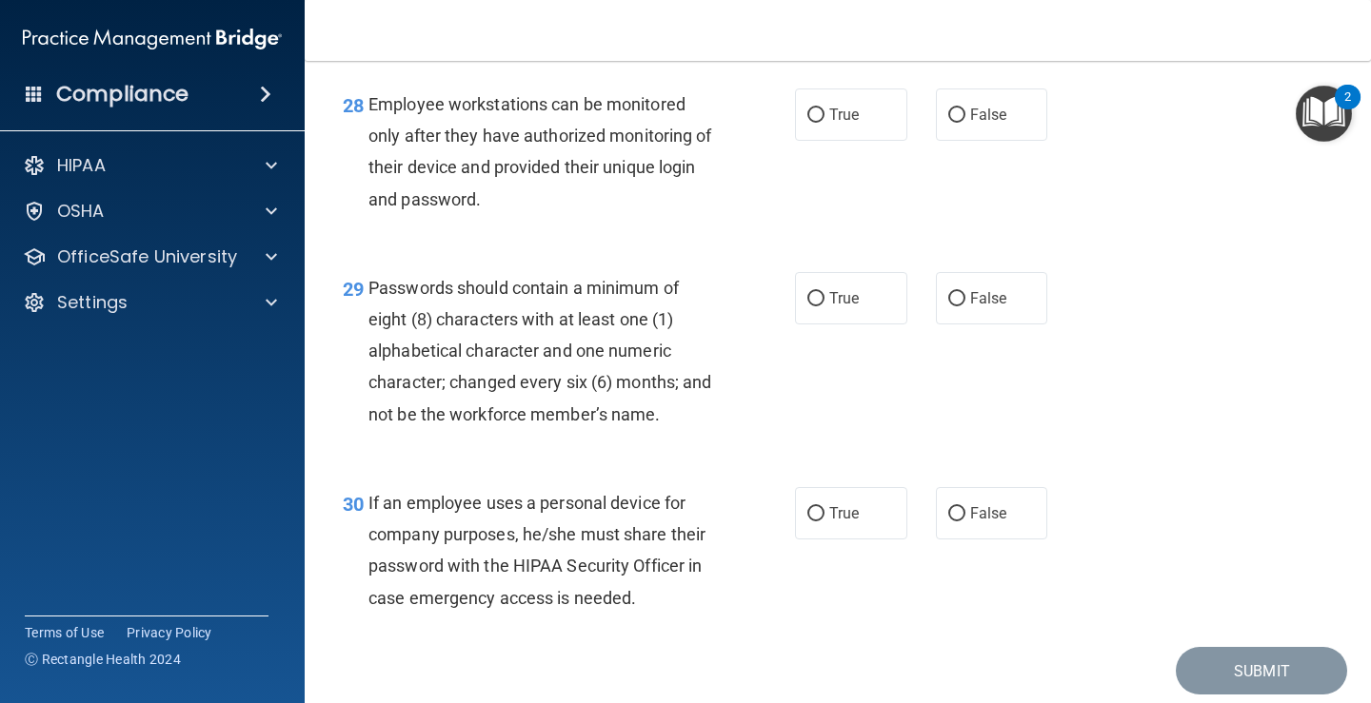
scroll to position [5136, 0]
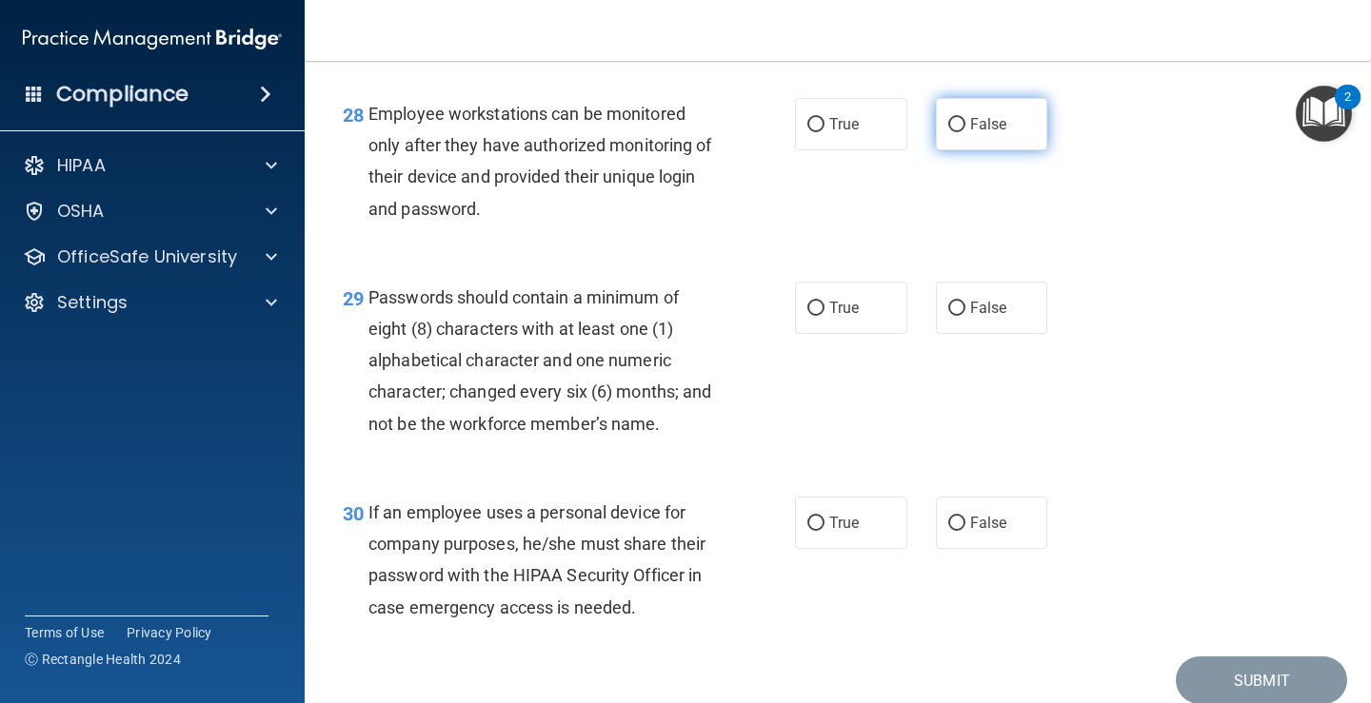
click at [948, 132] on input "False" at bounding box center [956, 125] width 17 height 14
radio input "true"
click at [808, 316] on input "True" at bounding box center [815, 309] width 17 height 14
radio input "true"
click at [808, 531] on input "True" at bounding box center [815, 524] width 17 height 14
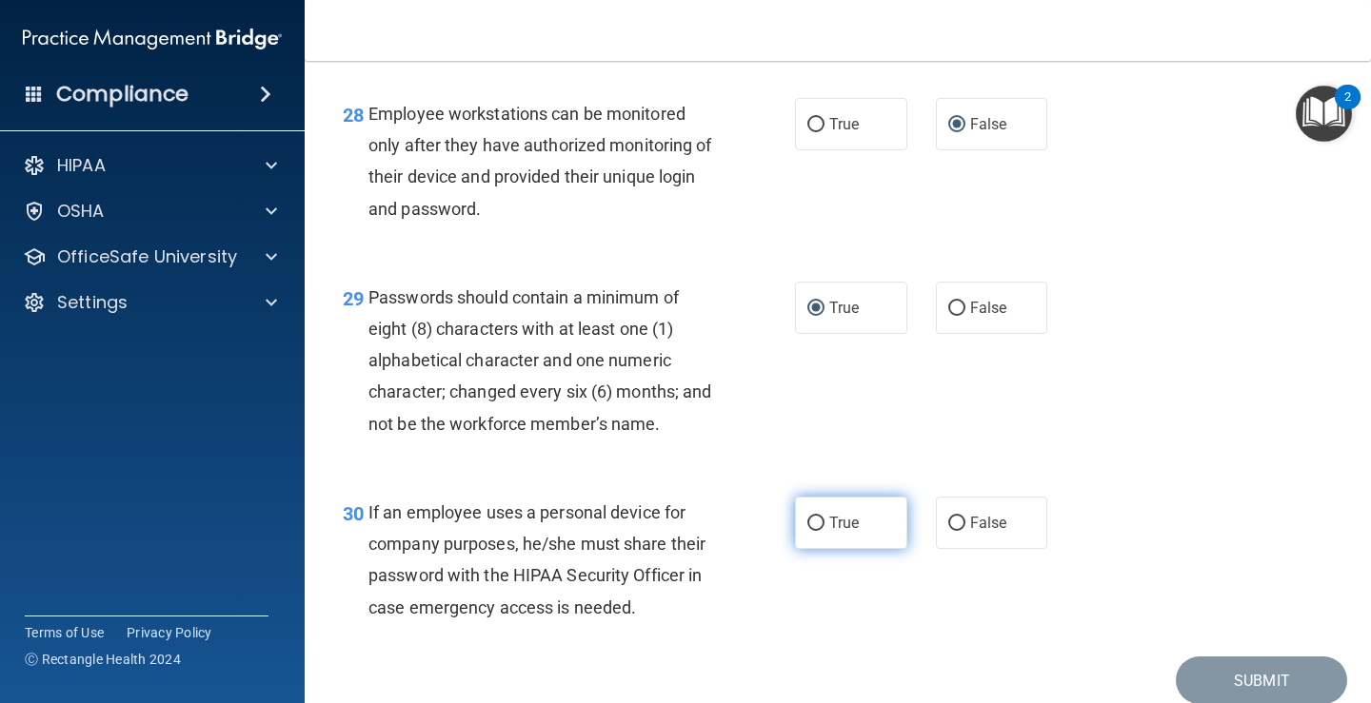
radio input "true"
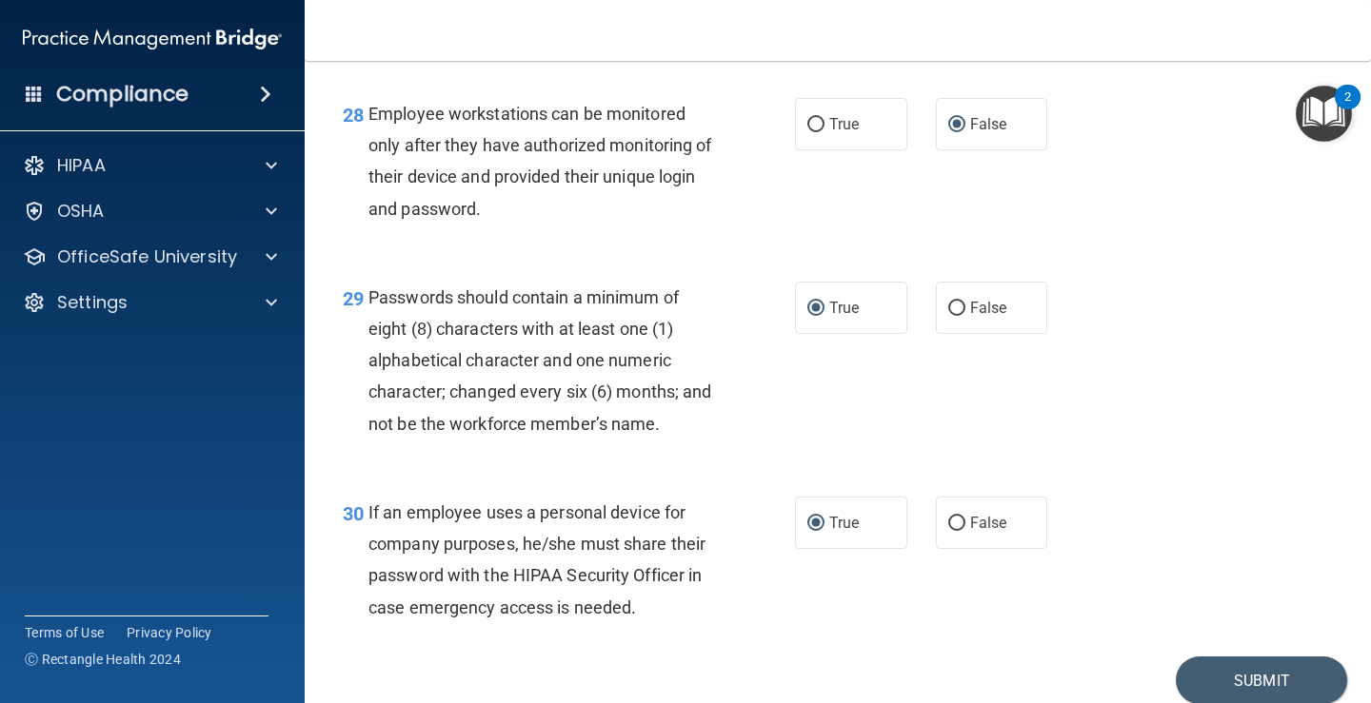
scroll to position [5245, 0]
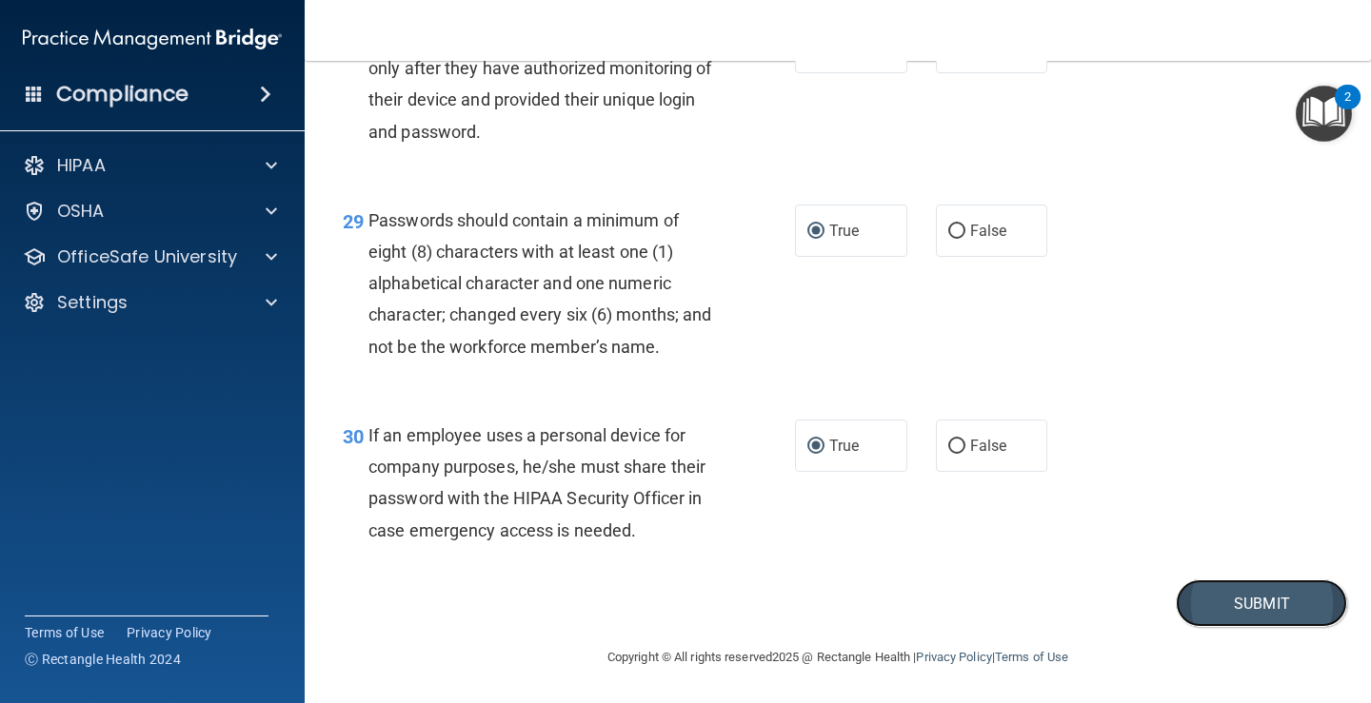
click at [1223, 606] on button "Submit" at bounding box center [1261, 604] width 171 height 49
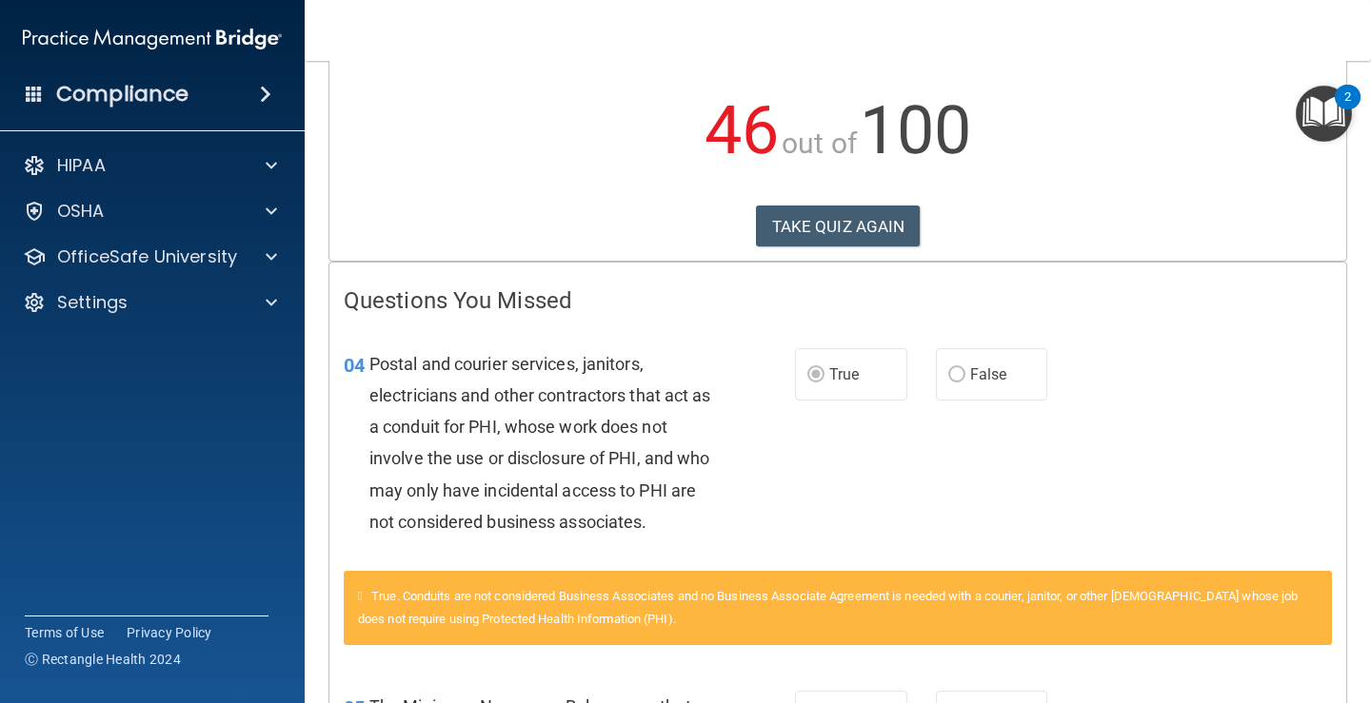
scroll to position [163, 0]
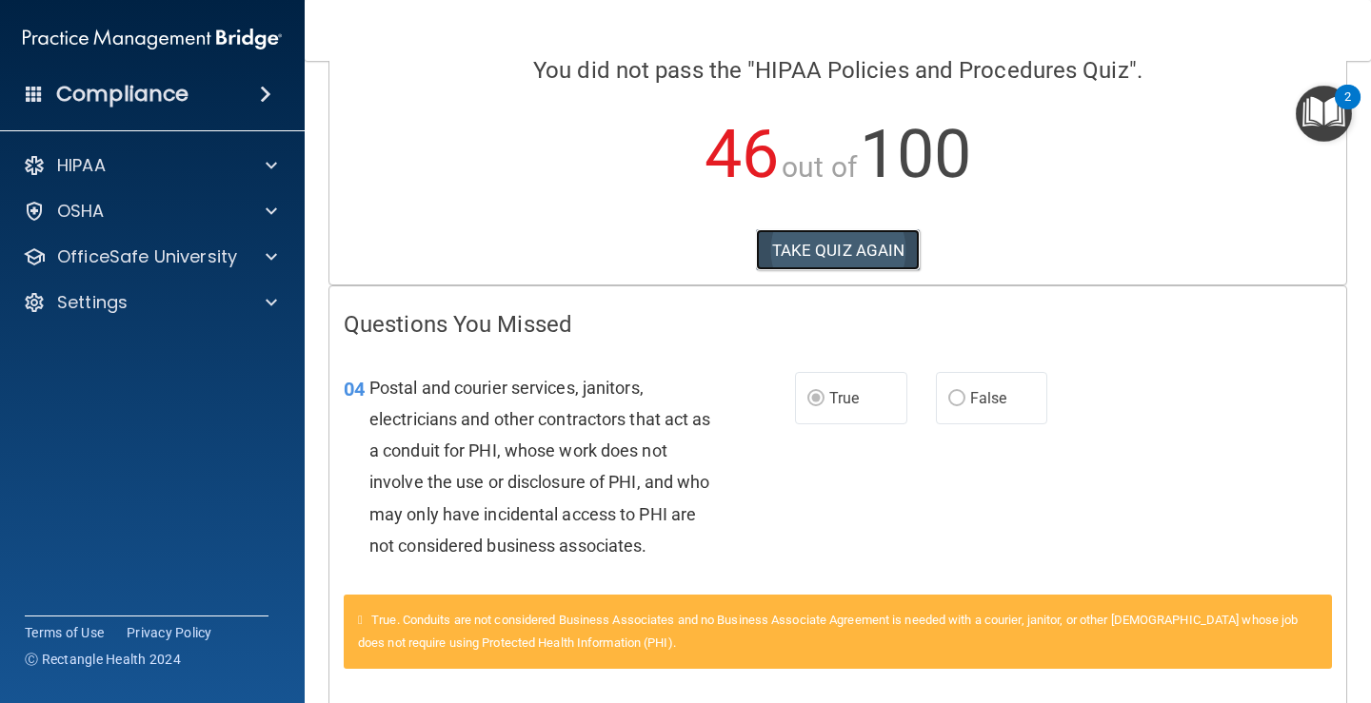
click at [829, 246] on button "TAKE QUIZ AGAIN" at bounding box center [838, 250] width 165 height 42
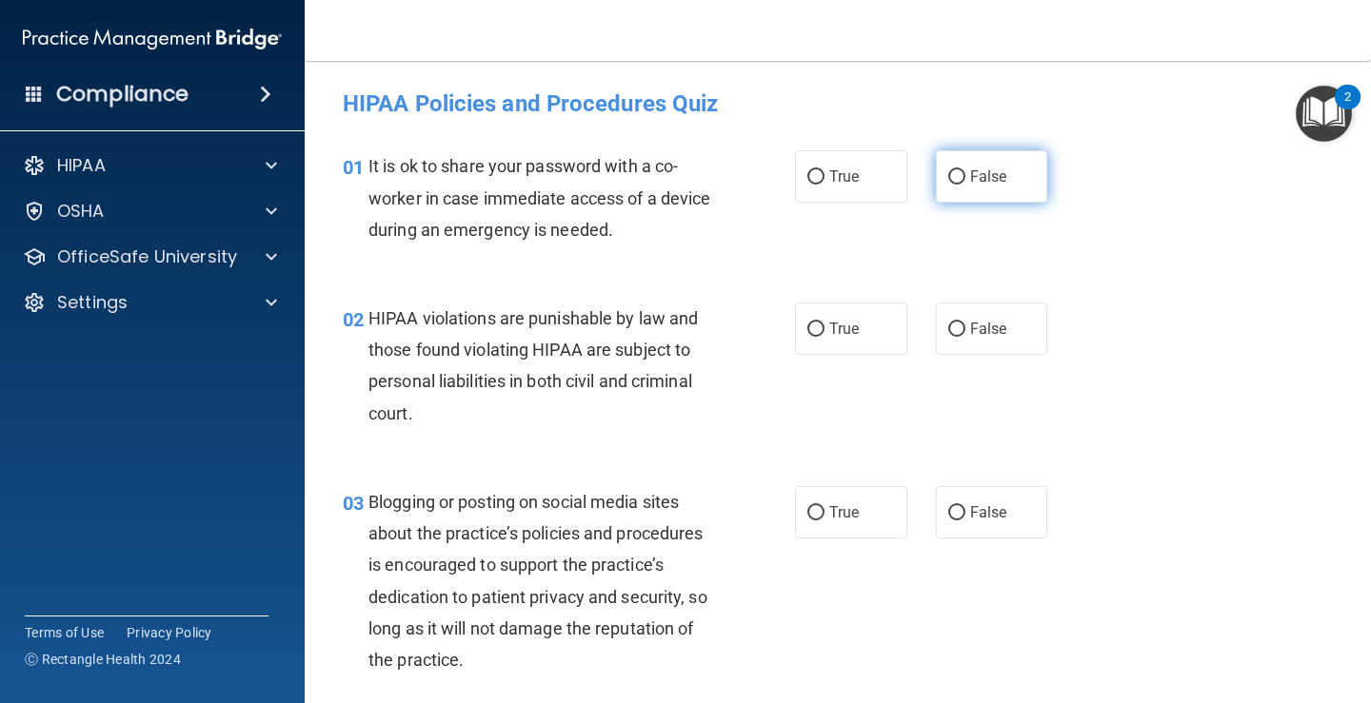
click at [949, 175] on input "False" at bounding box center [956, 177] width 17 height 14
radio input "true"
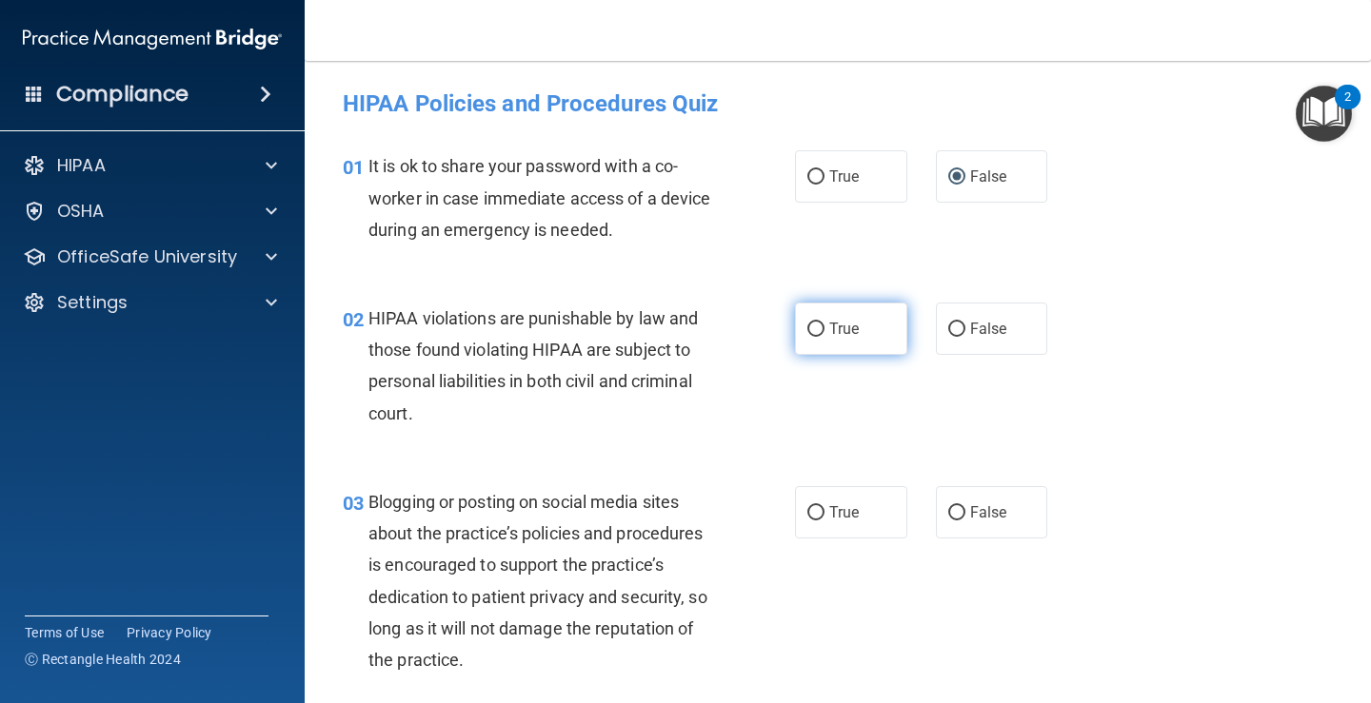
click at [810, 331] on input "True" at bounding box center [815, 330] width 17 height 14
radio input "true"
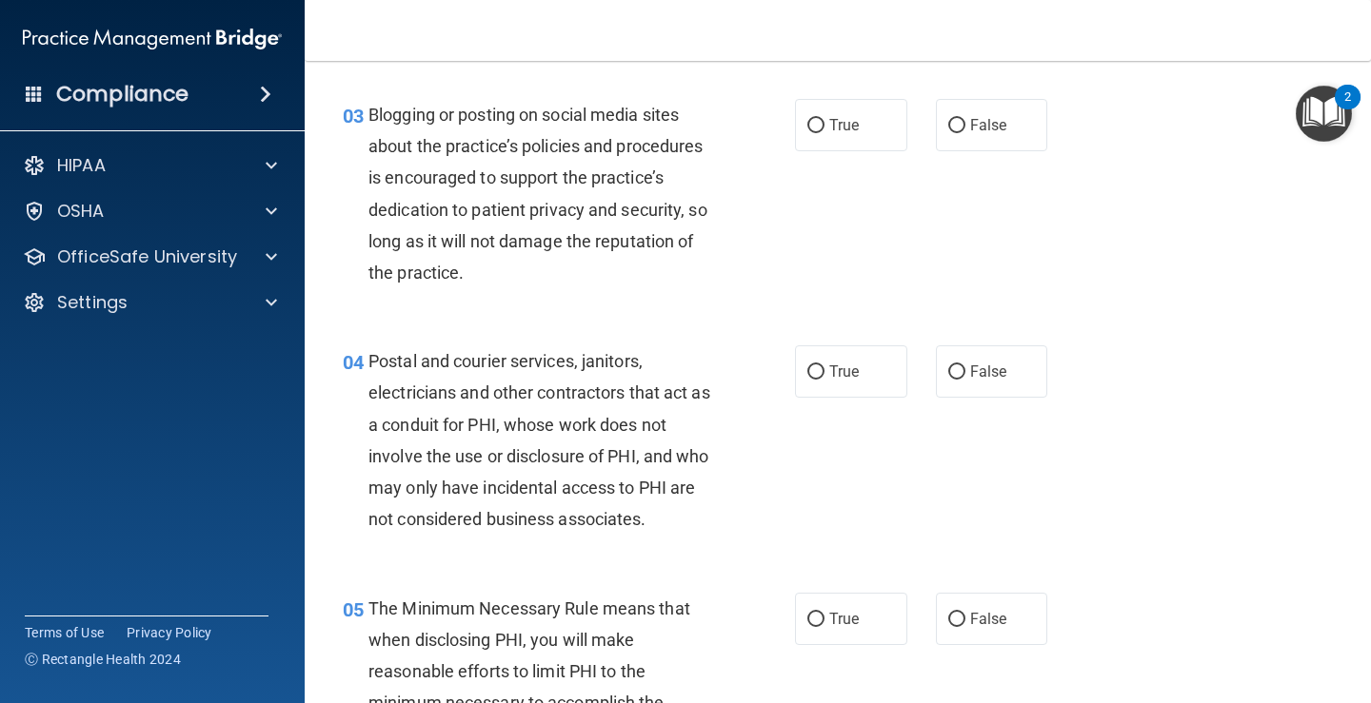
scroll to position [368, 0]
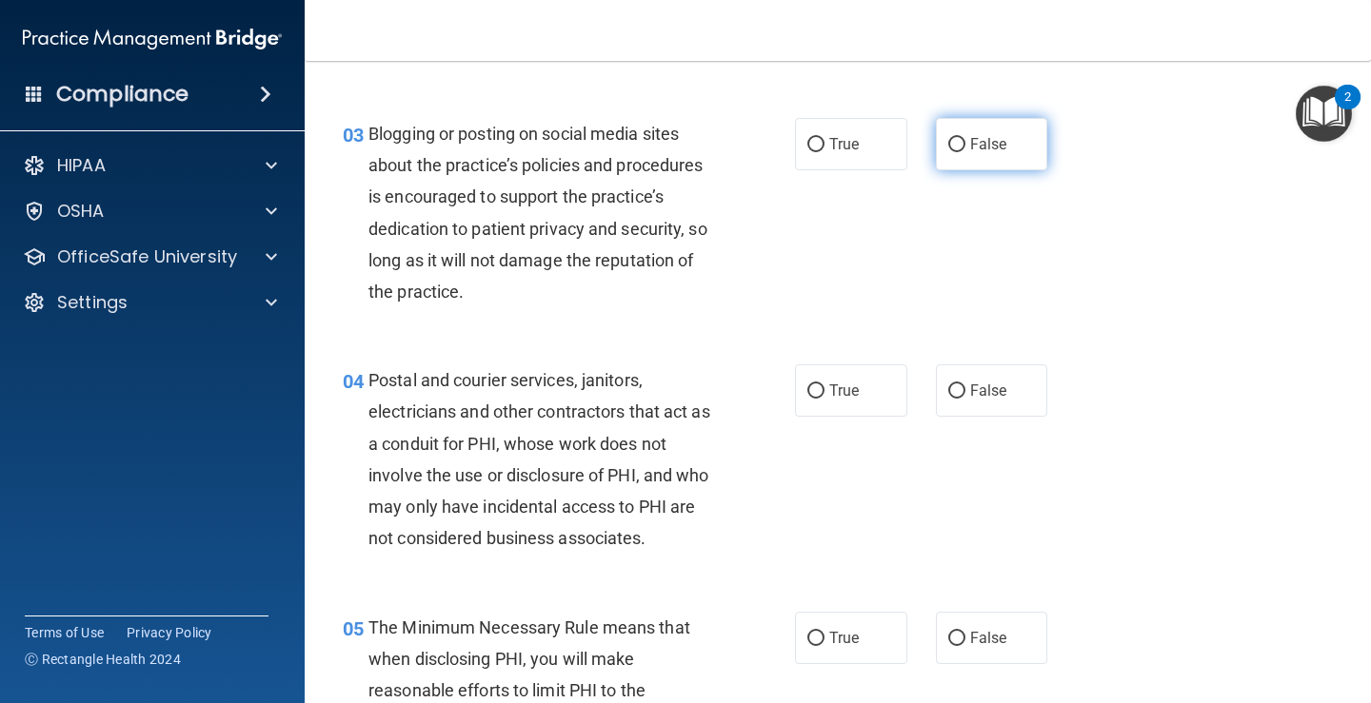
click at [948, 146] on input "False" at bounding box center [956, 145] width 17 height 14
radio input "true"
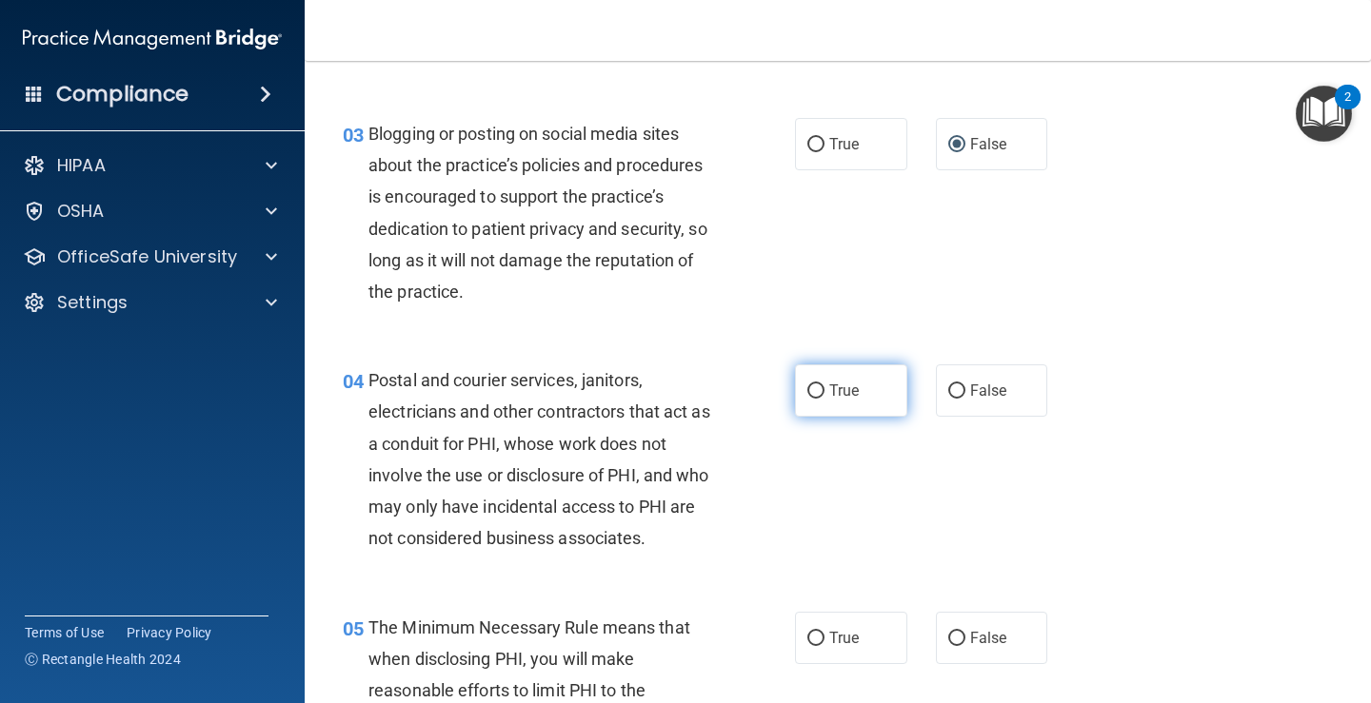
click at [807, 389] on input "True" at bounding box center [815, 392] width 17 height 14
radio input "true"
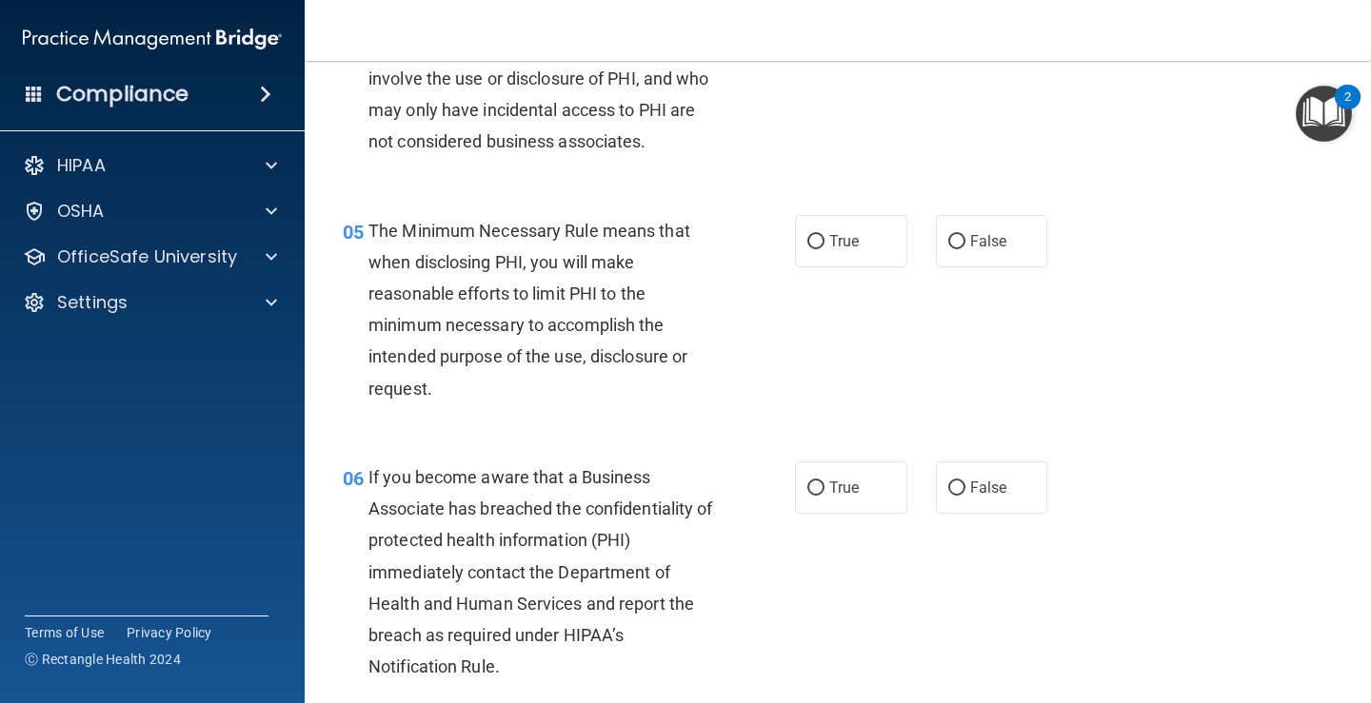
scroll to position [885, 0]
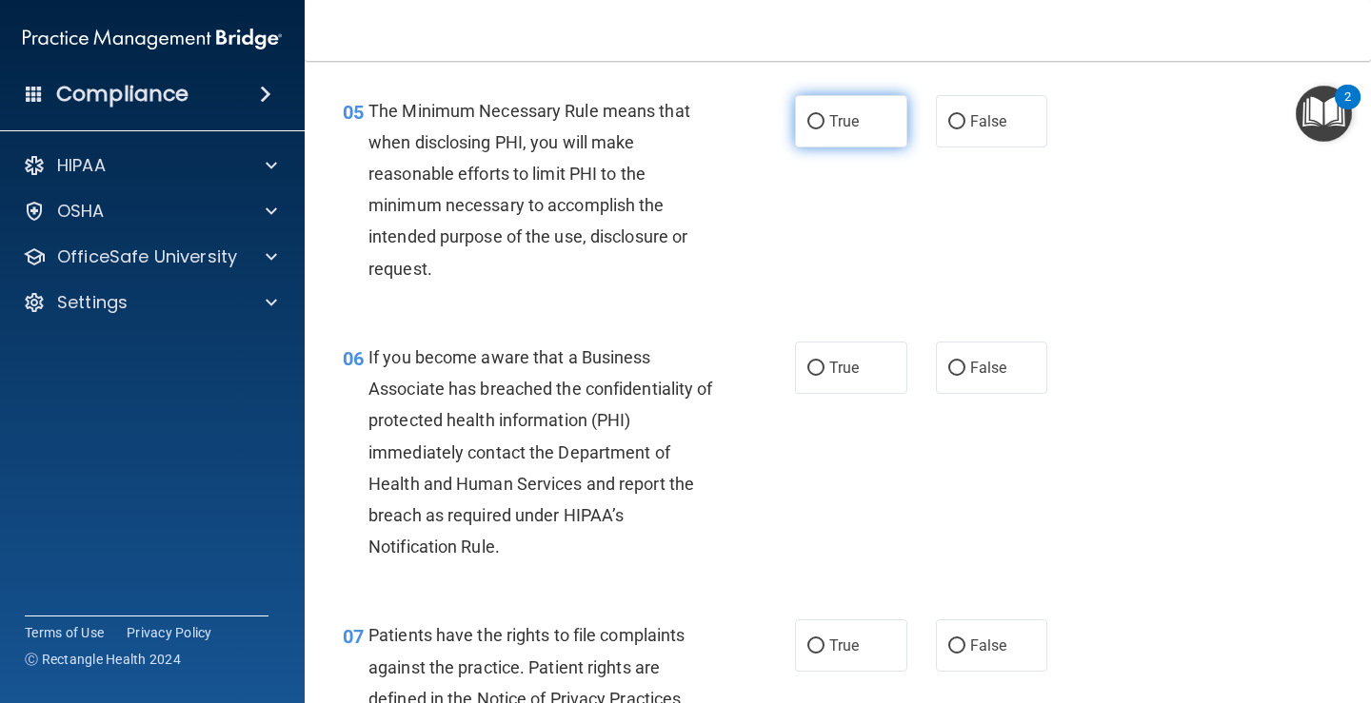
click at [808, 122] on input "True" at bounding box center [815, 122] width 17 height 14
radio input "true"
click at [949, 365] on input "False" at bounding box center [956, 369] width 17 height 14
radio input "true"
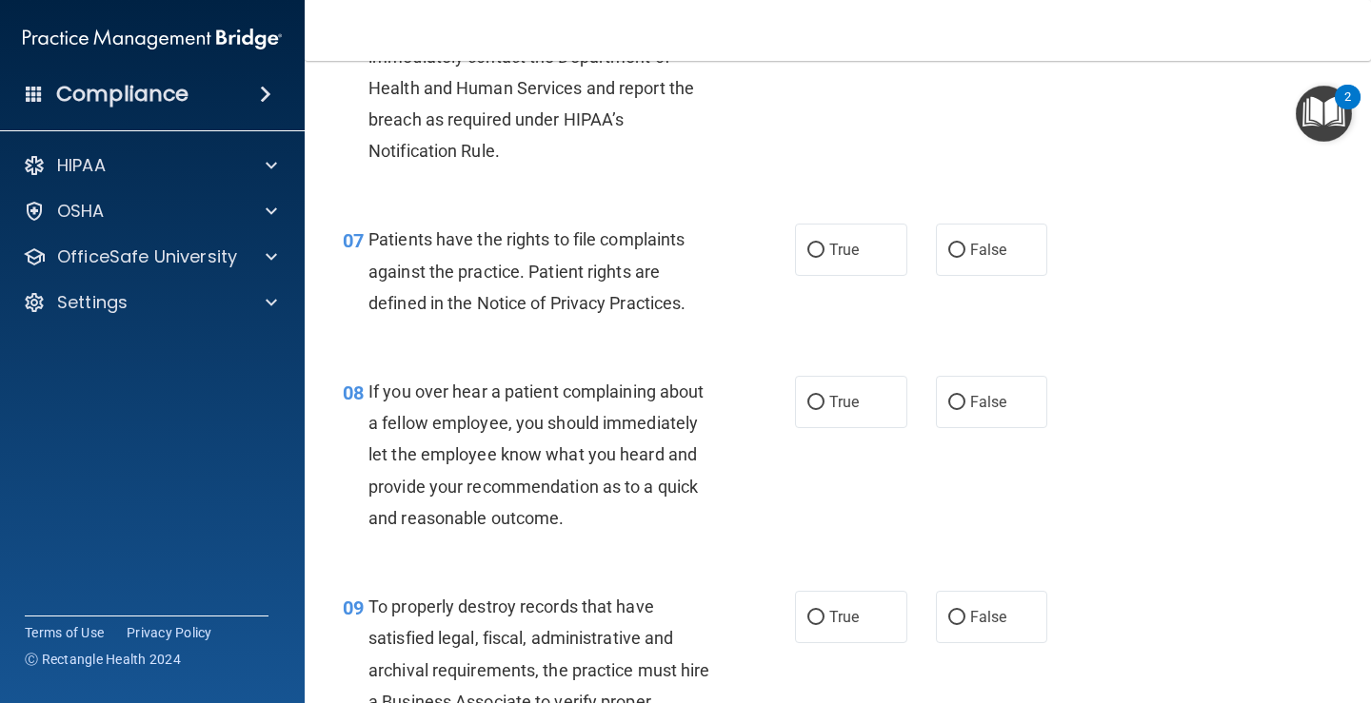
scroll to position [1401, 0]
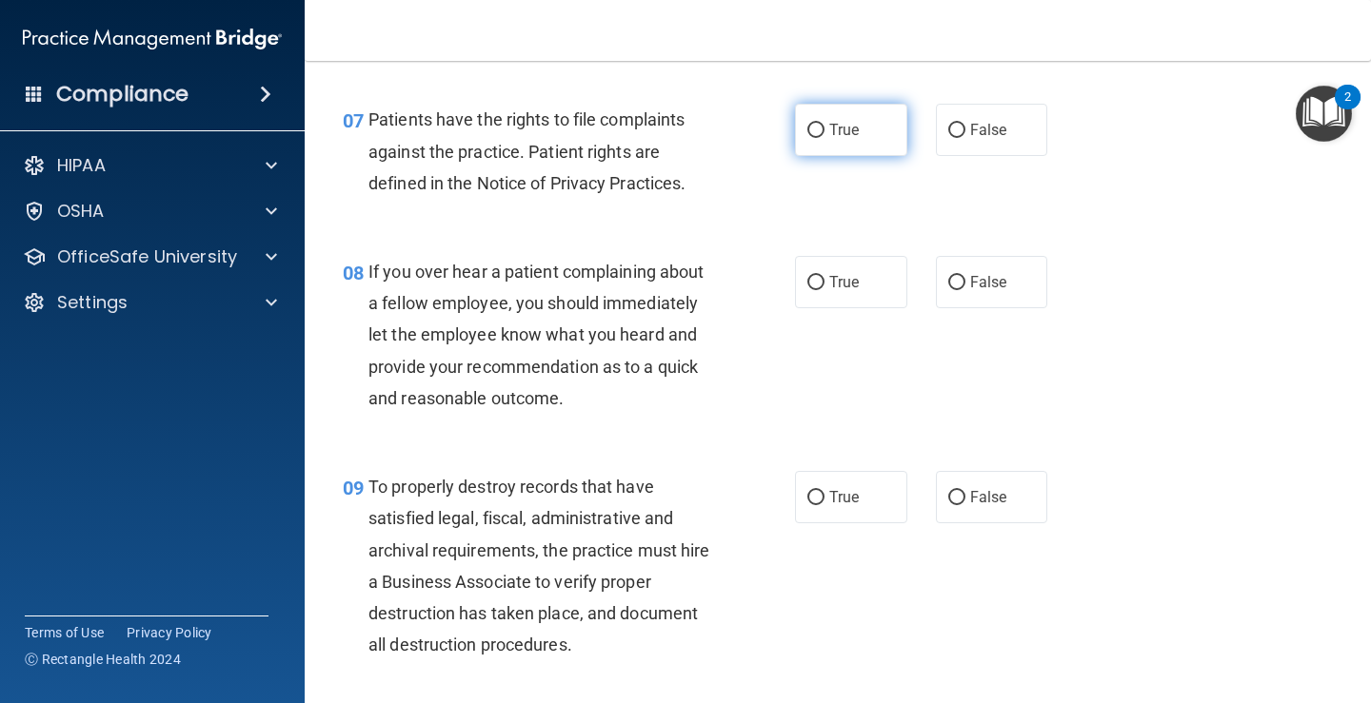
click at [807, 129] on input "True" at bounding box center [815, 131] width 17 height 14
radio input "true"
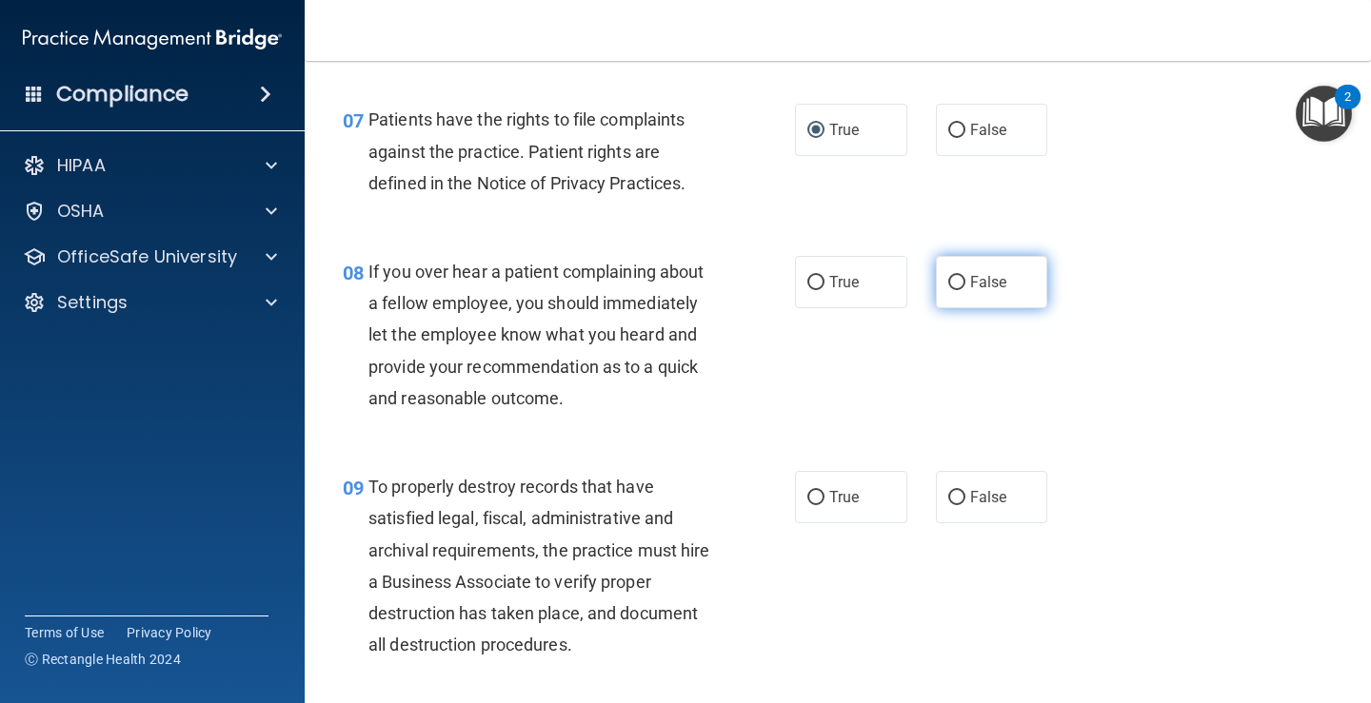
click at [950, 281] on input "False" at bounding box center [956, 283] width 17 height 14
radio input "true"
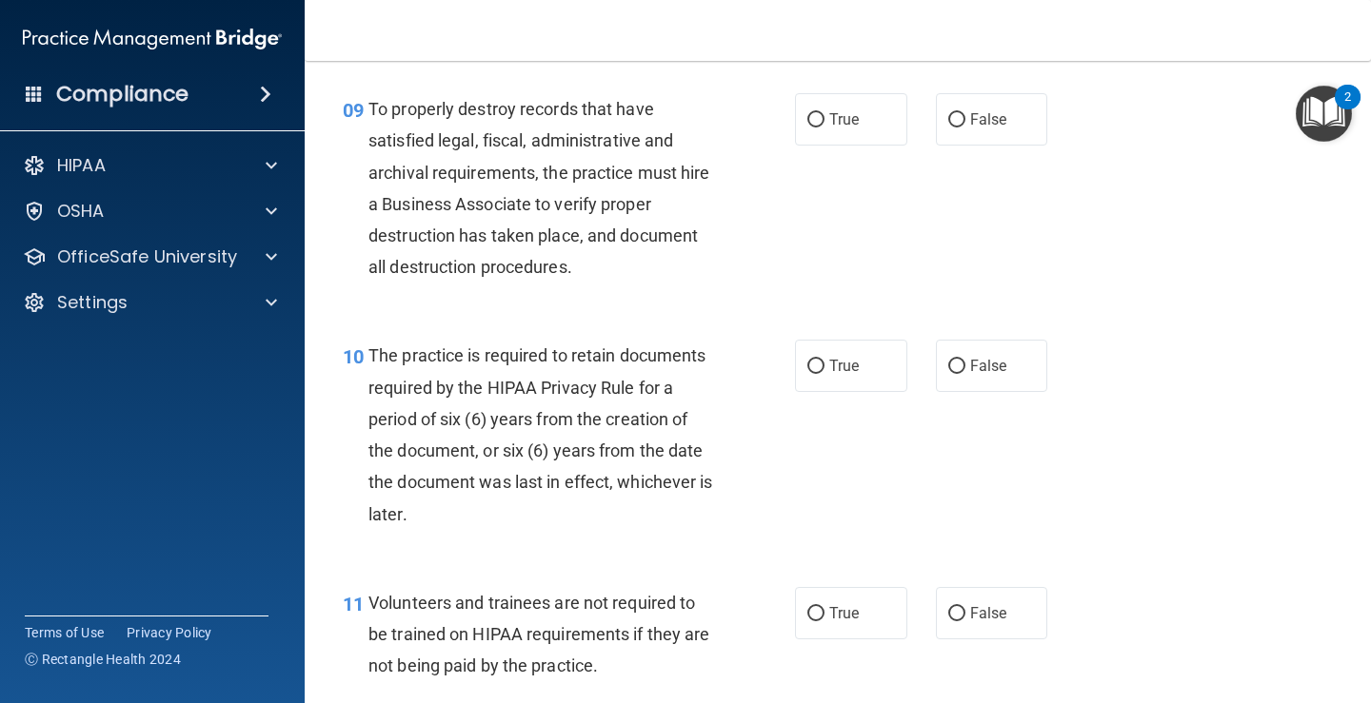
scroll to position [1807, 0]
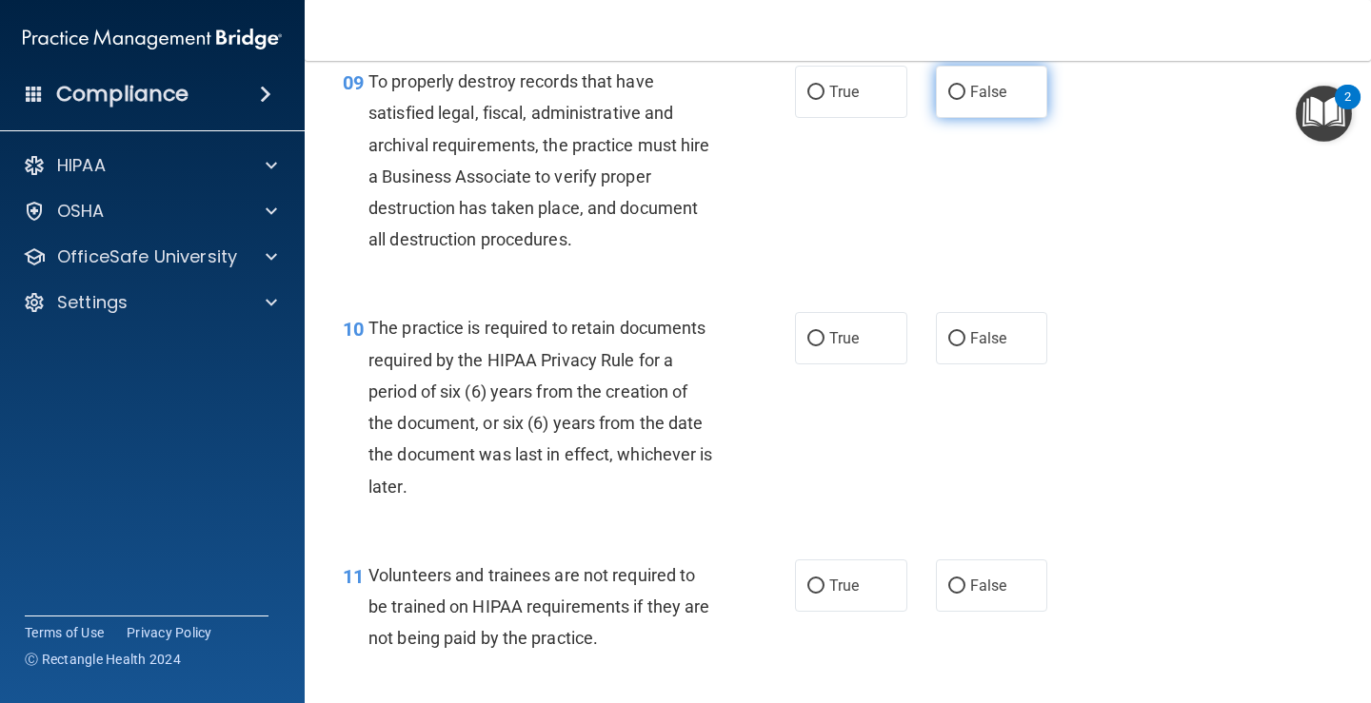
click at [948, 92] on input "False" at bounding box center [956, 93] width 17 height 14
radio input "true"
click at [809, 335] on input "True" at bounding box center [815, 339] width 17 height 14
radio input "true"
click at [953, 581] on input "False" at bounding box center [956, 587] width 17 height 14
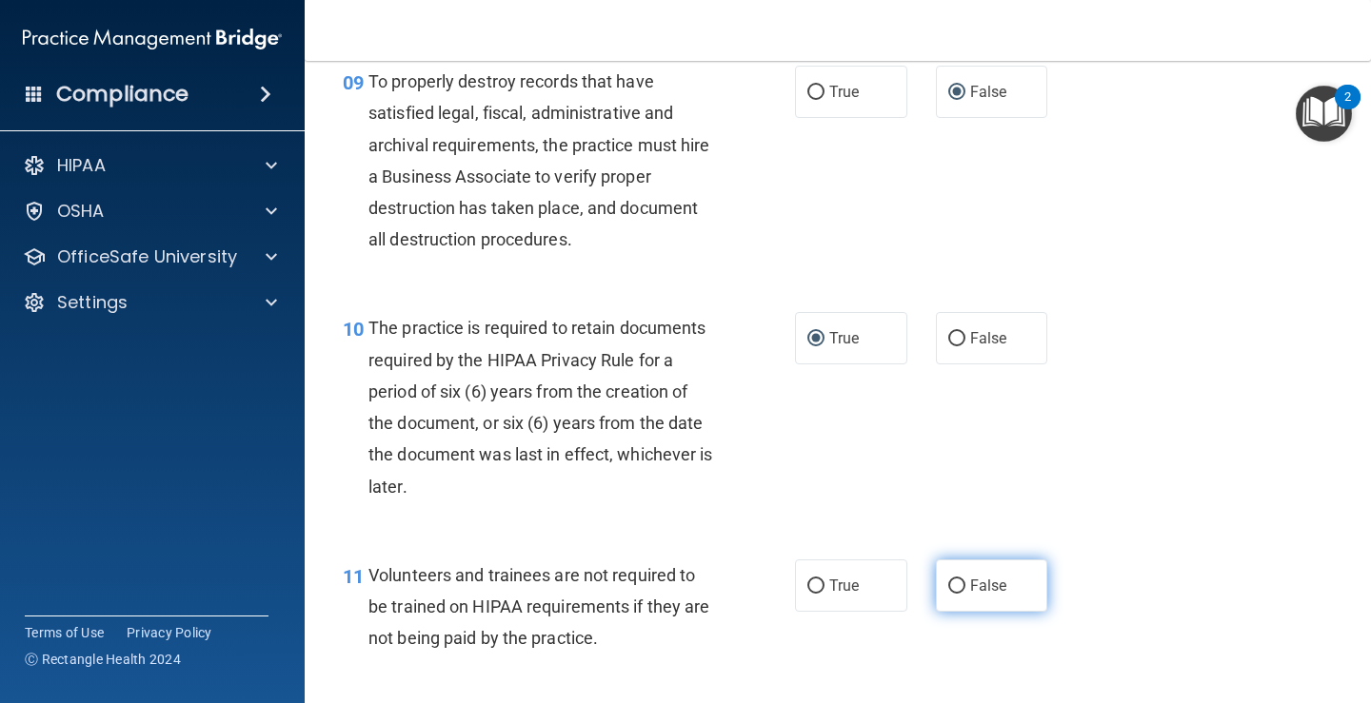
radio input "true"
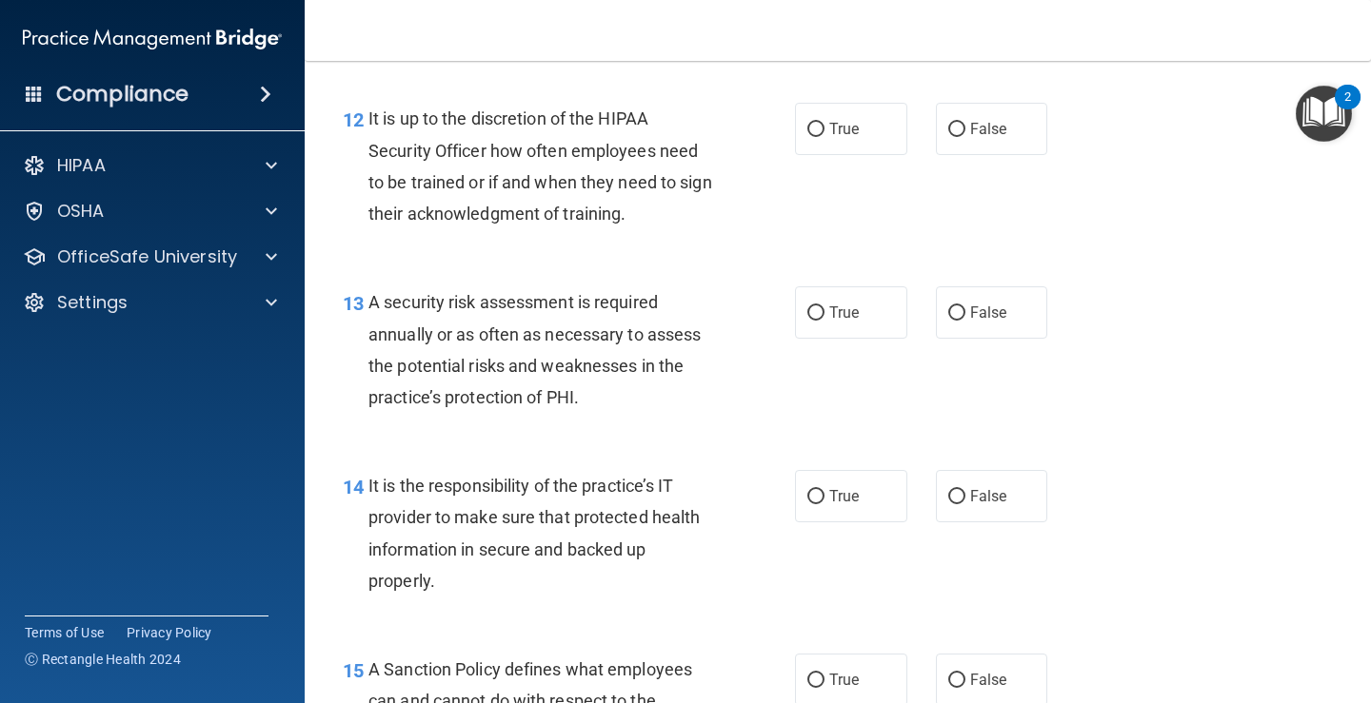
scroll to position [2433, 0]
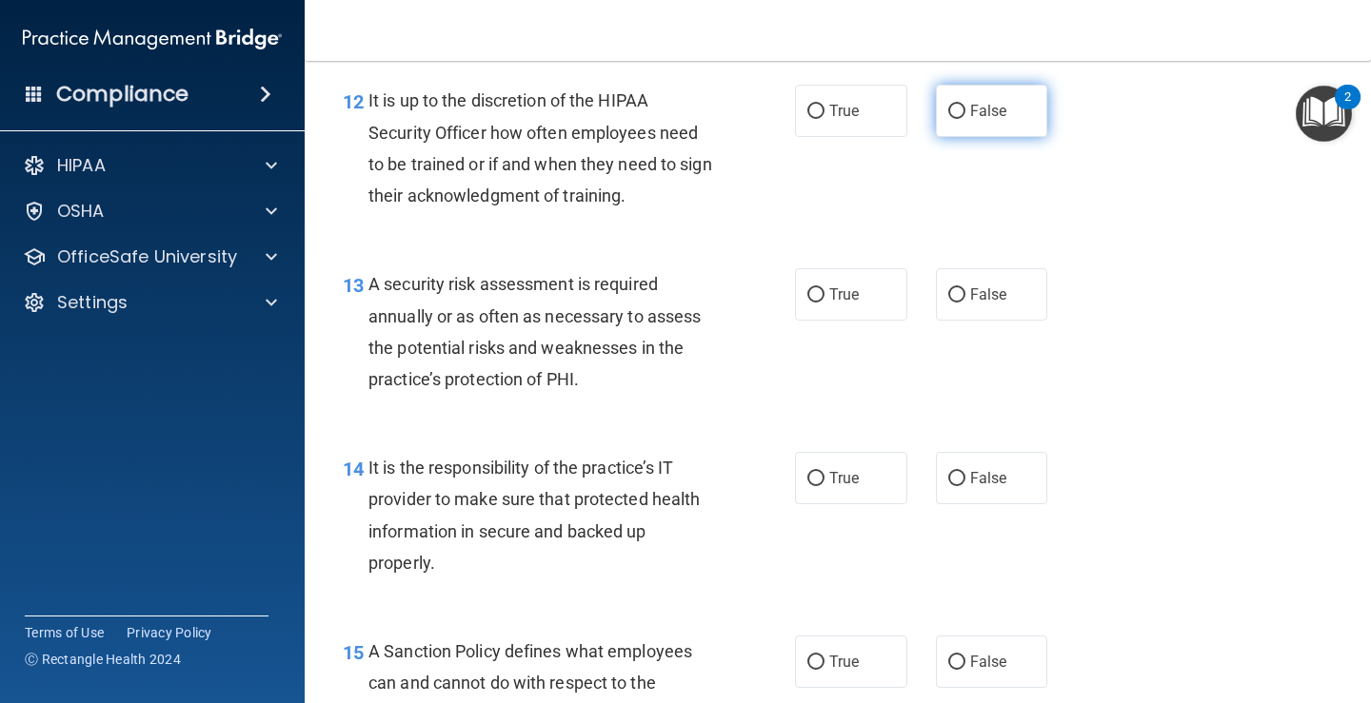
click at [948, 110] on input "False" at bounding box center [956, 112] width 17 height 14
radio input "true"
click at [808, 291] on input "True" at bounding box center [815, 295] width 17 height 14
radio input "true"
click at [948, 476] on input "False" at bounding box center [956, 479] width 17 height 14
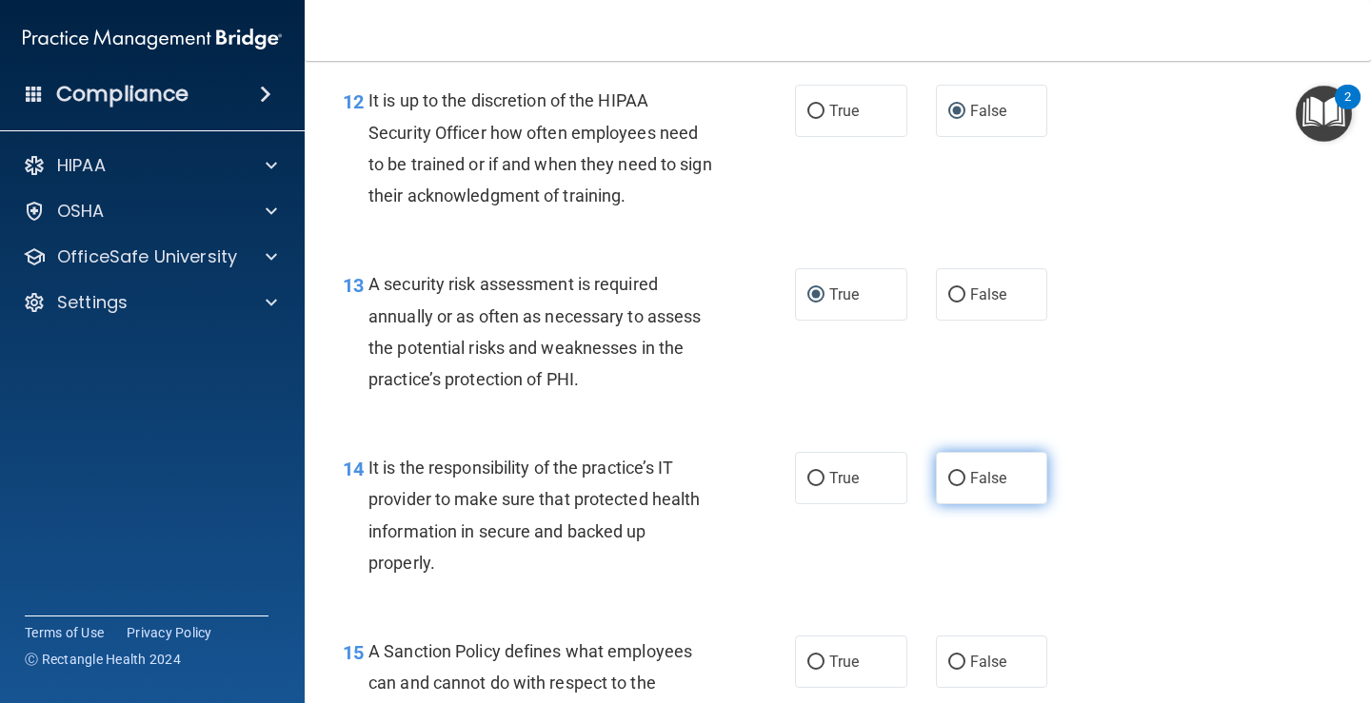
radio input "true"
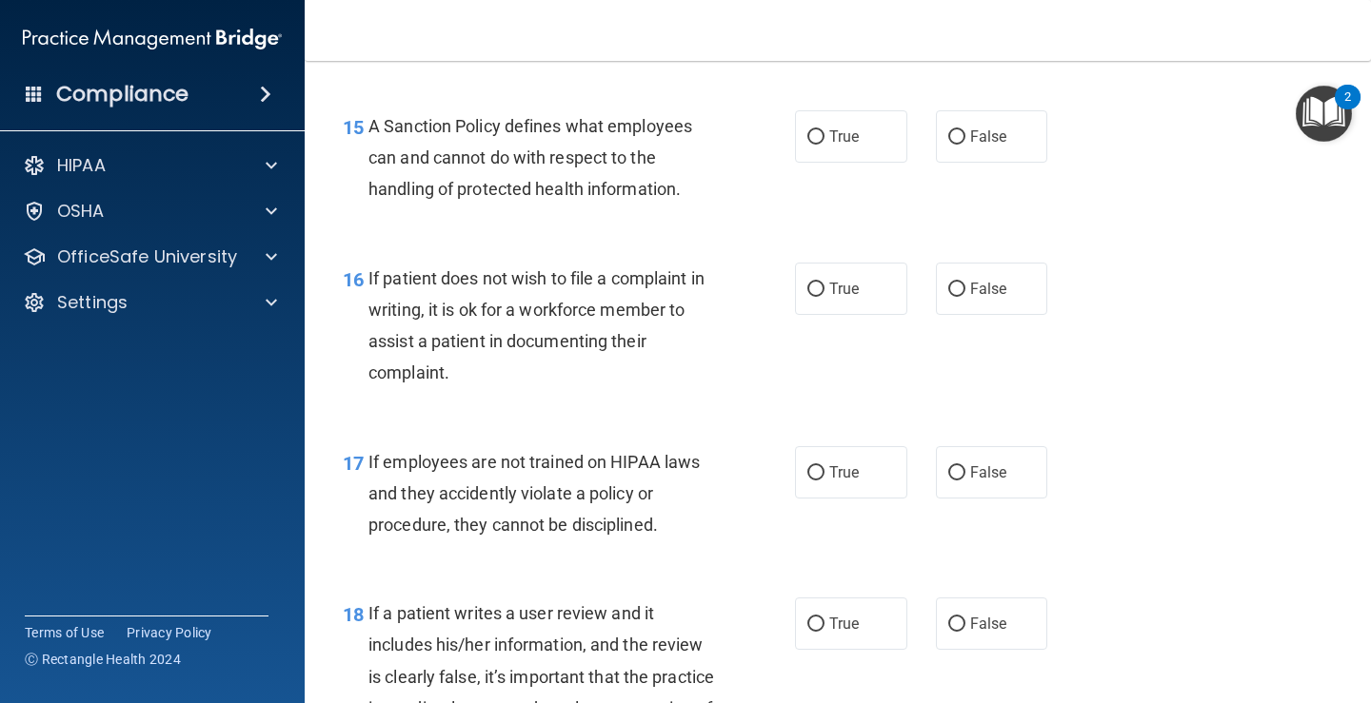
scroll to position [2977, 0]
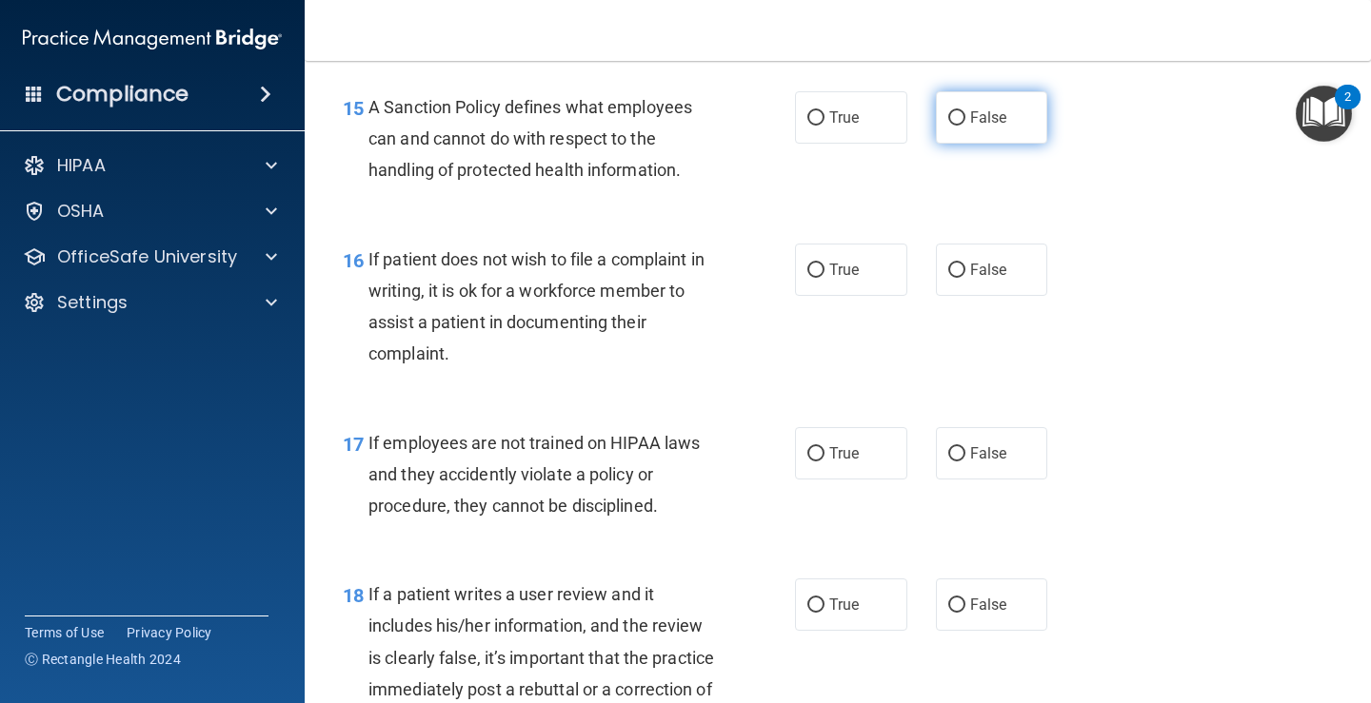
click at [948, 115] on input "False" at bounding box center [956, 118] width 17 height 14
radio input "true"
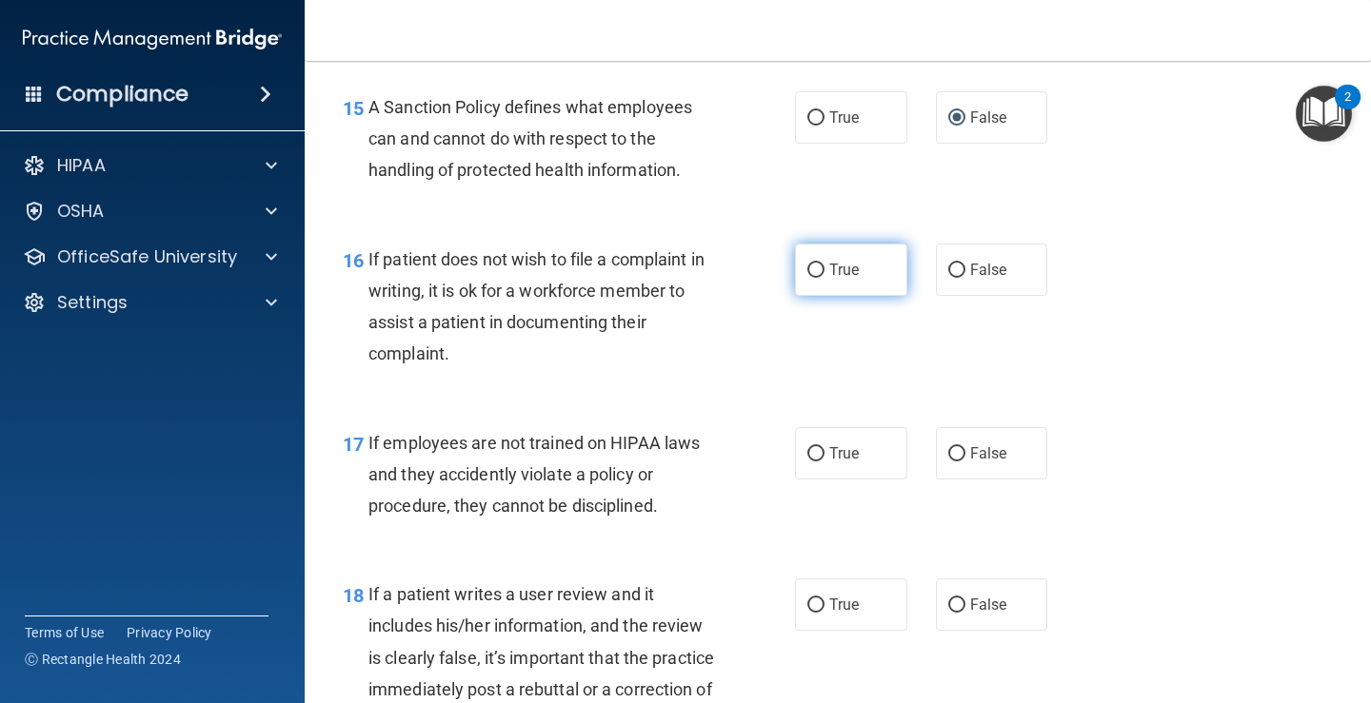
click at [808, 266] on input "True" at bounding box center [815, 271] width 17 height 14
radio input "true"
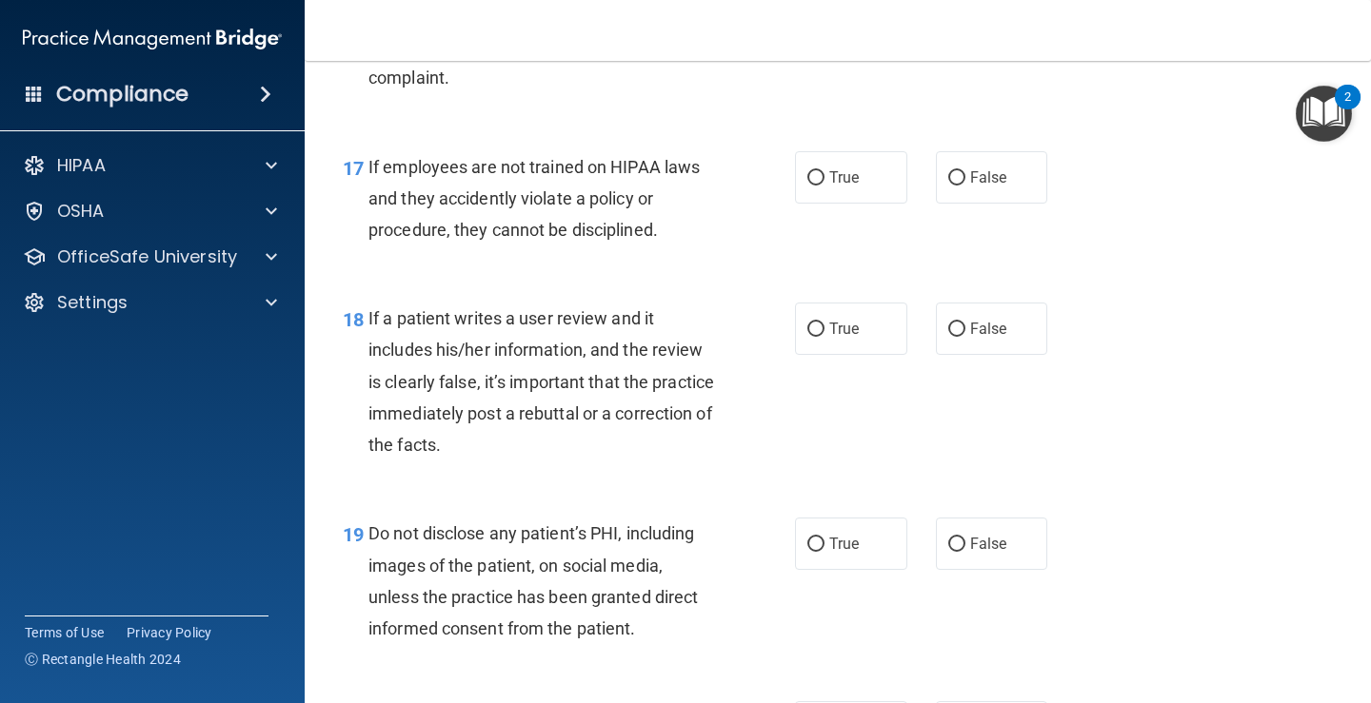
scroll to position [3300, 0]
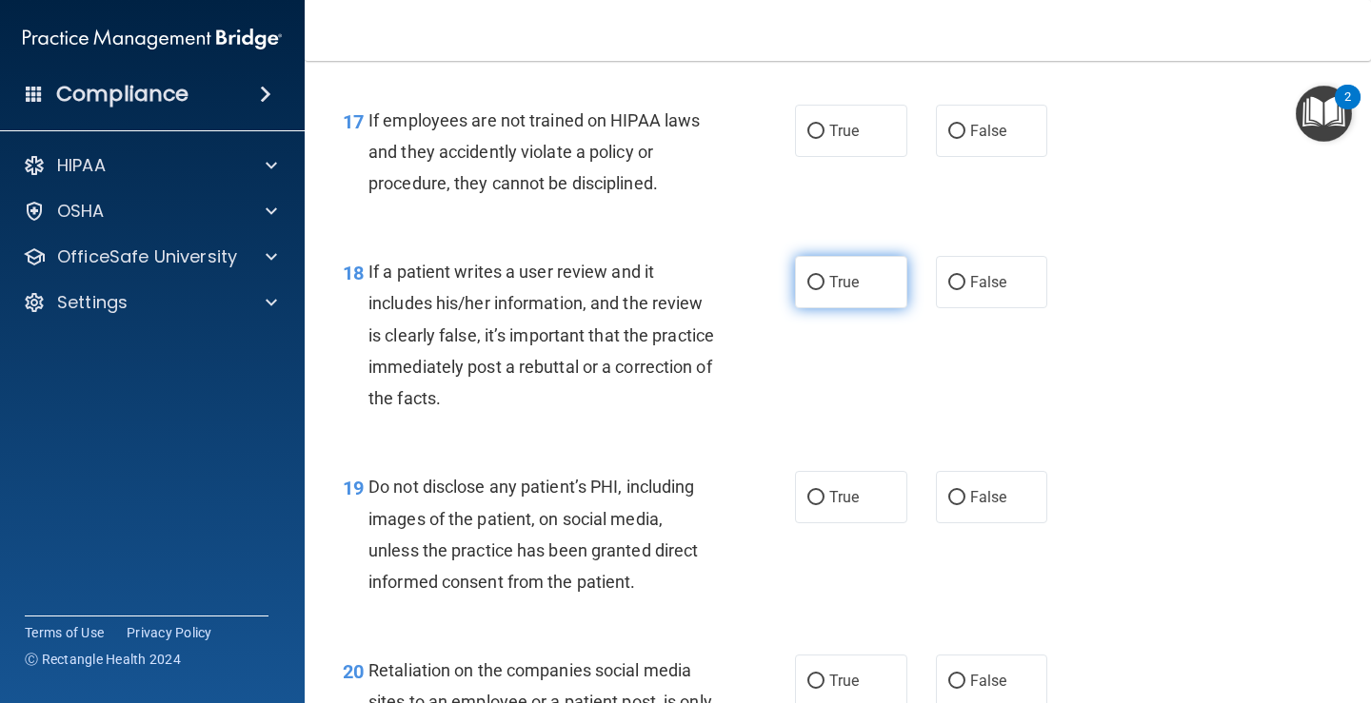
click at [807, 280] on input "True" at bounding box center [815, 283] width 17 height 14
radio input "true"
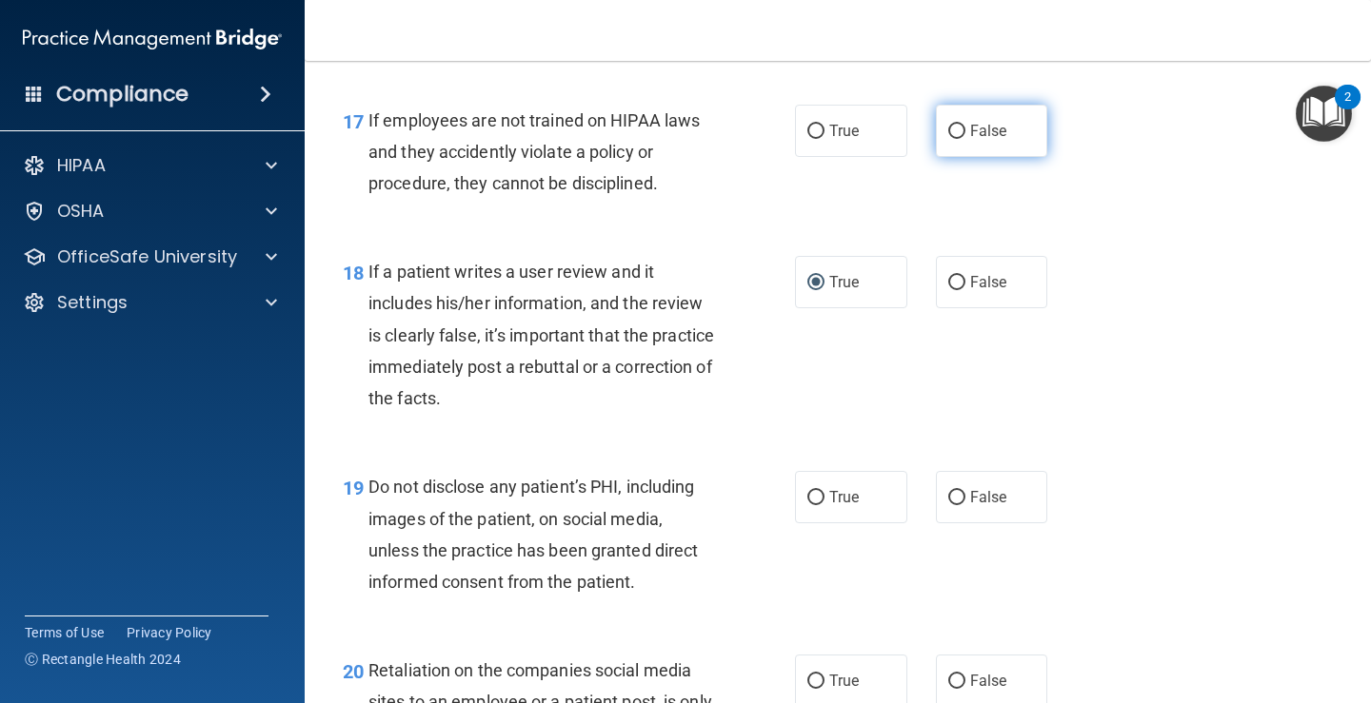
click at [954, 129] on input "False" at bounding box center [956, 132] width 17 height 14
radio input "true"
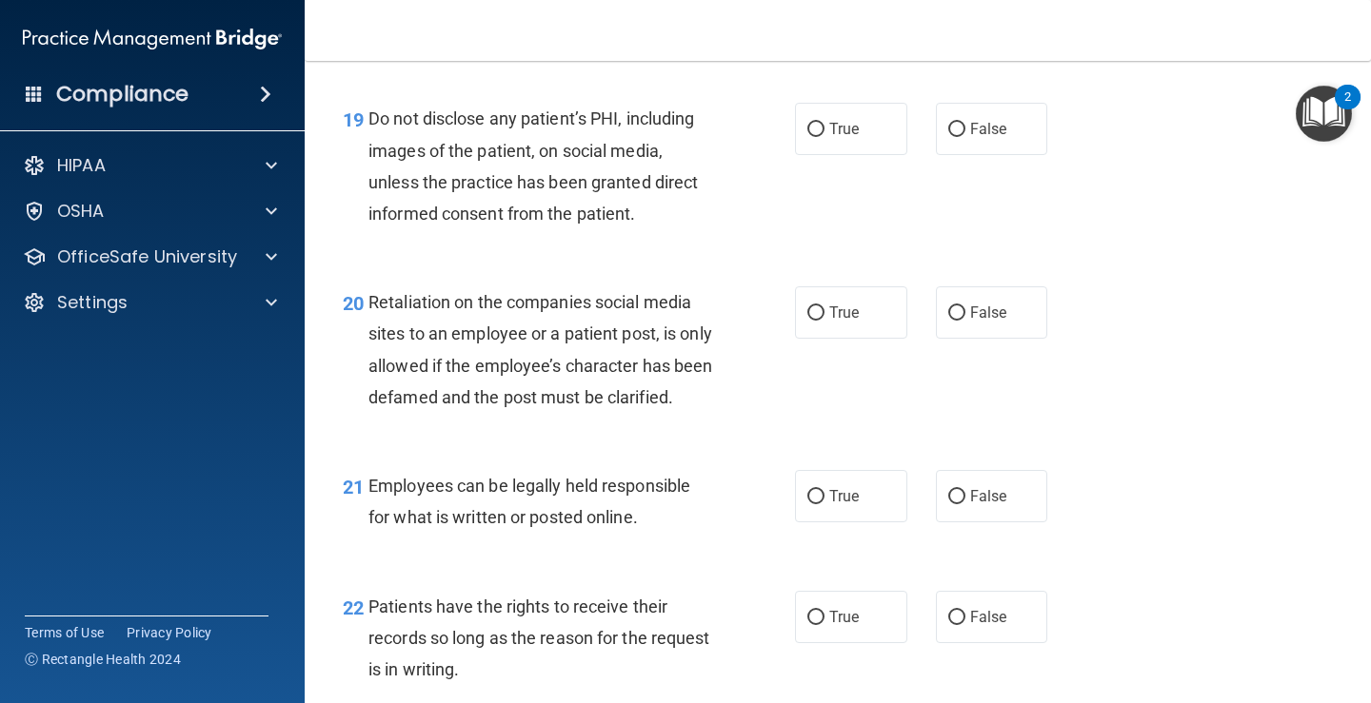
scroll to position [3687, 0]
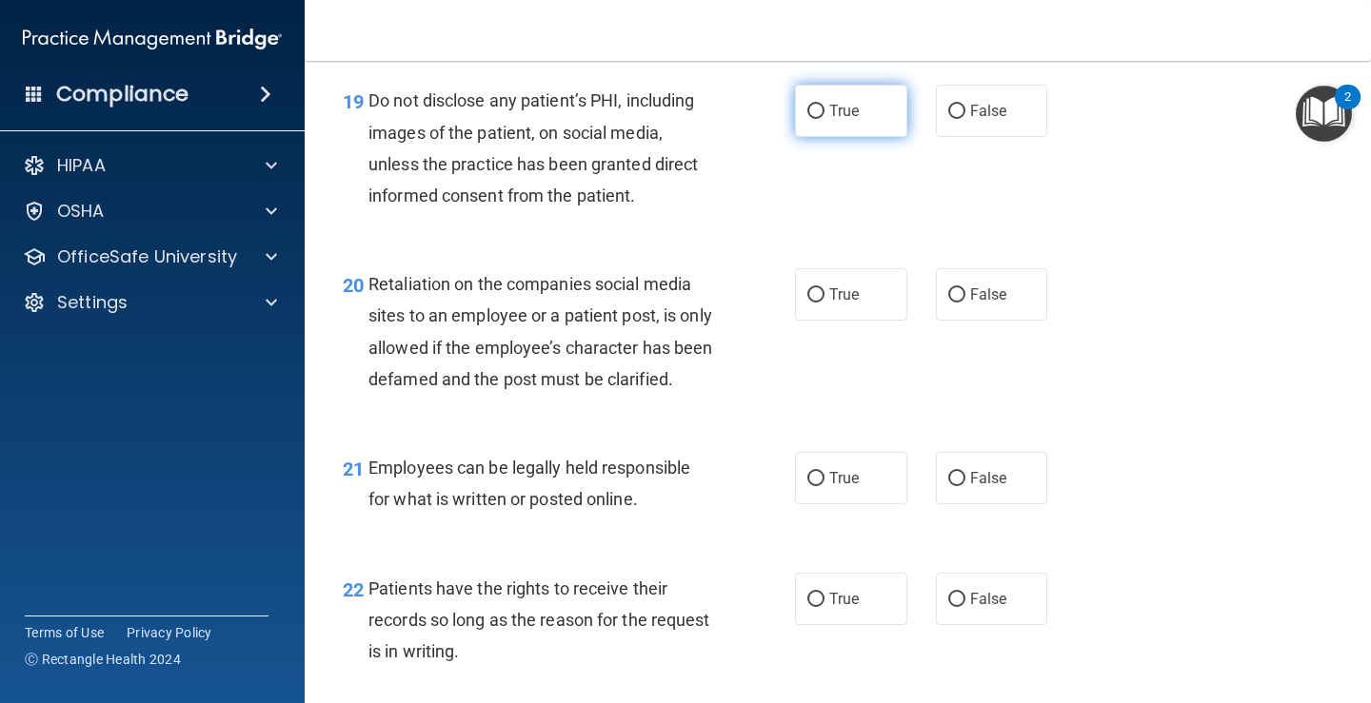
click at [807, 110] on input "True" at bounding box center [815, 112] width 17 height 14
radio input "true"
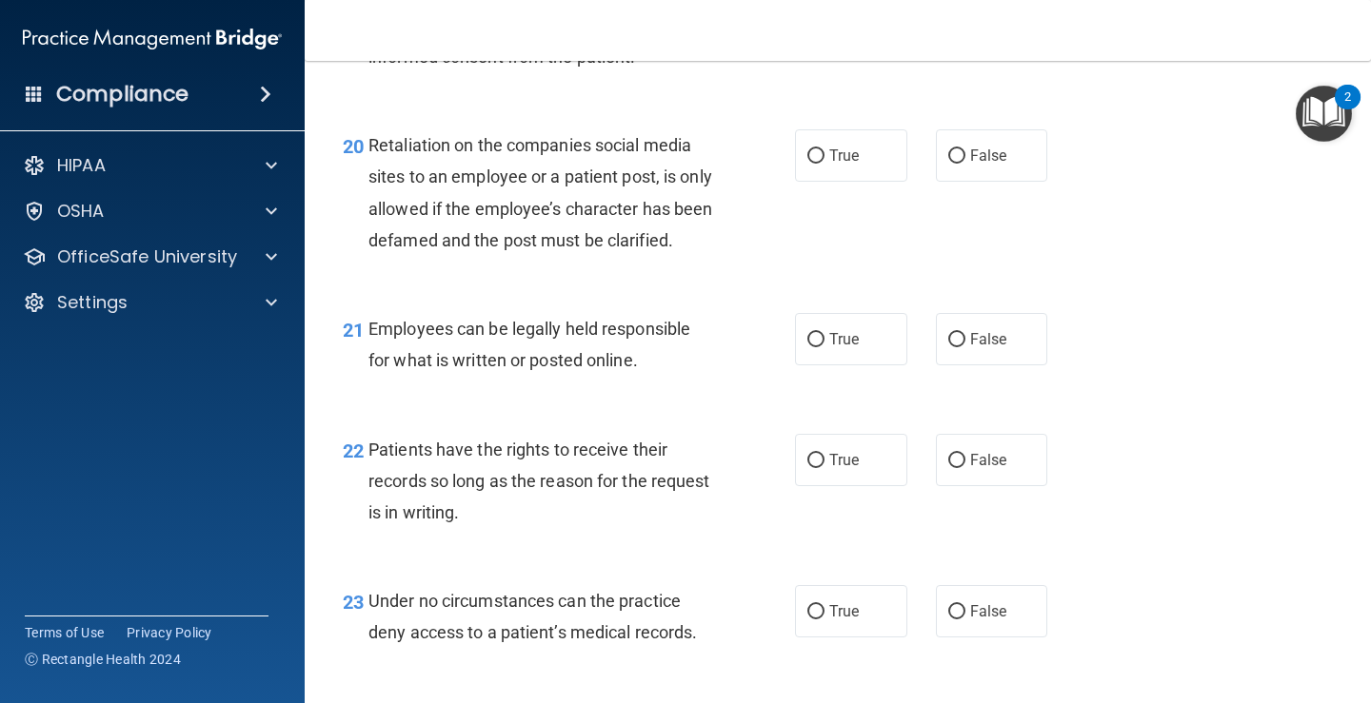
scroll to position [3853, 0]
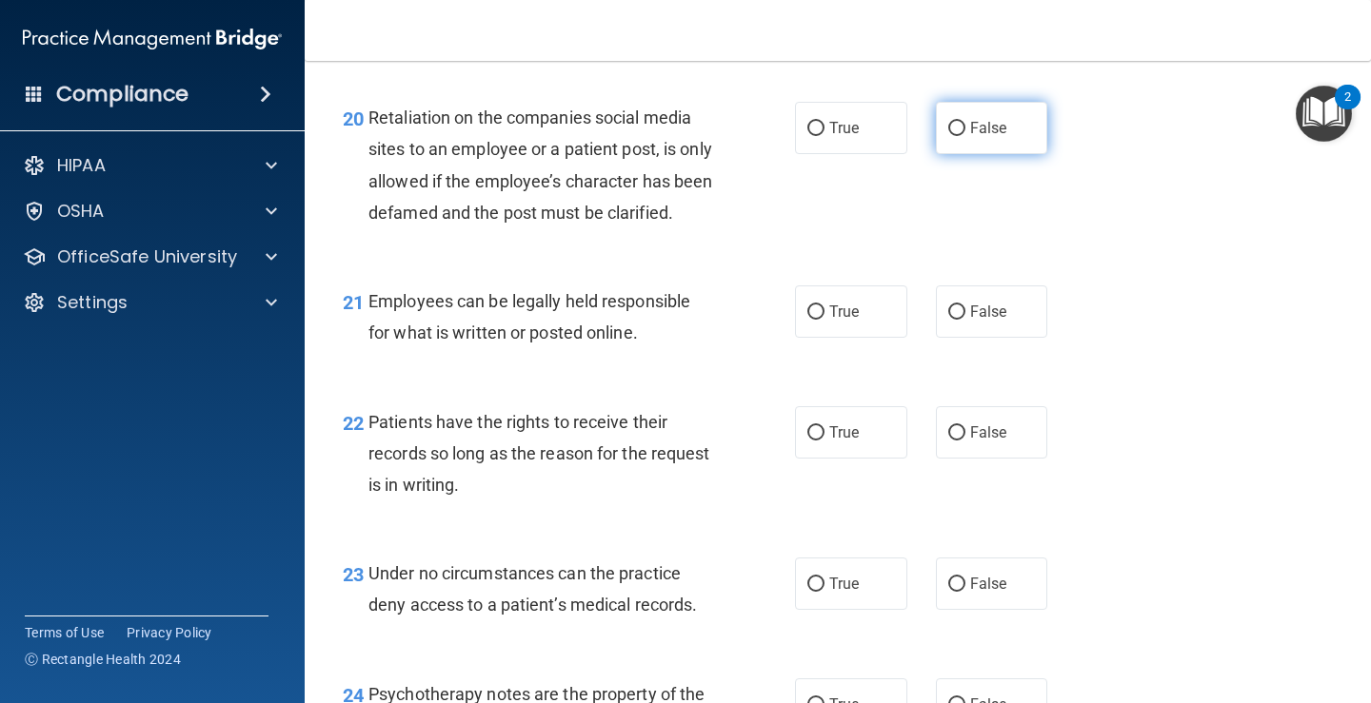
click at [948, 124] on input "False" at bounding box center [956, 129] width 17 height 14
radio input "true"
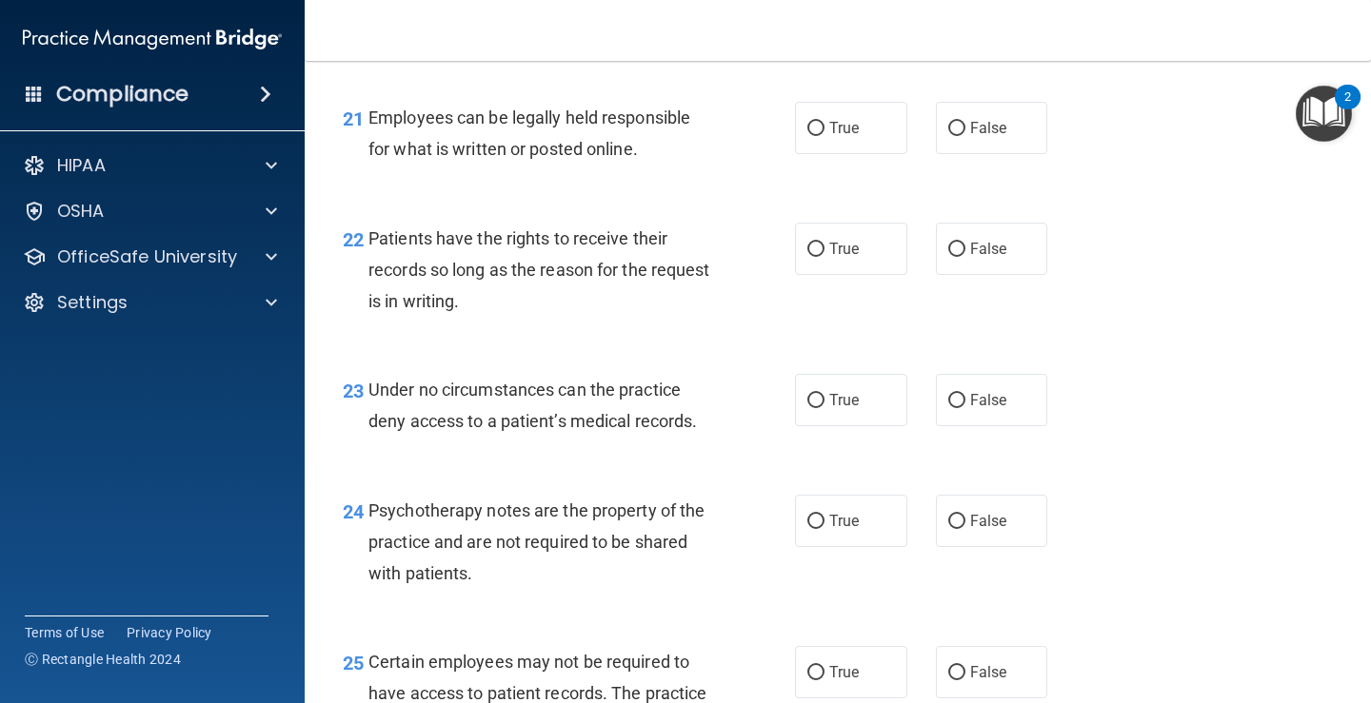
scroll to position [4074, 0]
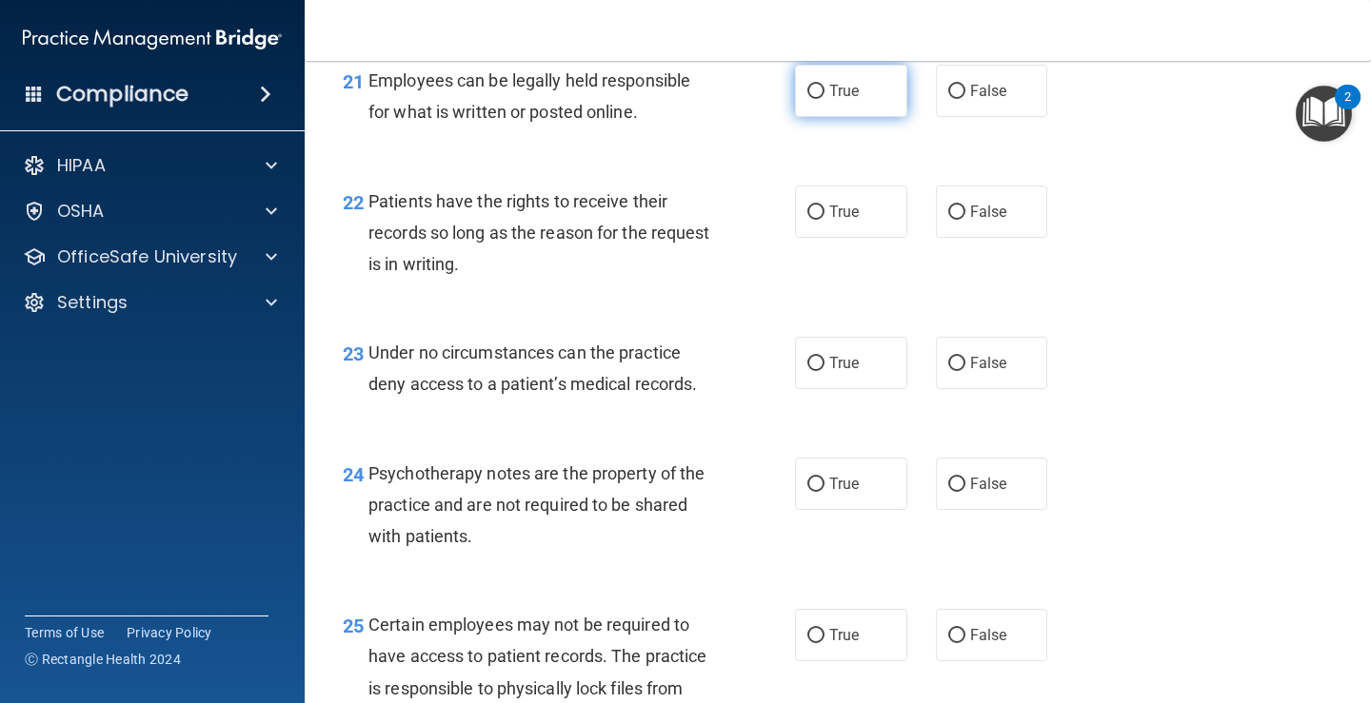
click at [808, 99] on input "True" at bounding box center [815, 92] width 17 height 14
radio input "true"
click at [948, 220] on input "False" at bounding box center [956, 213] width 17 height 14
radio input "true"
click at [951, 371] on input "False" at bounding box center [956, 364] width 17 height 14
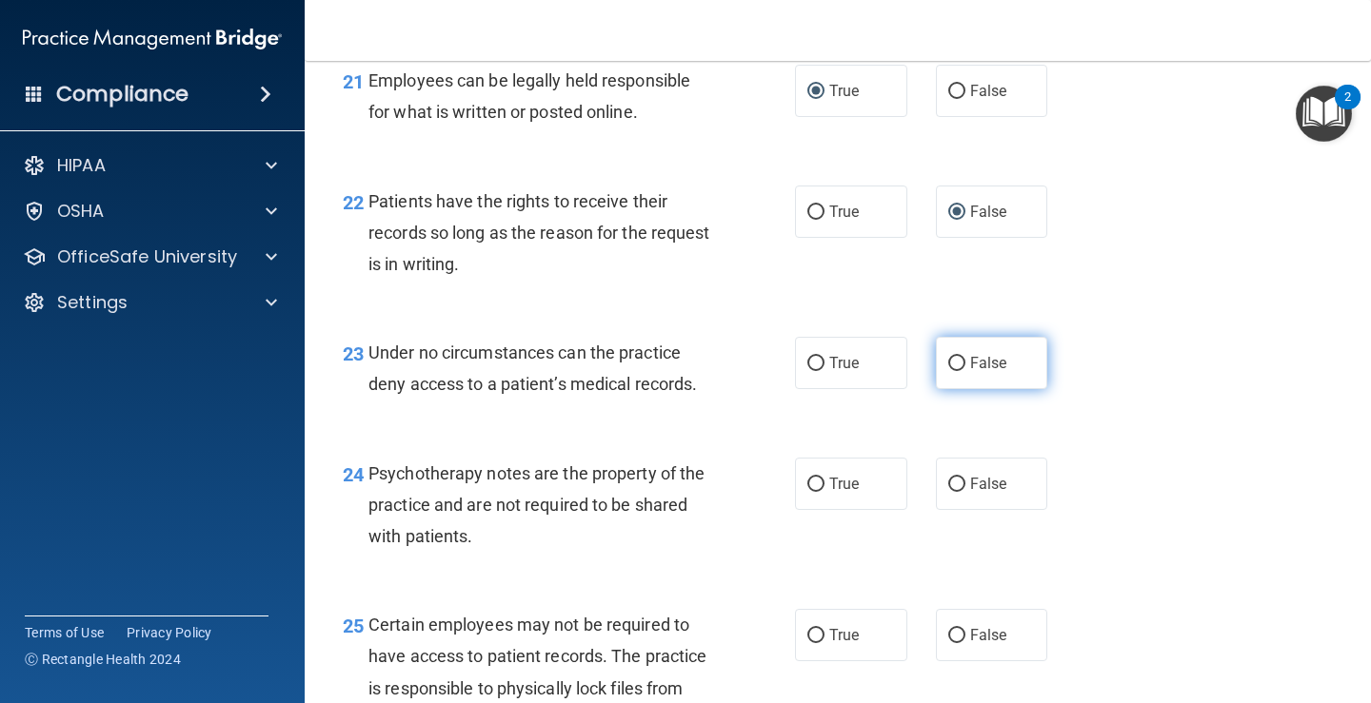
radio input "true"
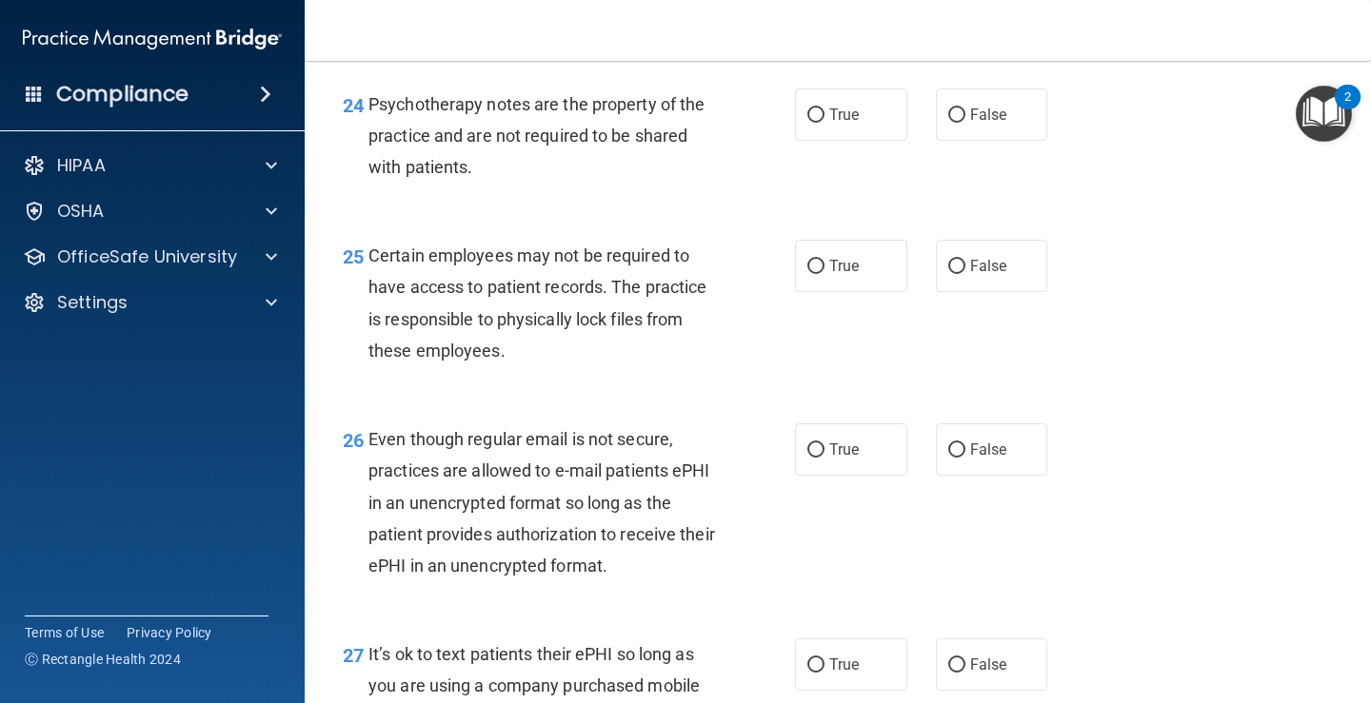
scroll to position [4461, 0]
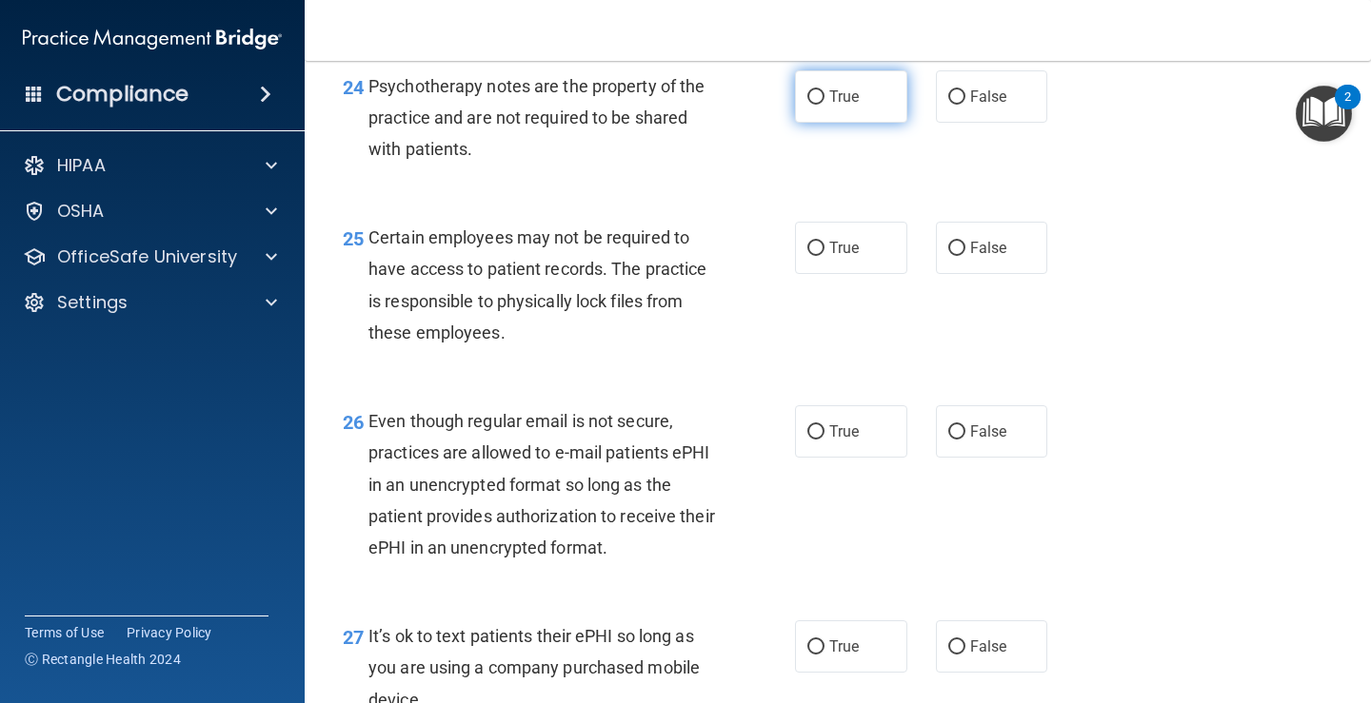
click at [818, 123] on label "True" at bounding box center [851, 96] width 112 height 52
click at [818, 105] on input "True" at bounding box center [815, 97] width 17 height 14
radio input "true"
click at [948, 256] on input "False" at bounding box center [956, 249] width 17 height 14
radio input "true"
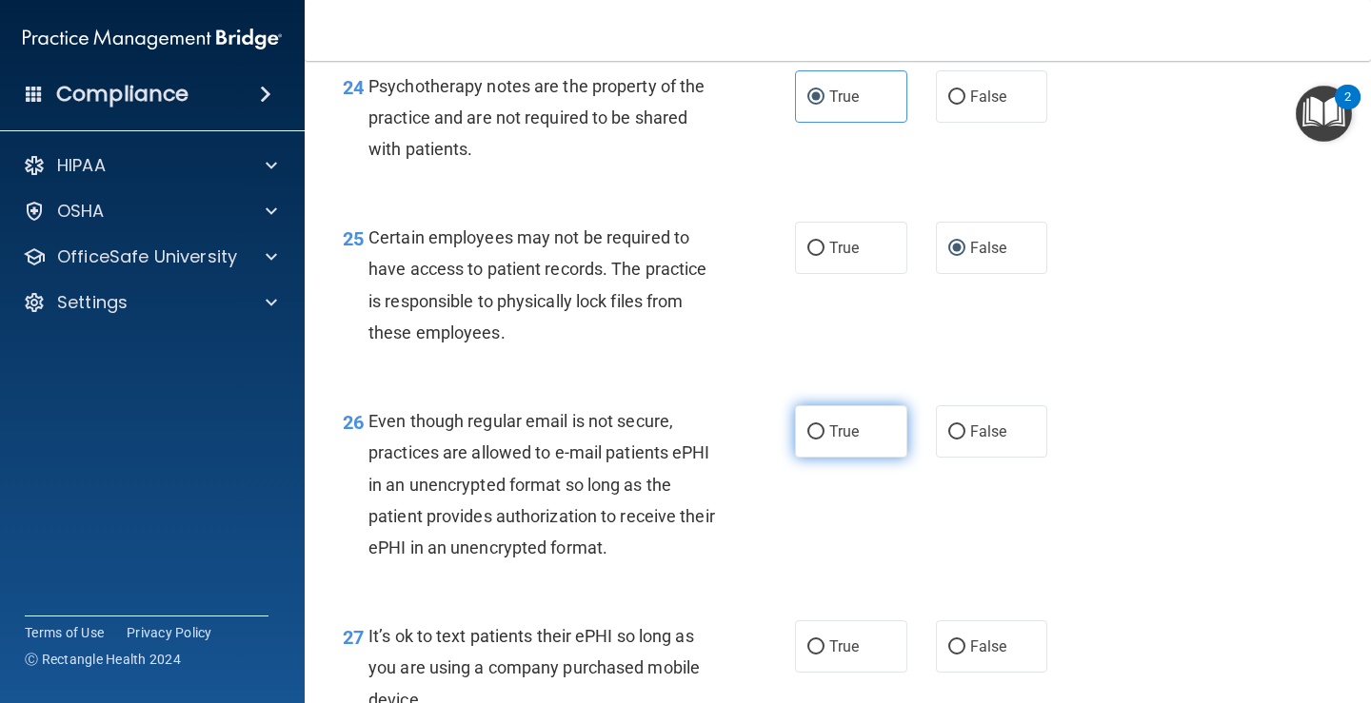
click at [808, 440] on input "True" at bounding box center [815, 432] width 17 height 14
radio input "true"
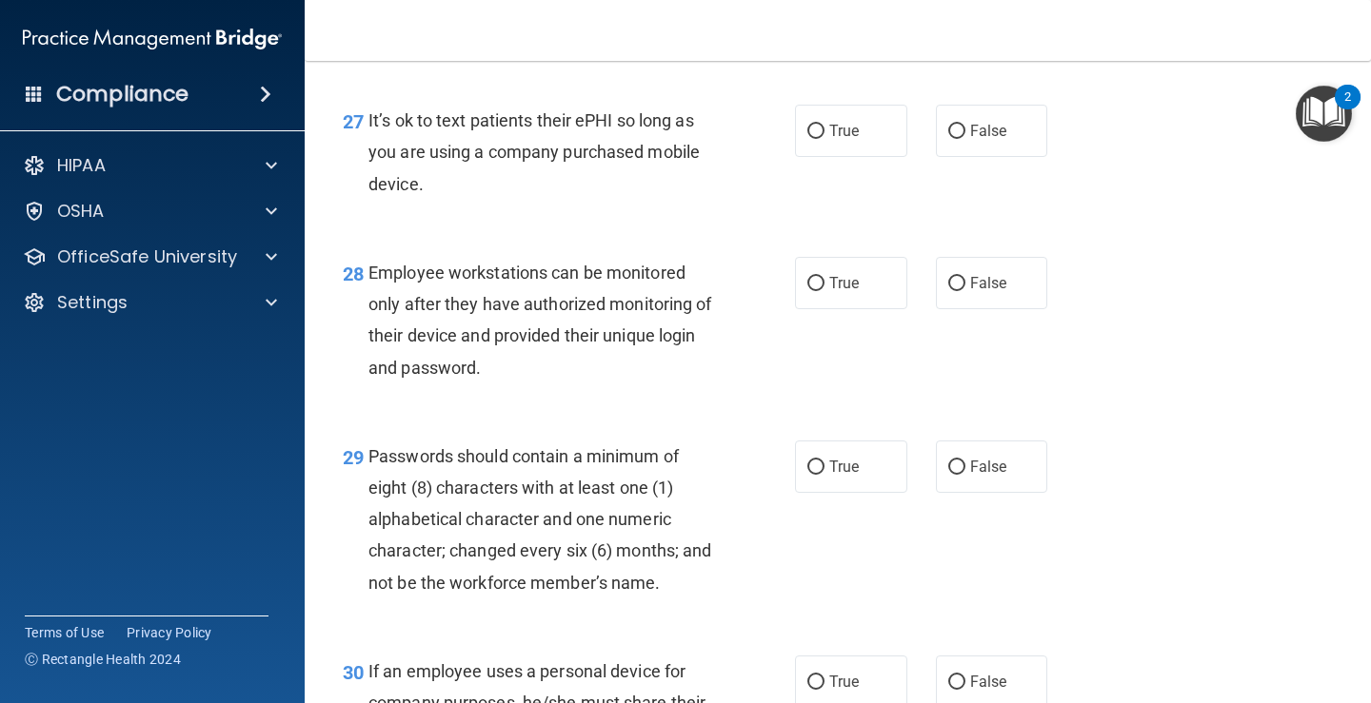
scroll to position [5042, 0]
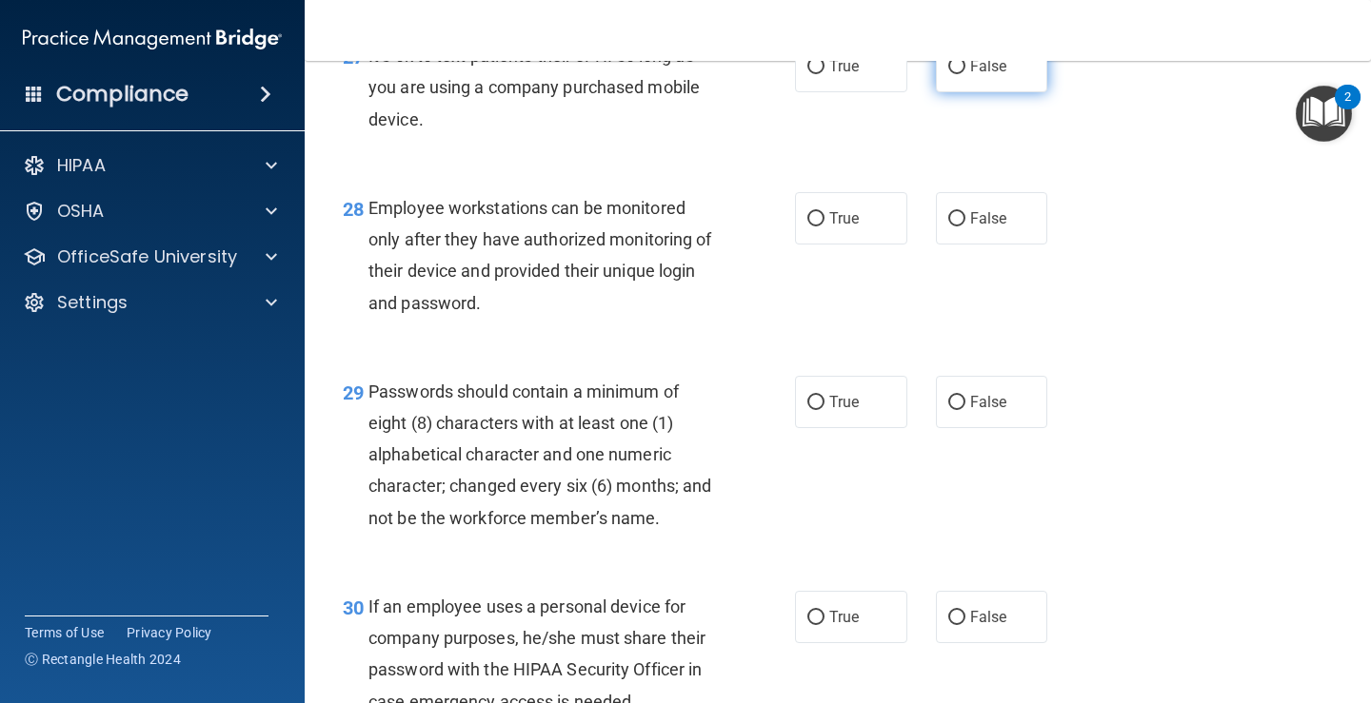
click at [948, 74] on input "False" at bounding box center [956, 67] width 17 height 14
radio input "true"
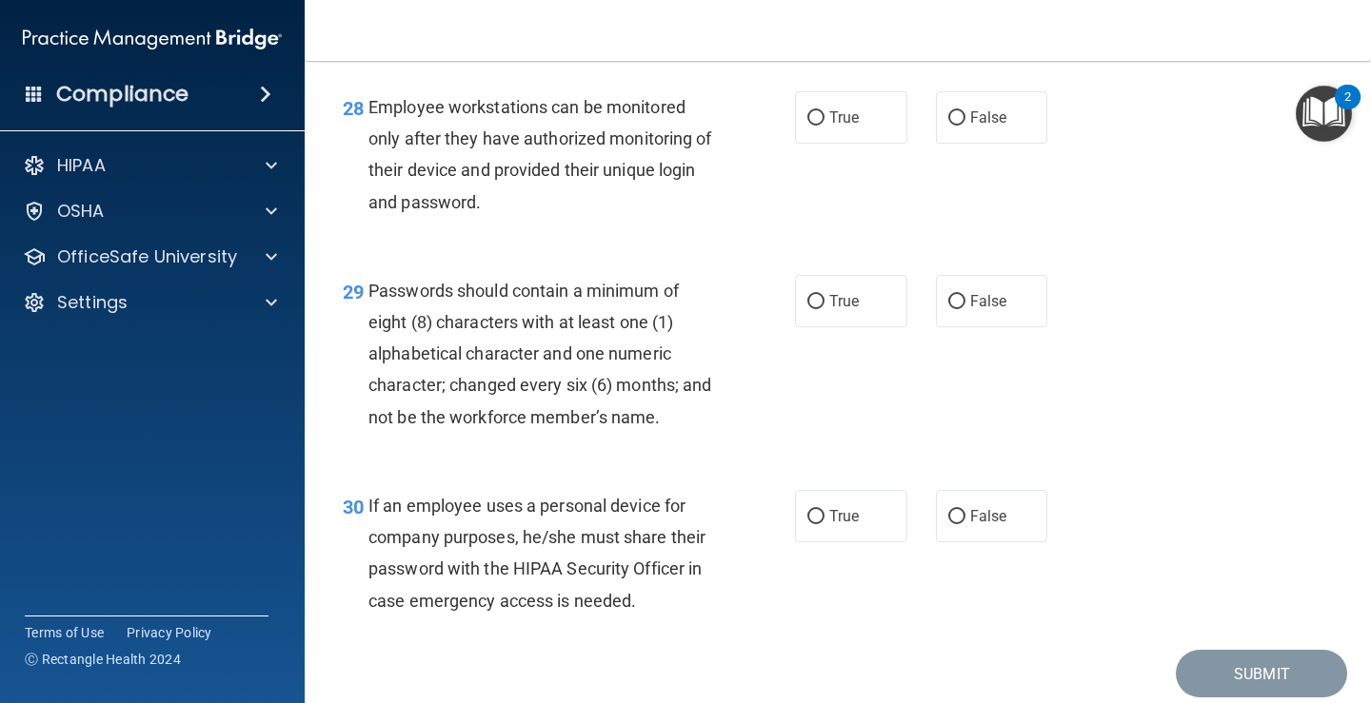
scroll to position [5162, 0]
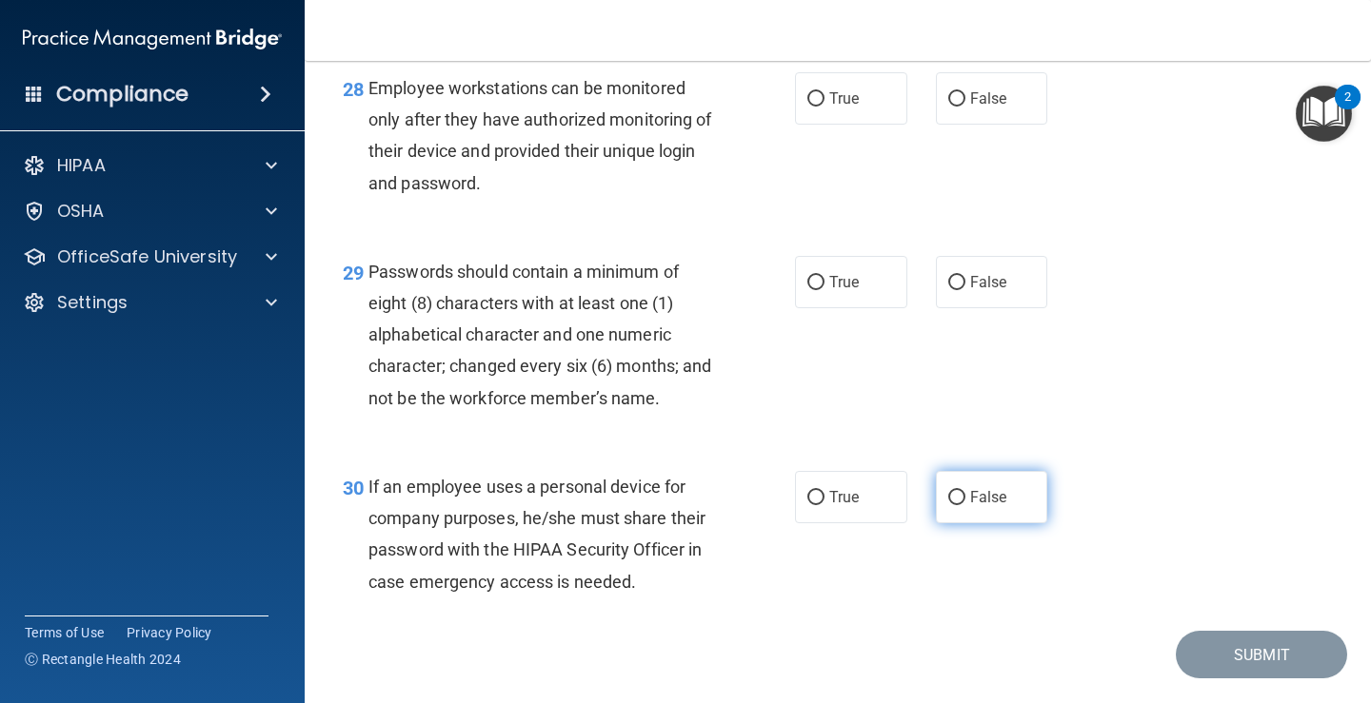
click at [948, 505] on input "False" at bounding box center [956, 498] width 17 height 14
radio input "true"
click at [808, 290] on input "True" at bounding box center [815, 283] width 17 height 14
radio input "true"
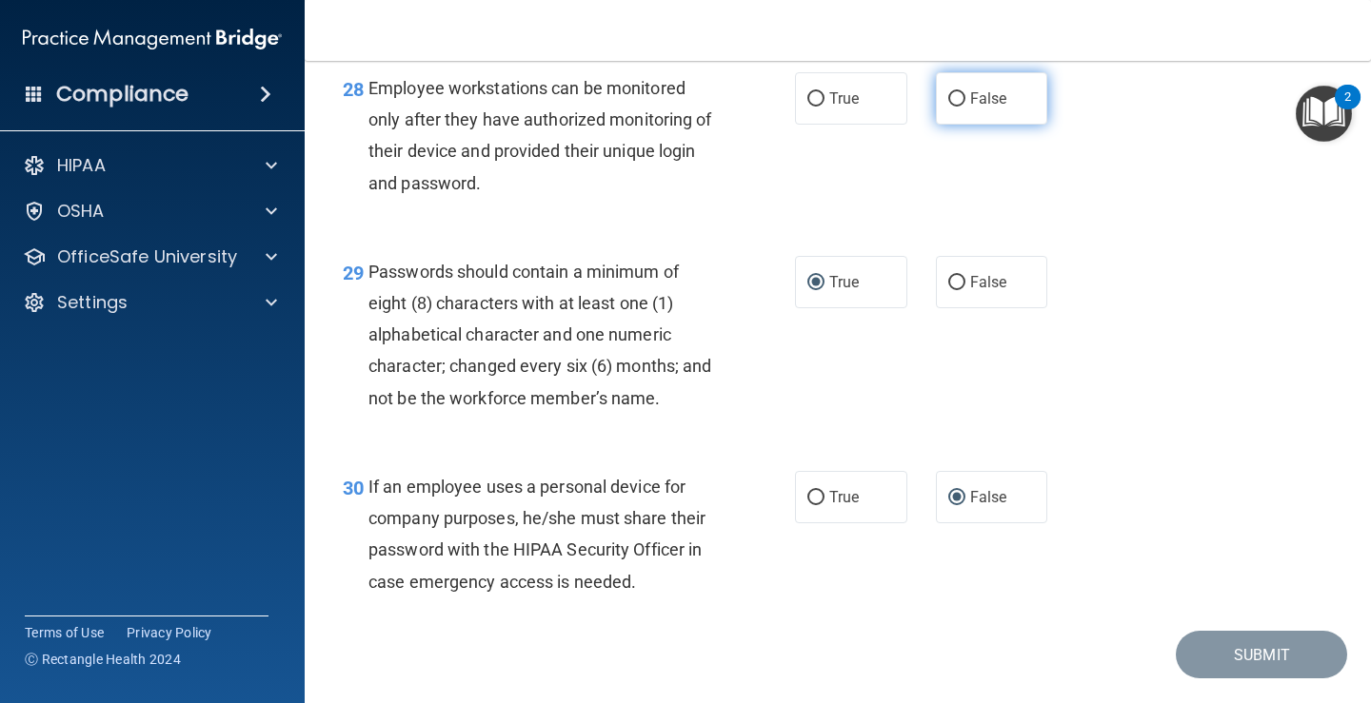
click at [948, 107] on input "False" at bounding box center [956, 99] width 17 height 14
radio input "true"
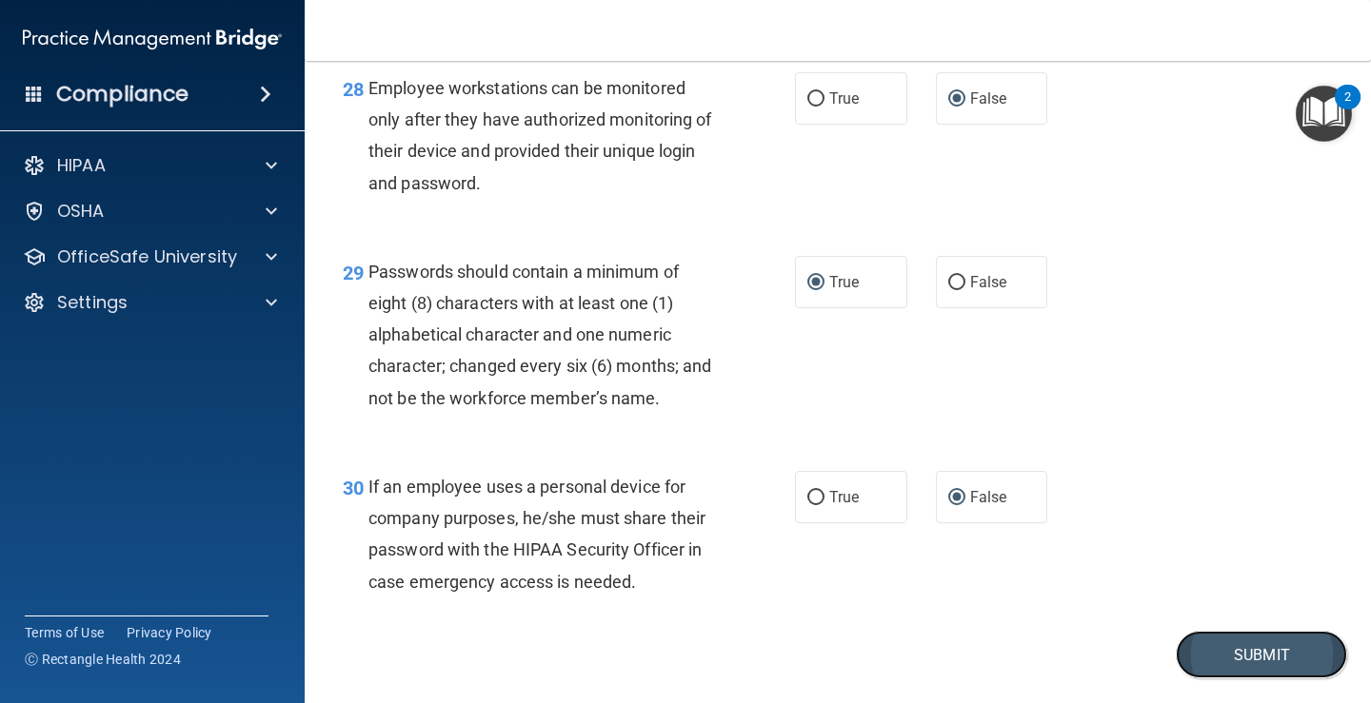
click at [1224, 680] on button "Submit" at bounding box center [1261, 655] width 171 height 49
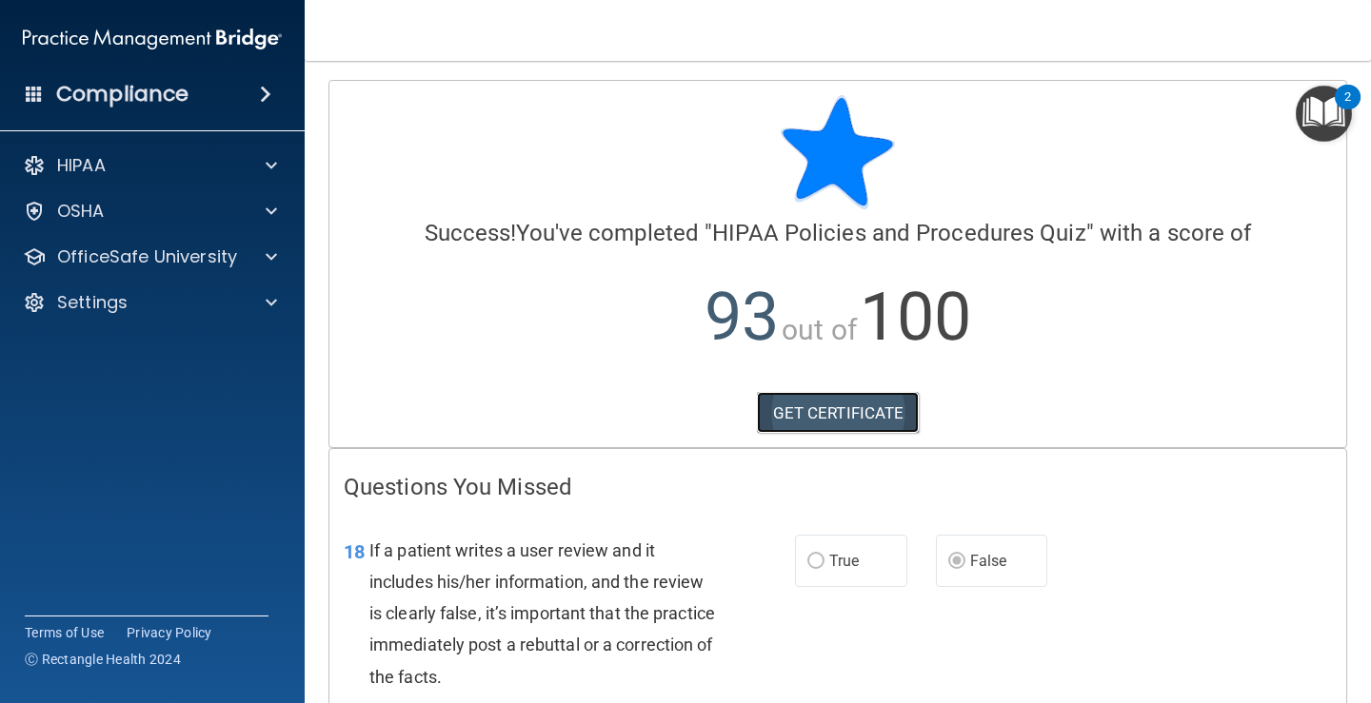
click at [806, 402] on link "GET CERTIFICATE" at bounding box center [838, 413] width 163 height 42
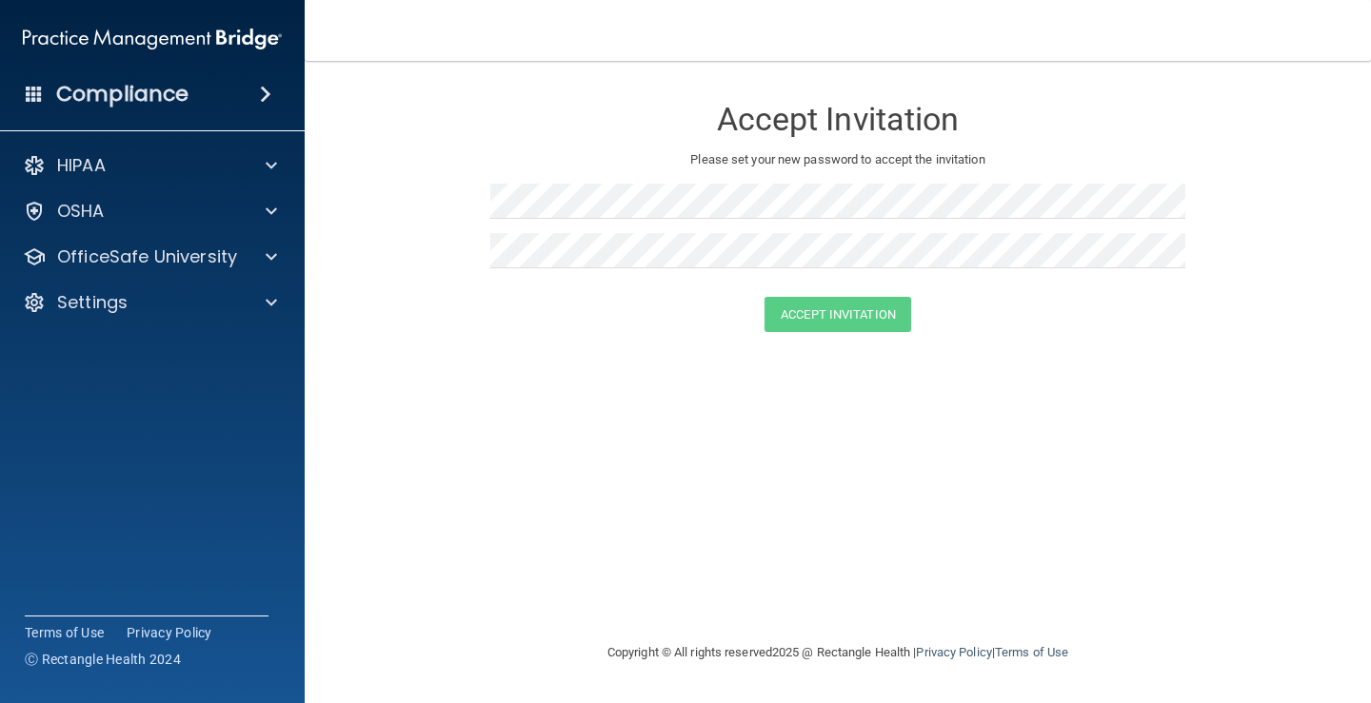
drag, startPoint x: 1231, startPoint y: 324, endPoint x: 1020, endPoint y: 341, distance: 211.1
click at [1226, 325] on div "Accept Invitation" at bounding box center [837, 314] width 1018 height 35
click at [959, 527] on div "Accept Invitation Please set your new password to accept the invitation Accept …" at bounding box center [838, 351] width 990 height 543
click at [278, 164] on div at bounding box center [269, 165] width 48 height 23
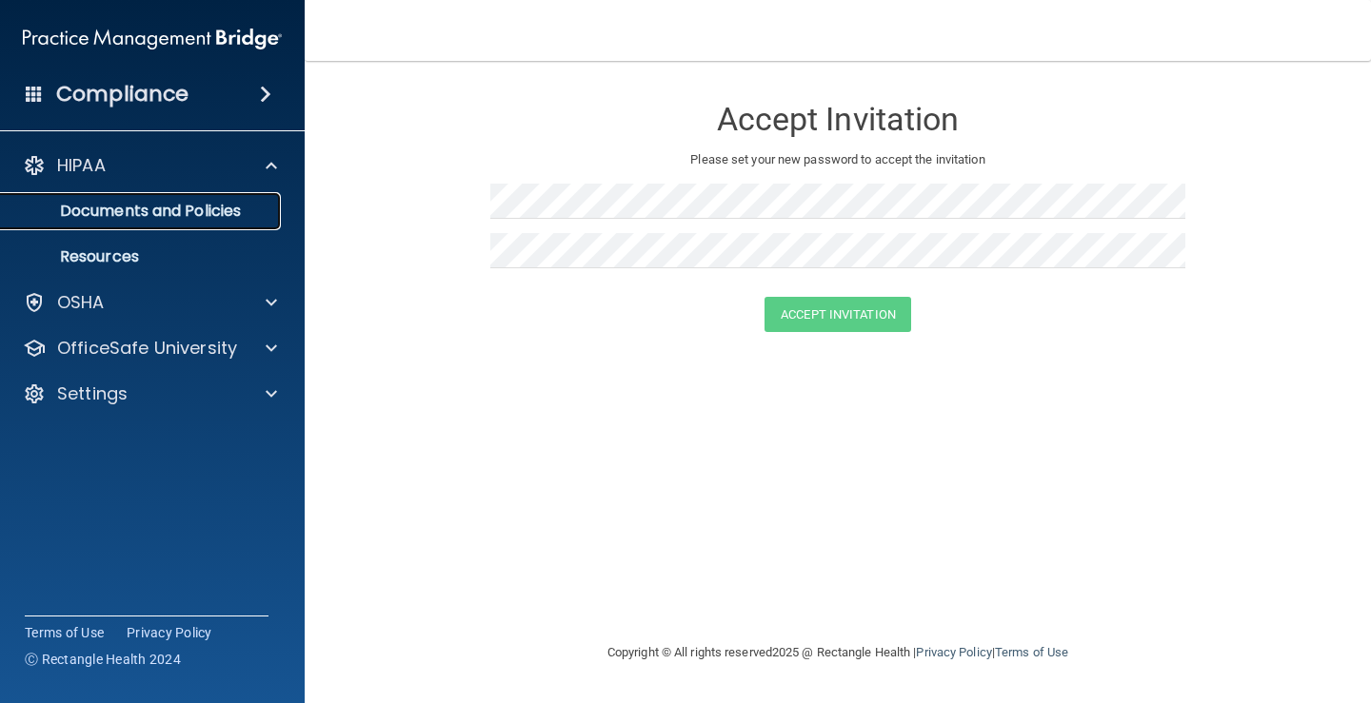
click at [150, 210] on p "Documents and Policies" at bounding box center [142, 211] width 260 height 19
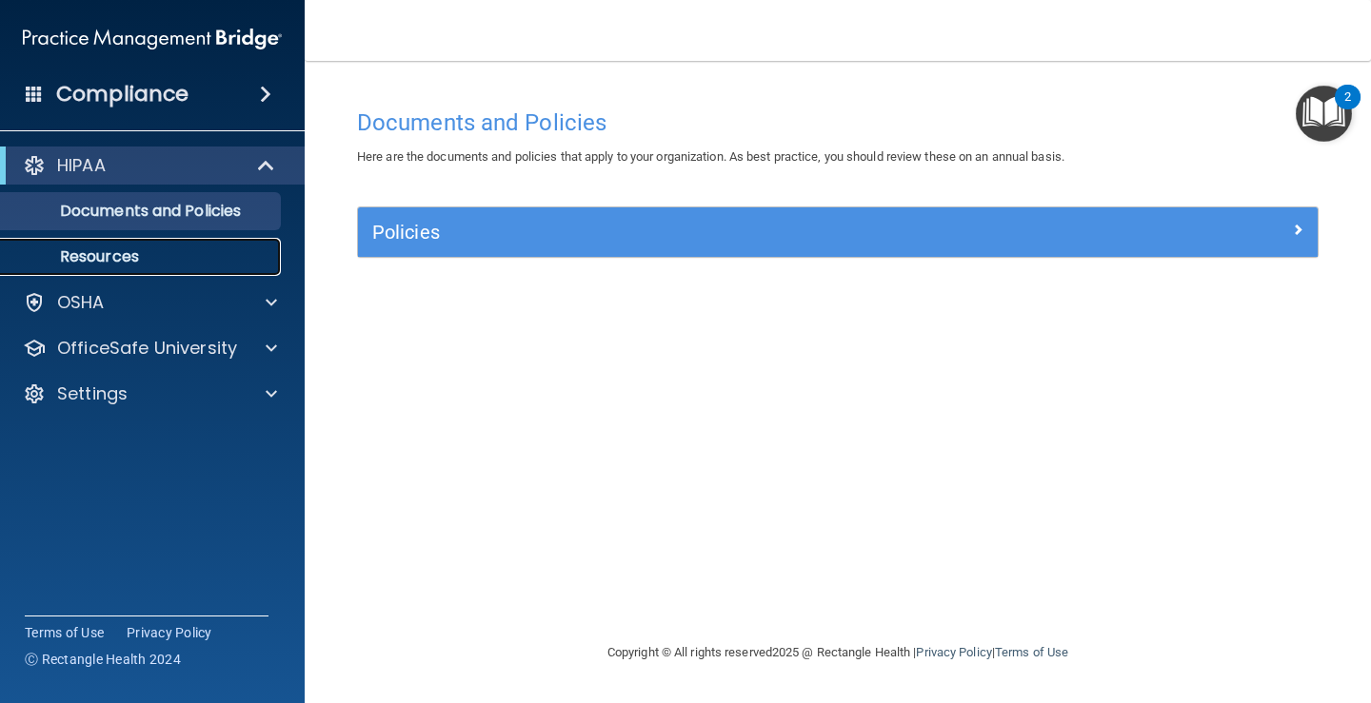
click at [133, 254] on p "Resources" at bounding box center [142, 256] width 260 height 19
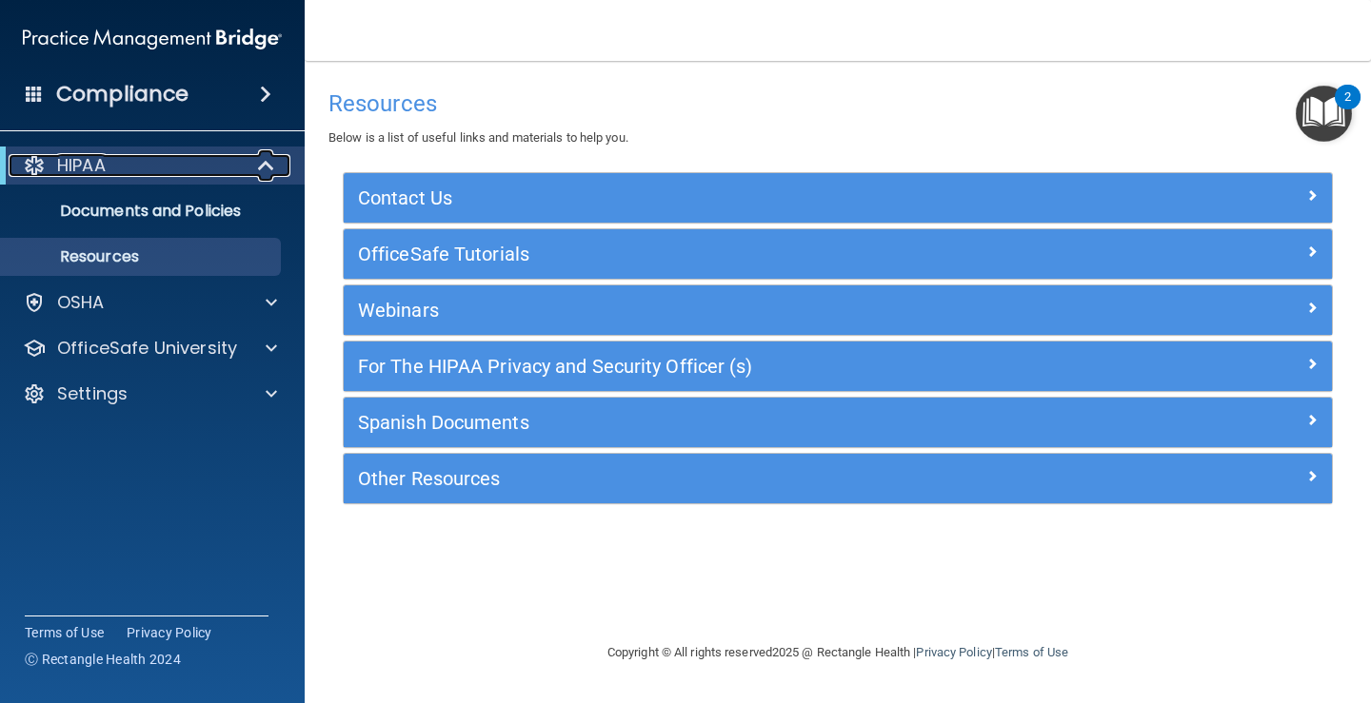
click at [262, 163] on span at bounding box center [268, 165] width 16 height 23
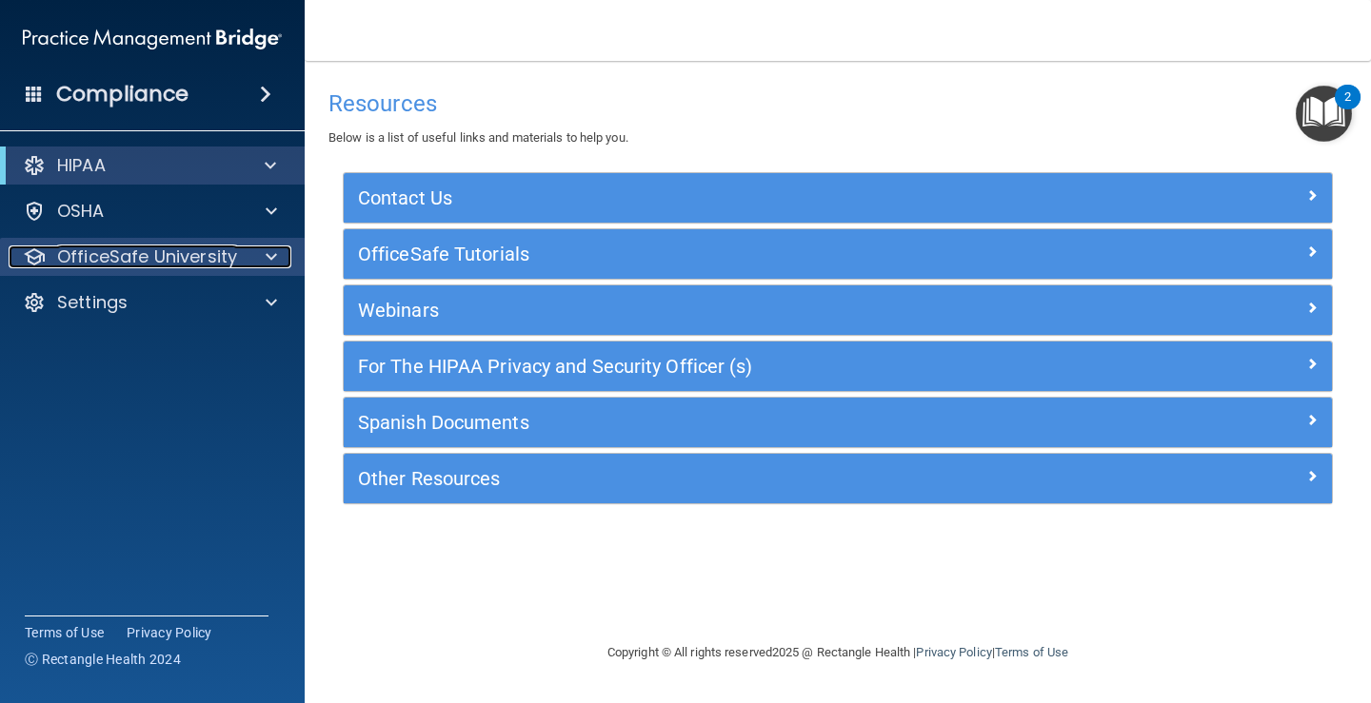
click at [218, 252] on p "OfficeSafe University" at bounding box center [147, 257] width 180 height 23
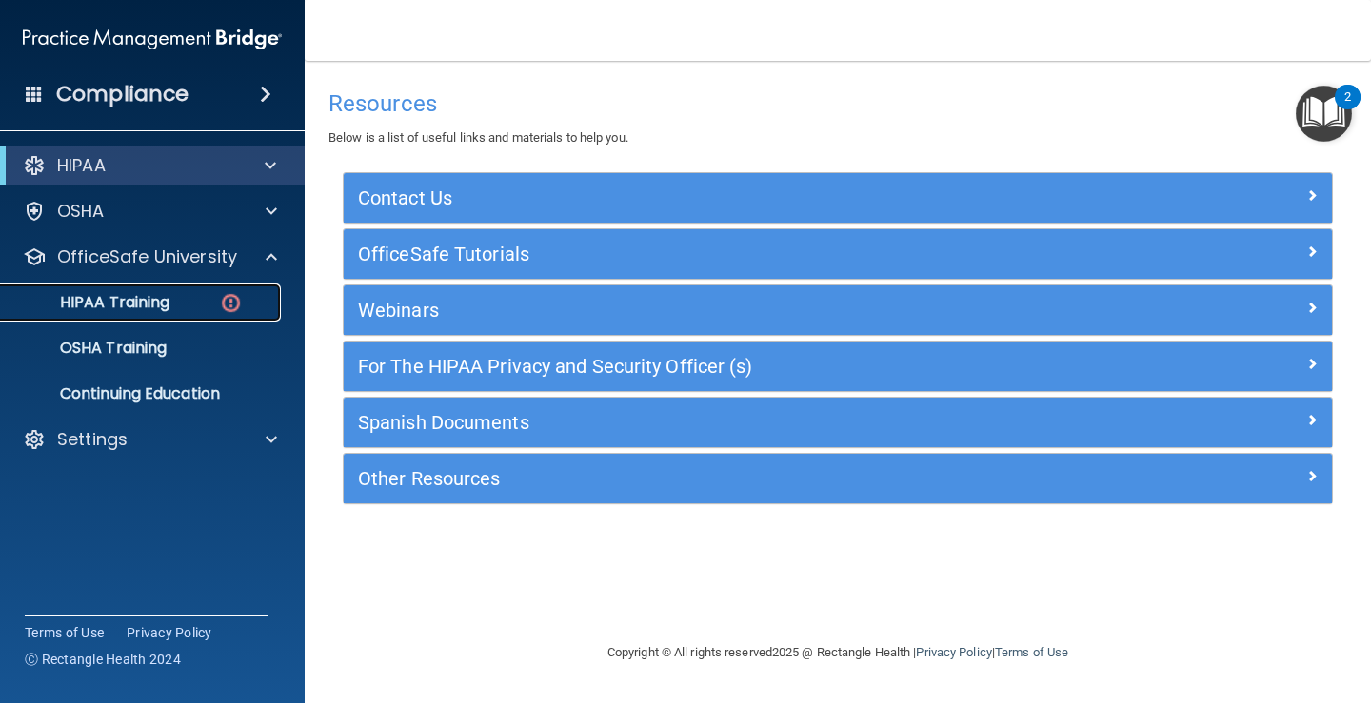
click at [178, 298] on div "HIPAA Training" at bounding box center [142, 302] width 260 height 19
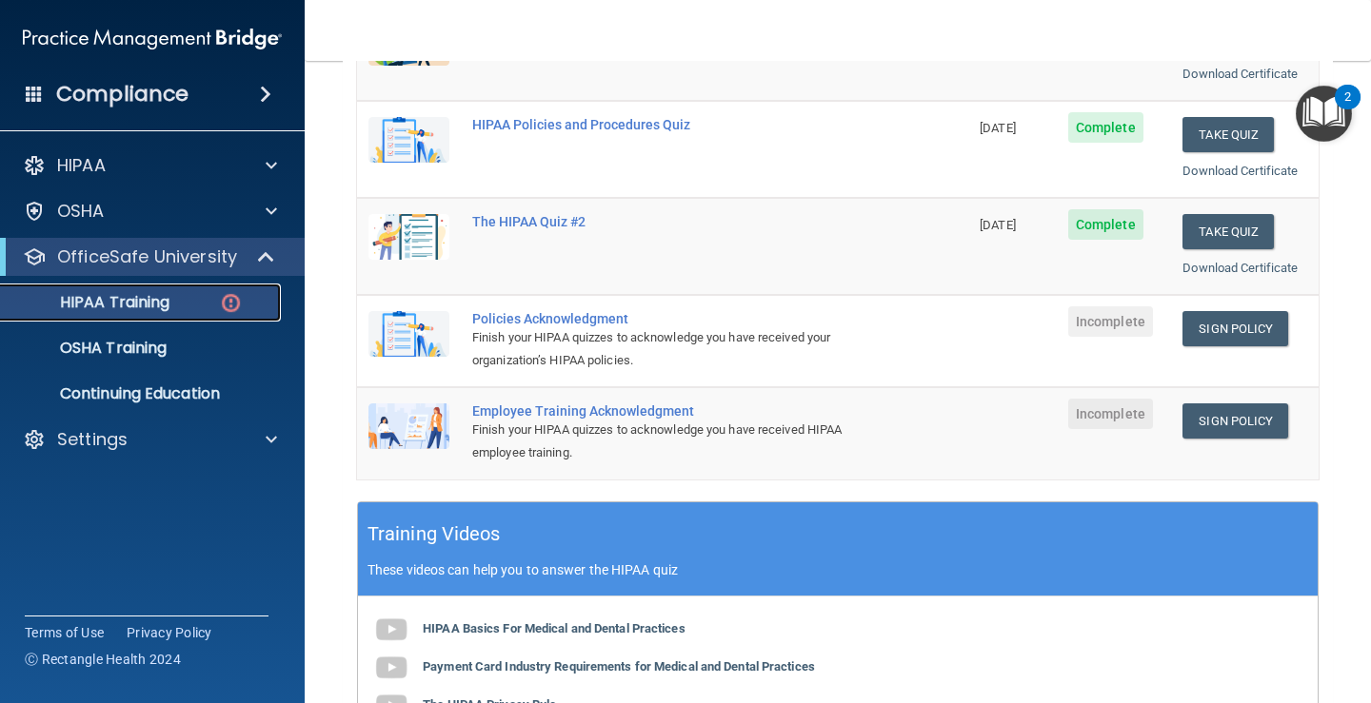
scroll to position [336, 0]
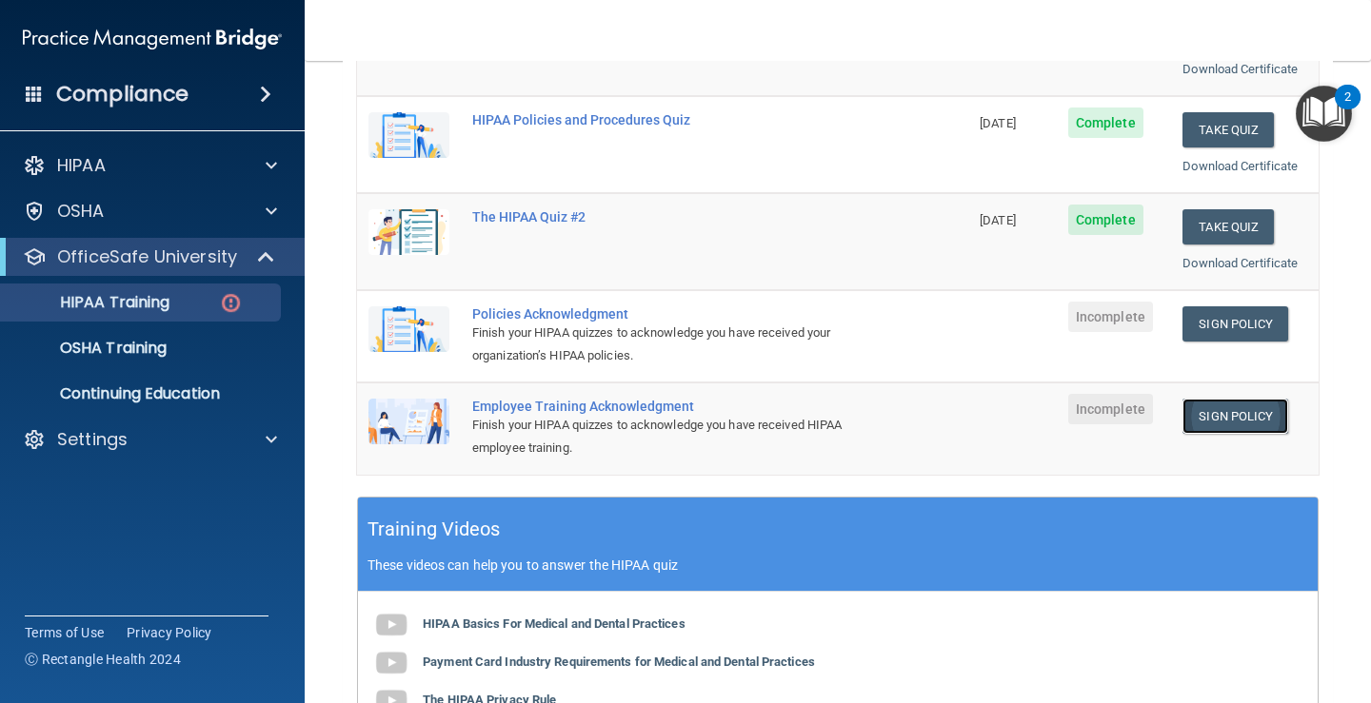
click at [1216, 407] on link "Sign Policy" at bounding box center [1235, 416] width 106 height 35
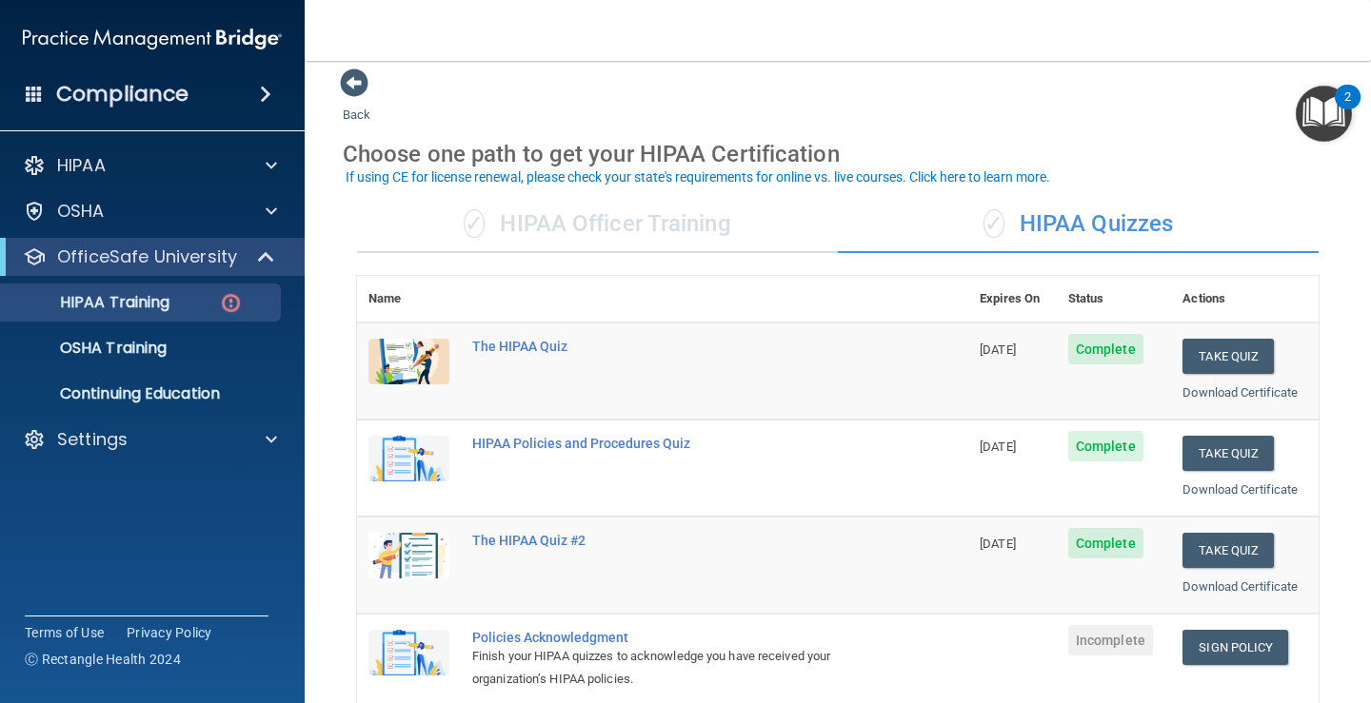
scroll to position [0, 0]
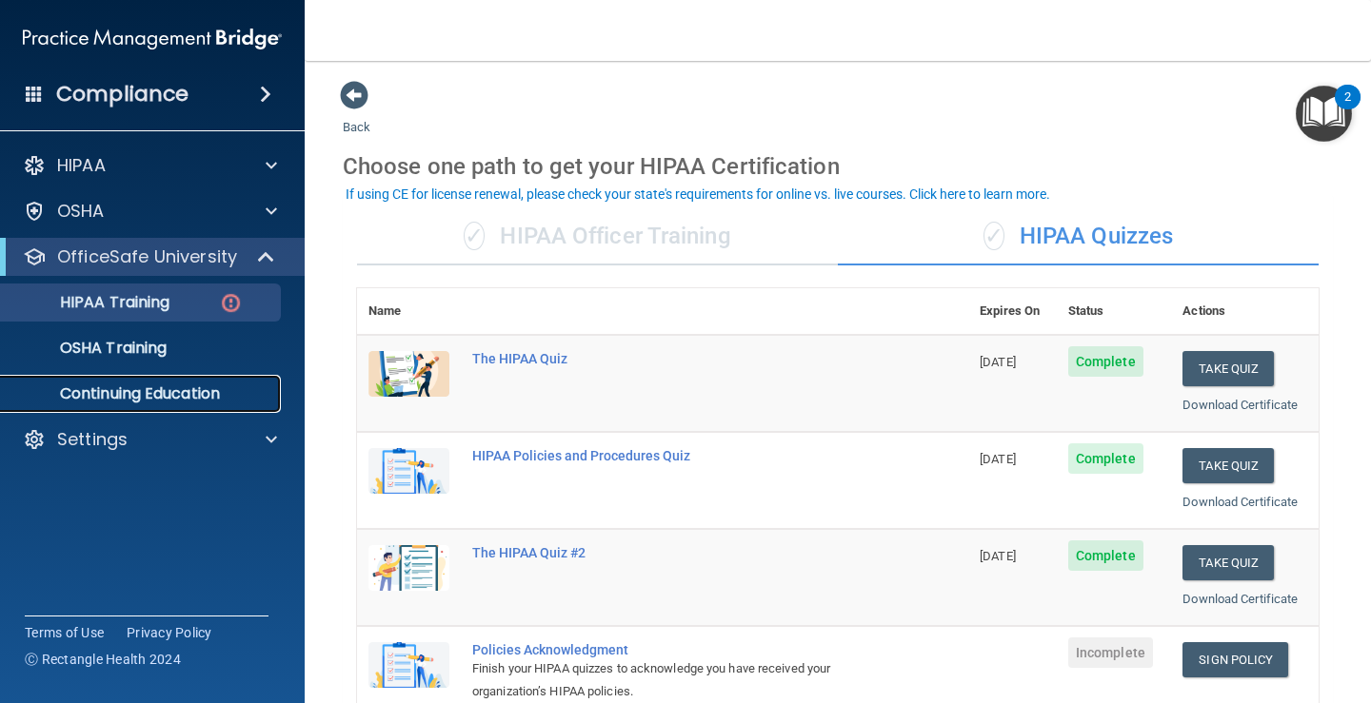
click at [146, 392] on p "Continuing Education" at bounding box center [142, 394] width 260 height 19
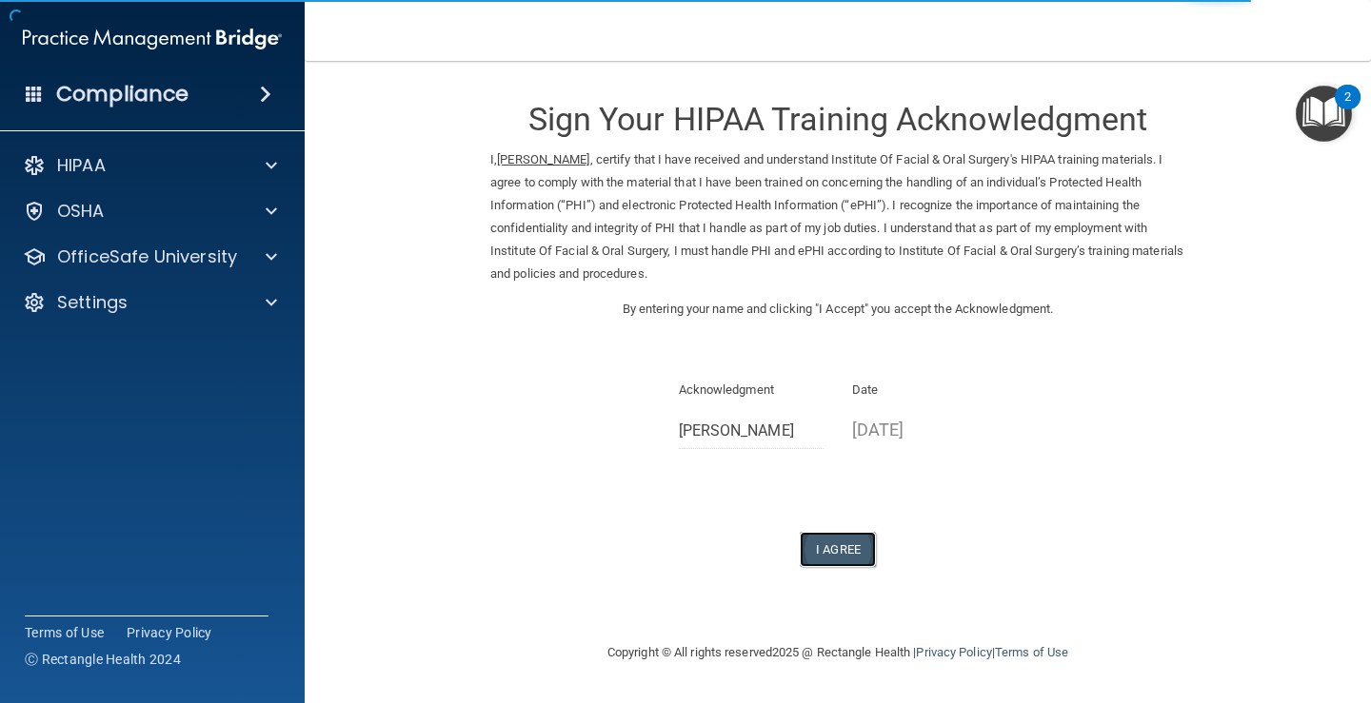
click at [840, 548] on button "I Agree" at bounding box center [838, 549] width 76 height 35
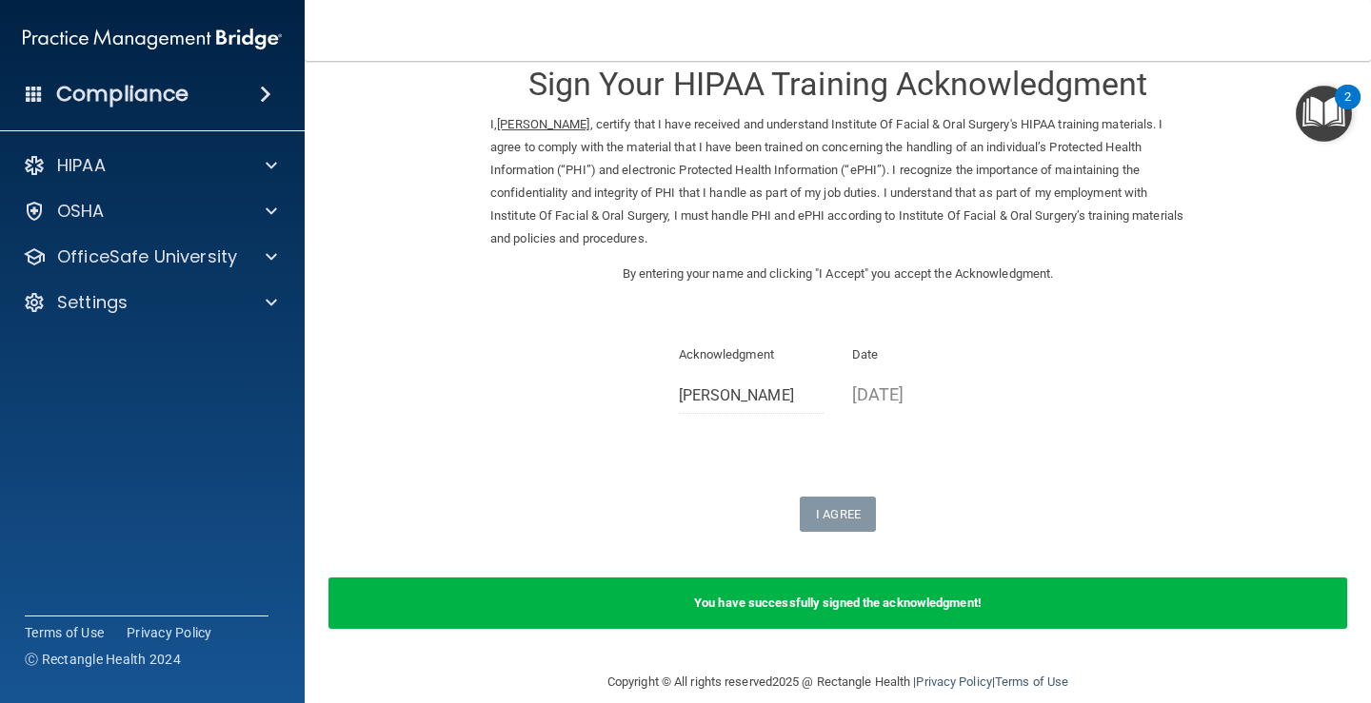
scroll to position [35, 0]
